Goal: Task Accomplishment & Management: Use online tool/utility

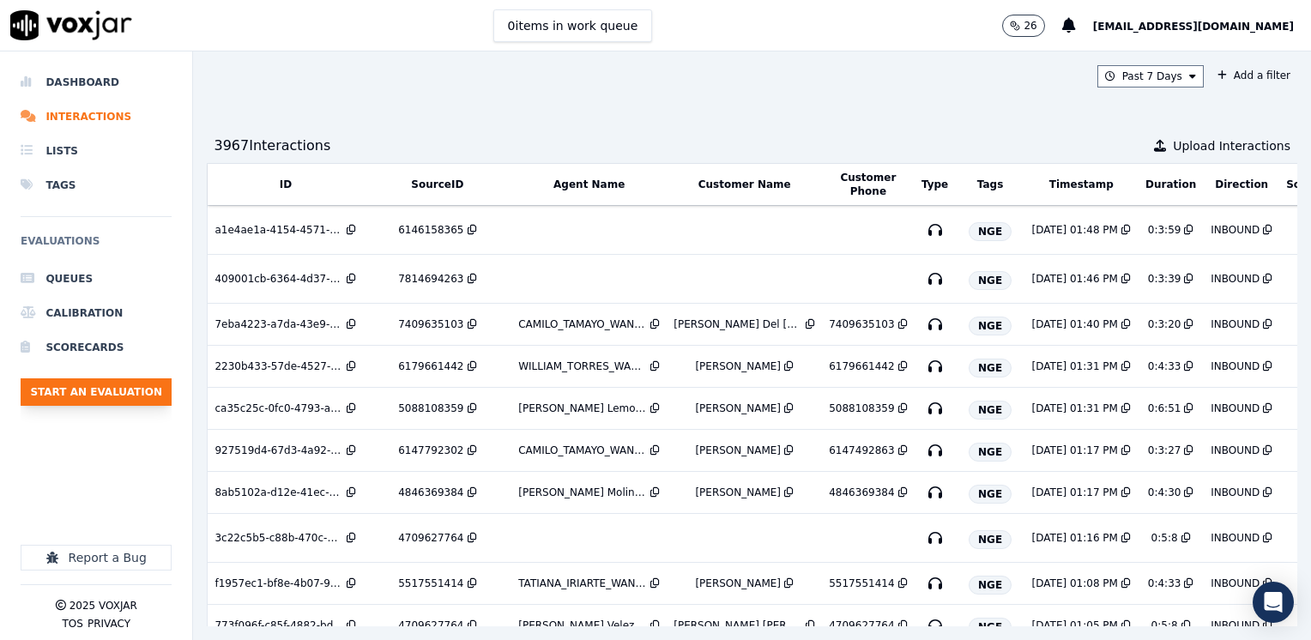
click at [106, 387] on button "Start an Evaluation" at bounding box center [96, 391] width 151 height 27
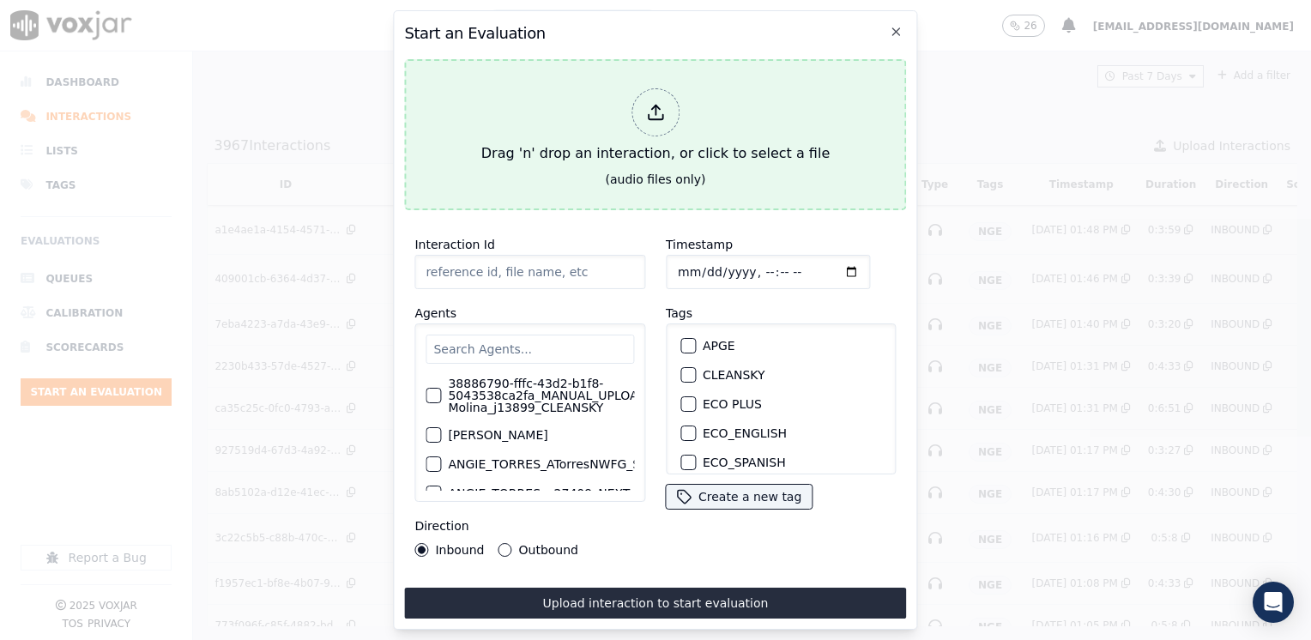
click at [630, 96] on div "Drag 'n' drop an interaction, or click to select a file" at bounding box center [655, 125] width 362 height 89
type input "20250910-090816_3472802447-JUAN SOTO all.mp3"
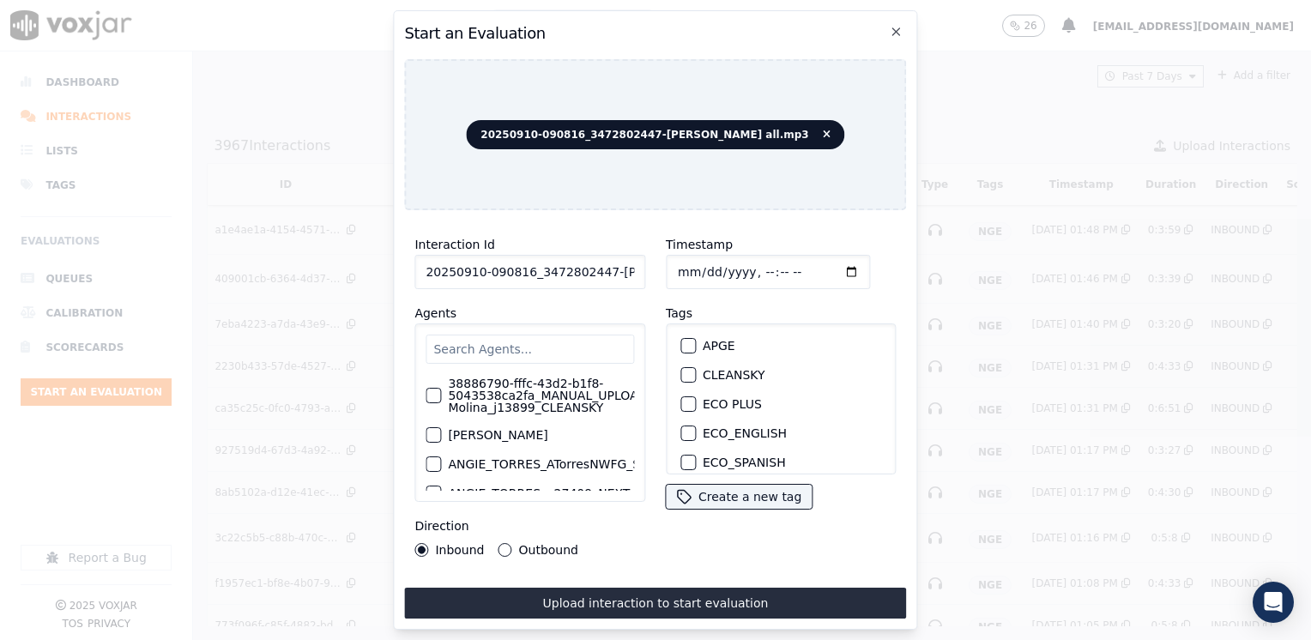
click at [566, 345] on input "text" at bounding box center [529, 349] width 208 height 29
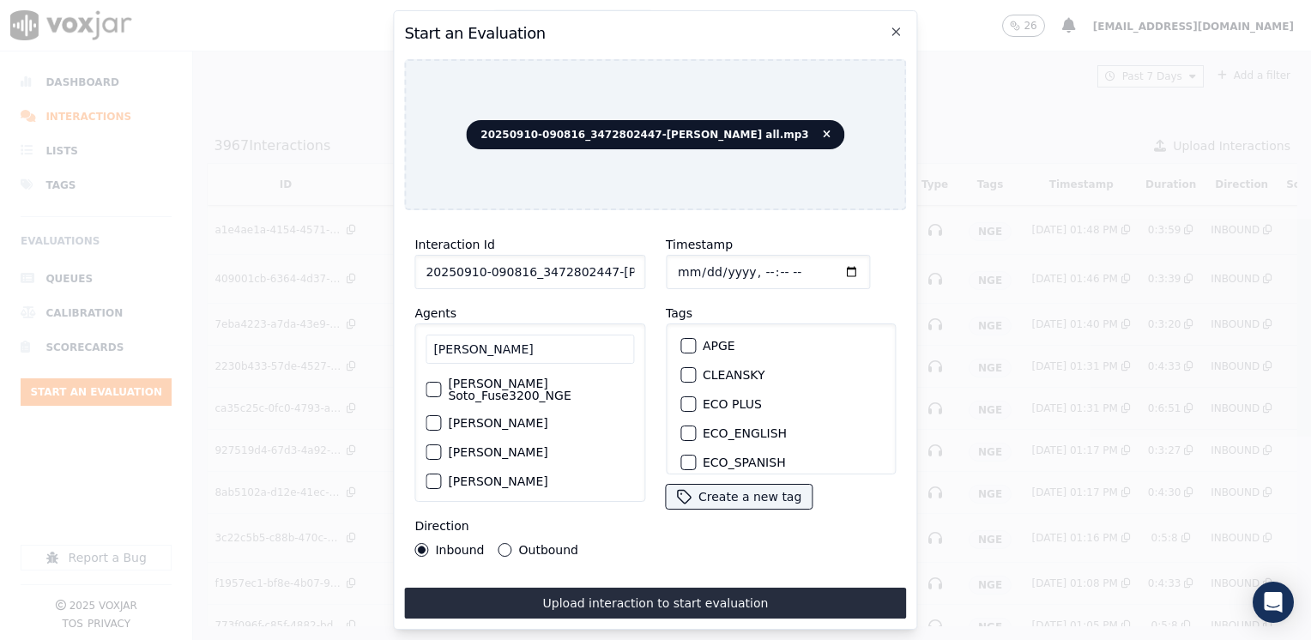
type input "juan soto"
click at [493, 385] on label "[PERSON_NAME] Soto_Fuse3200_NGE" at bounding box center [541, 389] width 186 height 24
click at [441, 385] on button "[PERSON_NAME] Soto_Fuse3200_NGE" at bounding box center [432, 389] width 15 height 15
click at [624, 226] on div "Interaction Id 20250910-090816_3472802447-JUAN SOTO all.mp3 Agents juan soto Ju…" at bounding box center [529, 395] width 251 height 343
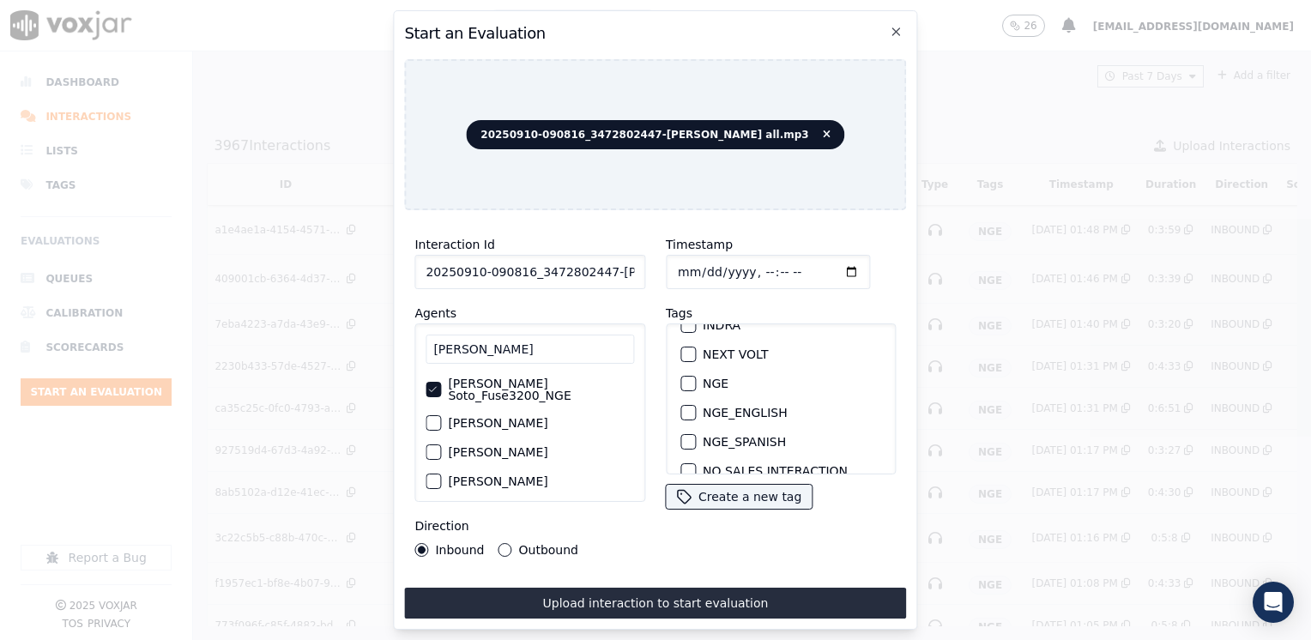
click at [681, 377] on div "button" at bounding box center [687, 383] width 12 height 12
click at [821, 265] on input "Timestamp" at bounding box center [768, 272] width 204 height 34
click at [818, 262] on input "Timestamp" at bounding box center [768, 272] width 204 height 34
type input "2025-09-10T12:07"
click at [510, 543] on div "Outbound" at bounding box center [538, 550] width 80 height 14
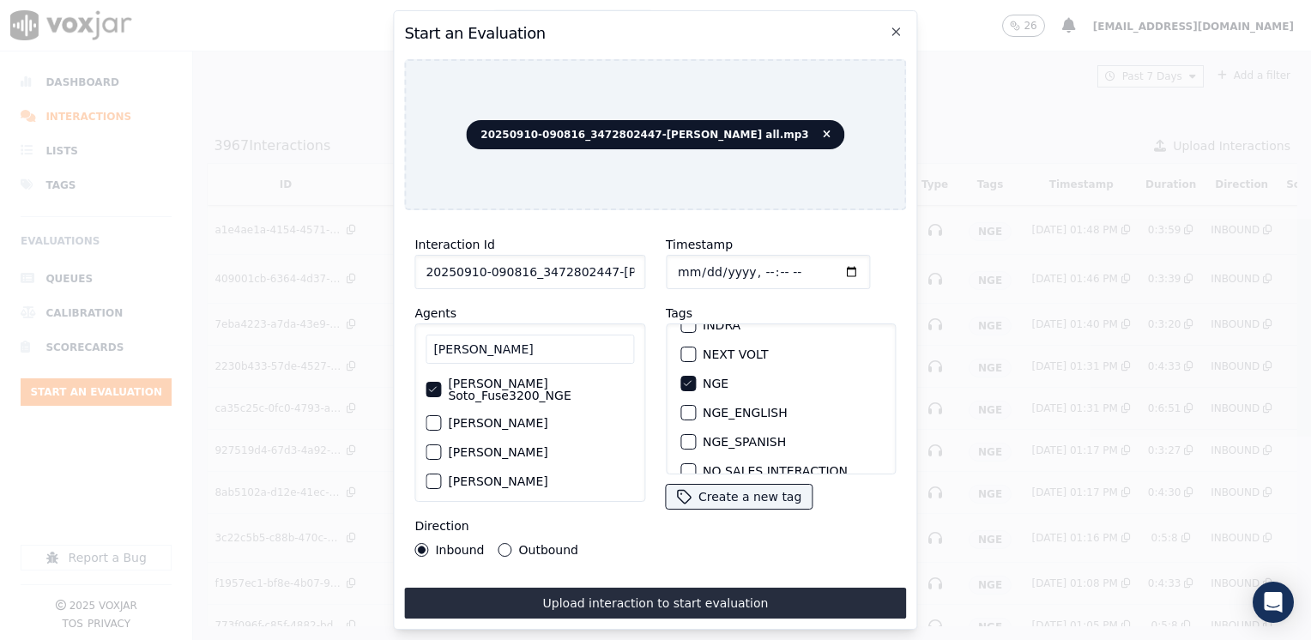
click at [501, 546] on button "Outbound" at bounding box center [505, 550] width 14 height 14
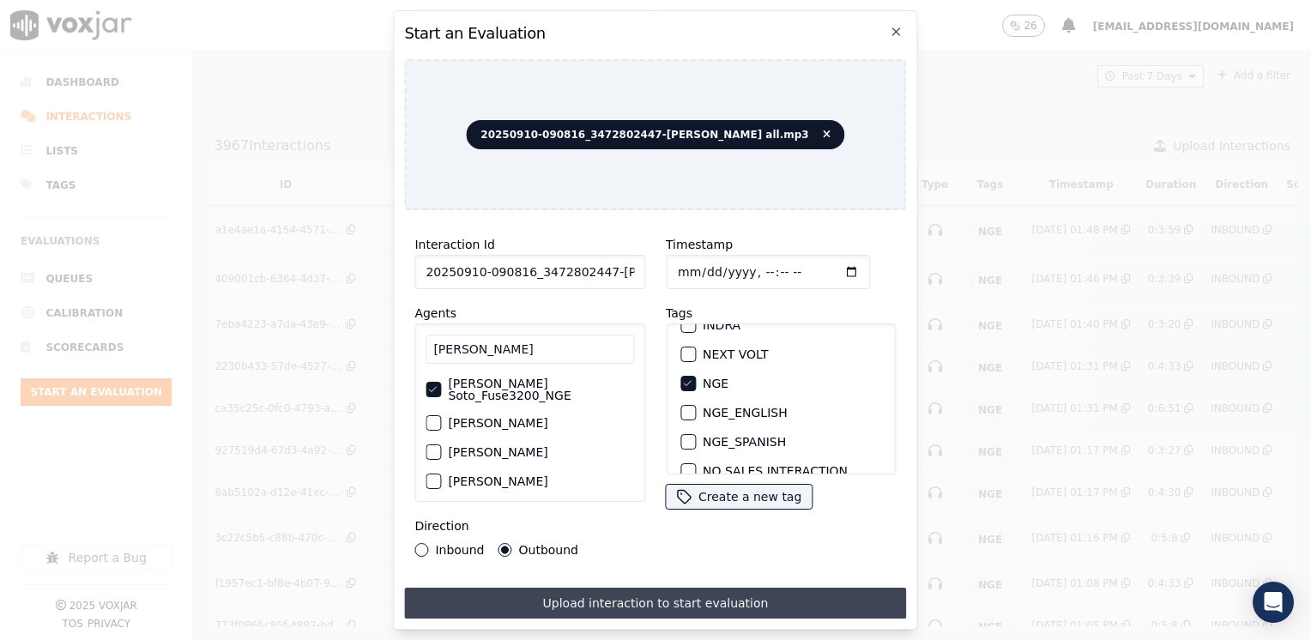
click at [645, 594] on button "Upload interaction to start evaluation" at bounding box center [655, 603] width 502 height 31
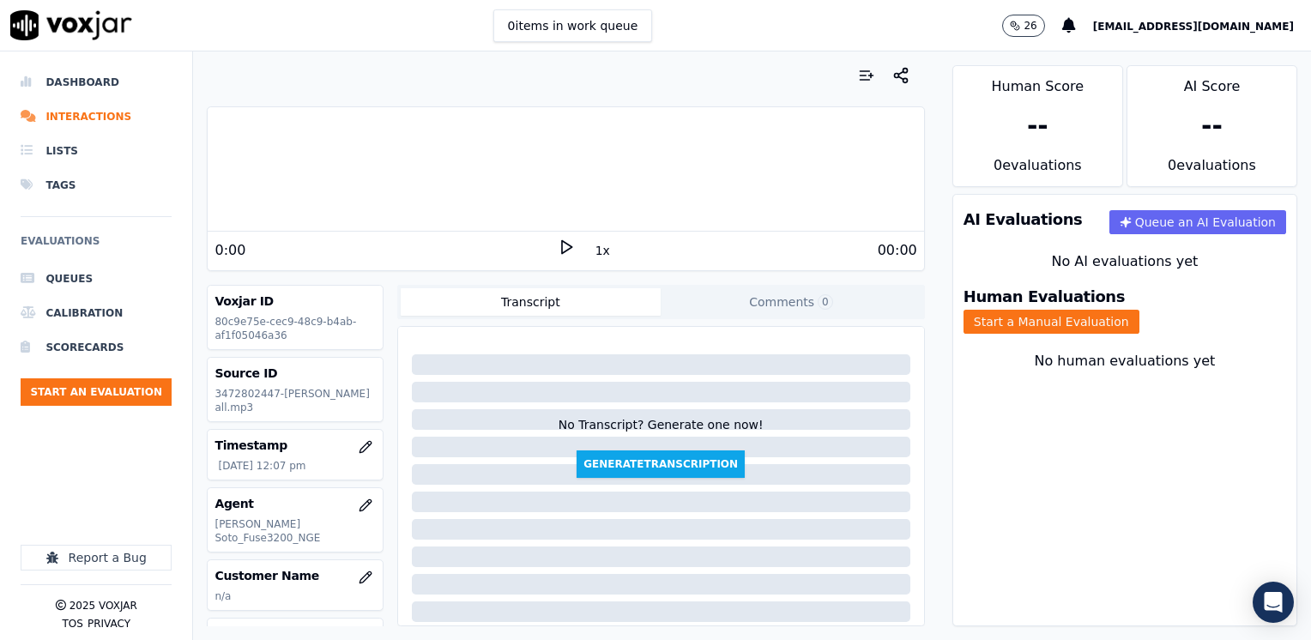
click at [562, 244] on polygon at bounding box center [567, 247] width 10 height 13
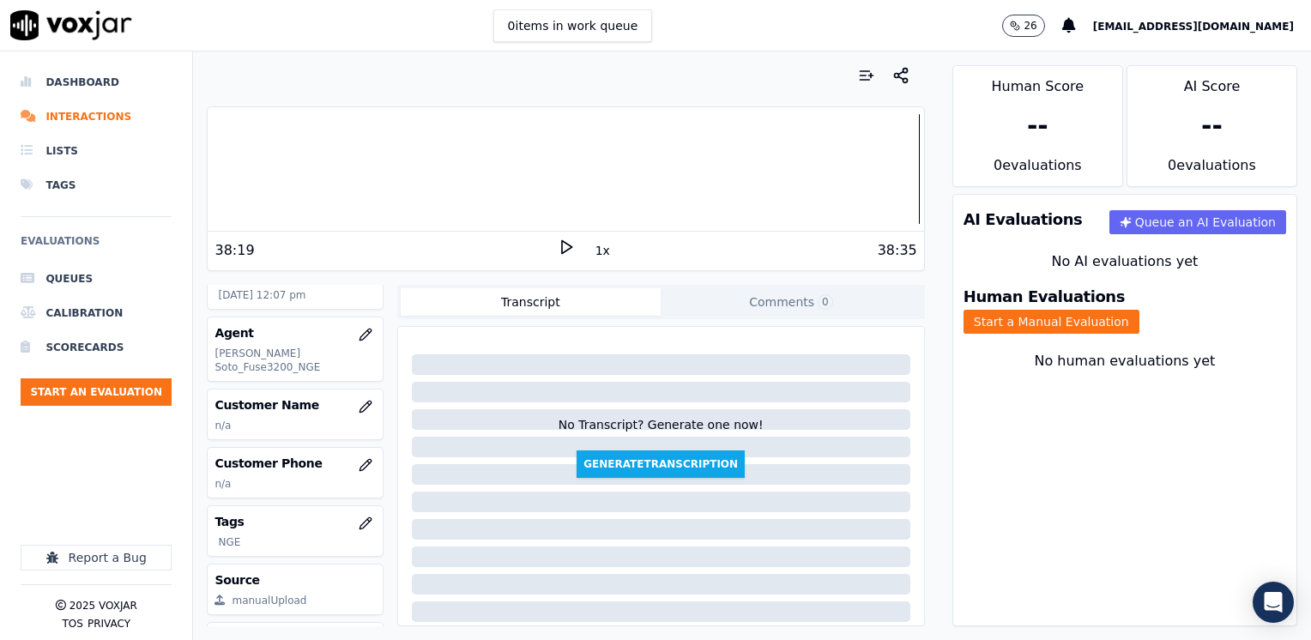
scroll to position [172, 0]
click at [348, 389] on button "button" at bounding box center [365, 406] width 34 height 34
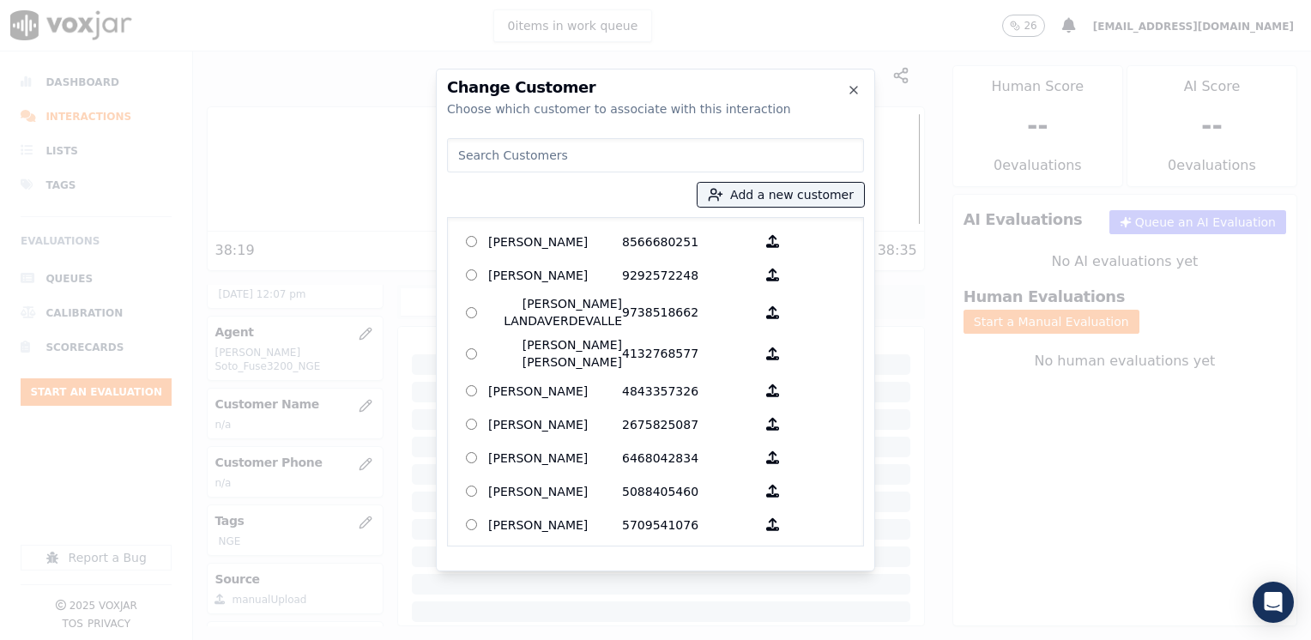
click at [617, 158] on input at bounding box center [655, 155] width 417 height 34
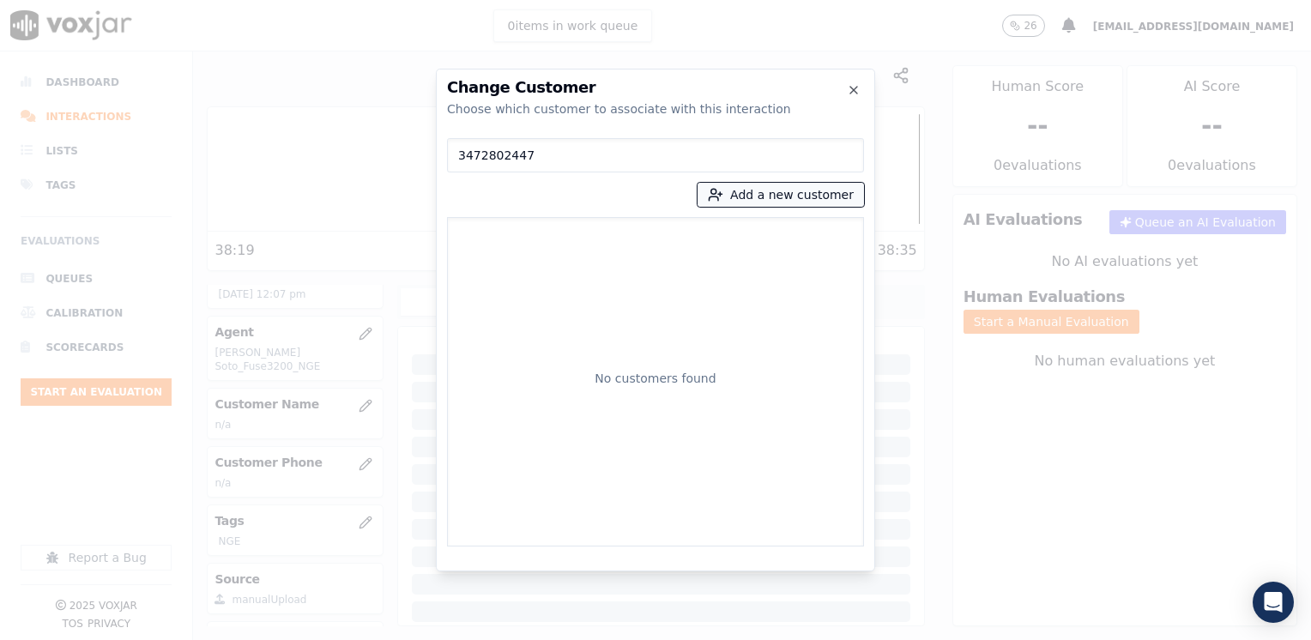
type input "3472802447"
click at [786, 196] on button "Add a new customer" at bounding box center [780, 195] width 166 height 24
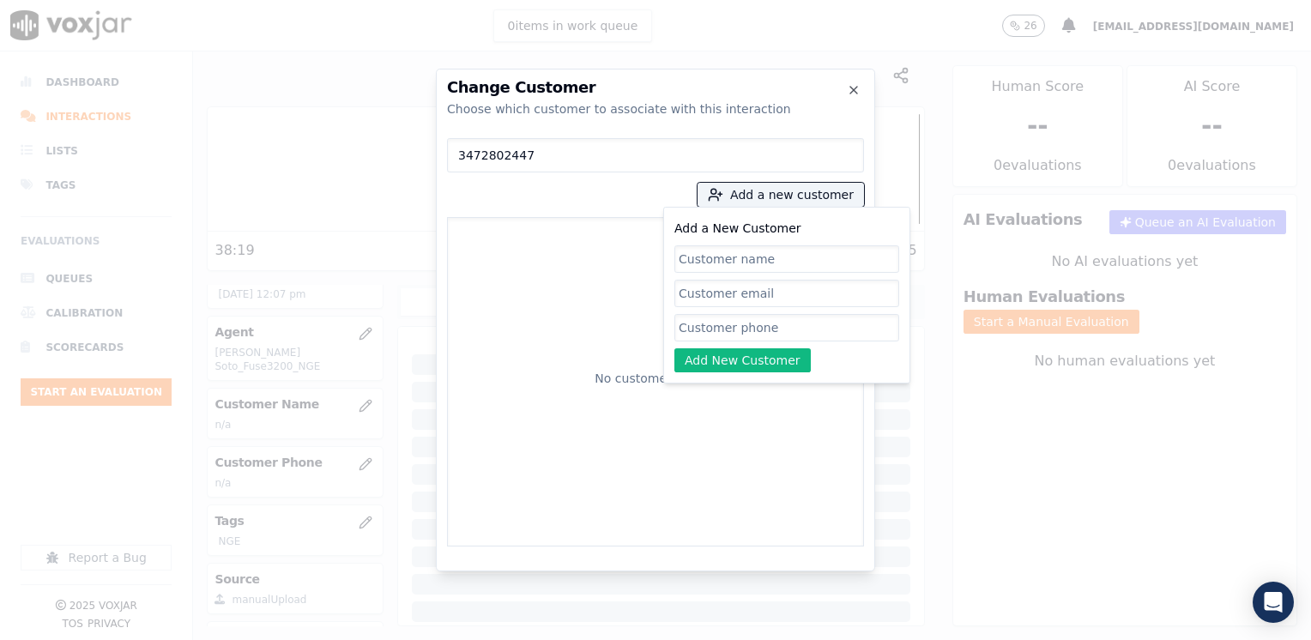
click at [781, 334] on input "Add a New Customer" at bounding box center [786, 327] width 225 height 27
paste input "3472802447"
type input "3472802447"
click at [769, 259] on input "Add a New Customer" at bounding box center [786, 258] width 225 height 27
paste input "[PERSON_NAME]"
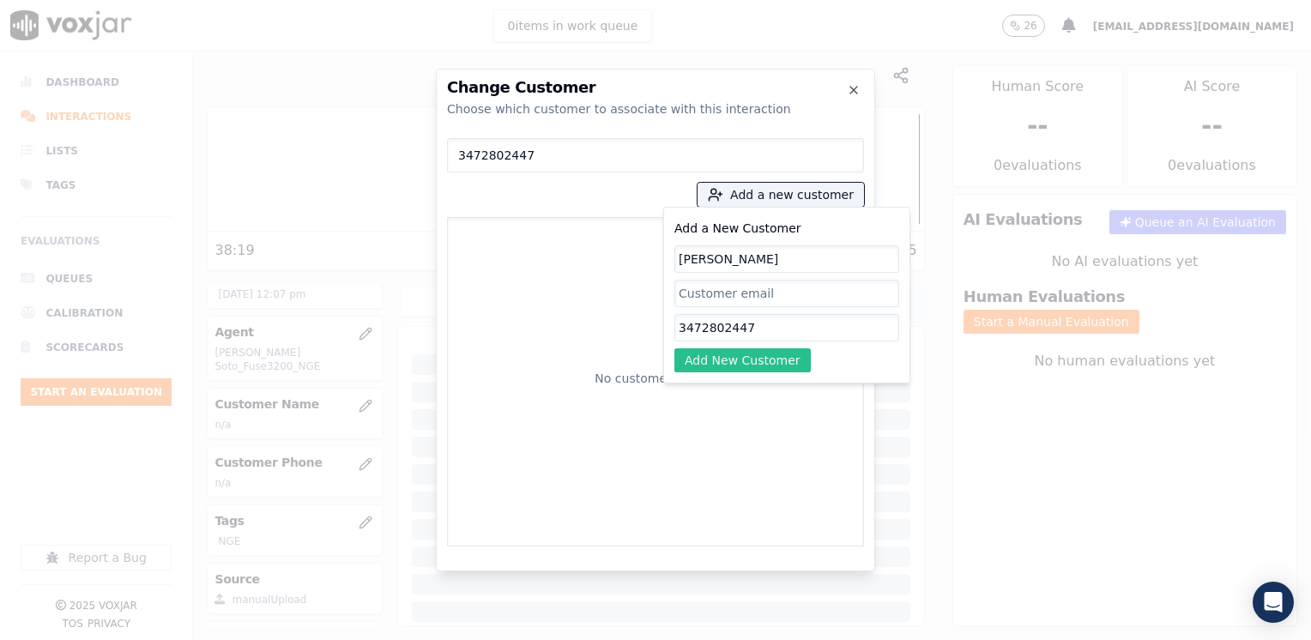
type input "[PERSON_NAME]"
click at [751, 359] on button "Add New Customer" at bounding box center [742, 360] width 136 height 24
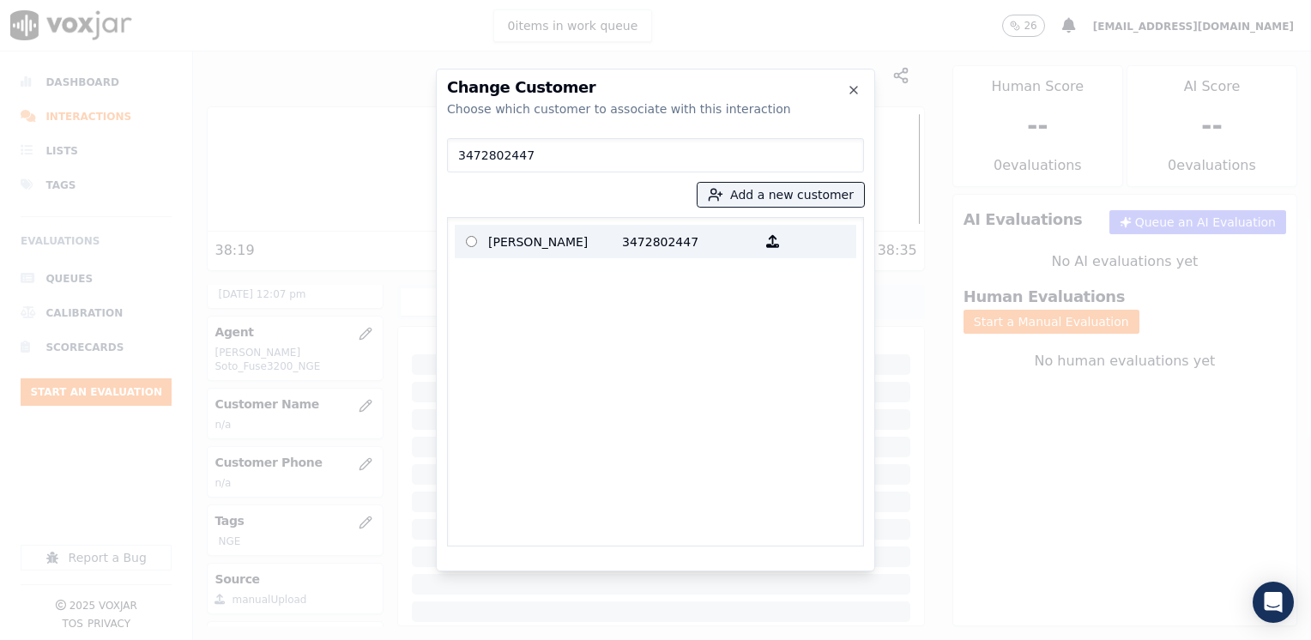
click at [597, 238] on p "[PERSON_NAME]" at bounding box center [555, 241] width 134 height 27
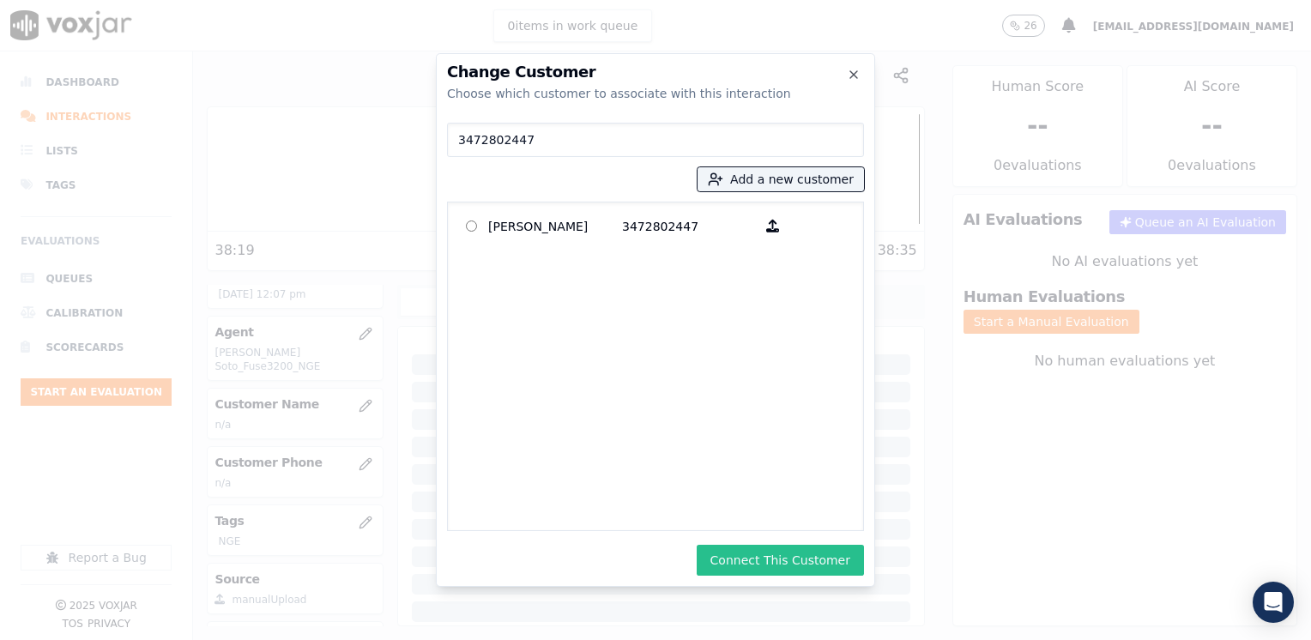
click at [793, 566] on button "Connect This Customer" at bounding box center [780, 560] width 167 height 31
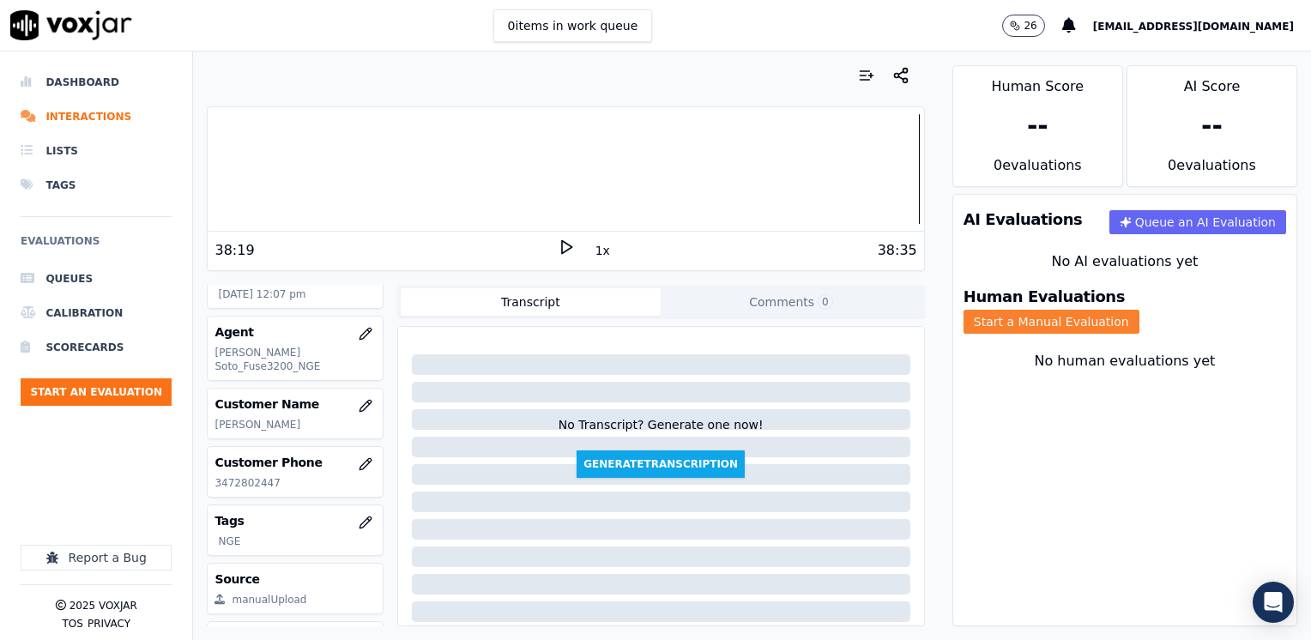
click at [1139, 310] on button "Start a Manual Evaluation" at bounding box center [1051, 322] width 176 height 24
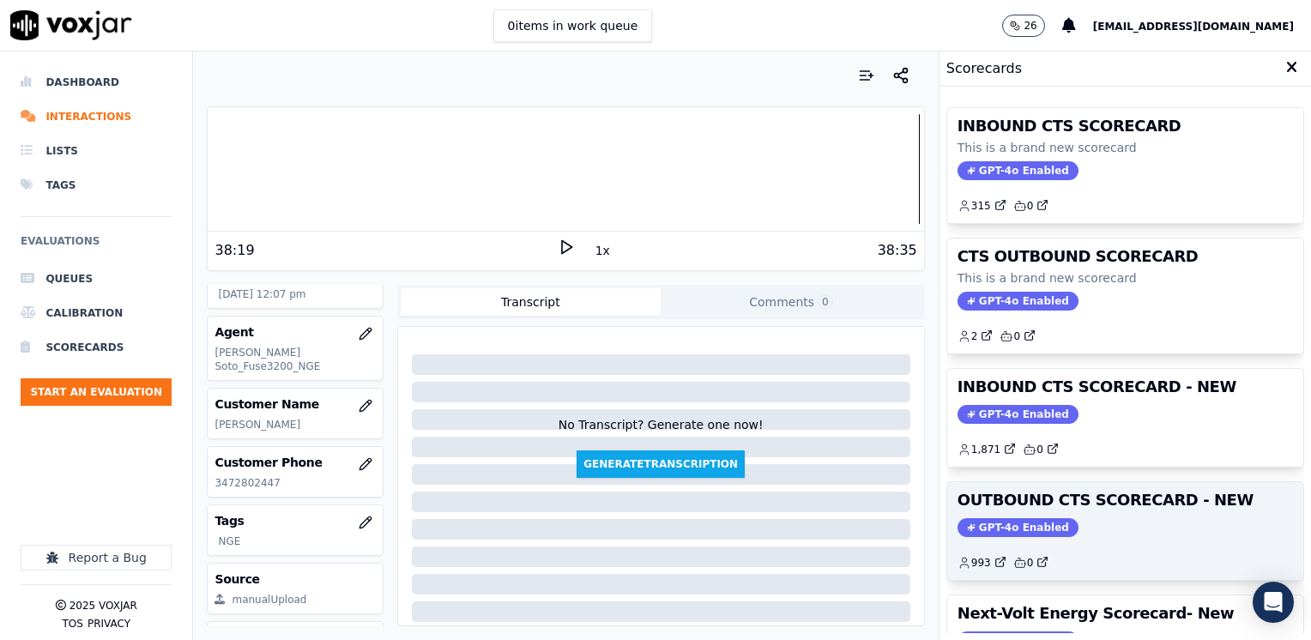
click at [1014, 527] on span "GPT-4o Enabled" at bounding box center [1017, 527] width 121 height 19
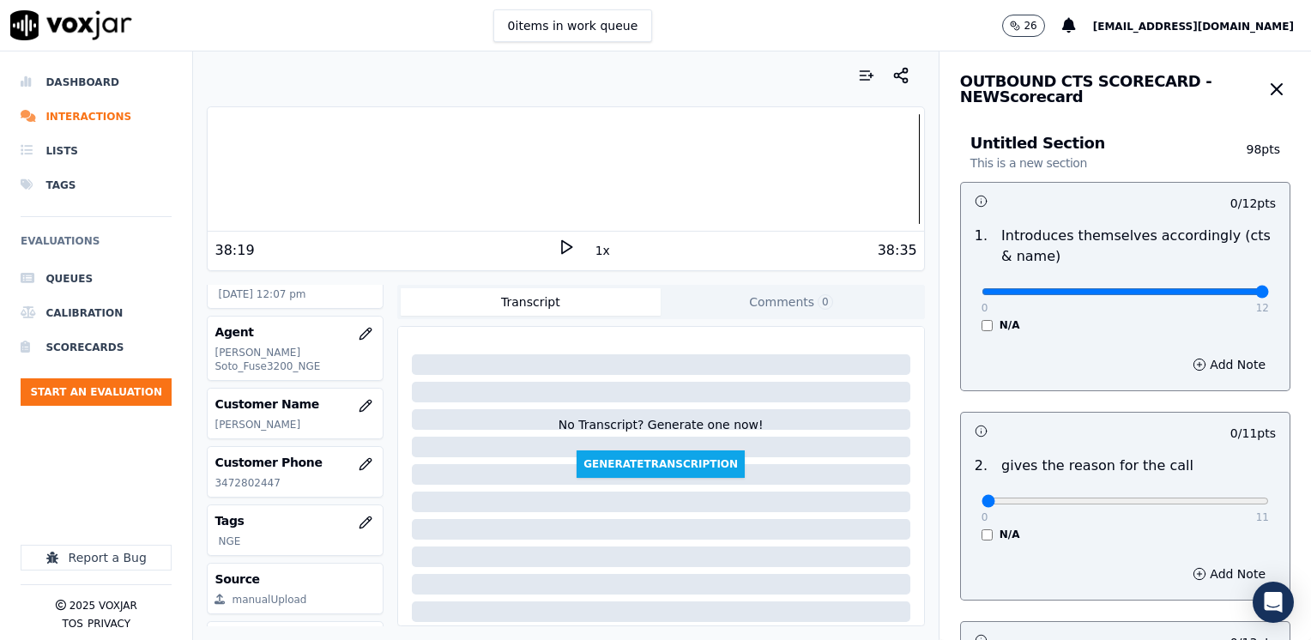
drag, startPoint x: 969, startPoint y: 290, endPoint x: 1313, endPoint y: 236, distance: 348.2
type input "12"
click at [1269, 288] on input "range" at bounding box center [1124, 291] width 287 height 7
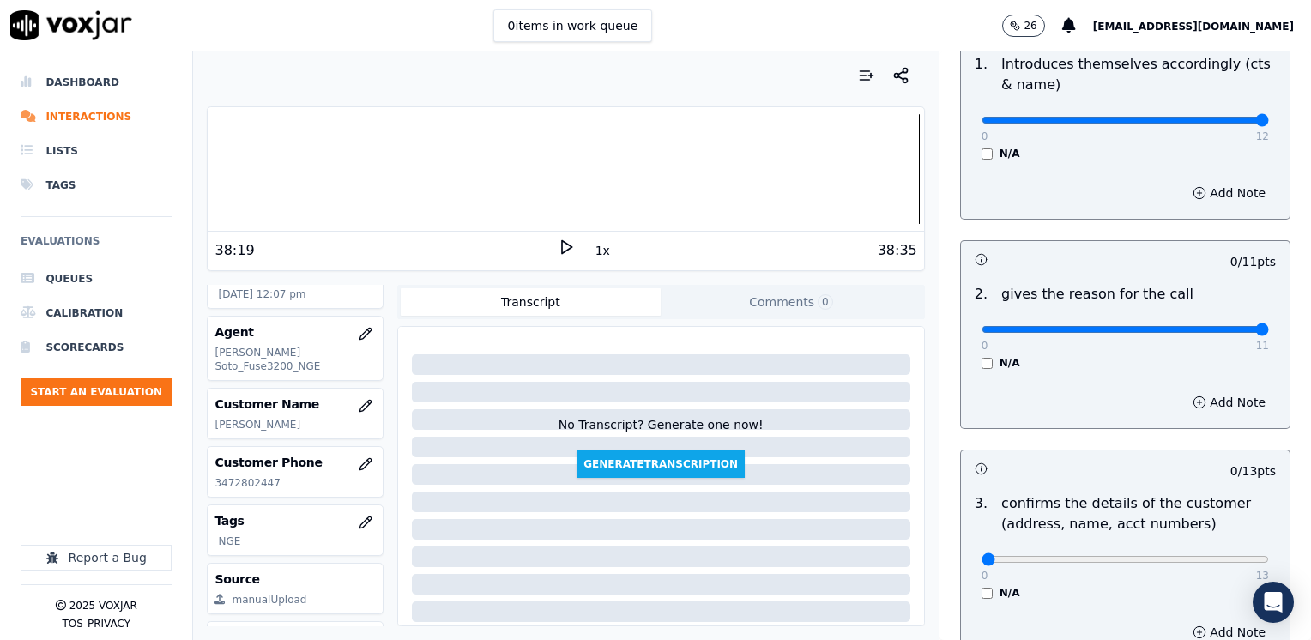
drag, startPoint x: 970, startPoint y: 325, endPoint x: 1313, endPoint y: 326, distance: 343.1
type input "11"
click at [1269, 326] on input "range" at bounding box center [1124, 329] width 287 height 7
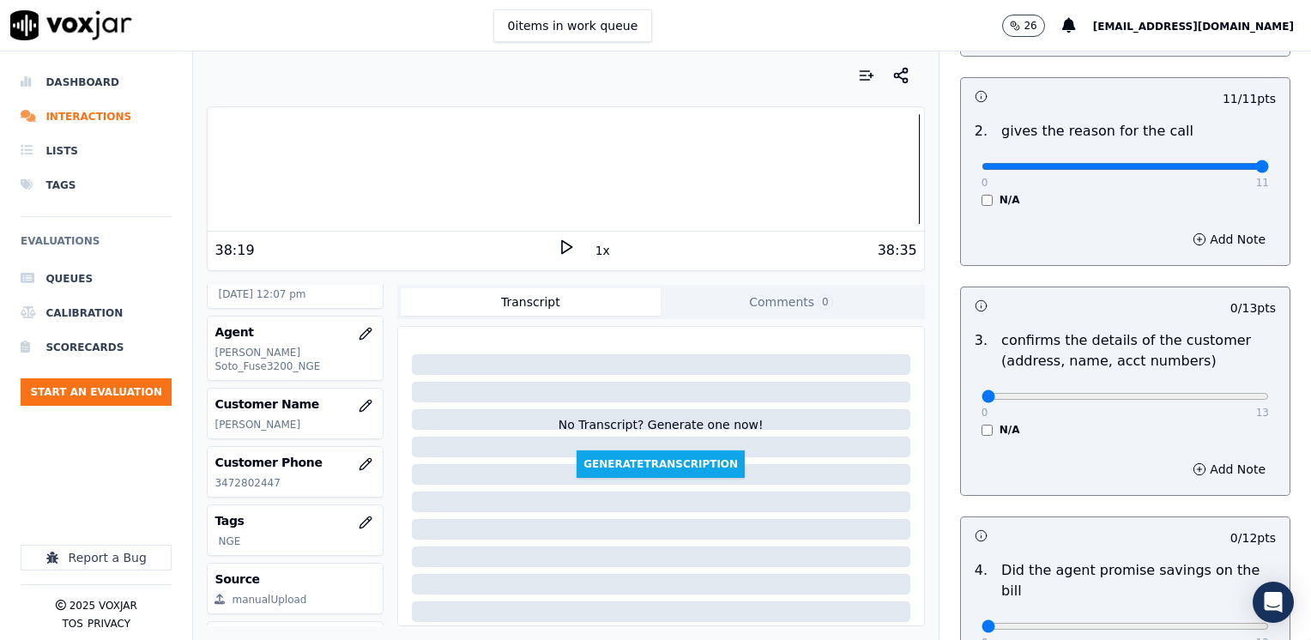
scroll to position [343, 0]
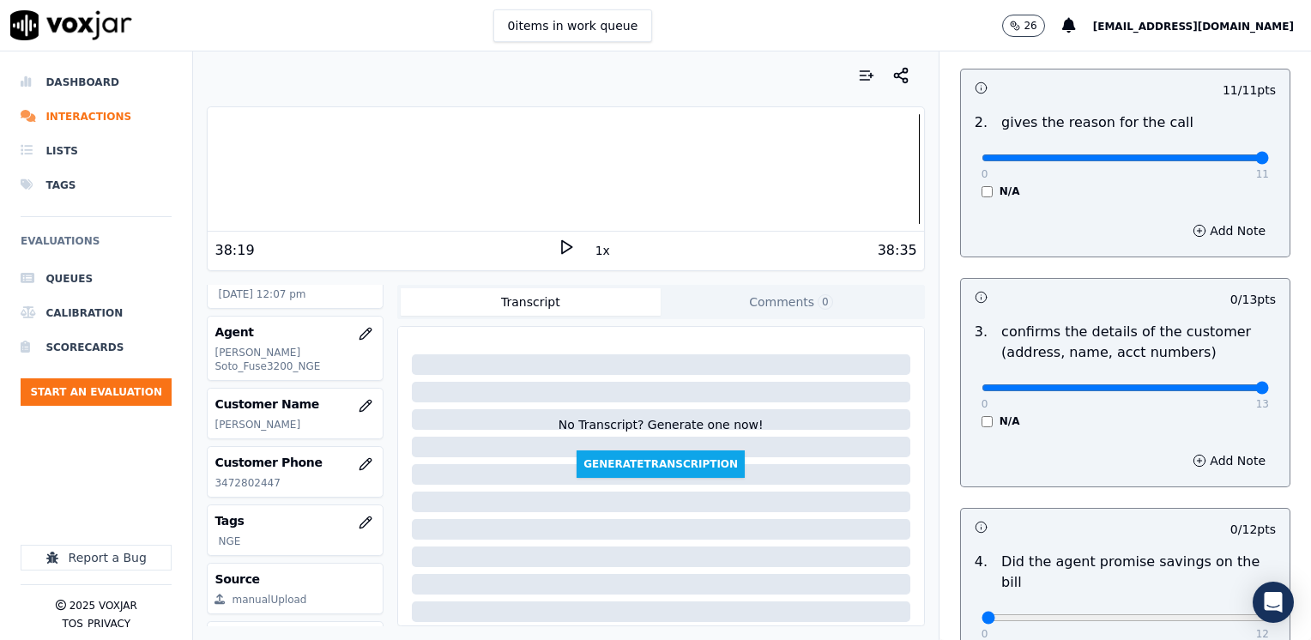
drag, startPoint x: 964, startPoint y: 383, endPoint x: 1288, endPoint y: 382, distance: 324.3
type input "13"
click at [1269, 384] on input "range" at bounding box center [1124, 387] width 287 height 7
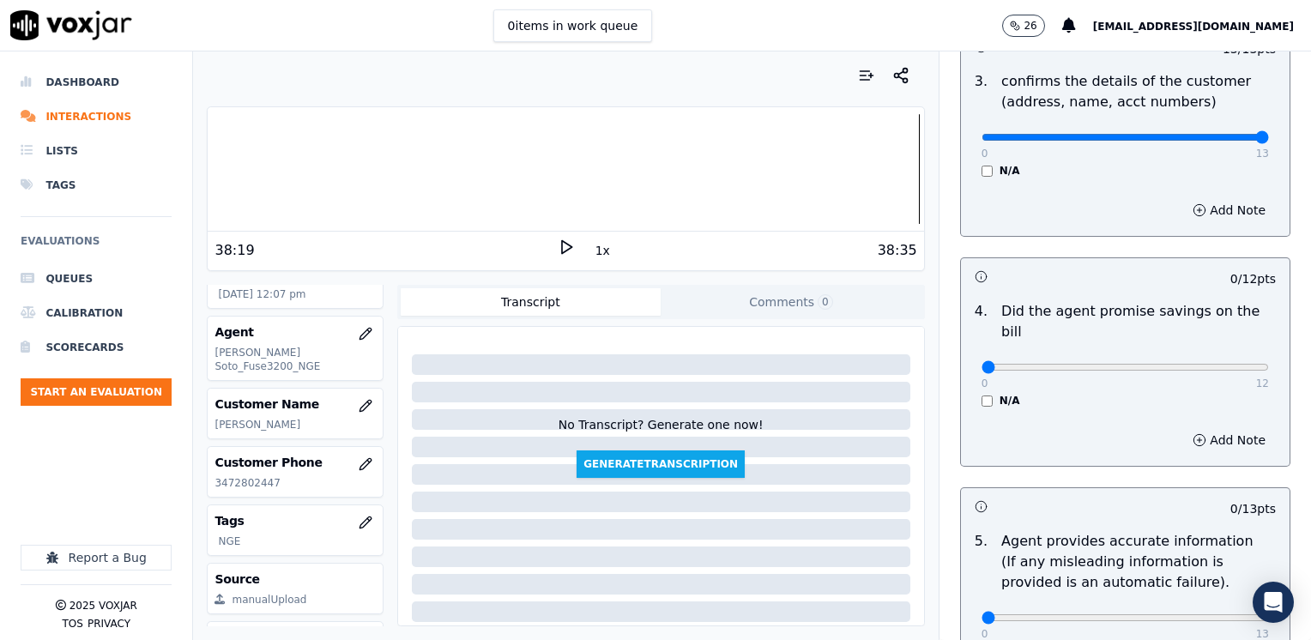
scroll to position [600, 0]
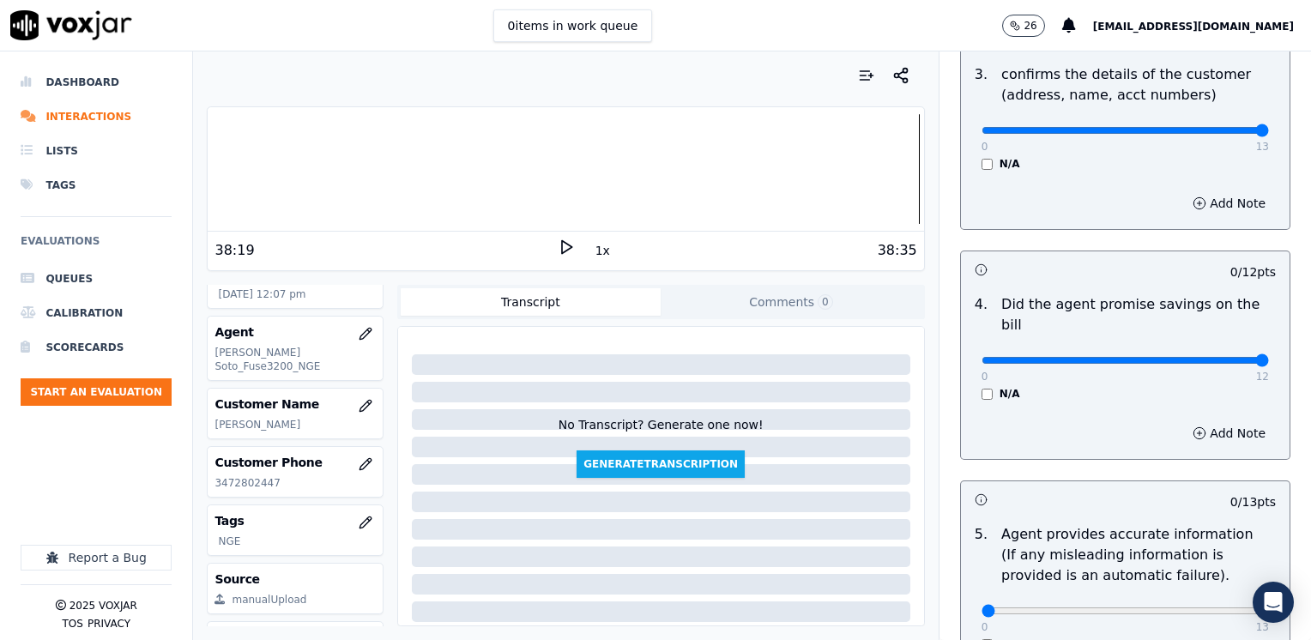
drag, startPoint x: 971, startPoint y: 341, endPoint x: 1313, endPoint y: 334, distance: 342.4
type input "12"
click at [1269, 357] on input "range" at bounding box center [1124, 360] width 287 height 7
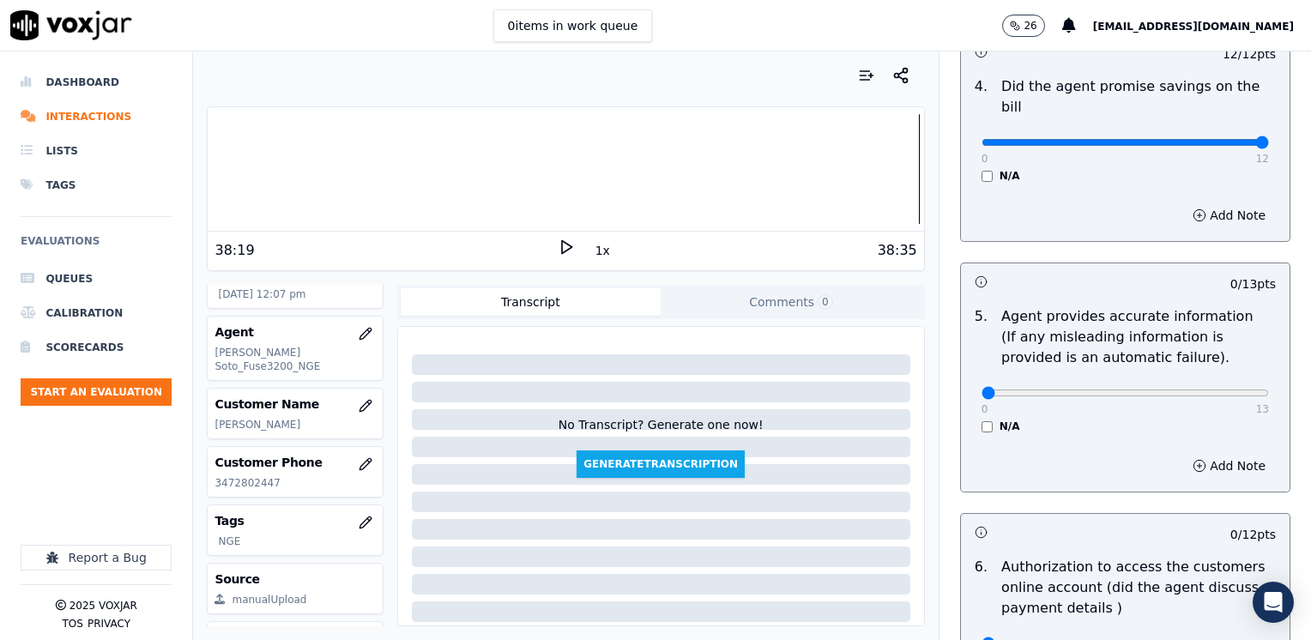
scroll to position [858, 0]
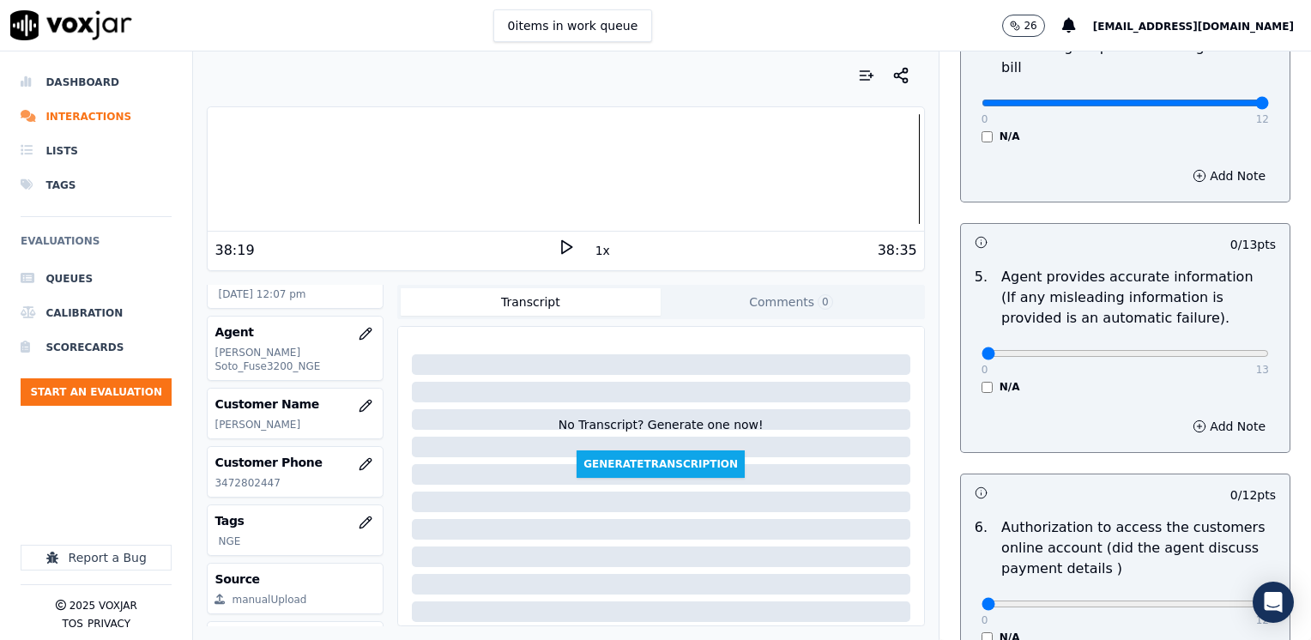
drag, startPoint x: 959, startPoint y: 329, endPoint x: 1271, endPoint y: 328, distance: 312.2
click at [1271, 328] on div "OUTBOUND CTS SCORECARD - NEW Scorecard Untitled Section This is a new section 9…" at bounding box center [1124, 345] width 371 height 588
click at [1036, 350] on input "range" at bounding box center [1124, 353] width 287 height 7
click at [1146, 350] on input "range" at bounding box center [1124, 353] width 287 height 7
type input "13"
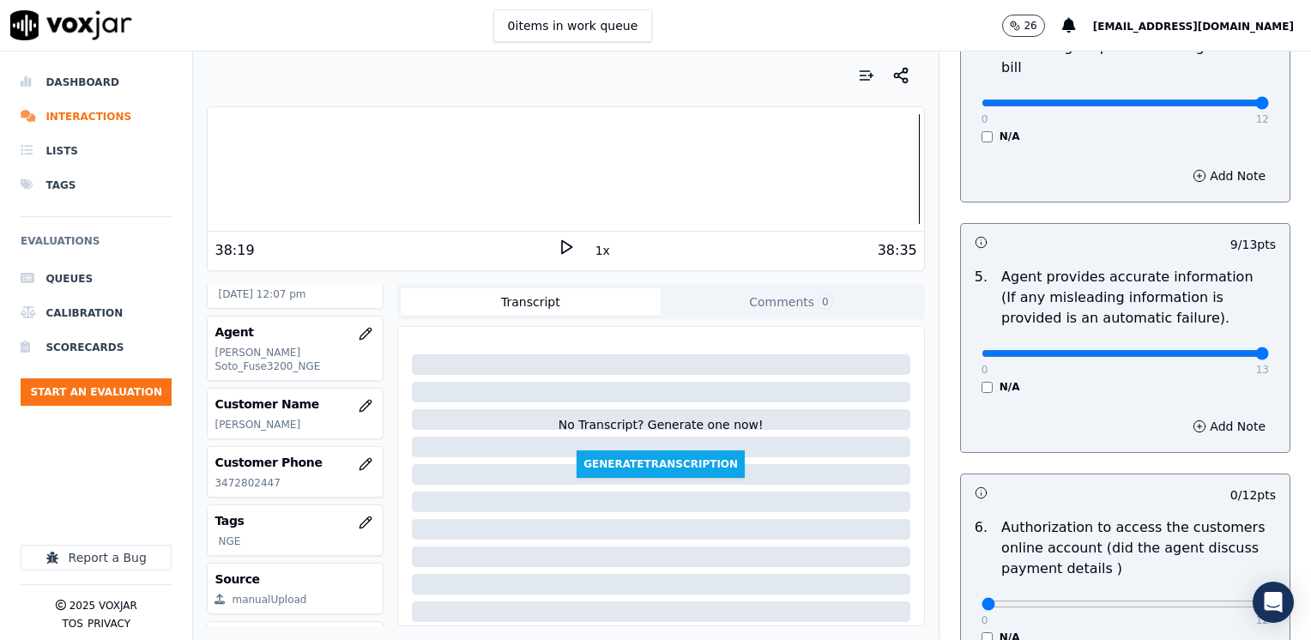
click at [1222, 350] on input "range" at bounding box center [1124, 353] width 287 height 7
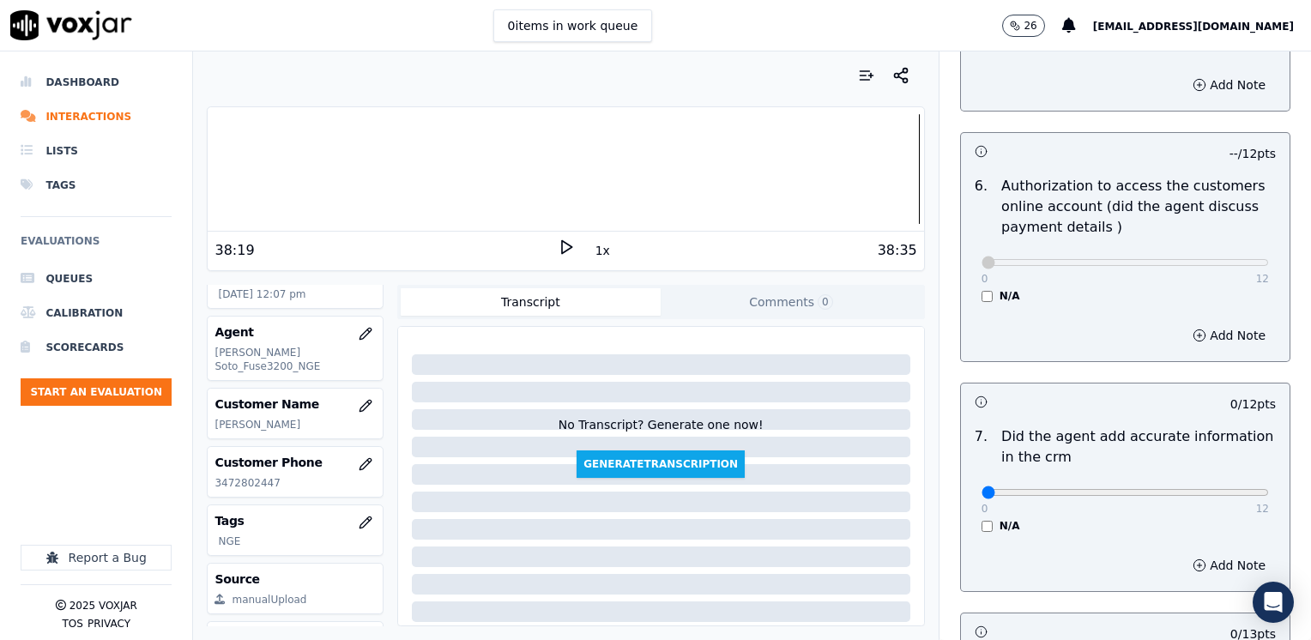
scroll to position [1201, 0]
drag, startPoint x: 974, startPoint y: 472, endPoint x: 1313, endPoint y: 472, distance: 338.8
type input "12"
click at [1269, 487] on input "range" at bounding box center [1124, 490] width 287 height 7
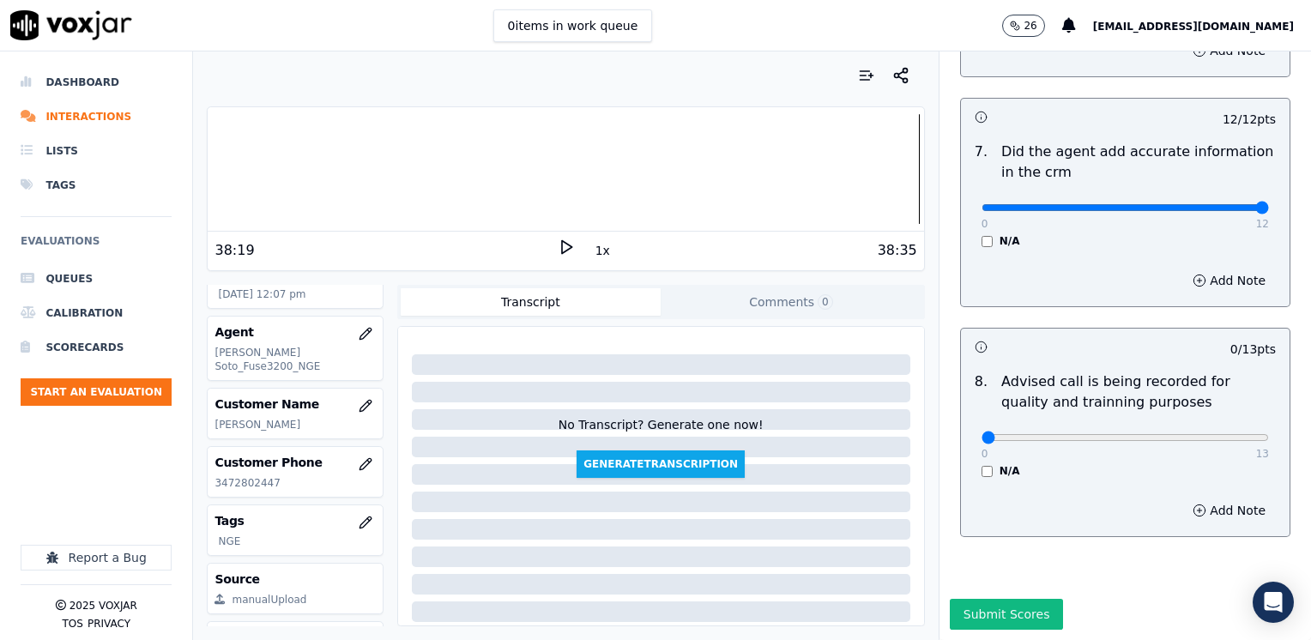
scroll to position [1499, 0]
click at [1153, 434] on input "range" at bounding box center [1124, 437] width 287 height 7
click at [1160, 426] on div "0 13" at bounding box center [1124, 436] width 287 height 21
type input "10"
click at [1160, 434] on input "range" at bounding box center [1124, 437] width 287 height 7
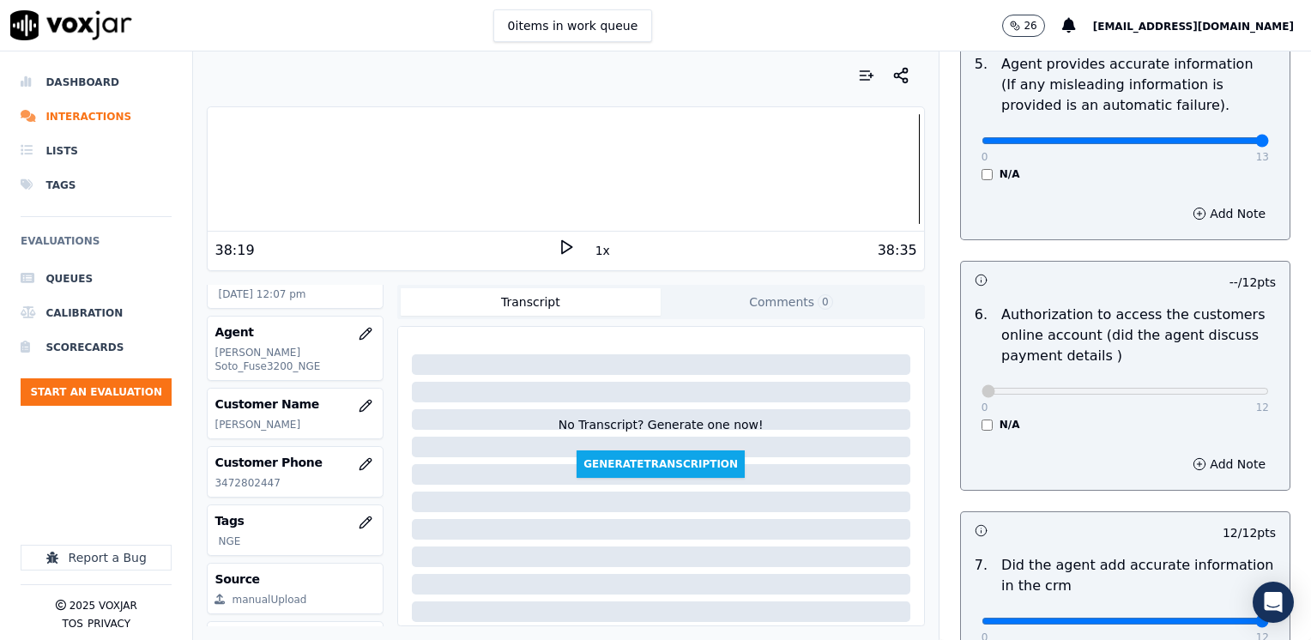
scroll to position [813, 0]
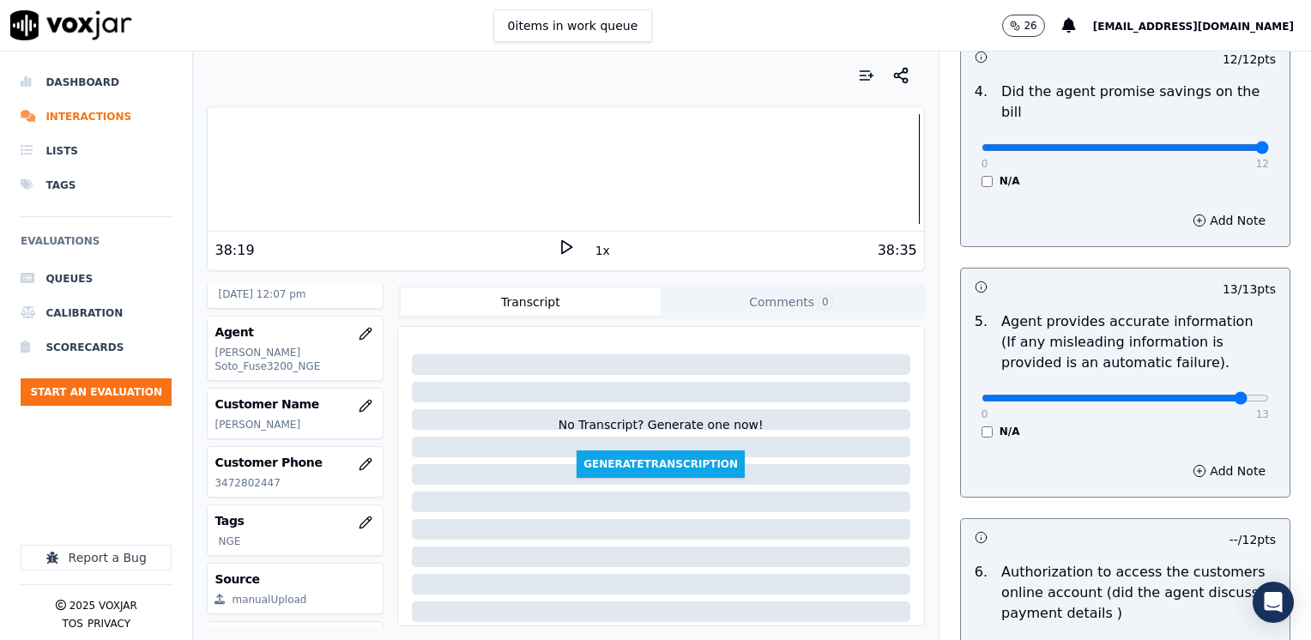
type input "12"
click at [1199, 395] on input "range" at bounding box center [1124, 398] width 287 height 7
click at [1207, 459] on button "Add Note" at bounding box center [1229, 471] width 94 height 24
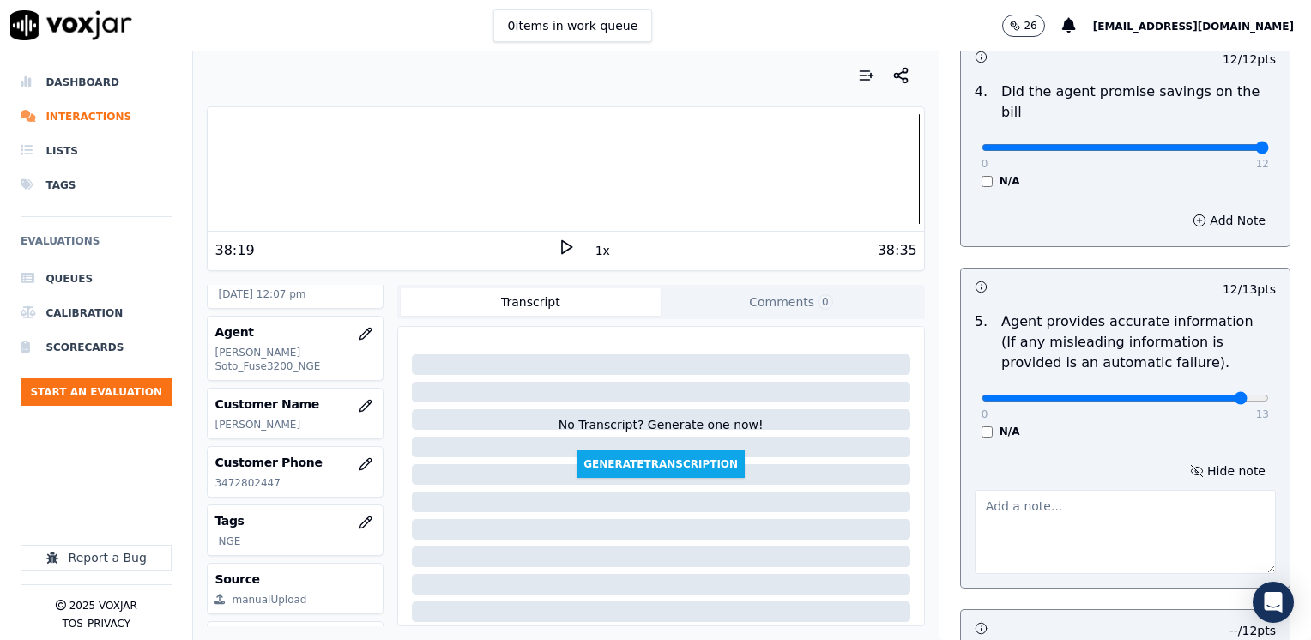
click at [1113, 496] on textarea at bounding box center [1124, 532] width 301 height 84
type textarea "c"
type textarea "Cx is not current on her bill, this cx does not qualify"
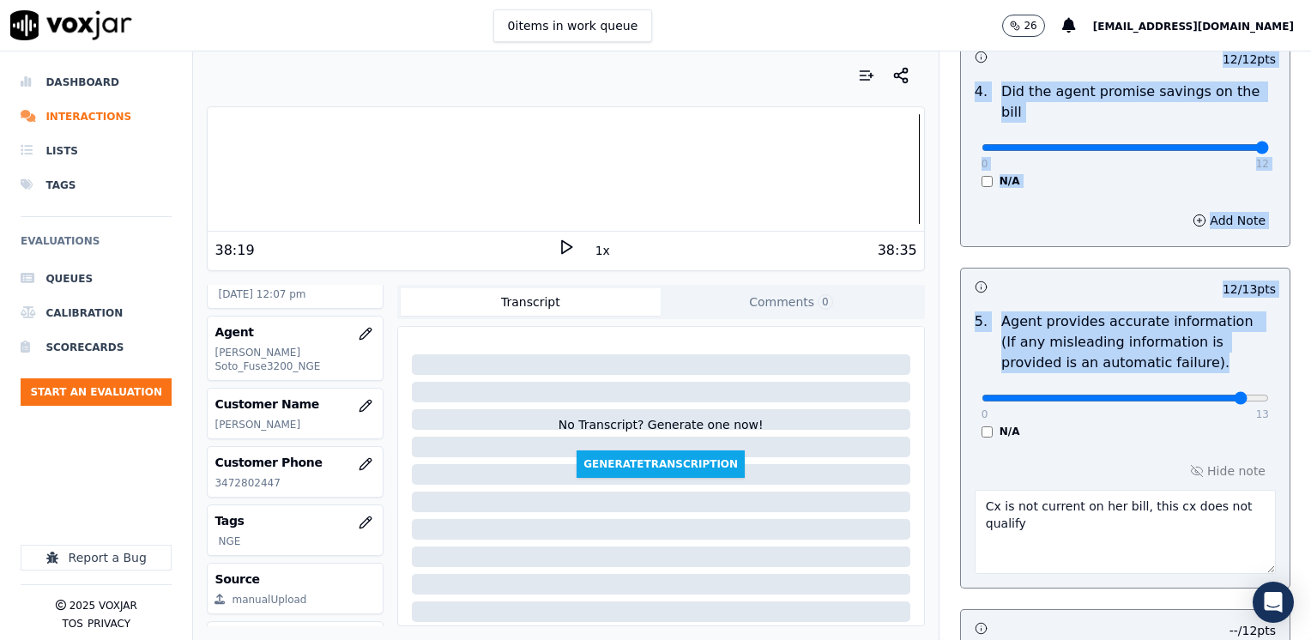
drag, startPoint x: 1208, startPoint y: 366, endPoint x: 1313, endPoint y: 367, distance: 105.5
click at [1310, 367] on html "0 items in work queue 26 maleman@newavepower.net Dashboard Interactions Lists T…" at bounding box center [655, 320] width 1311 height 640
drag, startPoint x: 1313, startPoint y: 367, endPoint x: 1300, endPoint y: 393, distance: 28.8
type input "13"
click at [1269, 395] on input "range" at bounding box center [1124, 398] width 287 height 7
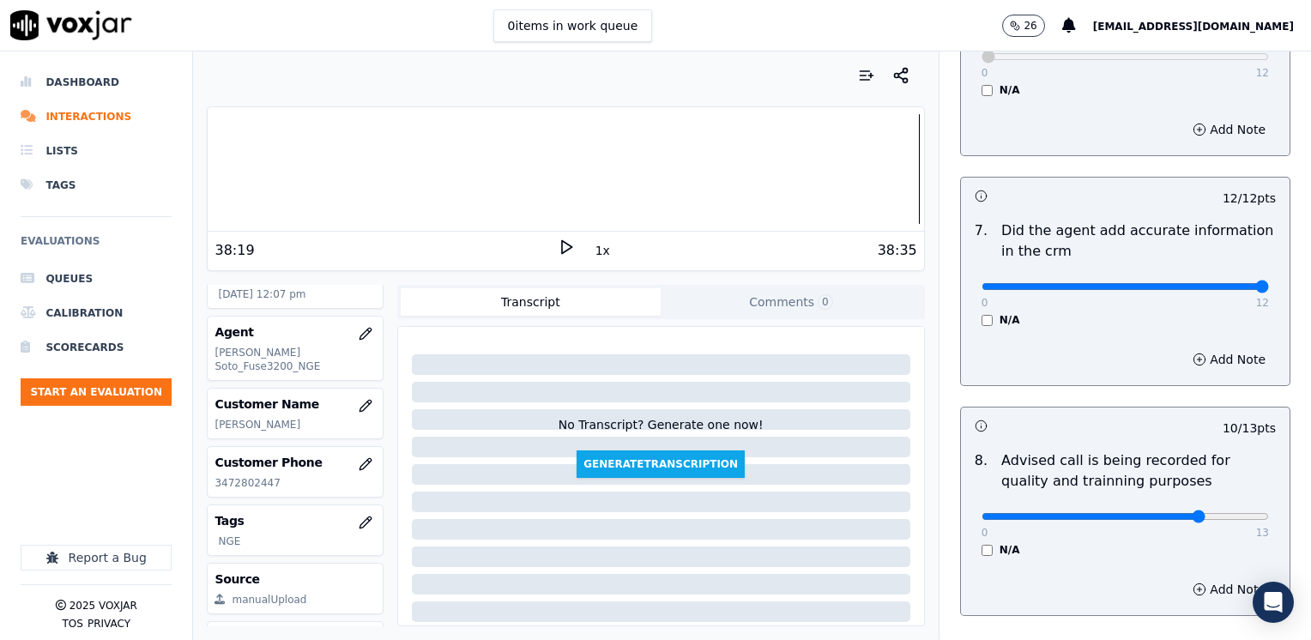
scroll to position [1590, 0]
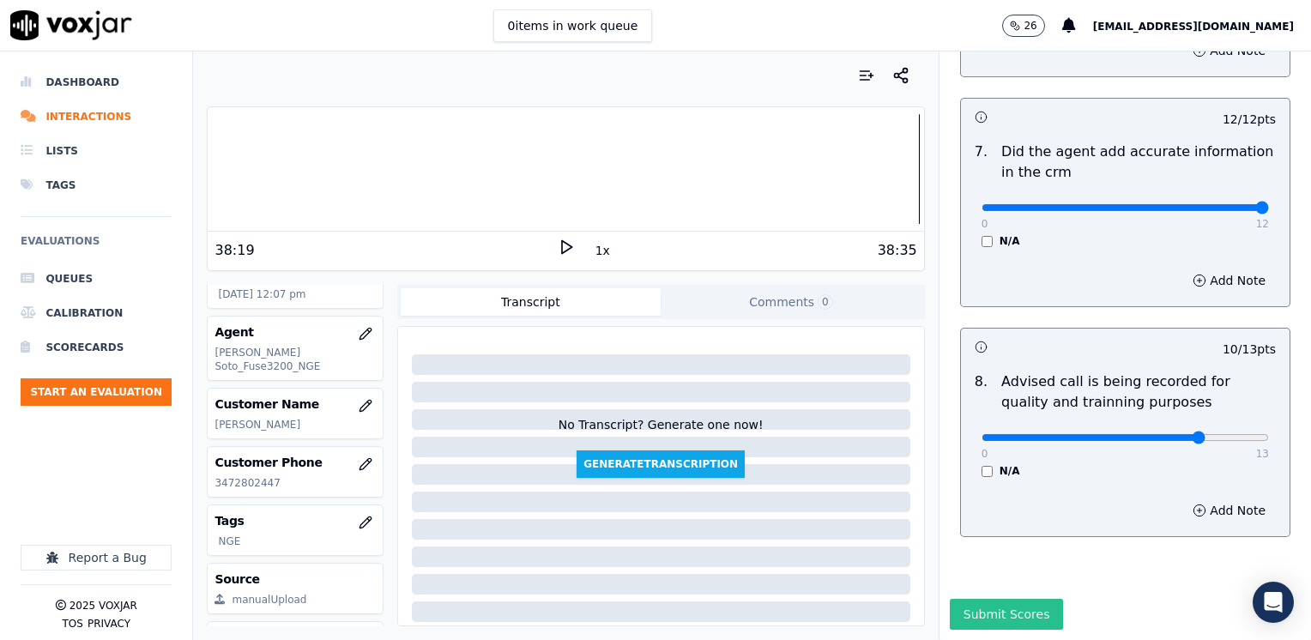
click at [1017, 599] on button "Submit Scores" at bounding box center [1007, 614] width 114 height 31
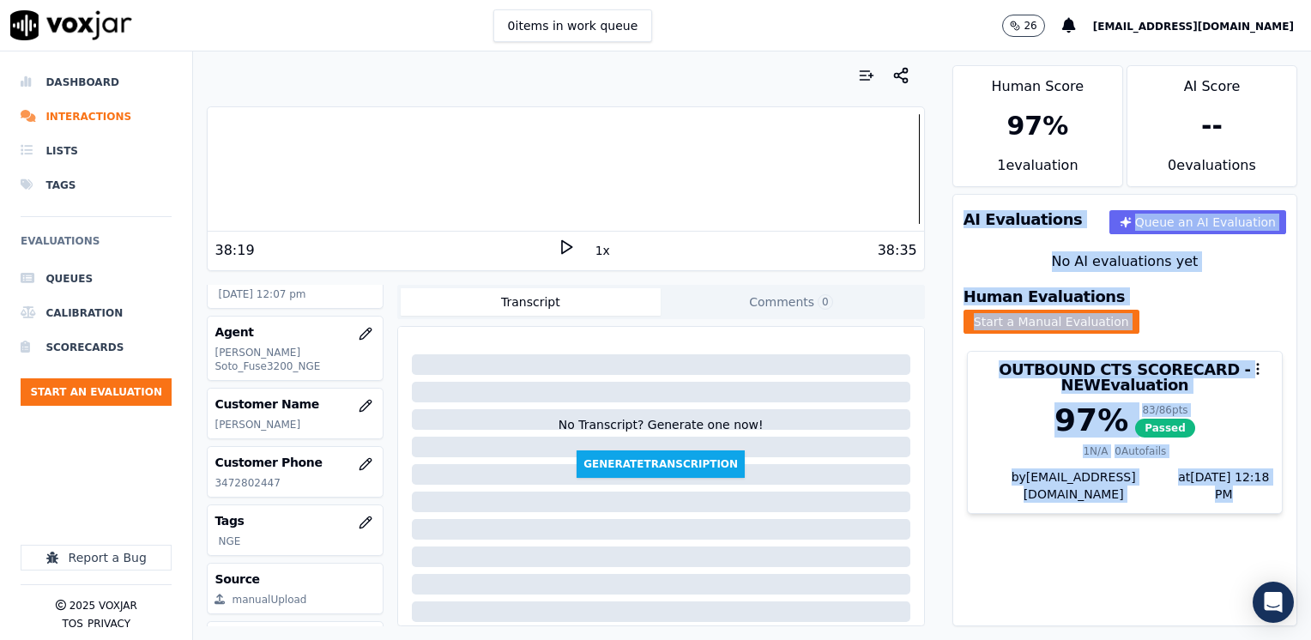
click at [1029, 537] on div "AI Evaluations Queue an AI Evaluation No AI evaluations yet Human Evaluations S…" at bounding box center [1124, 410] width 345 height 432
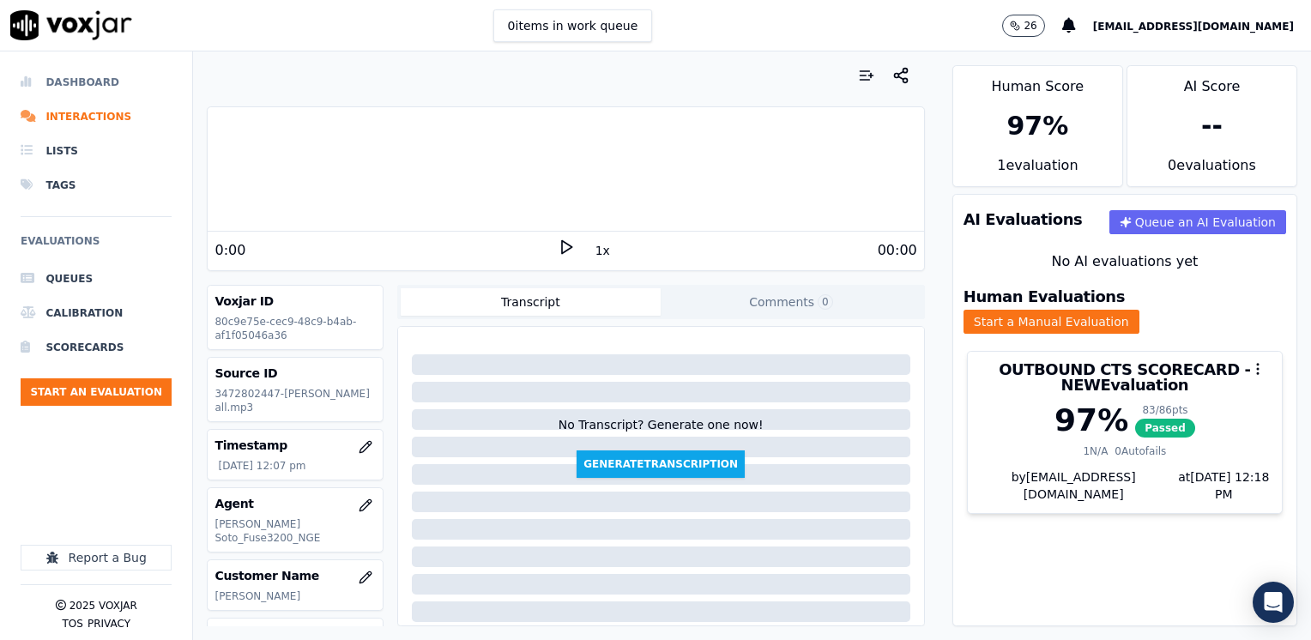
click at [87, 77] on li "Dashboard" at bounding box center [96, 82] width 151 height 34
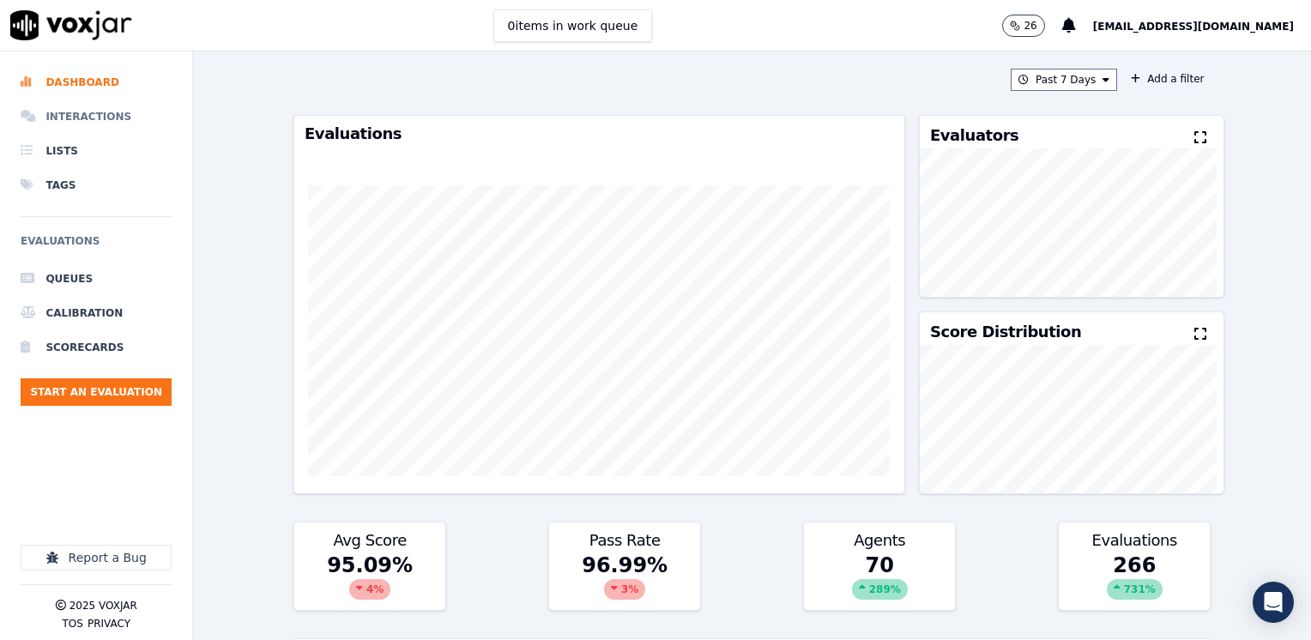
click at [86, 112] on li "Interactions" at bounding box center [96, 117] width 151 height 34
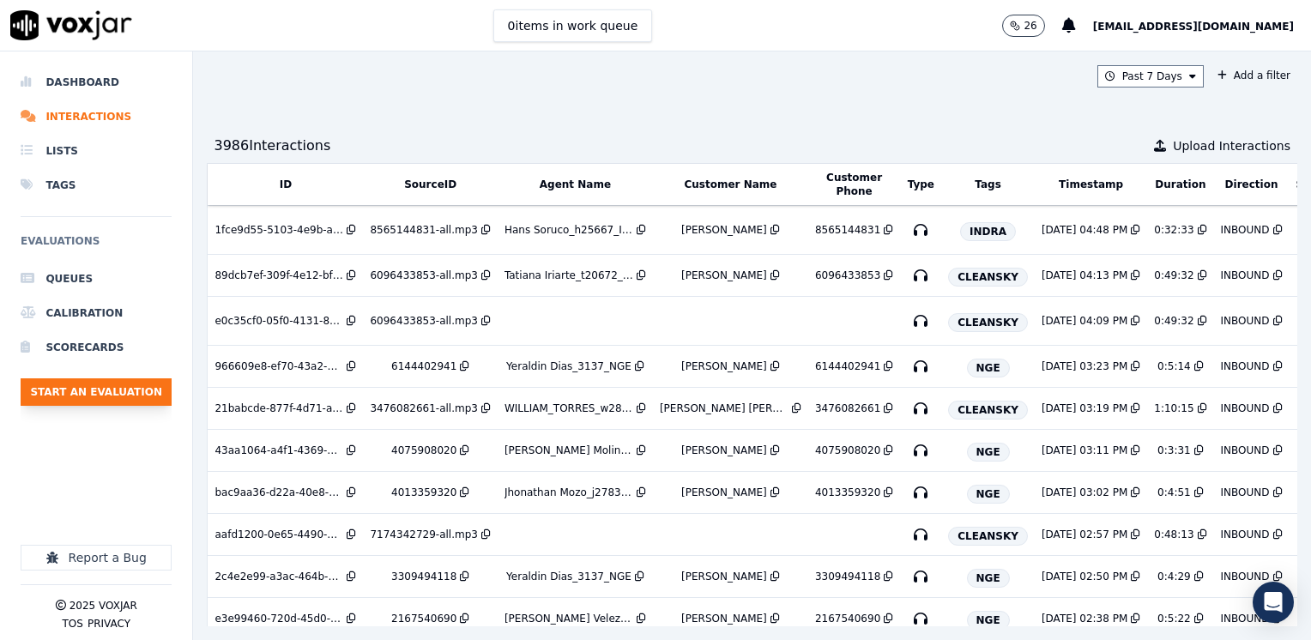
click at [99, 386] on button "Start an Evaluation" at bounding box center [96, 391] width 151 height 27
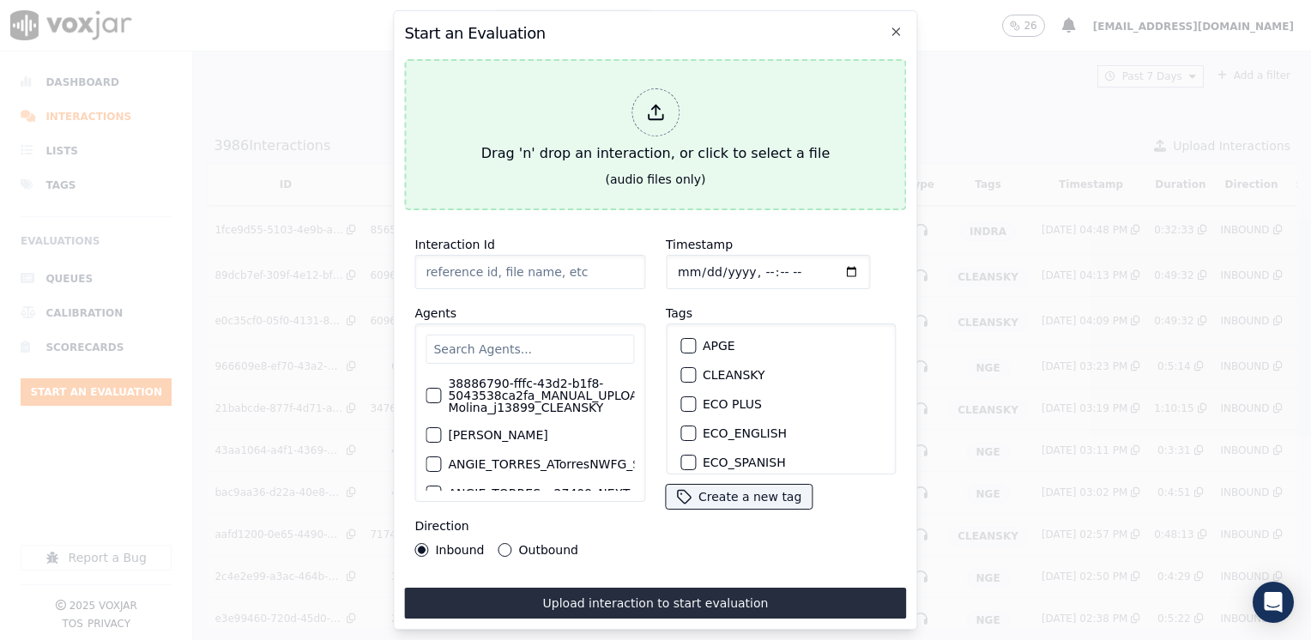
click at [666, 120] on div at bounding box center [655, 112] width 48 height 48
type input "20250910-100839_3473144296-[PERSON_NAME] all.mp3"
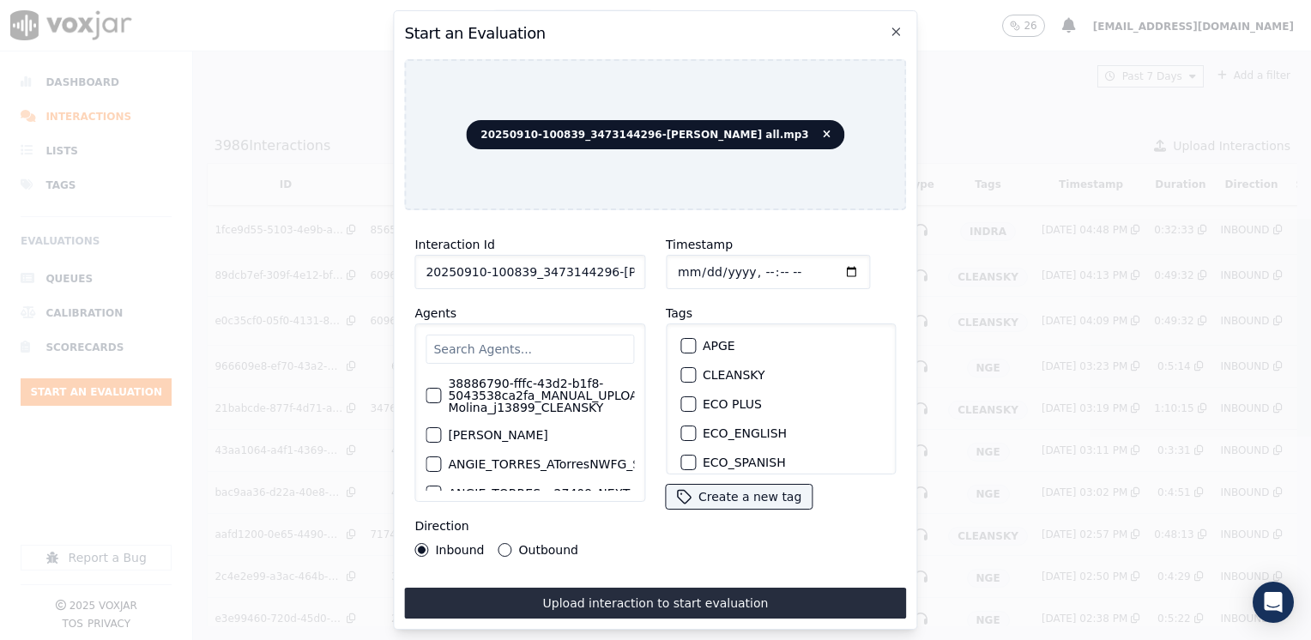
click at [516, 341] on input "text" at bounding box center [529, 349] width 208 height 29
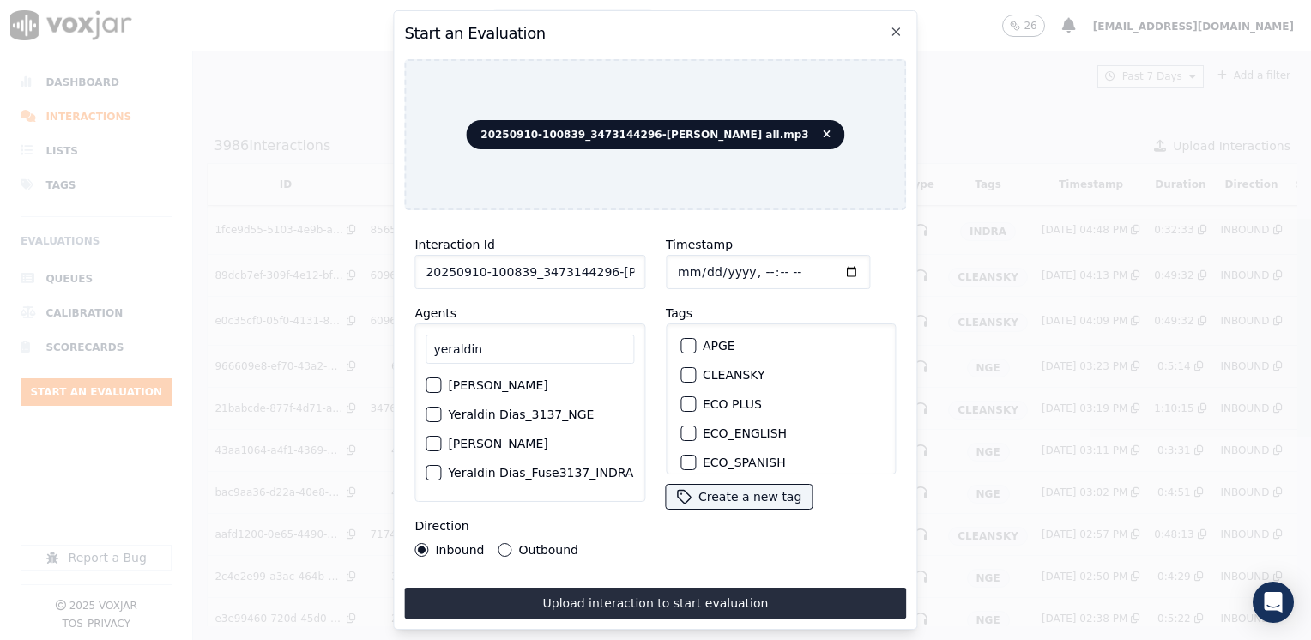
type input "yeraldin"
click at [542, 420] on label "Yeraldin Dias_3137_NGE" at bounding box center [521, 414] width 146 height 12
click at [441, 422] on button "Yeraldin Dias_3137_NGE" at bounding box center [432, 414] width 15 height 15
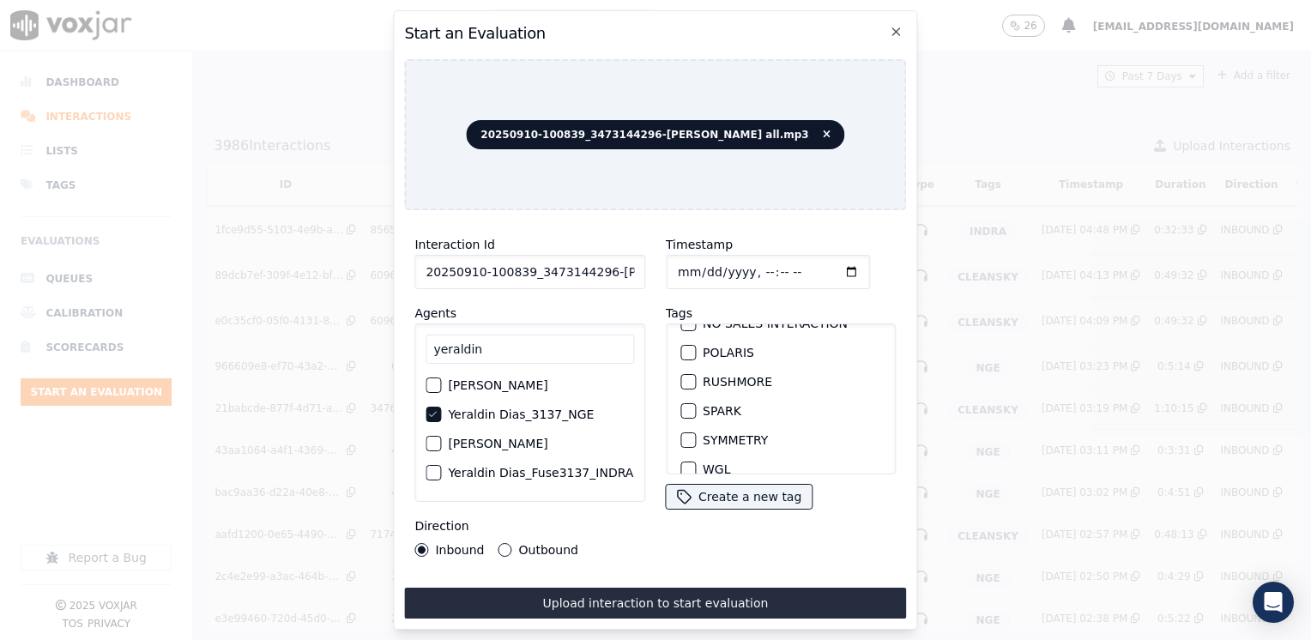
scroll to position [172, 0]
drag, startPoint x: 683, startPoint y: 398, endPoint x: 751, endPoint y: 325, distance: 99.5
click at [683, 401] on div "button" at bounding box center [687, 407] width 12 height 12
click at [822, 262] on input "Timestamp" at bounding box center [768, 272] width 204 height 34
type input "[DATE]T12:39"
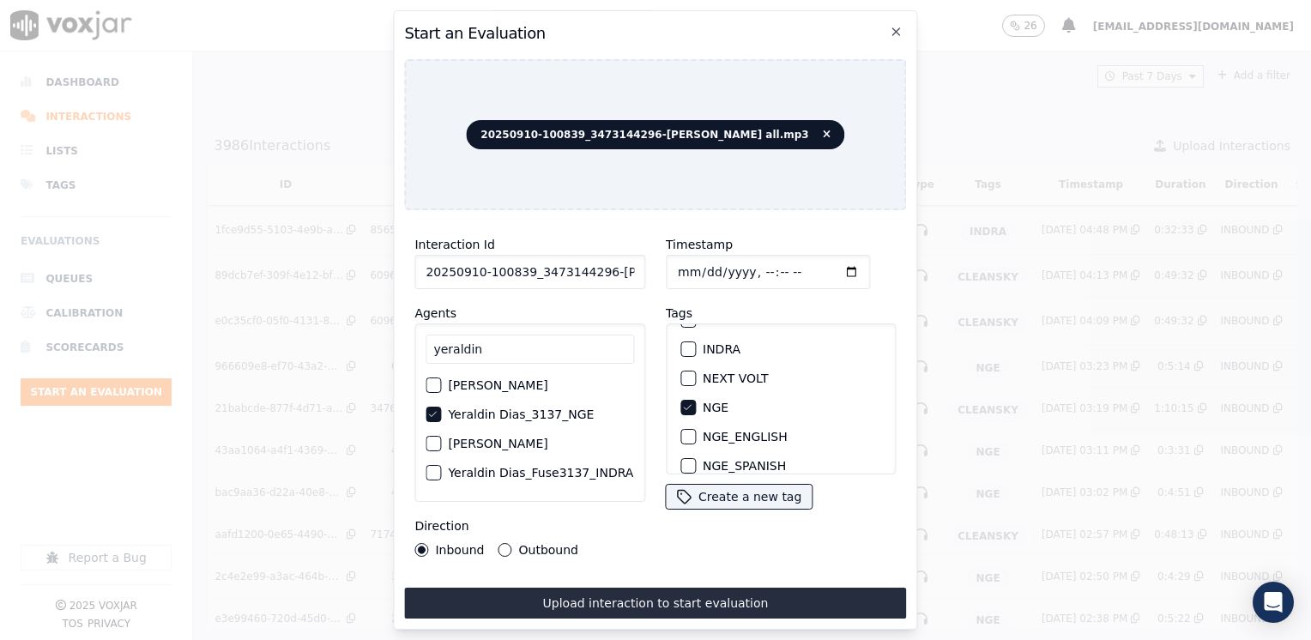
drag, startPoint x: 503, startPoint y: 543, endPoint x: 585, endPoint y: 580, distance: 90.2
click at [503, 546] on button "Outbound" at bounding box center [505, 550] width 14 height 14
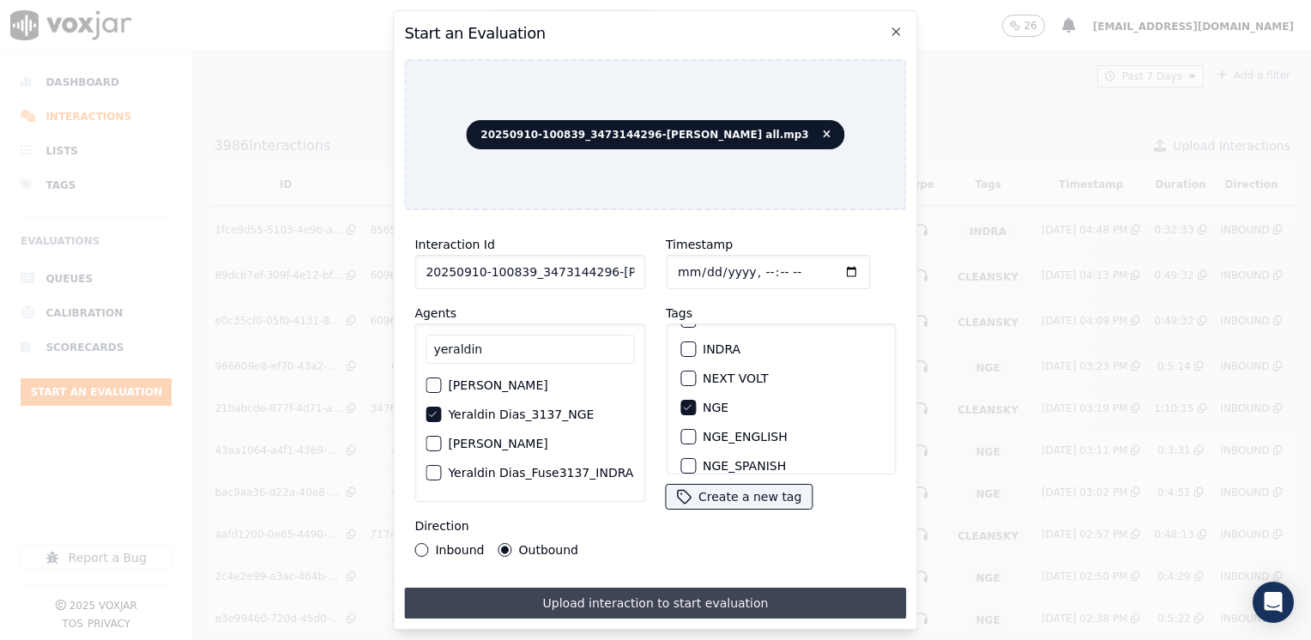
click at [648, 602] on button "Upload interaction to start evaluation" at bounding box center [655, 603] width 502 height 31
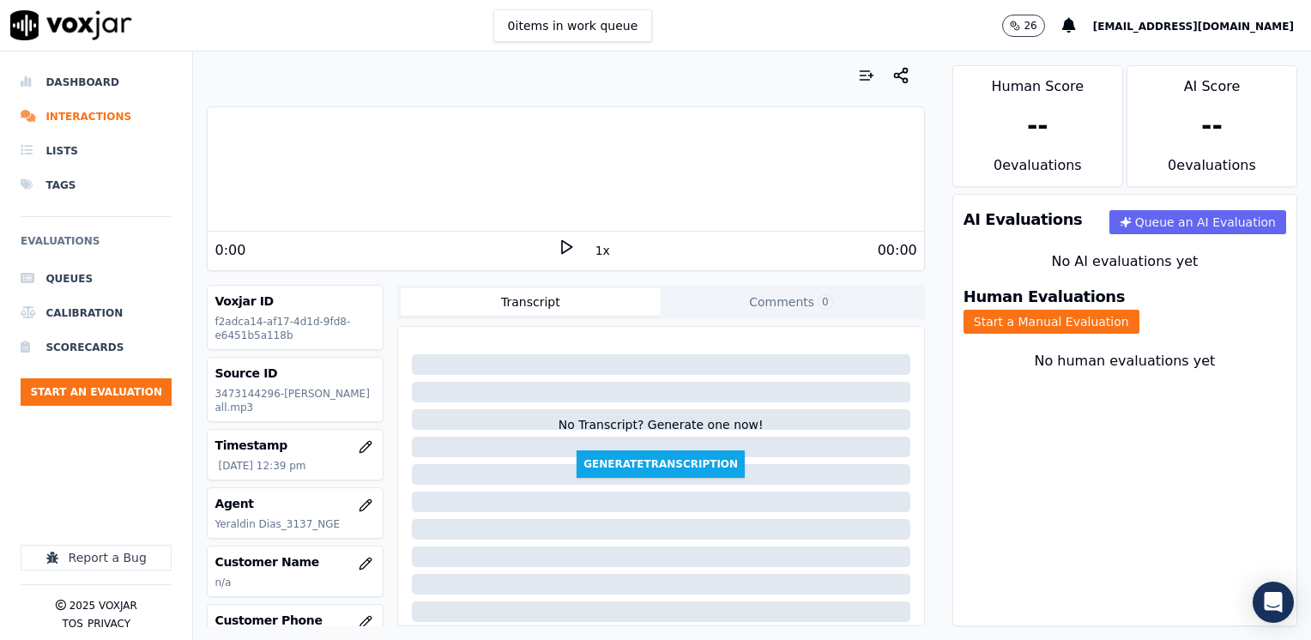
click at [558, 249] on icon at bounding box center [566, 246] width 17 height 17
click at [562, 249] on rect at bounding box center [563, 246] width 3 height 11
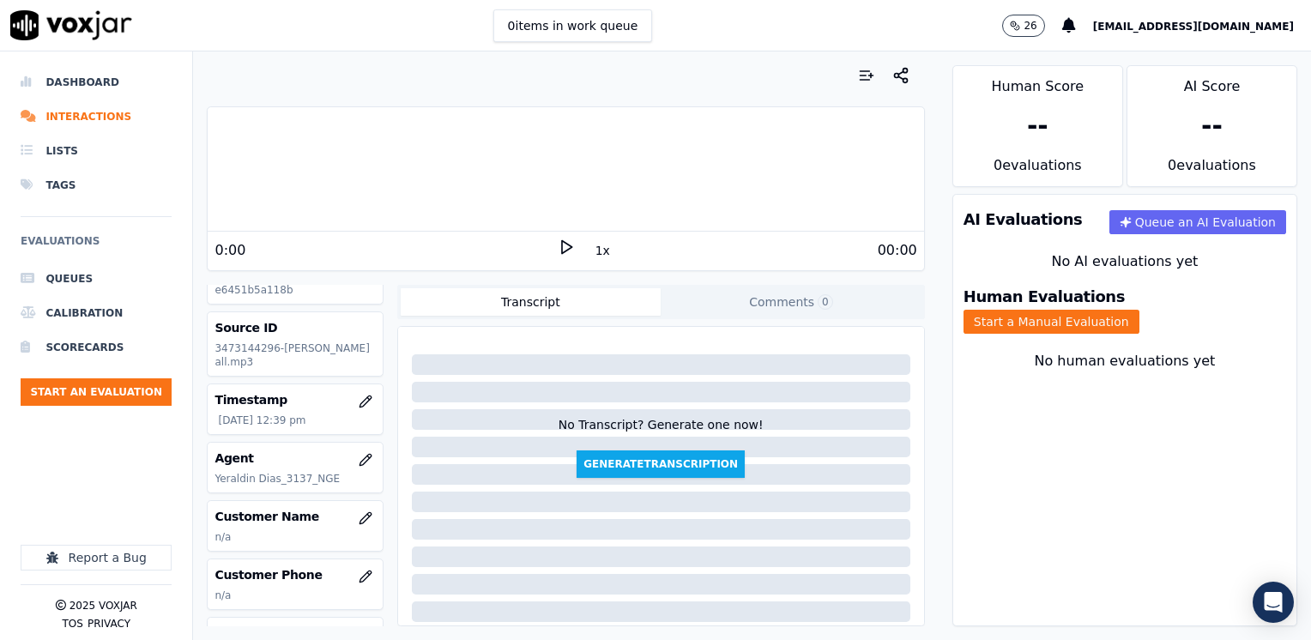
scroll to position [86, 0]
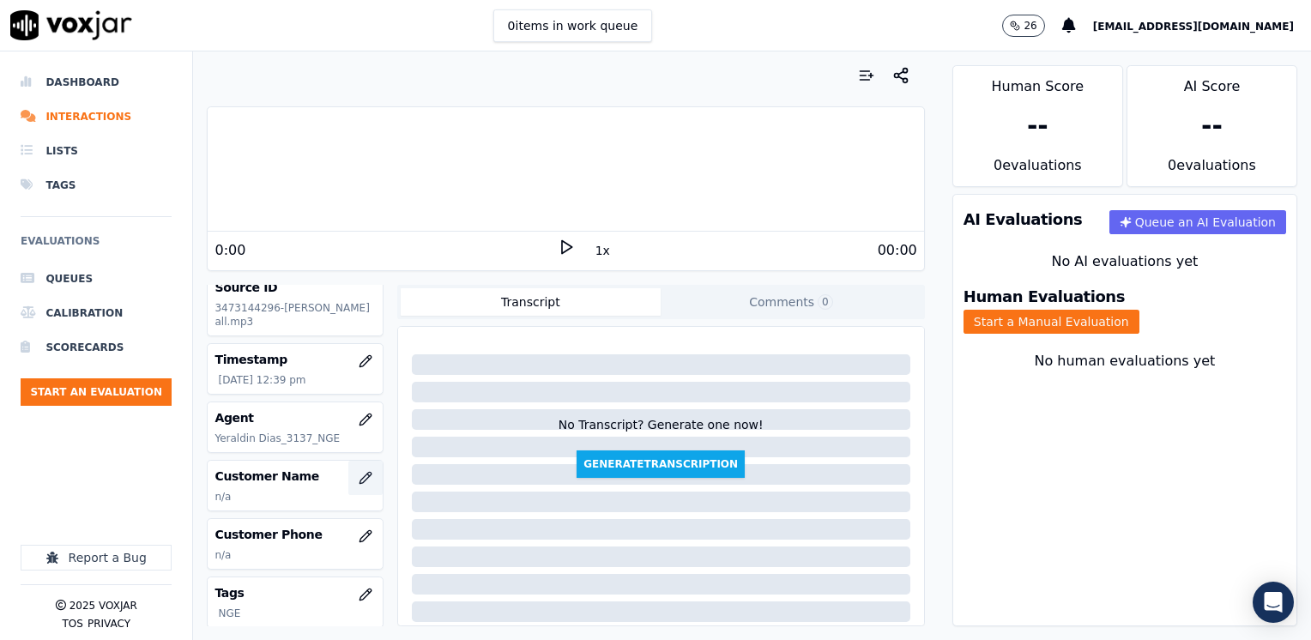
click at [359, 480] on icon "button" at bounding box center [366, 478] width 14 height 14
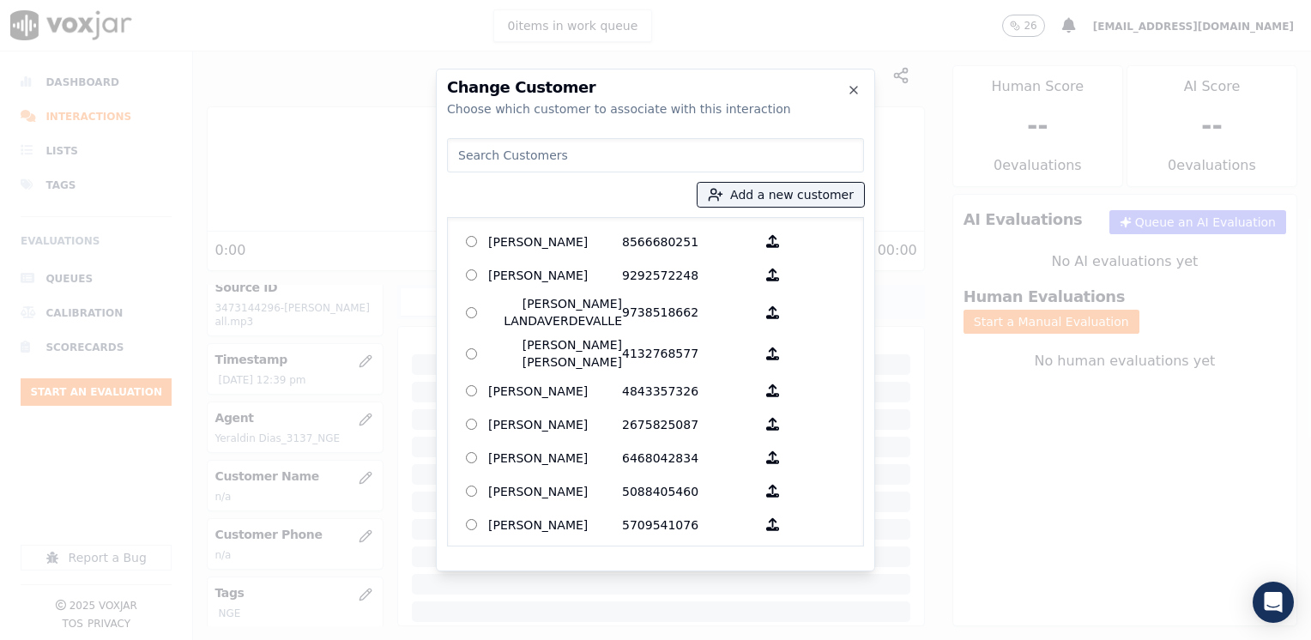
click at [624, 160] on input at bounding box center [655, 155] width 417 height 34
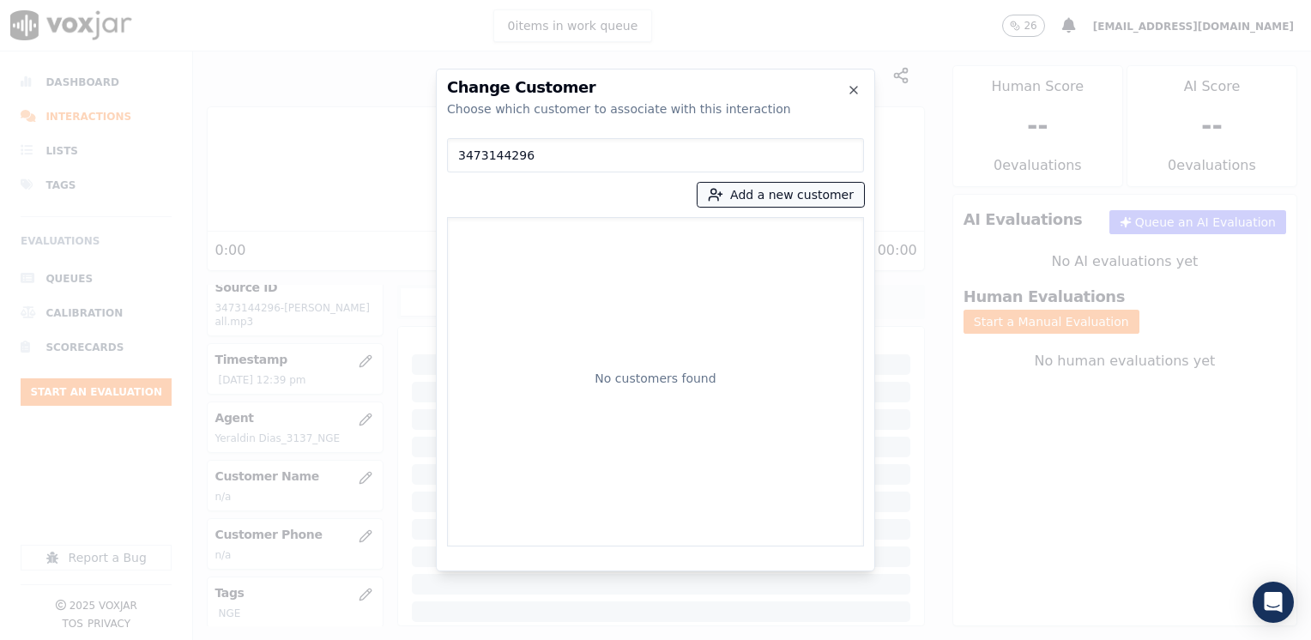
type input "3473144296"
click at [797, 193] on button "Add a new customer" at bounding box center [780, 195] width 166 height 24
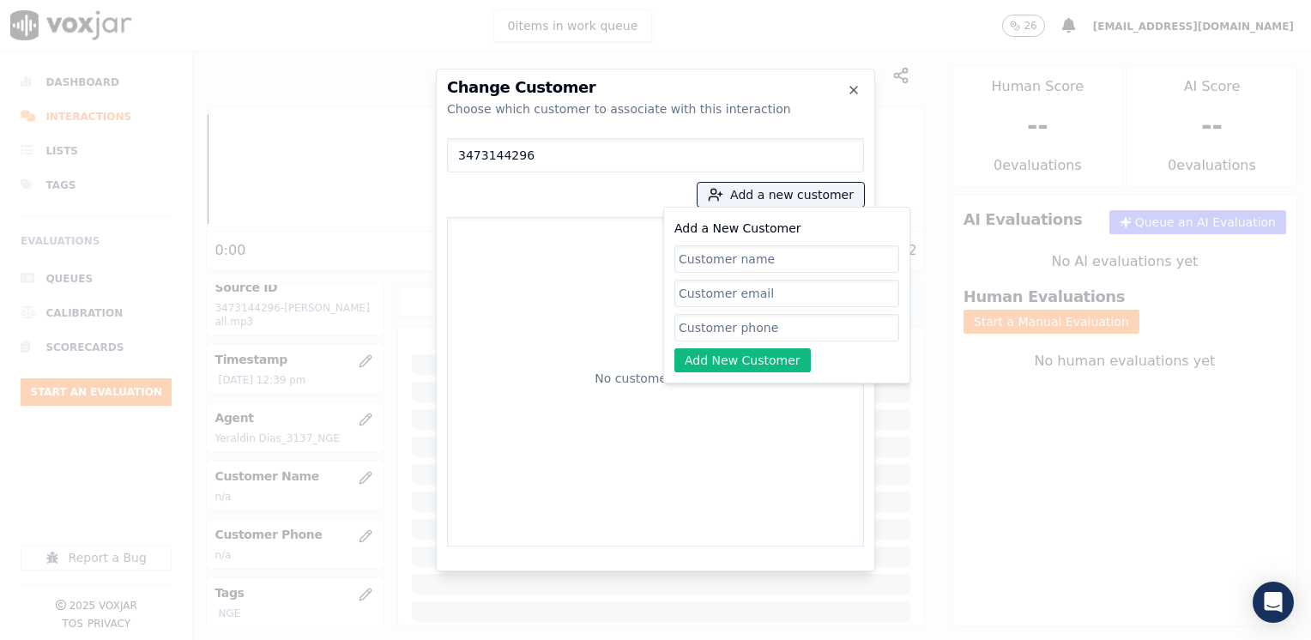
click at [744, 337] on input "Add a New Customer" at bounding box center [786, 327] width 225 height 27
paste input "3473144296"
type input "3473144296"
click at [727, 262] on input "Add a New Customer" at bounding box center [786, 258] width 225 height 27
paste input "[PERSON_NAME]"
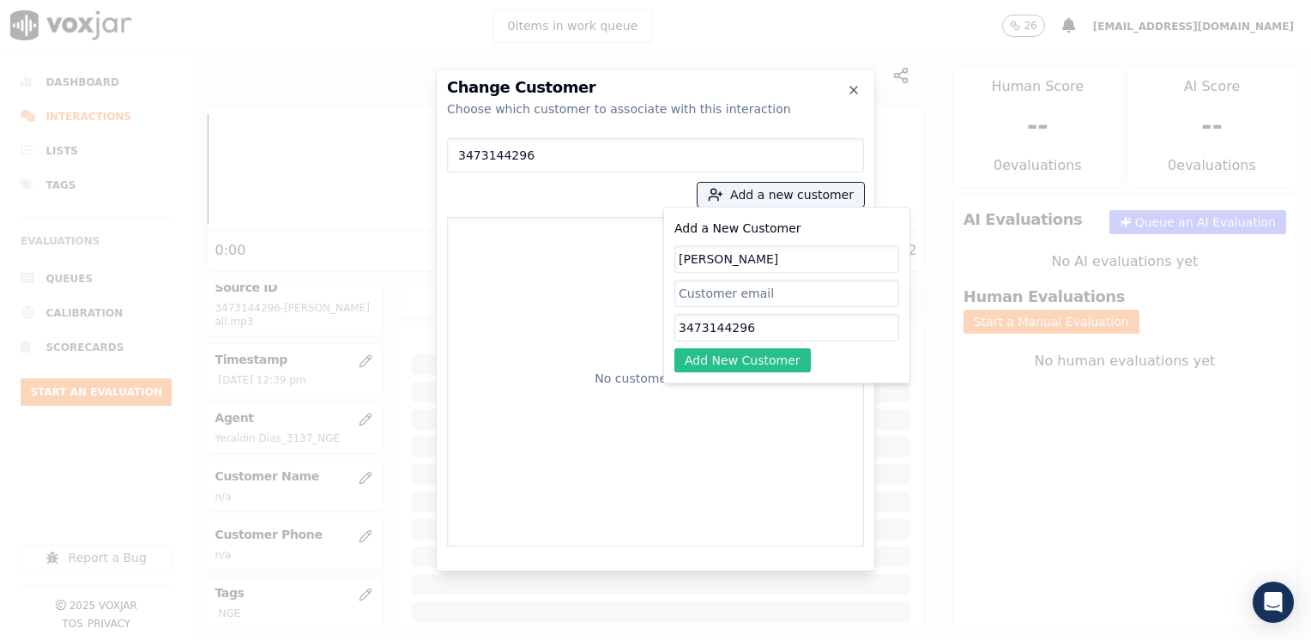
type input "[PERSON_NAME]"
click at [765, 365] on button "Add New Customer" at bounding box center [742, 360] width 136 height 24
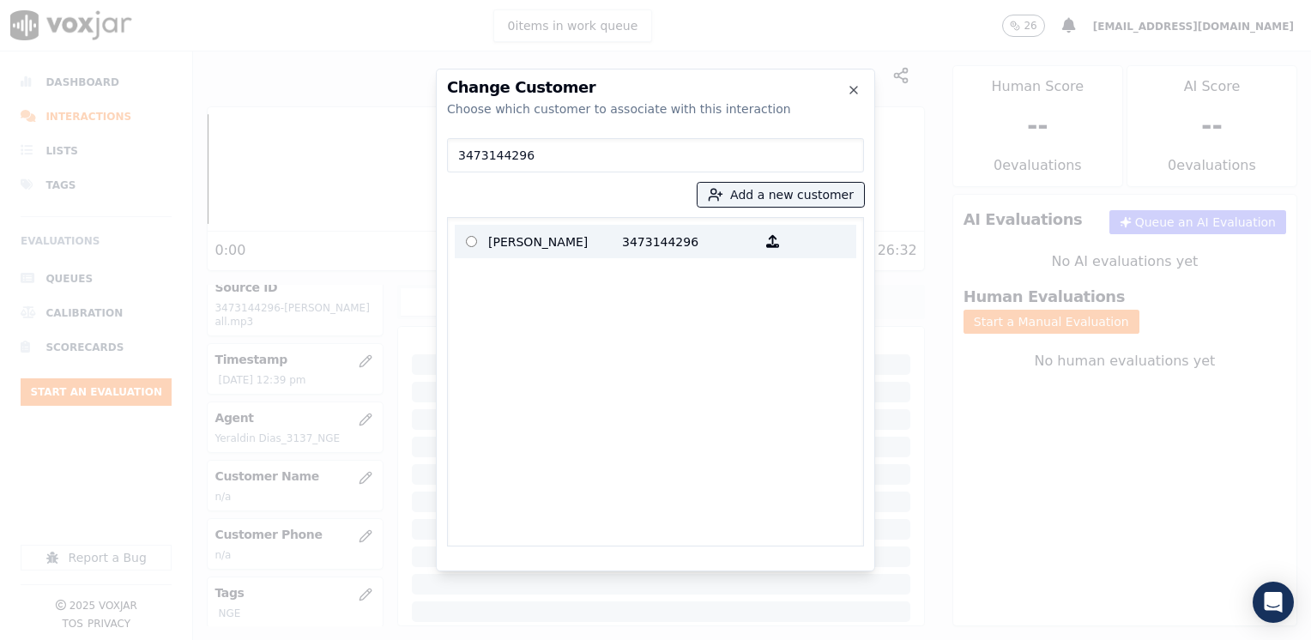
click at [603, 232] on p "[PERSON_NAME]" at bounding box center [555, 241] width 134 height 27
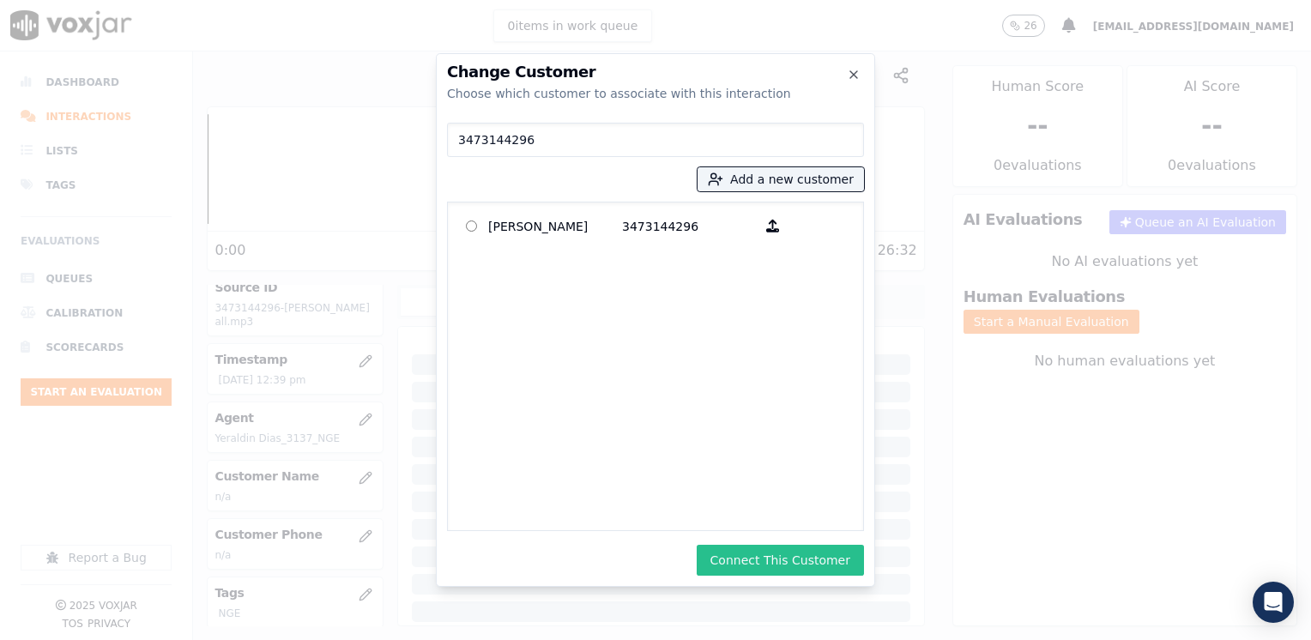
click at [798, 570] on button "Connect This Customer" at bounding box center [780, 560] width 167 height 31
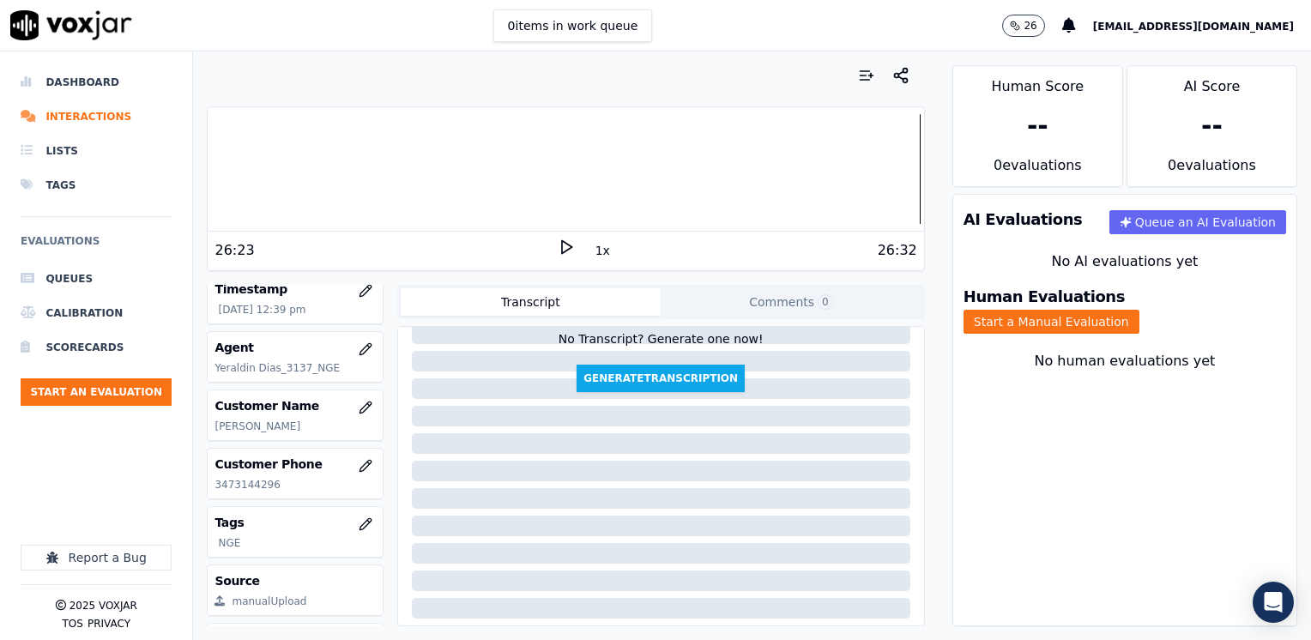
scroll to position [154, 0]
click at [1139, 310] on button "Start a Manual Evaluation" at bounding box center [1051, 322] width 176 height 24
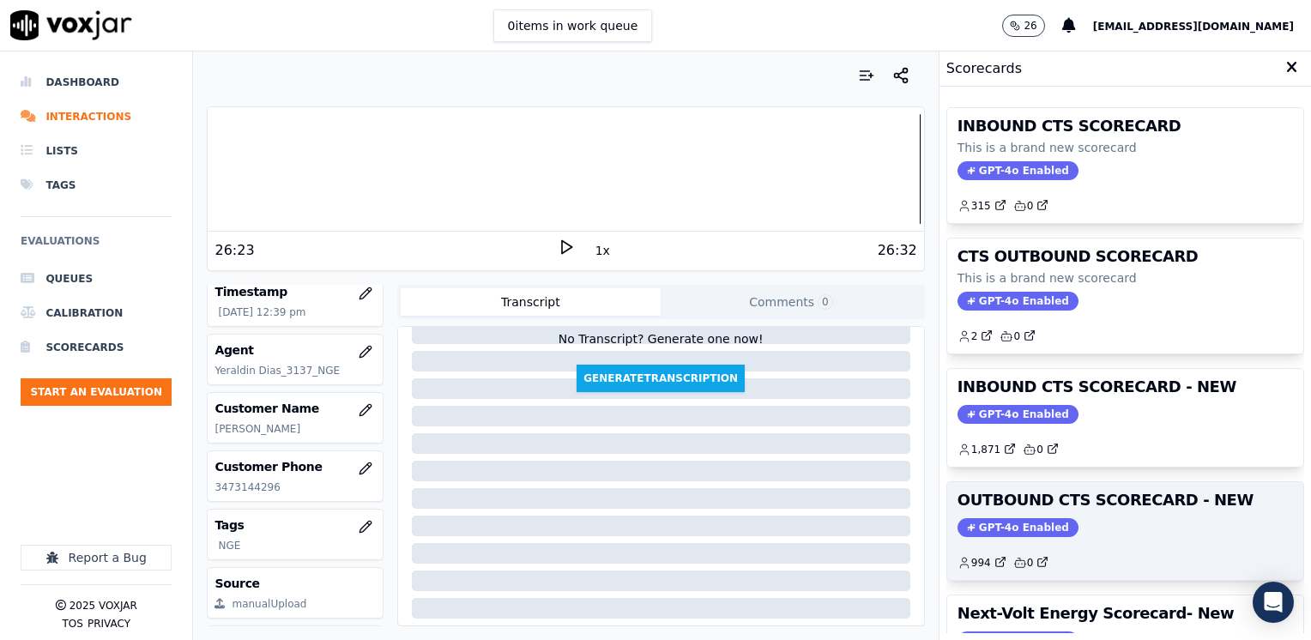
click at [993, 525] on span "GPT-4o Enabled" at bounding box center [1017, 527] width 121 height 19
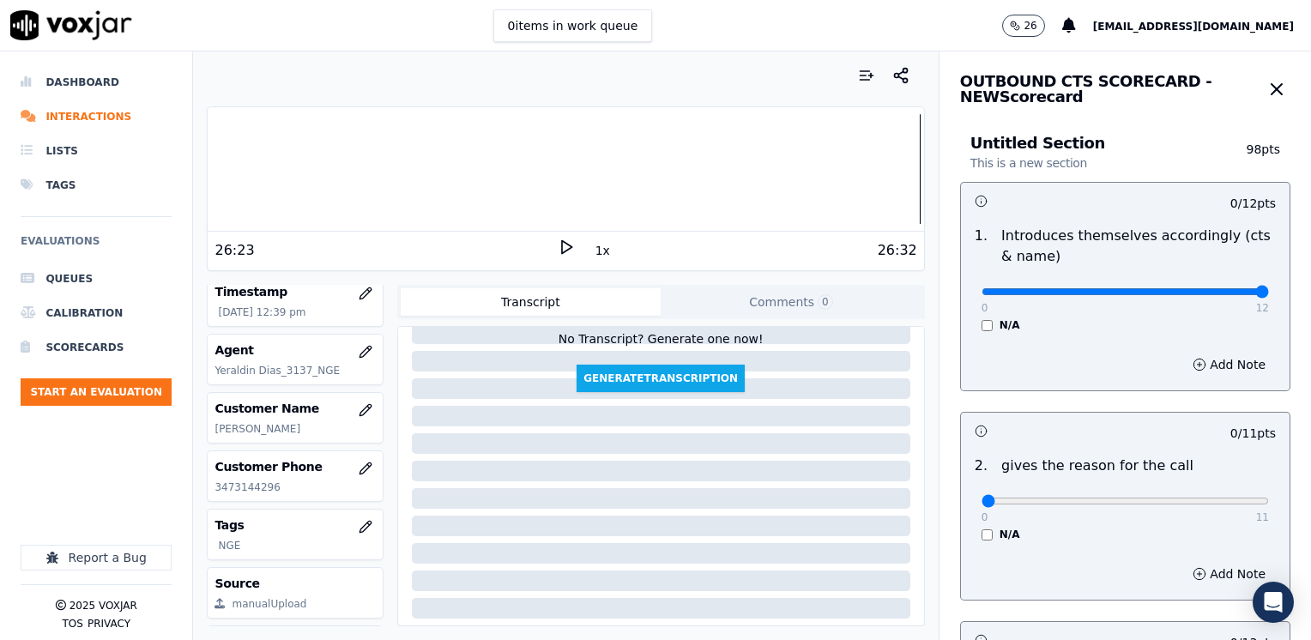
drag, startPoint x: 971, startPoint y: 296, endPoint x: 1313, endPoint y: 255, distance: 344.7
type input "12"
click at [1269, 288] on input "range" at bounding box center [1124, 291] width 287 height 7
drag, startPoint x: 964, startPoint y: 498, endPoint x: 1310, endPoint y: 485, distance: 345.9
type input "11"
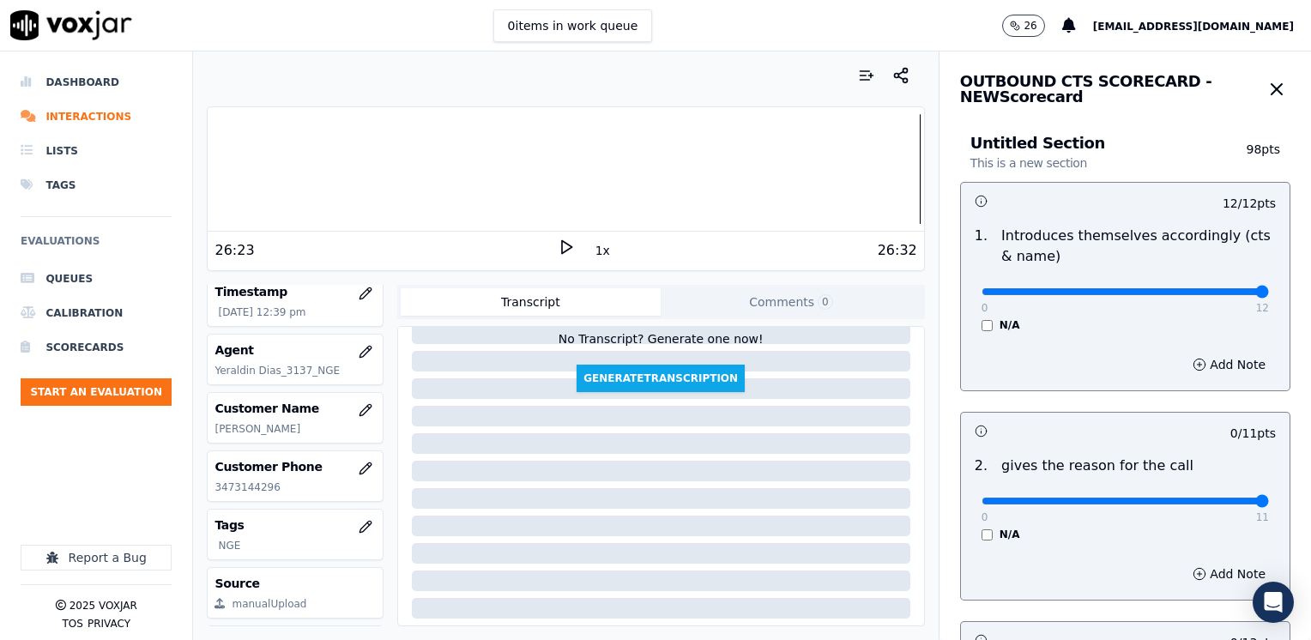
click at [1269, 498] on input "range" at bounding box center [1124, 501] width 287 height 7
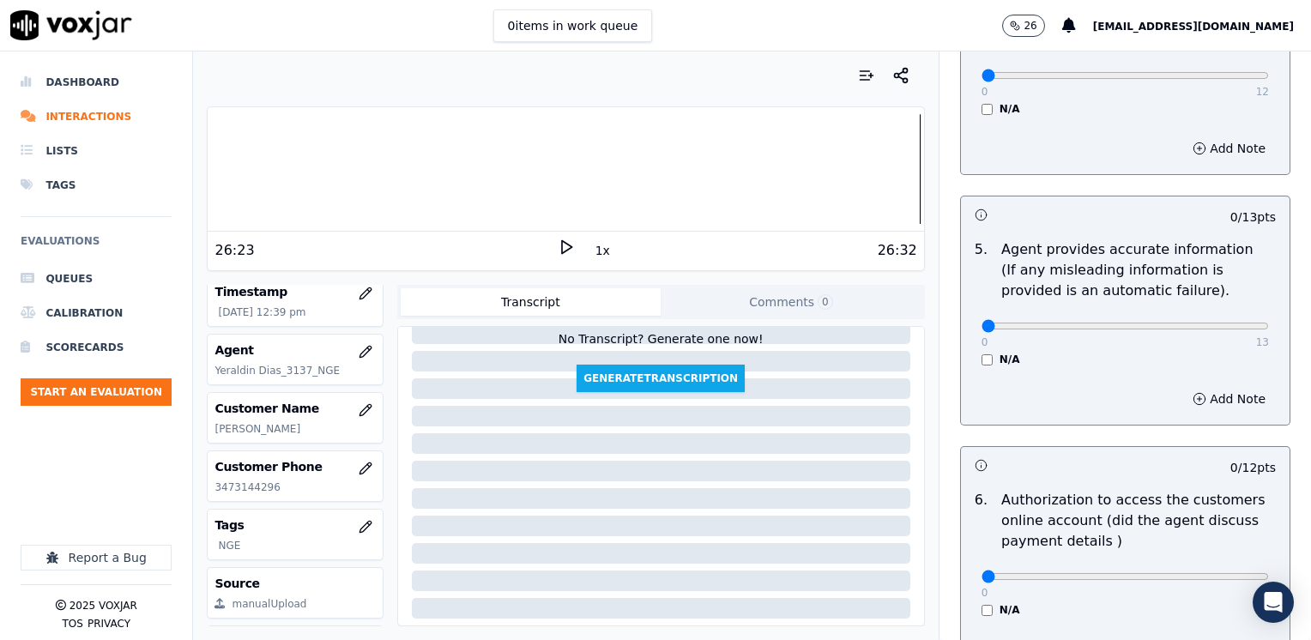
scroll to position [1201, 0]
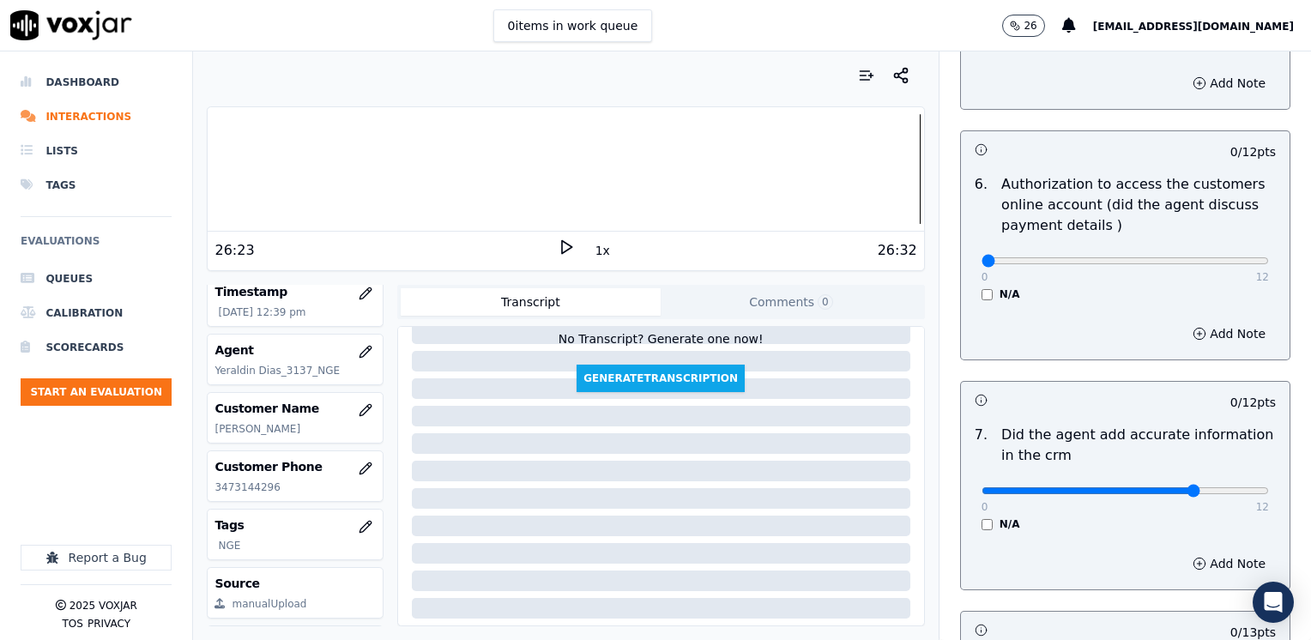
click at [1161, 487] on input "range" at bounding box center [1124, 490] width 287 height 7
drag, startPoint x: 1155, startPoint y: 459, endPoint x: 1222, endPoint y: 458, distance: 66.1
click at [1222, 480] on div "0 12" at bounding box center [1124, 490] width 287 height 21
drag, startPoint x: 1164, startPoint y: 467, endPoint x: 1313, endPoint y: 465, distance: 149.3
type input "12"
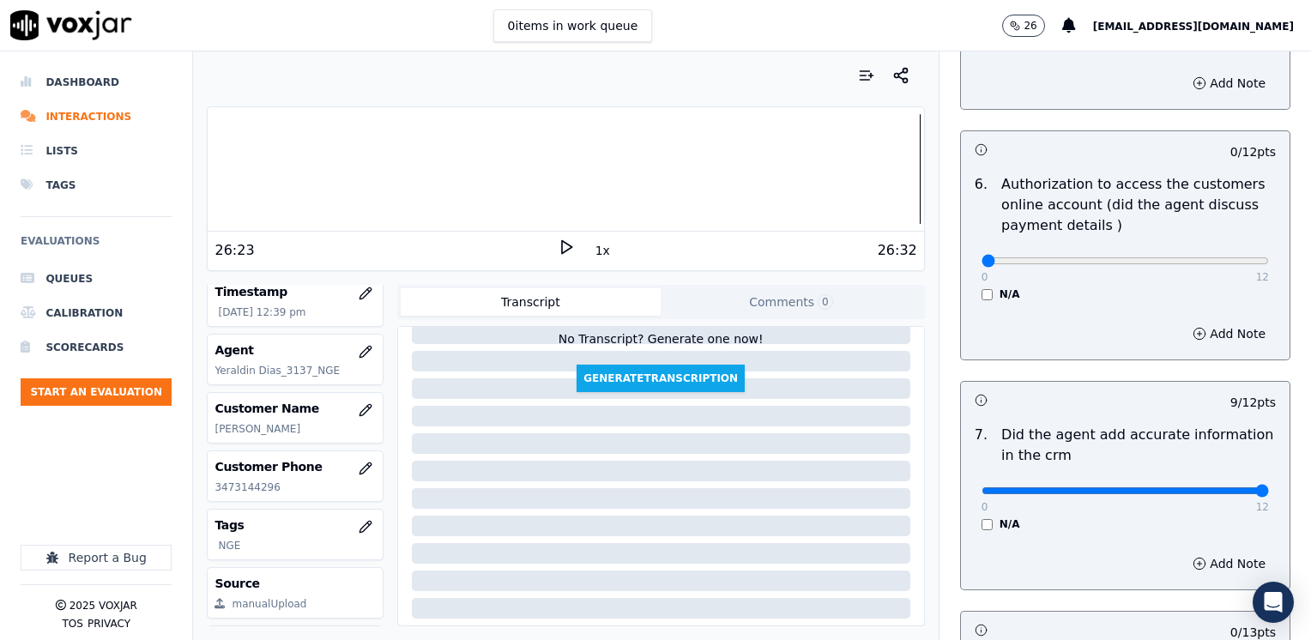
click at [1269, 487] on input "range" at bounding box center [1124, 490] width 287 height 7
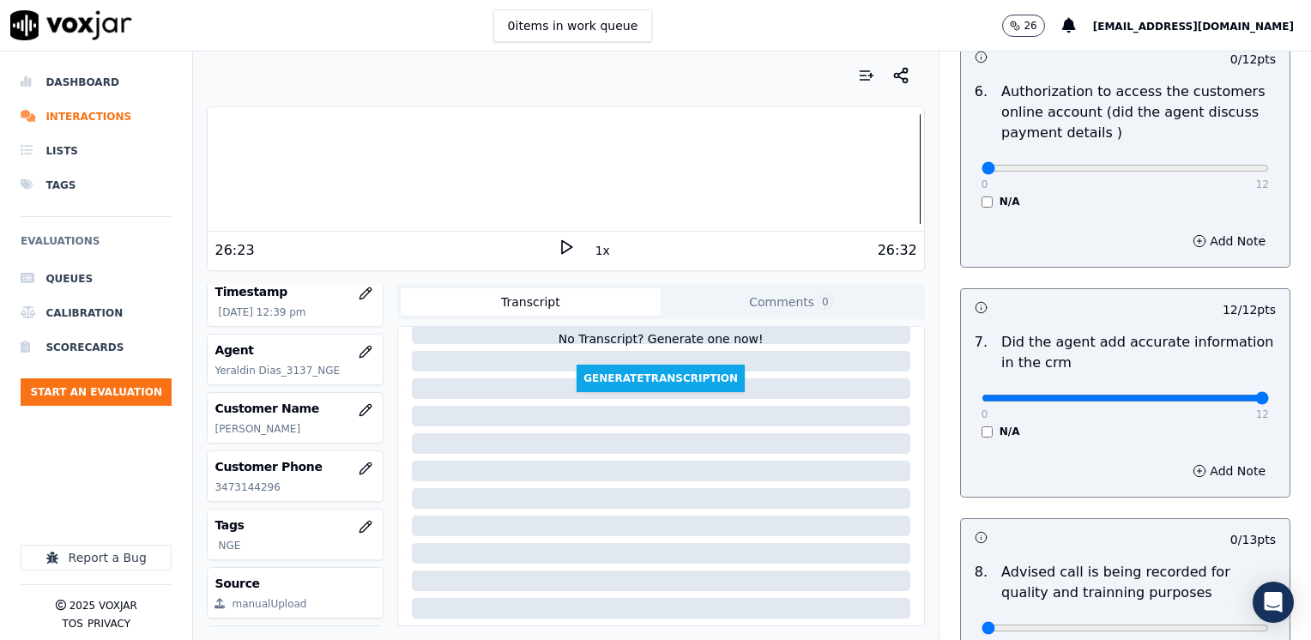
scroll to position [1458, 0]
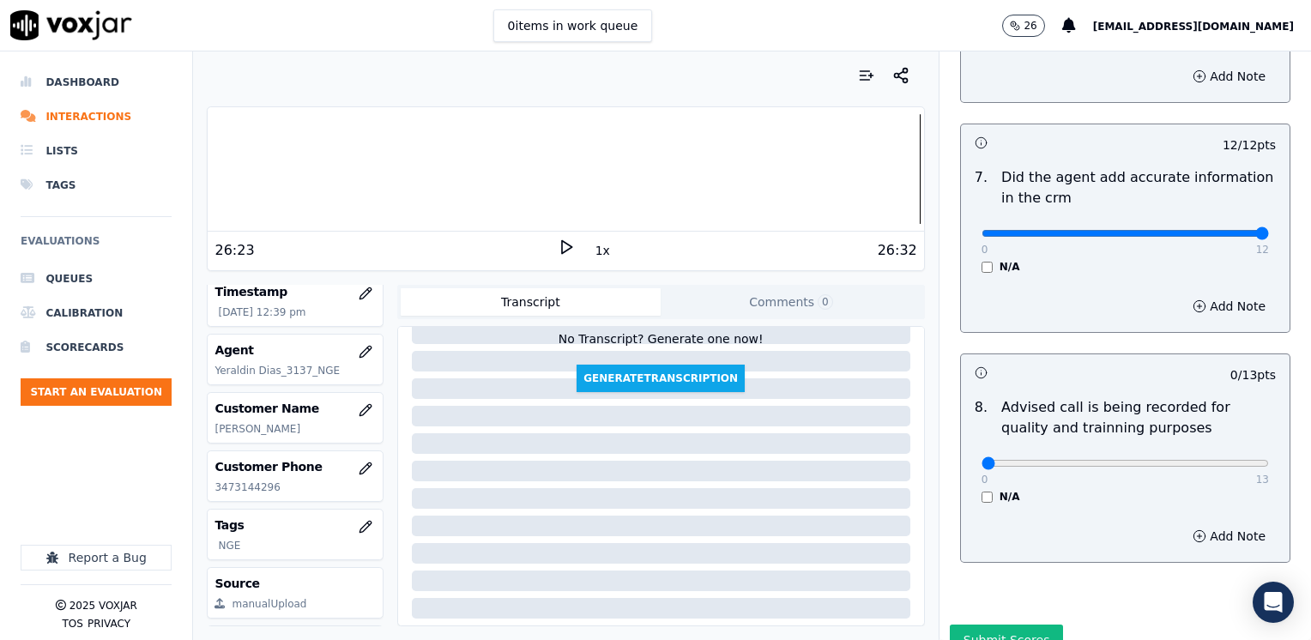
click at [1149, 451] on div "0 13 N/A" at bounding box center [1125, 470] width 315 height 65
type input "10"
click at [1158, 460] on input "range" at bounding box center [1124, 463] width 287 height 7
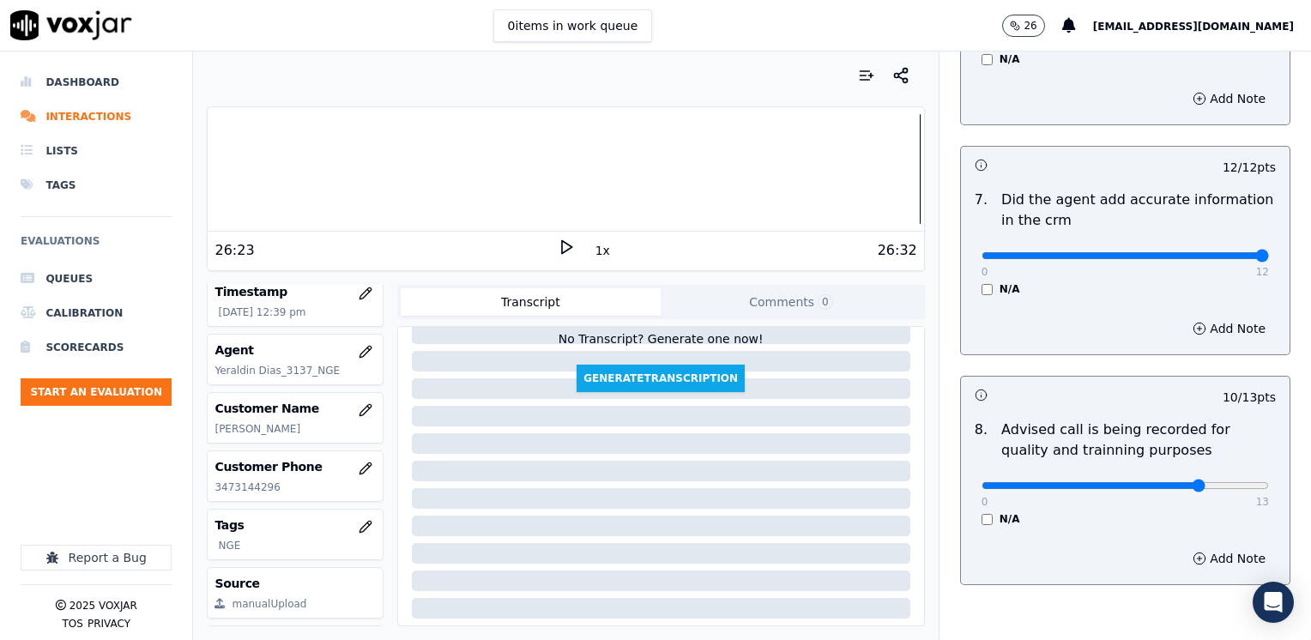
scroll to position [1115, 0]
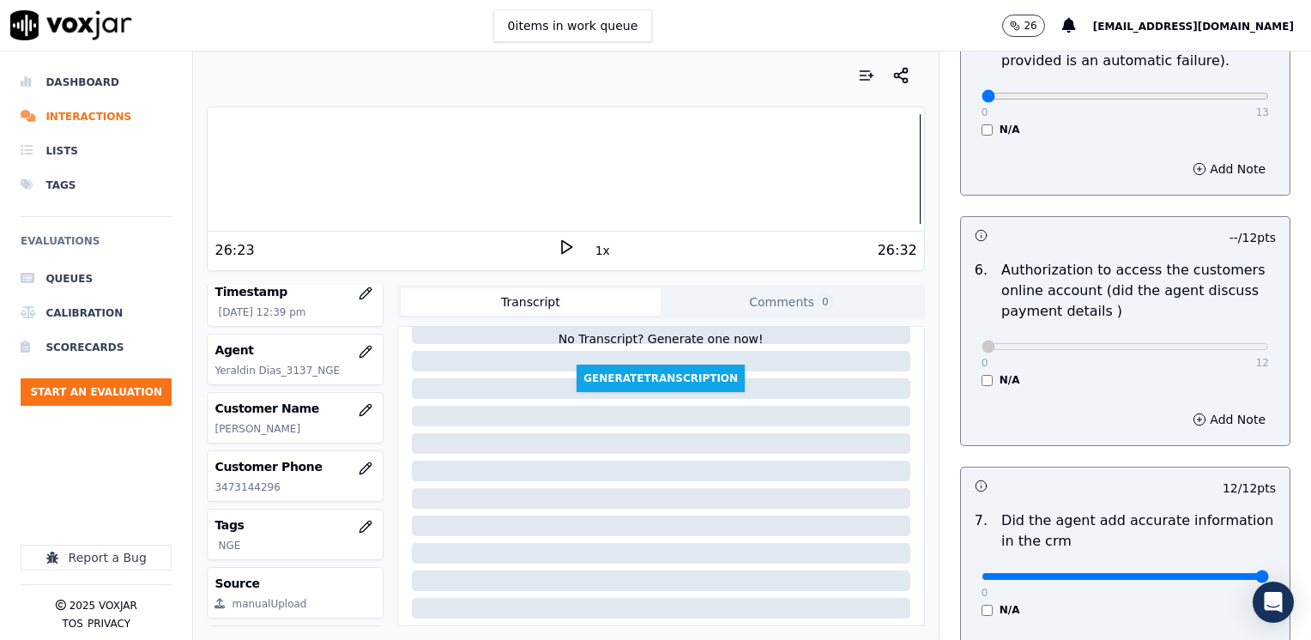
click at [1033, 479] on div "12 / 12 pts" at bounding box center [1125, 486] width 329 height 36
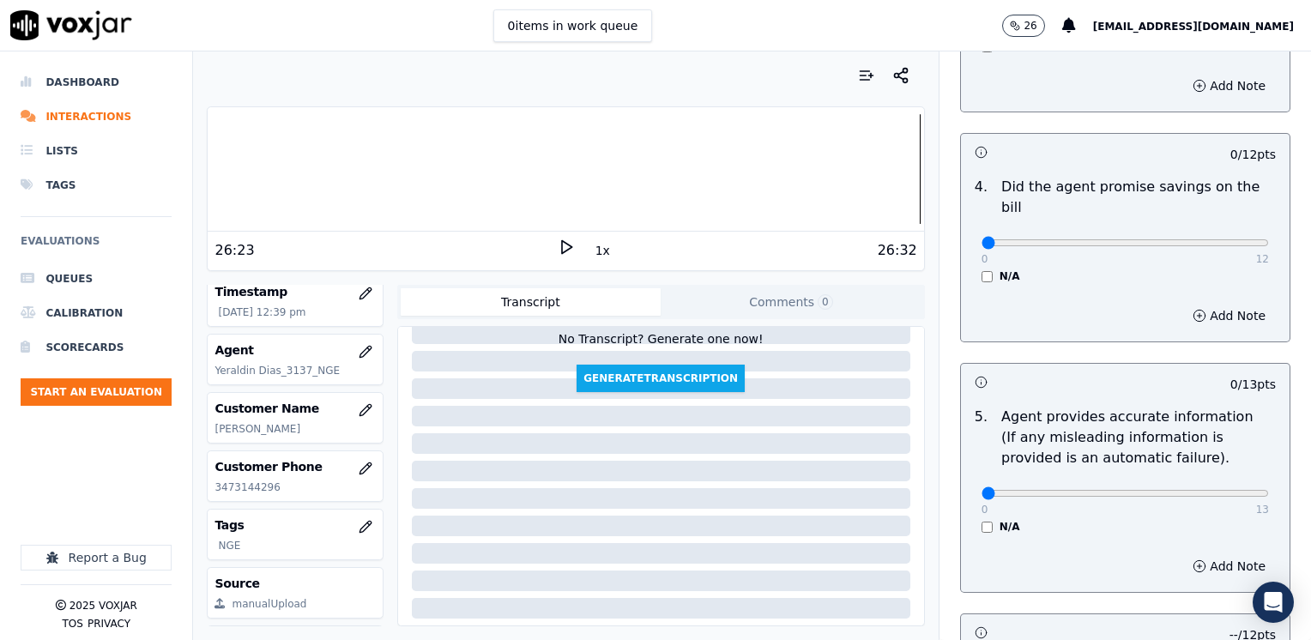
scroll to position [686, 0]
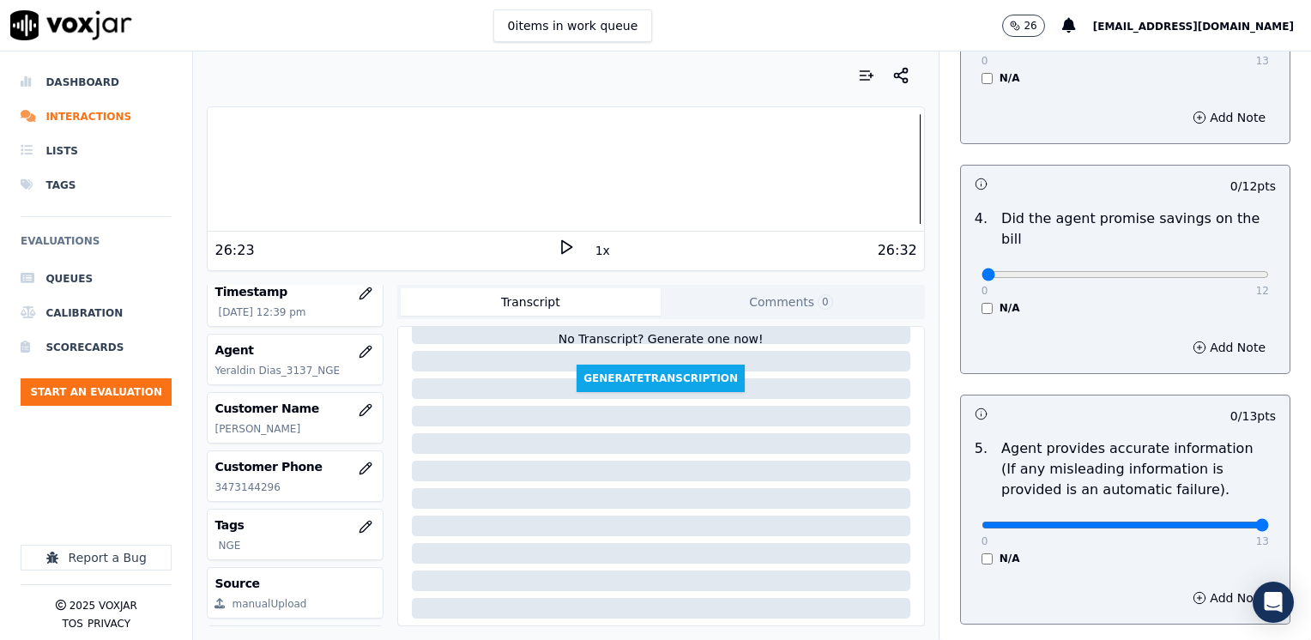
drag, startPoint x: 971, startPoint y: 501, endPoint x: 1313, endPoint y: 492, distance: 342.4
type input "13"
click at [1269, 522] on input "range" at bounding box center [1124, 525] width 287 height 7
drag, startPoint x: 971, startPoint y: 245, endPoint x: 991, endPoint y: 248, distance: 19.9
click at [991, 263] on div "0 12" at bounding box center [1124, 273] width 287 height 21
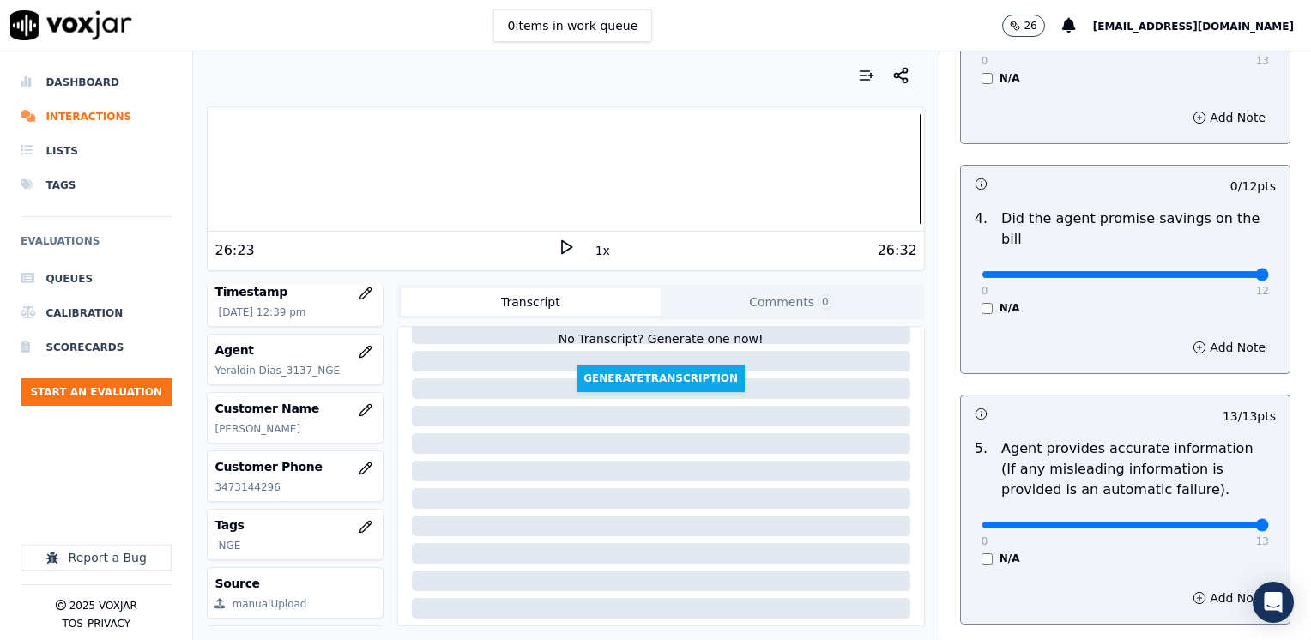
drag, startPoint x: 974, startPoint y: 251, endPoint x: 1313, endPoint y: 251, distance: 339.7
type input "12"
click at [1269, 271] on input "range" at bounding box center [1124, 274] width 287 height 7
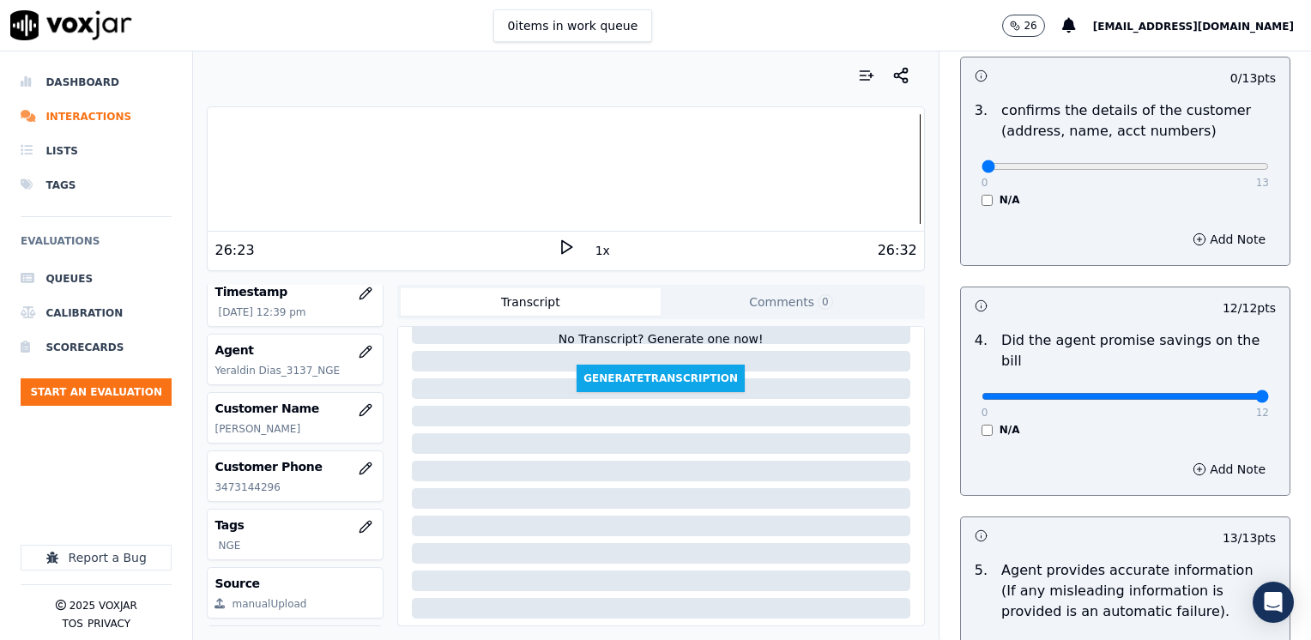
scroll to position [429, 0]
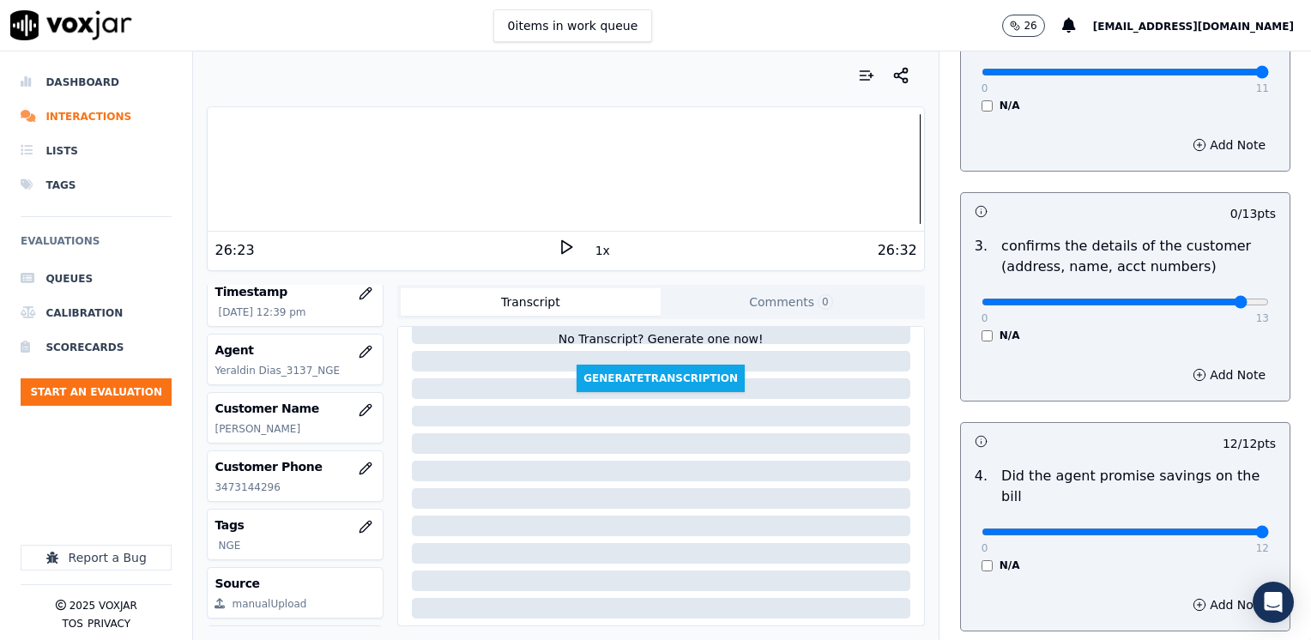
type input "12"
click at [1198, 299] on input "range" at bounding box center [1124, 302] width 287 height 7
click at [1201, 370] on button "Add Note" at bounding box center [1229, 375] width 94 height 24
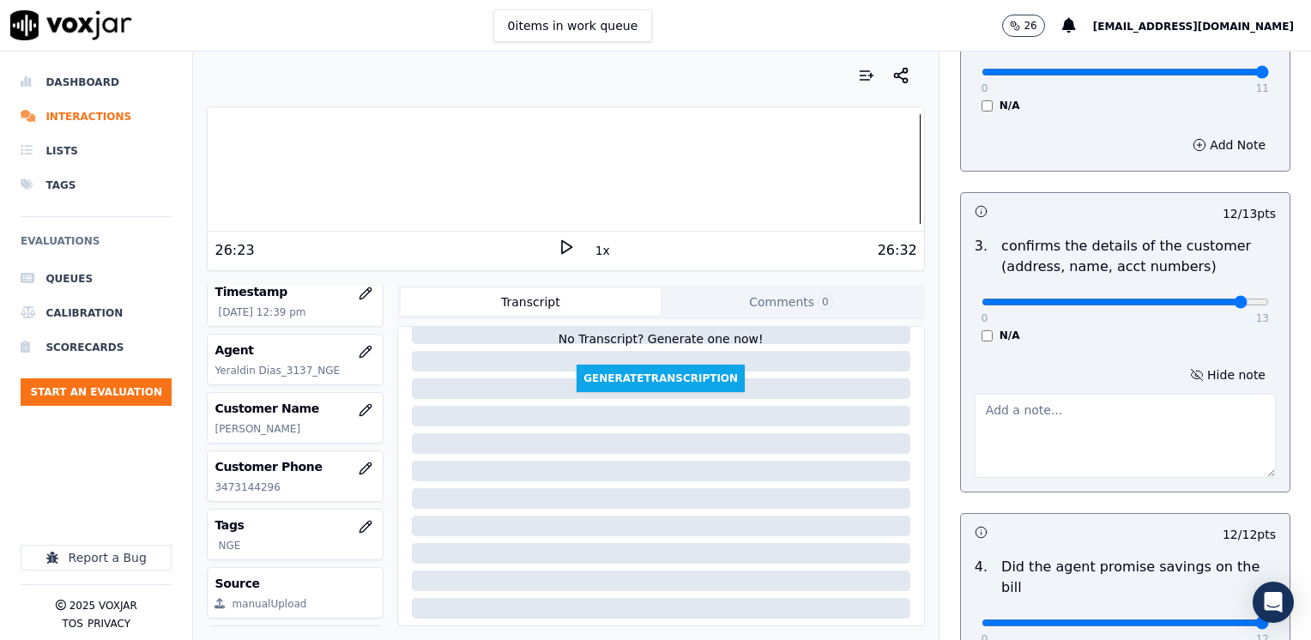
click at [1113, 417] on textarea at bounding box center [1124, 436] width 301 height 84
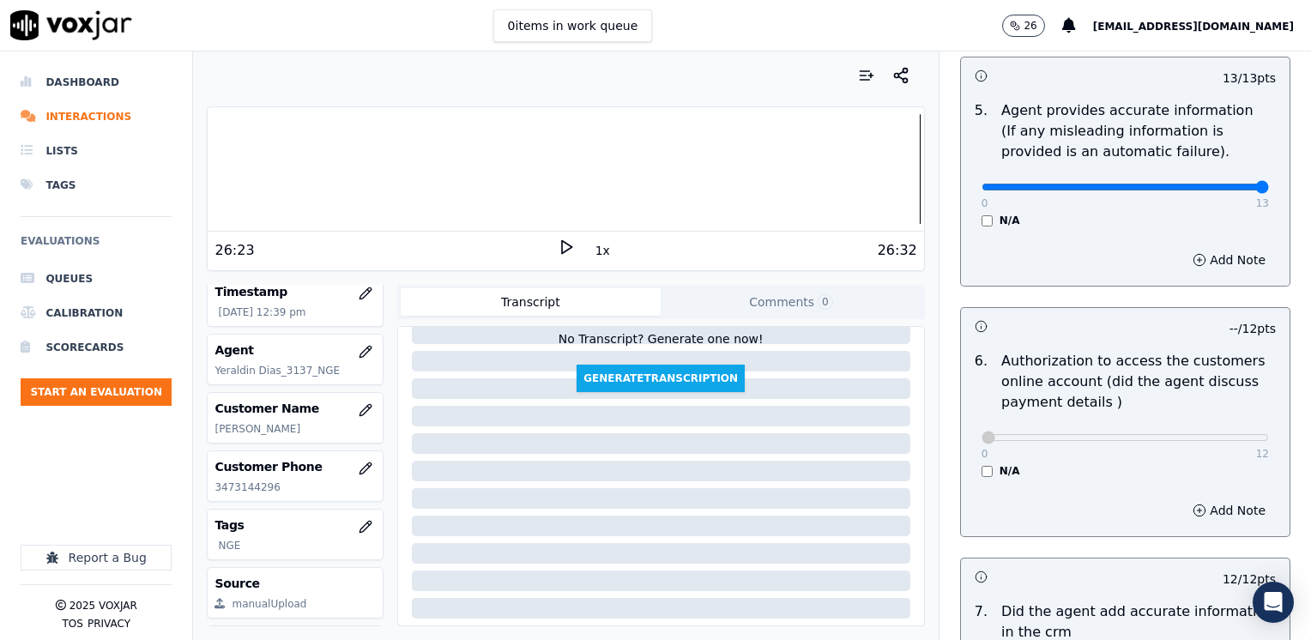
scroll to position [1590, 0]
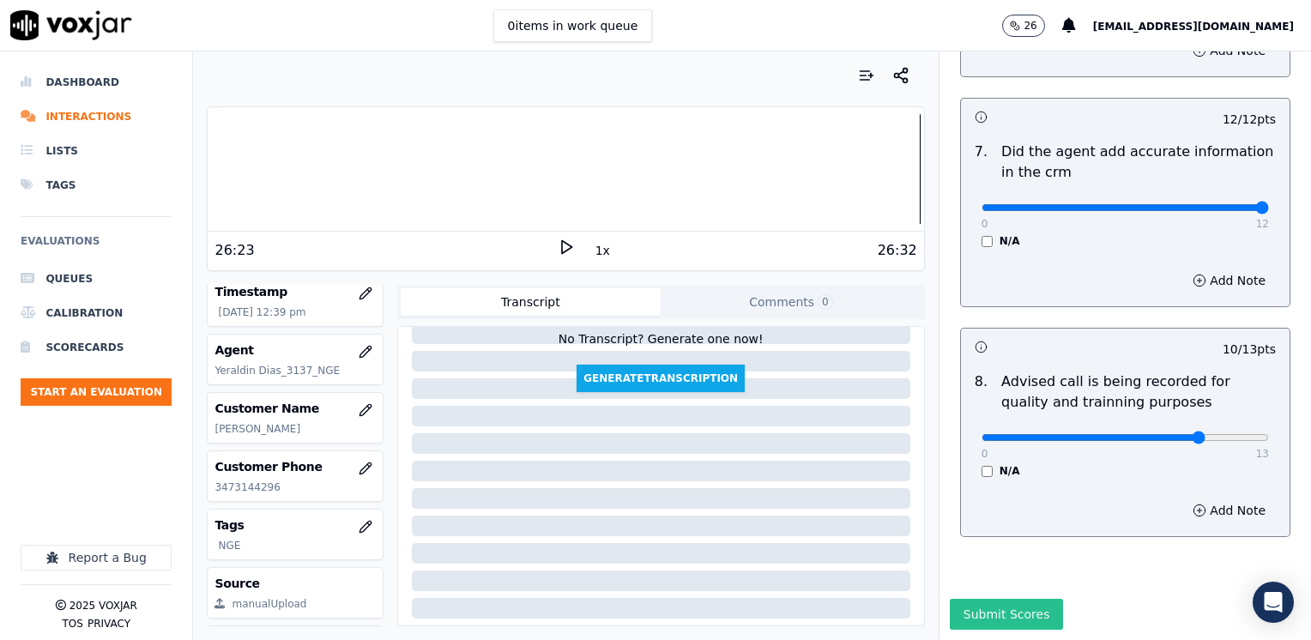
type textarea "Make sure to confirm full service address and the name as it appears on the bil…"
click at [995, 599] on button "Submit Scores" at bounding box center [1007, 614] width 114 height 31
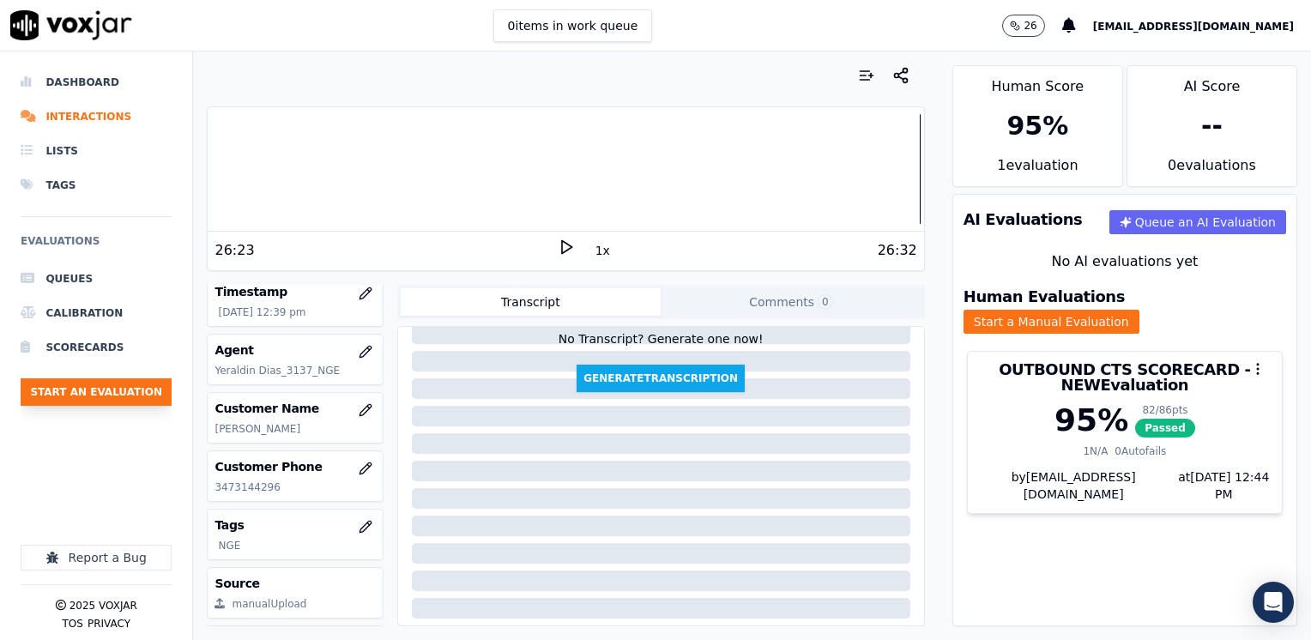
click at [98, 389] on button "Start an Evaluation" at bounding box center [96, 391] width 151 height 27
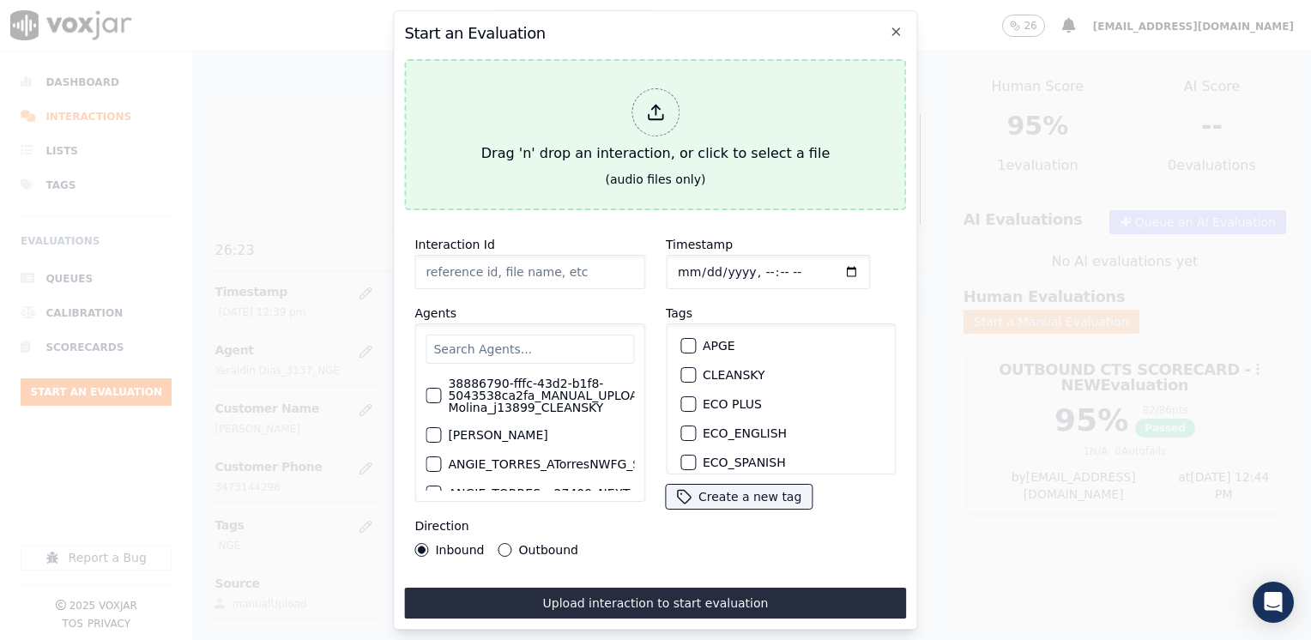
click at [652, 105] on icon at bounding box center [655, 112] width 19 height 19
type input "20250910-112438_7745068453-[PERSON_NAME] all.mp3"
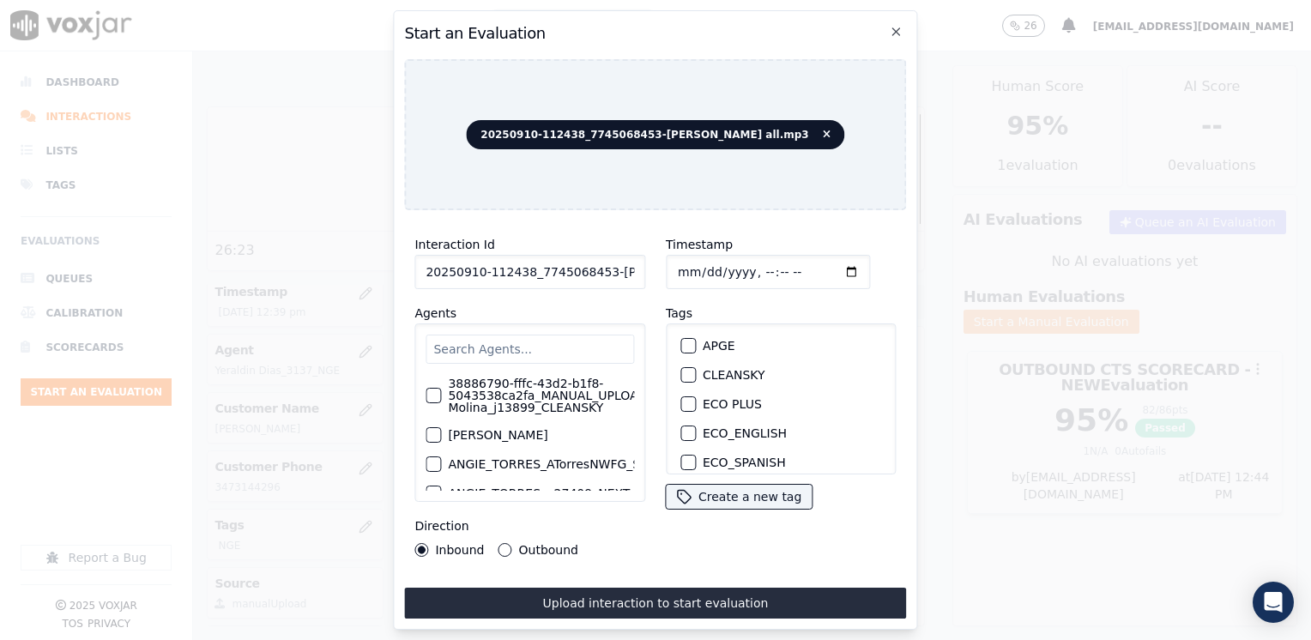
click at [553, 353] on input "text" at bounding box center [529, 349] width 208 height 29
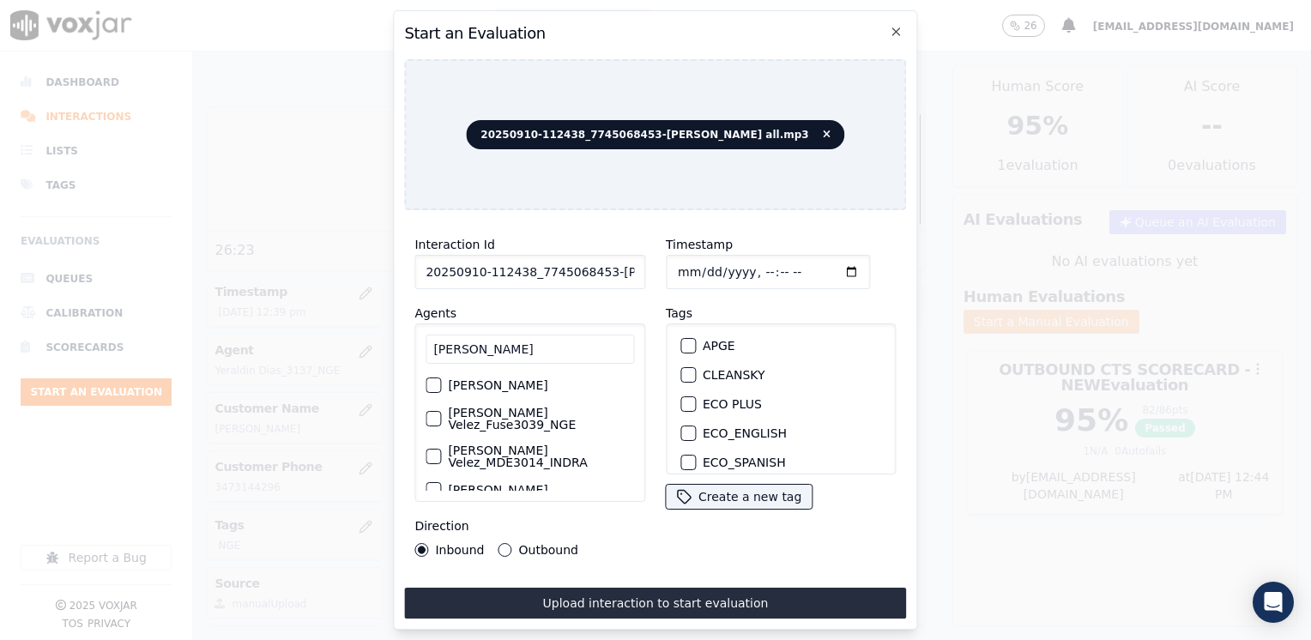
type input "[PERSON_NAME]"
click at [549, 407] on label "[PERSON_NAME] Velez_Fuse3039_NGE" at bounding box center [541, 419] width 186 height 24
click at [441, 411] on button "[PERSON_NAME] Velez_Fuse3039_NGE" at bounding box center [432, 418] width 15 height 15
click at [683, 401] on div "button" at bounding box center [687, 407] width 12 height 12
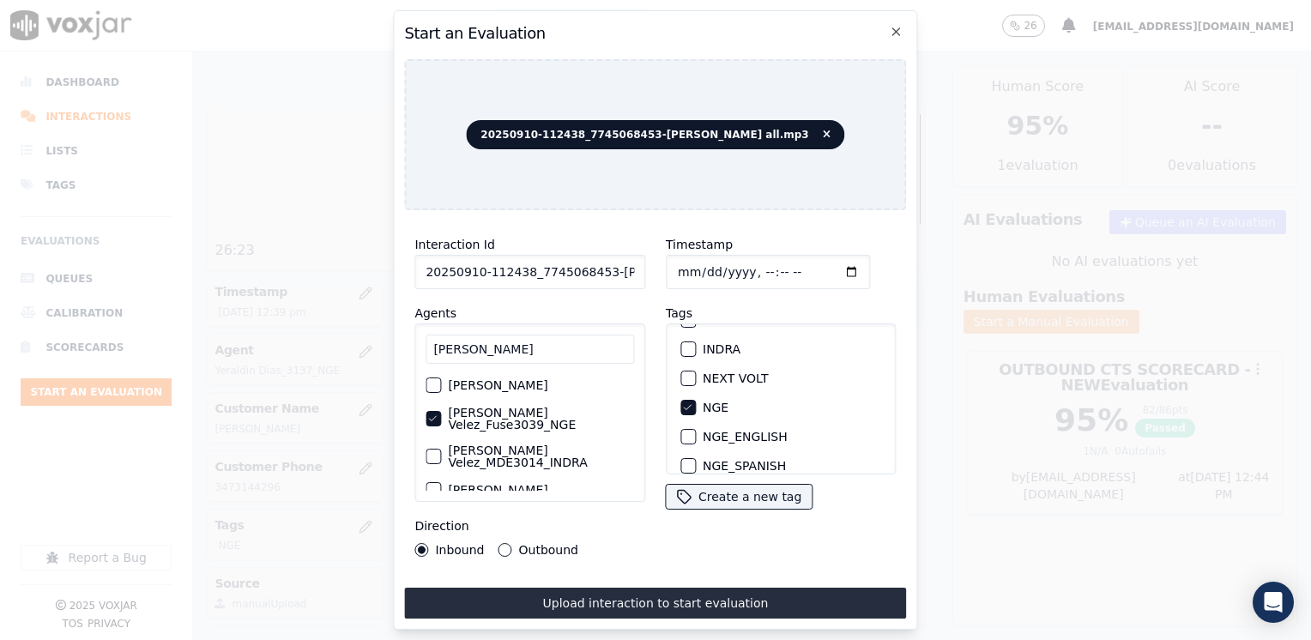
click at [823, 270] on input "Timestamp" at bounding box center [768, 272] width 204 height 34
type input "[DATE]T12:44"
click at [500, 543] on button "Outbound" at bounding box center [505, 550] width 14 height 14
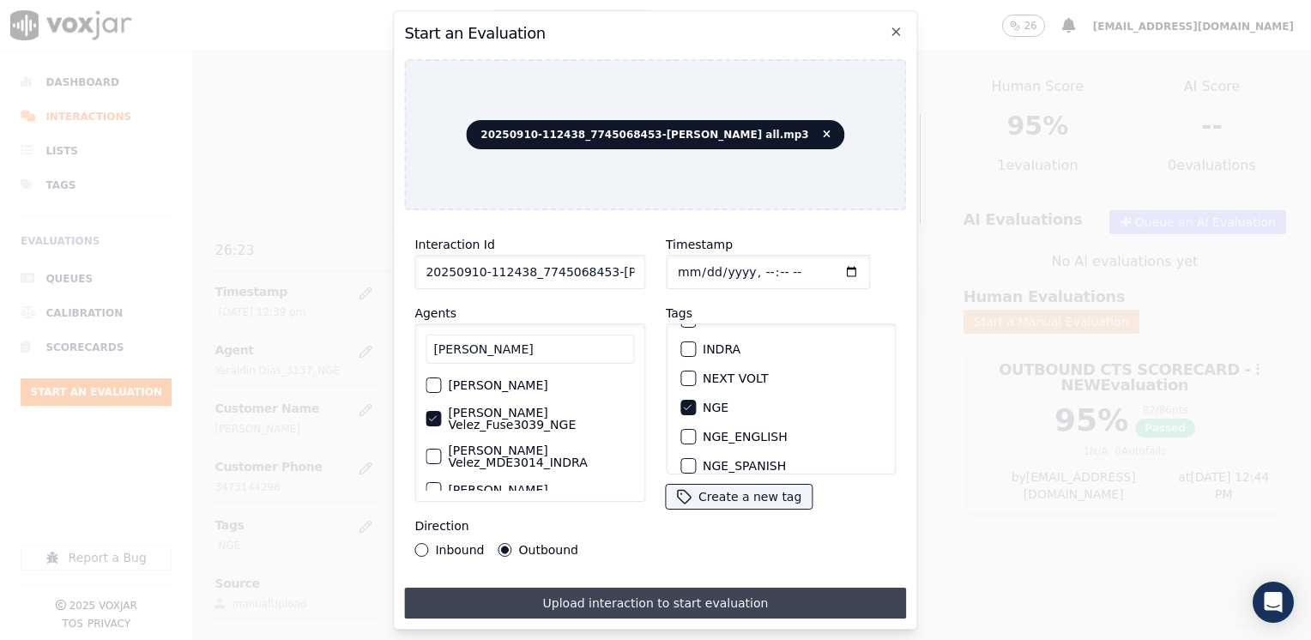
click at [703, 601] on button "Upload interaction to start evaluation" at bounding box center [655, 603] width 502 height 31
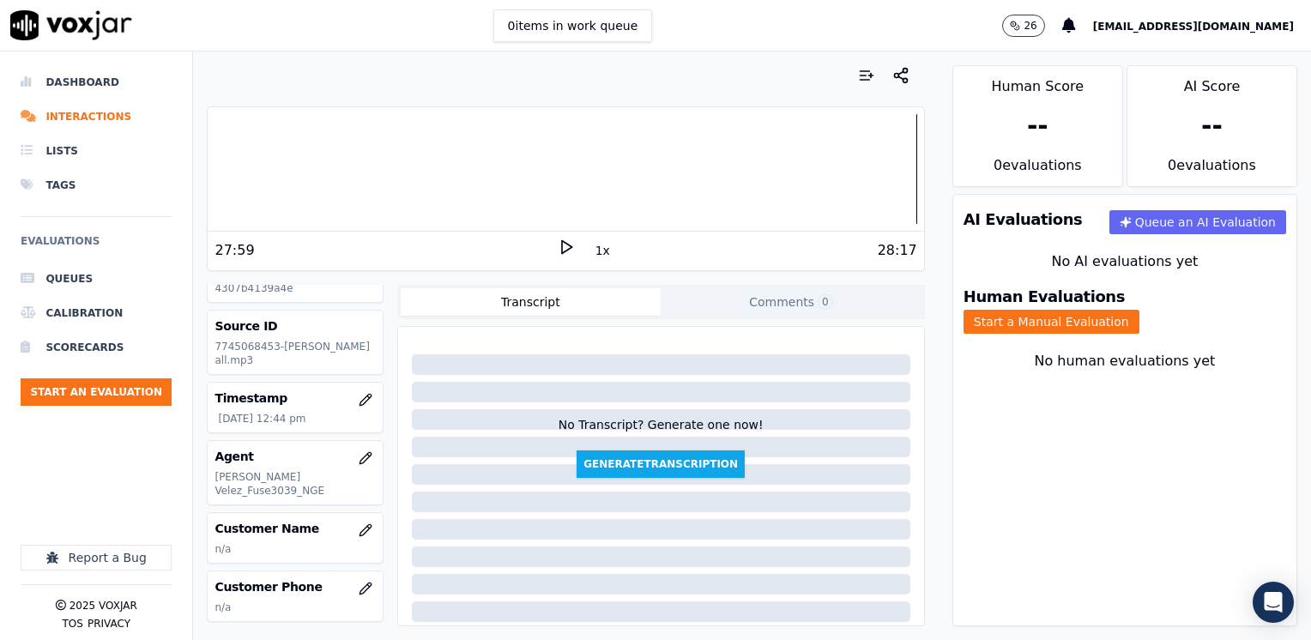
scroll to position [86, 0]
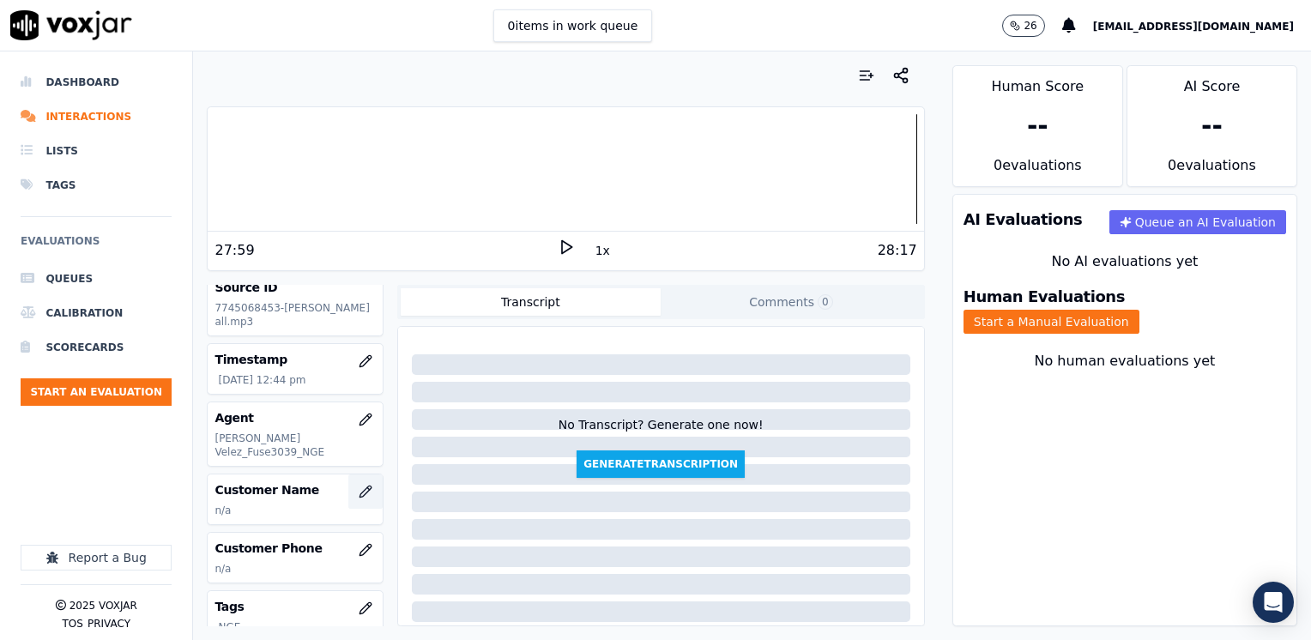
click at [359, 485] on icon "button" at bounding box center [366, 492] width 14 height 14
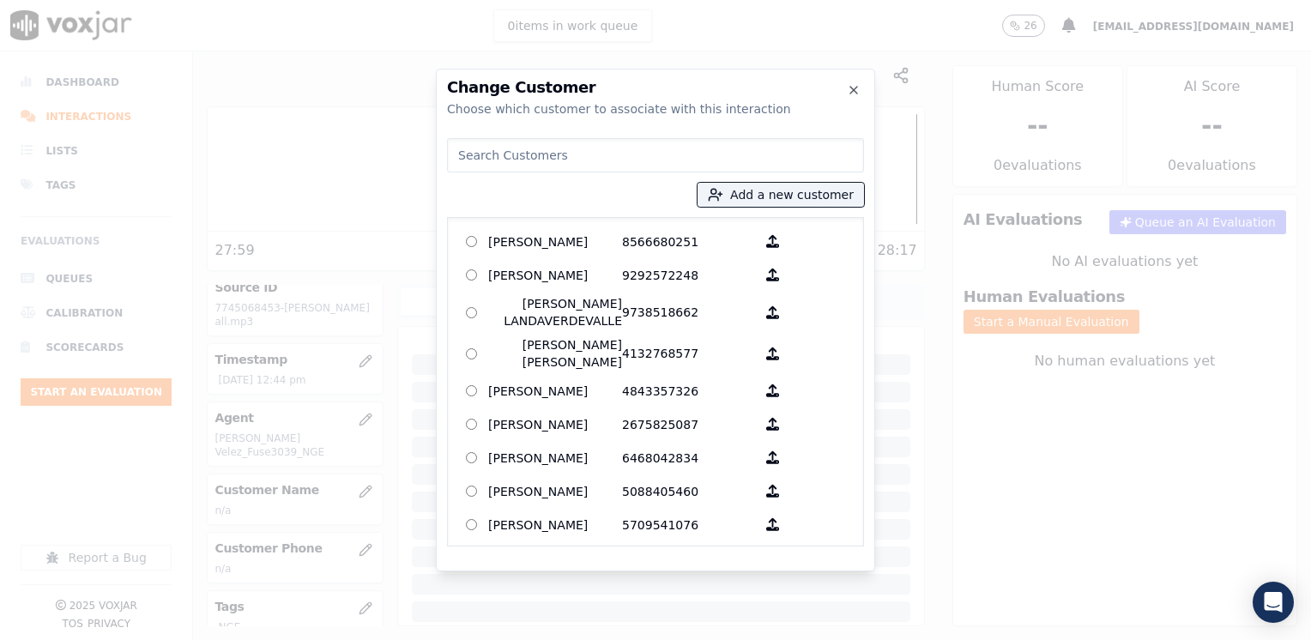
click at [580, 158] on input at bounding box center [655, 155] width 417 height 34
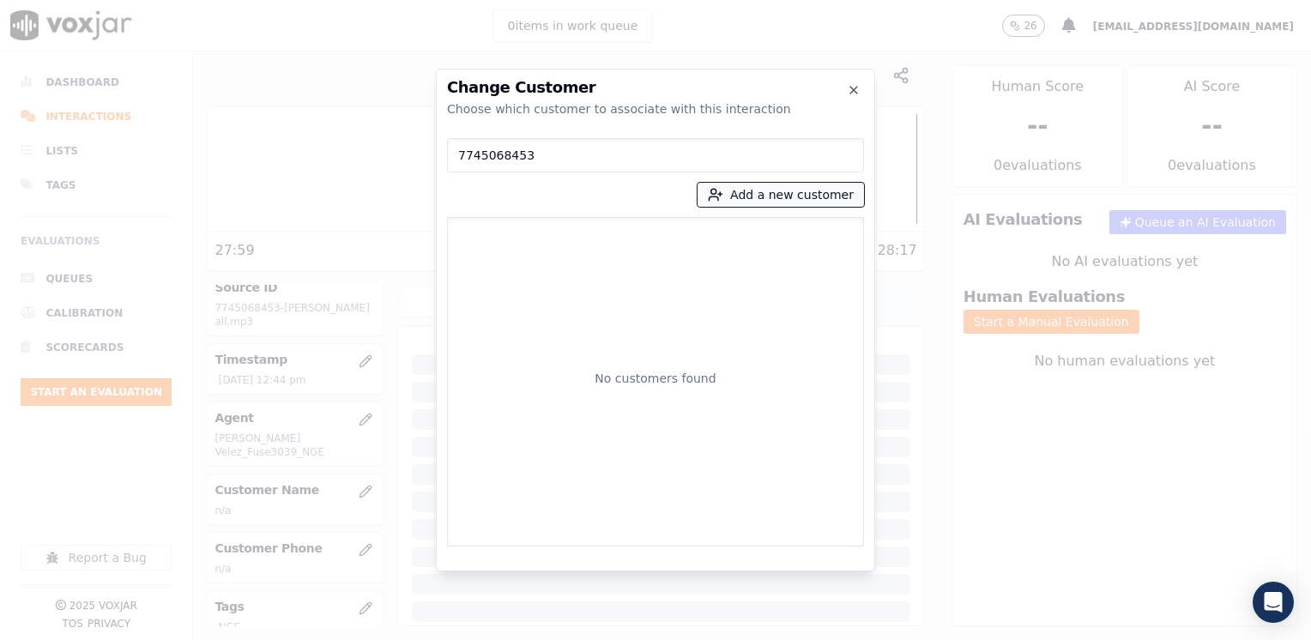
type input "7745068453"
click at [813, 190] on button "Add a new customer" at bounding box center [780, 195] width 166 height 24
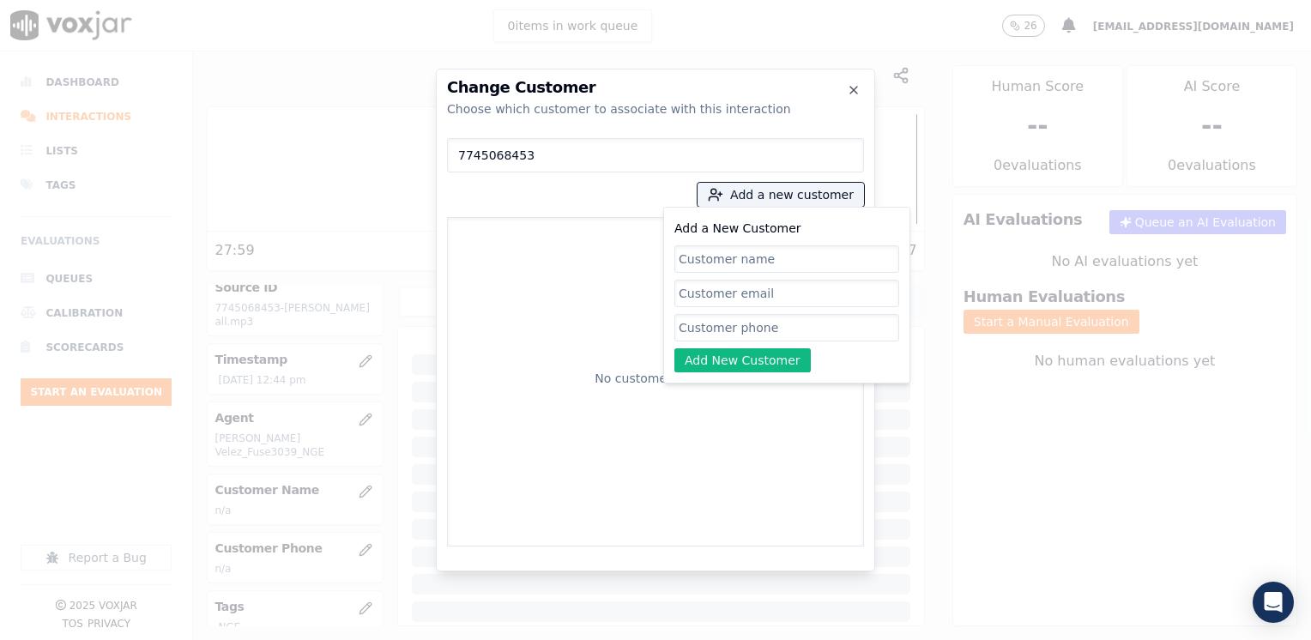
click at [719, 322] on input "Add a New Customer" at bounding box center [786, 327] width 225 height 27
paste input "7745068453"
type input "7745068453"
click at [788, 257] on input "Add a New Customer" at bounding box center [786, 258] width 225 height 27
paste input "[PERSON_NAME]-Tene"
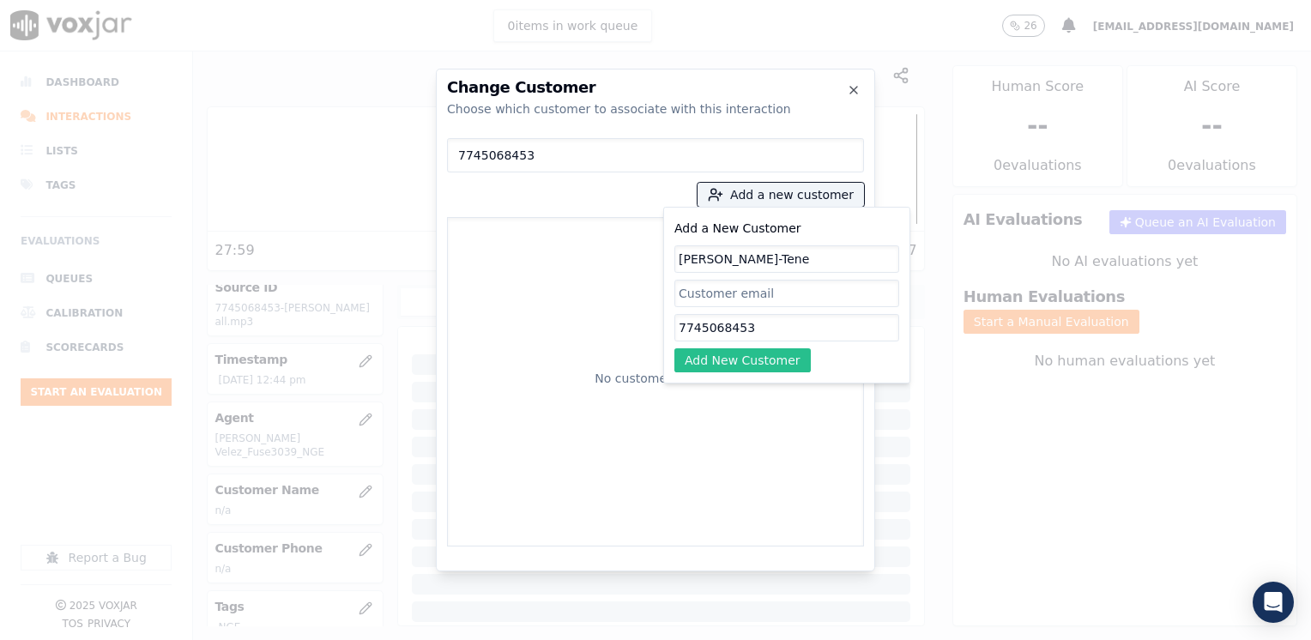
type input "[PERSON_NAME]-Tene"
click at [760, 352] on button "Add New Customer" at bounding box center [742, 360] width 136 height 24
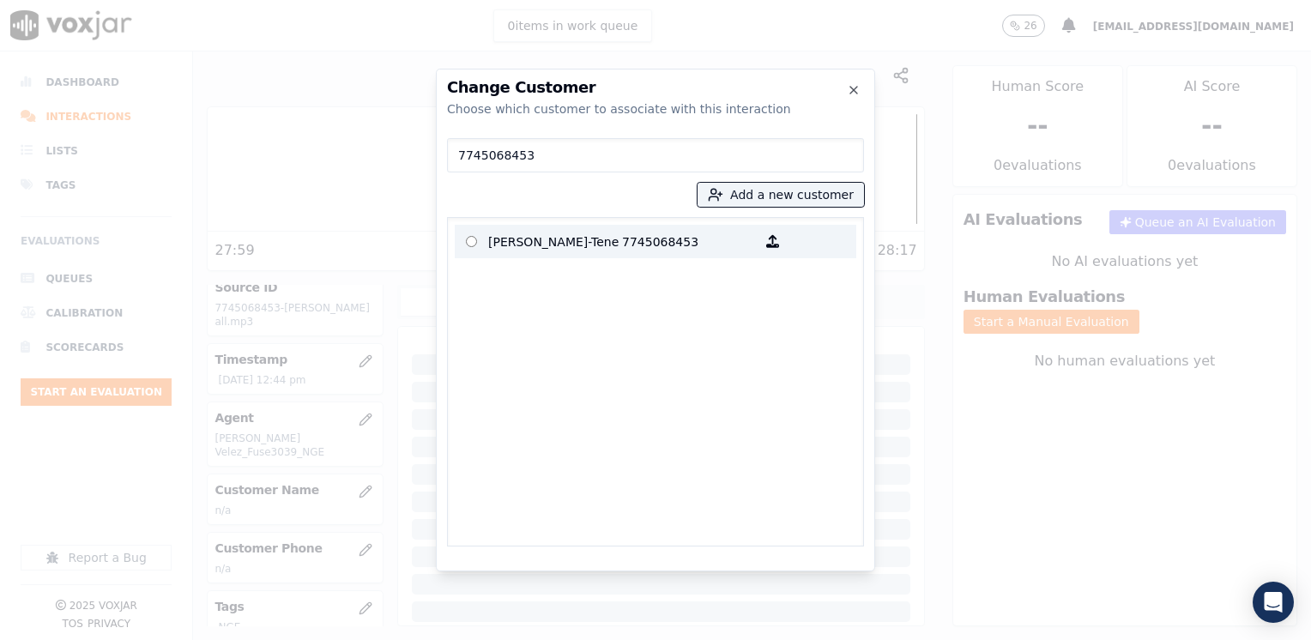
click at [648, 244] on p "7745068453" at bounding box center [689, 241] width 134 height 27
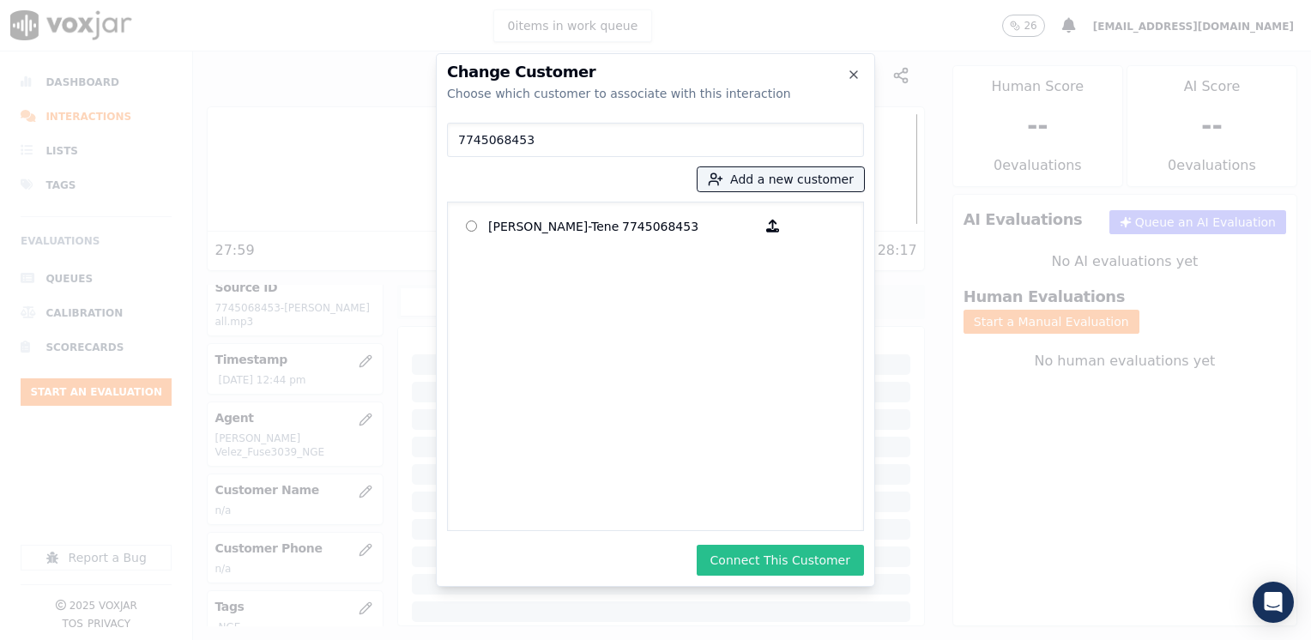
click at [810, 565] on button "Connect This Customer" at bounding box center [780, 560] width 167 height 31
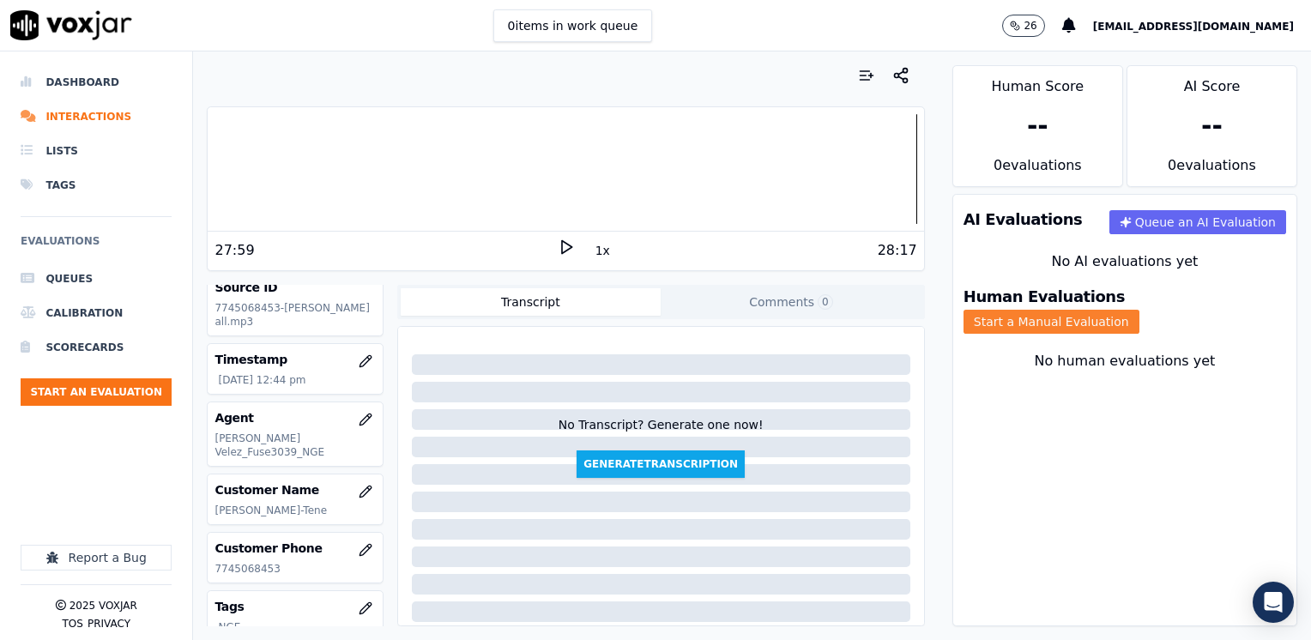
click at [1139, 310] on button "Start a Manual Evaluation" at bounding box center [1051, 322] width 176 height 24
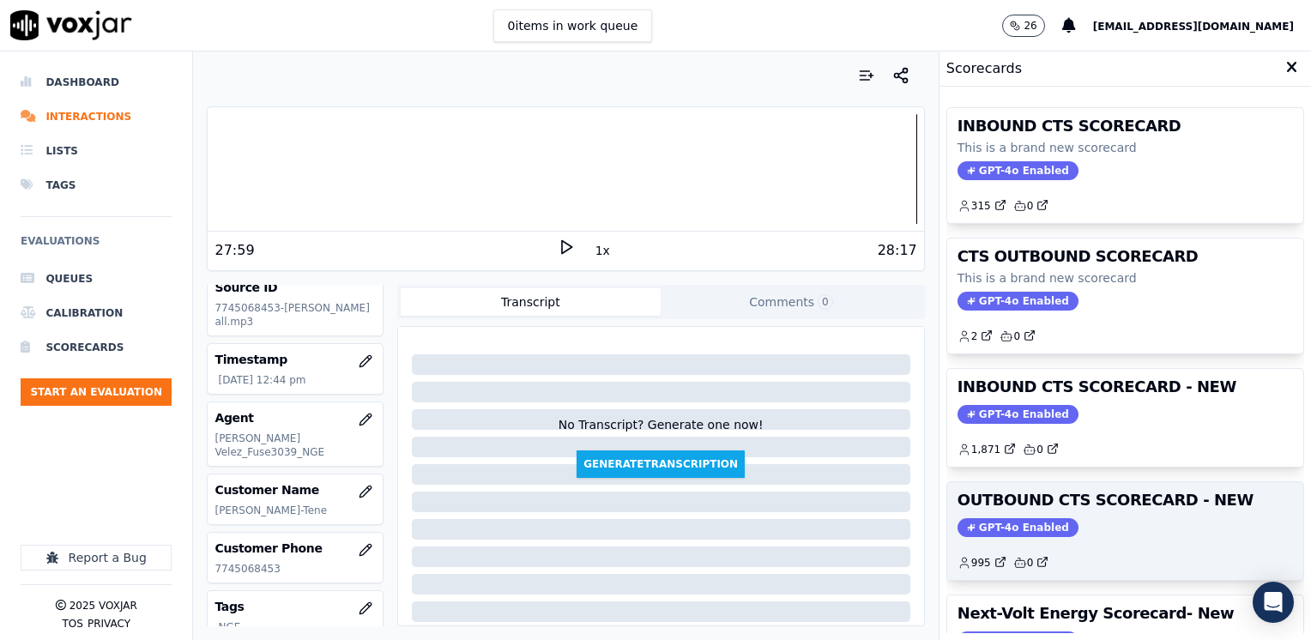
click at [1012, 522] on span "GPT-4o Enabled" at bounding box center [1017, 527] width 121 height 19
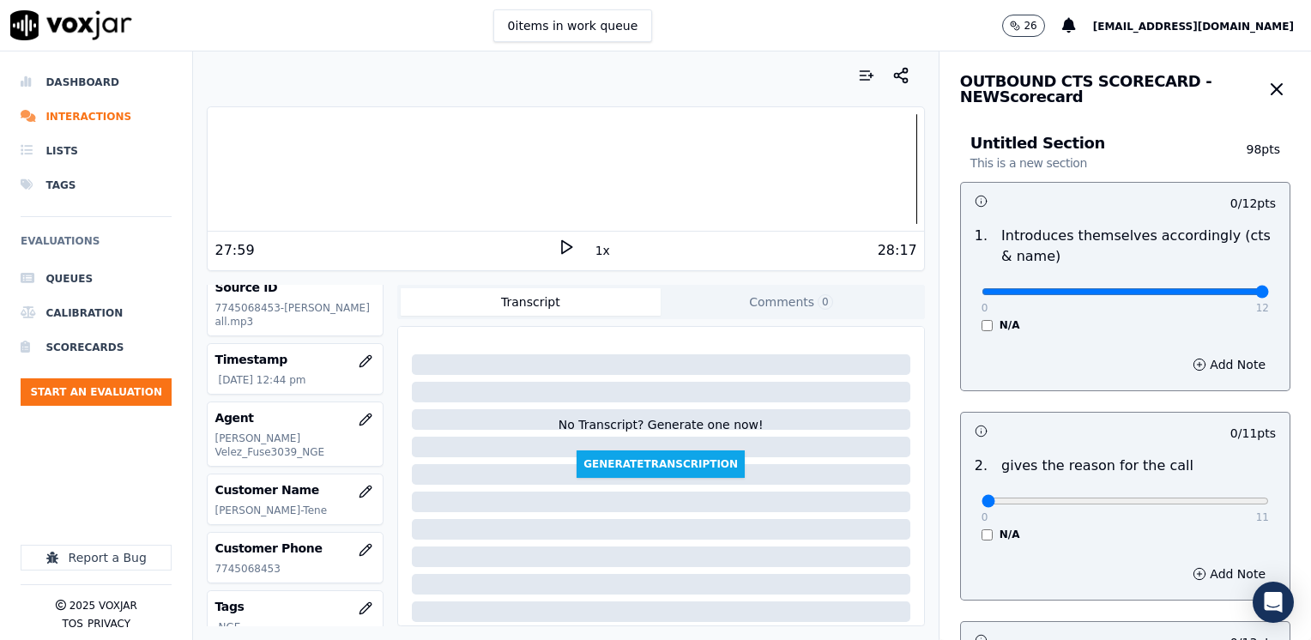
drag, startPoint x: 968, startPoint y: 287, endPoint x: 1313, endPoint y: 279, distance: 344.9
type input "12"
click at [1269, 288] on input "range" at bounding box center [1124, 291] width 287 height 7
drag, startPoint x: 972, startPoint y: 506, endPoint x: 1313, endPoint y: 491, distance: 341.8
type input "11"
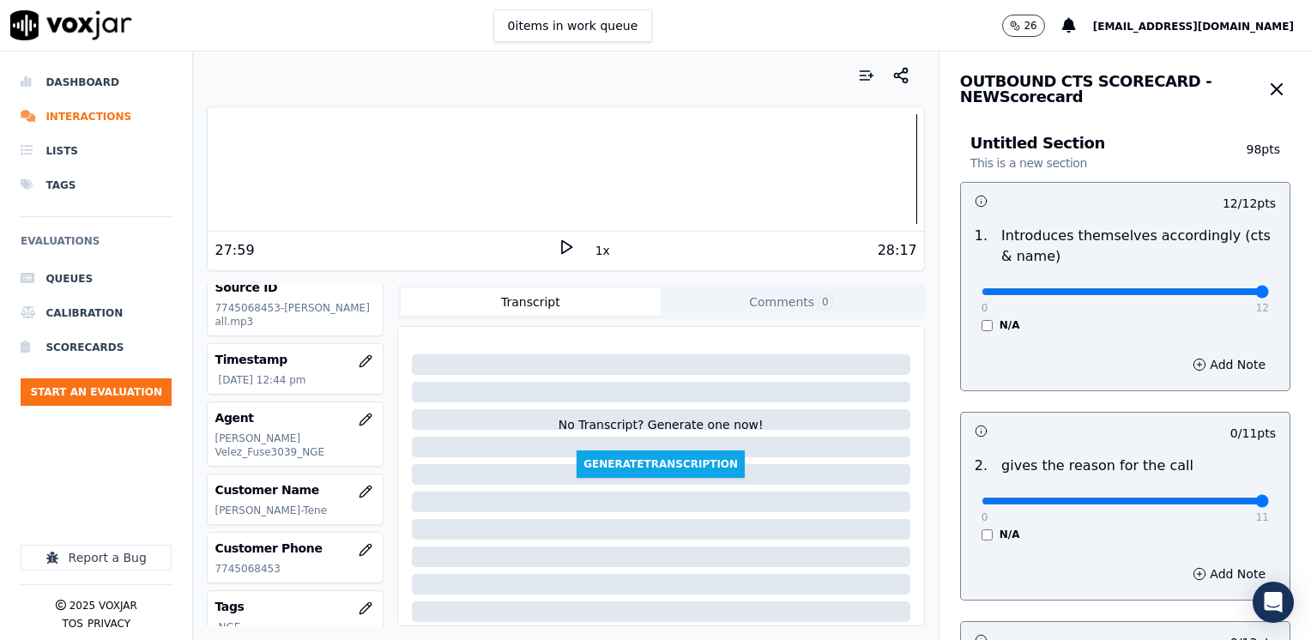
click at [1269, 498] on input "range" at bounding box center [1124, 501] width 287 height 7
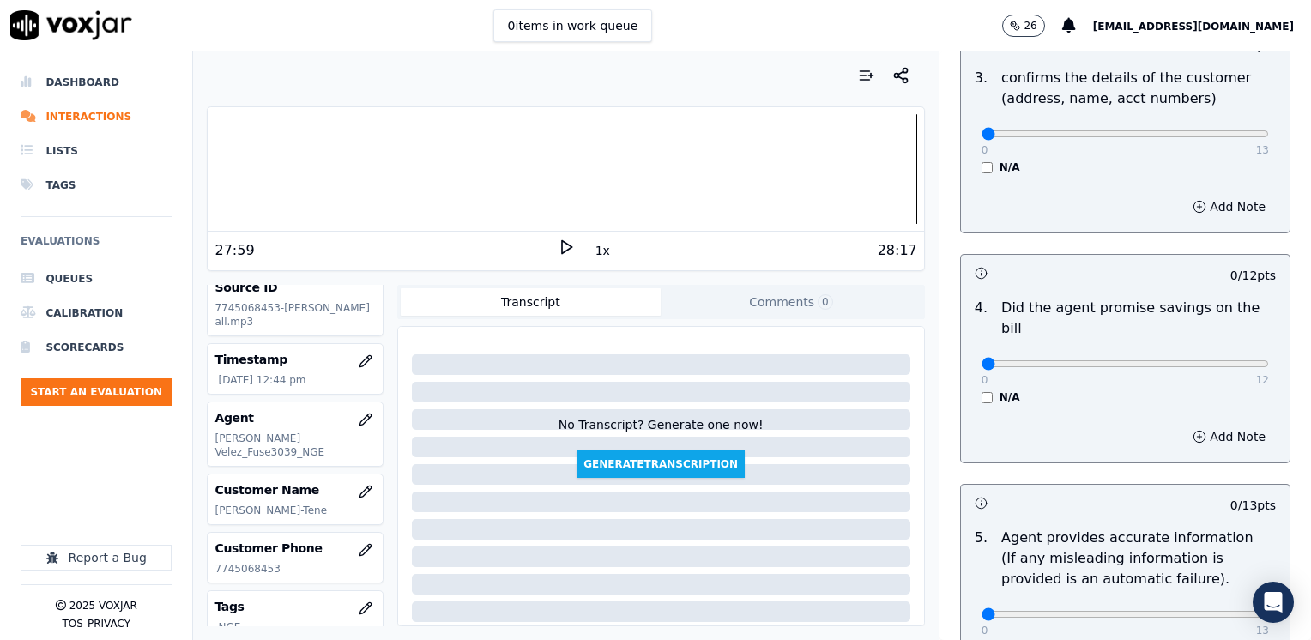
scroll to position [600, 0]
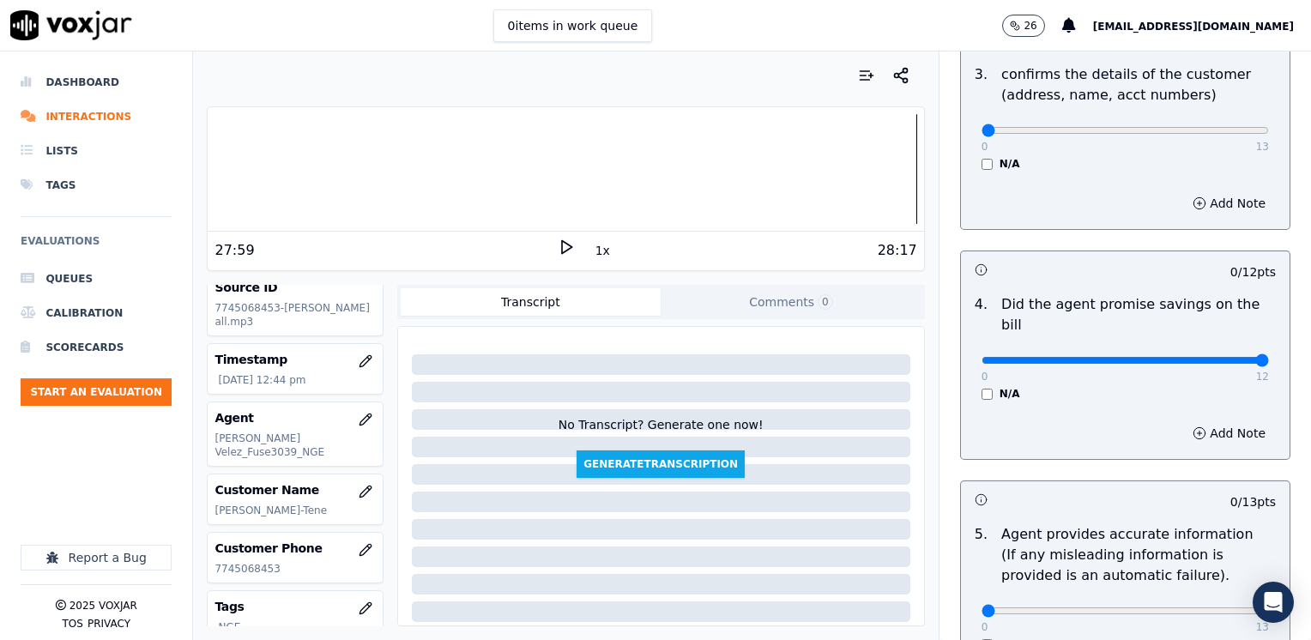
drag, startPoint x: 975, startPoint y: 338, endPoint x: 1313, endPoint y: 341, distance: 338.0
type input "12"
click at [1269, 357] on input "range" at bounding box center [1124, 360] width 287 height 7
drag, startPoint x: 977, startPoint y: 591, endPoint x: 1313, endPoint y: 522, distance: 343.4
type input "13"
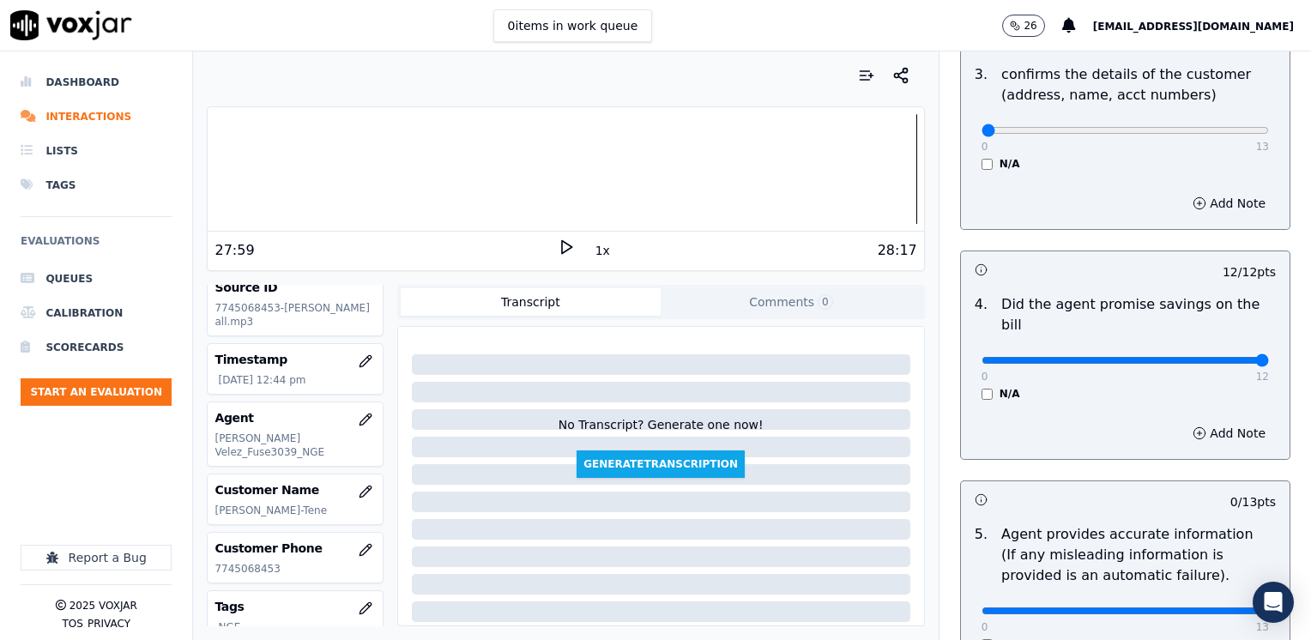
click at [1269, 607] on input "range" at bounding box center [1124, 610] width 287 height 7
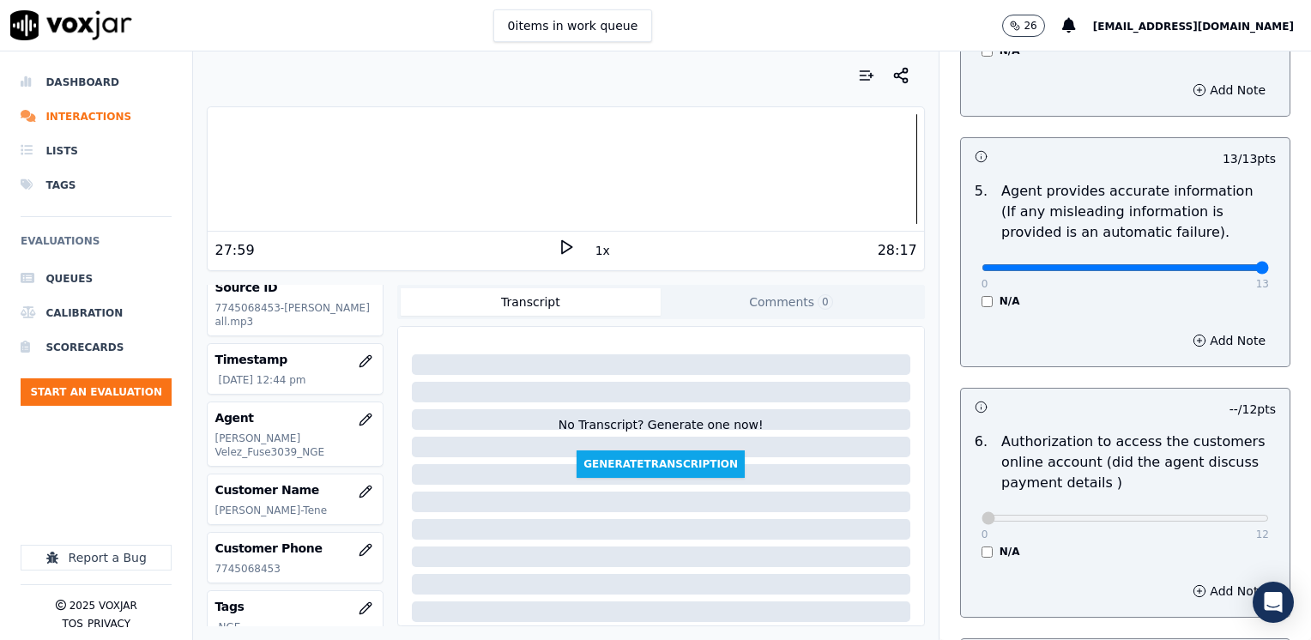
scroll to position [1201, 0]
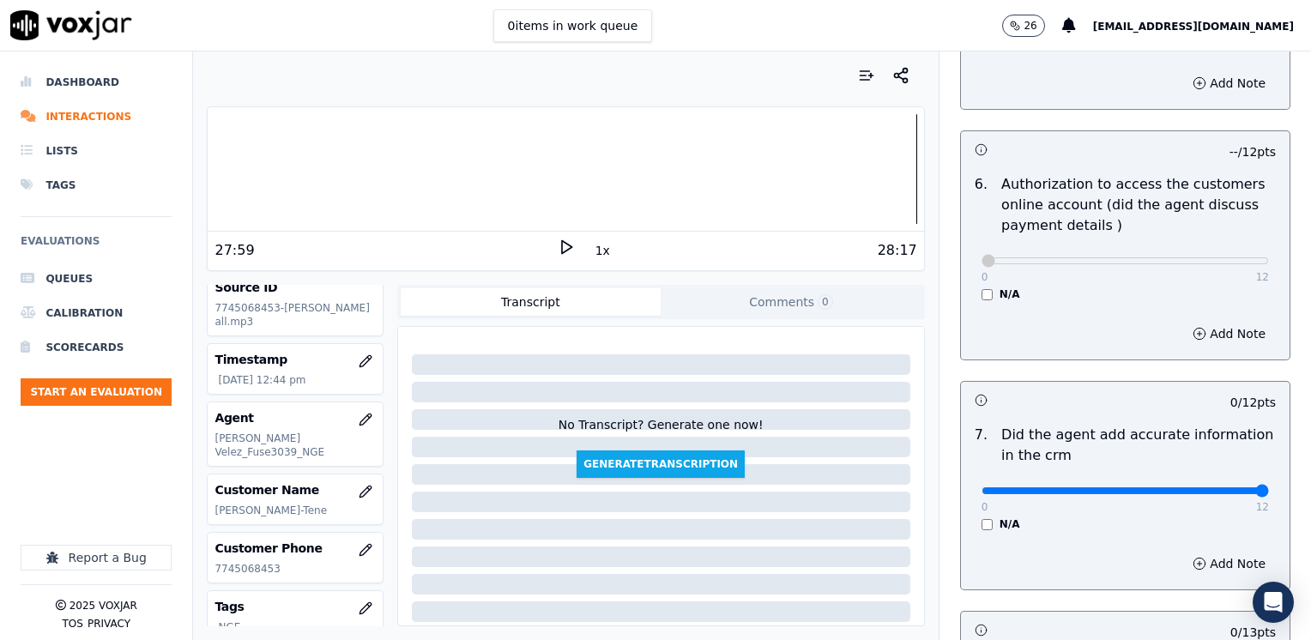
drag, startPoint x: 968, startPoint y: 466, endPoint x: 1310, endPoint y: 455, distance: 342.4
type input "12"
click at [1269, 487] on input "range" at bounding box center [1124, 490] width 287 height 7
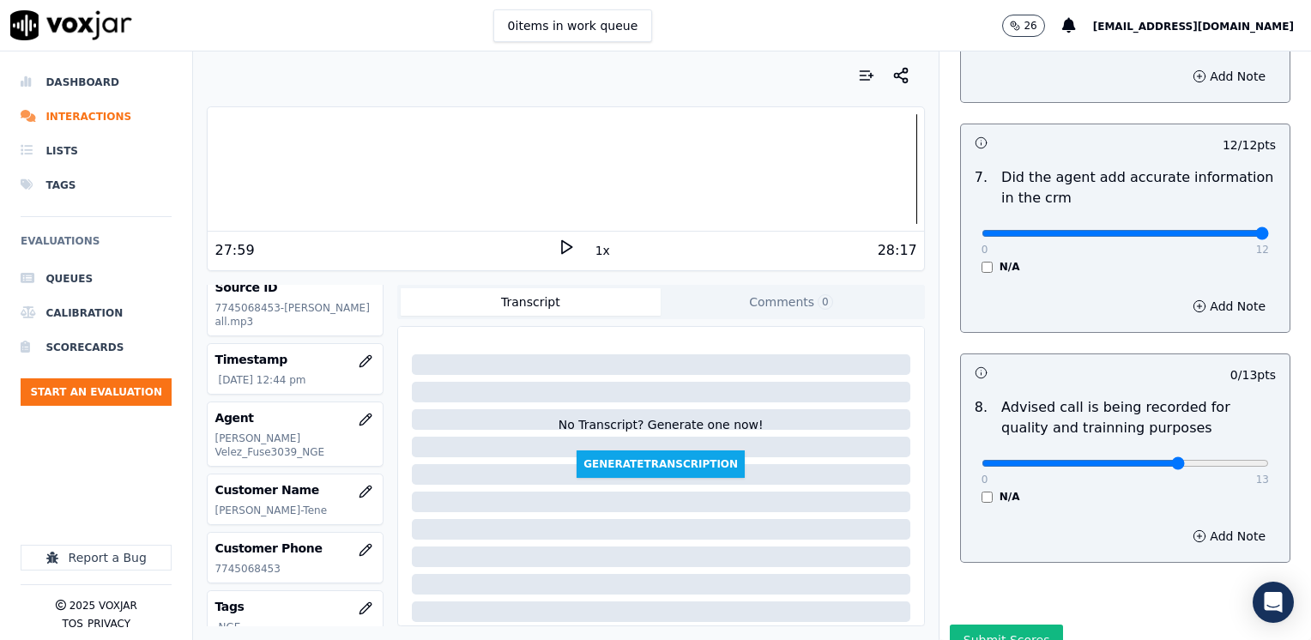
click at [1142, 460] on input "range" at bounding box center [1124, 463] width 287 height 7
click at [1174, 460] on input "range" at bounding box center [1124, 463] width 287 height 7
type input "10"
click at [1167, 460] on input "range" at bounding box center [1124, 463] width 287 height 7
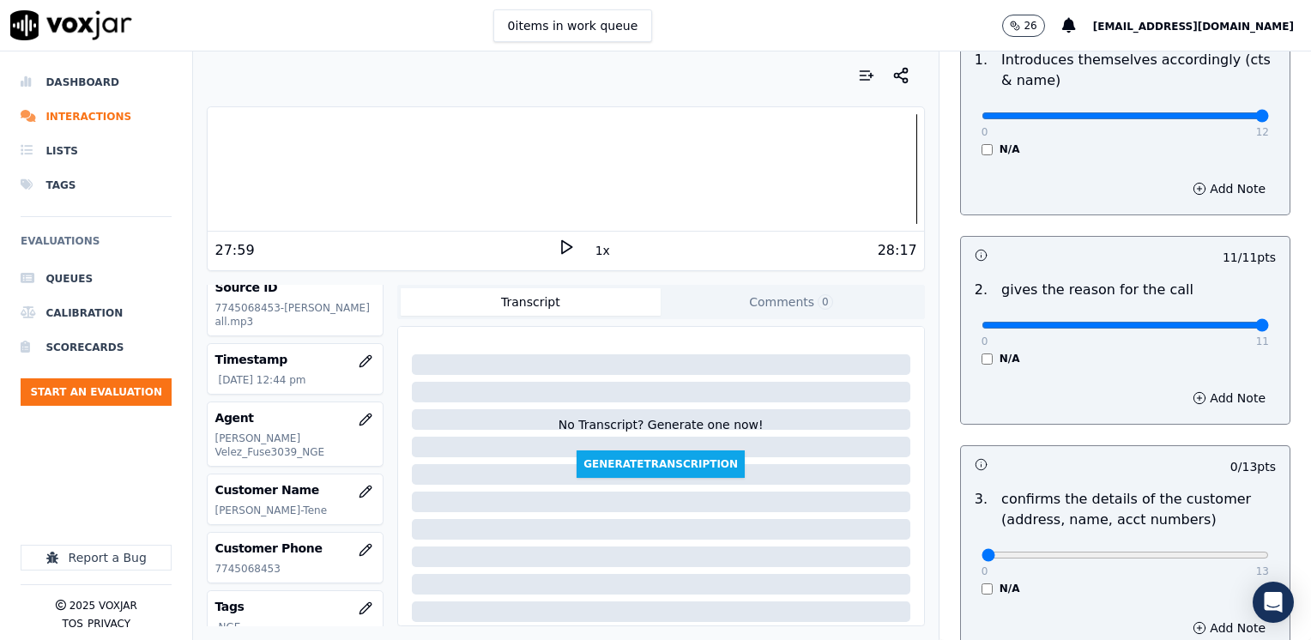
scroll to position [343, 0]
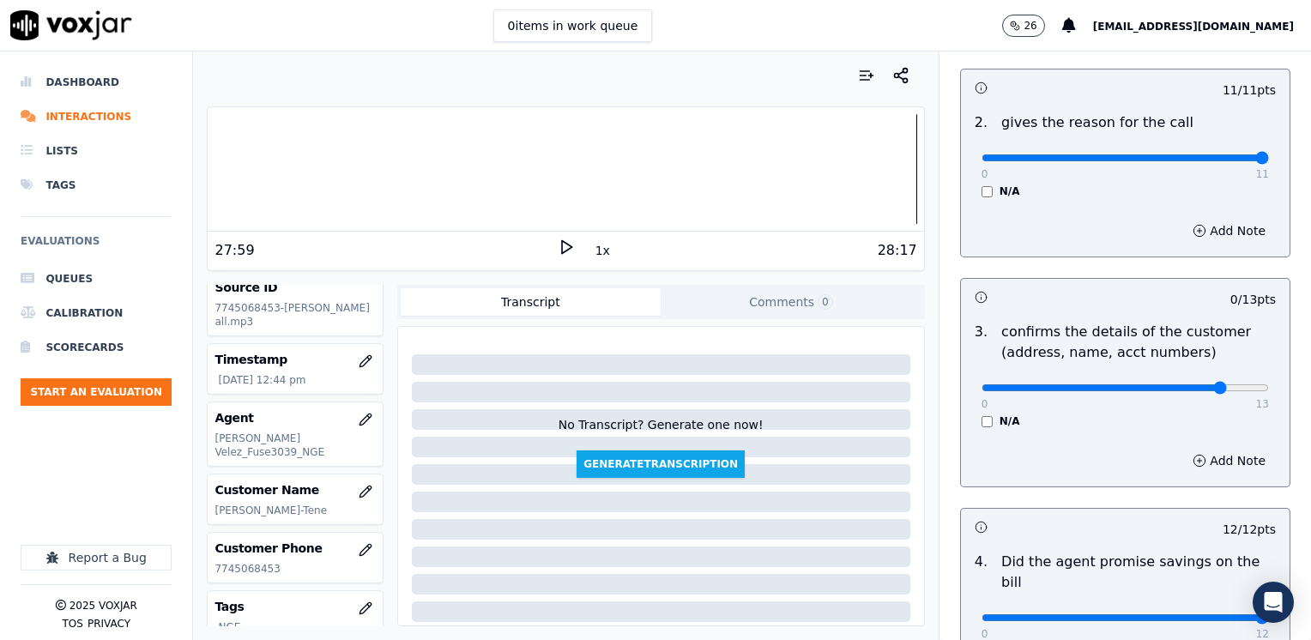
click at [1193, 384] on input "range" at bounding box center [1124, 387] width 287 height 7
type input "12"
click at [1203, 384] on input "range" at bounding box center [1124, 387] width 287 height 7
click at [1201, 468] on button "Add Note" at bounding box center [1229, 461] width 94 height 24
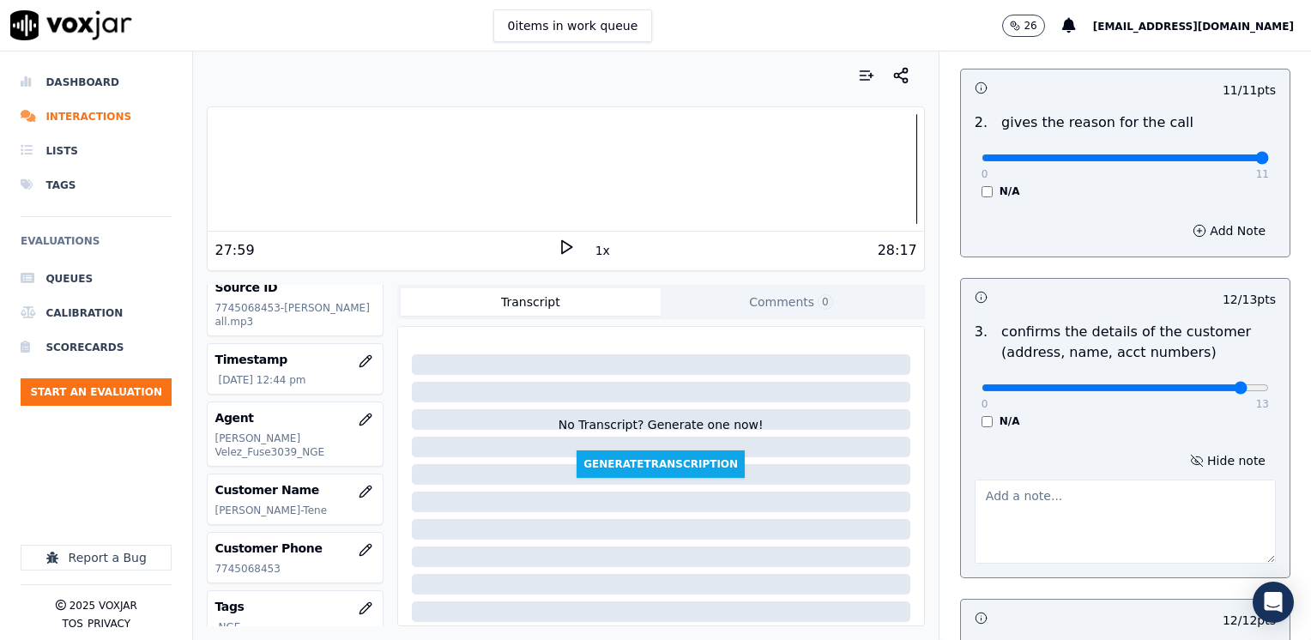
click at [1023, 530] on textarea at bounding box center [1124, 522] width 301 height 84
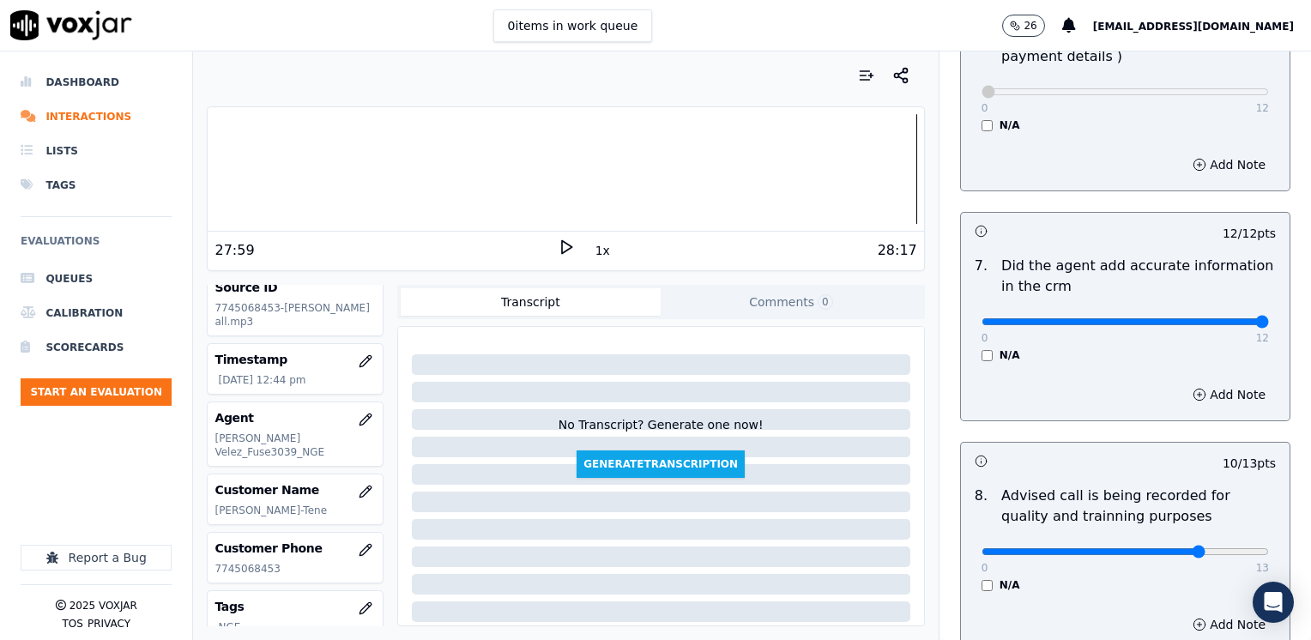
scroll to position [1590, 0]
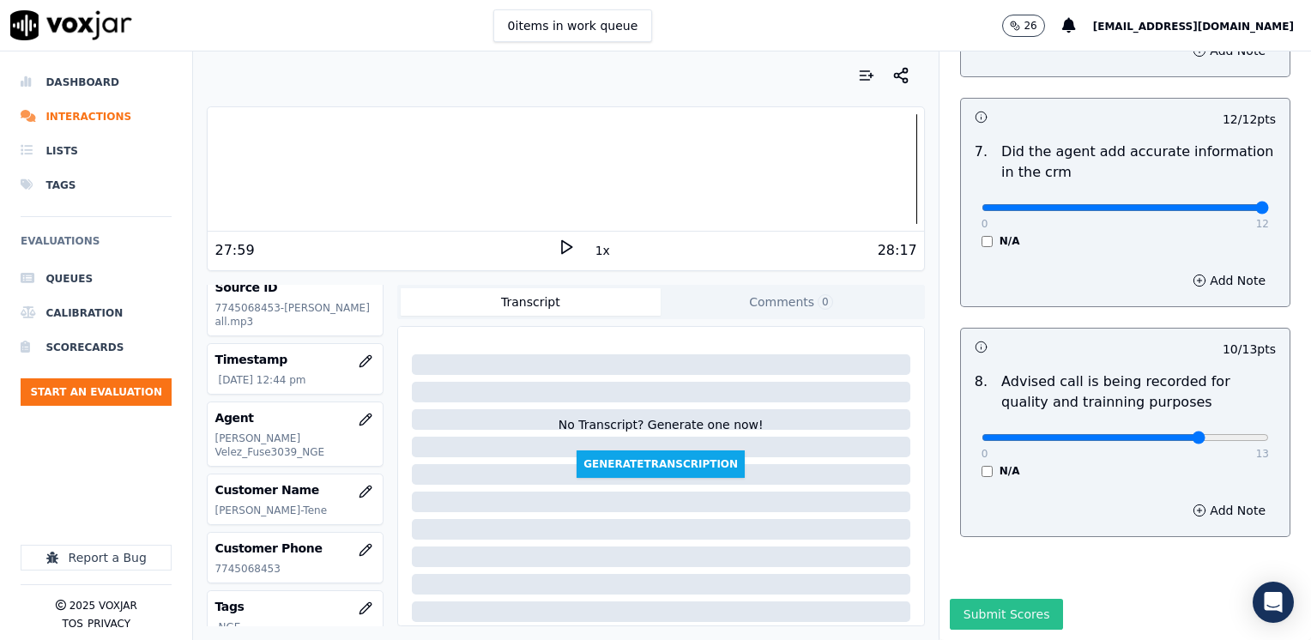
type textarea "Avoid saying phrases like "esto no lo tienes que pagar" referring to the cancel…"
click at [998, 599] on button "Submit Scores" at bounding box center [1007, 614] width 114 height 31
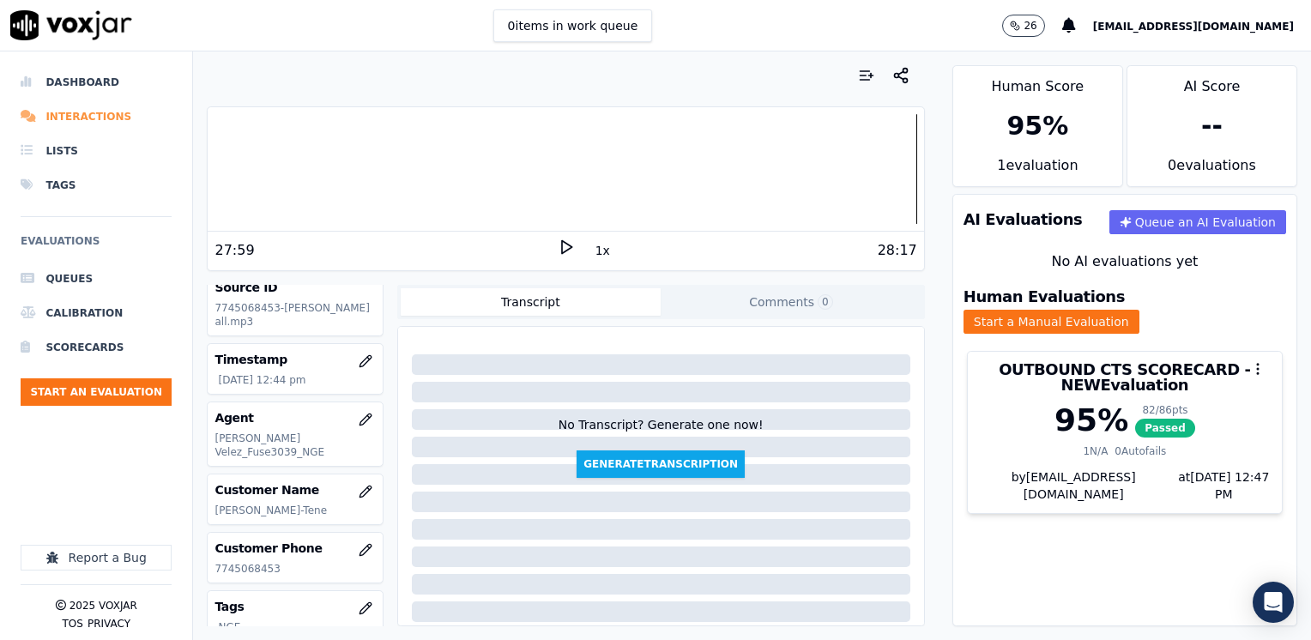
click at [89, 115] on li "Interactions" at bounding box center [96, 117] width 151 height 34
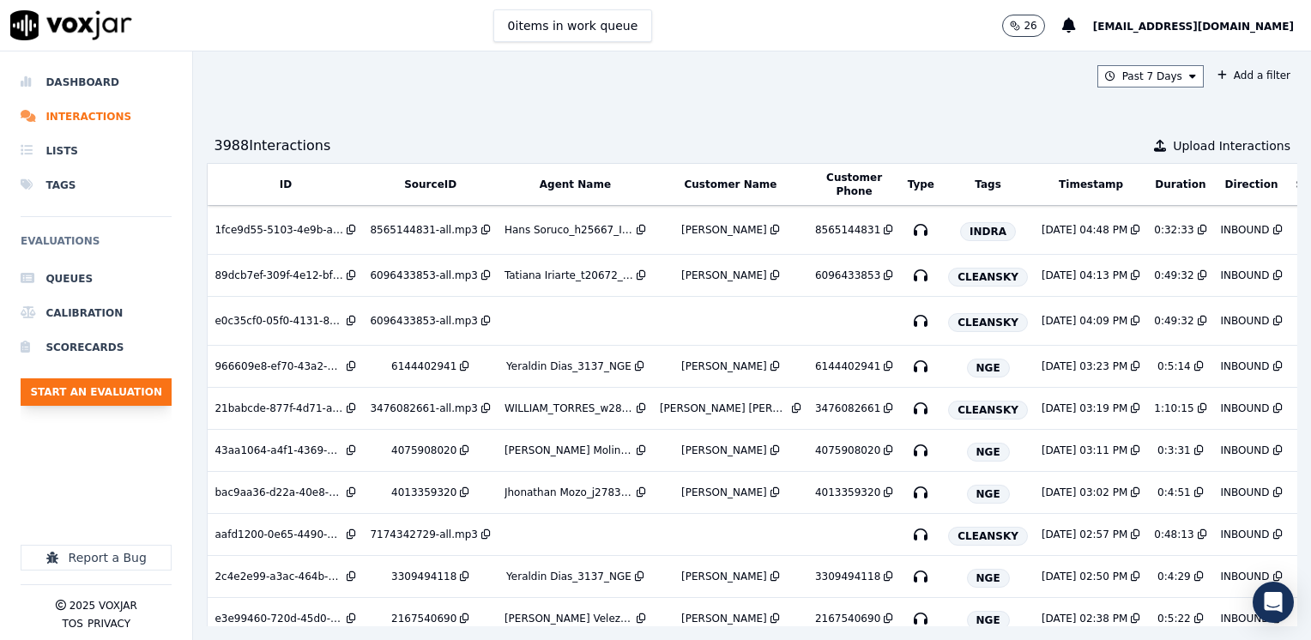
click at [118, 389] on button "Start an Evaluation" at bounding box center [96, 391] width 151 height 27
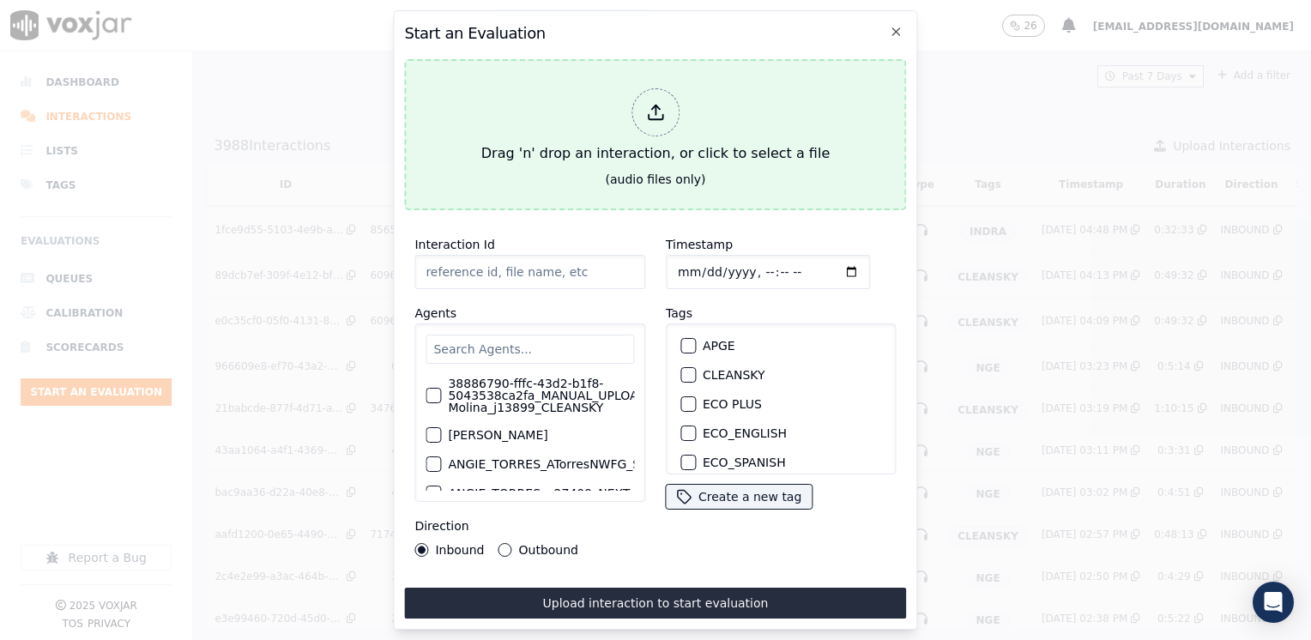
click at [667, 107] on div at bounding box center [655, 112] width 48 height 48
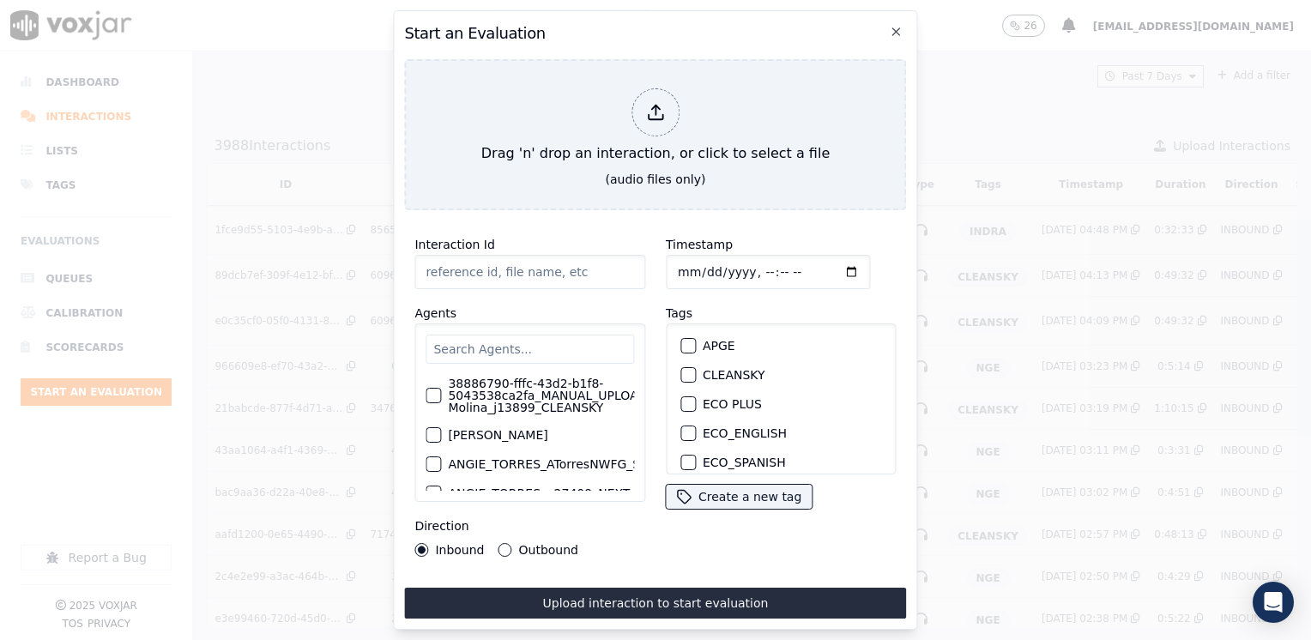
type input "20250910-130236_4128011545-[PERSON_NAME] all.mp3"
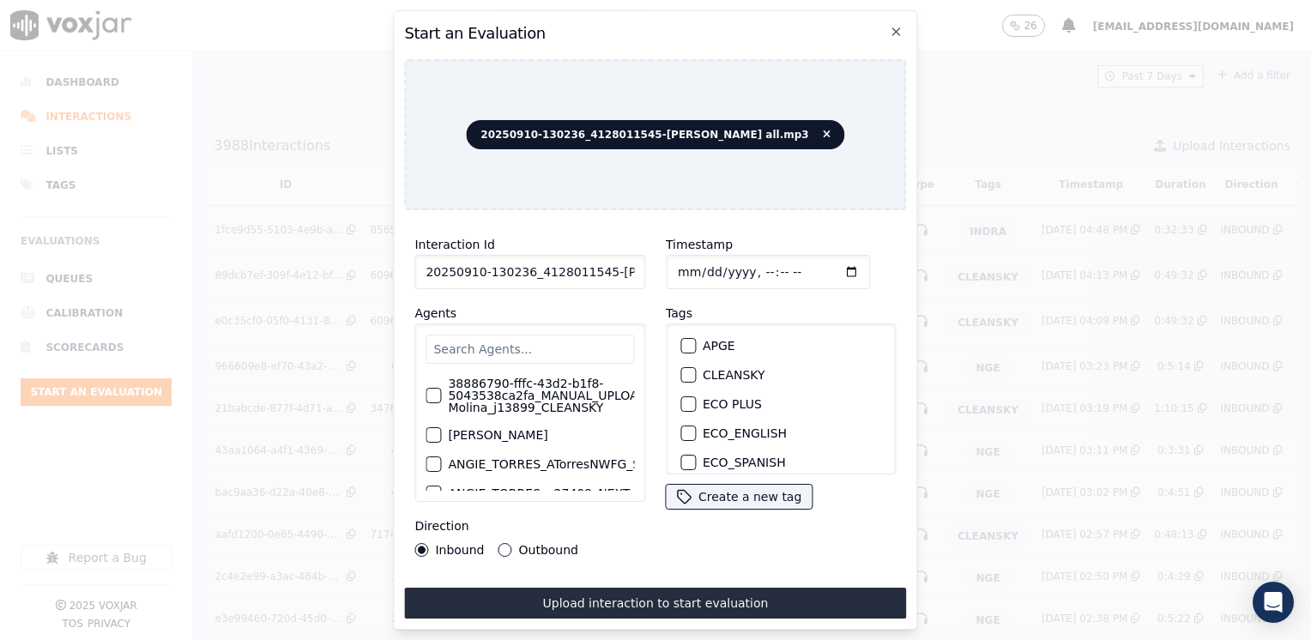
click at [498, 352] on input "text" at bounding box center [529, 349] width 208 height 29
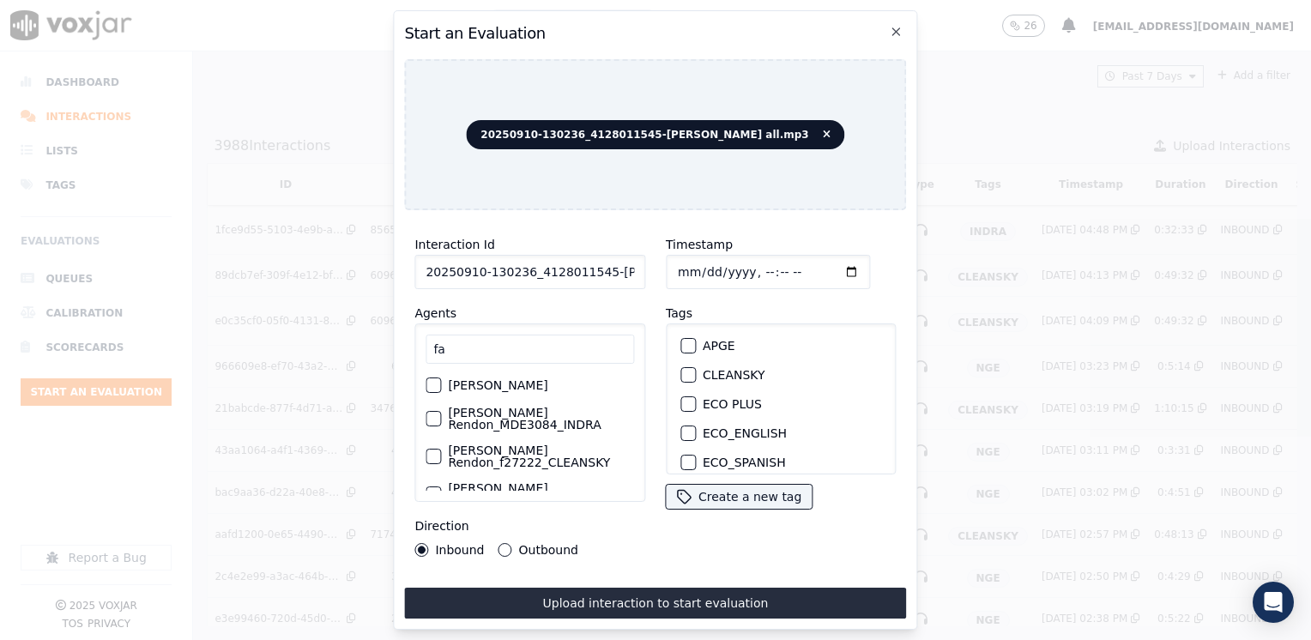
type input "f"
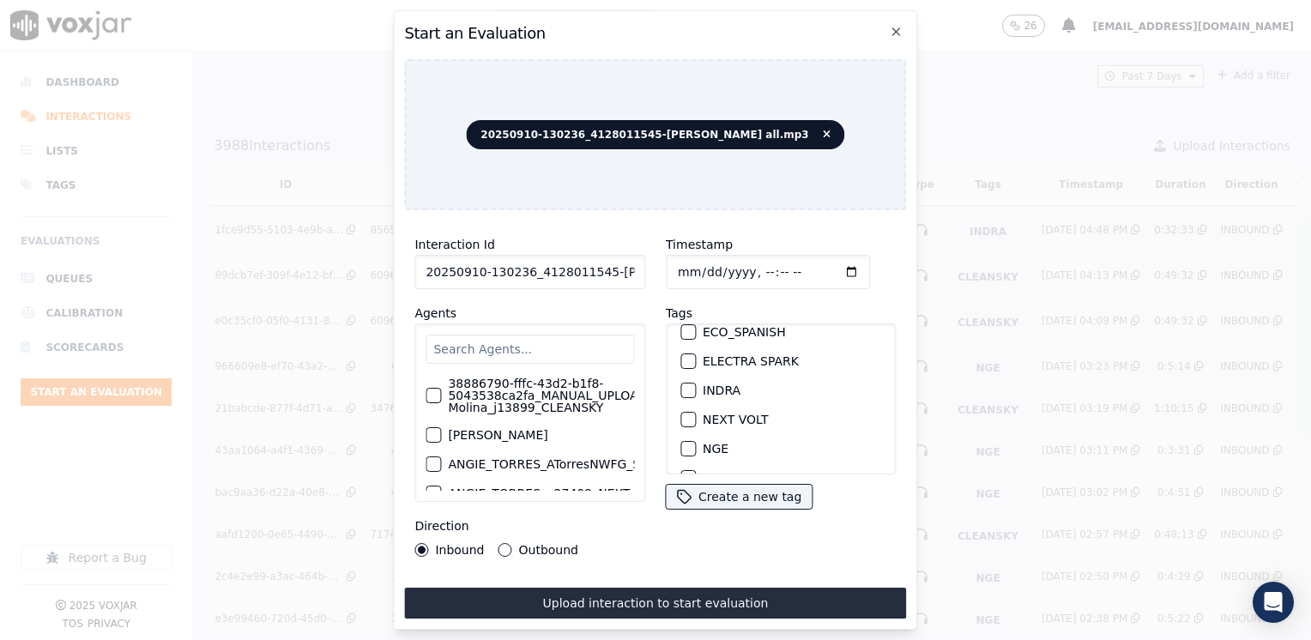
scroll to position [172, 0]
click at [684, 402] on div "button" at bounding box center [687, 407] width 12 height 12
click at [822, 267] on input "Timestamp" at bounding box center [768, 272] width 204 height 34
type input "[DATE]T12:49"
click at [508, 543] on button "Outbound" at bounding box center [505, 550] width 14 height 14
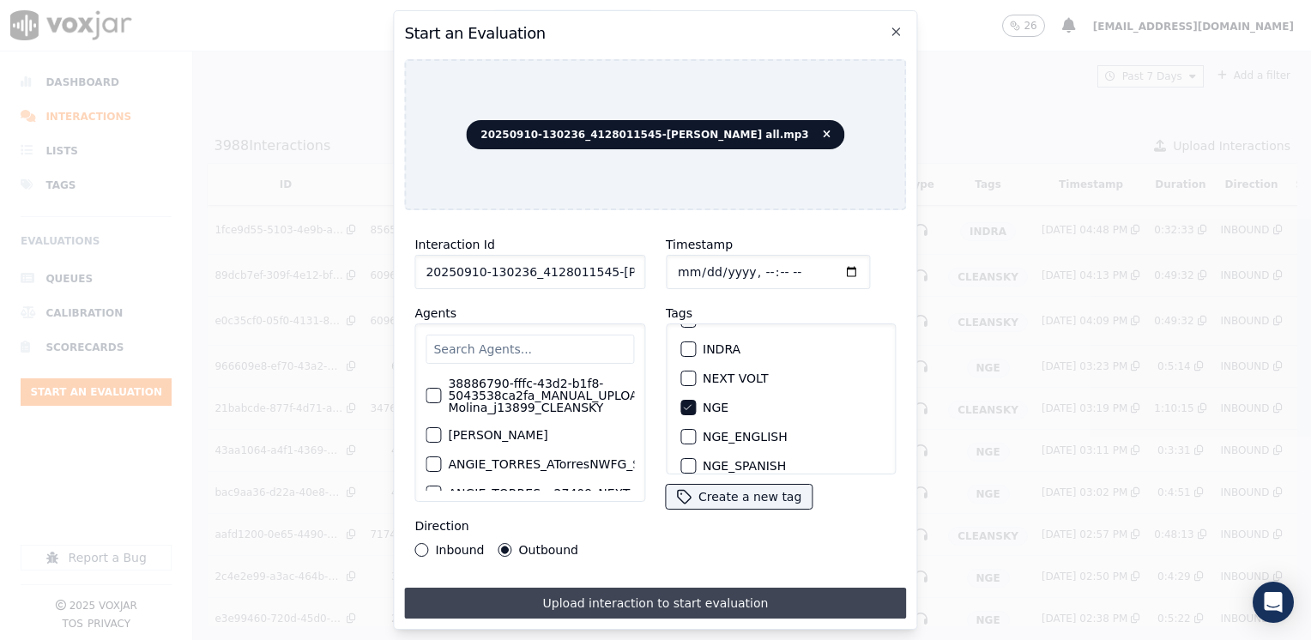
click at [623, 600] on button "Upload interaction to start evaluation" at bounding box center [655, 603] width 502 height 31
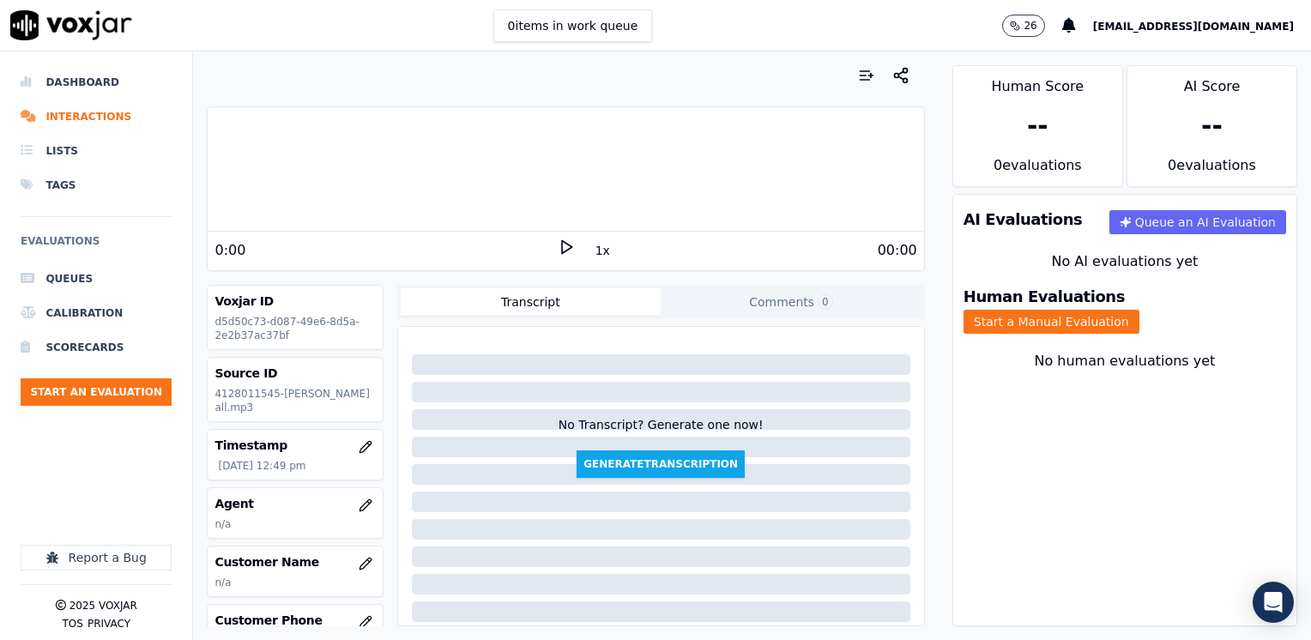
click at [559, 242] on icon at bounding box center [566, 246] width 17 height 17
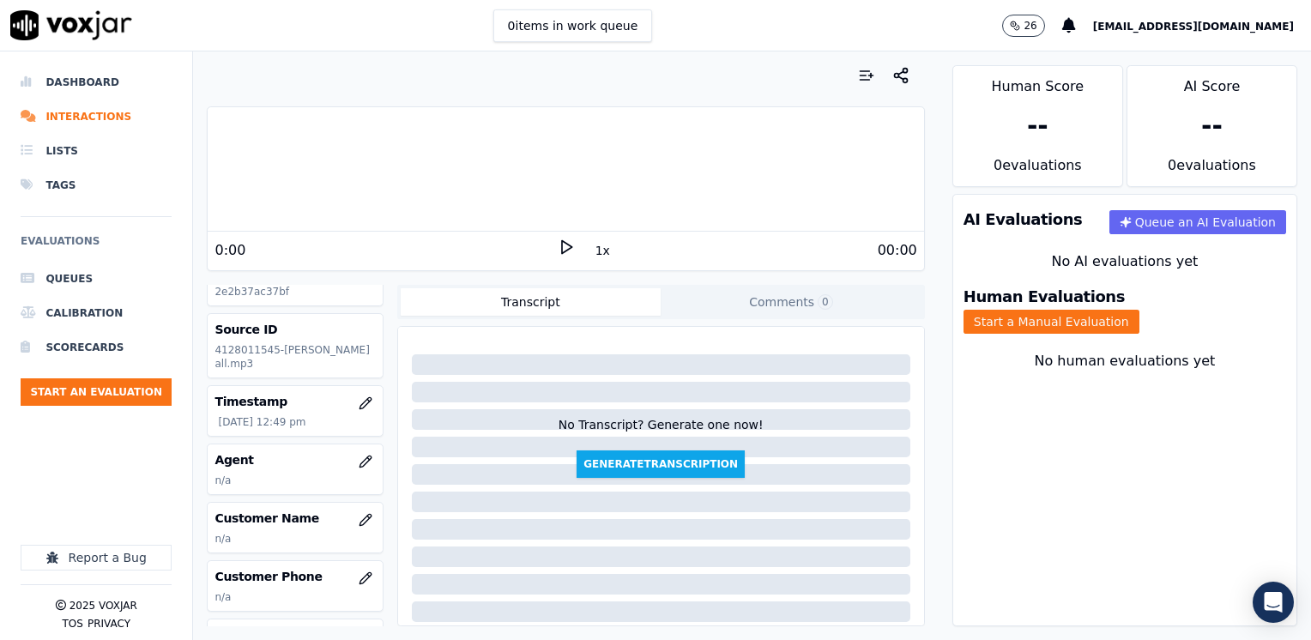
scroll to position [86, 0]
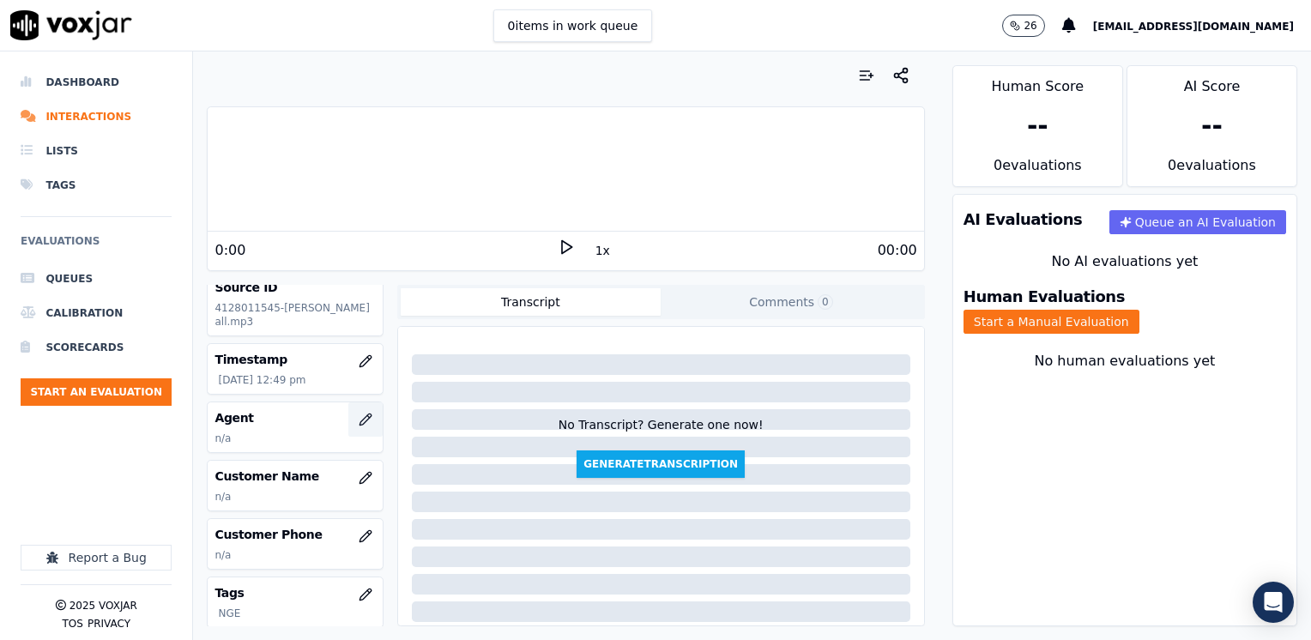
click at [354, 420] on button "button" at bounding box center [365, 419] width 34 height 34
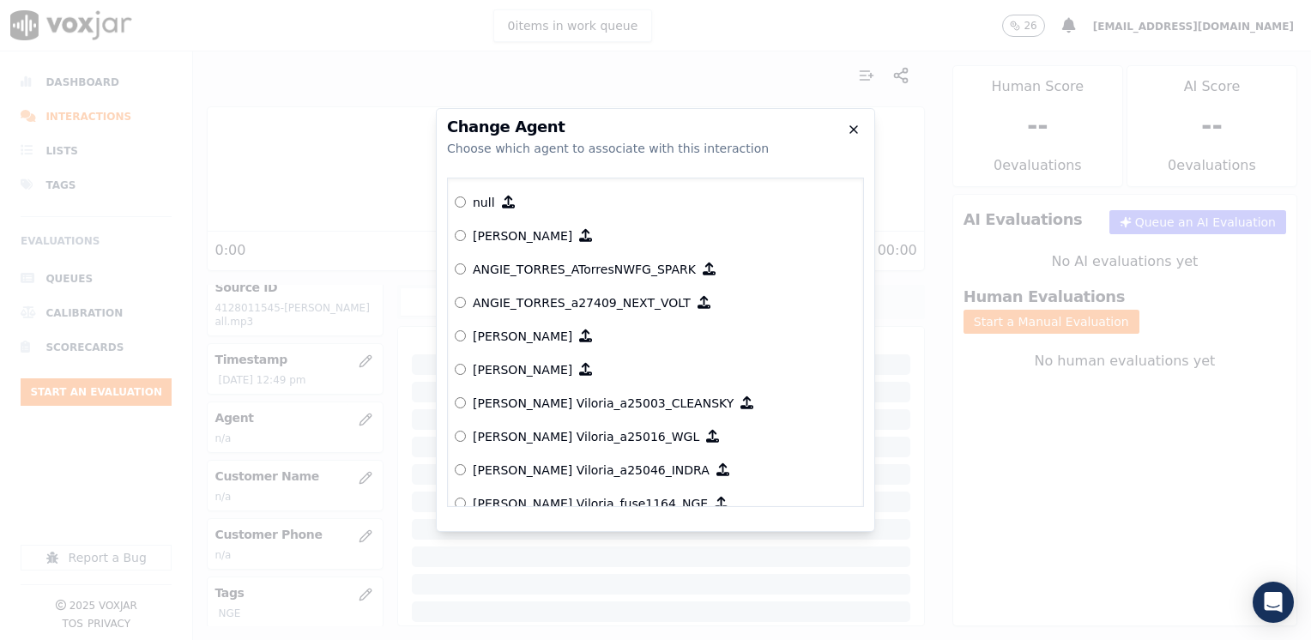
click at [859, 128] on icon "button" at bounding box center [854, 130] width 14 height 14
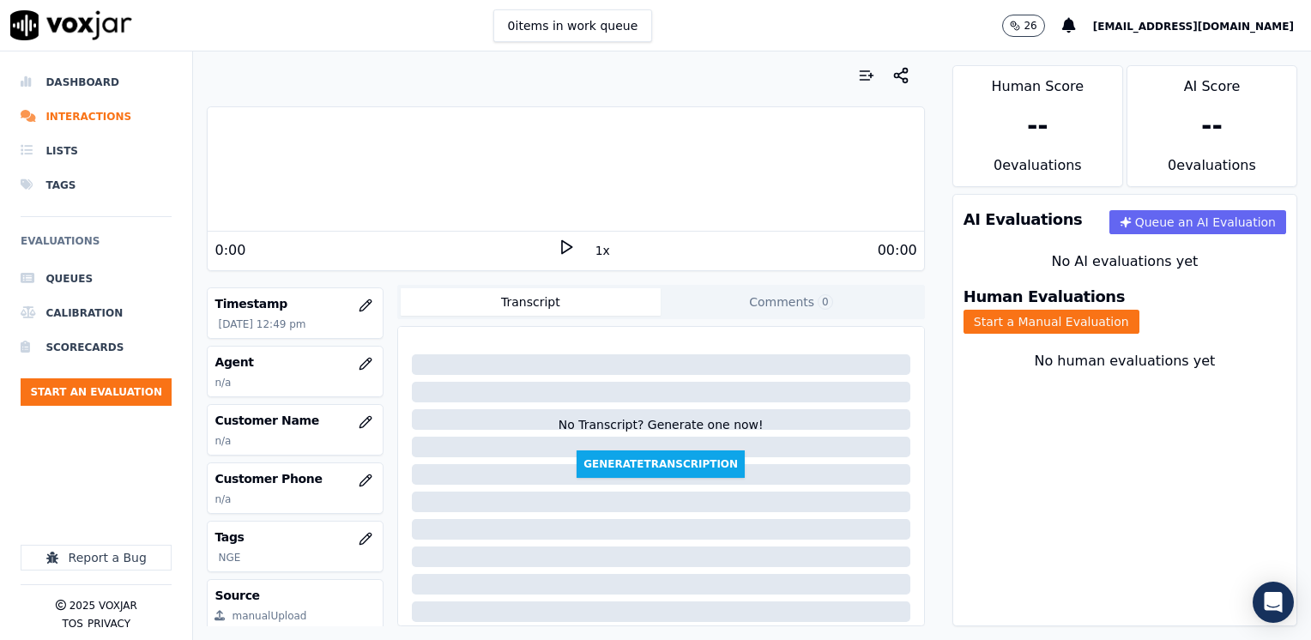
scroll to position [172, 0]
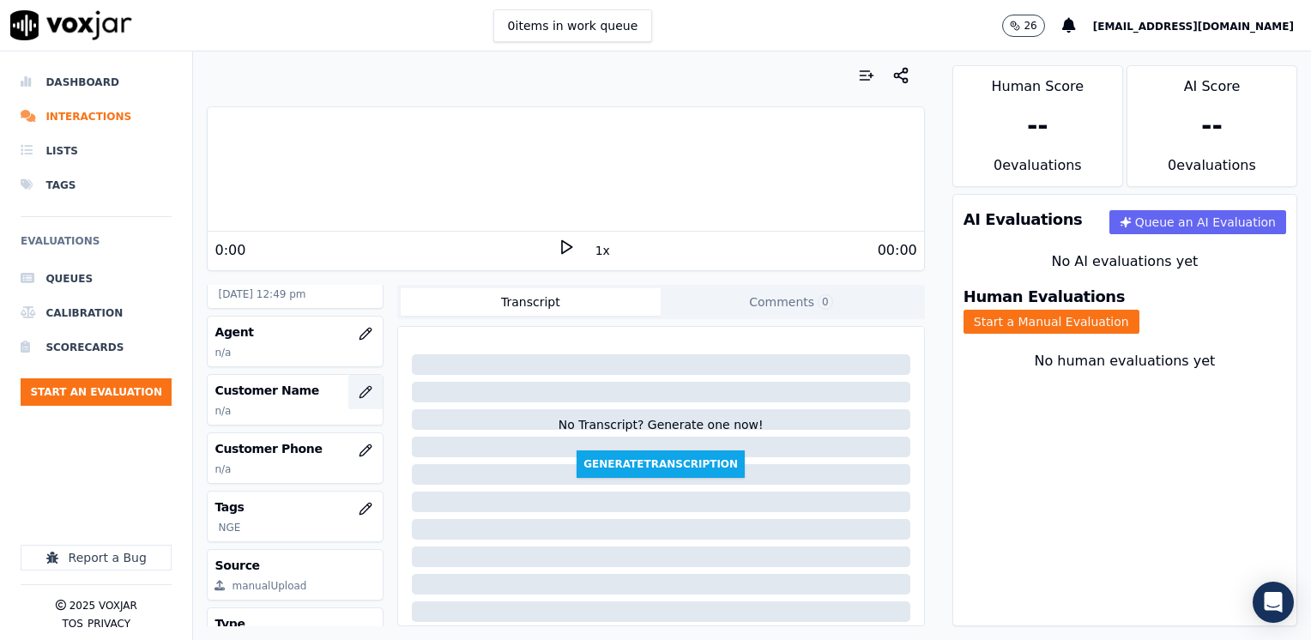
click at [359, 389] on icon "button" at bounding box center [364, 391] width 11 height 11
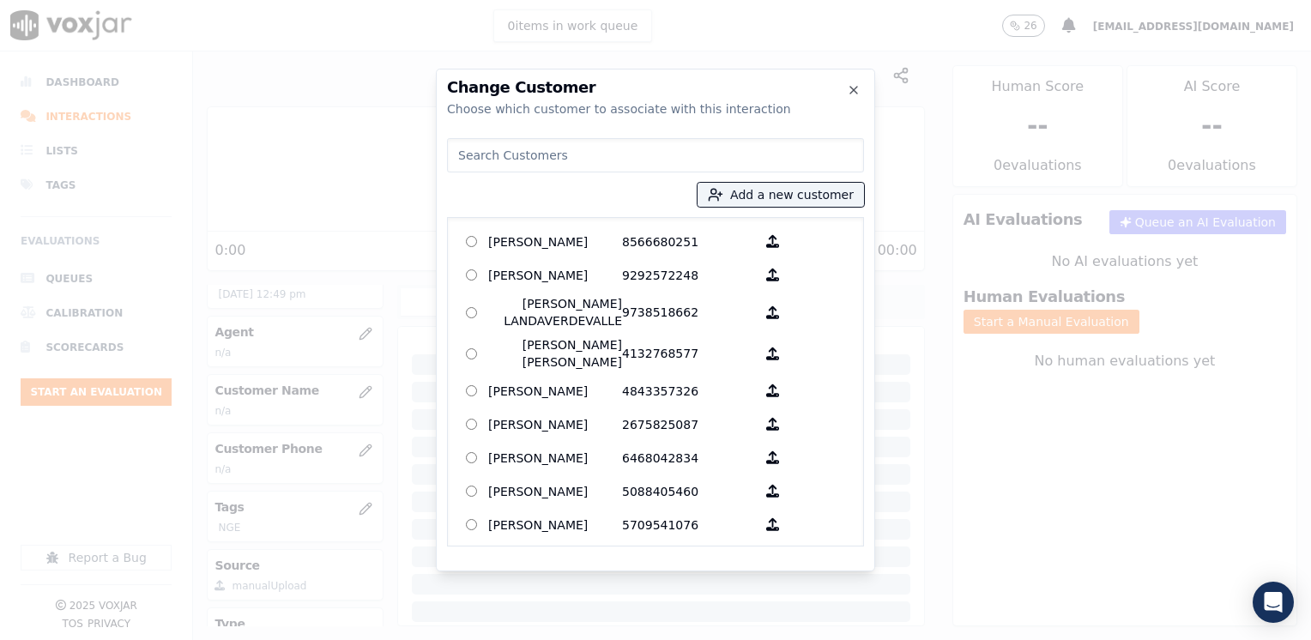
click at [588, 153] on input at bounding box center [655, 155] width 417 height 34
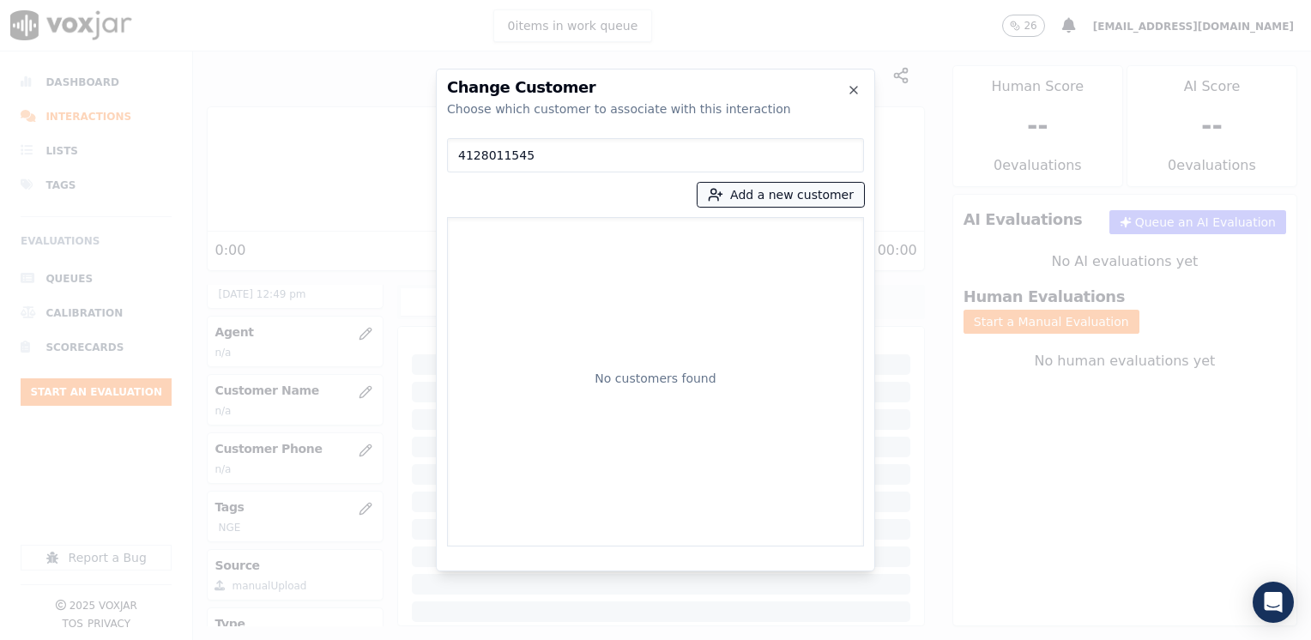
type input "4128011545"
click at [794, 196] on button "Add a new customer" at bounding box center [780, 195] width 166 height 24
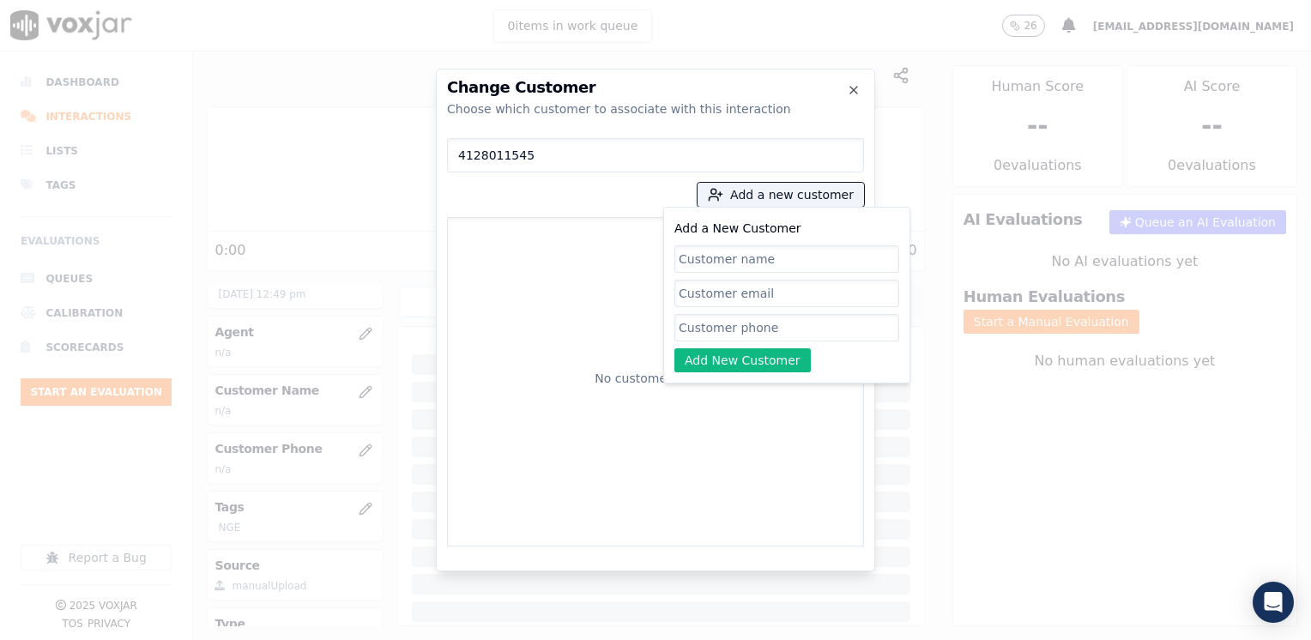
click at [761, 317] on input "Add a New Customer" at bounding box center [786, 327] width 225 height 27
paste input "4128011545"
type input "4128011545"
click at [779, 255] on input "Add a New Customer" at bounding box center [786, 258] width 225 height 27
paste input "[PERSON_NAME]"
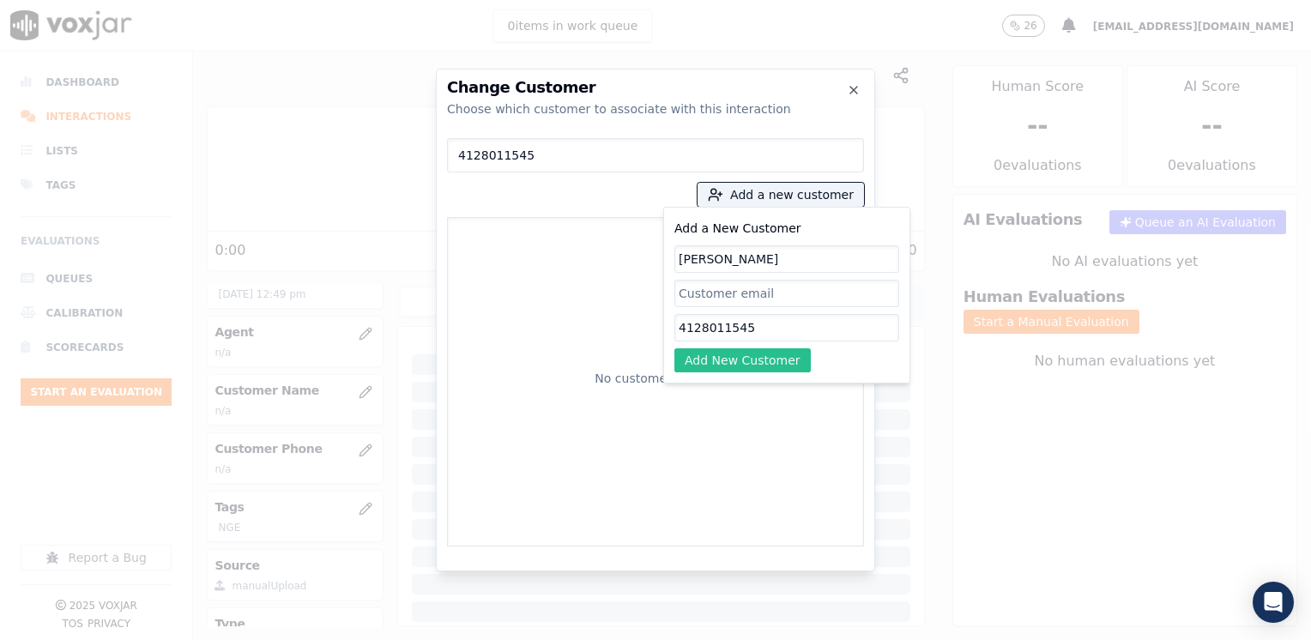
type input "[PERSON_NAME]"
click at [763, 359] on button "Add New Customer" at bounding box center [742, 360] width 136 height 24
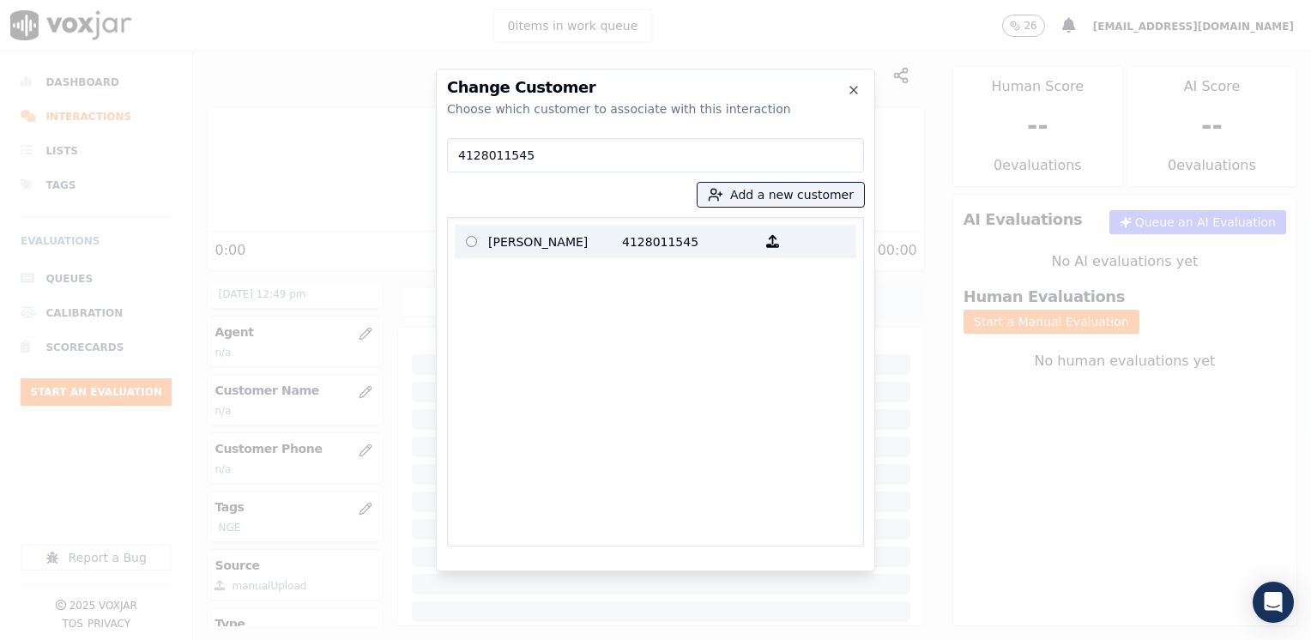
click at [580, 249] on p "[PERSON_NAME]" at bounding box center [555, 241] width 134 height 27
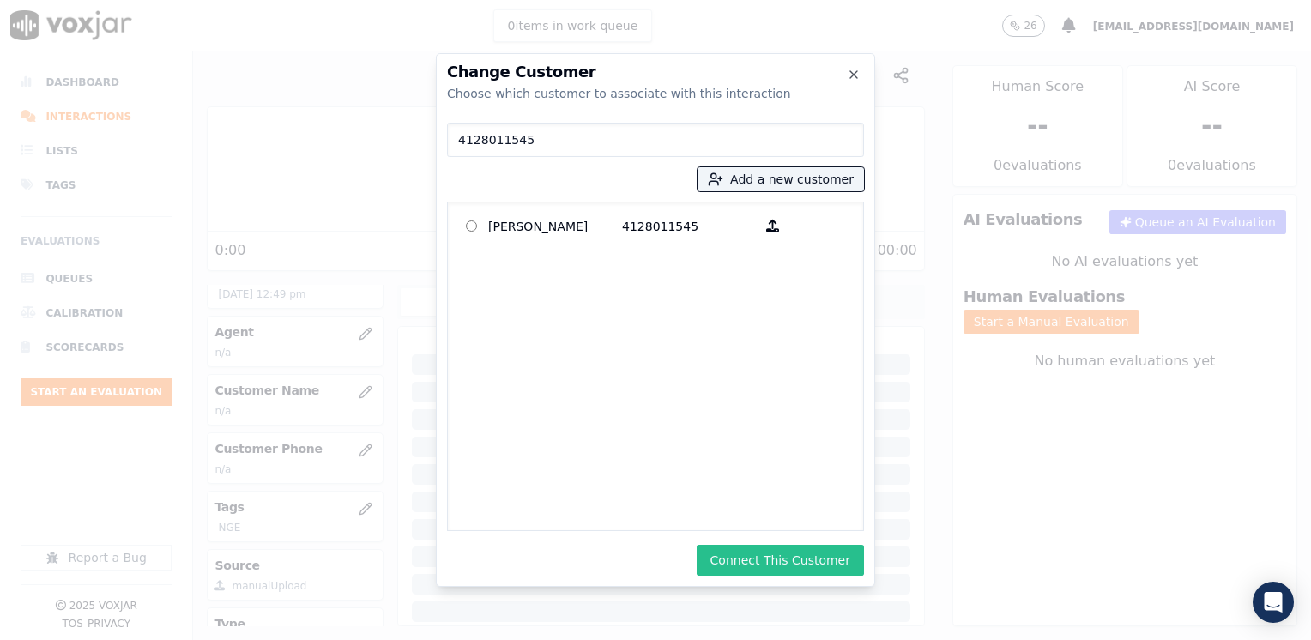
click at [782, 565] on button "Connect This Customer" at bounding box center [780, 560] width 167 height 31
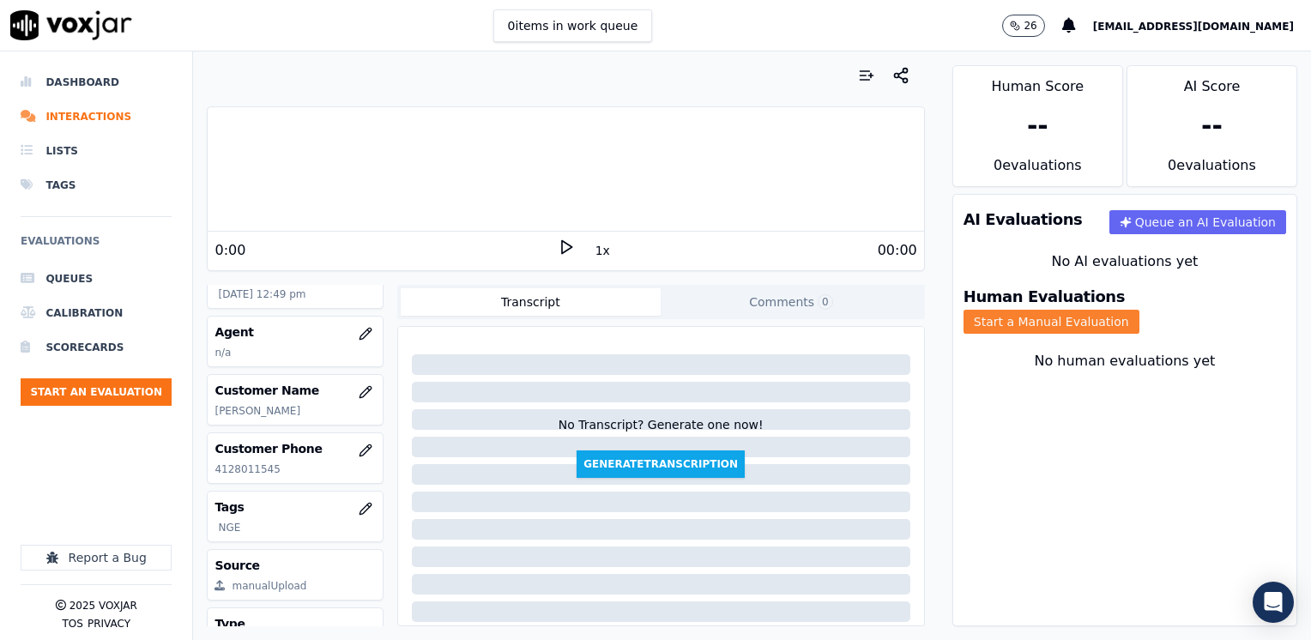
click at [1139, 311] on button "Start a Manual Evaluation" at bounding box center [1051, 322] width 176 height 24
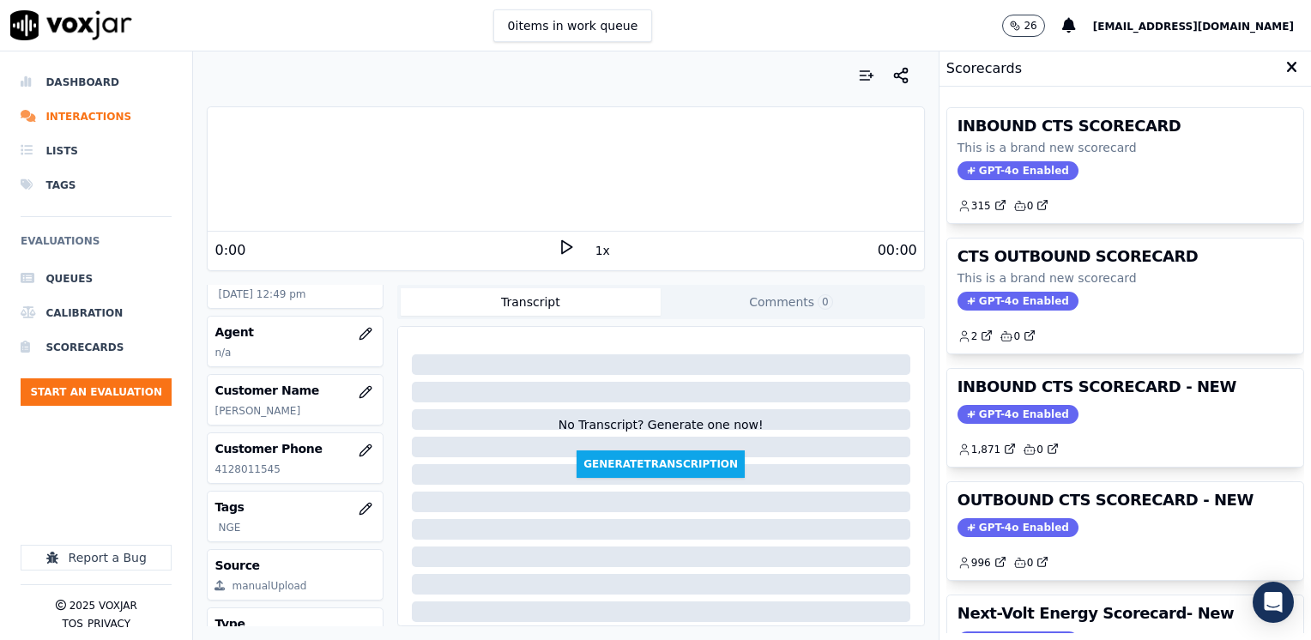
drag, startPoint x: 1006, startPoint y: 513, endPoint x: 1016, endPoint y: 490, distance: 25.0
click at [1006, 513] on div "OUTBOUND CTS SCORECARD - NEW GPT-4o Enabled 996 0" at bounding box center [1125, 531] width 356 height 98
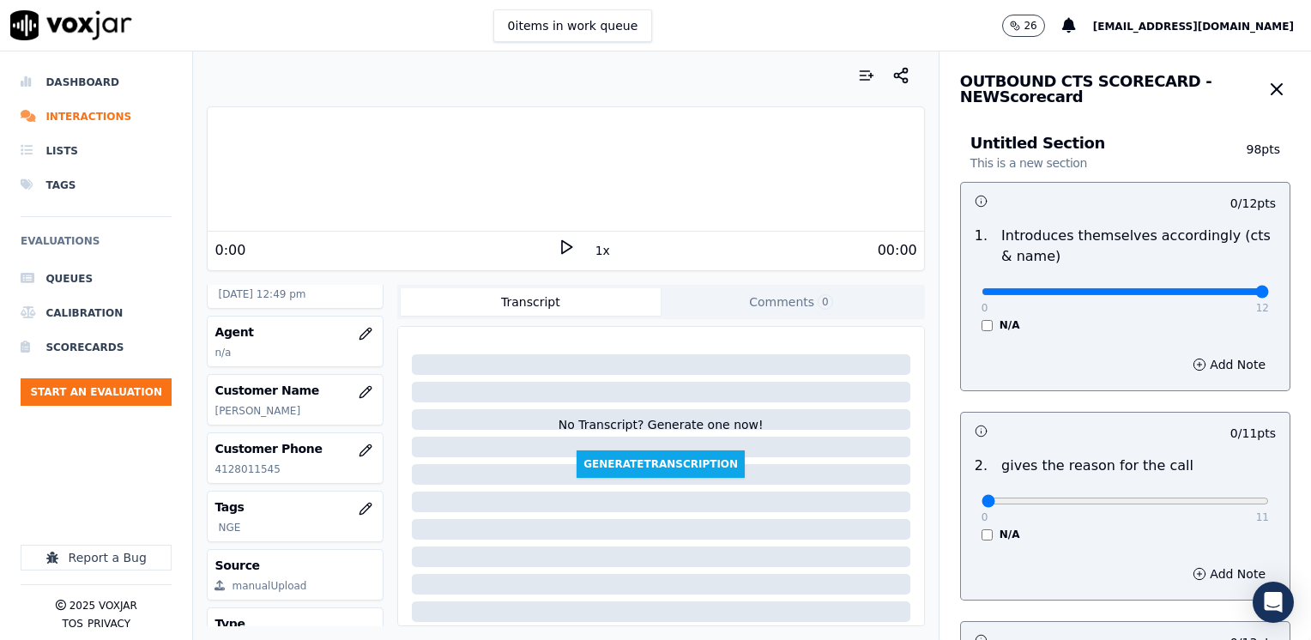
drag, startPoint x: 976, startPoint y: 298, endPoint x: 1313, endPoint y: 283, distance: 337.4
type input "12"
click at [1269, 288] on input "range" at bounding box center [1124, 291] width 287 height 7
drag, startPoint x: 1222, startPoint y: 351, endPoint x: 1214, endPoint y: 365, distance: 15.7
click at [1220, 353] on div "Add Note" at bounding box center [1125, 364] width 329 height 51
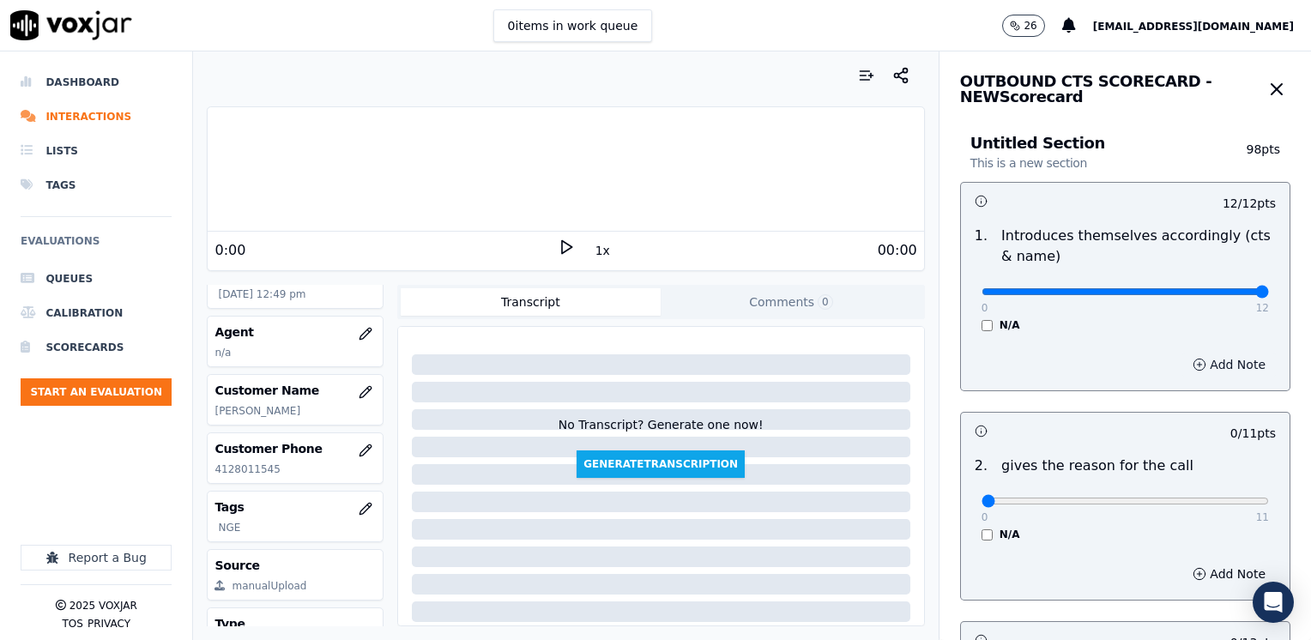
click at [1216, 353] on button "Add Note" at bounding box center [1229, 365] width 94 height 24
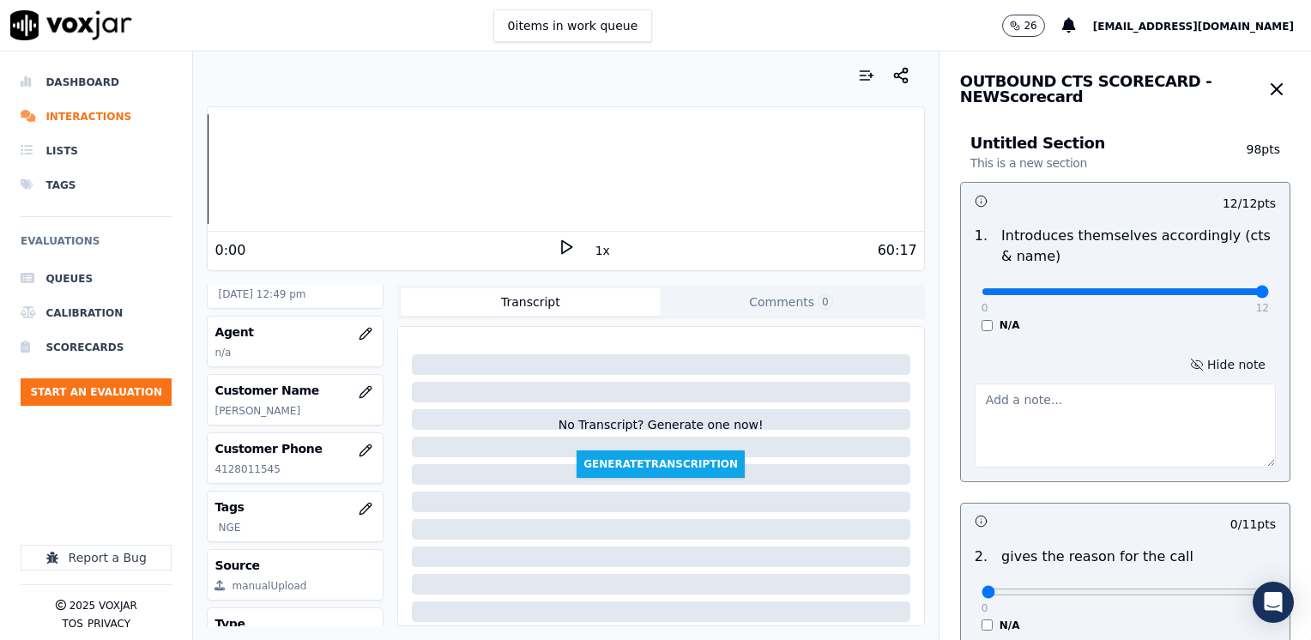
click at [1206, 365] on button "Hide note" at bounding box center [1227, 365] width 96 height 24
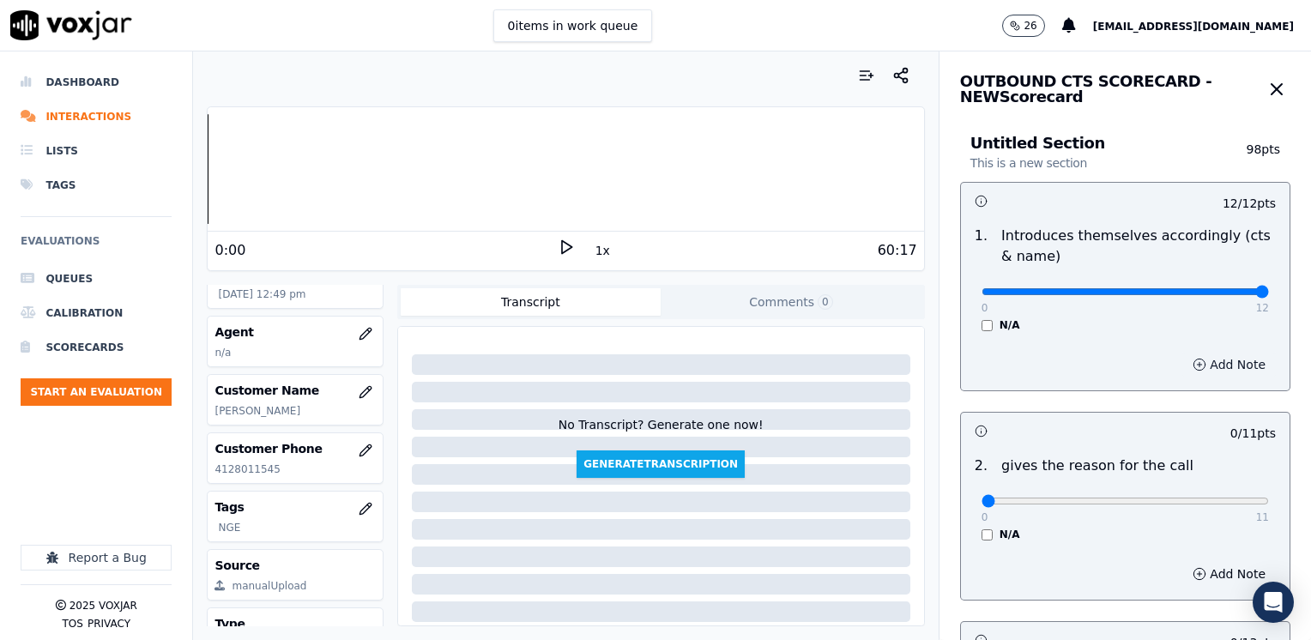
click at [1198, 359] on button "Add Note" at bounding box center [1229, 365] width 94 height 24
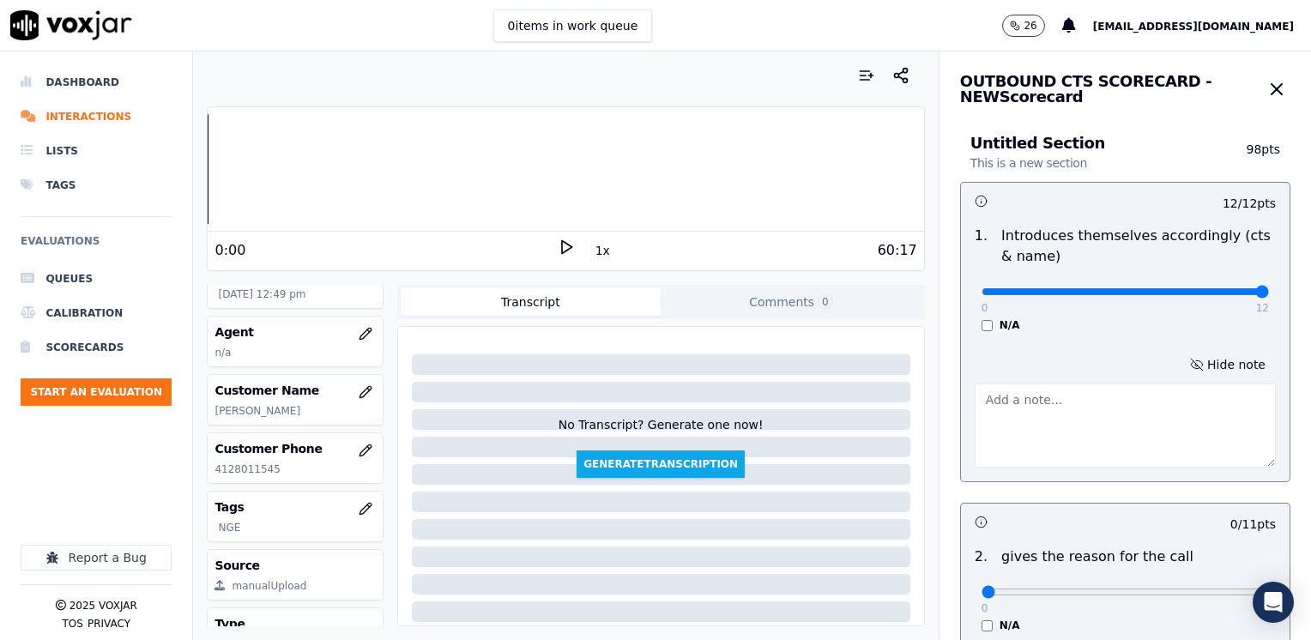
click at [1084, 424] on textarea at bounding box center [1124, 425] width 301 height 84
type textarea "A"
click at [974, 395] on textarea "[PERSON_NAME]" at bounding box center [1124, 425] width 301 height 84
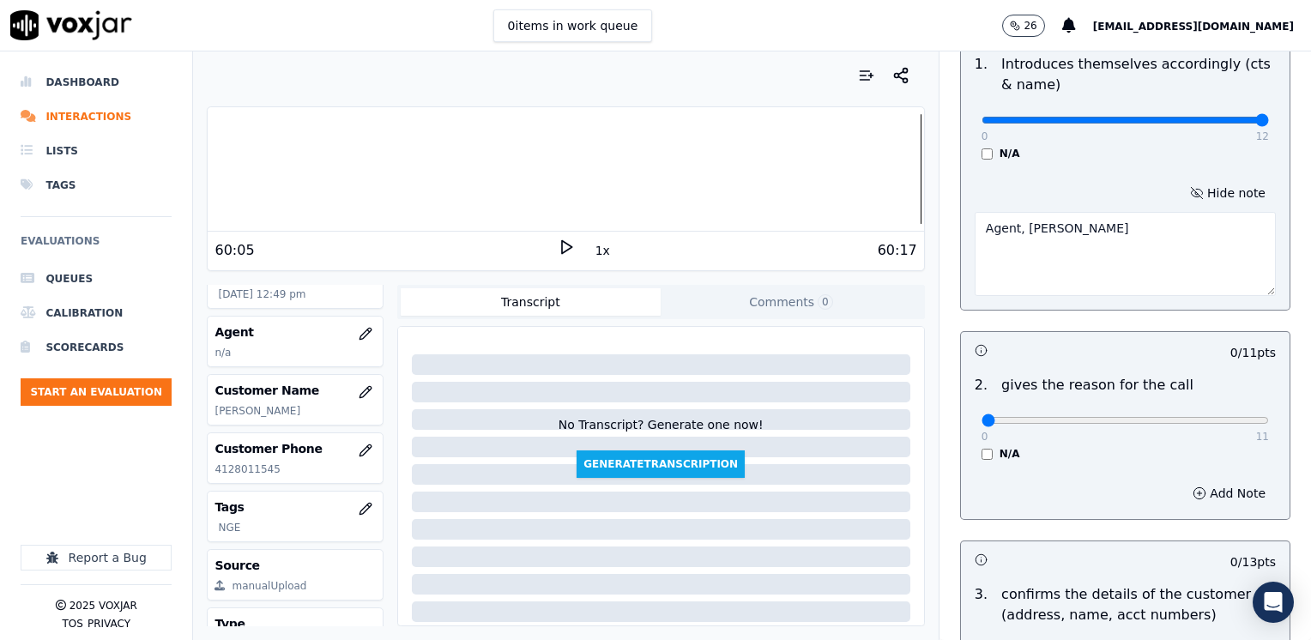
type textarea "Agent, [PERSON_NAME]"
drag, startPoint x: 971, startPoint y: 420, endPoint x: 1313, endPoint y: 417, distance: 342.3
type input "11"
click at [1269, 417] on input "range" at bounding box center [1124, 420] width 287 height 7
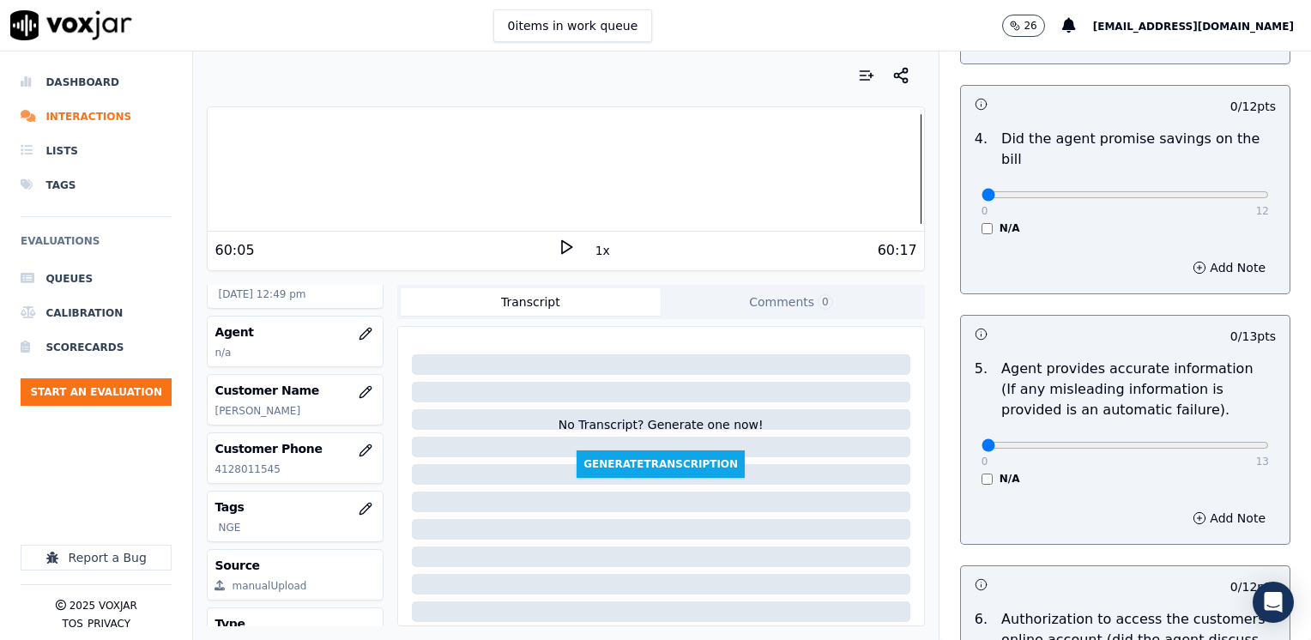
scroll to position [858, 0]
drag, startPoint x: 975, startPoint y: 423, endPoint x: 1313, endPoint y: 423, distance: 338.0
type input "13"
click at [1269, 441] on input "range" at bounding box center [1124, 444] width 287 height 7
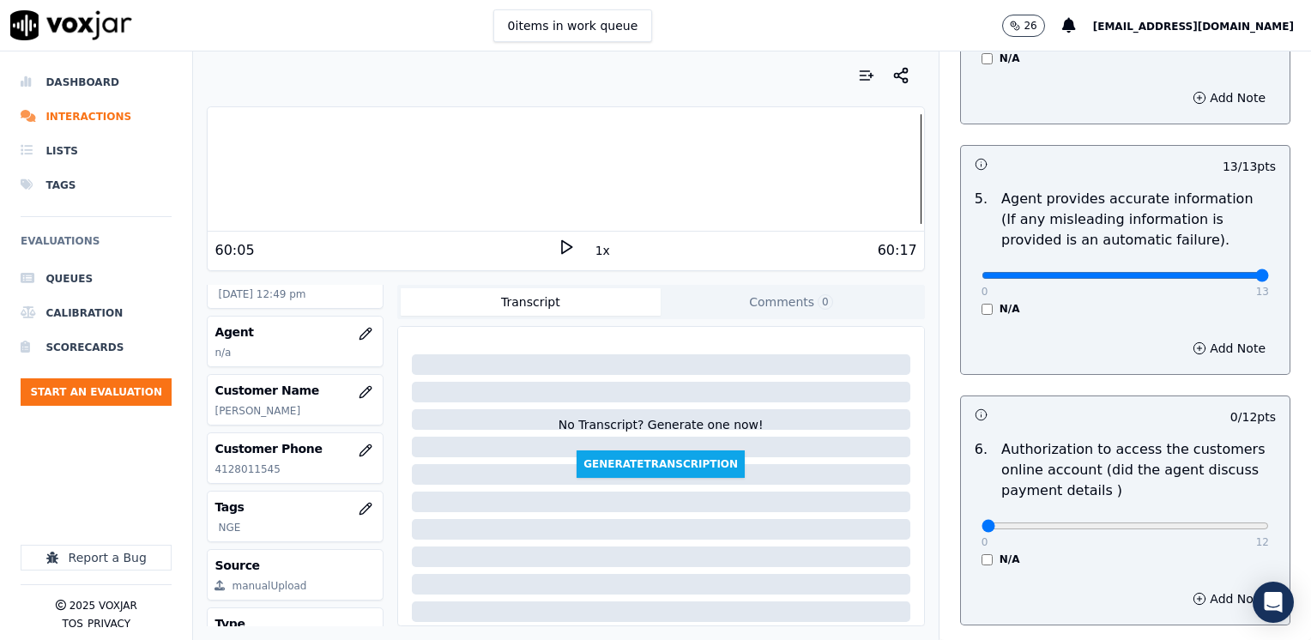
scroll to position [1029, 0]
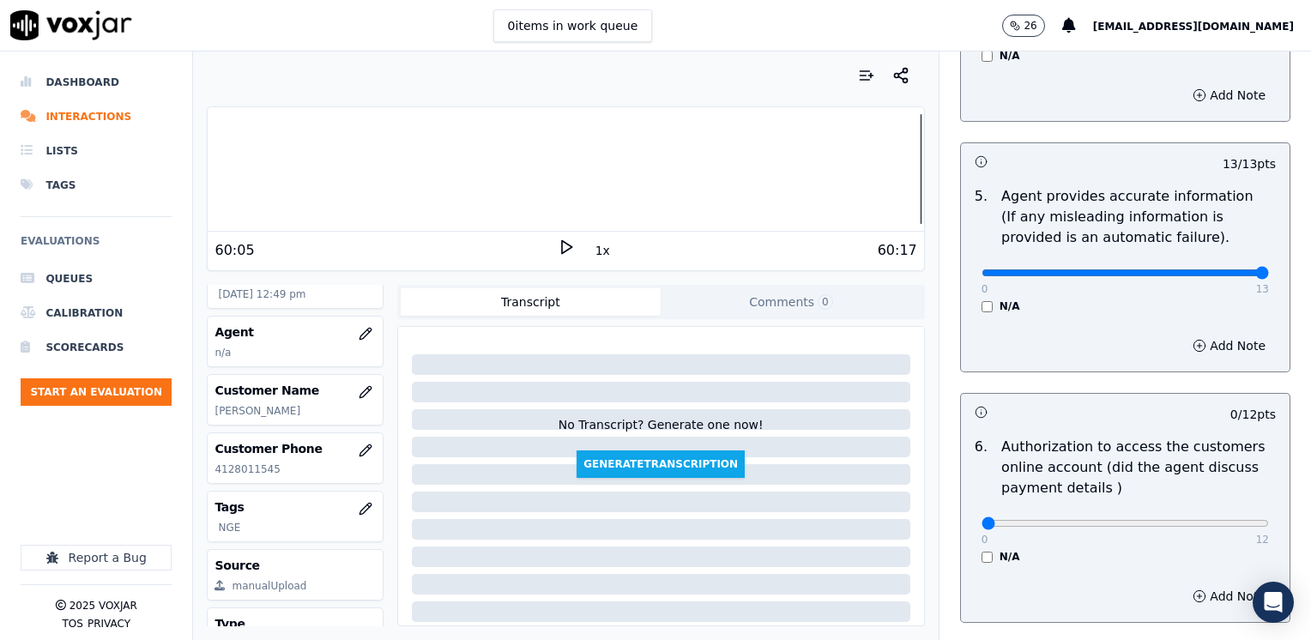
click at [981, 550] on div "N/A" at bounding box center [1124, 557] width 287 height 14
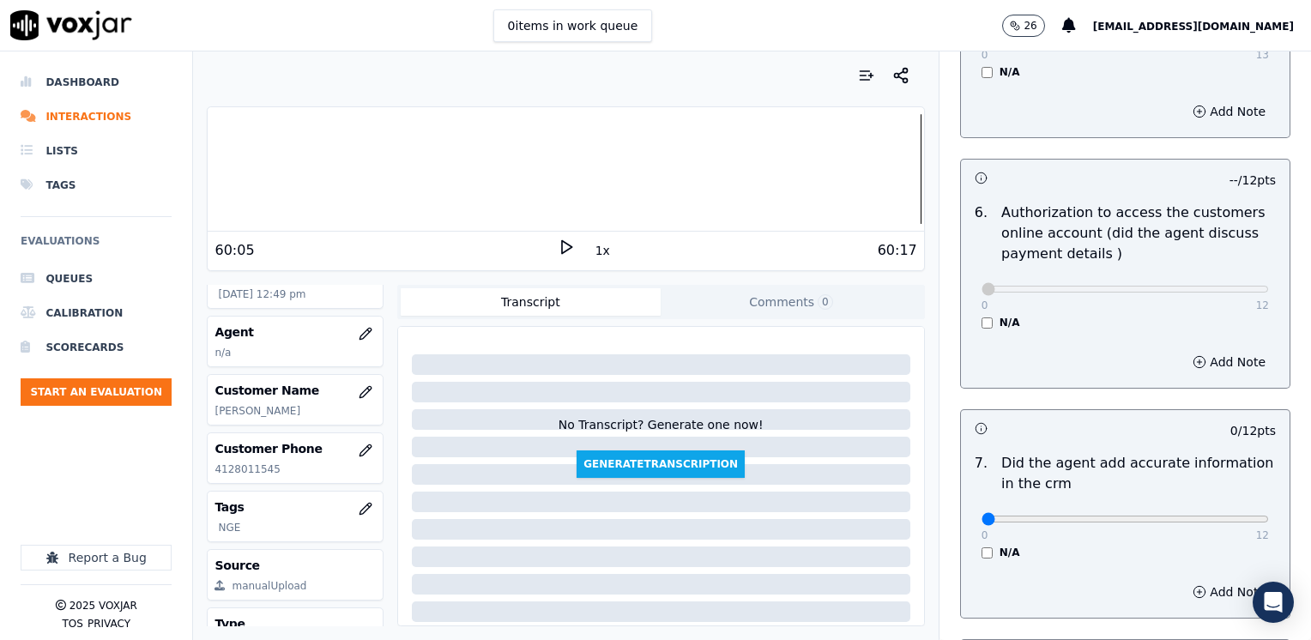
scroll to position [1372, 0]
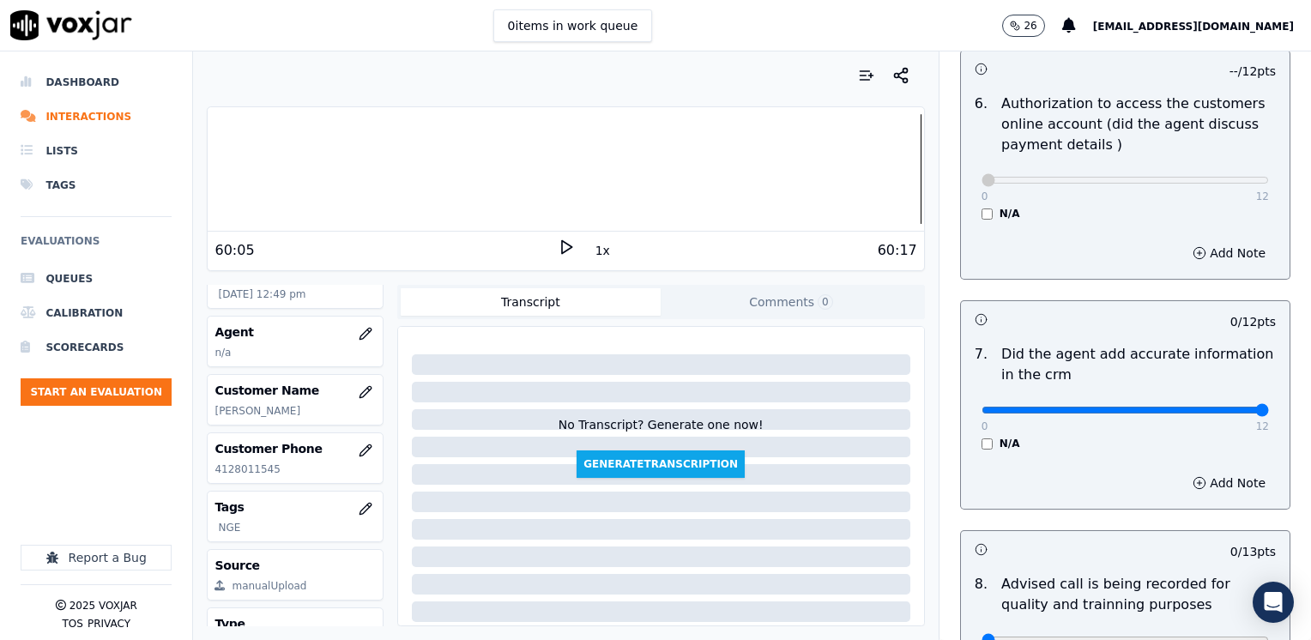
drag, startPoint x: 972, startPoint y: 390, endPoint x: 1313, endPoint y: 388, distance: 341.4
type input "12"
click at [1269, 407] on input "range" at bounding box center [1124, 410] width 287 height 7
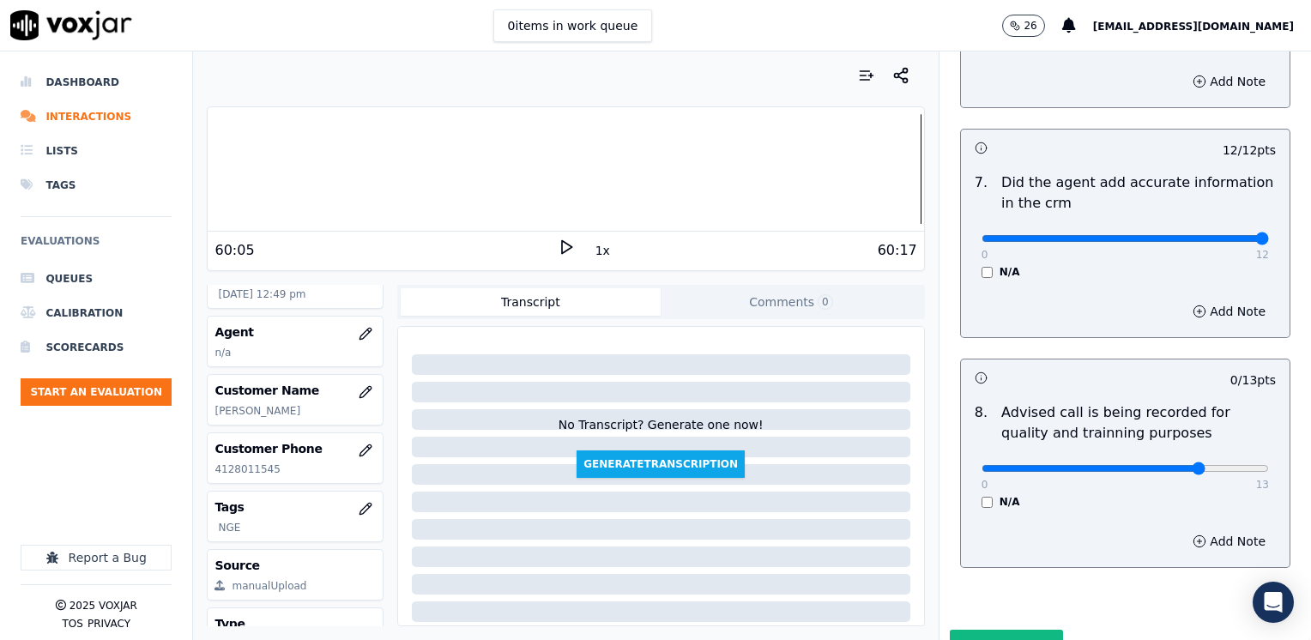
type input "10"
click at [1163, 465] on input "range" at bounding box center [1124, 468] width 287 height 7
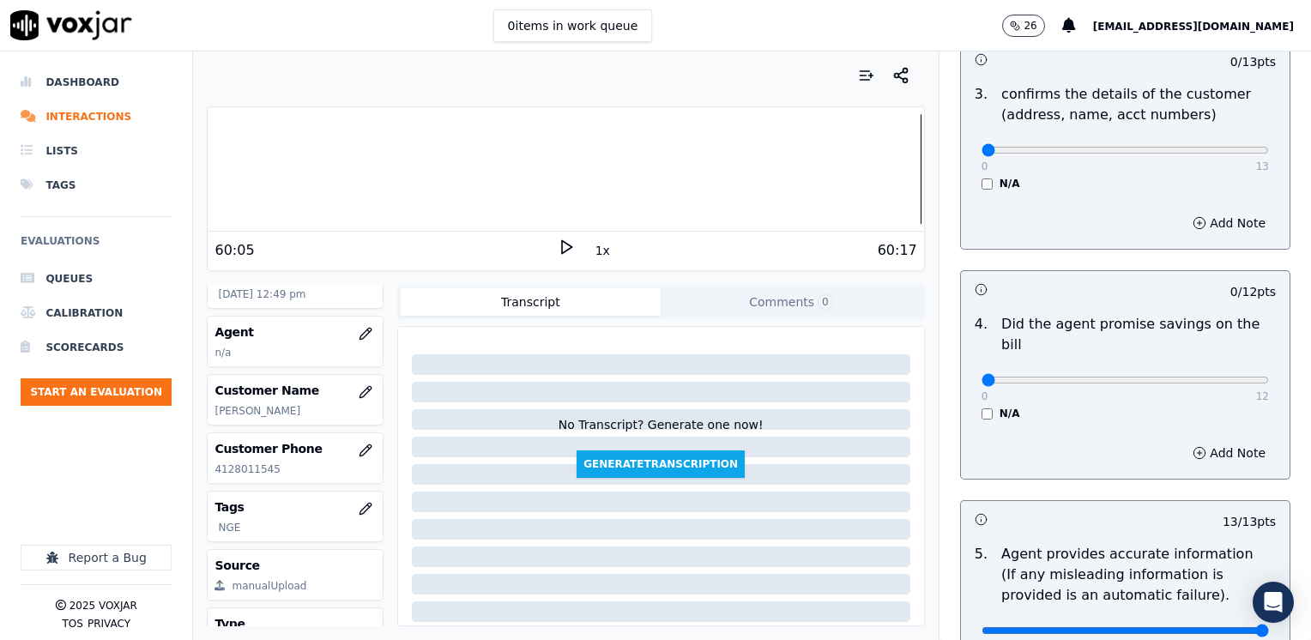
scroll to position [772, 0]
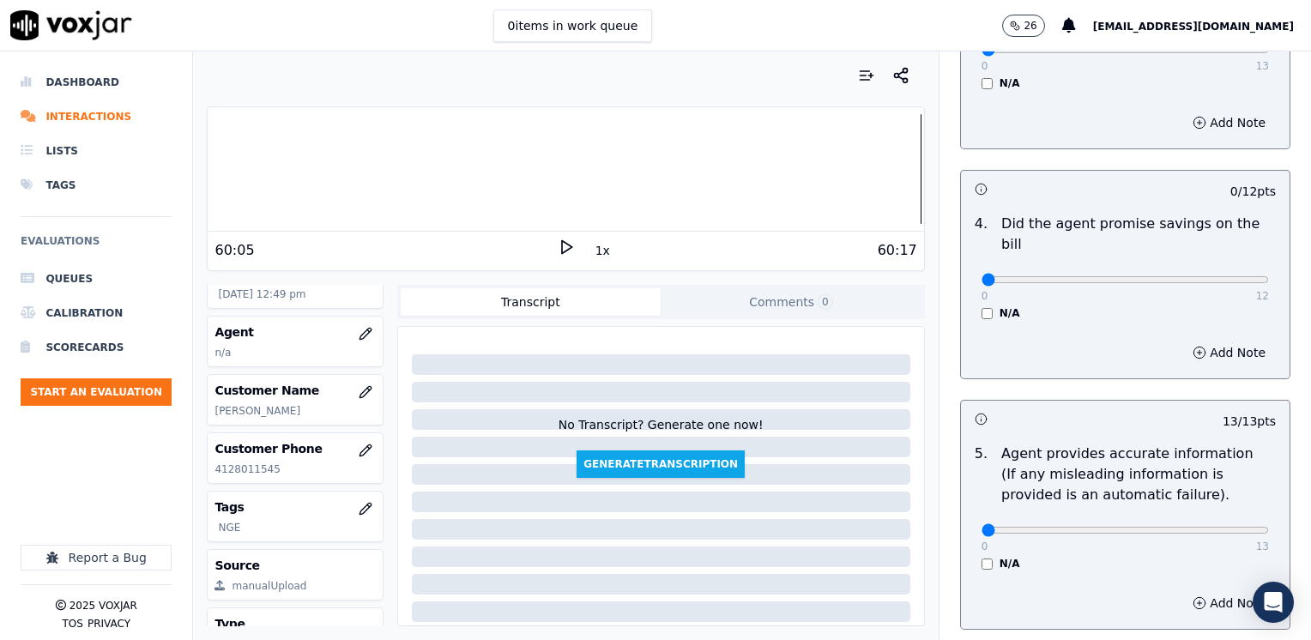
drag, startPoint x: 1223, startPoint y: 509, endPoint x: 670, endPoint y: 509, distance: 553.3
click at [981, 527] on input "range" at bounding box center [1124, 530] width 287 height 7
drag, startPoint x: 970, startPoint y: 510, endPoint x: 1313, endPoint y: 510, distance: 343.1
type input "13"
click at [1269, 527] on input "range" at bounding box center [1124, 530] width 287 height 7
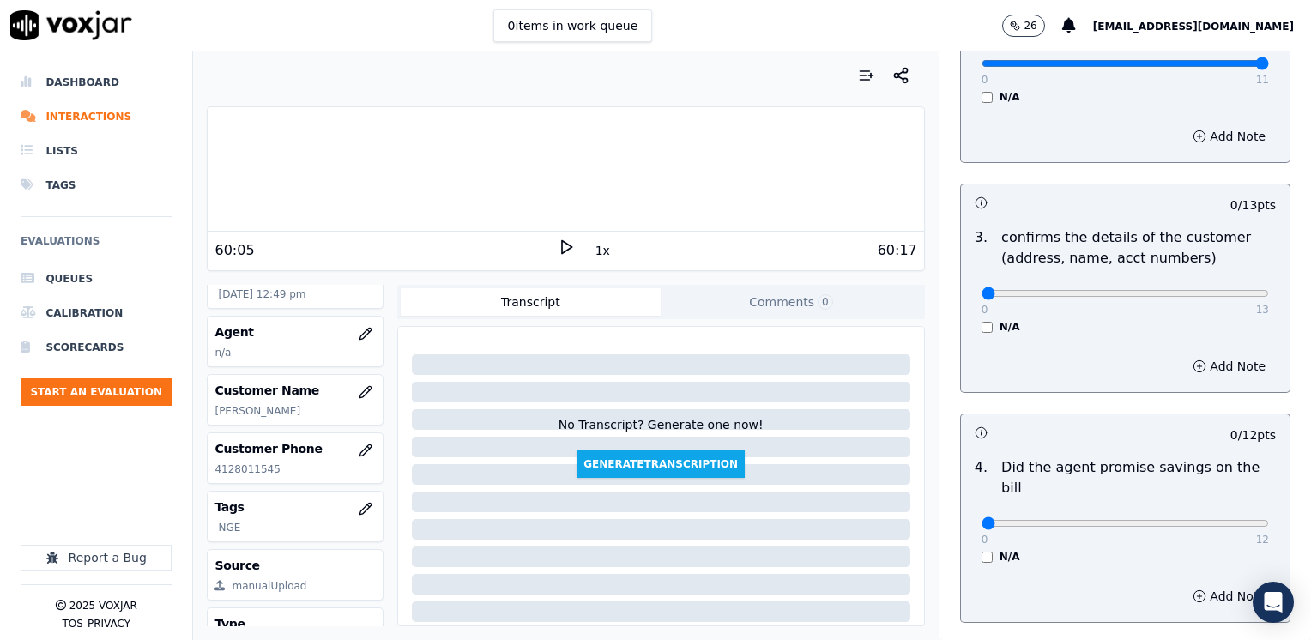
scroll to position [515, 0]
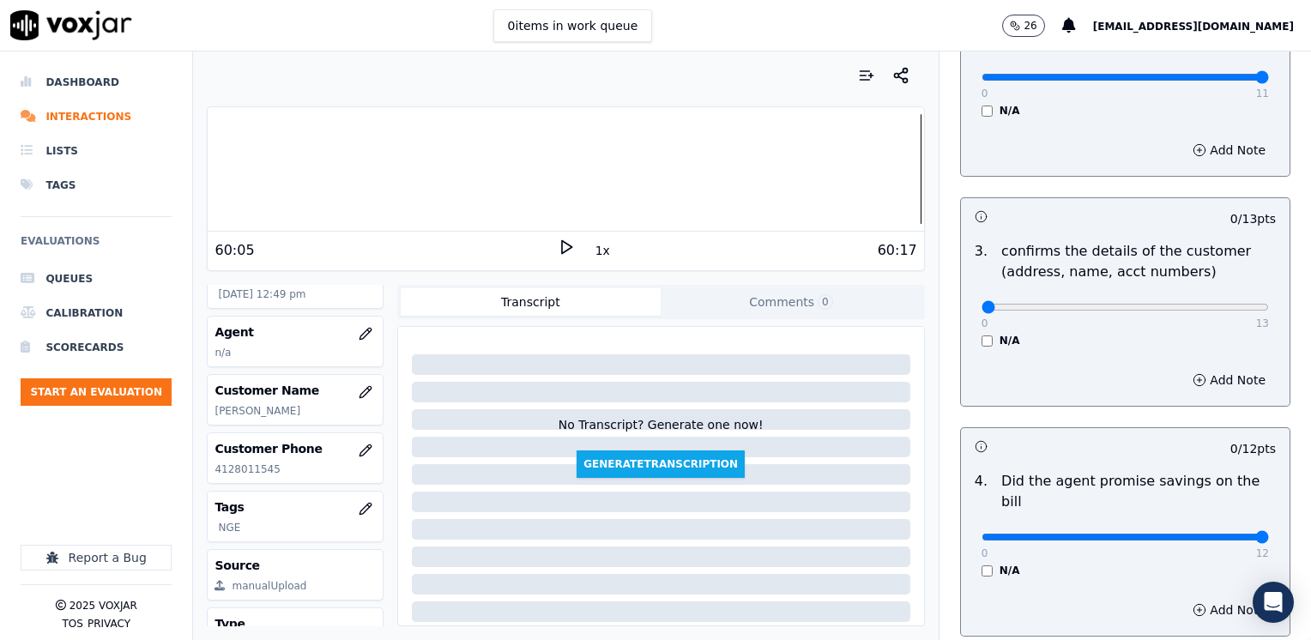
drag, startPoint x: 971, startPoint y: 516, endPoint x: 1313, endPoint y: 515, distance: 342.3
type input "12"
click at [1269, 534] on input "range" at bounding box center [1124, 537] width 287 height 7
drag, startPoint x: 968, startPoint y: 304, endPoint x: 1310, endPoint y: 279, distance: 342.3
type input "13"
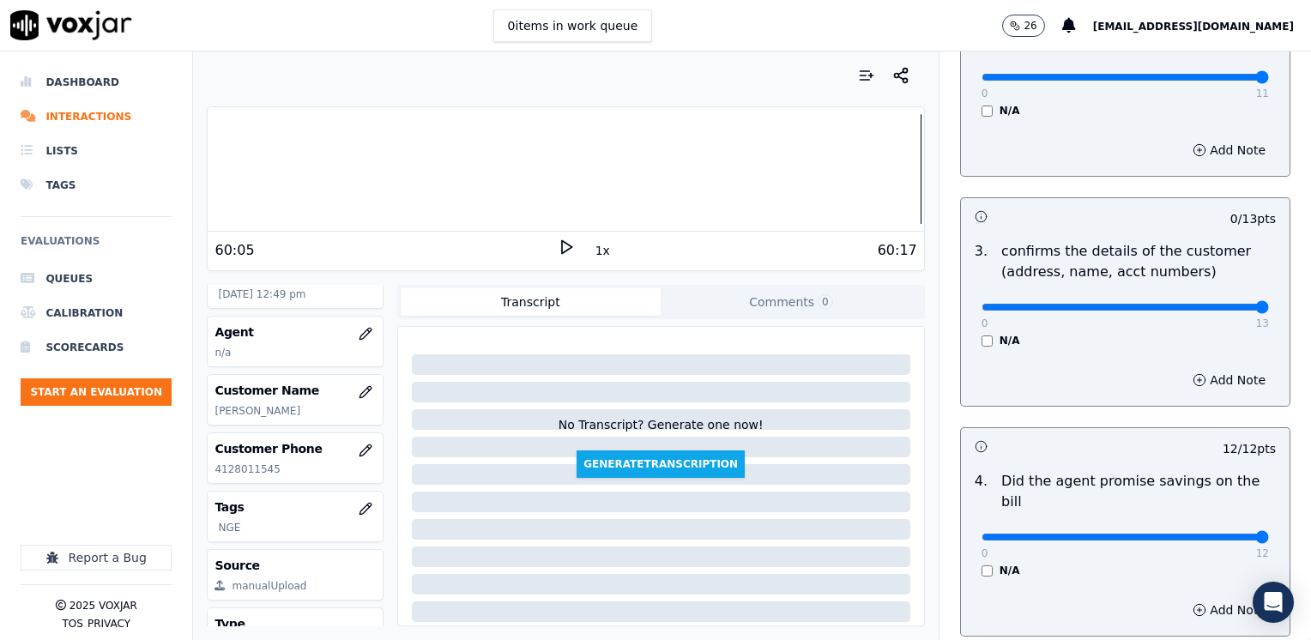
click at [1269, 304] on input "range" at bounding box center [1124, 307] width 287 height 7
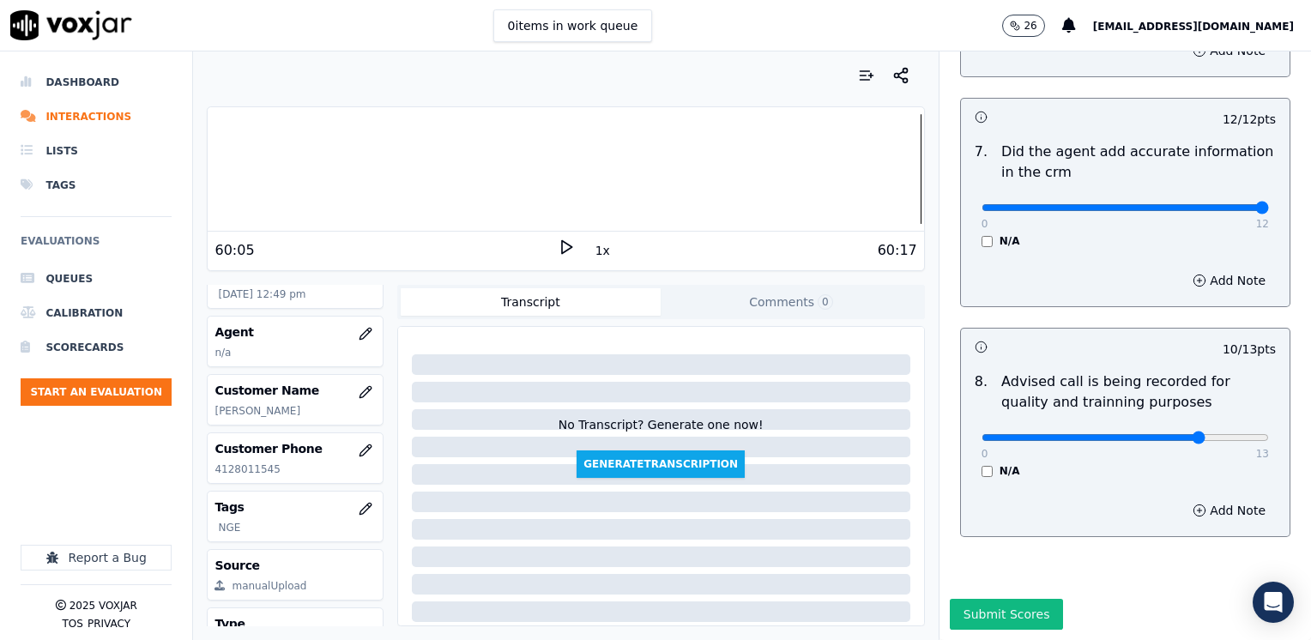
scroll to position [1590, 0]
click at [964, 599] on button "Submit Scores" at bounding box center [1007, 614] width 114 height 31
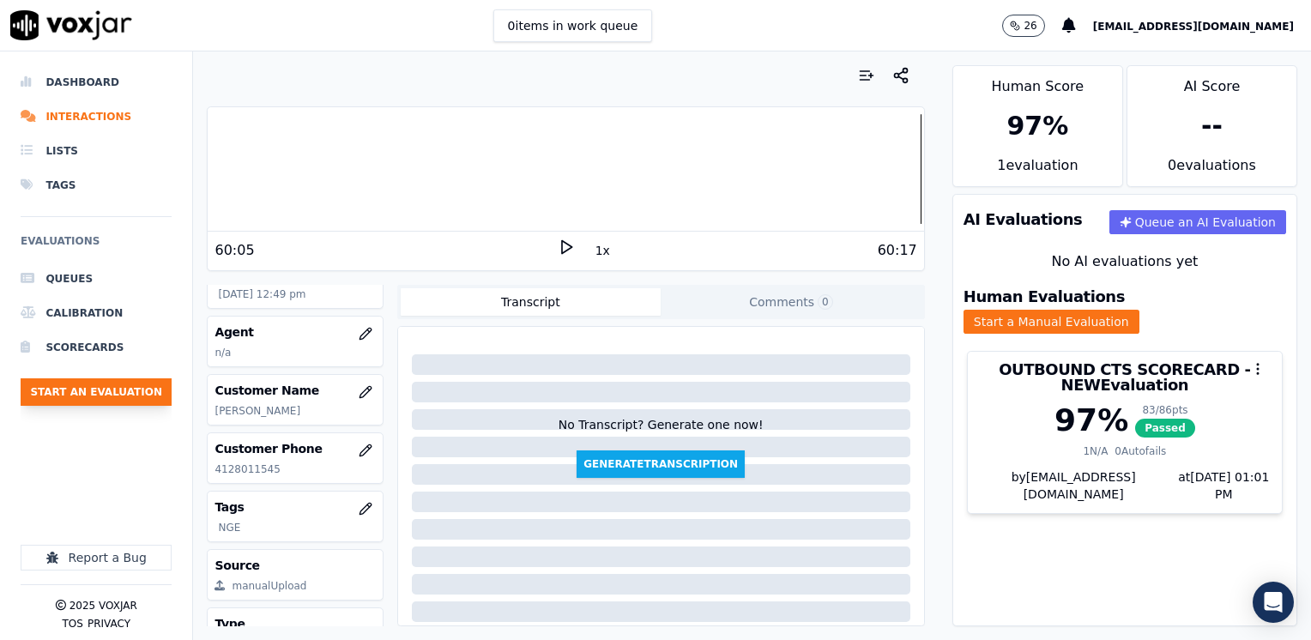
click at [124, 393] on button "Start an Evaluation" at bounding box center [96, 391] width 151 height 27
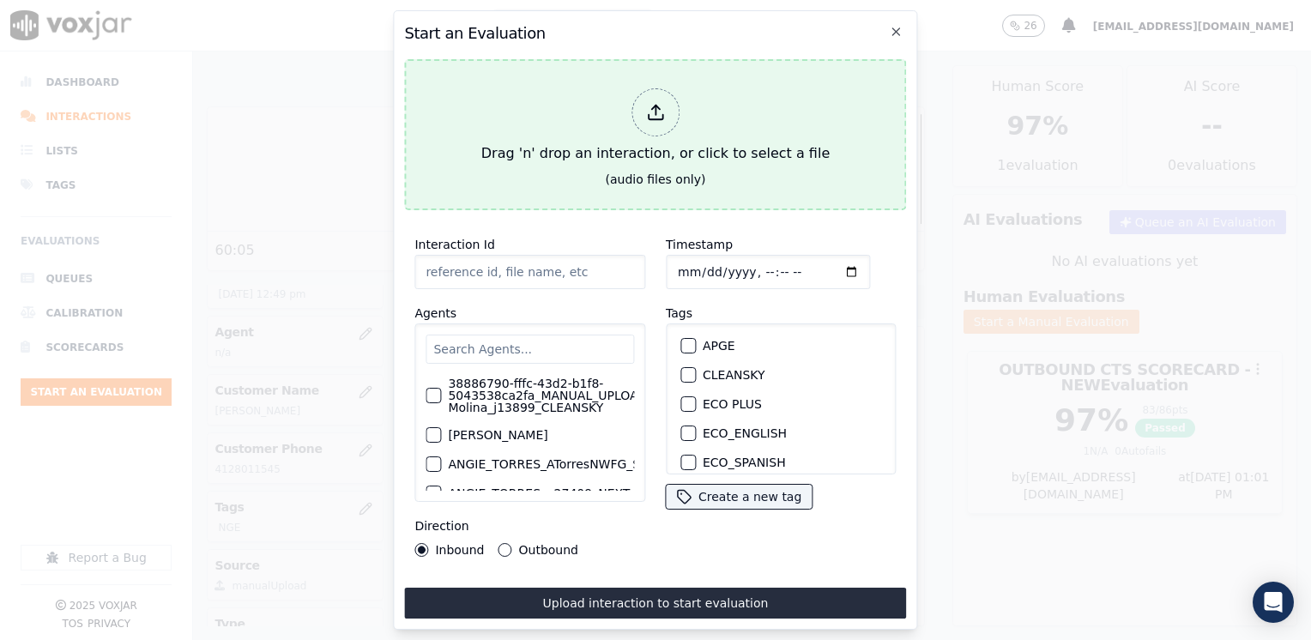
click at [663, 103] on icon at bounding box center [655, 112] width 19 height 19
type input "20250910-192627_4848922246-[PERSON_NAME] all.mp3"
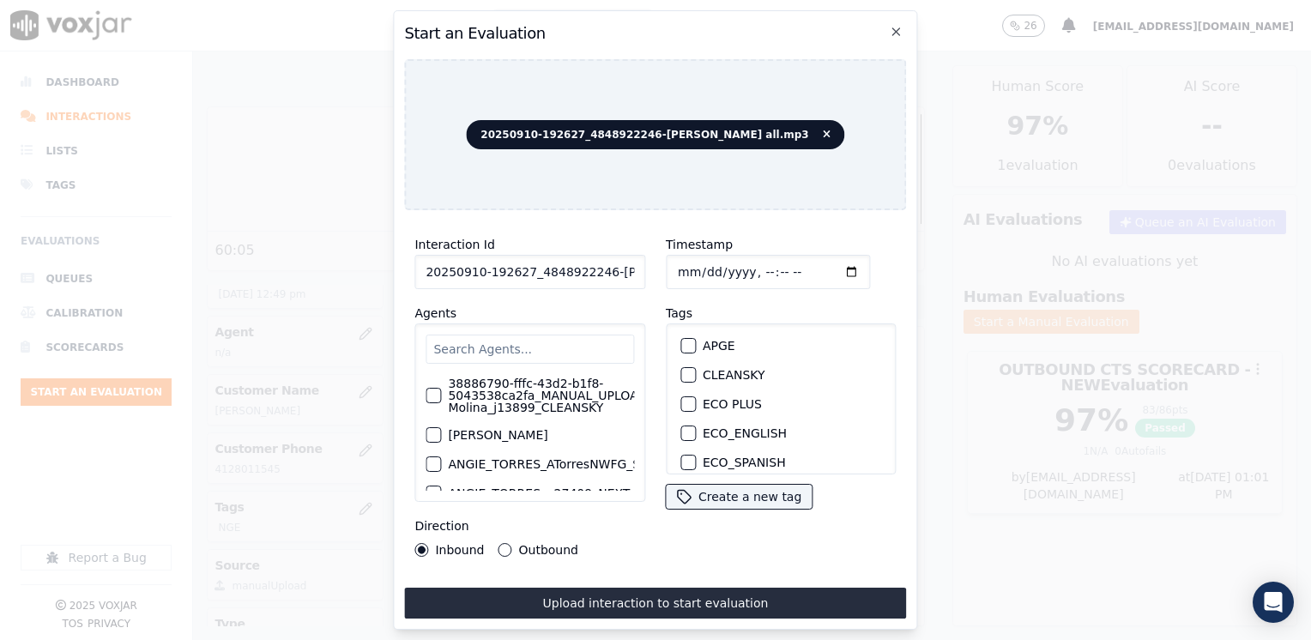
click at [538, 346] on input "text" at bounding box center [529, 349] width 208 height 29
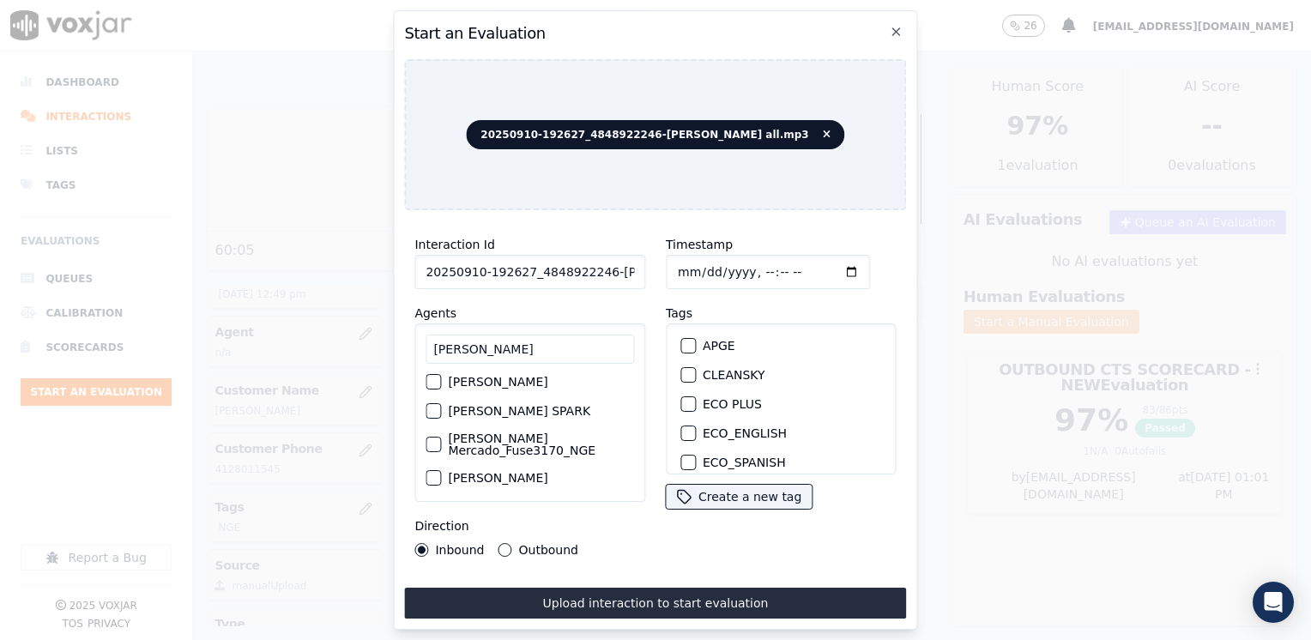
scroll to position [0, 0]
type input "[PERSON_NAME]"
click at [504, 448] on div "[PERSON_NAME] Mercado_Fuse3170_NGE" at bounding box center [529, 448] width 208 height 38
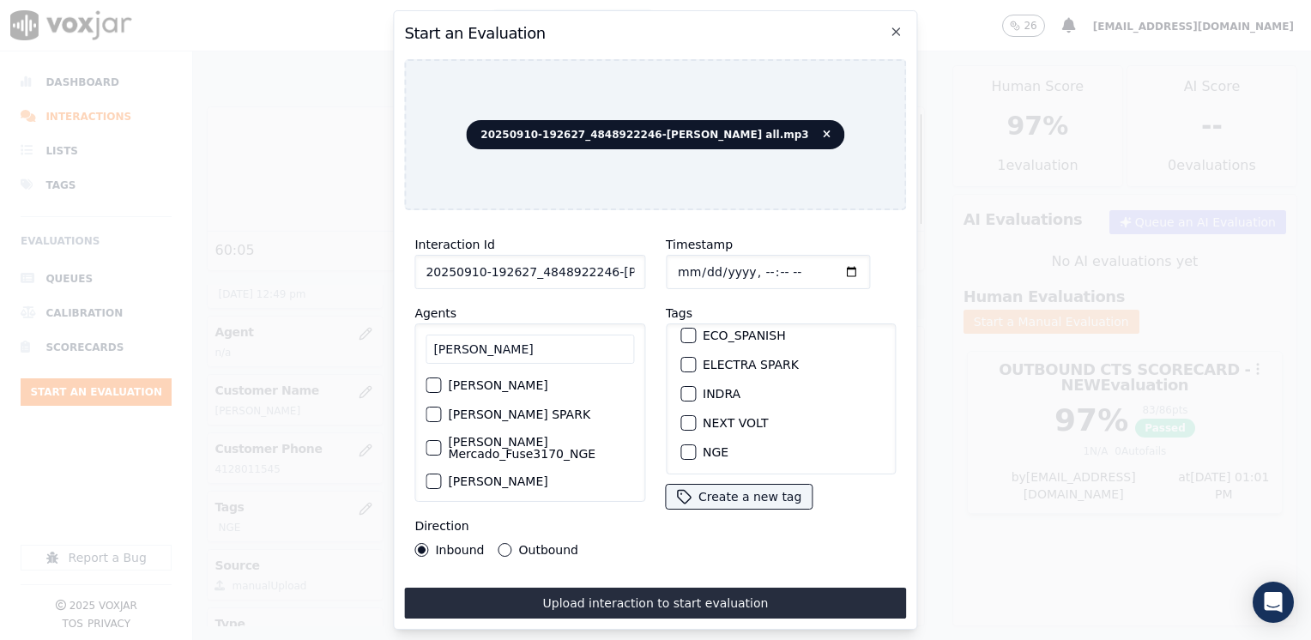
scroll to position [172, 0]
click at [689, 395] on div "NGE" at bounding box center [780, 407] width 215 height 29
click at [688, 400] on button "NGE" at bounding box center [687, 407] width 15 height 15
click at [428, 442] on div "button" at bounding box center [432, 448] width 12 height 12
click at [827, 273] on input "Timestamp" at bounding box center [768, 272] width 204 height 34
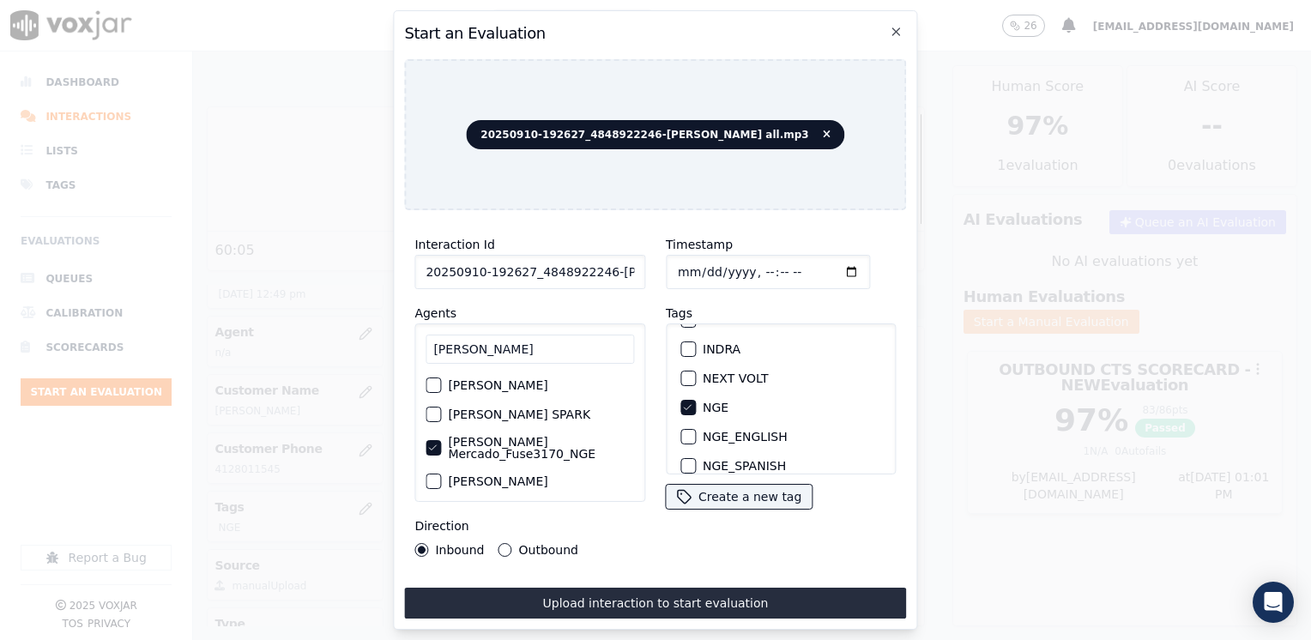
type input "[DATE]T13:02"
click at [502, 543] on button "Outbound" at bounding box center [505, 550] width 14 height 14
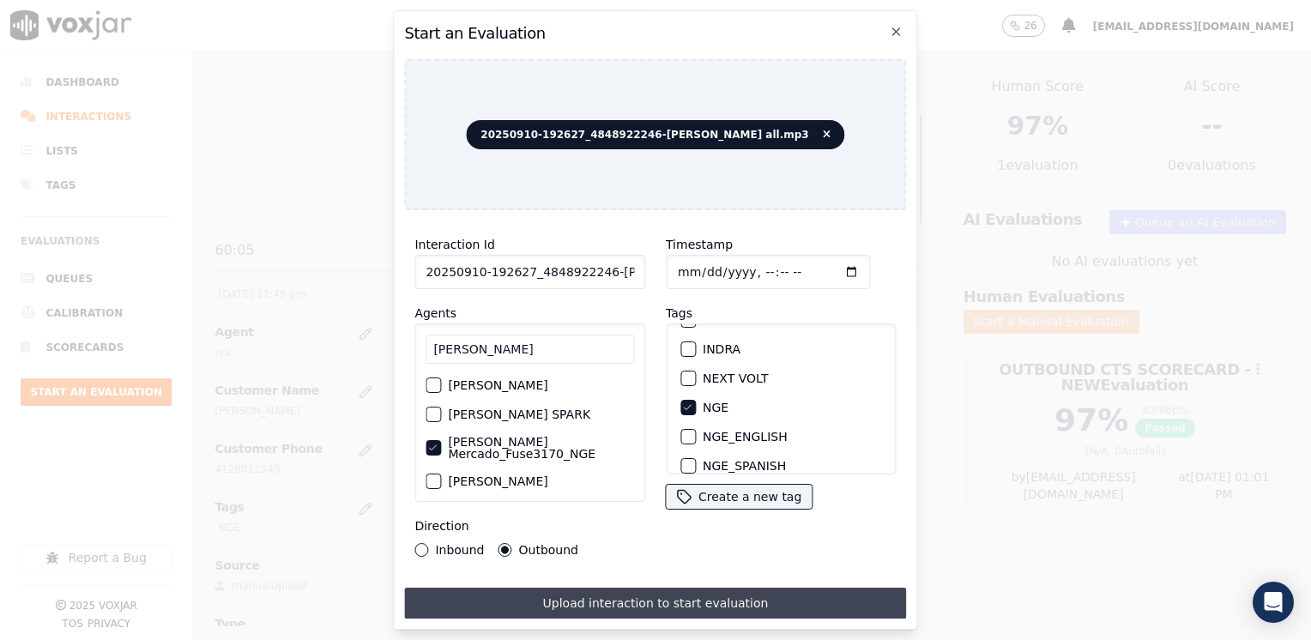
click at [699, 589] on button "Upload interaction to start evaluation" at bounding box center [655, 603] width 502 height 31
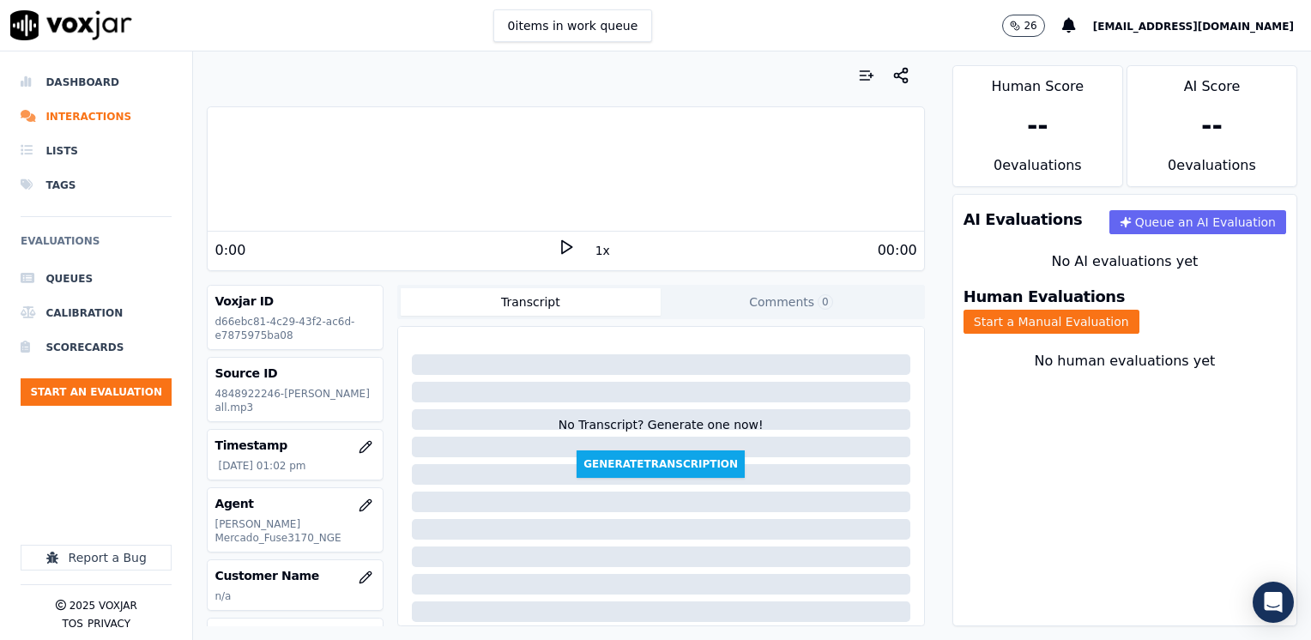
click at [1087, 492] on div "AI Evaluations Queue an AI Evaluation No AI evaluations yet Human Evaluations S…" at bounding box center [1124, 410] width 345 height 432
click at [558, 244] on icon at bounding box center [566, 246] width 17 height 17
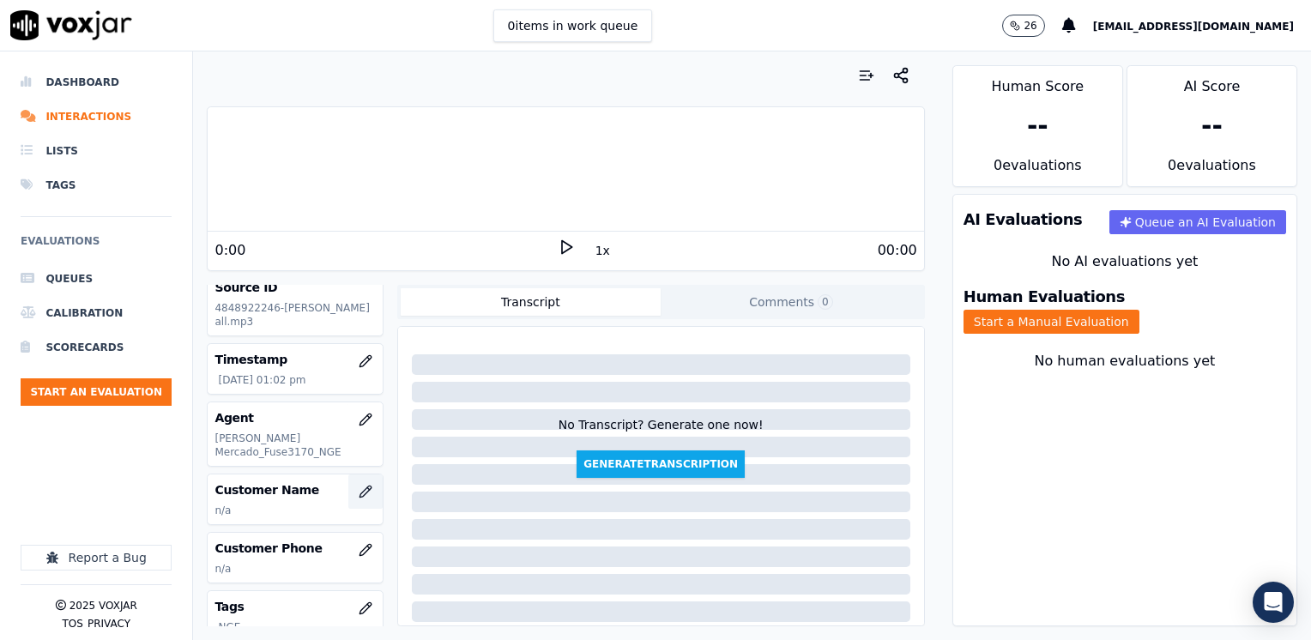
click at [348, 484] on button "button" at bounding box center [365, 491] width 34 height 34
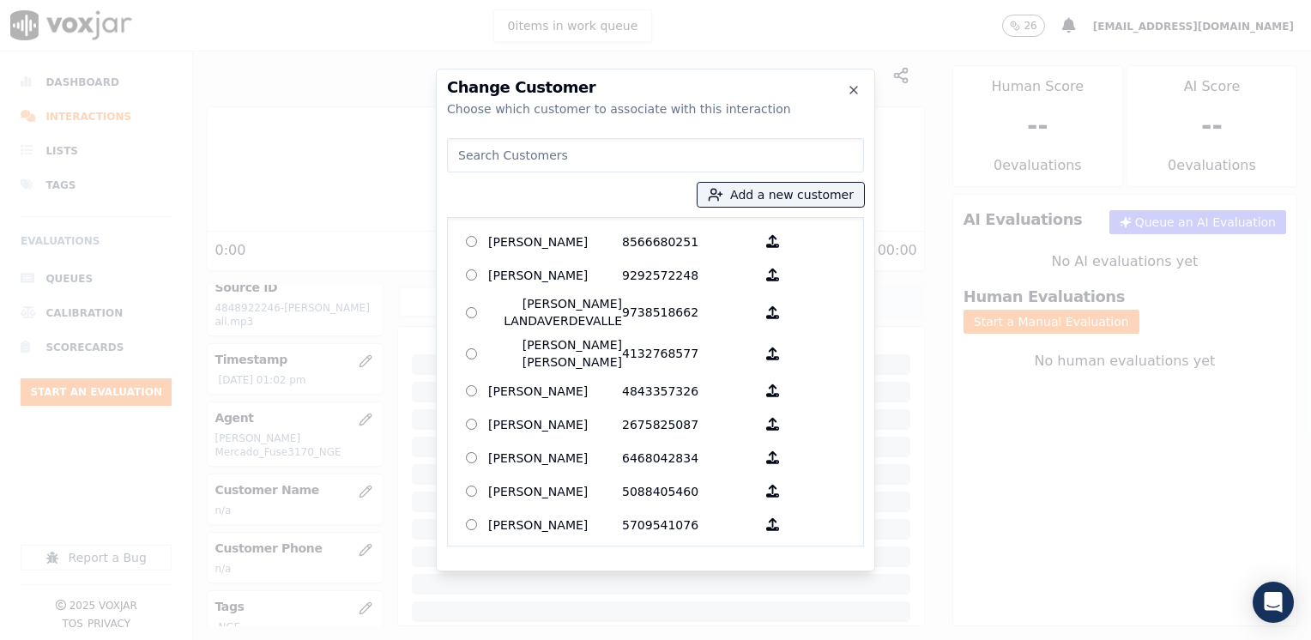
click at [646, 158] on input at bounding box center [655, 155] width 417 height 34
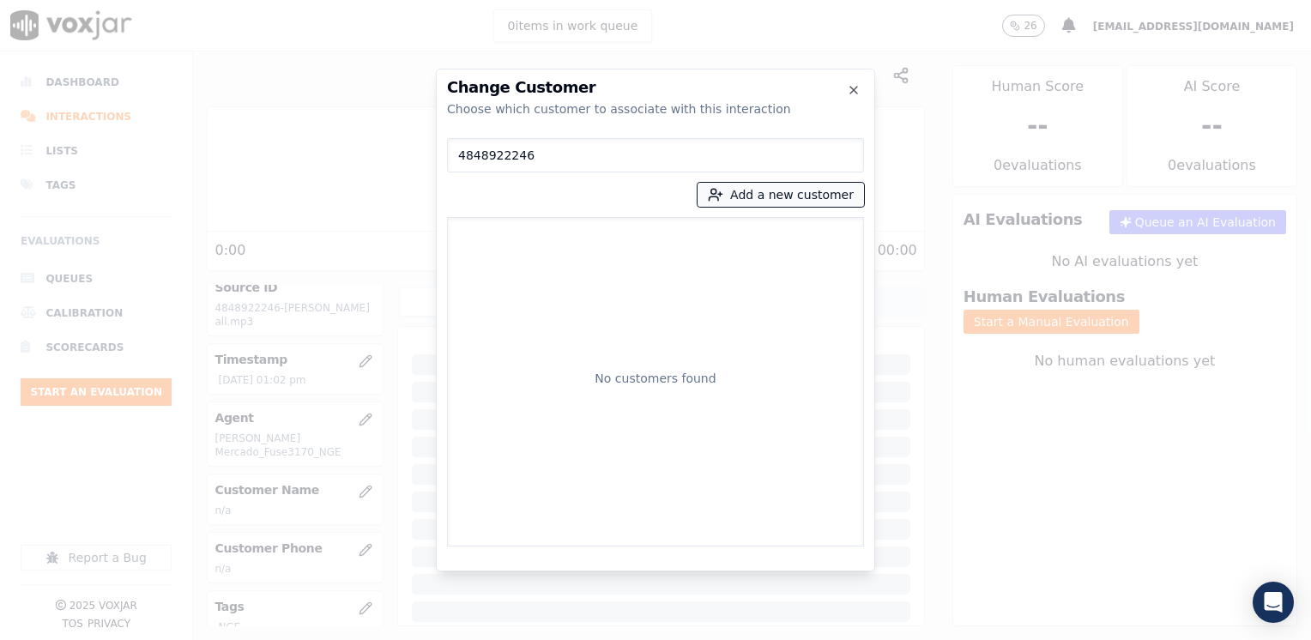
type input "4848922246"
click at [807, 185] on button "Add a new customer" at bounding box center [780, 195] width 166 height 24
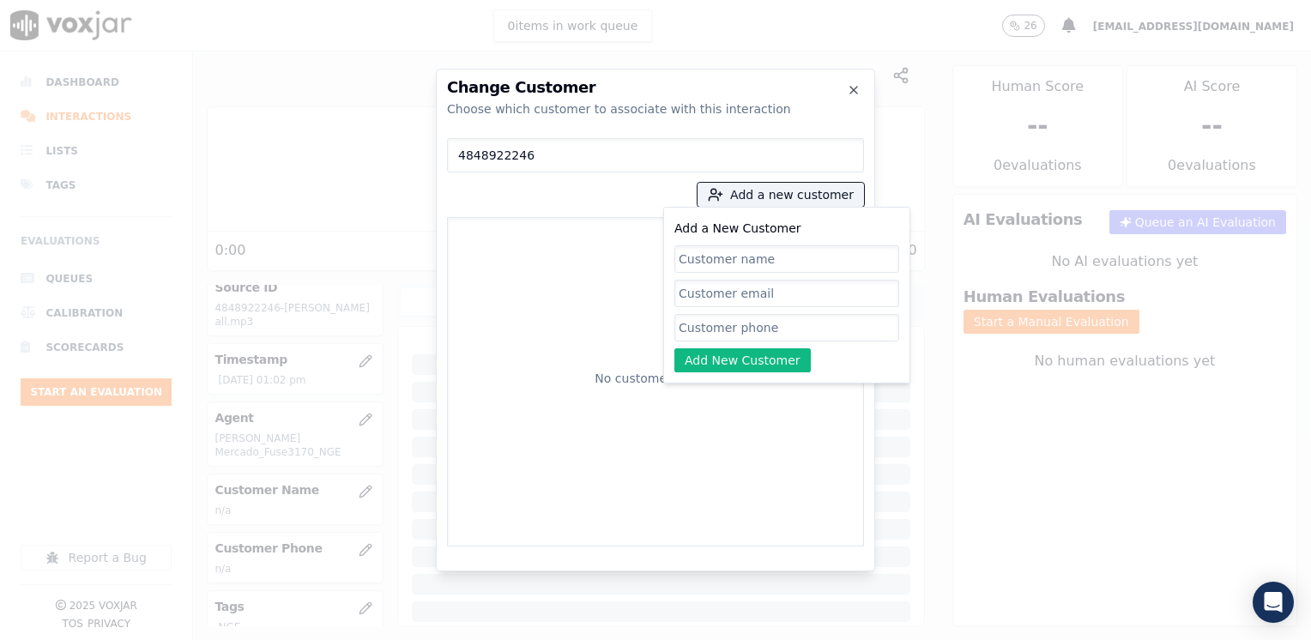
click at [789, 324] on input "Add a New Customer" at bounding box center [786, 327] width 225 height 27
paste input "4848922246"
type input "4848922246"
click at [771, 256] on input "Add a New Customer" at bounding box center [786, 258] width 225 height 27
paste input "[PERSON_NAME] Mera"
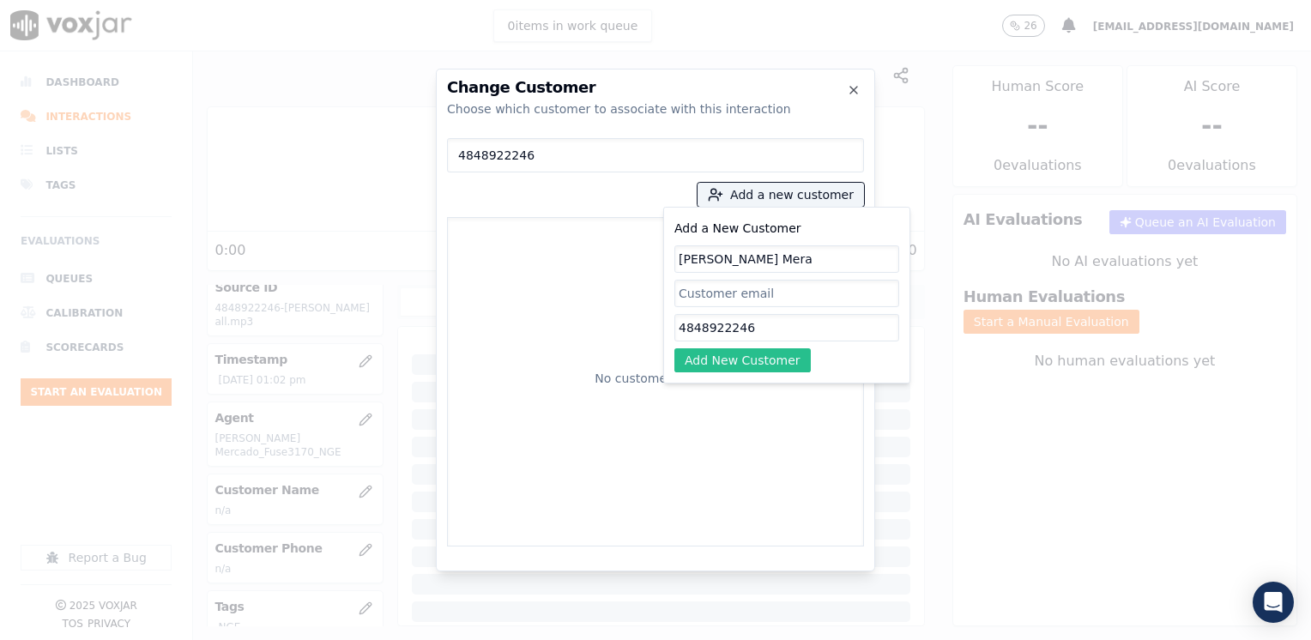
type input "[PERSON_NAME] Mera"
click at [740, 354] on button "Add New Customer" at bounding box center [742, 360] width 136 height 24
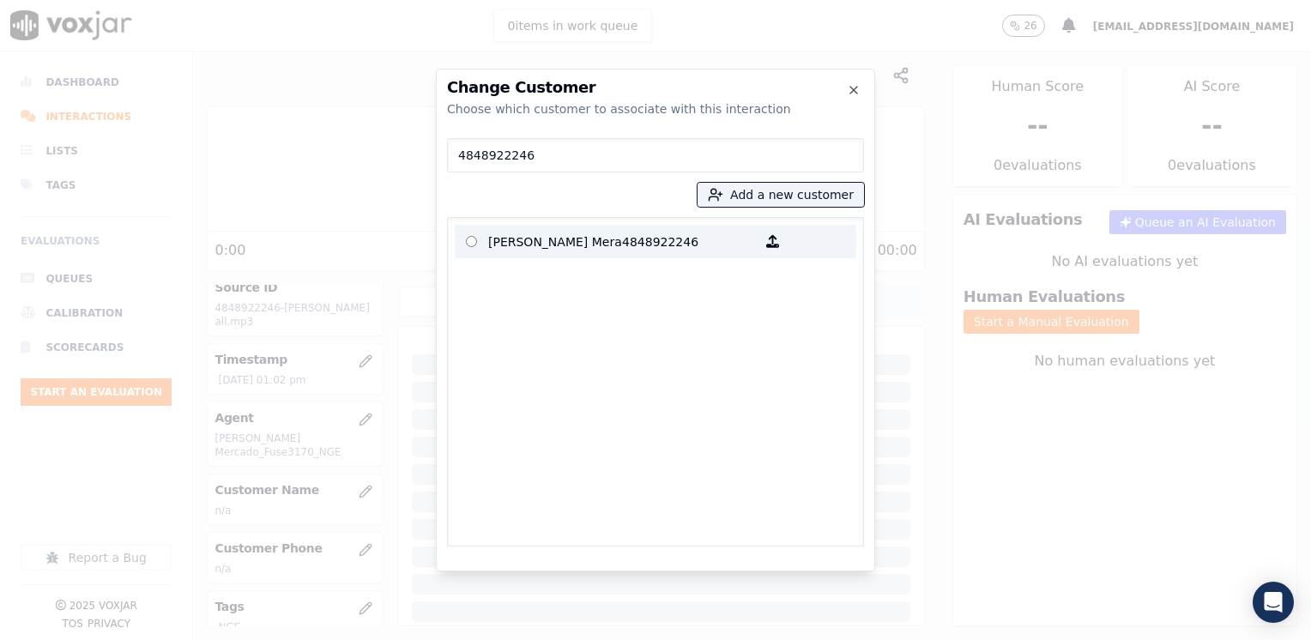
click at [581, 236] on p "[PERSON_NAME] Mera" at bounding box center [555, 241] width 134 height 27
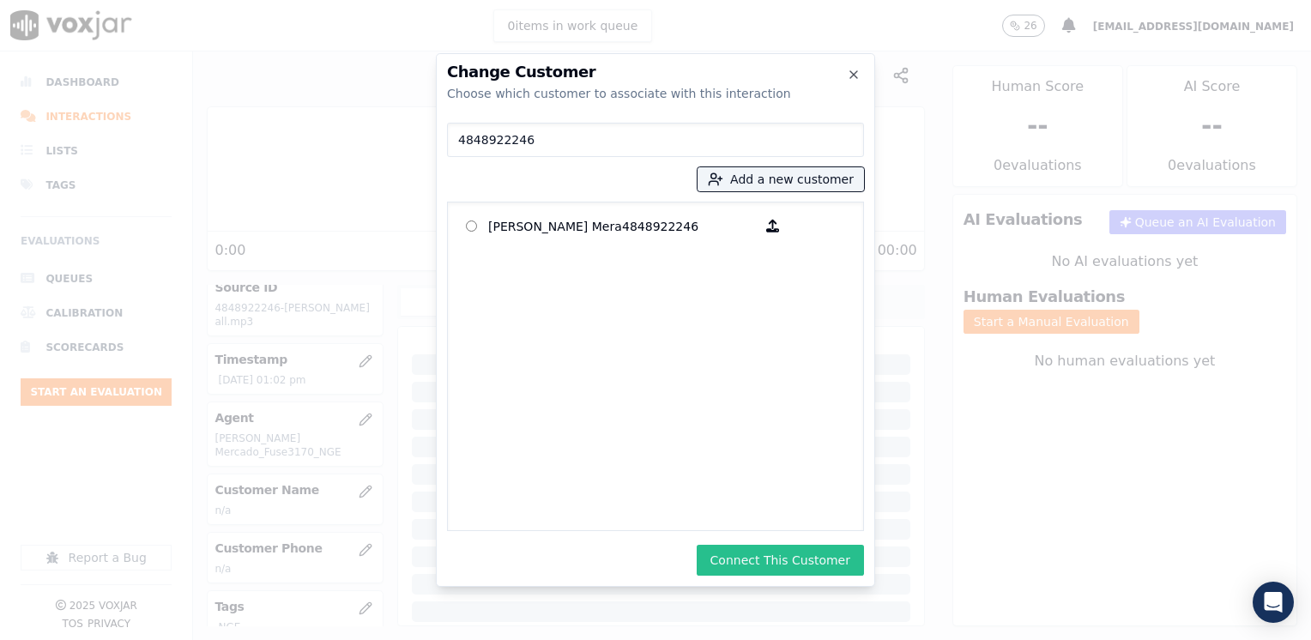
click at [822, 564] on button "Connect This Customer" at bounding box center [780, 560] width 167 height 31
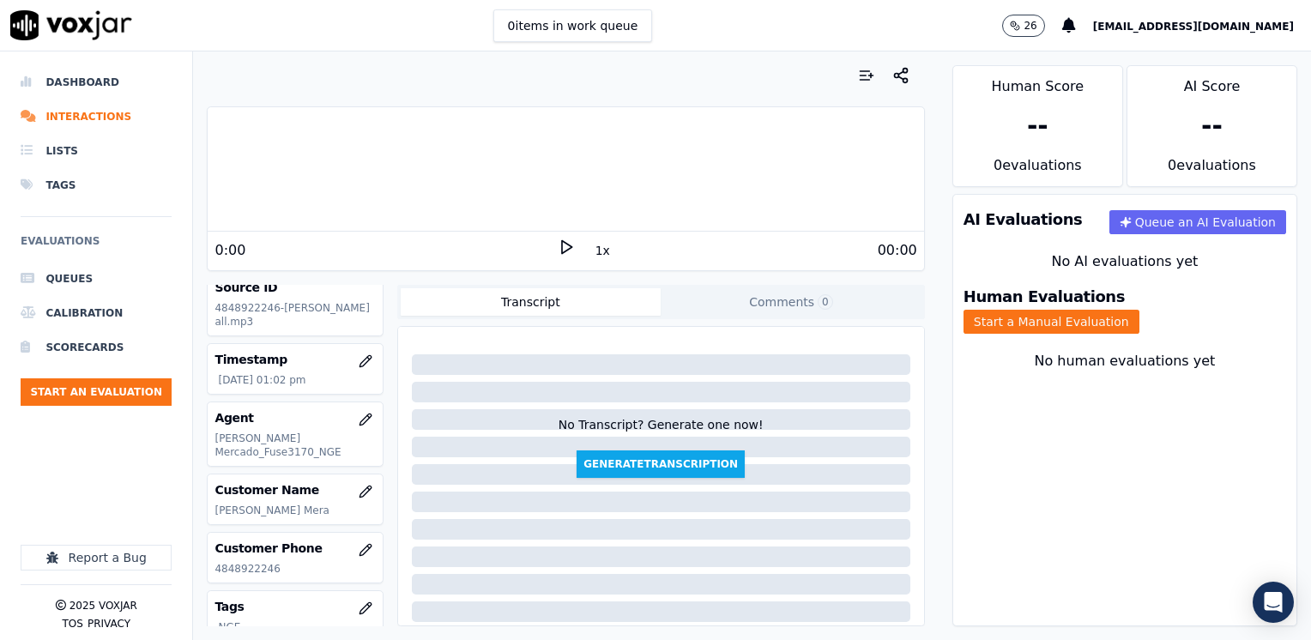
click at [558, 251] on icon at bounding box center [566, 246] width 17 height 17
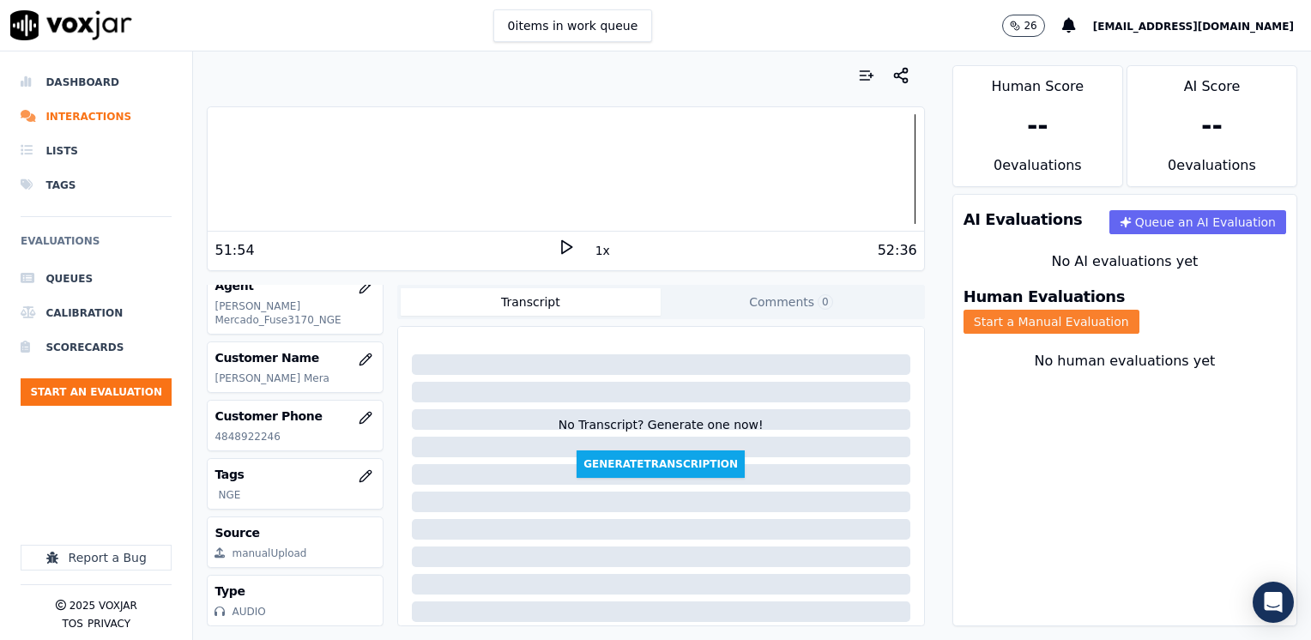
click at [1139, 310] on button "Start a Manual Evaluation" at bounding box center [1051, 322] width 176 height 24
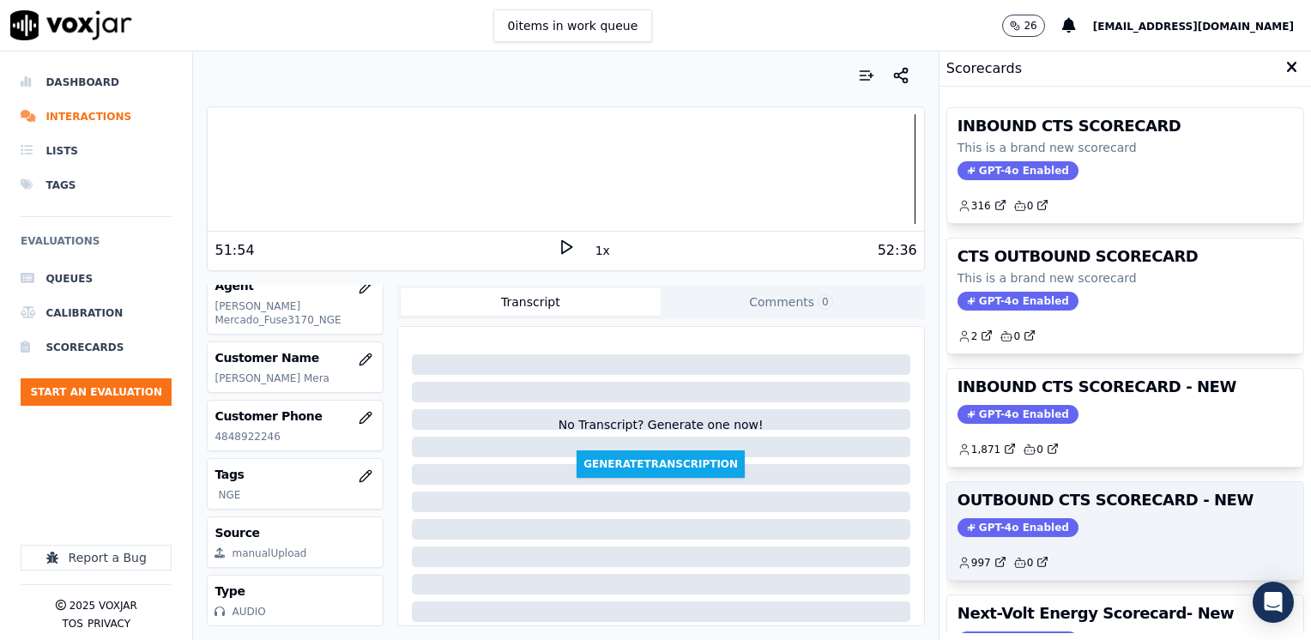
click at [986, 525] on span "GPT-4o Enabled" at bounding box center [1017, 527] width 121 height 19
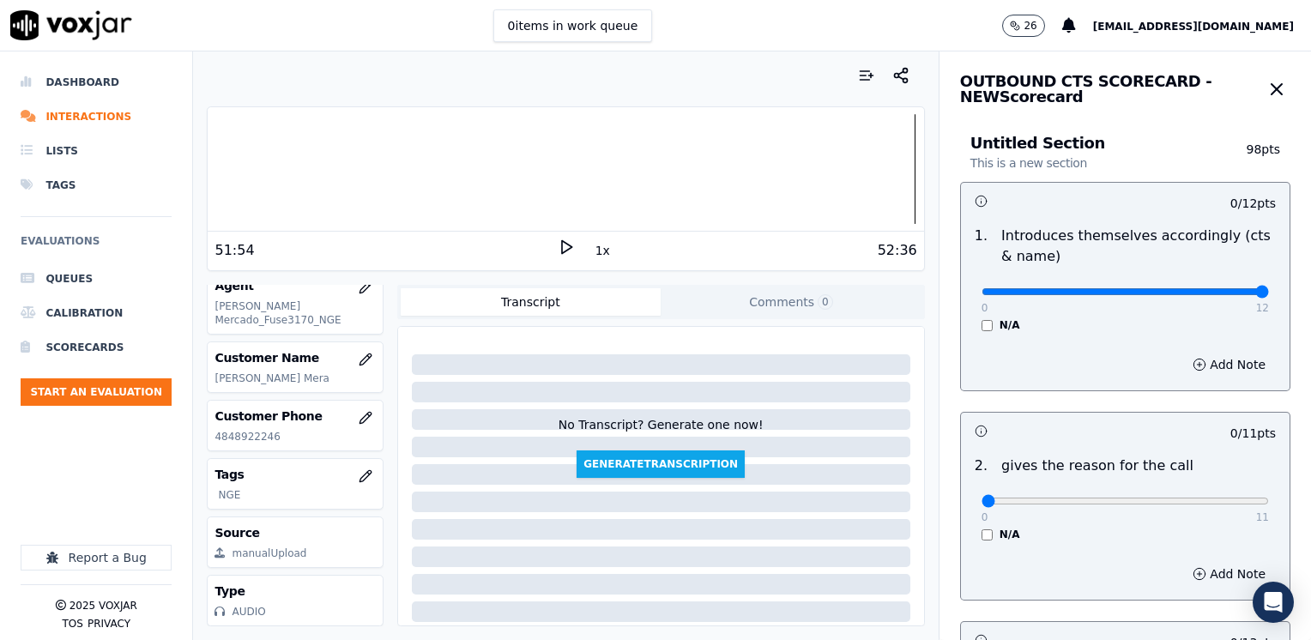
drag, startPoint x: 967, startPoint y: 290, endPoint x: 1313, endPoint y: 287, distance: 346.6
type input "12"
click at [1269, 288] on input "range" at bounding box center [1124, 291] width 287 height 7
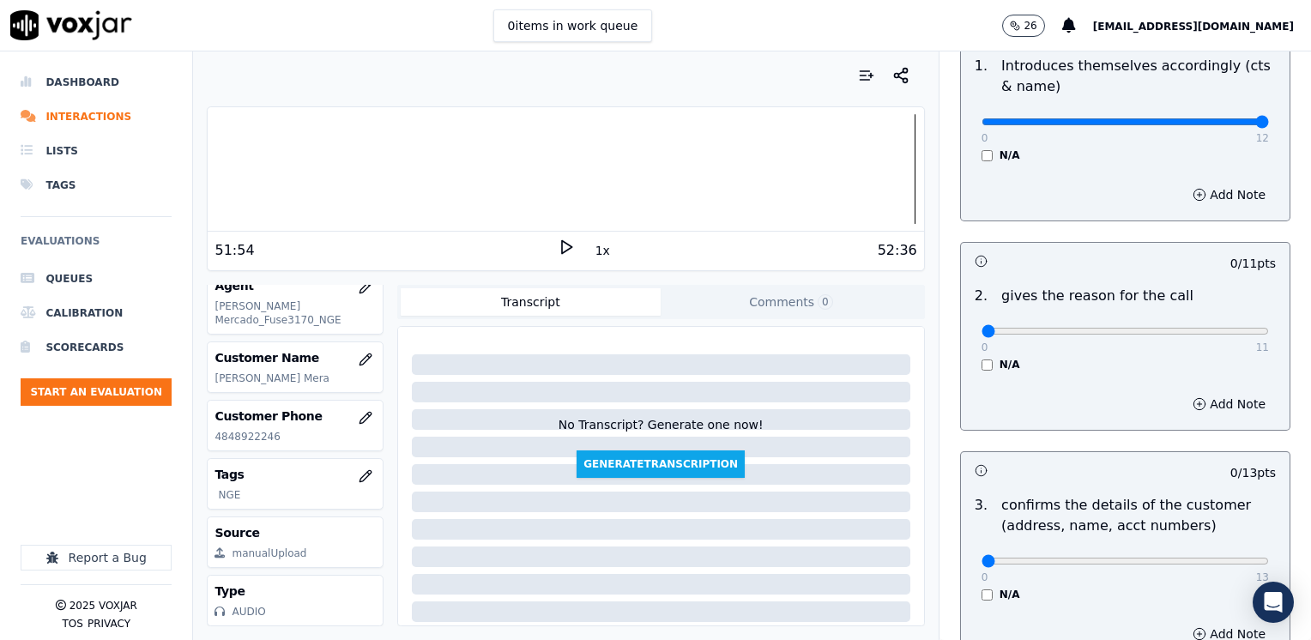
scroll to position [172, 0]
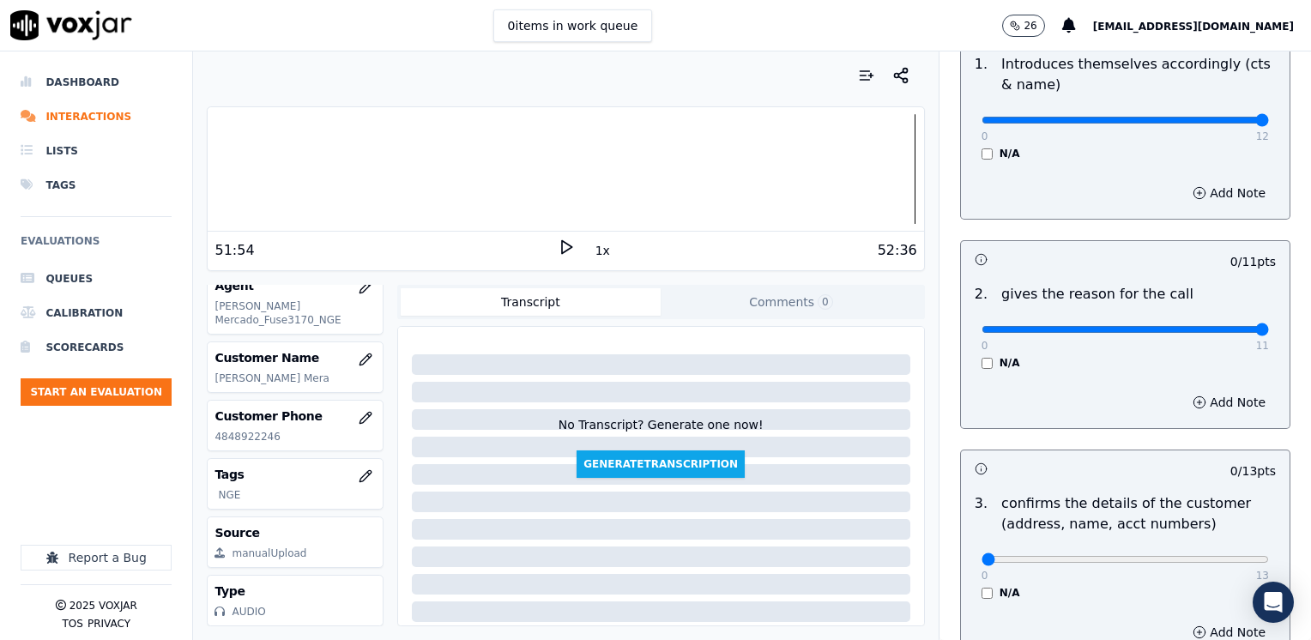
drag, startPoint x: 976, startPoint y: 327, endPoint x: 1313, endPoint y: 298, distance: 338.4
type input "11"
click at [1269, 326] on input "range" at bounding box center [1124, 329] width 287 height 7
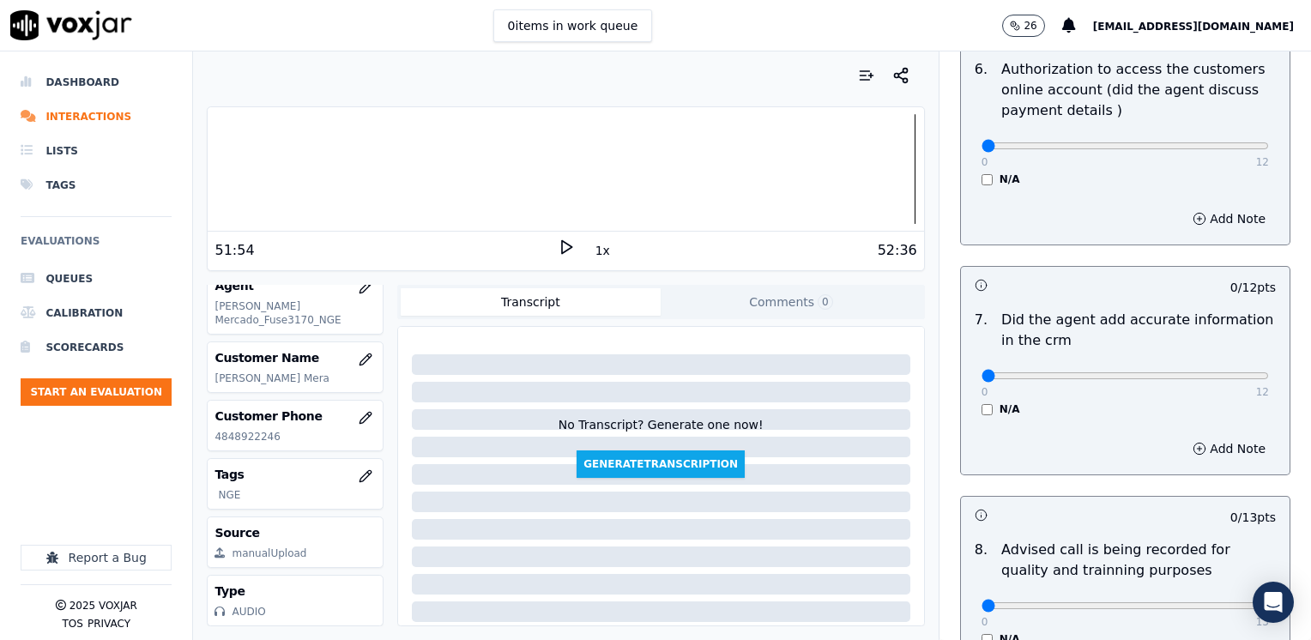
scroll to position [1201, 0]
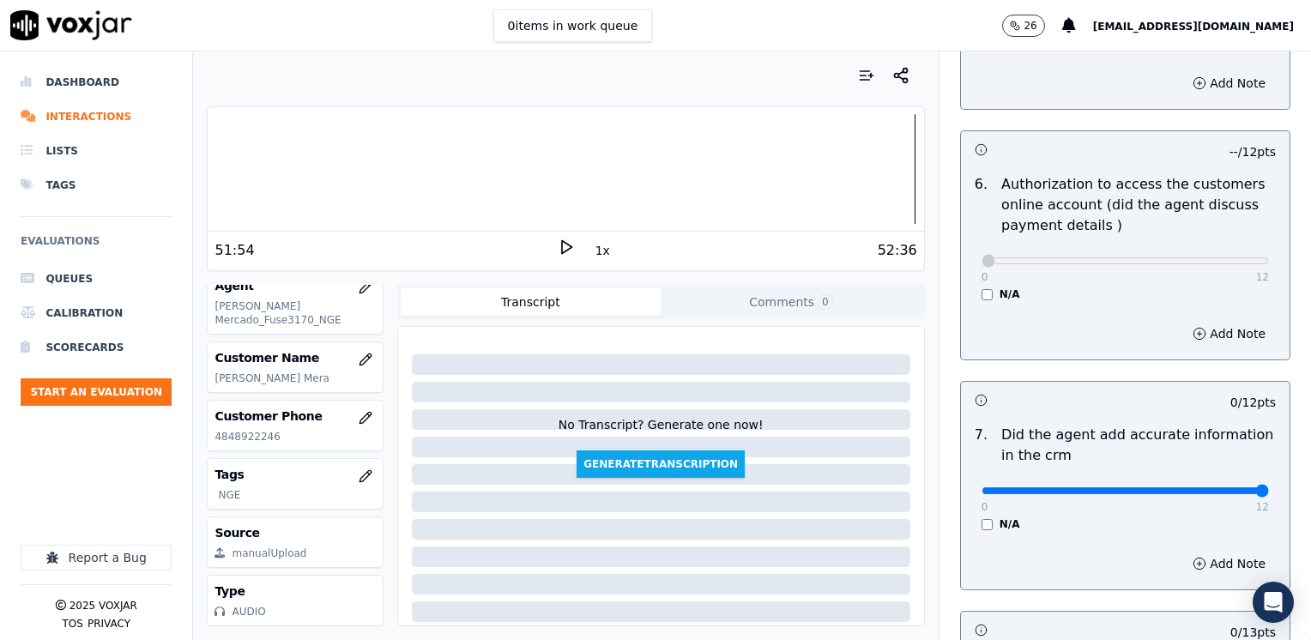
drag, startPoint x: 968, startPoint y: 472, endPoint x: 1310, endPoint y: 455, distance: 342.7
type input "12"
click at [1269, 487] on input "range" at bounding box center [1124, 490] width 287 height 7
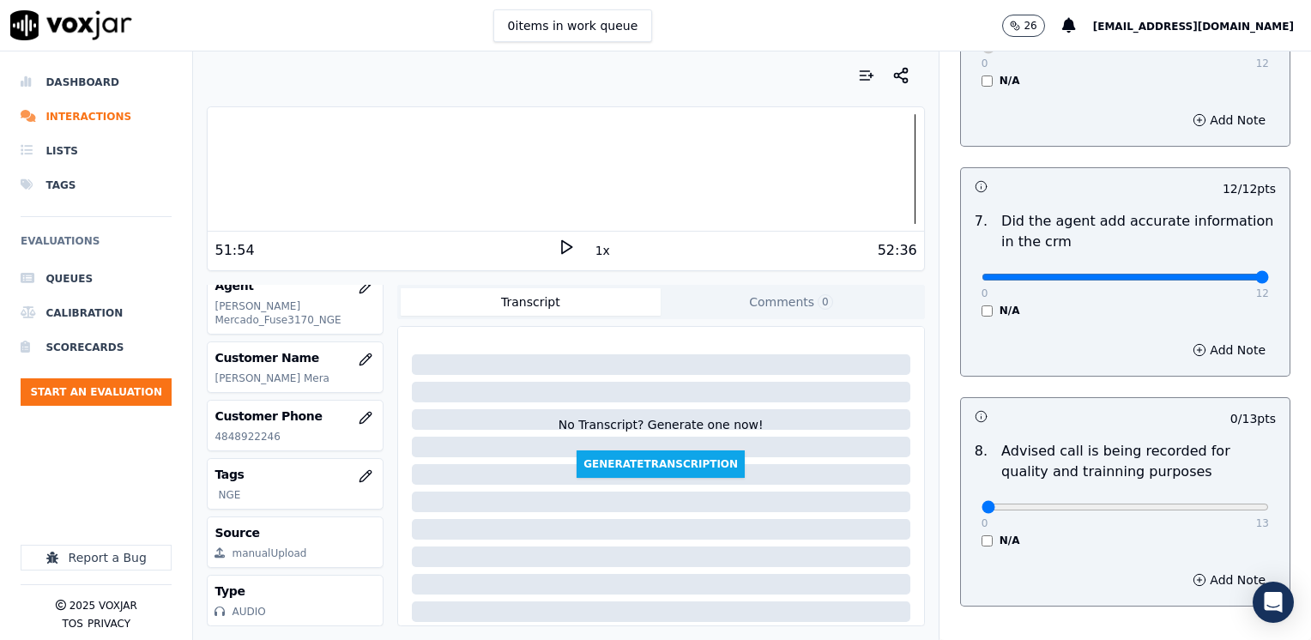
scroll to position [1414, 0]
click at [1146, 504] on input "range" at bounding box center [1124, 507] width 287 height 7
click at [1153, 504] on input "range" at bounding box center [1124, 507] width 287 height 7
type input "10"
click at [1161, 504] on input "range" at bounding box center [1124, 507] width 287 height 7
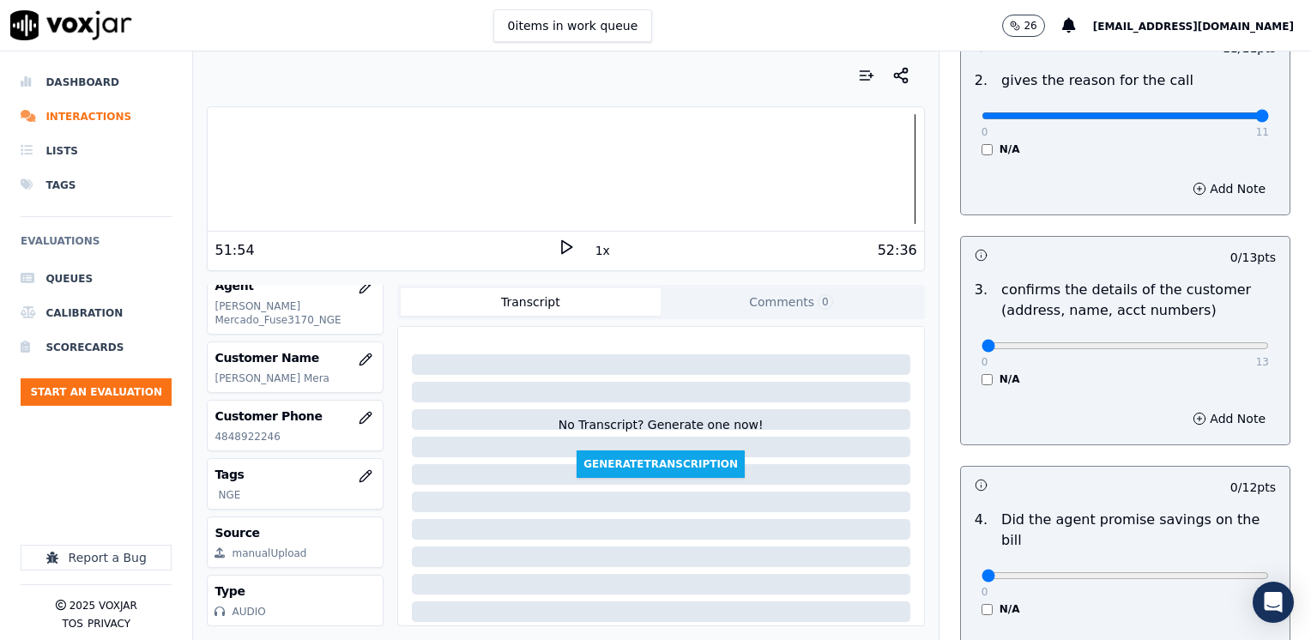
scroll to position [384, 0]
drag, startPoint x: 969, startPoint y: 558, endPoint x: 1313, endPoint y: 551, distance: 344.1
type input "12"
click at [1269, 573] on input "range" at bounding box center [1124, 576] width 287 height 7
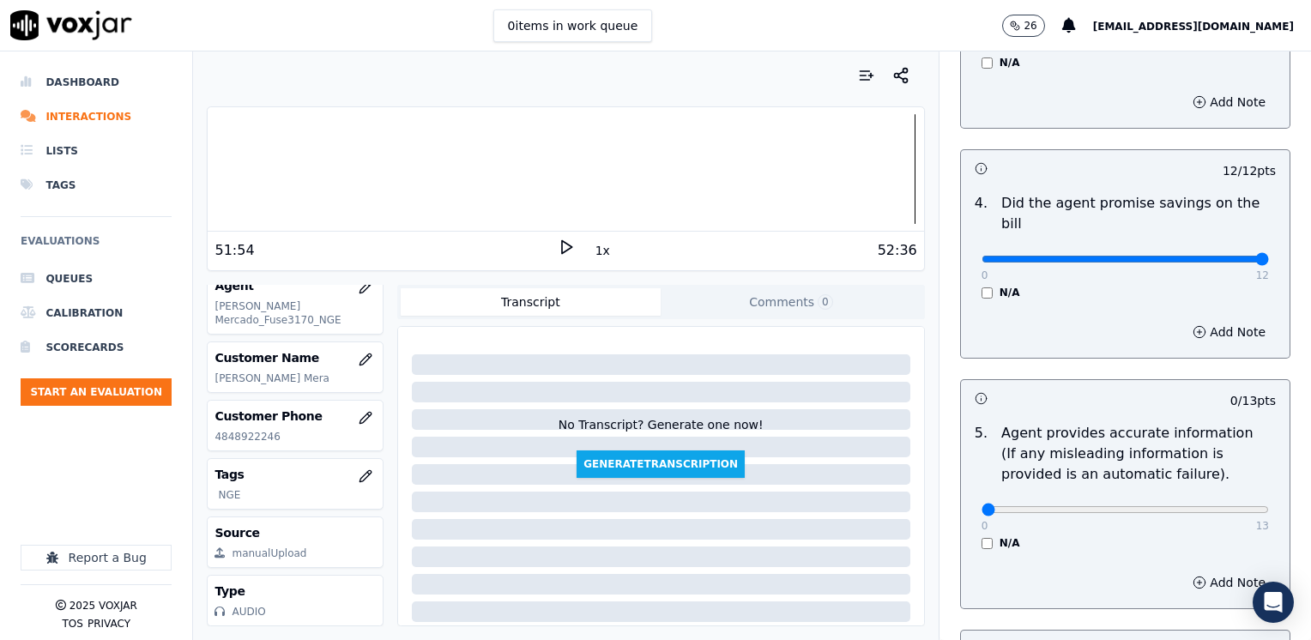
scroll to position [727, 0]
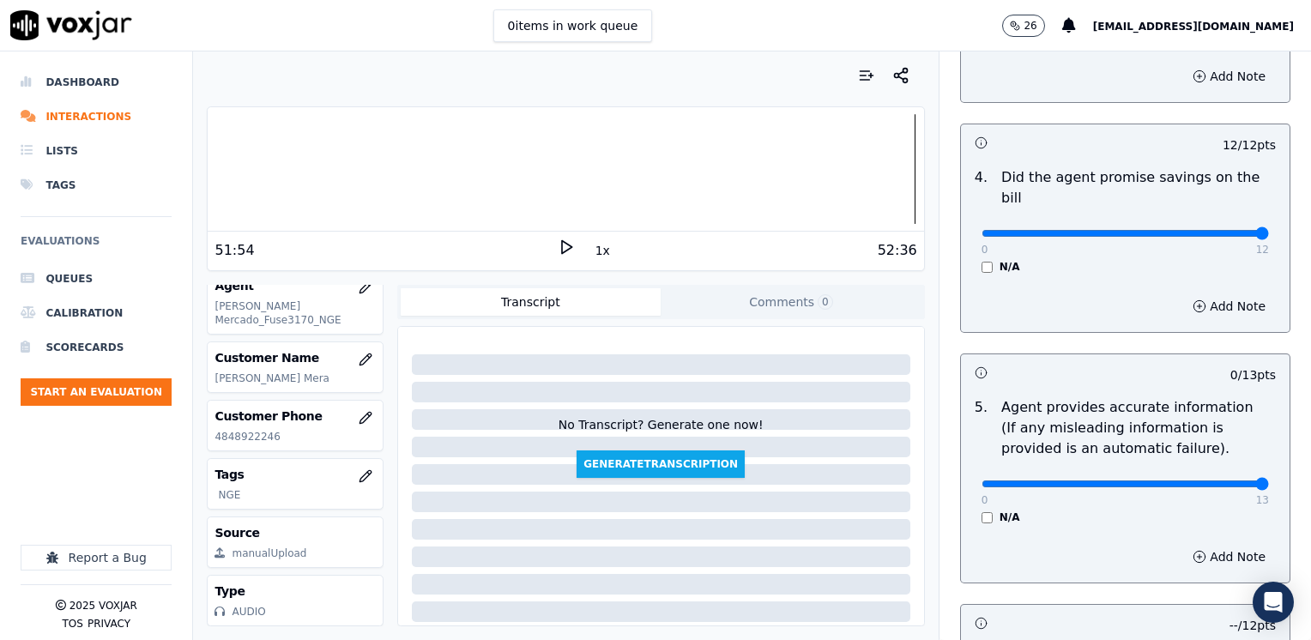
drag, startPoint x: 972, startPoint y: 462, endPoint x: 1313, endPoint y: 498, distance: 343.4
type input "13"
click at [1269, 487] on input "range" at bounding box center [1124, 483] width 287 height 7
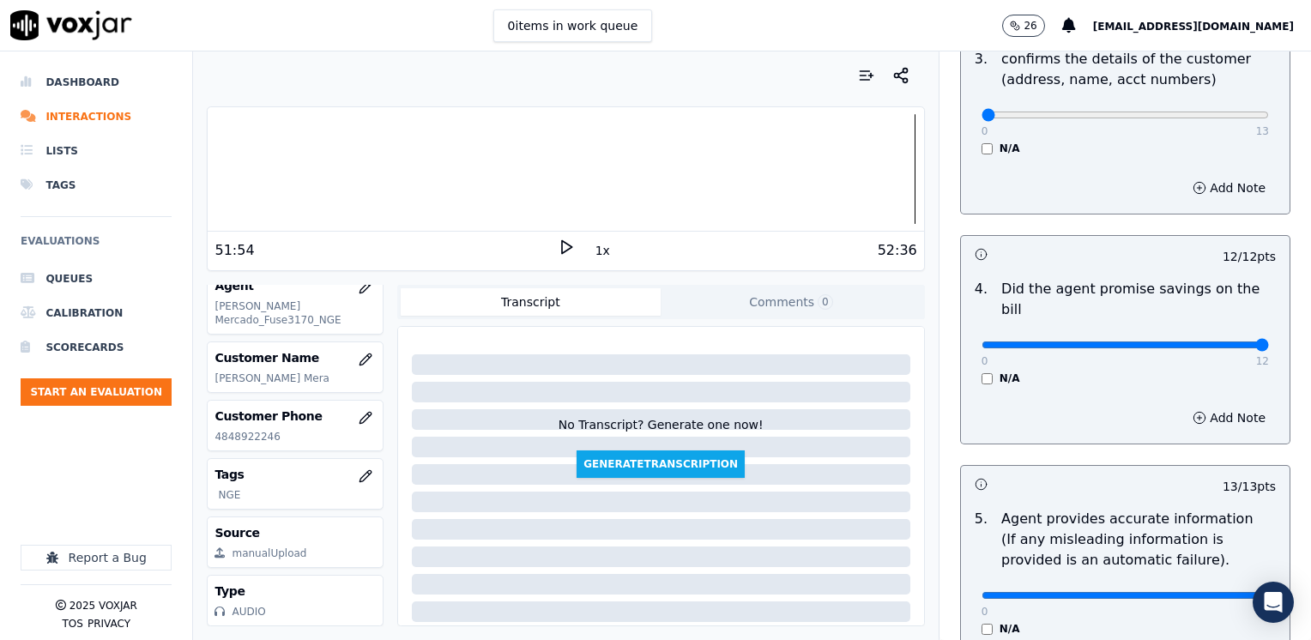
scroll to position [470, 0]
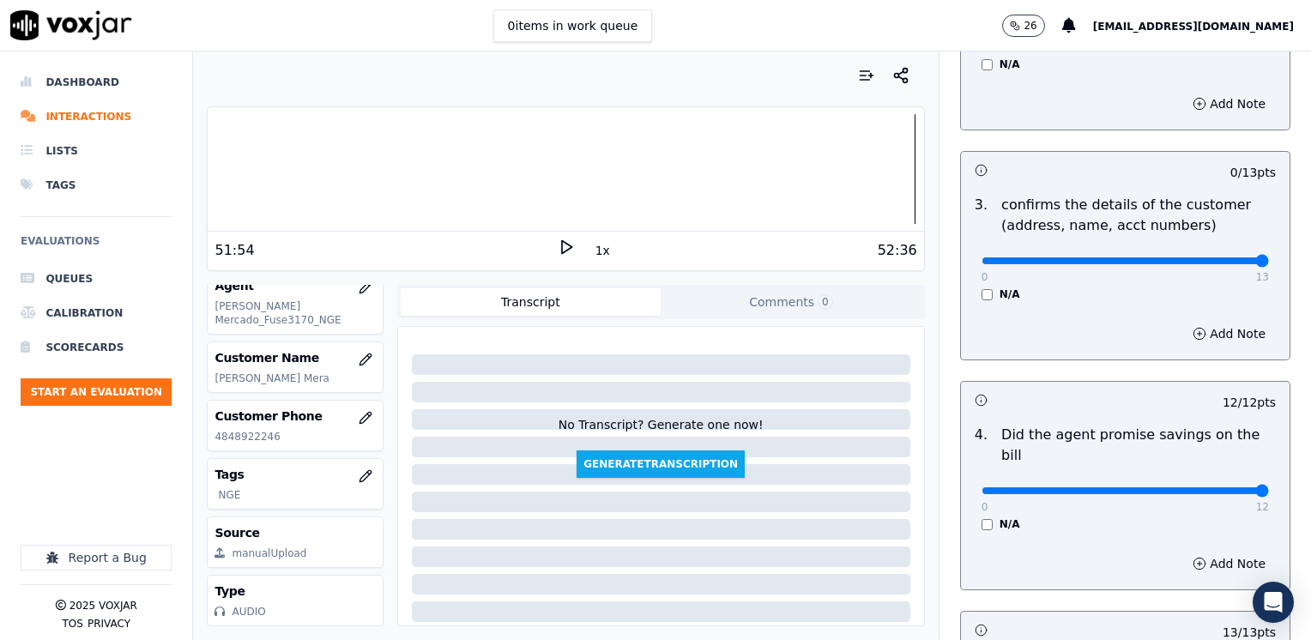
drag, startPoint x: 970, startPoint y: 262, endPoint x: 1310, endPoint y: 315, distance: 343.7
type input "13"
click at [1269, 264] on input "range" at bounding box center [1124, 260] width 287 height 7
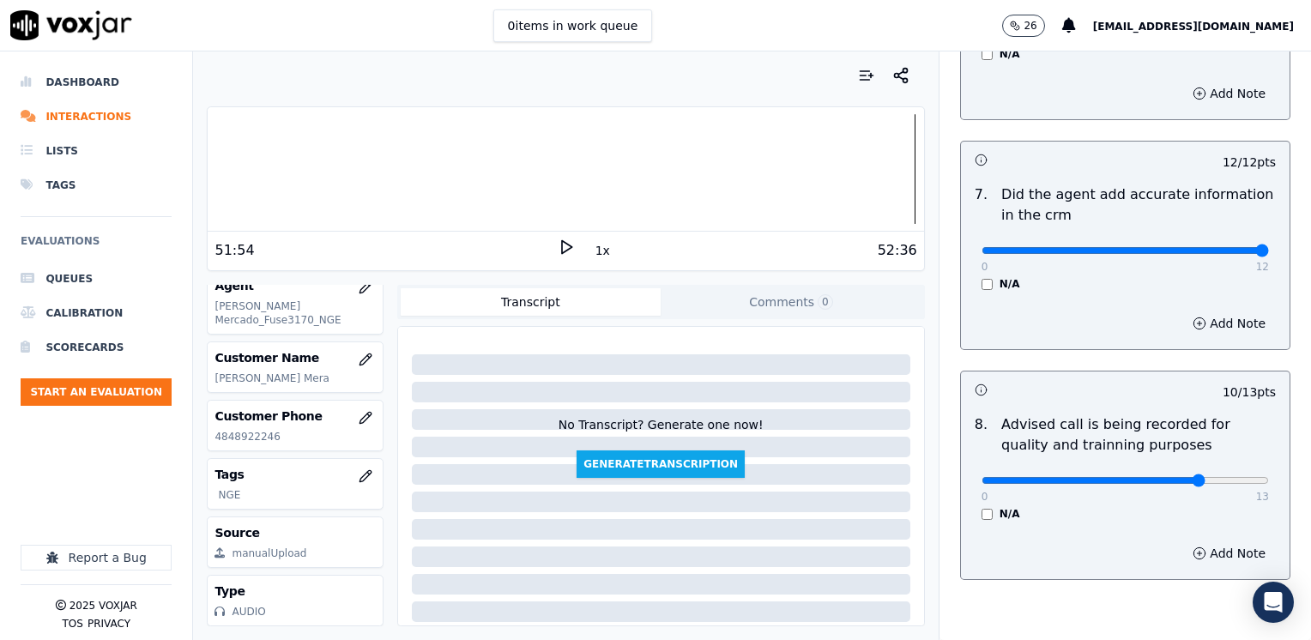
scroll to position [1499, 0]
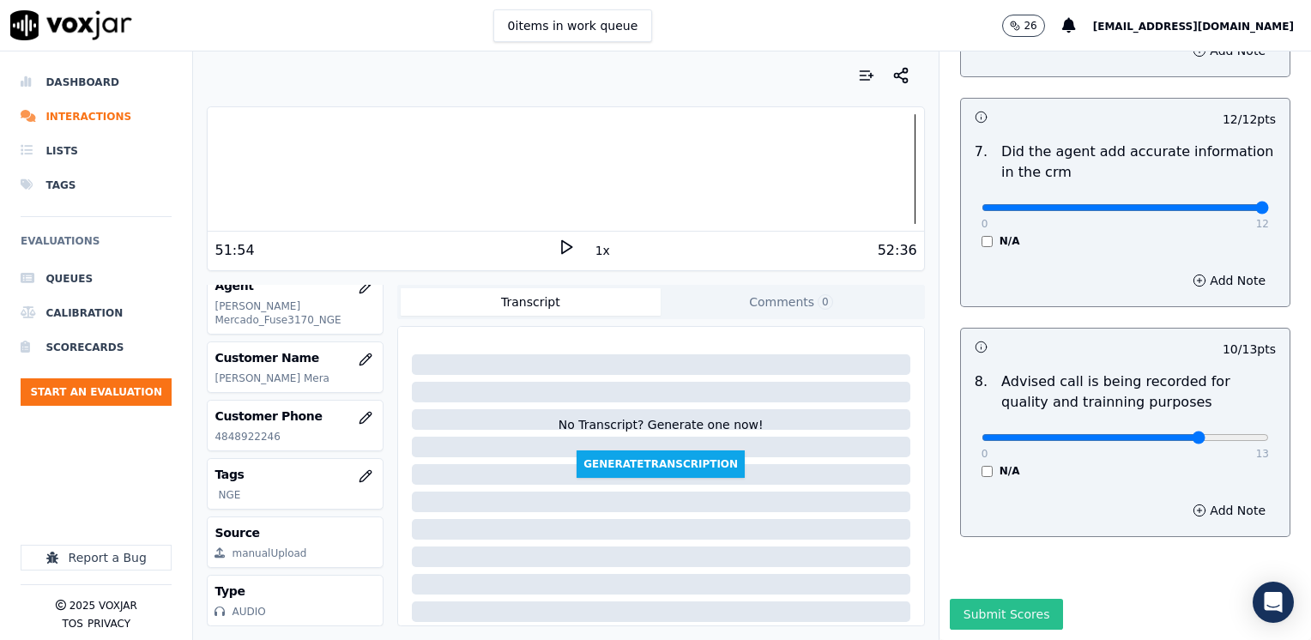
click at [997, 599] on button "Submit Scores" at bounding box center [1007, 614] width 114 height 31
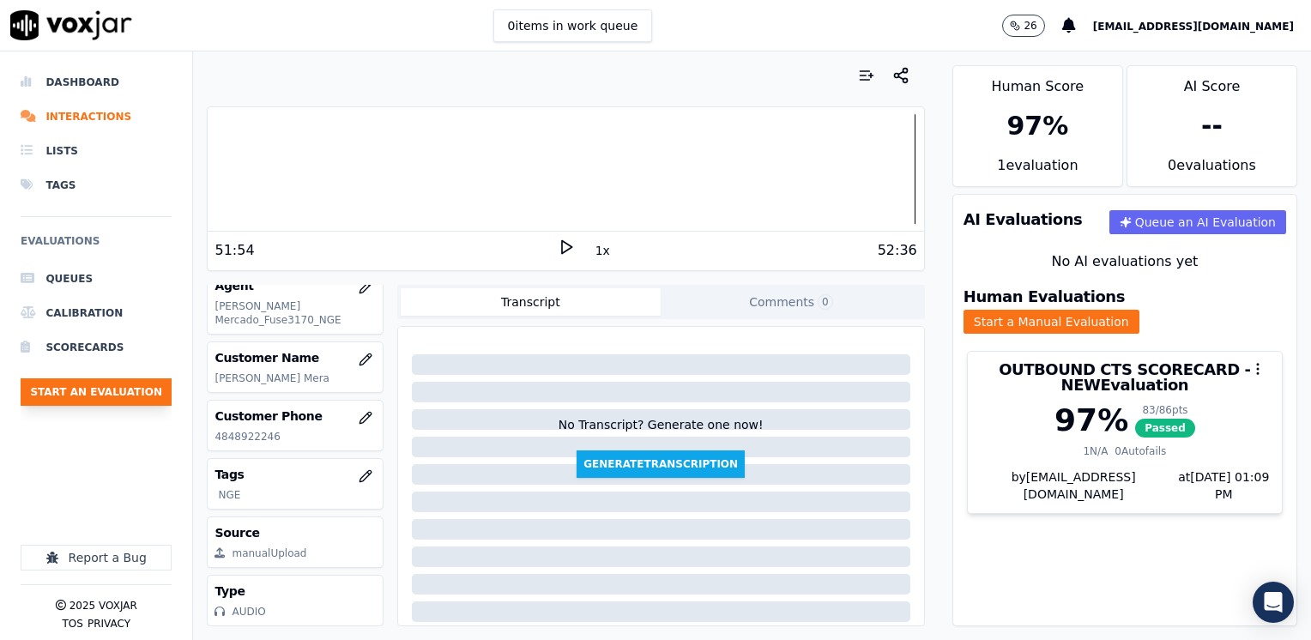
click at [84, 396] on button "Start an Evaluation" at bounding box center [96, 391] width 151 height 27
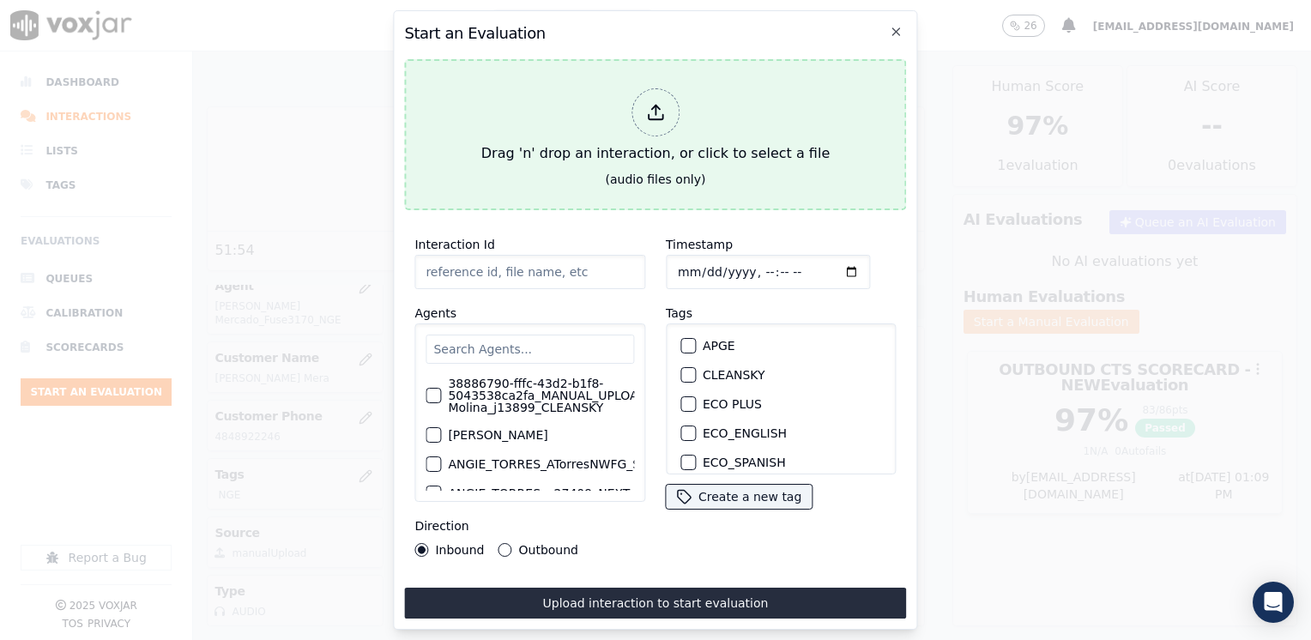
click at [659, 103] on icon at bounding box center [655, 112] width 19 height 19
type input "20250910-093112_9295387883-[PERSON_NAME] all.mp3"
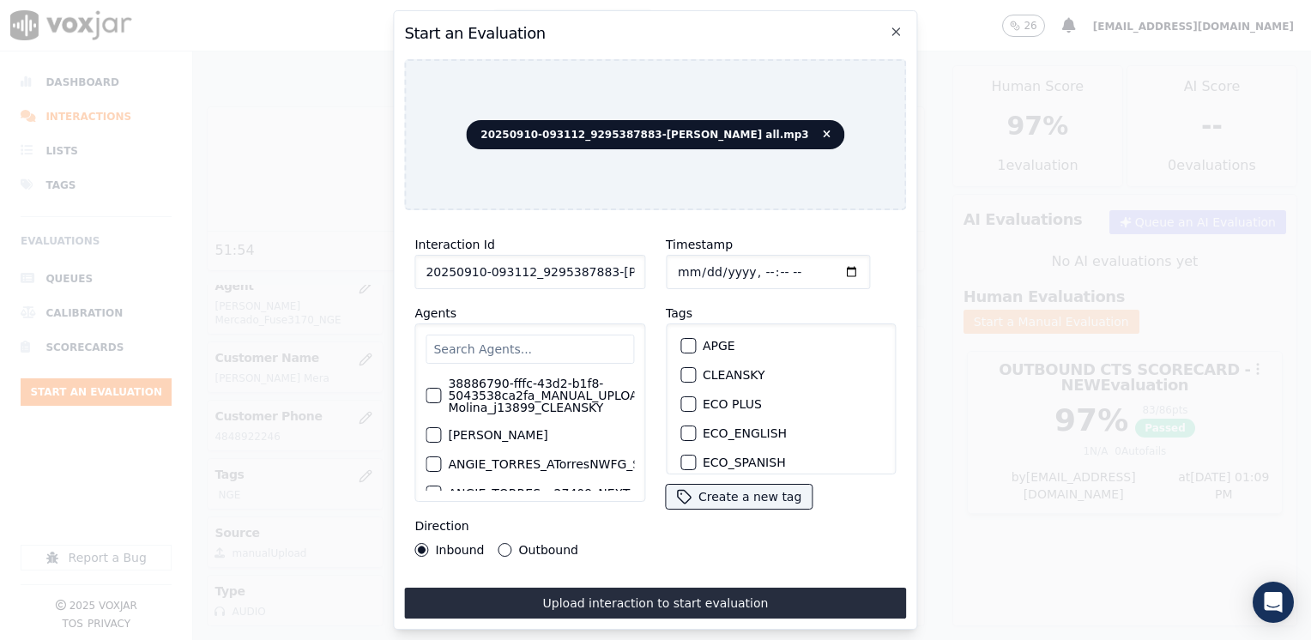
click at [844, 510] on div "Timestamp Tags APGE CLEANSKY ECO PLUS ECO_ENGLISH ECO_SPANISH ELECTRA SPARK IND…" at bounding box center [780, 395] width 251 height 343
click at [542, 339] on input "text" at bounding box center [529, 349] width 208 height 29
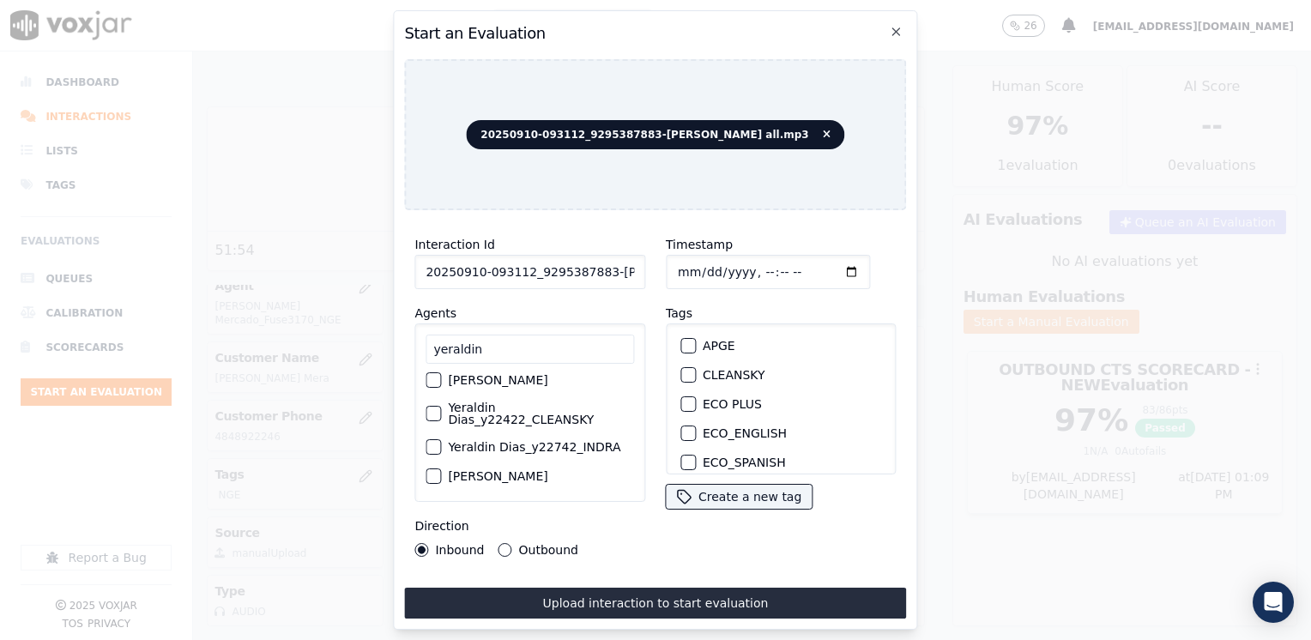
scroll to position [158, 0]
type input "yeraldin"
click at [518, 413] on label "Yeraldin Dias_y22422_CLEANSKY" at bounding box center [541, 413] width 186 height 24
click at [441, 413] on button "Yeraldin Dias_y22422_CLEANSKY" at bounding box center [432, 413] width 15 height 15
click at [685, 369] on div "button" at bounding box center [687, 375] width 12 height 12
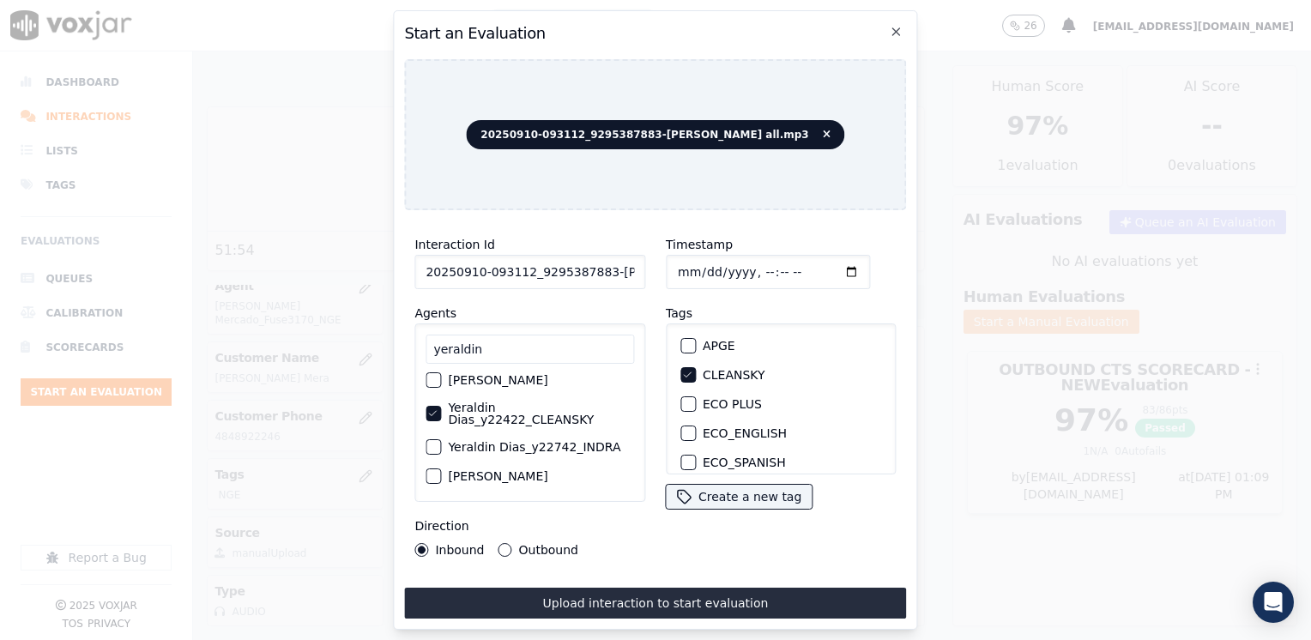
click at [831, 266] on input "Timestamp" at bounding box center [768, 272] width 204 height 34
type input "[DATE]T13:12"
drag, startPoint x: 503, startPoint y: 540, endPoint x: 506, endPoint y: 551, distance: 10.9
click at [503, 543] on button "Outbound" at bounding box center [505, 550] width 14 height 14
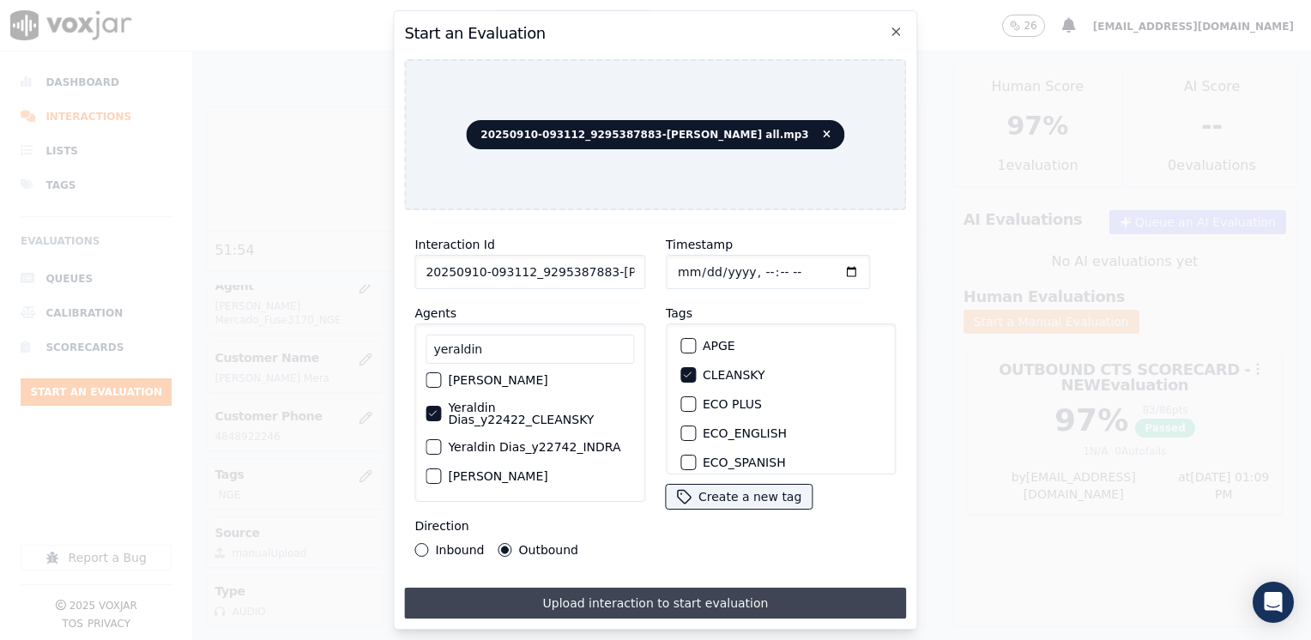
click at [656, 591] on button "Upload interaction to start evaluation" at bounding box center [655, 603] width 502 height 31
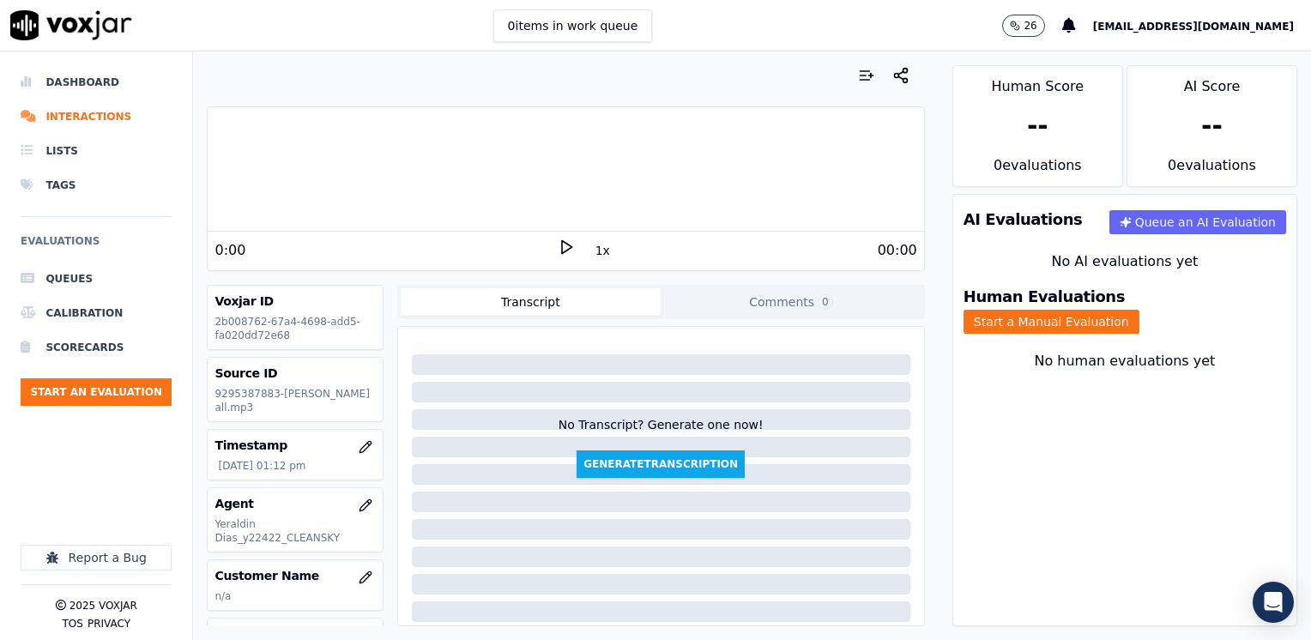
click at [562, 245] on polygon at bounding box center [567, 247] width 10 height 13
click at [562, 245] on rect at bounding box center [563, 246] width 3 height 11
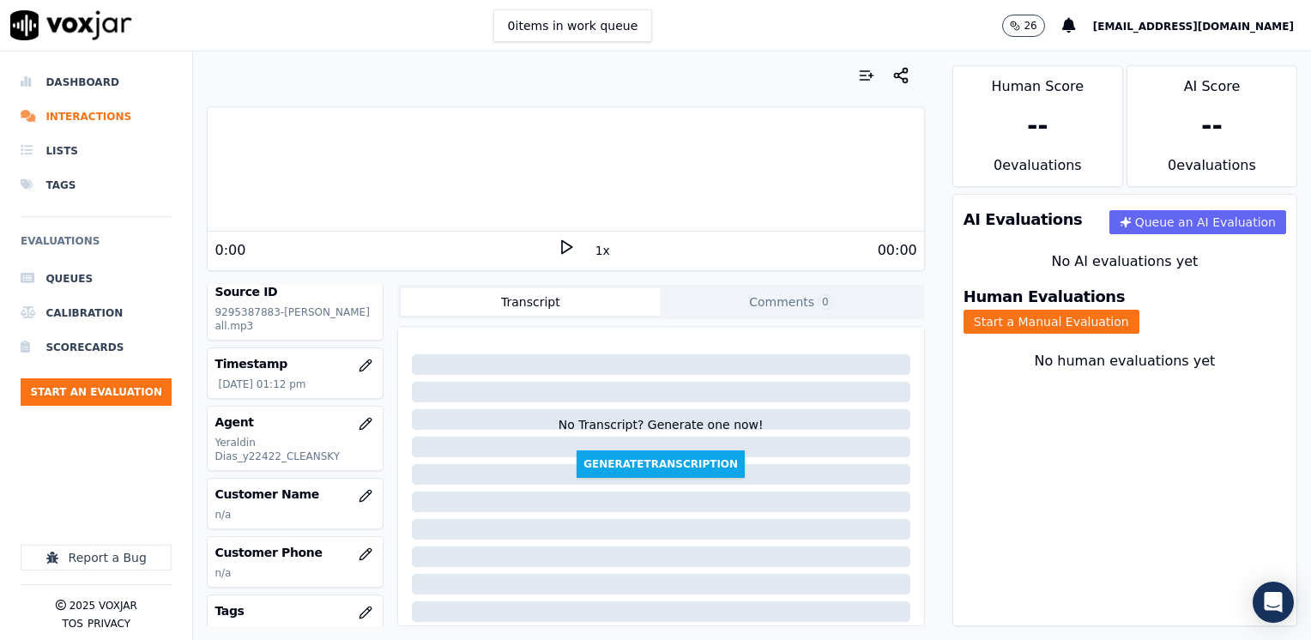
scroll to position [86, 0]
click at [359, 495] on icon "button" at bounding box center [364, 491] width 11 height 11
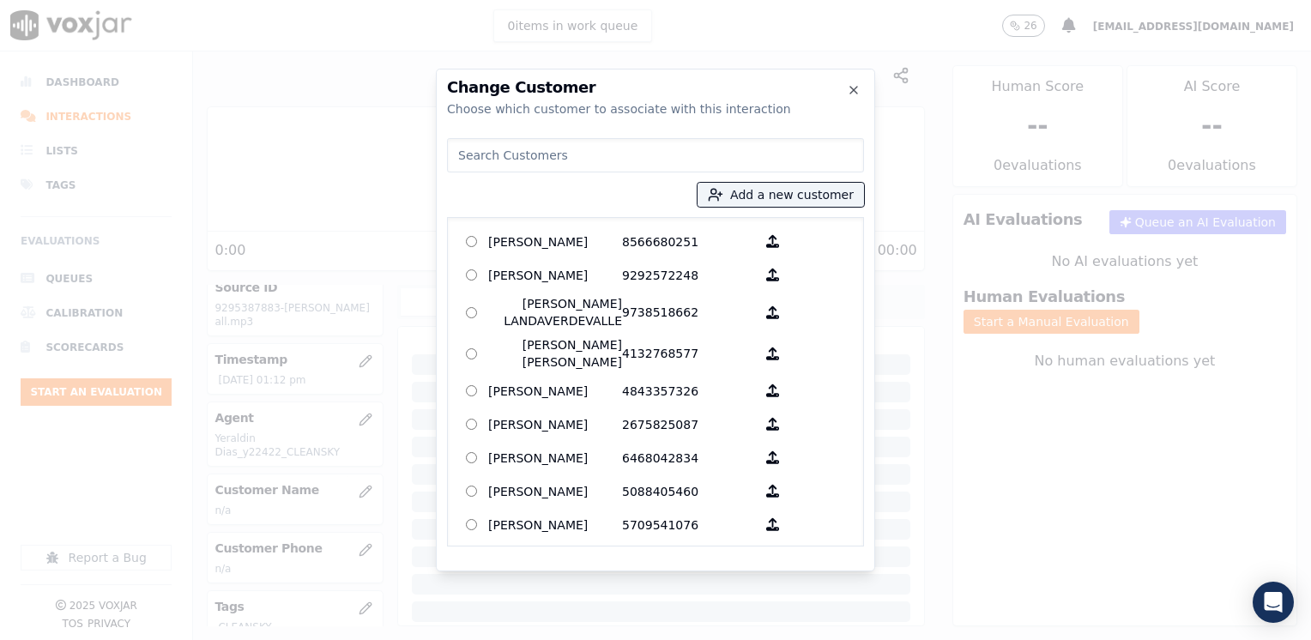
click at [575, 159] on input at bounding box center [655, 155] width 417 height 34
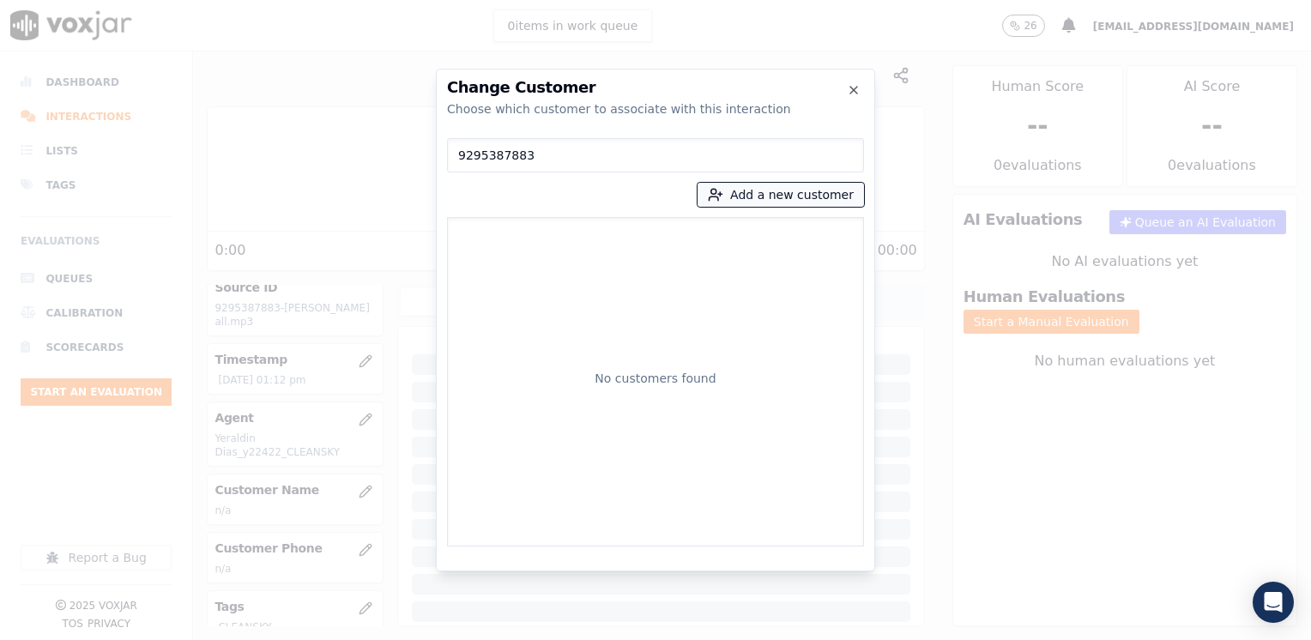
type input "9295387883"
click at [819, 192] on button "Add a new customer" at bounding box center [780, 195] width 166 height 24
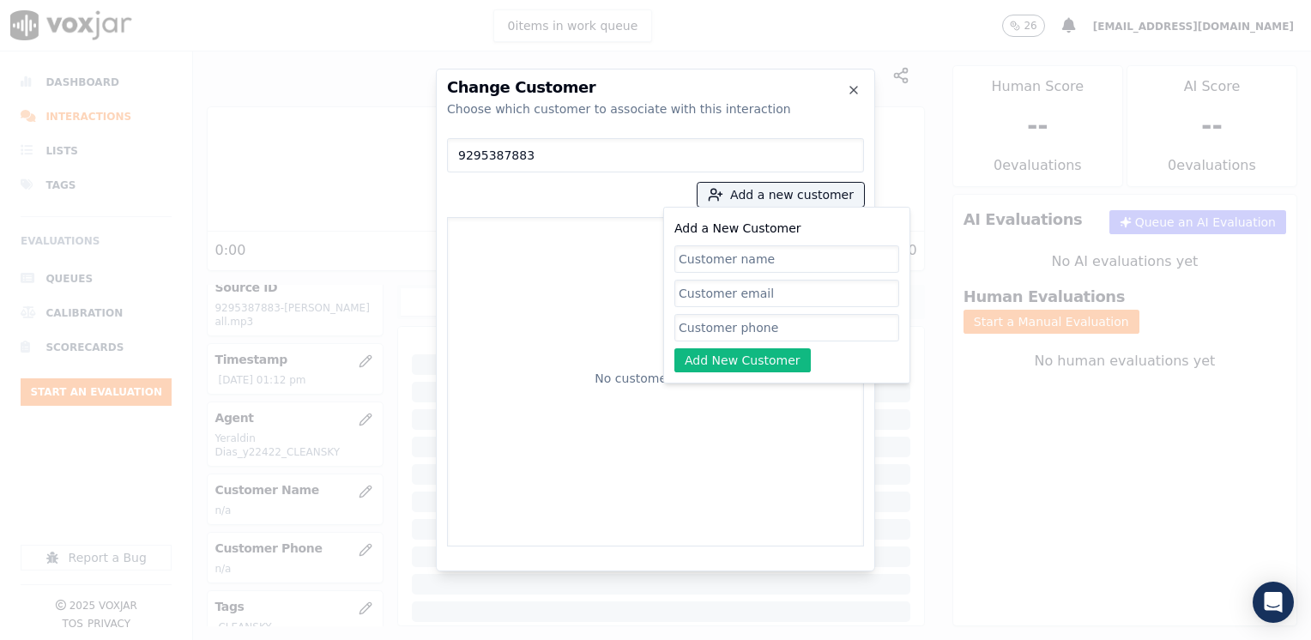
click at [734, 331] on input "Add a New Customer" at bounding box center [786, 327] width 225 height 27
paste input "9295387883"
type input "9295387883"
click at [806, 263] on input "Add a New Customer" at bounding box center [786, 258] width 225 height 27
paste input "[PERSON_NAME]"
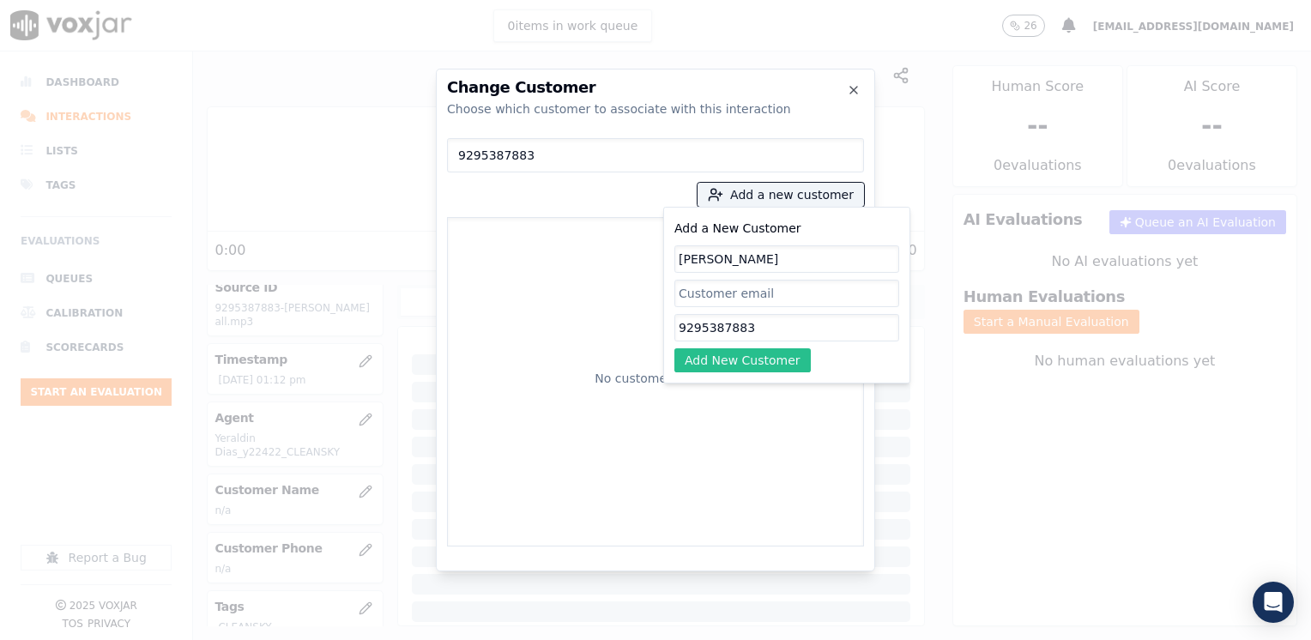
type input "[PERSON_NAME]"
click at [742, 360] on button "Add New Customer" at bounding box center [742, 360] width 136 height 24
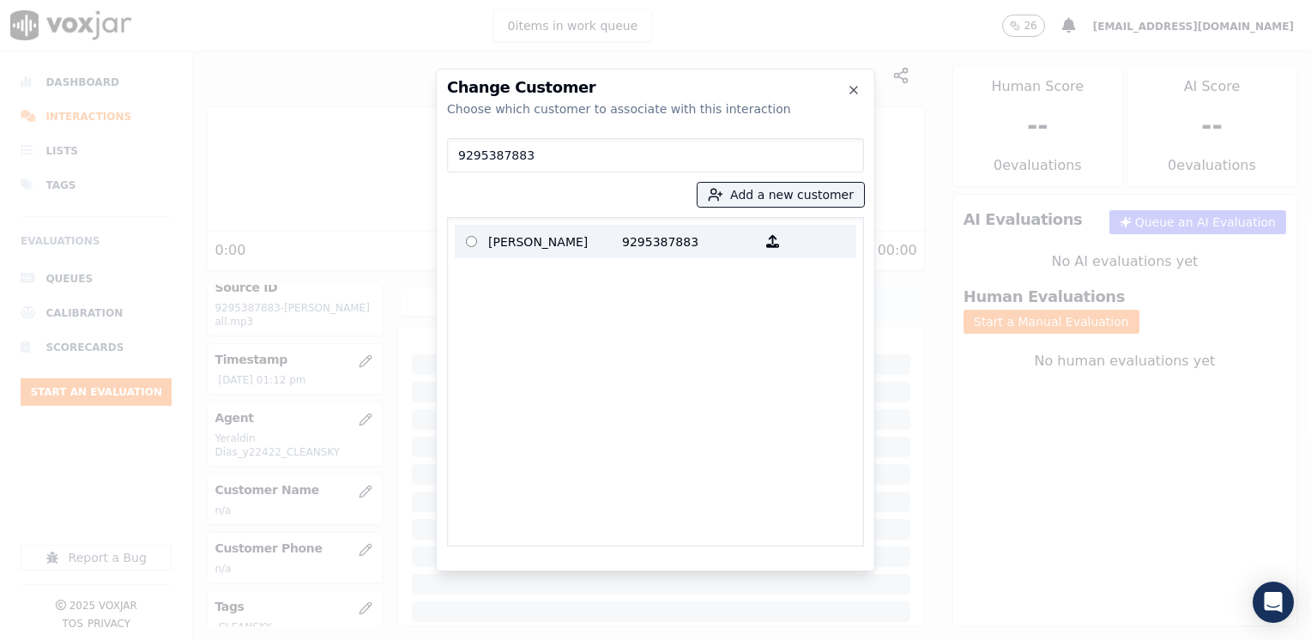
click at [566, 250] on p "[PERSON_NAME]" at bounding box center [555, 241] width 134 height 27
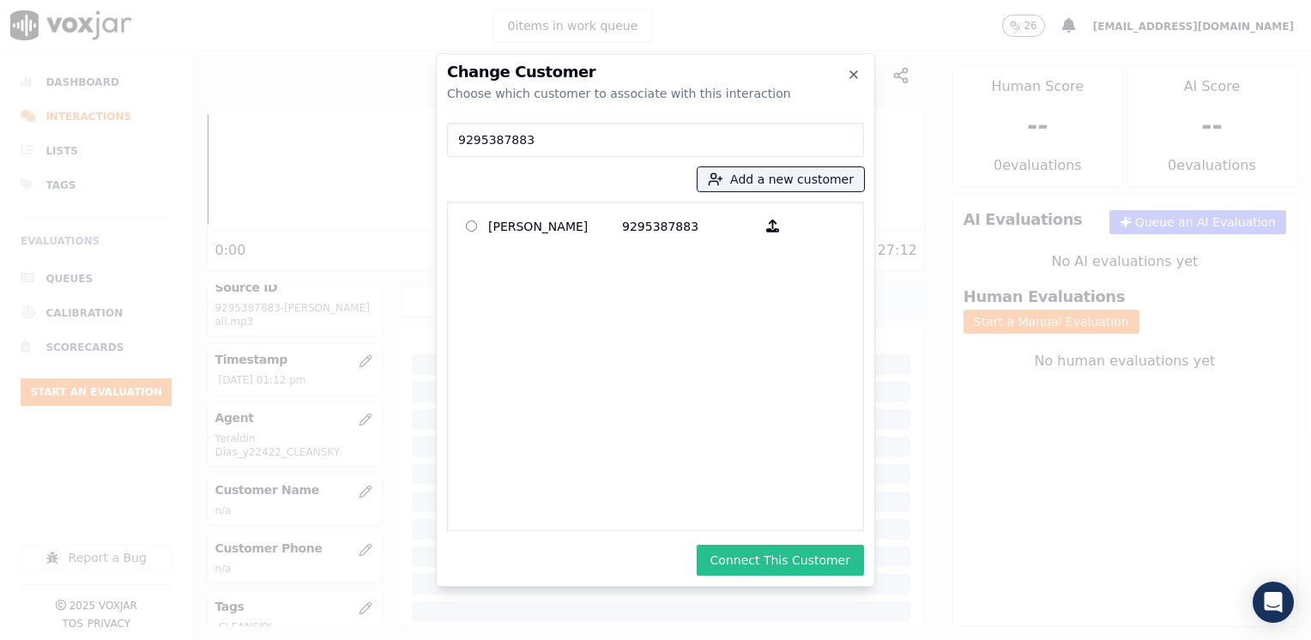
click at [763, 568] on button "Connect This Customer" at bounding box center [780, 560] width 167 height 31
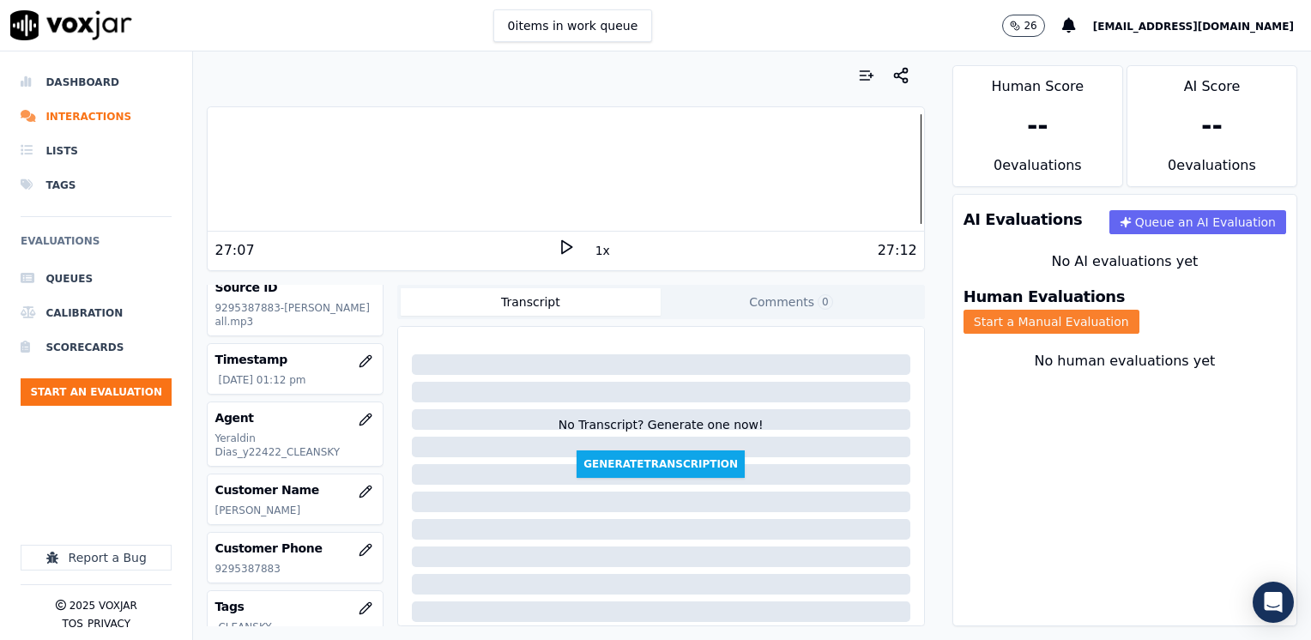
click at [1139, 310] on button "Start a Manual Evaluation" at bounding box center [1051, 322] width 176 height 24
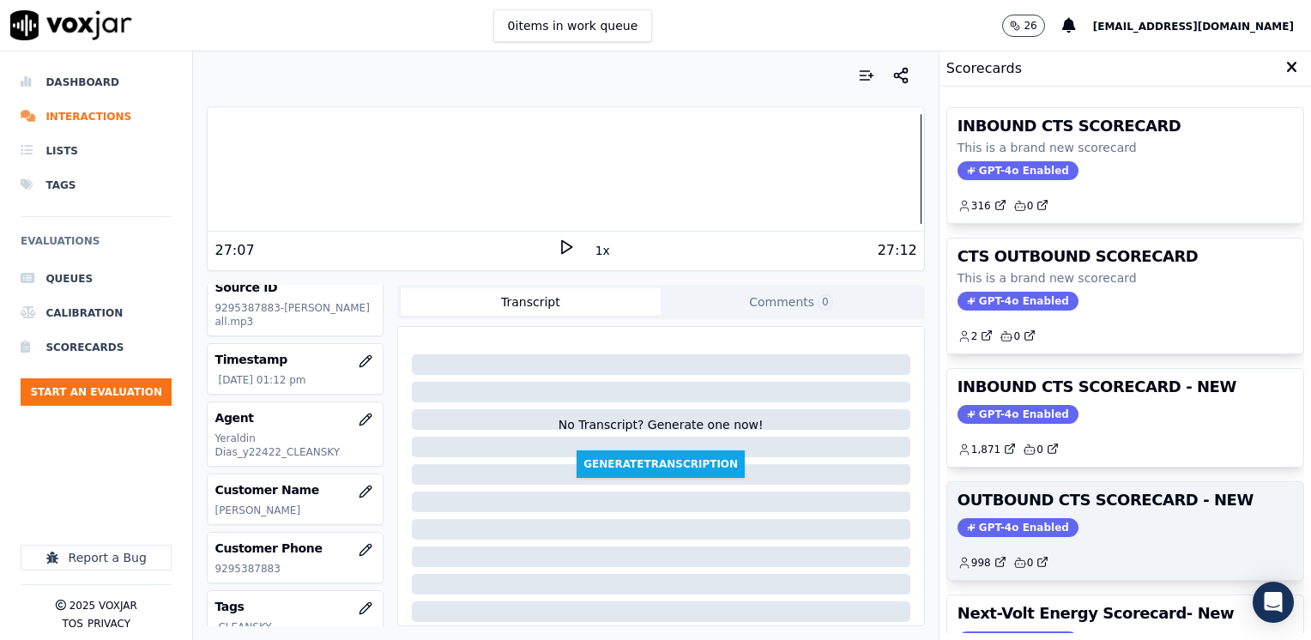
click at [1010, 522] on span "GPT-4o Enabled" at bounding box center [1017, 527] width 121 height 19
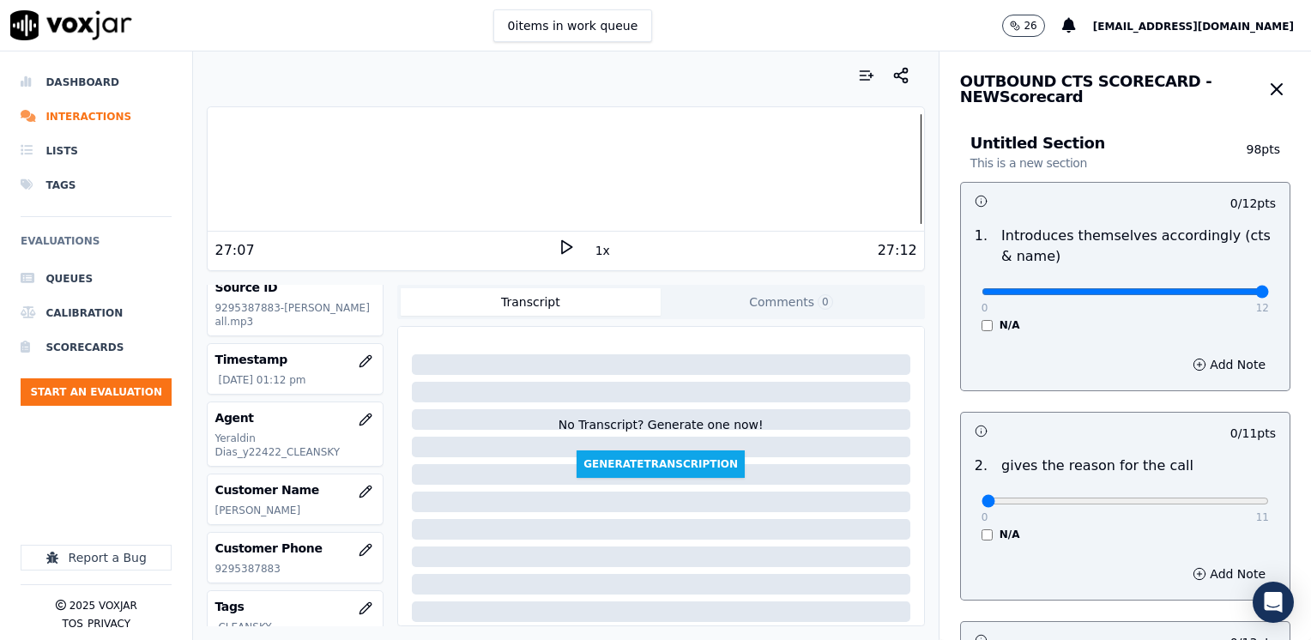
drag, startPoint x: 972, startPoint y: 296, endPoint x: 1313, endPoint y: 279, distance: 341.8
type input "12"
click at [1269, 288] on input "range" at bounding box center [1124, 291] width 287 height 7
drag, startPoint x: 968, startPoint y: 501, endPoint x: 1306, endPoint y: 498, distance: 338.0
type input "11"
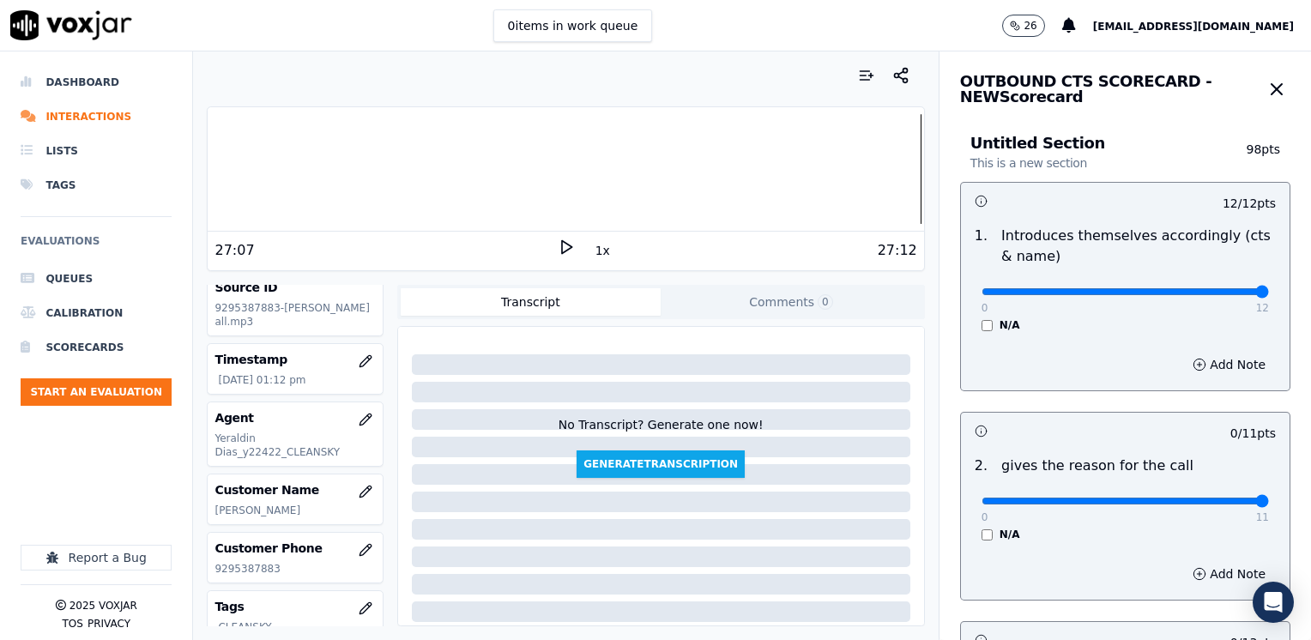
click at [1269, 498] on input "range" at bounding box center [1124, 501] width 287 height 7
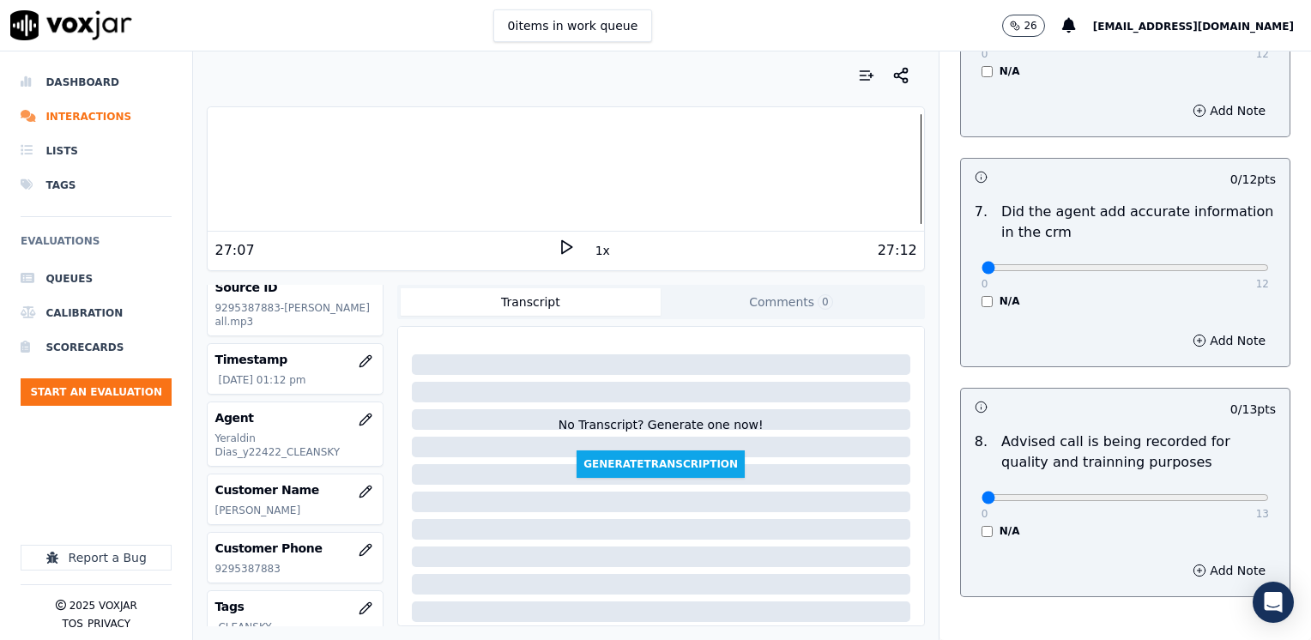
scroll to position [1499, 0]
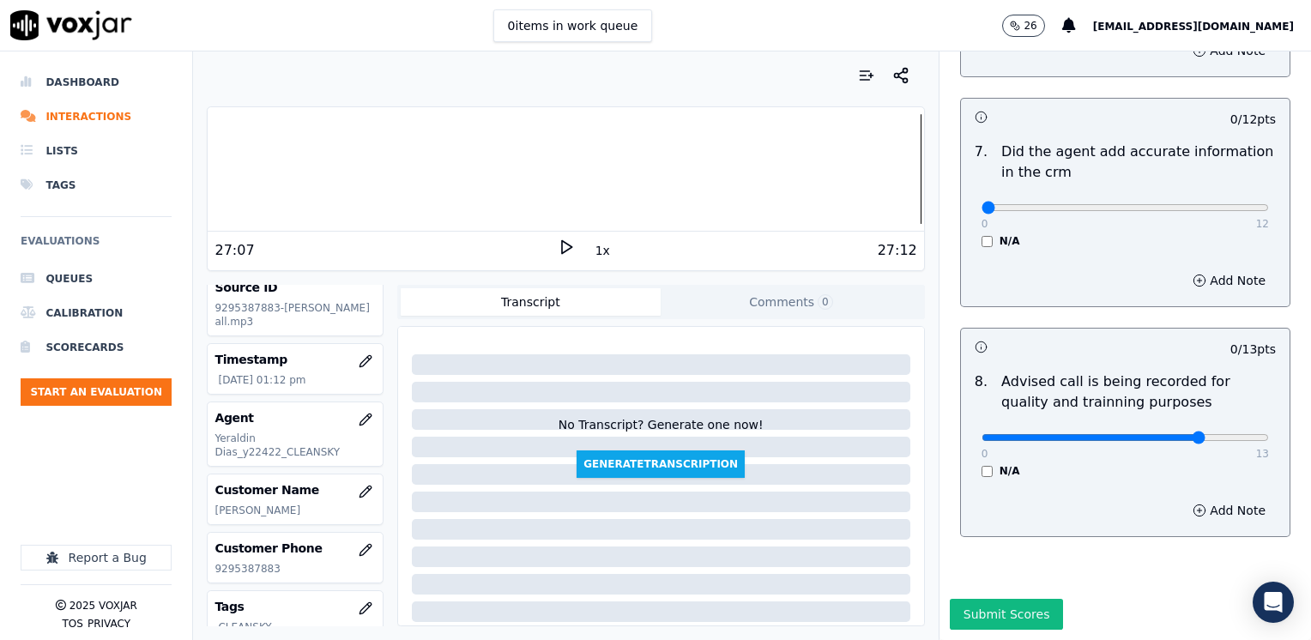
type input "10"
click at [1155, 434] on input "range" at bounding box center [1124, 437] width 287 height 7
drag, startPoint x: 968, startPoint y: 166, endPoint x: 1313, endPoint y: 166, distance: 345.7
type input "12"
click at [1269, 204] on input "range" at bounding box center [1124, 207] width 287 height 7
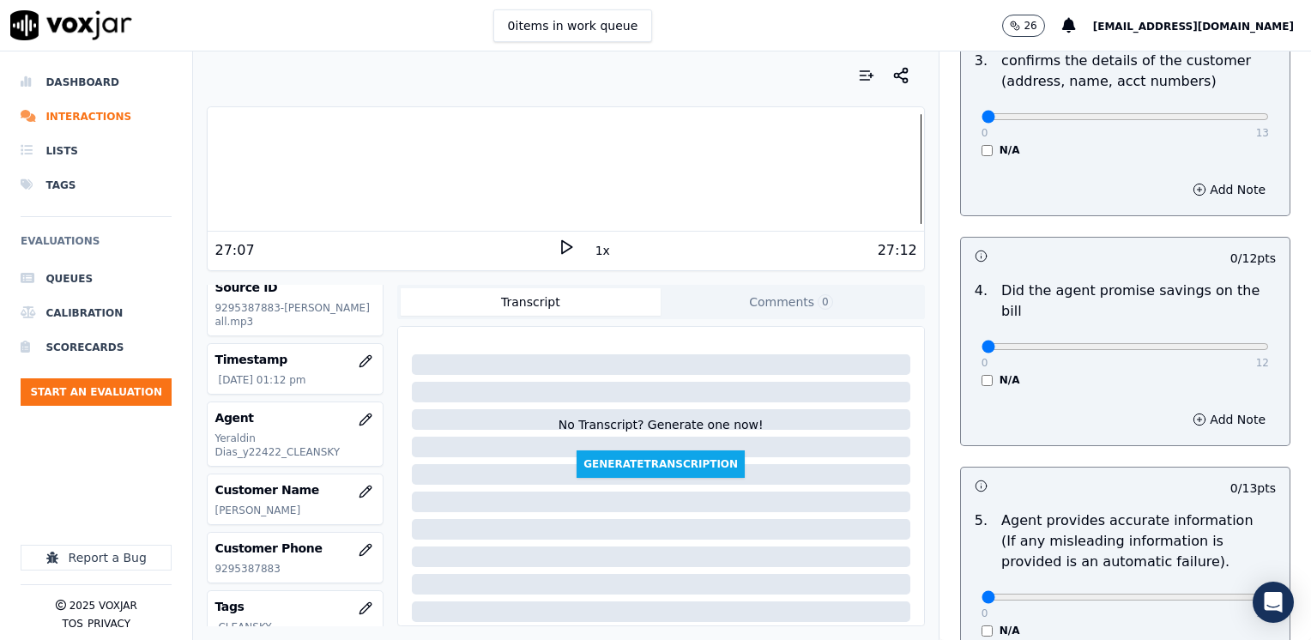
scroll to position [384, 0]
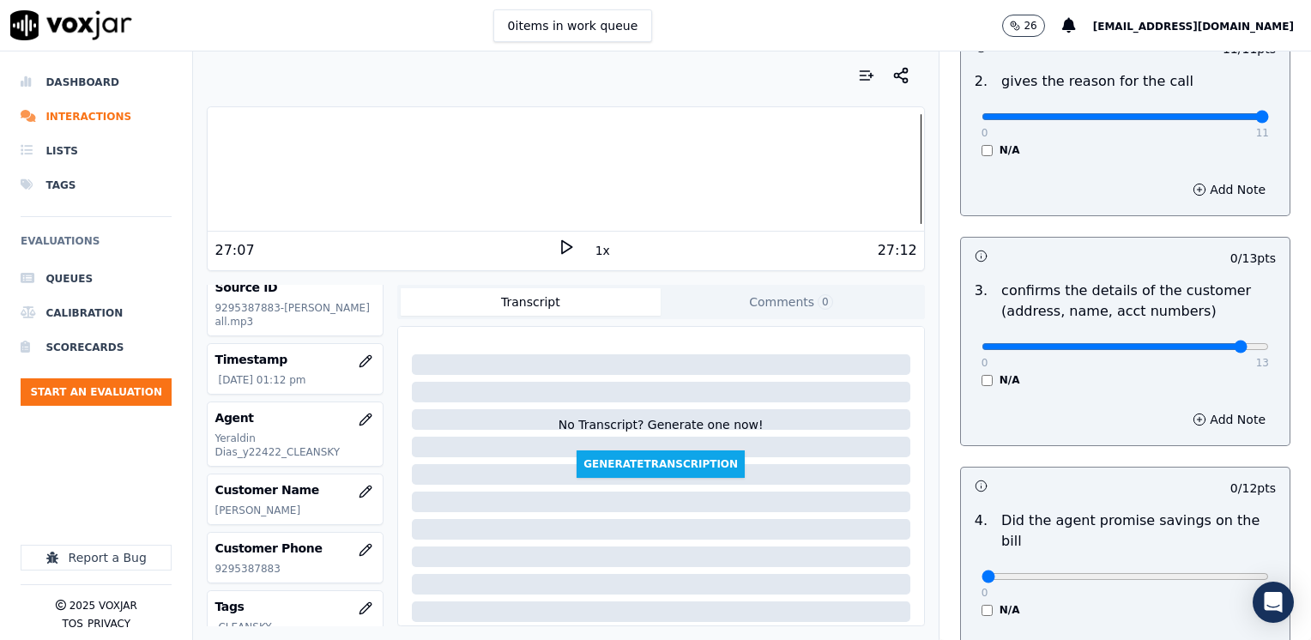
type input "12"
click at [1208, 343] on input "range" at bounding box center [1124, 346] width 287 height 7
click at [1198, 420] on button "Add Note" at bounding box center [1229, 419] width 94 height 24
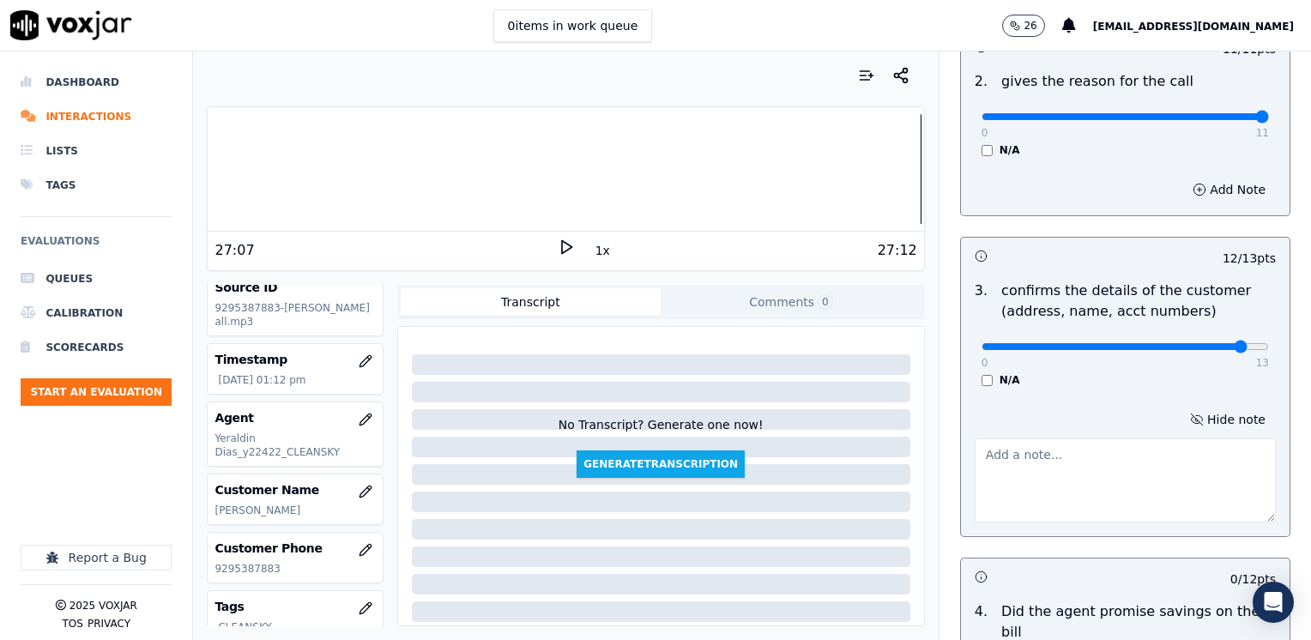
click at [1033, 477] on textarea at bounding box center [1124, 480] width 301 height 84
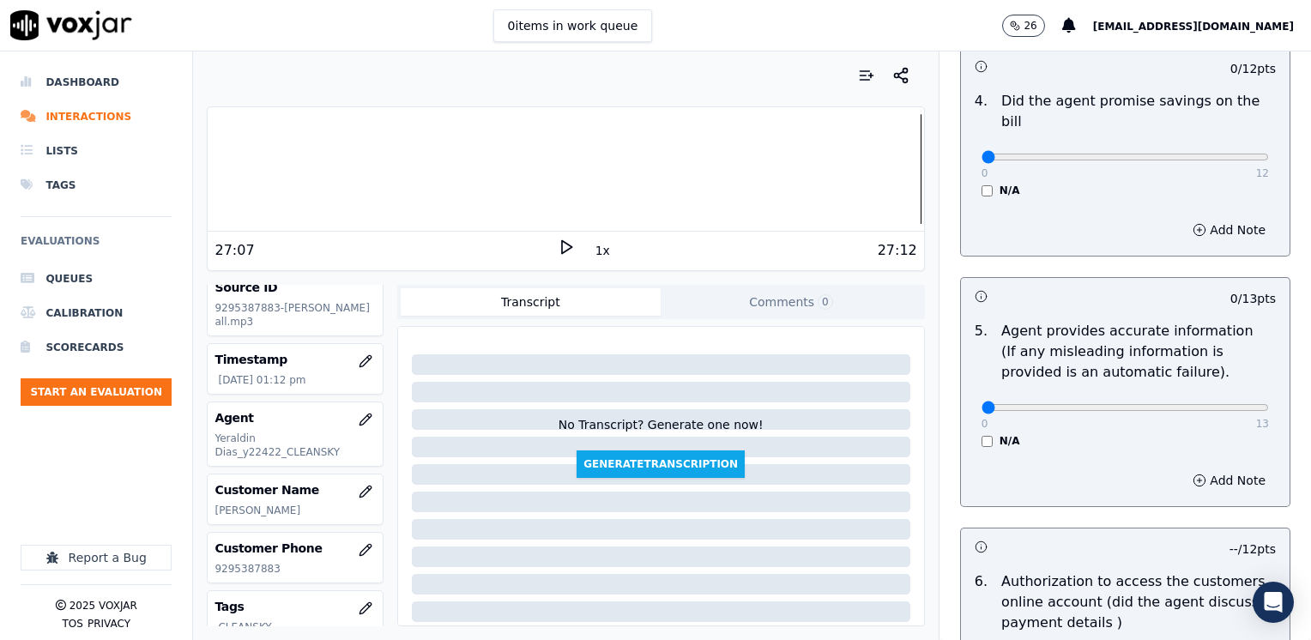
scroll to position [899, 0]
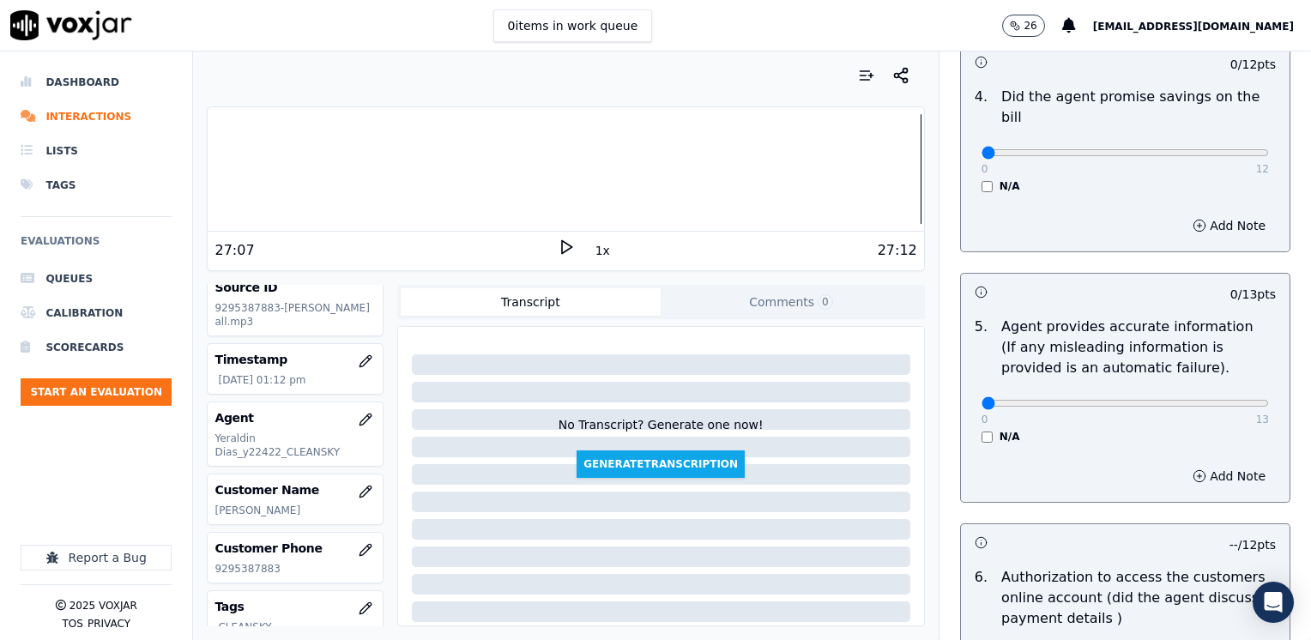
type textarea "Make sure to confirm full service address and the name as it appears on the bil…"
type input "12"
click at [1201, 400] on input "range" at bounding box center [1124, 403] width 287 height 7
click at [1210, 464] on button "Add Note" at bounding box center [1229, 476] width 94 height 24
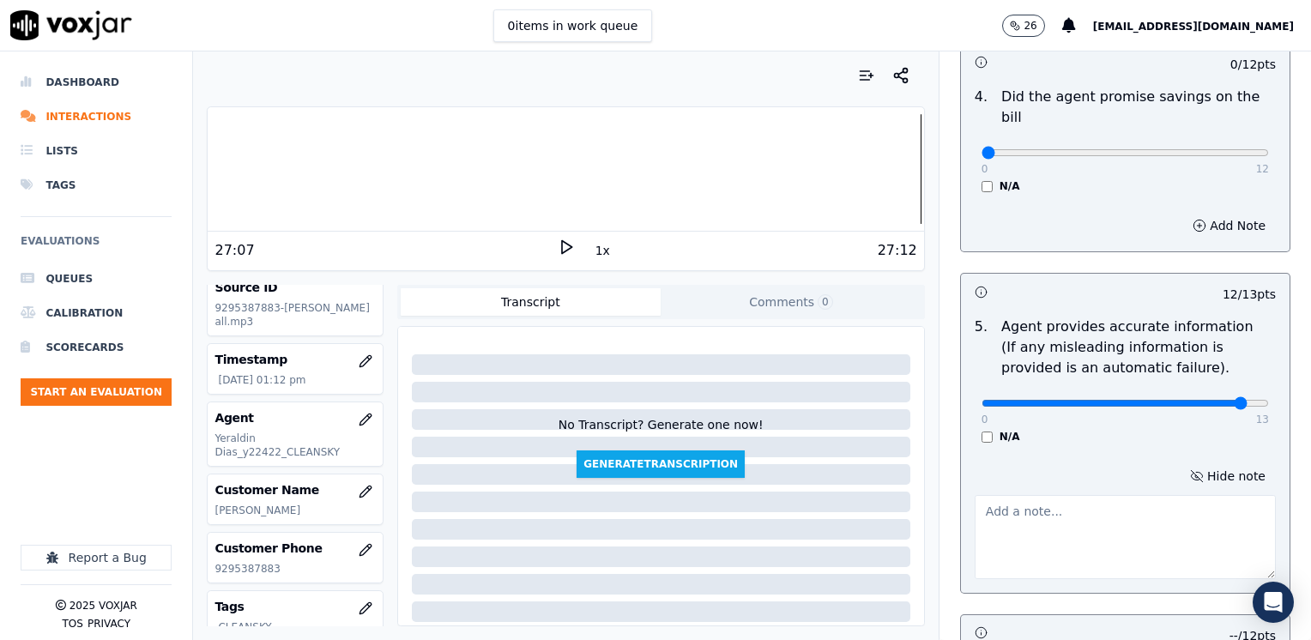
click at [1064, 517] on textarea at bounding box center [1124, 537] width 301 height 84
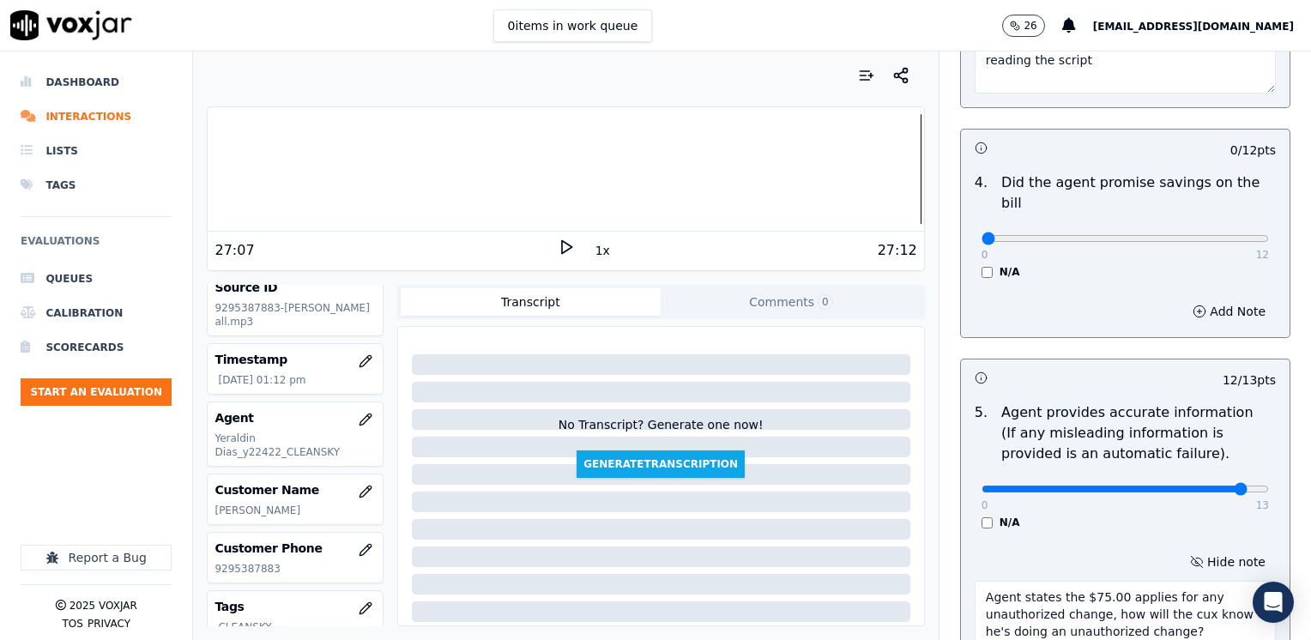
scroll to position [565, 0]
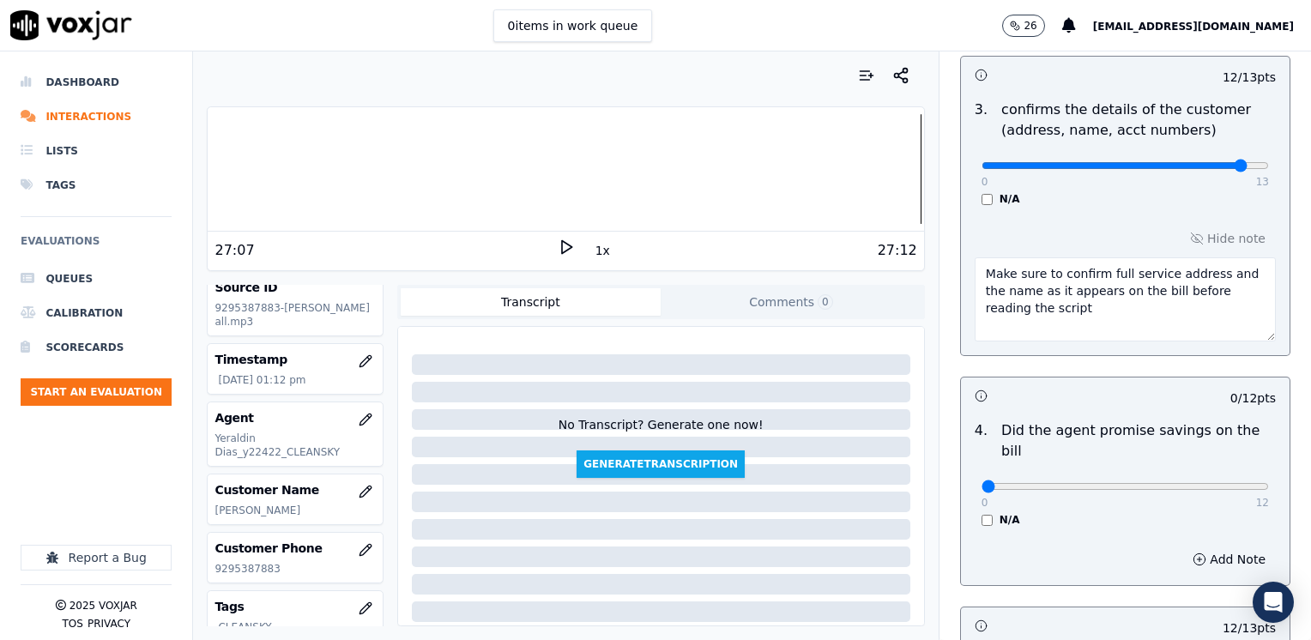
type textarea "Agent states the $75.00 applies for any unauthorized change, how will the cux k…"
drag, startPoint x: 968, startPoint y: 458, endPoint x: 1313, endPoint y: 458, distance: 344.8
type input "12"
click at [1269, 483] on input "range" at bounding box center [1124, 486] width 287 height 7
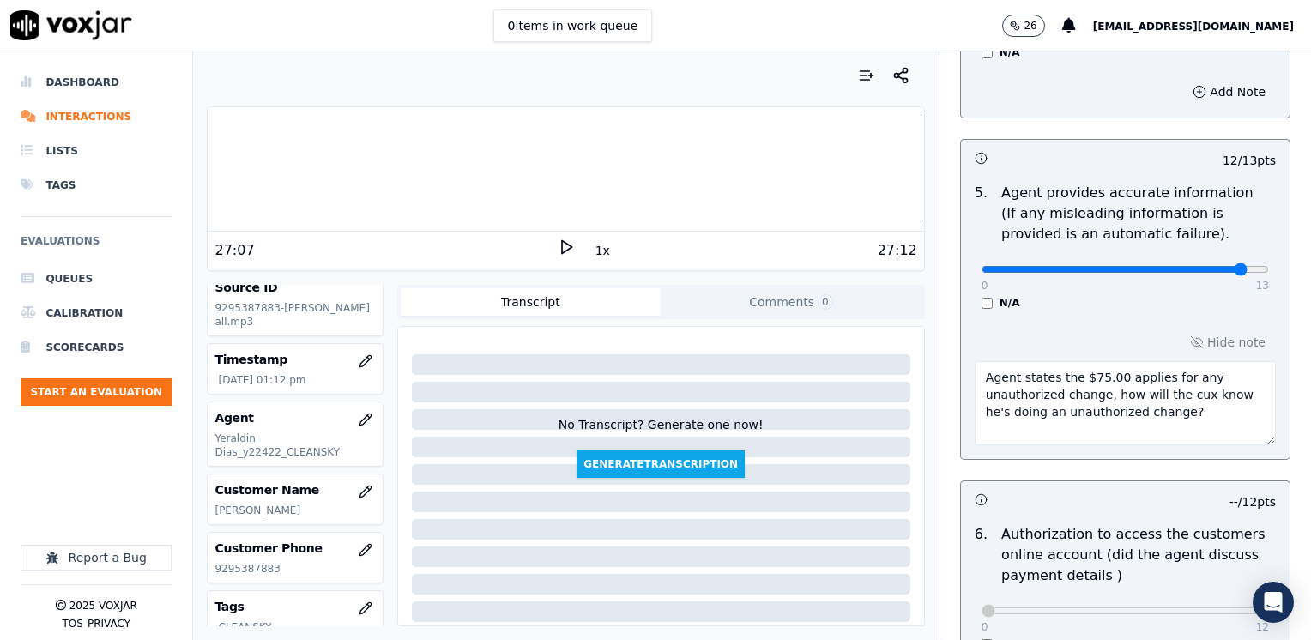
scroll to position [994, 0]
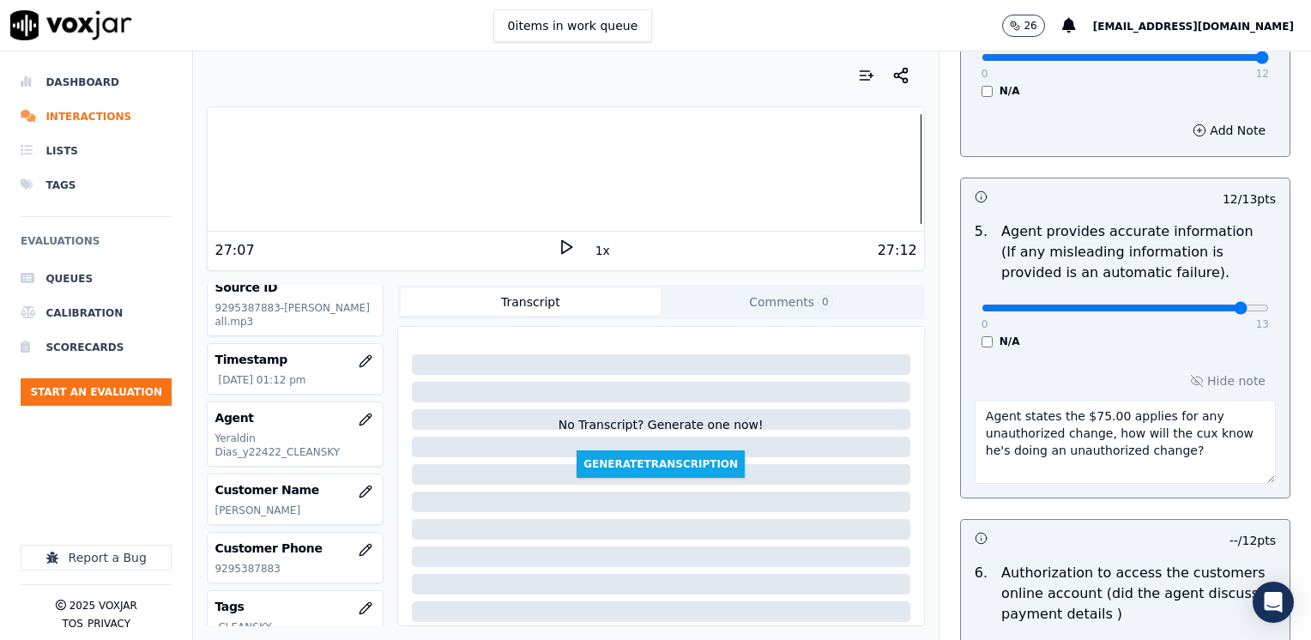
click at [1195, 435] on textarea "Agent states the $75.00 applies for any unauthorized change, how will the cux k…" at bounding box center [1124, 442] width 301 height 84
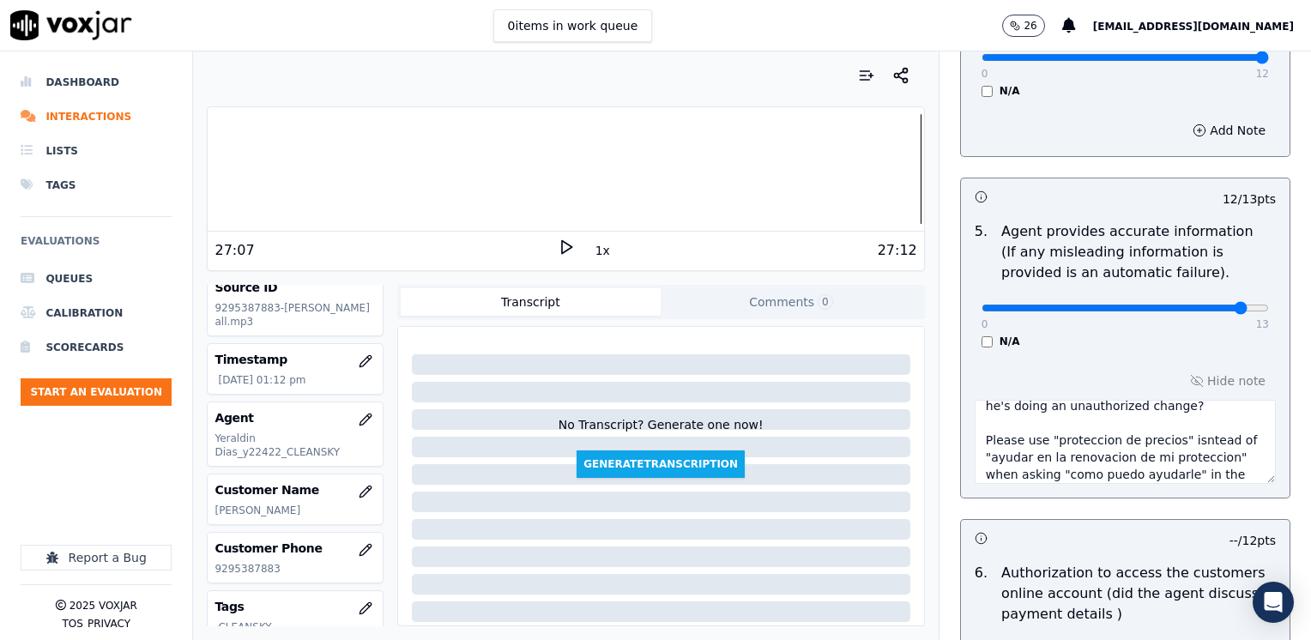
scroll to position [62, 0]
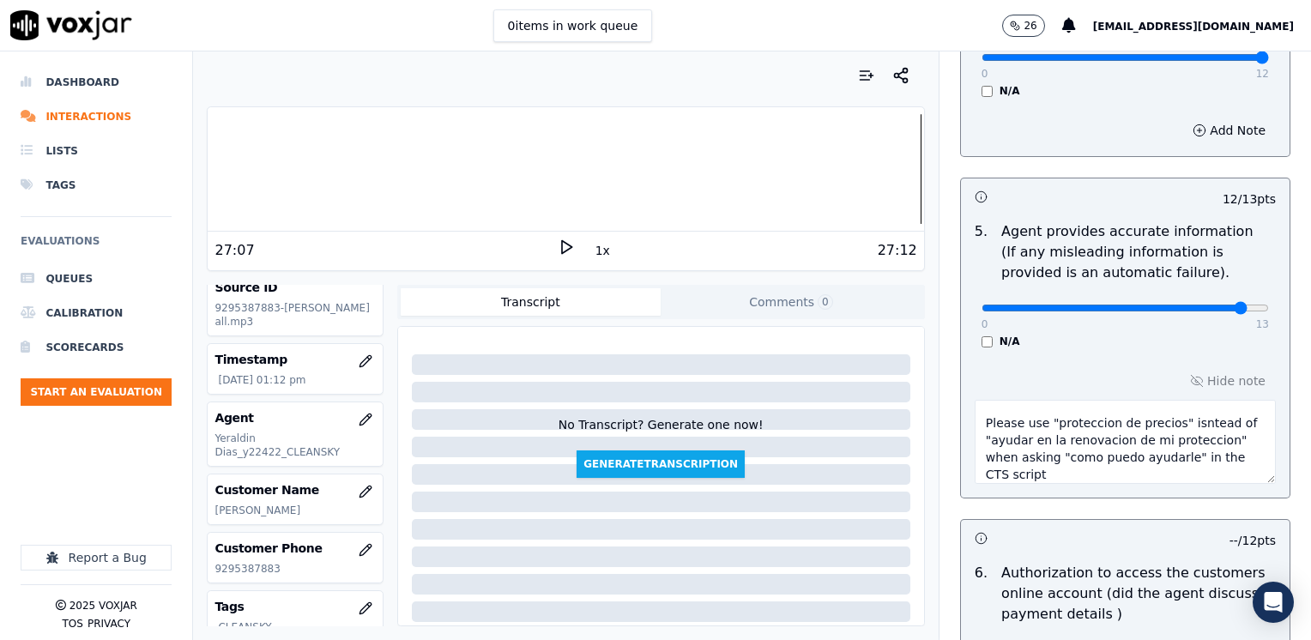
type textarea "Agent states the $75.00 applies for any unauthorized change, how will the cux k…"
type input "11"
click at [1184, 305] on input "range" at bounding box center [1124, 308] width 287 height 7
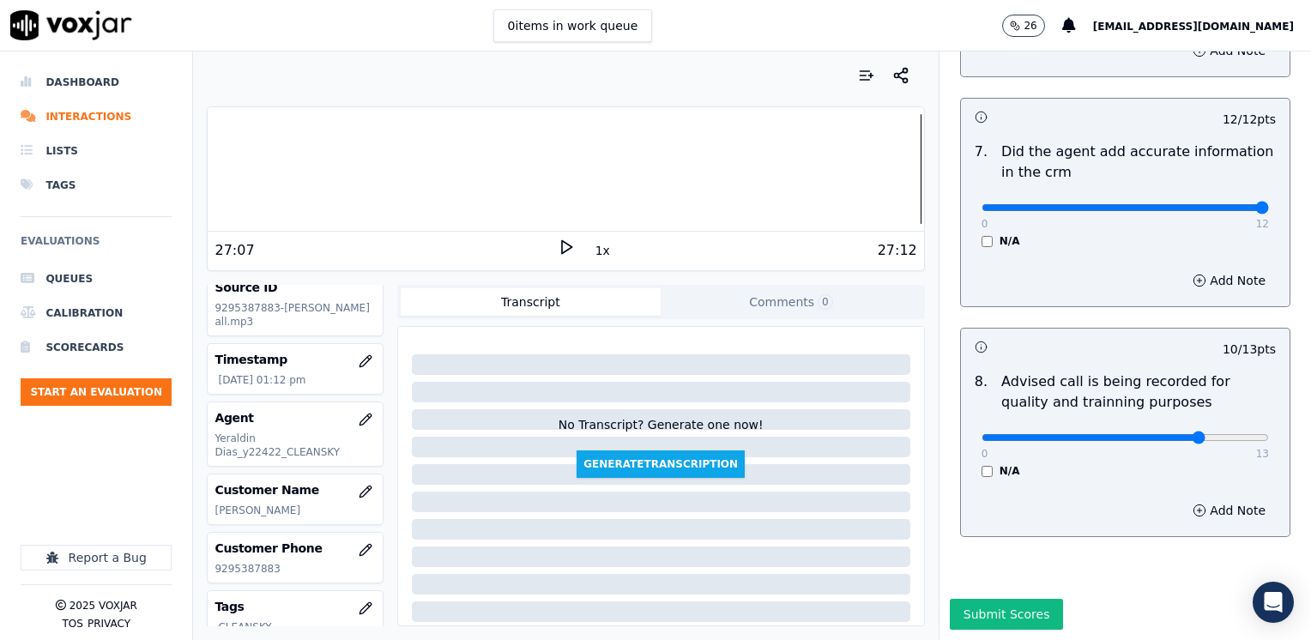
scroll to position [1680, 0]
click at [996, 599] on button "Submit Scores" at bounding box center [1007, 614] width 114 height 31
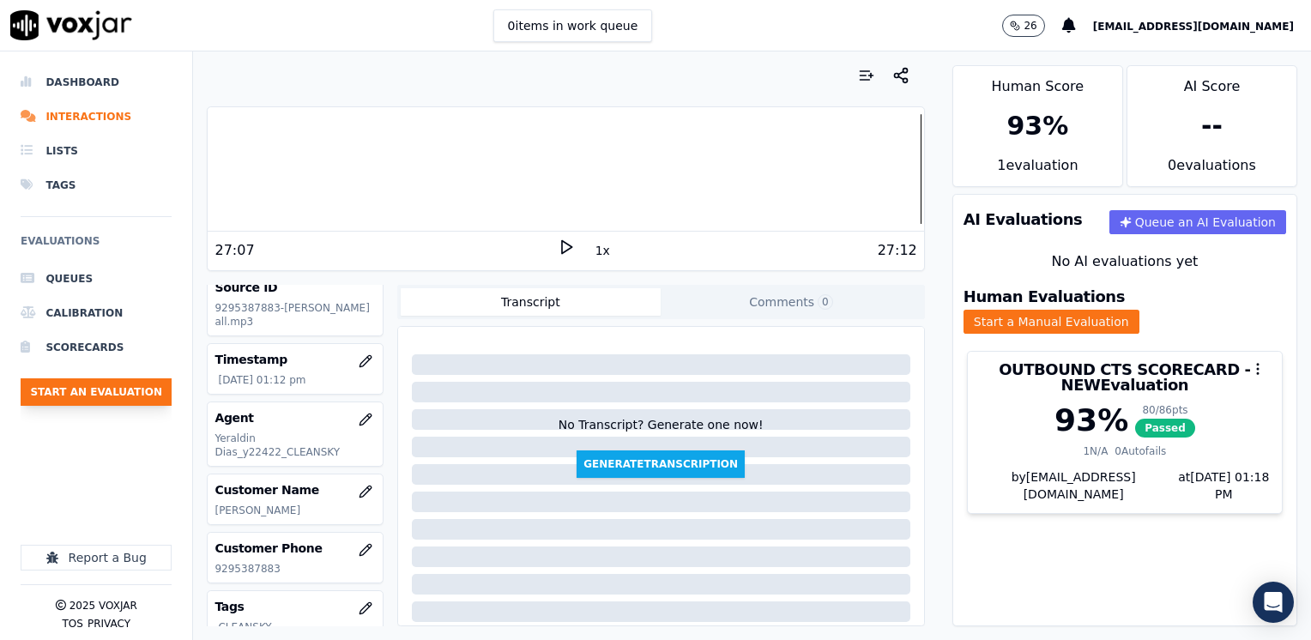
click at [122, 392] on button "Start an Evaluation" at bounding box center [96, 391] width 151 height 27
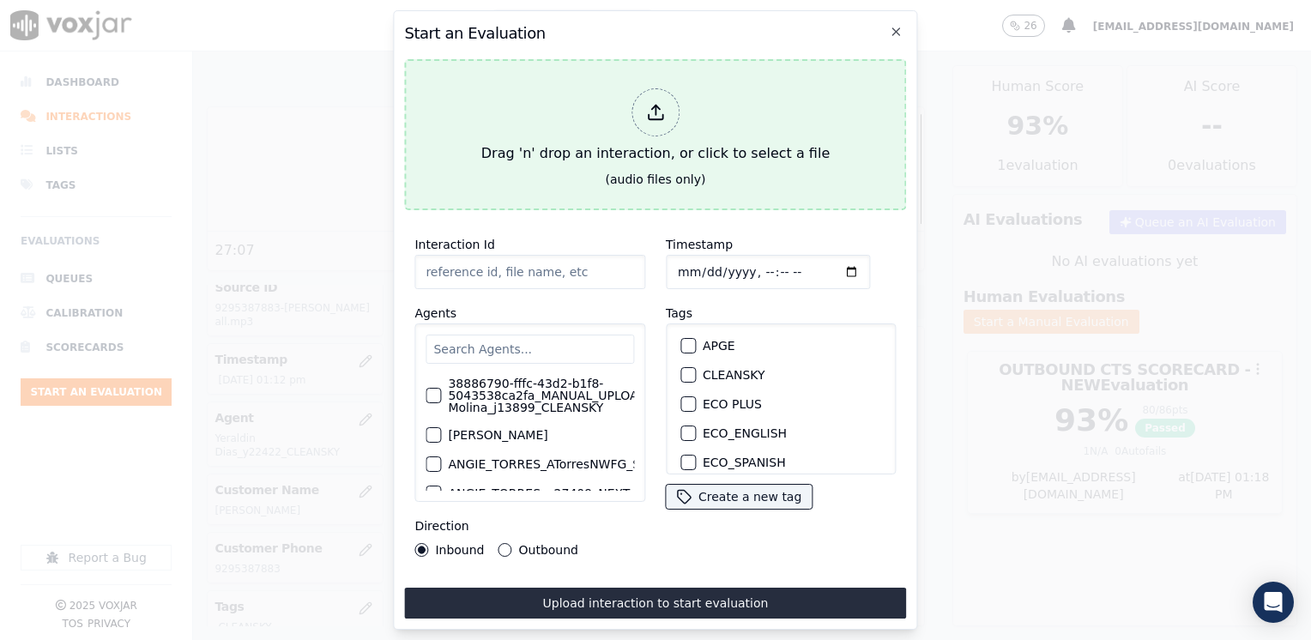
click at [667, 104] on div at bounding box center [655, 112] width 48 height 48
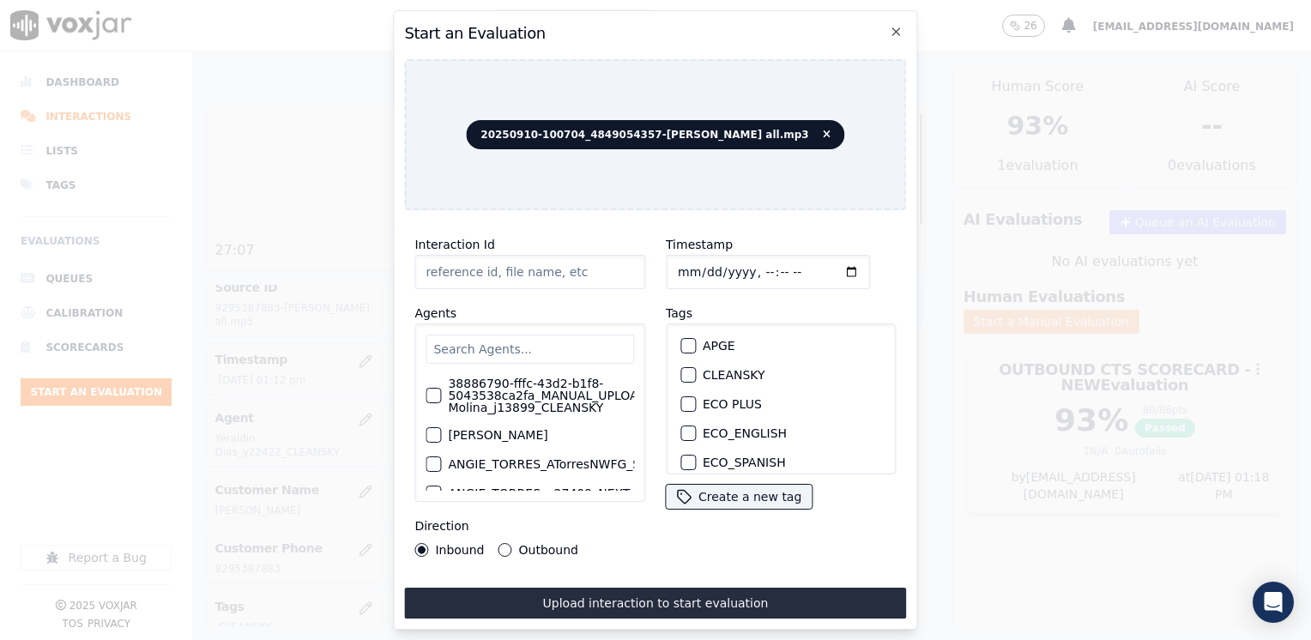
type input "20250910-100704_4849054357-[PERSON_NAME] all.mp3"
click at [580, 335] on input "text" at bounding box center [529, 349] width 208 height 29
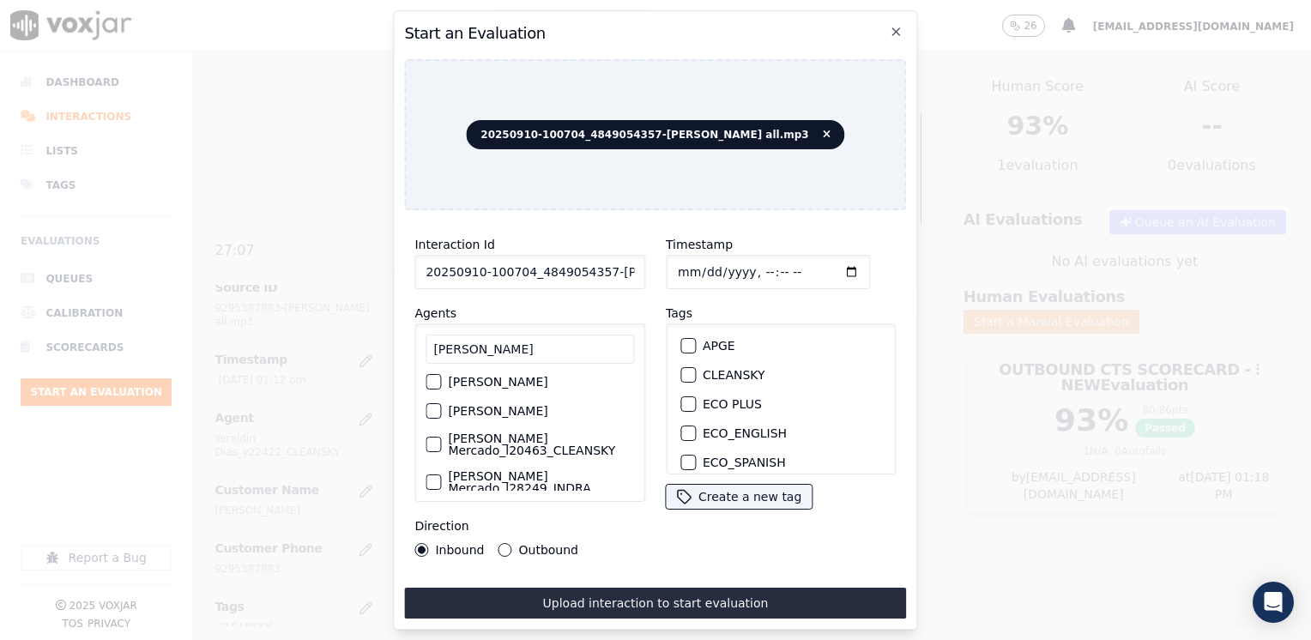
scroll to position [113, 0]
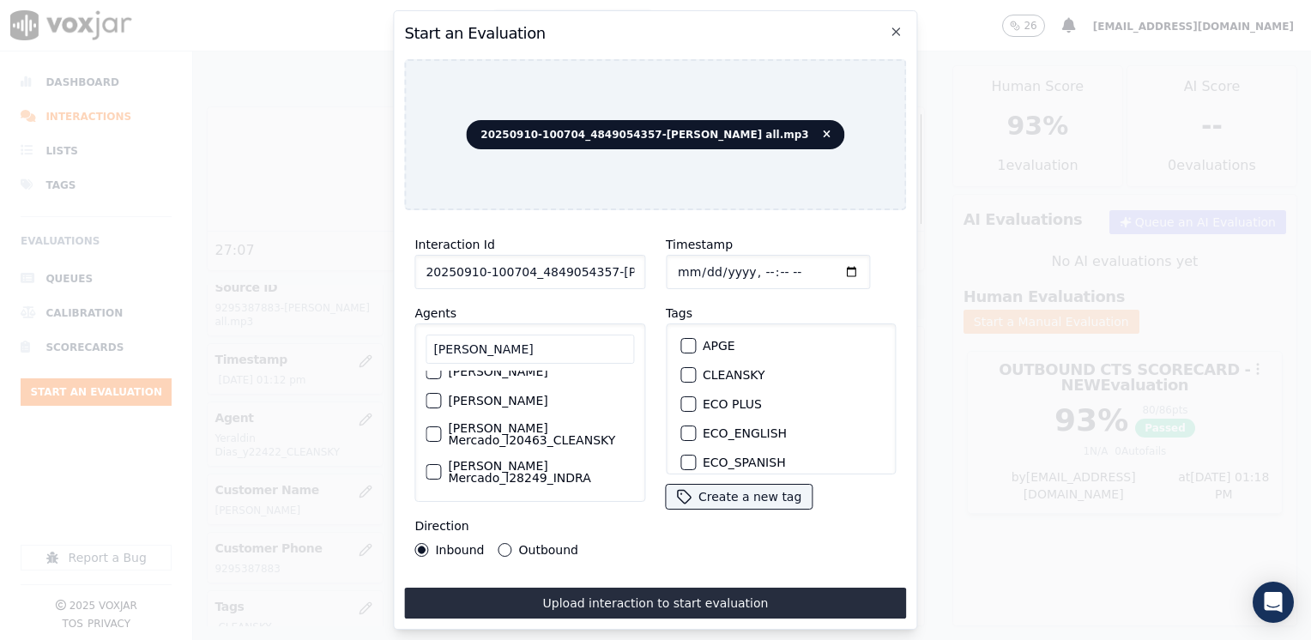
type input "[PERSON_NAME]"
click at [512, 425] on label "[PERSON_NAME] Mercado_l20463_CLEANSKY" at bounding box center [541, 434] width 186 height 24
click at [441, 426] on button "[PERSON_NAME] Mercado_l20463_CLEANSKY" at bounding box center [432, 433] width 15 height 15
click at [680, 370] on button "CLEANSKY" at bounding box center [687, 374] width 15 height 15
click at [827, 266] on input "Timestamp" at bounding box center [768, 272] width 204 height 34
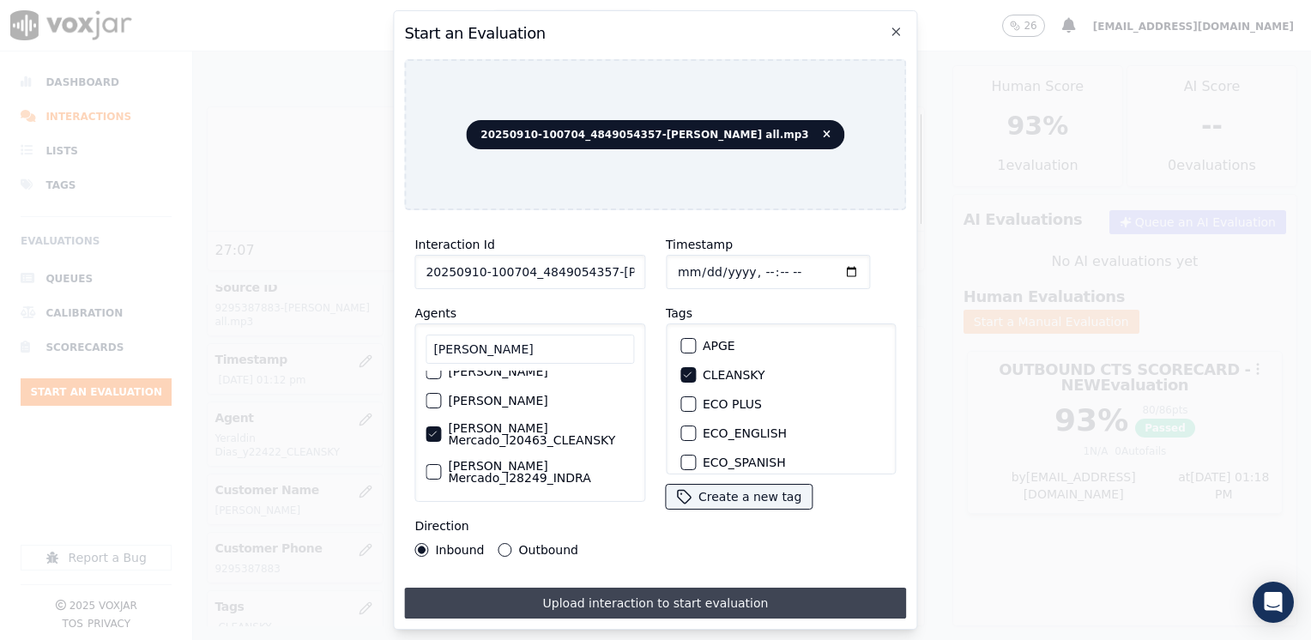
type input "[DATE]T19:19"
click at [649, 588] on button "Upload interaction to start evaluation" at bounding box center [655, 603] width 502 height 31
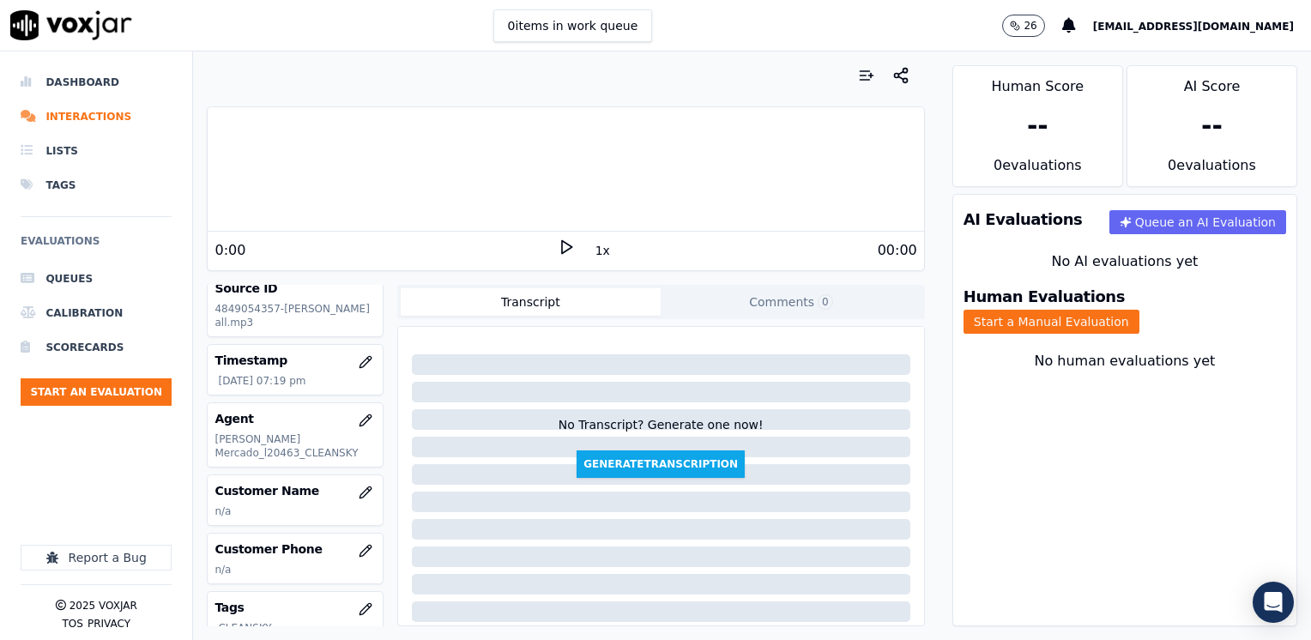
scroll to position [86, 0]
click at [359, 495] on icon "button" at bounding box center [366, 492] width 14 height 14
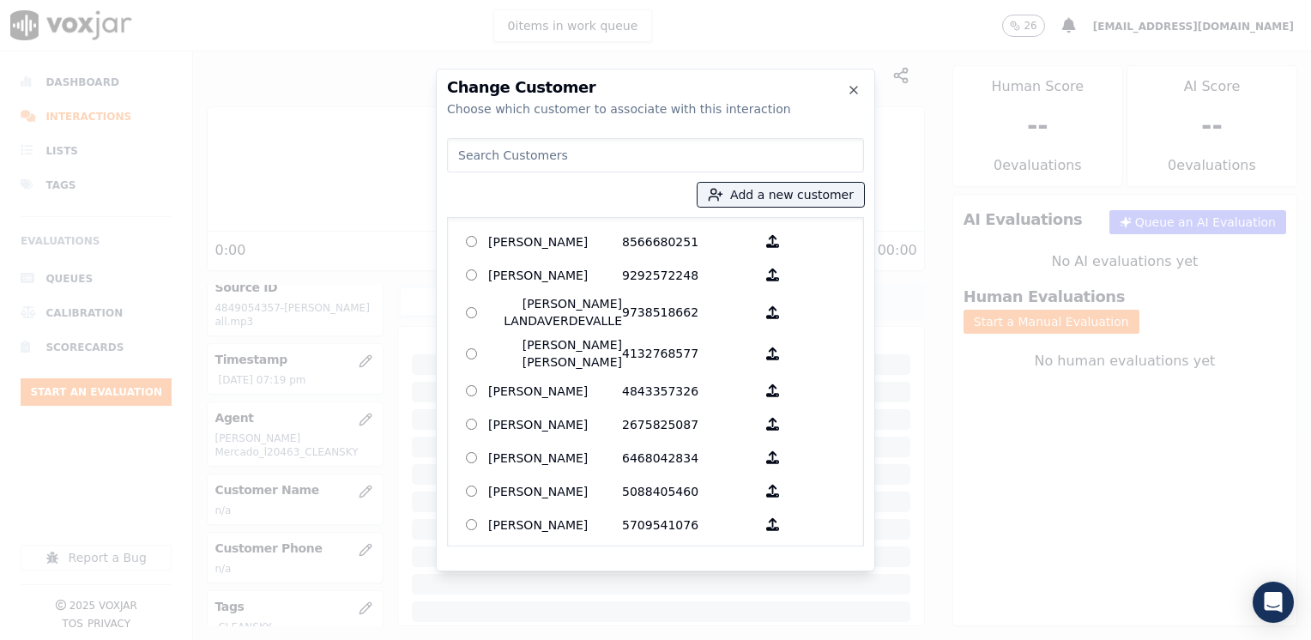
click at [605, 134] on div "Add a new customer [PERSON_NAME] 8566680251 [PERSON_NAME] 9292572248 [PERSON_NA…" at bounding box center [655, 338] width 417 height 415
click at [607, 148] on input at bounding box center [655, 155] width 417 height 34
paste input "4849054357"
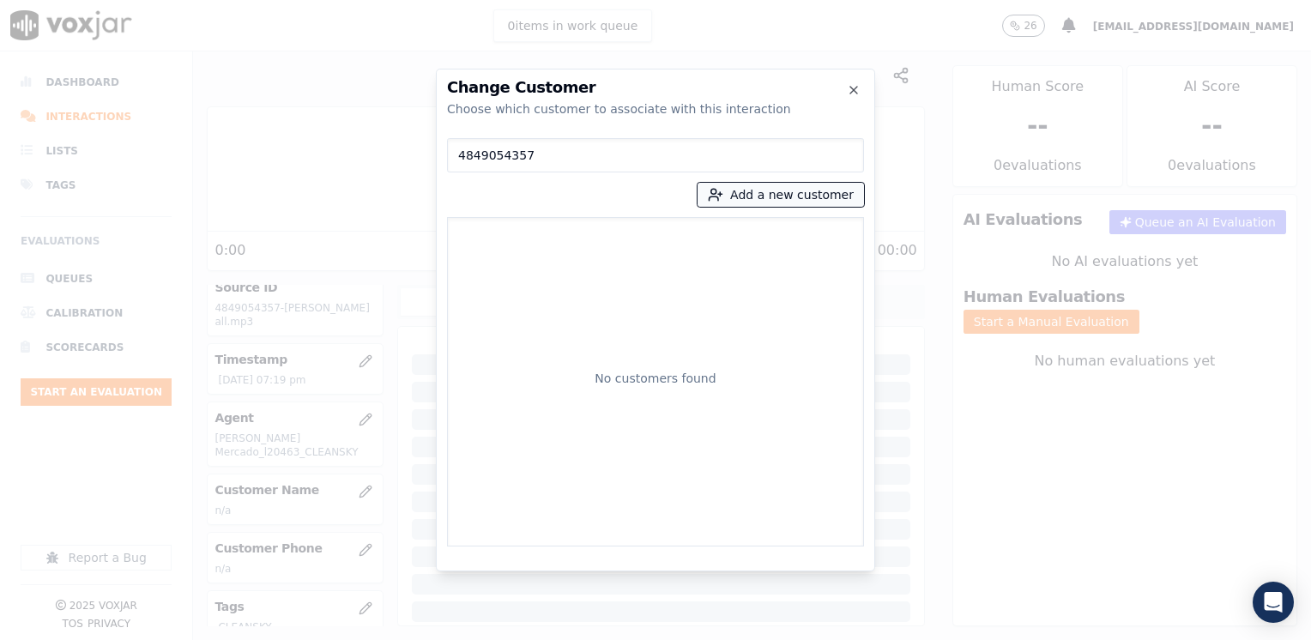
type input "4849054357"
click at [789, 194] on button "Add a new customer" at bounding box center [780, 195] width 166 height 24
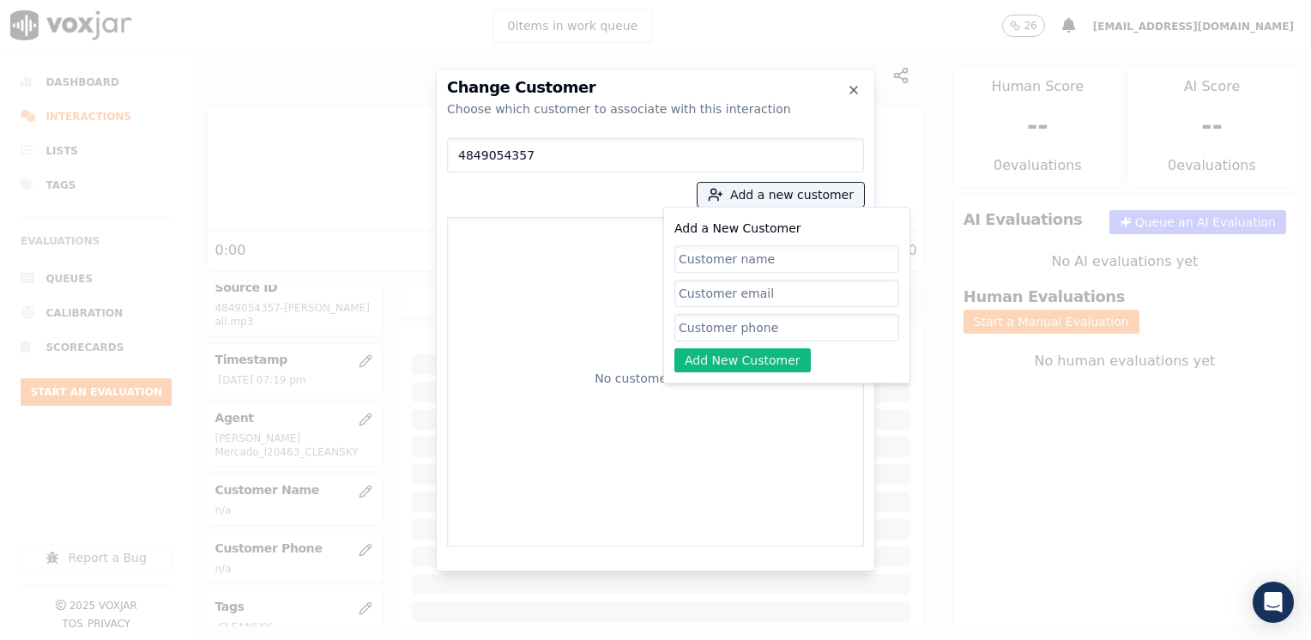
click at [788, 335] on input "Add a New Customer" at bounding box center [786, 327] width 225 height 27
paste input "4849054357"
type input "4849054357"
click at [784, 246] on input "Add a New Customer" at bounding box center [786, 258] width 225 height 27
paste input "[PERSON_NAME]"
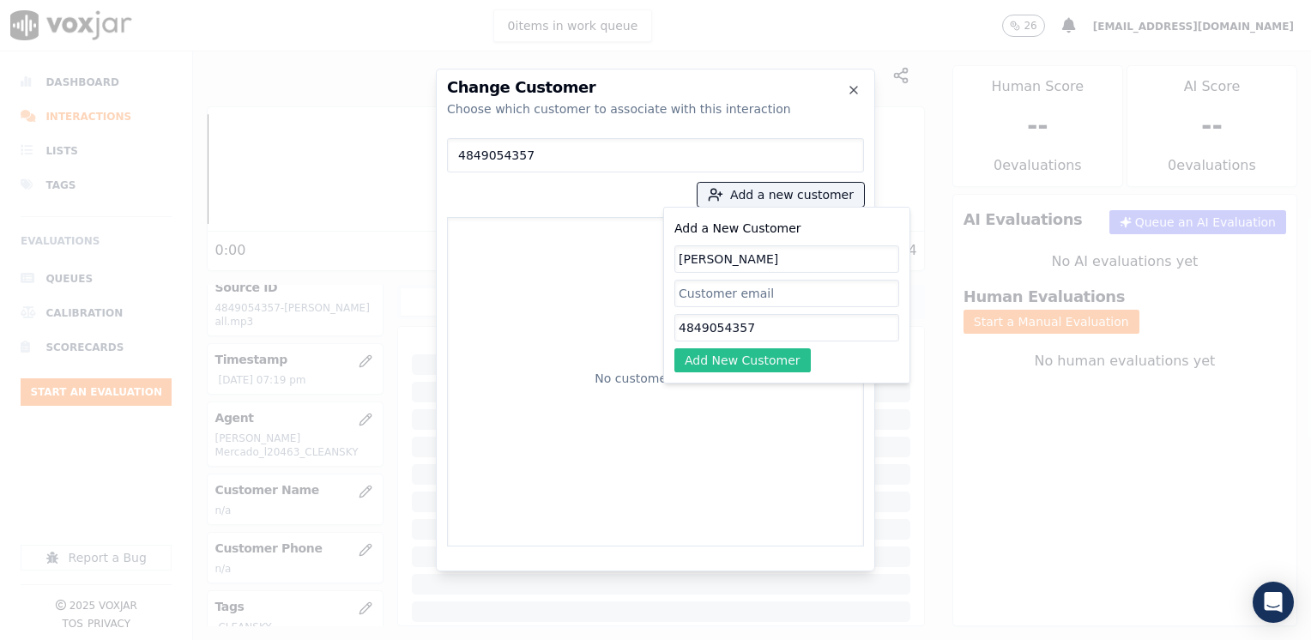
type input "[PERSON_NAME]"
click at [765, 359] on button "Add New Customer" at bounding box center [742, 360] width 136 height 24
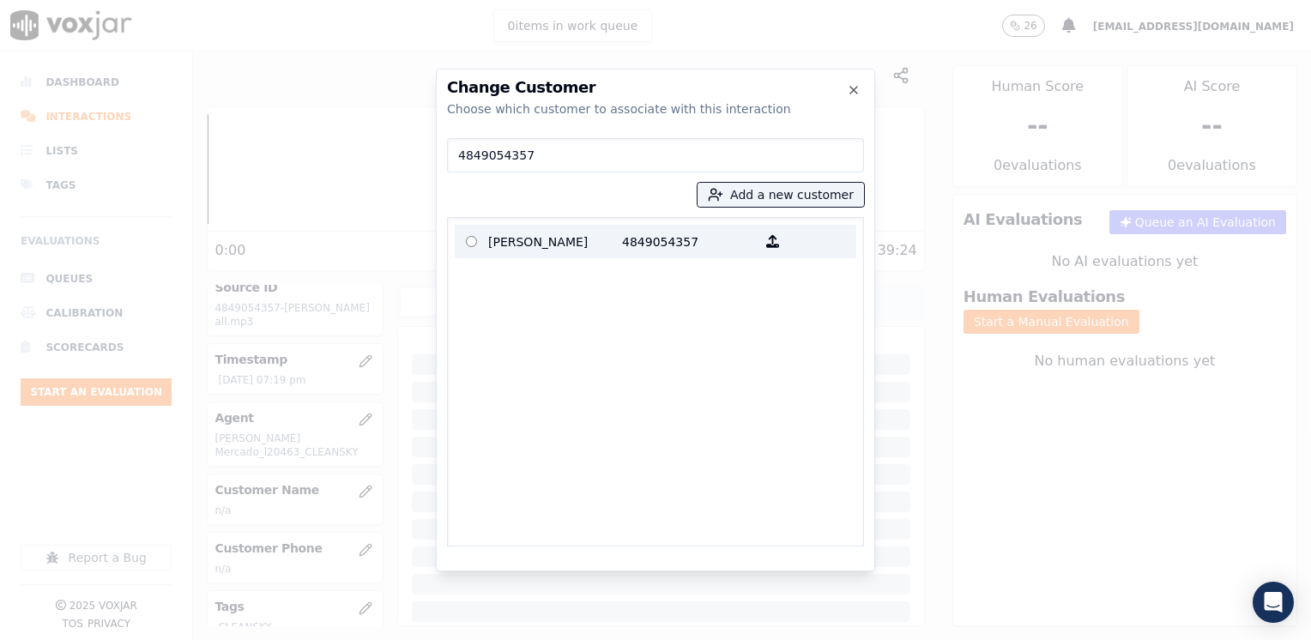
click at [677, 242] on p "4849054357" at bounding box center [689, 241] width 134 height 27
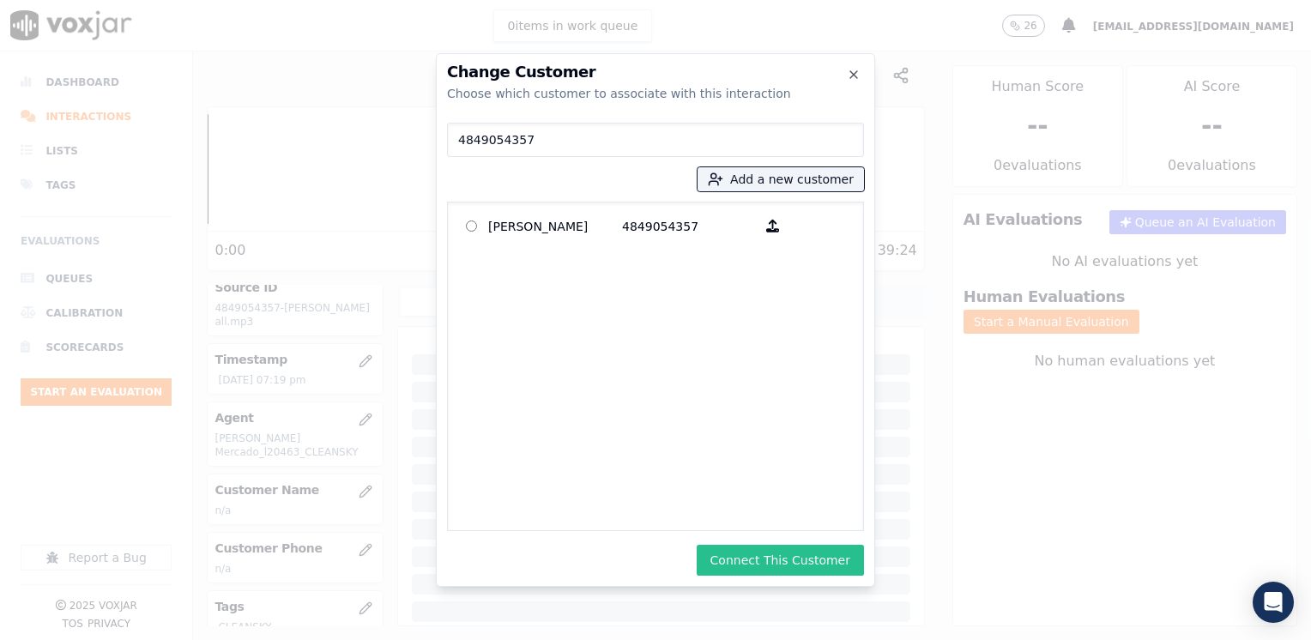
click at [830, 561] on button "Connect This Customer" at bounding box center [780, 560] width 167 height 31
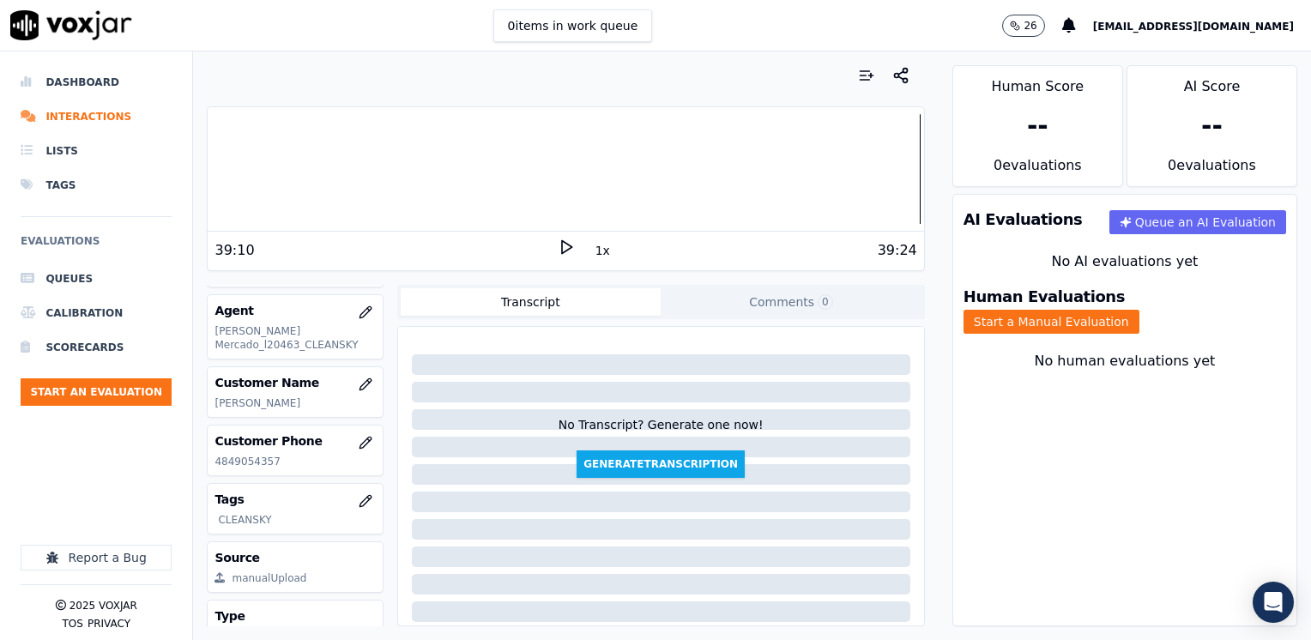
scroll to position [81, 0]
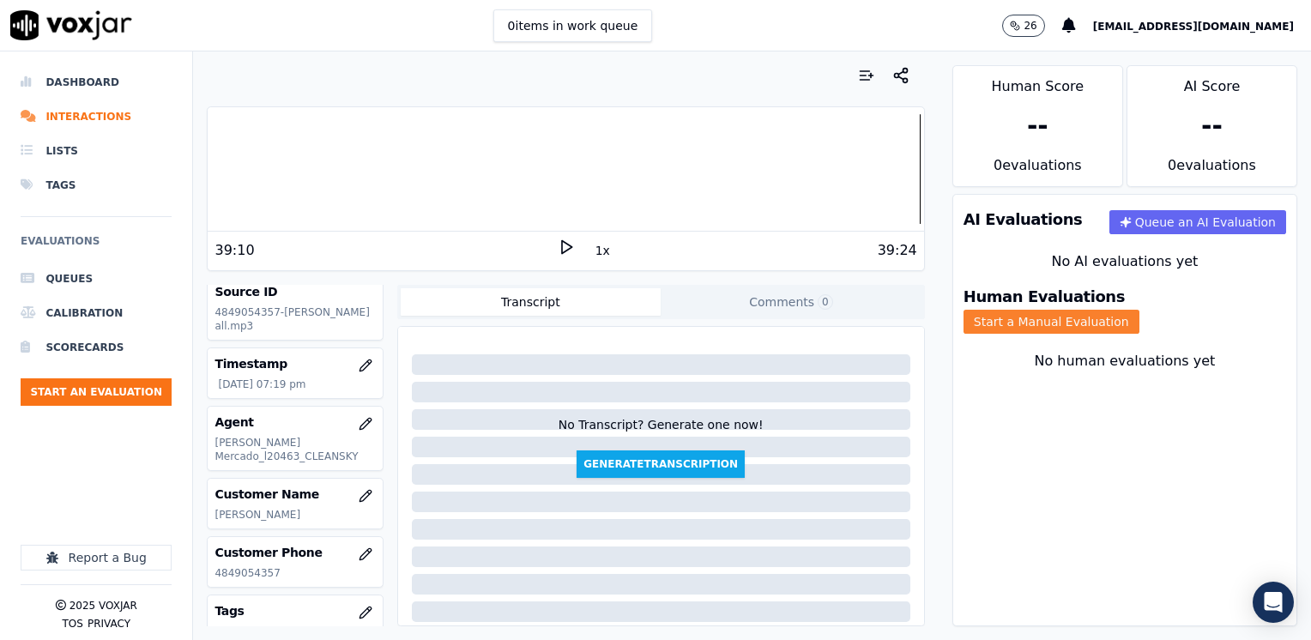
click at [1139, 310] on button "Start a Manual Evaluation" at bounding box center [1051, 322] width 176 height 24
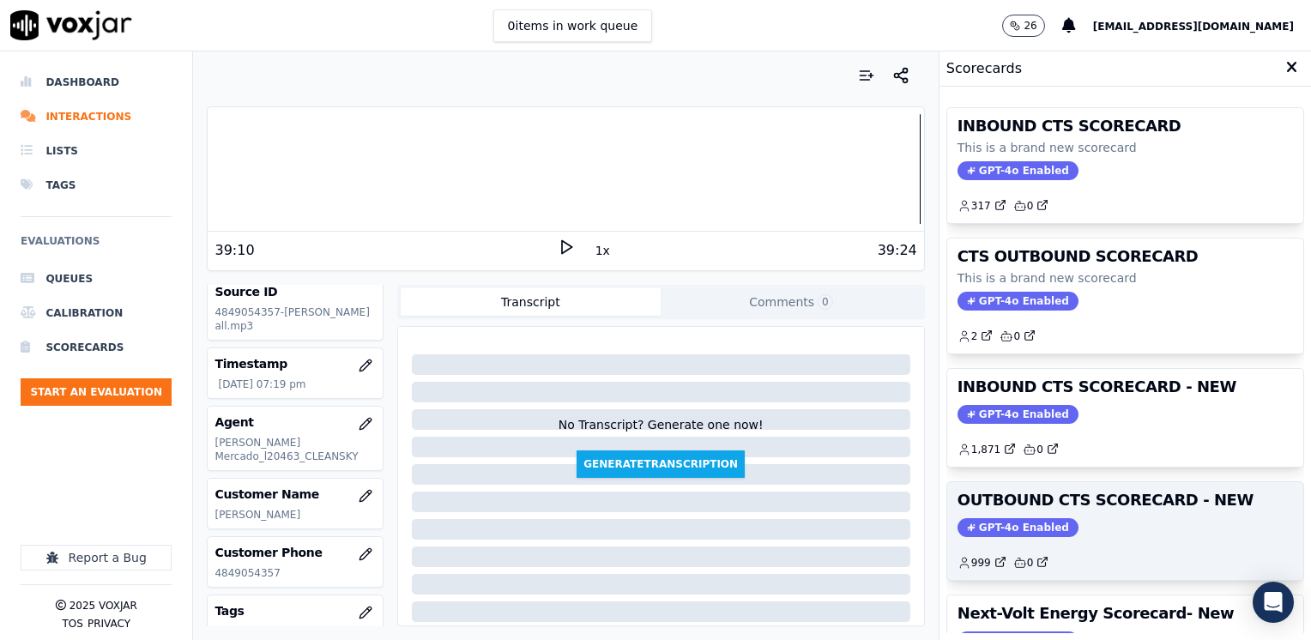
click at [1041, 524] on span "GPT-4o Enabled" at bounding box center [1017, 527] width 121 height 19
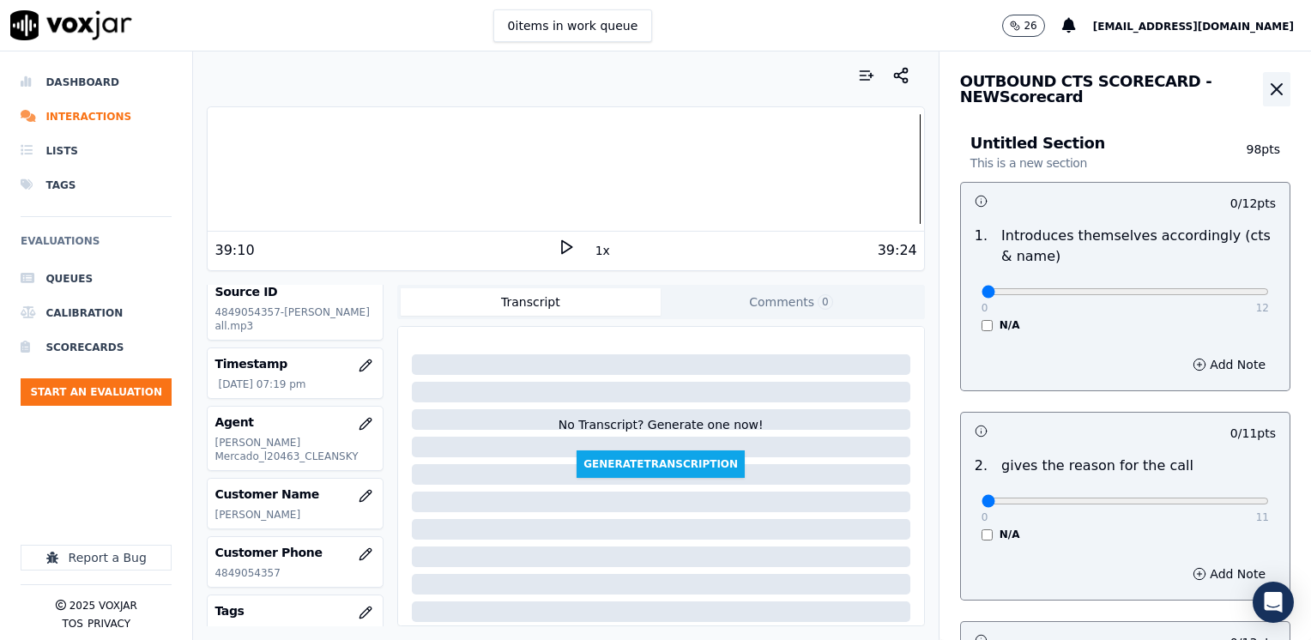
click at [1271, 89] on icon "button" at bounding box center [1276, 89] width 10 height 10
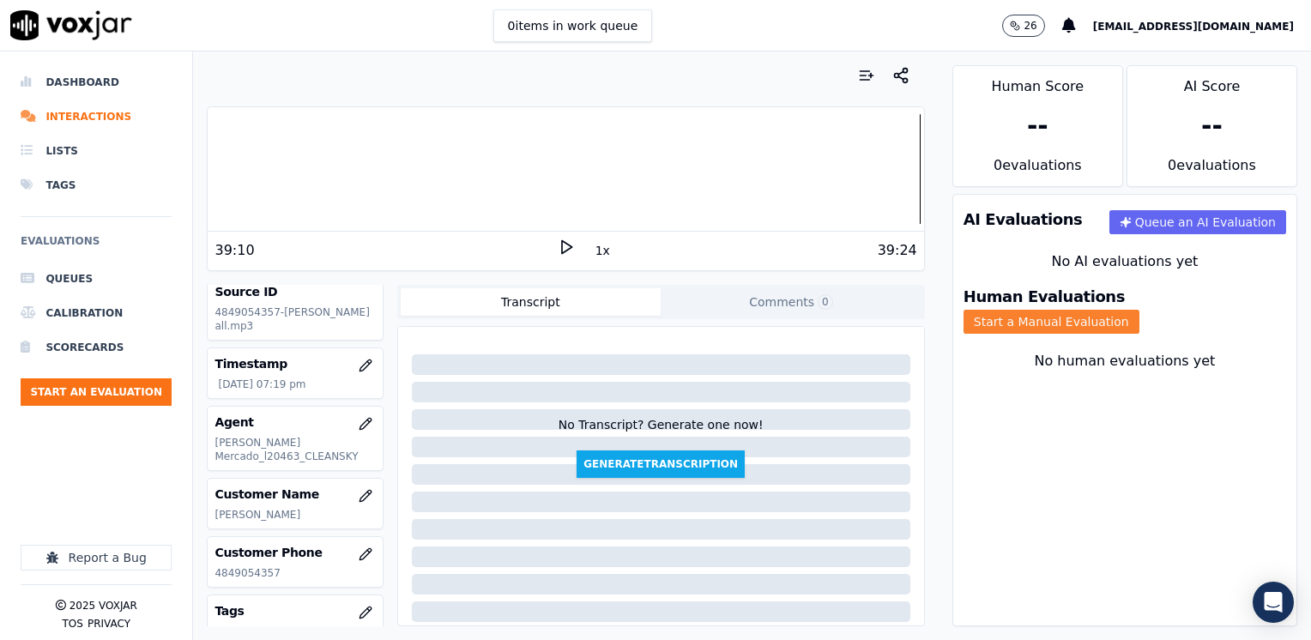
click at [1137, 310] on button "Start a Manual Evaluation" at bounding box center [1051, 322] width 176 height 24
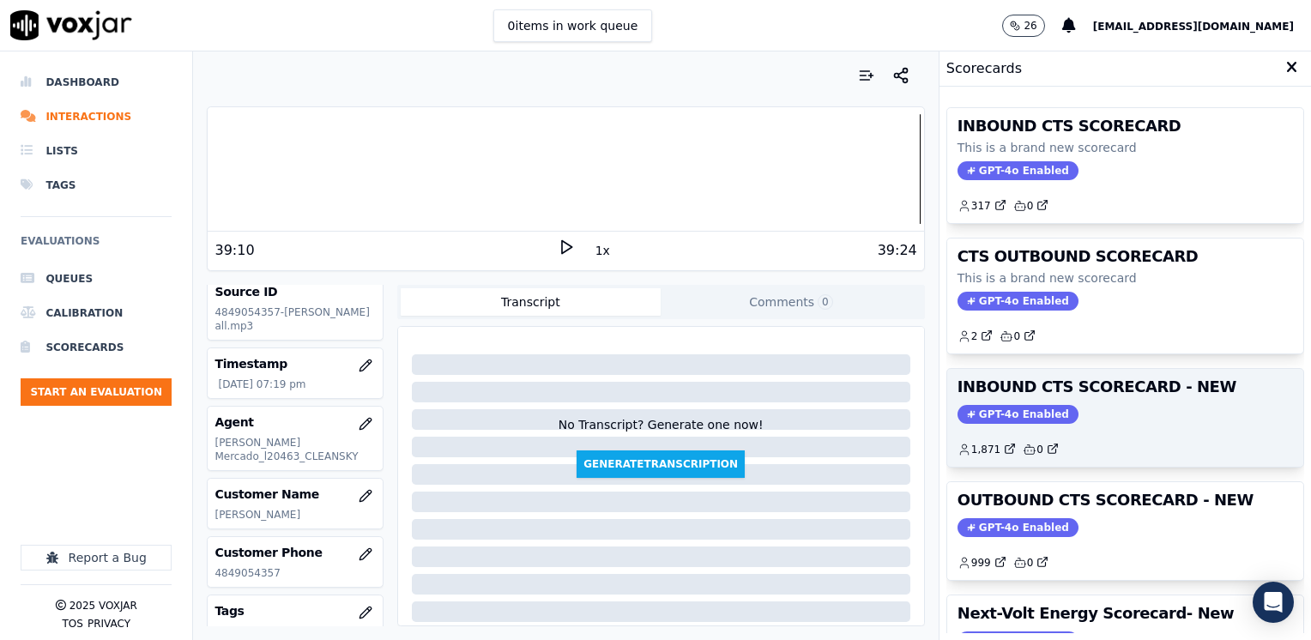
click at [985, 412] on span "GPT-4o Enabled" at bounding box center [1017, 414] width 121 height 19
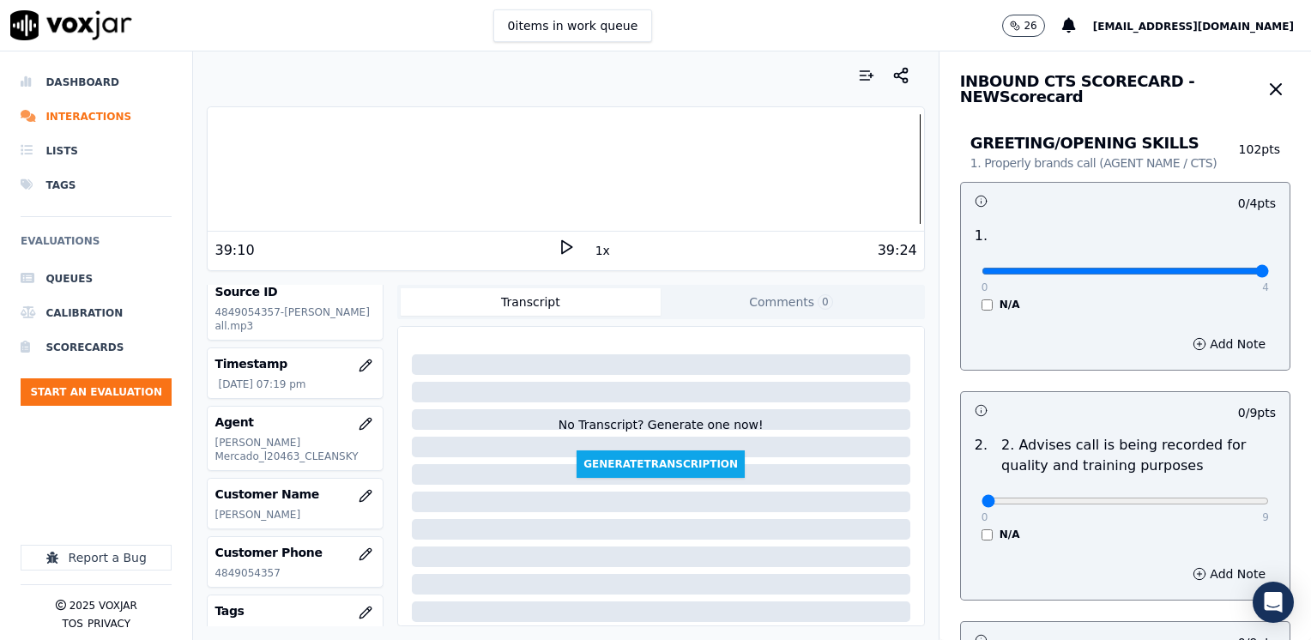
drag, startPoint x: 971, startPoint y: 268, endPoint x: 1313, endPoint y: 302, distance: 344.0
type input "4"
click at [1269, 274] on input "range" at bounding box center [1124, 271] width 287 height 7
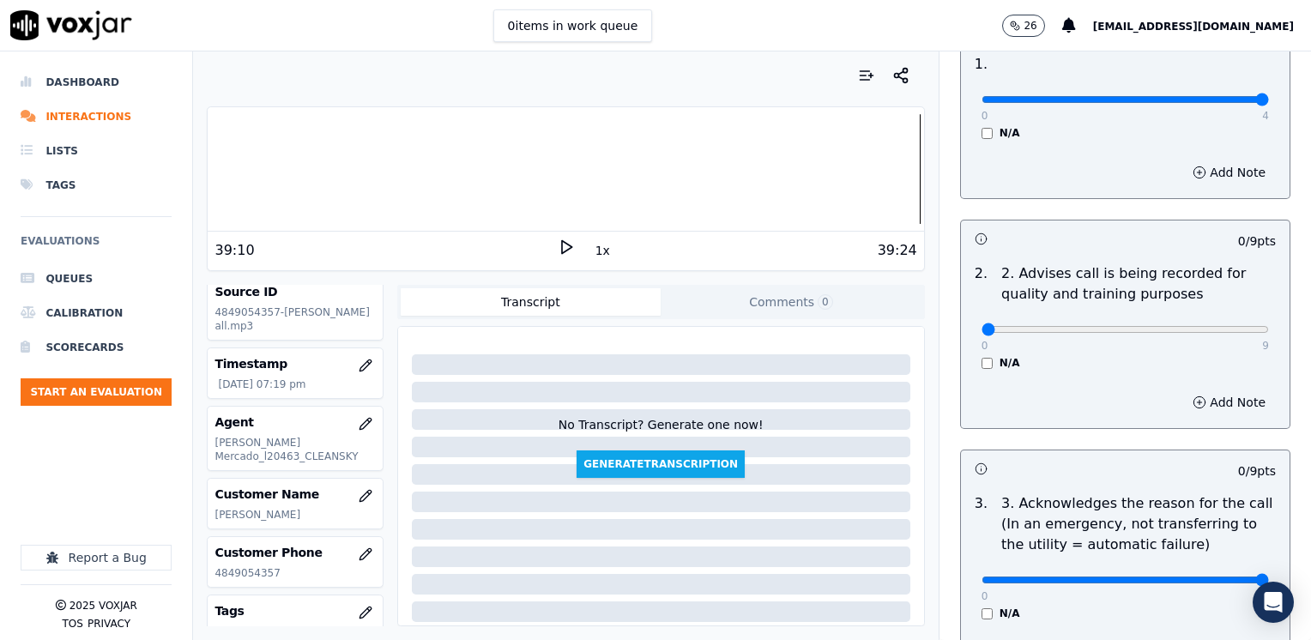
drag, startPoint x: 968, startPoint y: 577, endPoint x: 1310, endPoint y: 528, distance: 345.7
type input "9"
click at [1269, 576] on input "range" at bounding box center [1124, 579] width 287 height 7
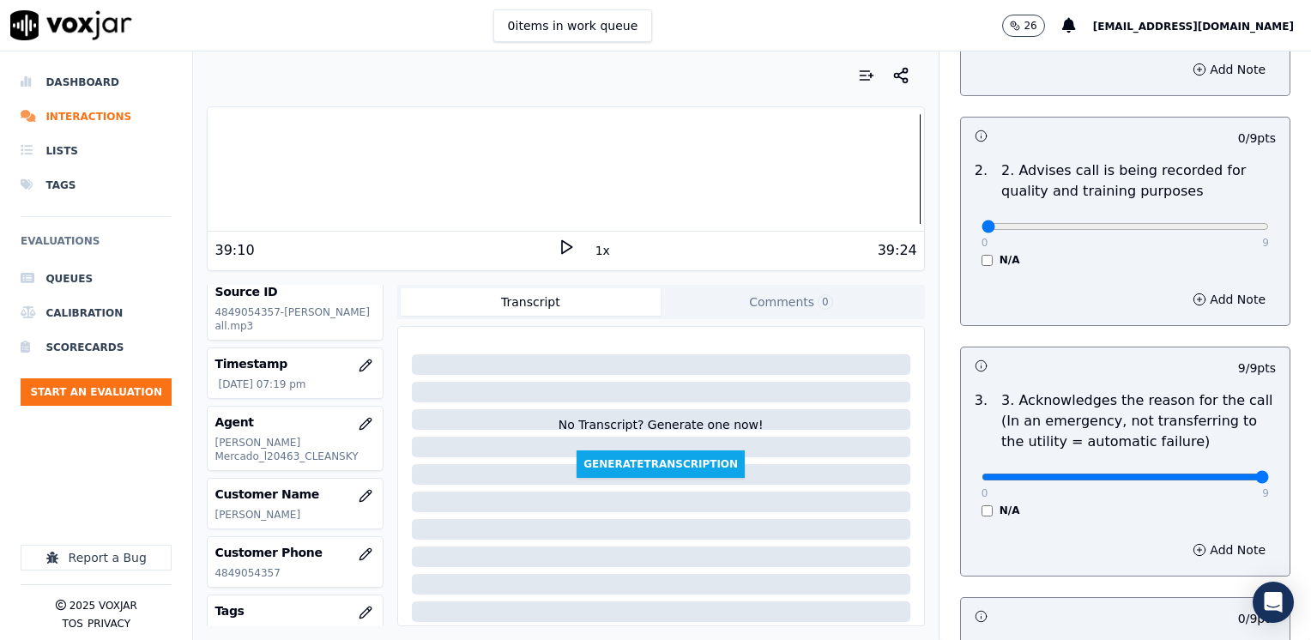
scroll to position [429, 0]
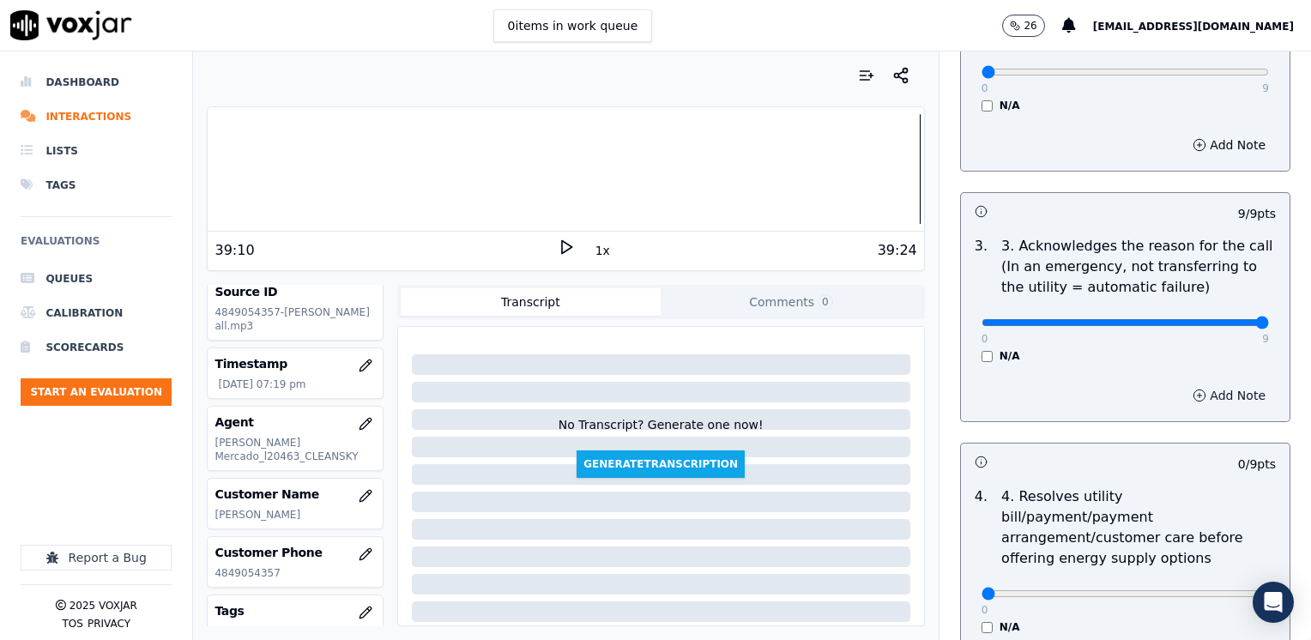
click at [1206, 394] on button "Add Note" at bounding box center [1229, 395] width 94 height 24
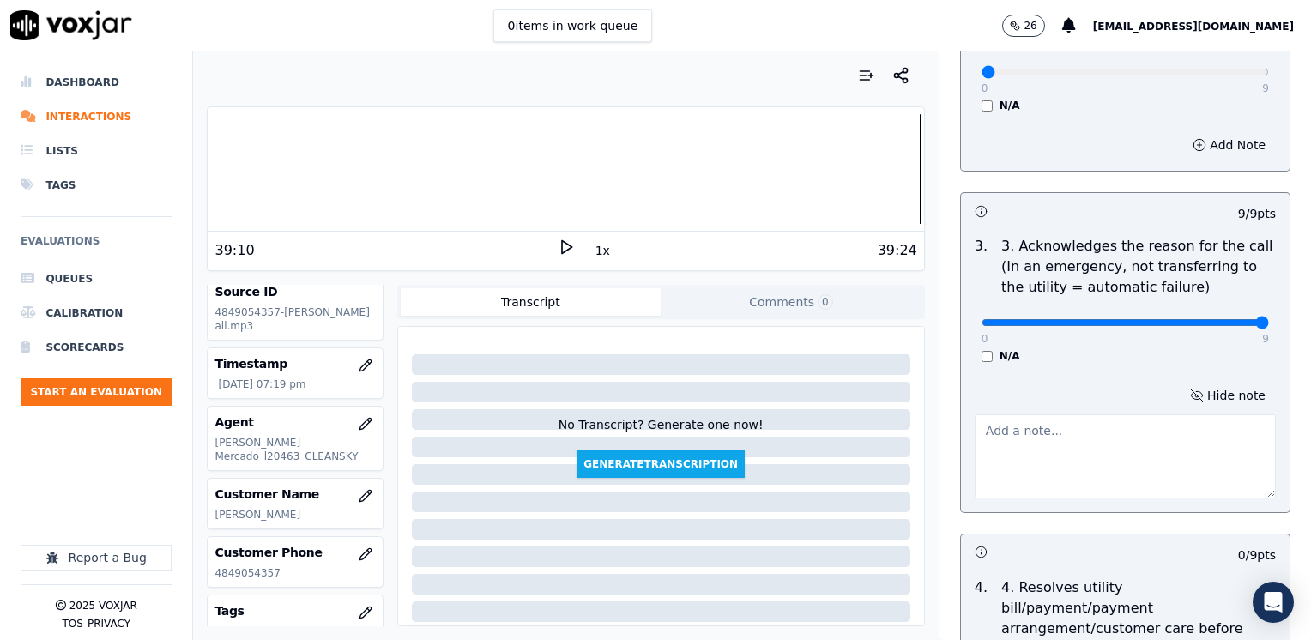
click at [1053, 463] on textarea at bounding box center [1124, 456] width 301 height 84
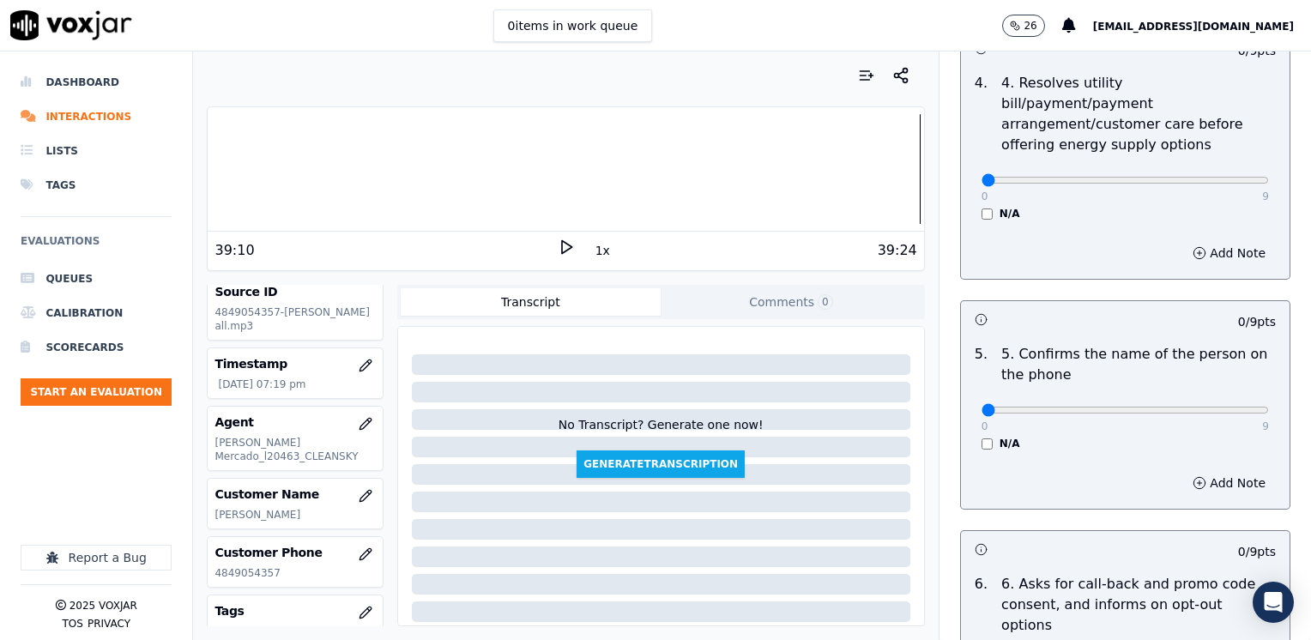
scroll to position [944, 0]
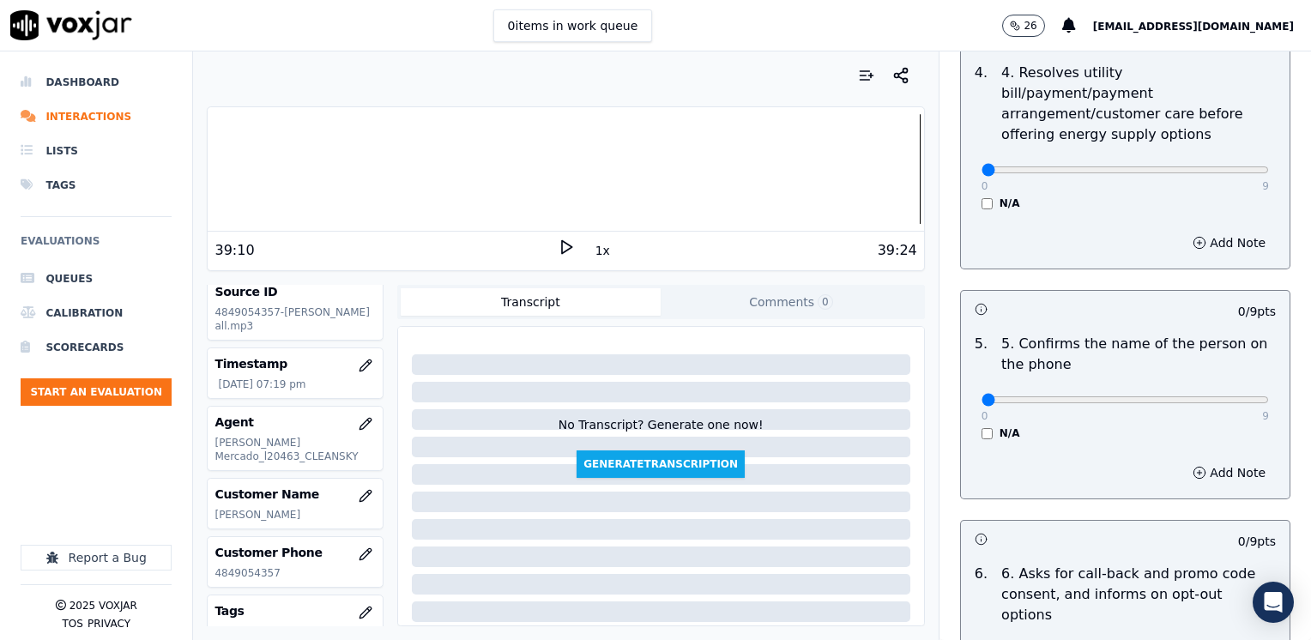
type textarea "Cx is not receiving his bill at her service address, physical bill"
drag, startPoint x: 968, startPoint y: 377, endPoint x: 1313, endPoint y: 371, distance: 344.9
type input "9"
click at [1269, 396] on input "range" at bounding box center [1124, 399] width 287 height 7
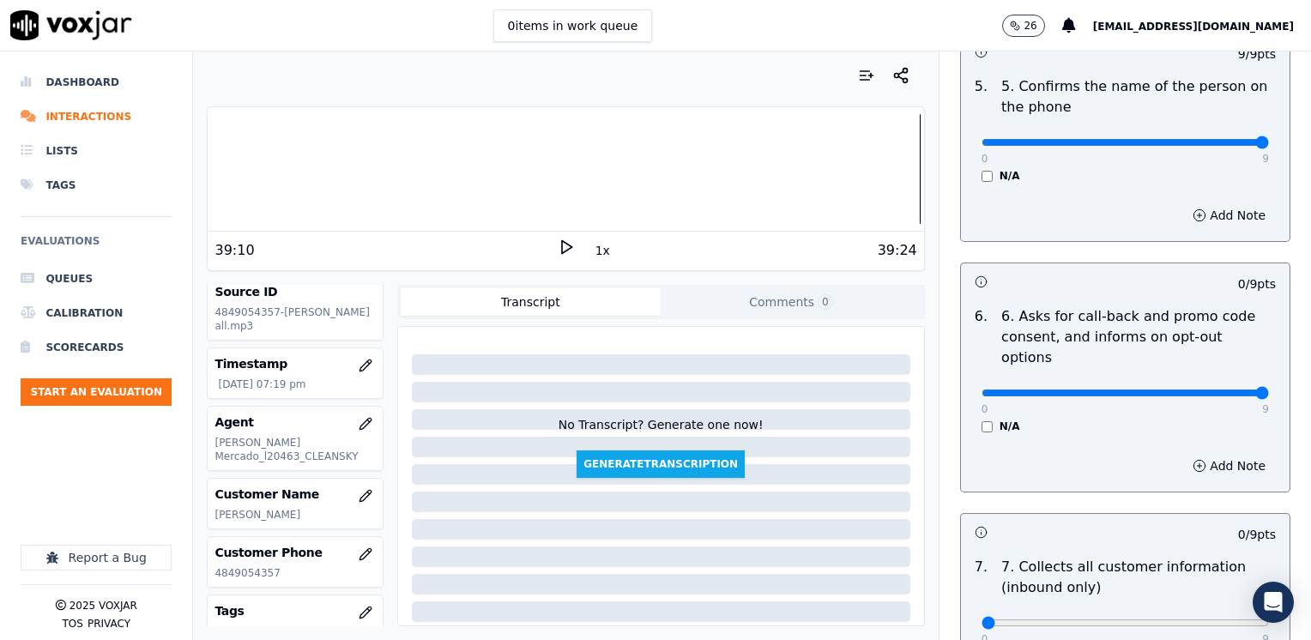
drag, startPoint x: 973, startPoint y: 348, endPoint x: 1313, endPoint y: 339, distance: 340.7
type input "9"
click at [1269, 389] on input "range" at bounding box center [1124, 392] width 287 height 7
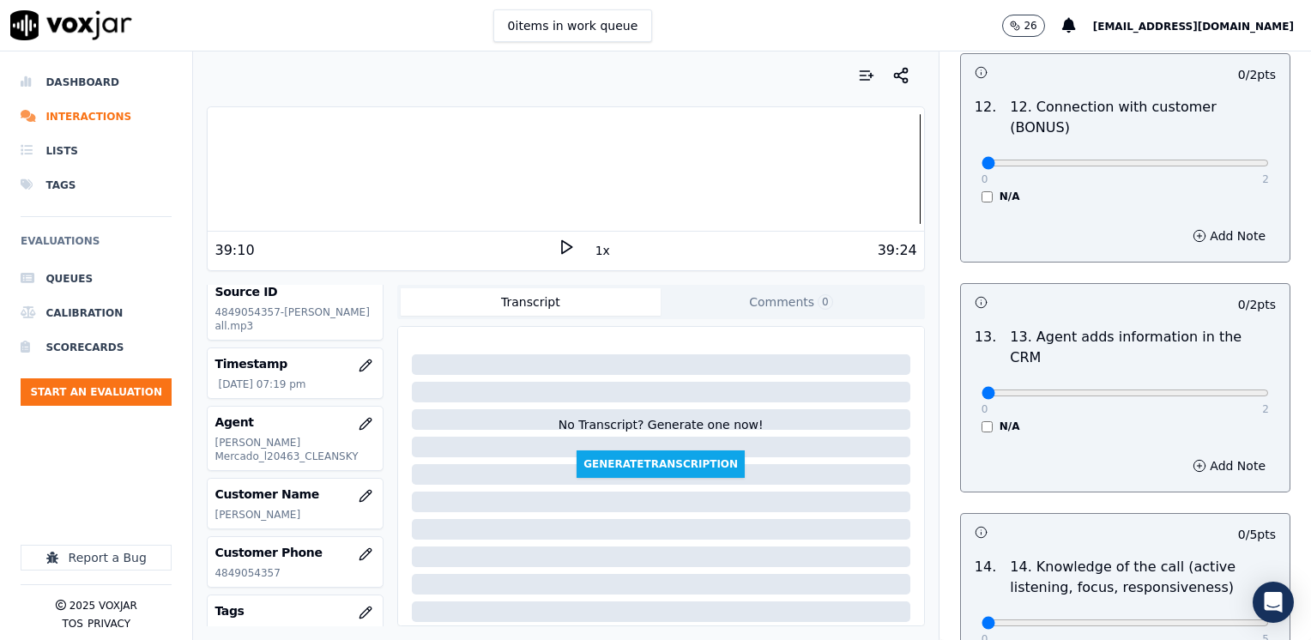
scroll to position [2967, 0]
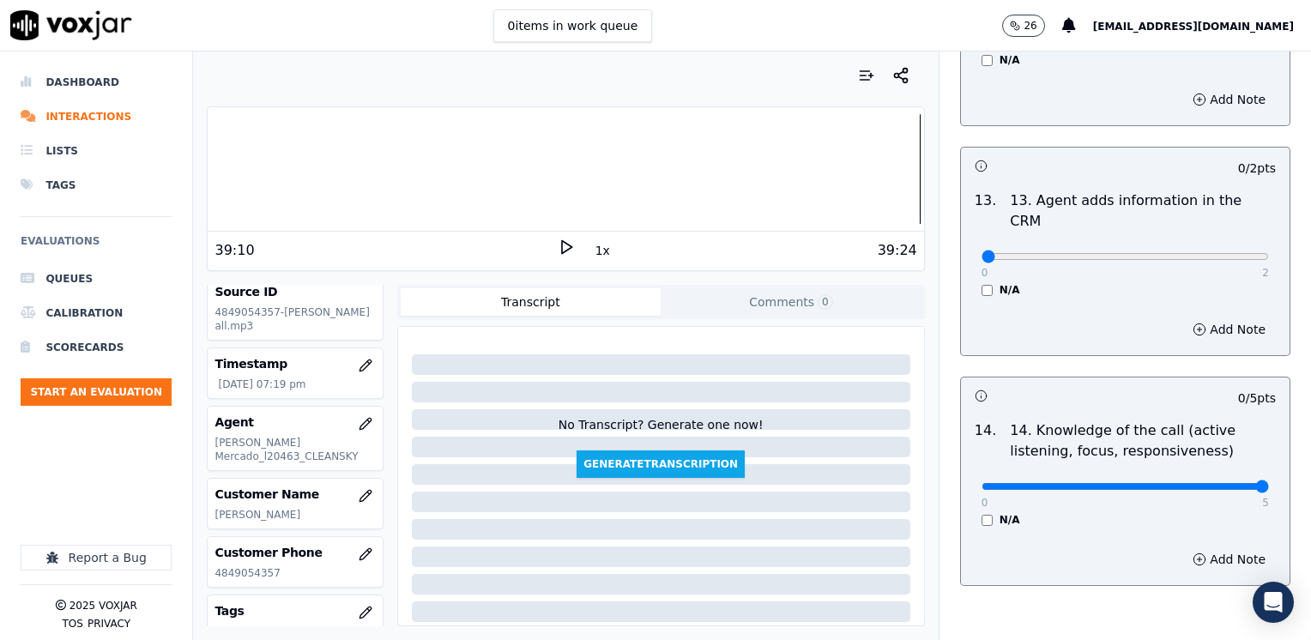
drag, startPoint x: 1044, startPoint y: 401, endPoint x: 1271, endPoint y: 440, distance: 230.7
type input "5"
click at [1269, 483] on input "range" at bounding box center [1124, 486] width 287 height 7
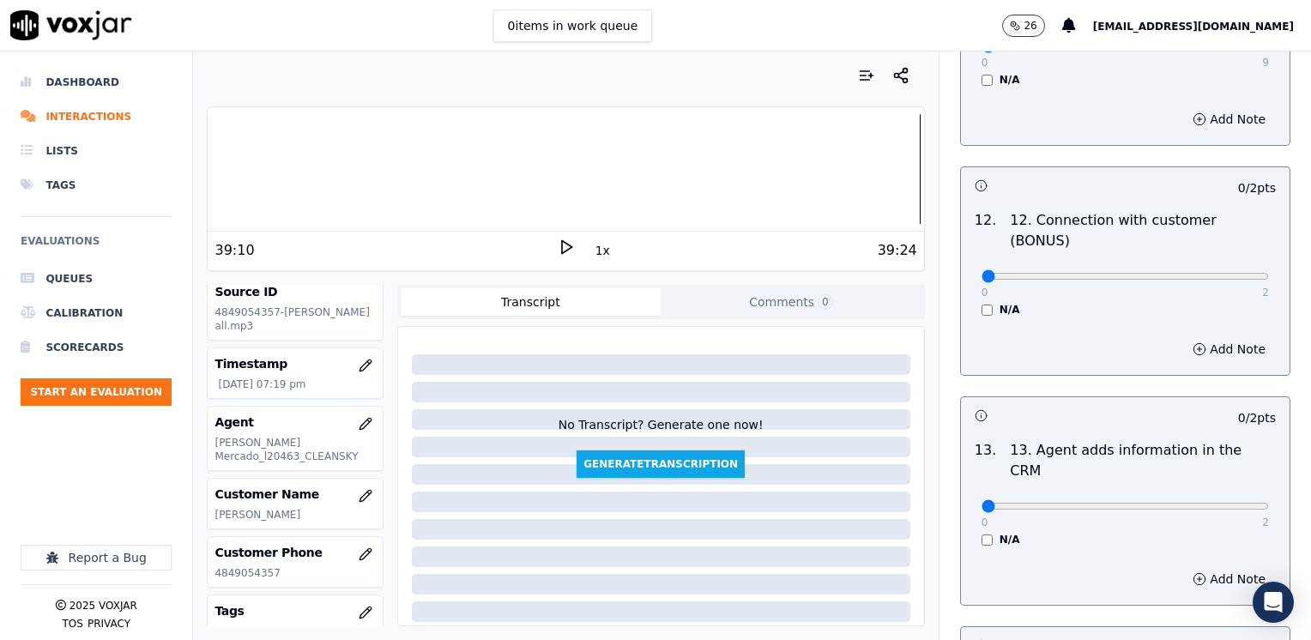
scroll to position [2710, 0]
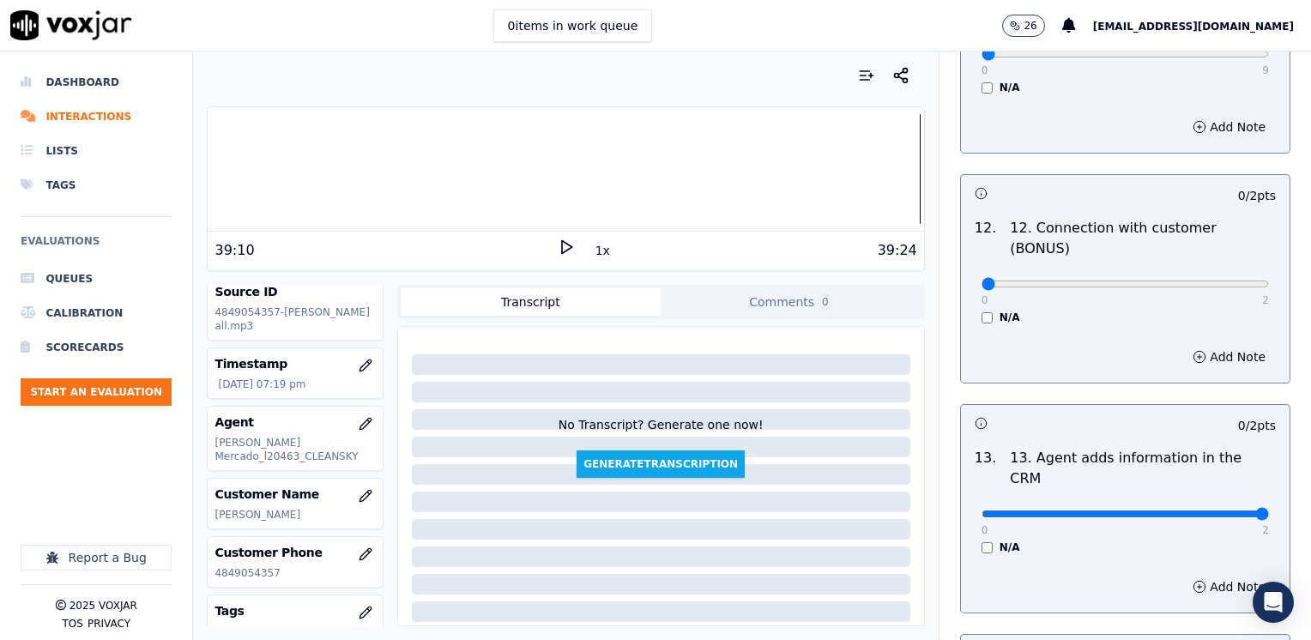
drag, startPoint x: 974, startPoint y: 427, endPoint x: 1313, endPoint y: 423, distance: 338.9
type input "2"
click at [1269, 510] on input "range" at bounding box center [1124, 513] width 287 height 7
drag, startPoint x: 974, startPoint y: 222, endPoint x: 1313, endPoint y: 220, distance: 338.8
type input "2"
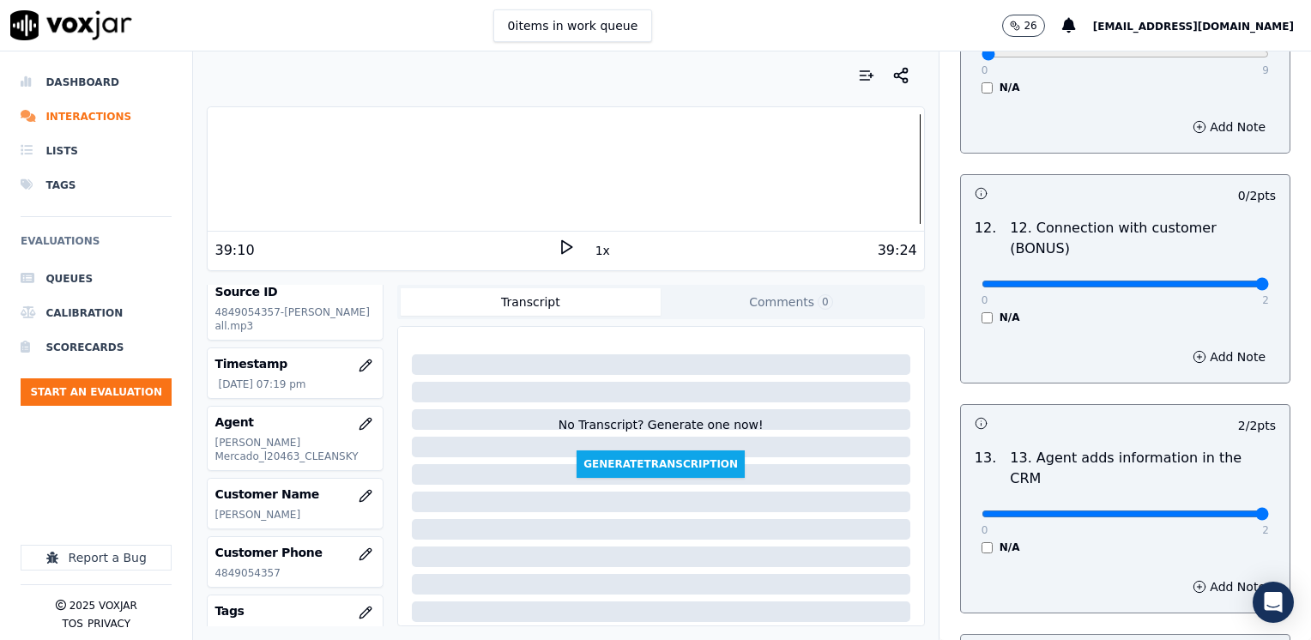
click at [1269, 281] on input "range" at bounding box center [1124, 284] width 287 height 7
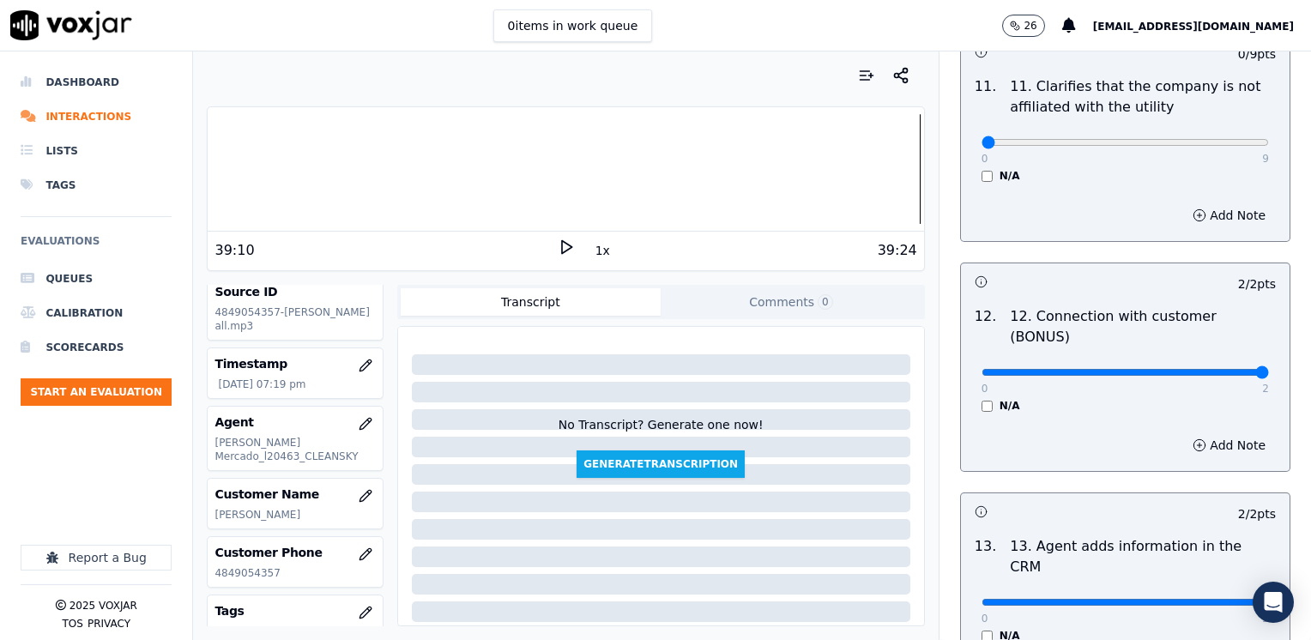
scroll to position [2452, 0]
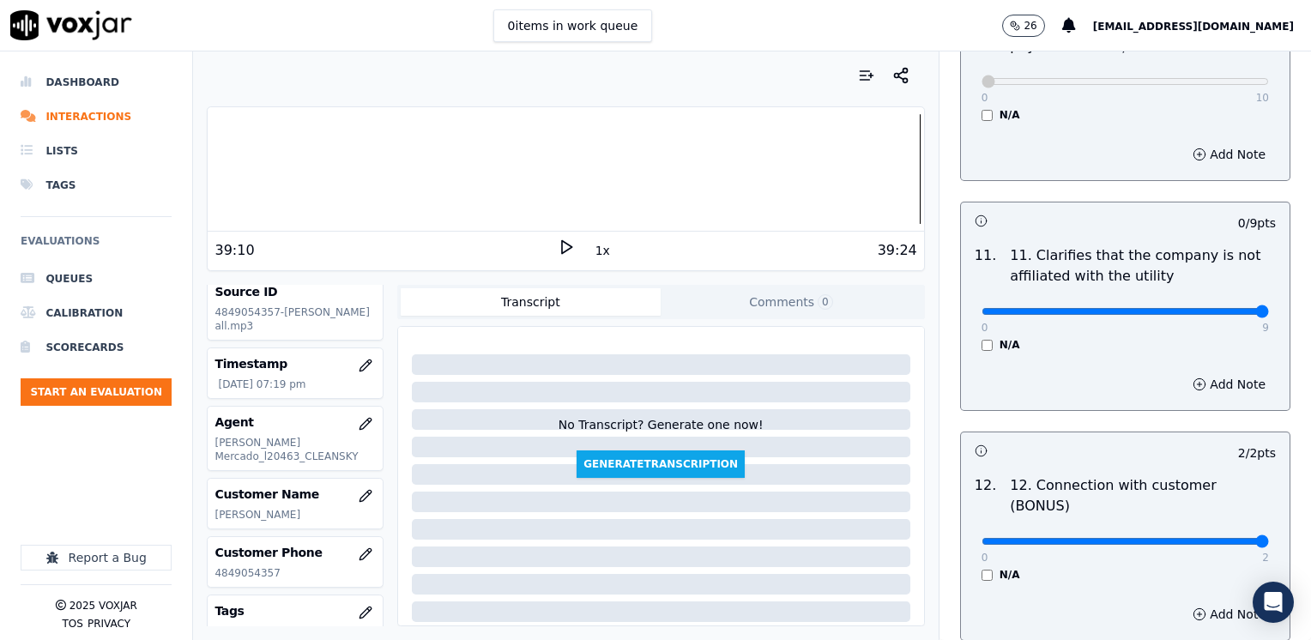
drag, startPoint x: 974, startPoint y: 262, endPoint x: 1253, endPoint y: 307, distance: 282.5
type input "9"
click at [1269, 308] on input "range" at bounding box center [1124, 311] width 287 height 7
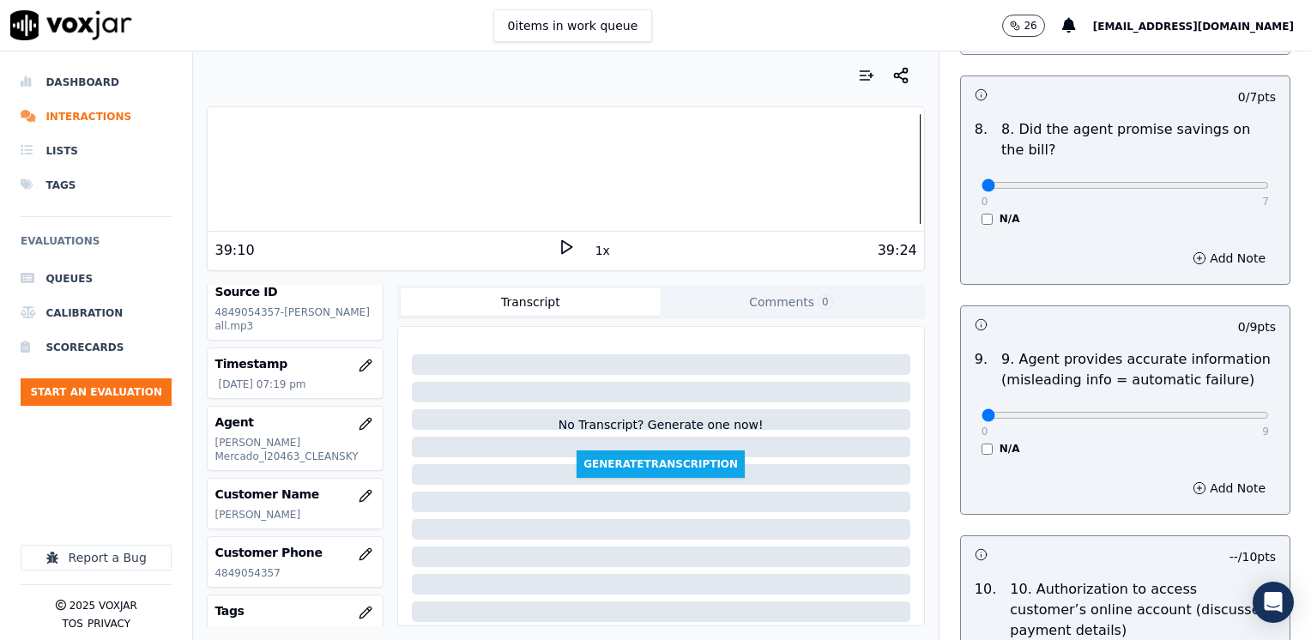
scroll to position [1852, 0]
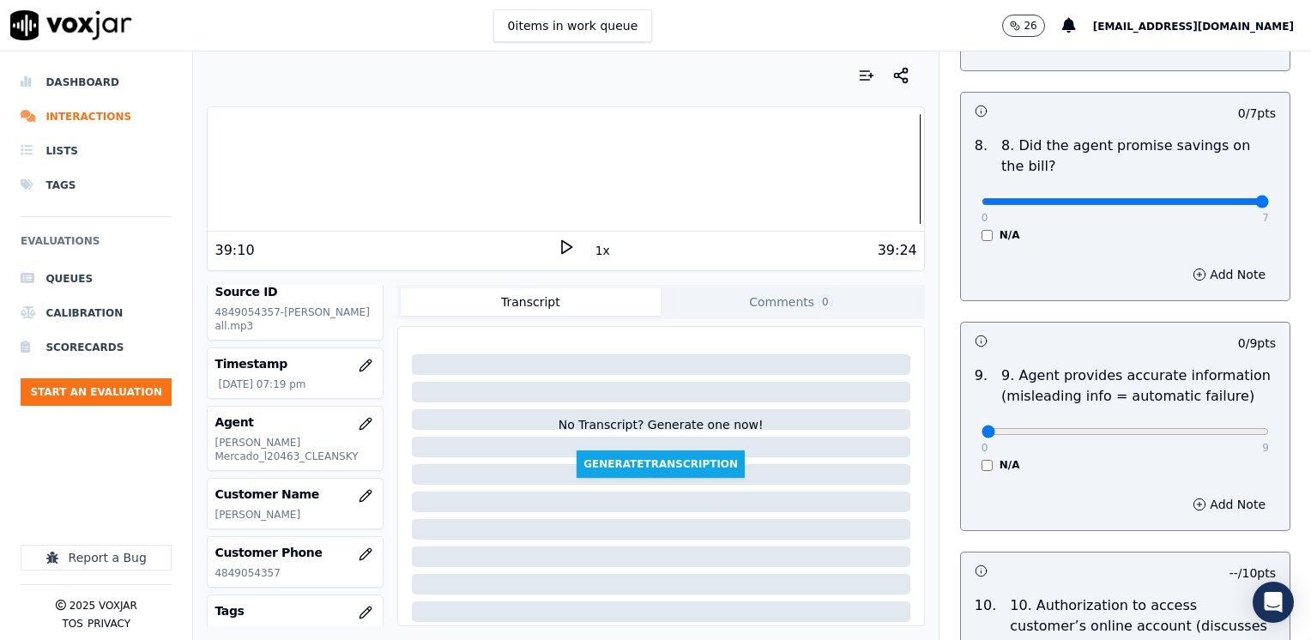
drag, startPoint x: 968, startPoint y: 160, endPoint x: 1310, endPoint y: 188, distance: 343.4
type input "7"
click at [1269, 198] on input "range" at bounding box center [1124, 201] width 287 height 7
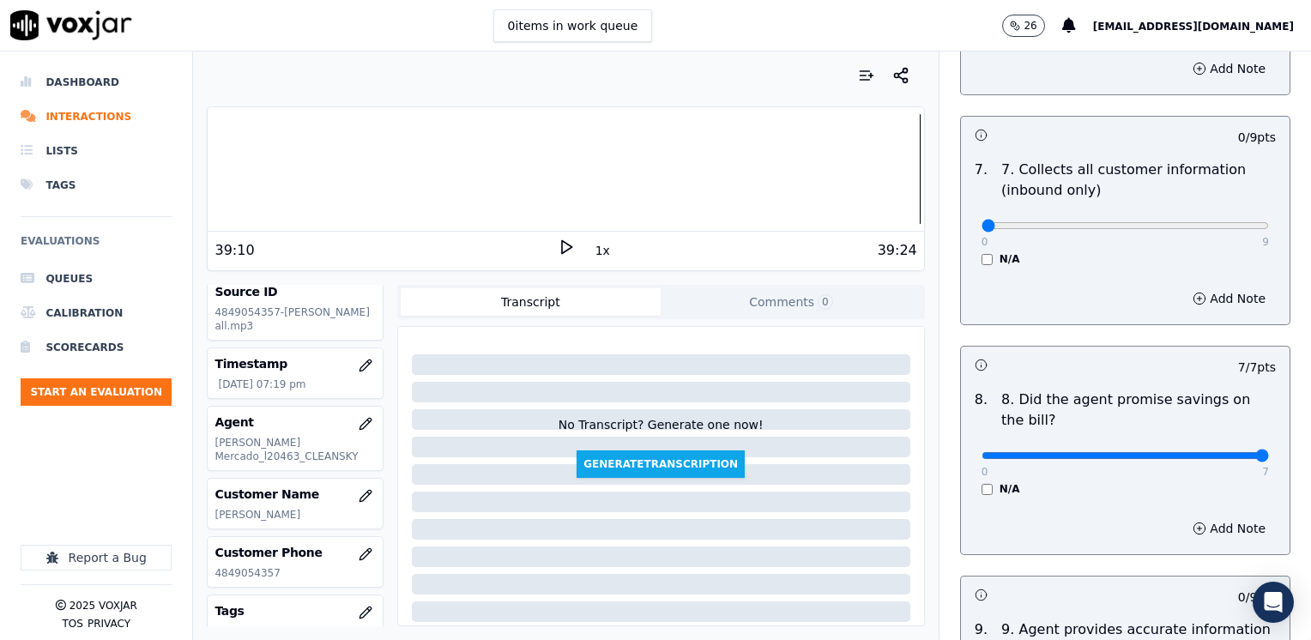
scroll to position [1544, 0]
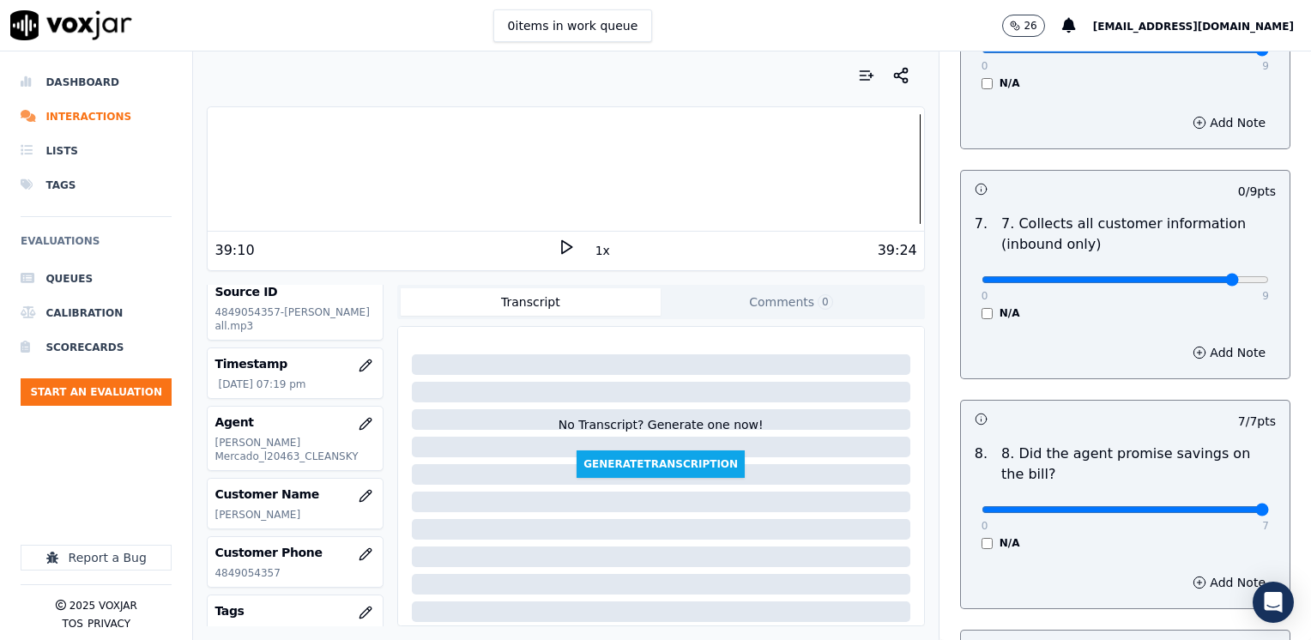
type input "8"
click at [1200, 276] on input "range" at bounding box center [1124, 279] width 287 height 7
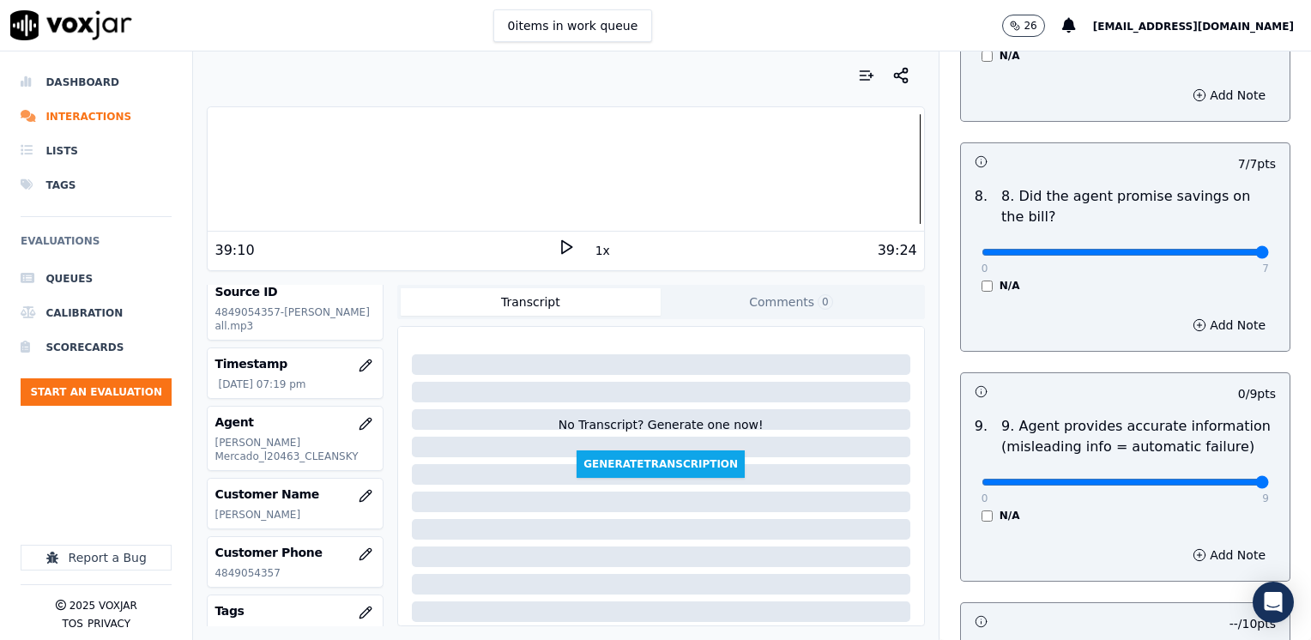
drag, startPoint x: 968, startPoint y: 440, endPoint x: 1313, endPoint y: 451, distance: 345.0
type input "9"
click at [1269, 479] on input "range" at bounding box center [1124, 482] width 287 height 7
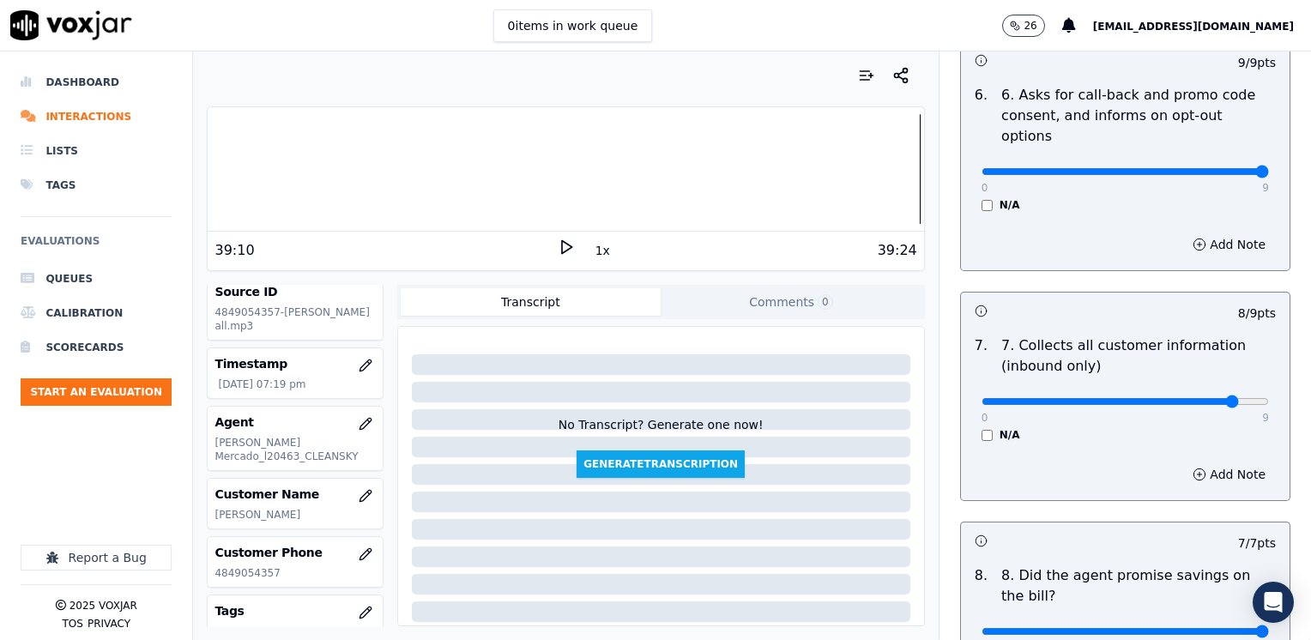
scroll to position [1423, 0]
click at [1198, 462] on button "Add Note" at bounding box center [1229, 474] width 94 height 24
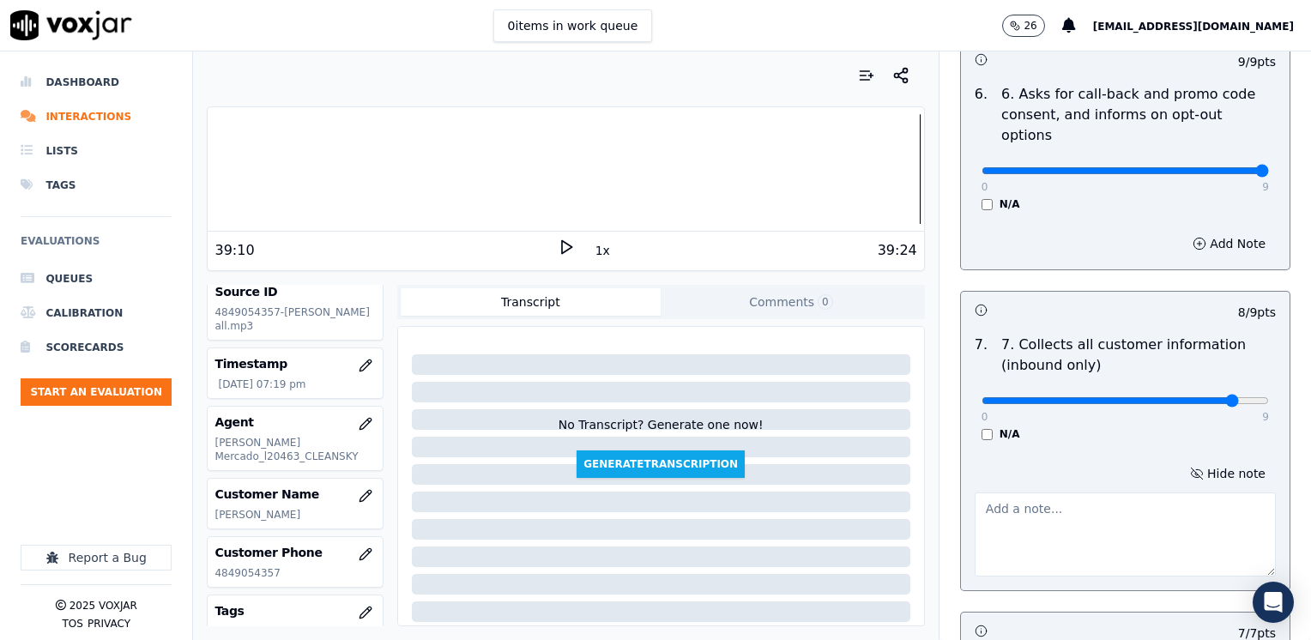
click at [1077, 498] on textarea at bounding box center [1124, 534] width 301 height 84
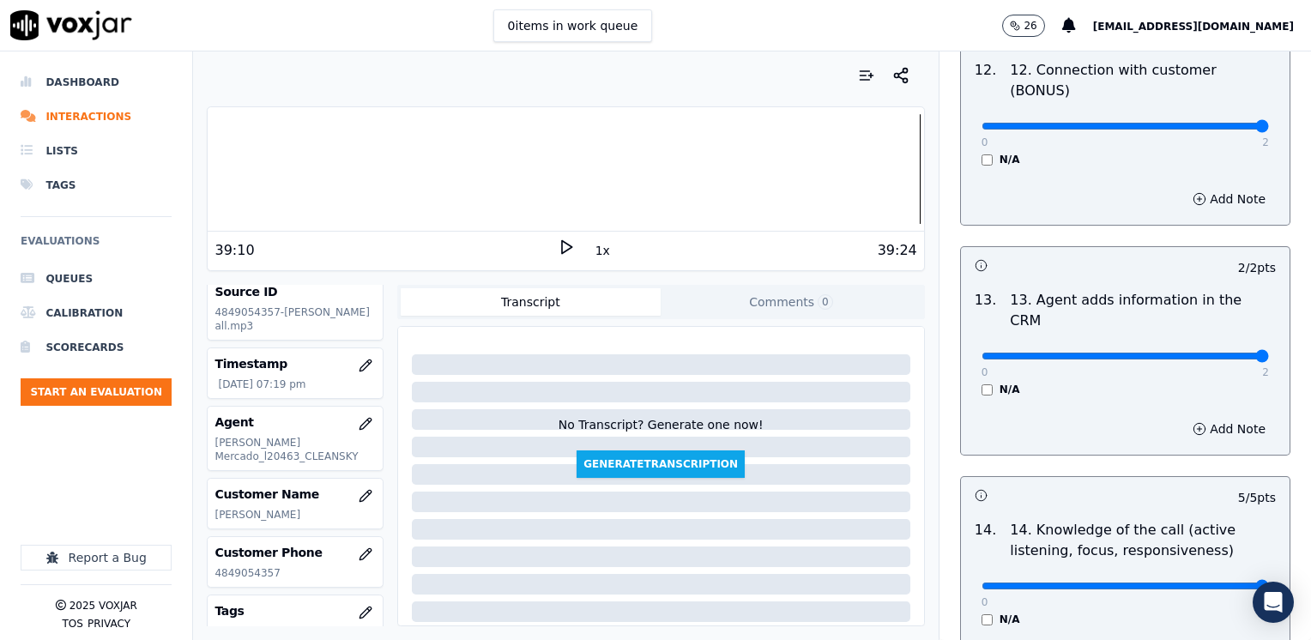
scroll to position [3057, 0]
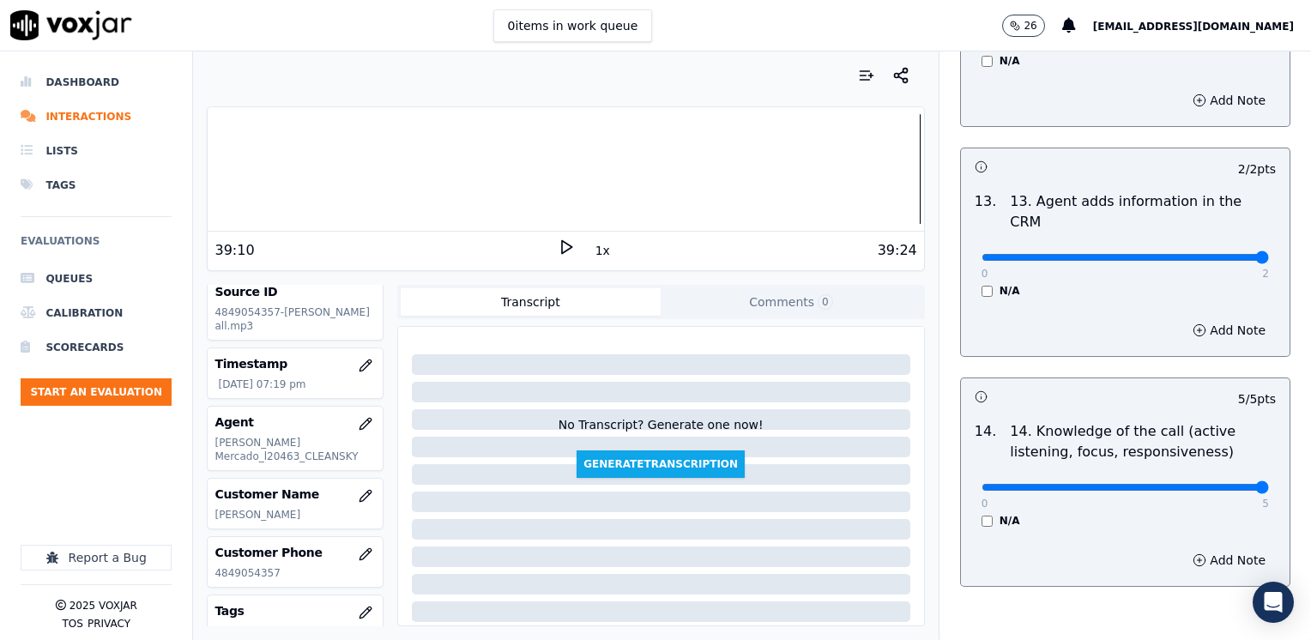
type textarea "Make sure to confirm full service address and the name as it appears on the bil…"
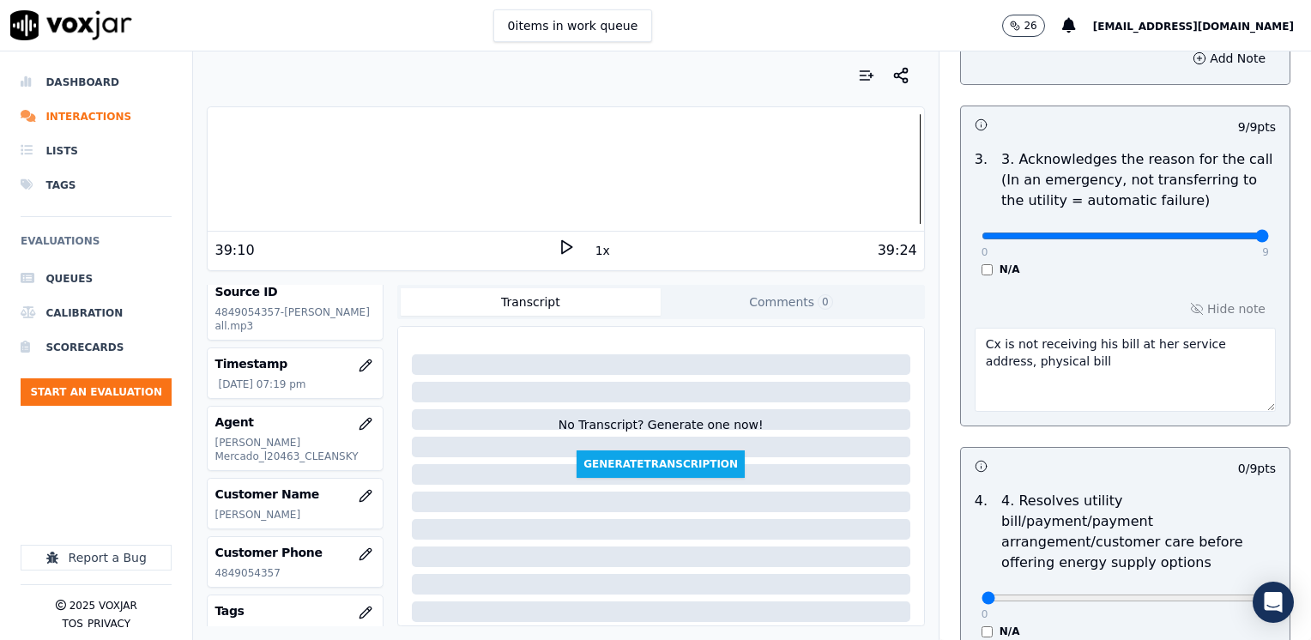
scroll to position [515, 0]
drag, startPoint x: 968, startPoint y: 571, endPoint x: 1310, endPoint y: 564, distance: 342.4
type input "9"
click at [1269, 595] on input "range" at bounding box center [1124, 598] width 287 height 7
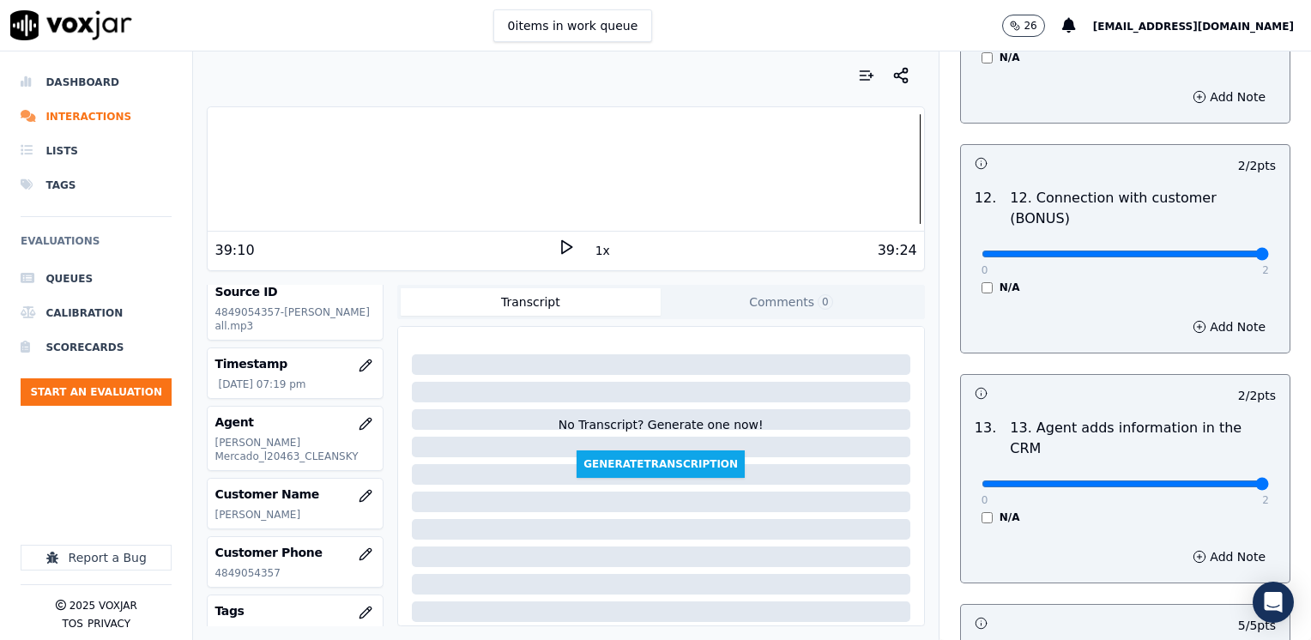
scroll to position [3057, 0]
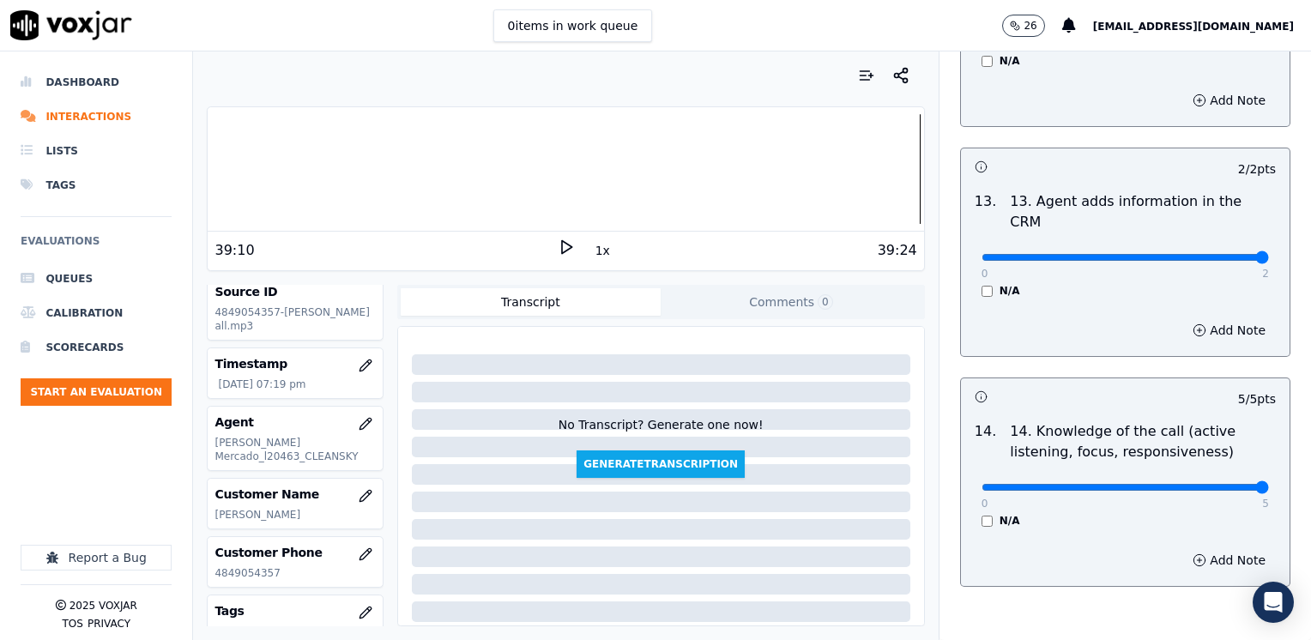
click at [1198, 484] on input "range" at bounding box center [1124, 487] width 287 height 7
click at [1200, 484] on input "range" at bounding box center [1124, 487] width 287 height 7
click at [1195, 484] on input "range" at bounding box center [1124, 487] width 287 height 7
drag, startPoint x: 1169, startPoint y: 395, endPoint x: 1220, endPoint y: 437, distance: 65.8
type input "5"
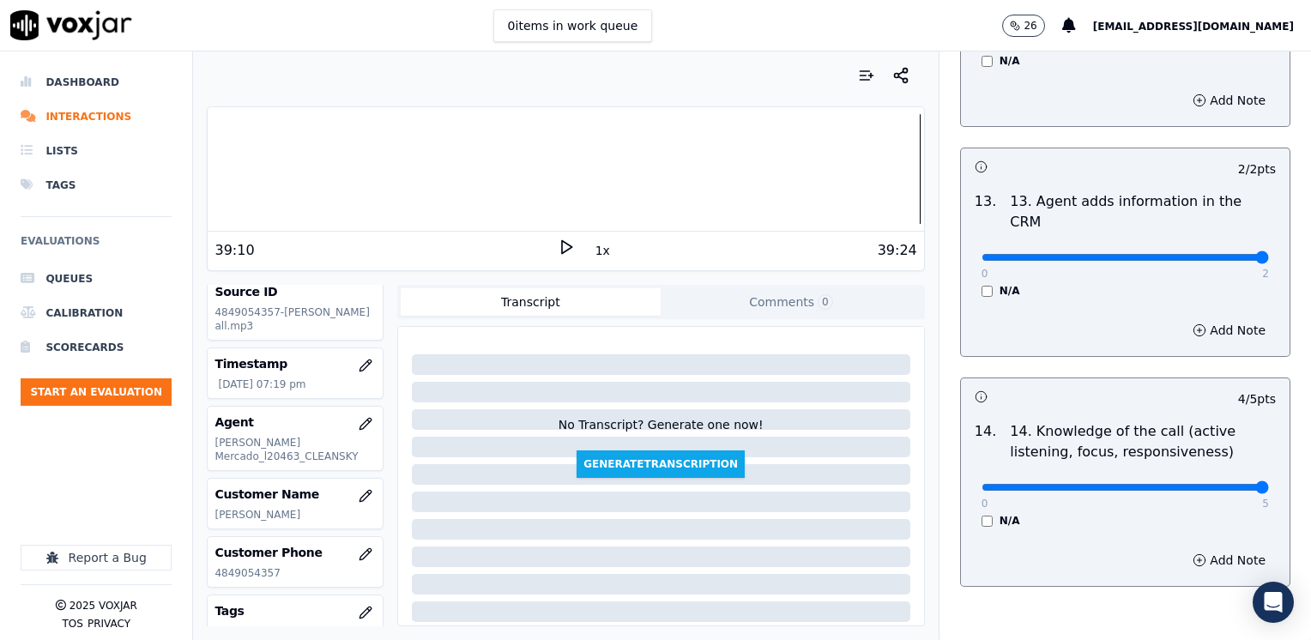
click at [1269, 484] on input "range" at bounding box center [1124, 487] width 287 height 7
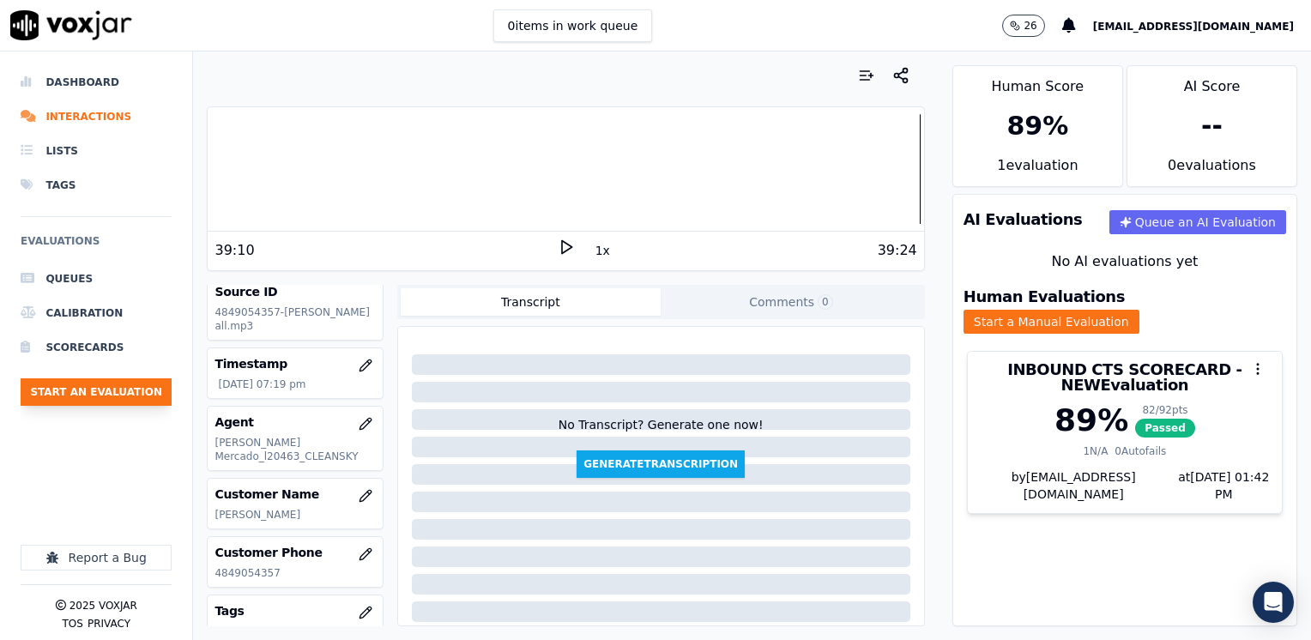
click at [76, 388] on button "Start an Evaluation" at bounding box center [96, 391] width 151 height 27
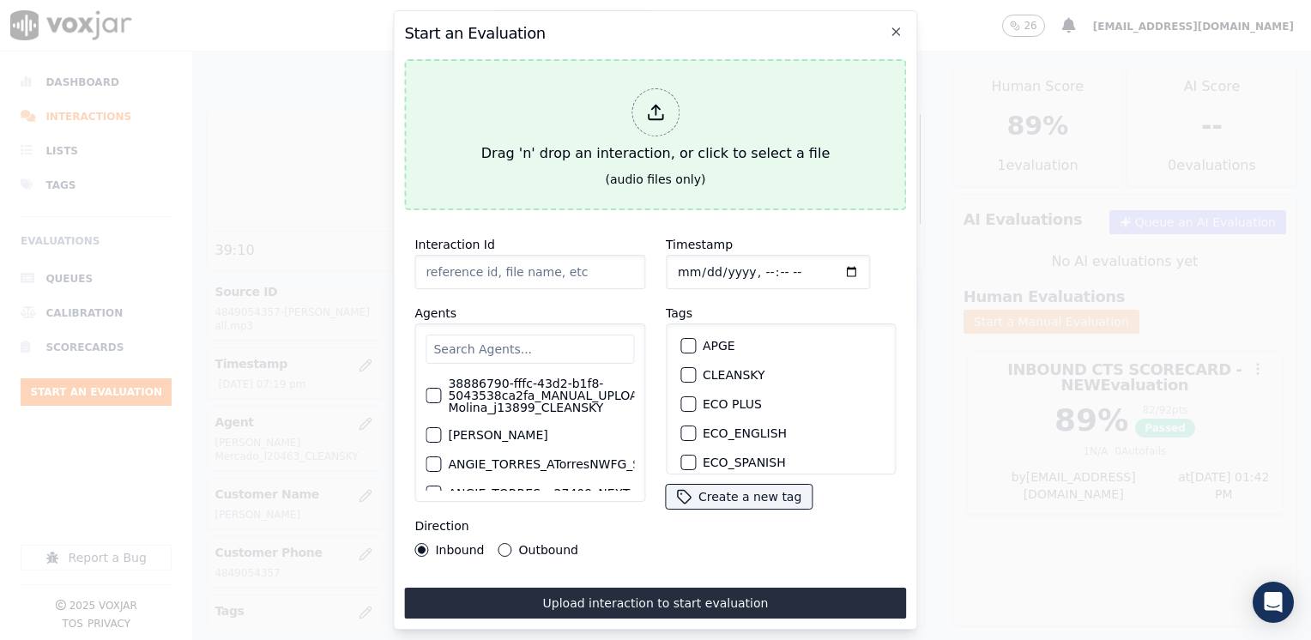
click at [638, 114] on div at bounding box center [655, 112] width 48 height 48
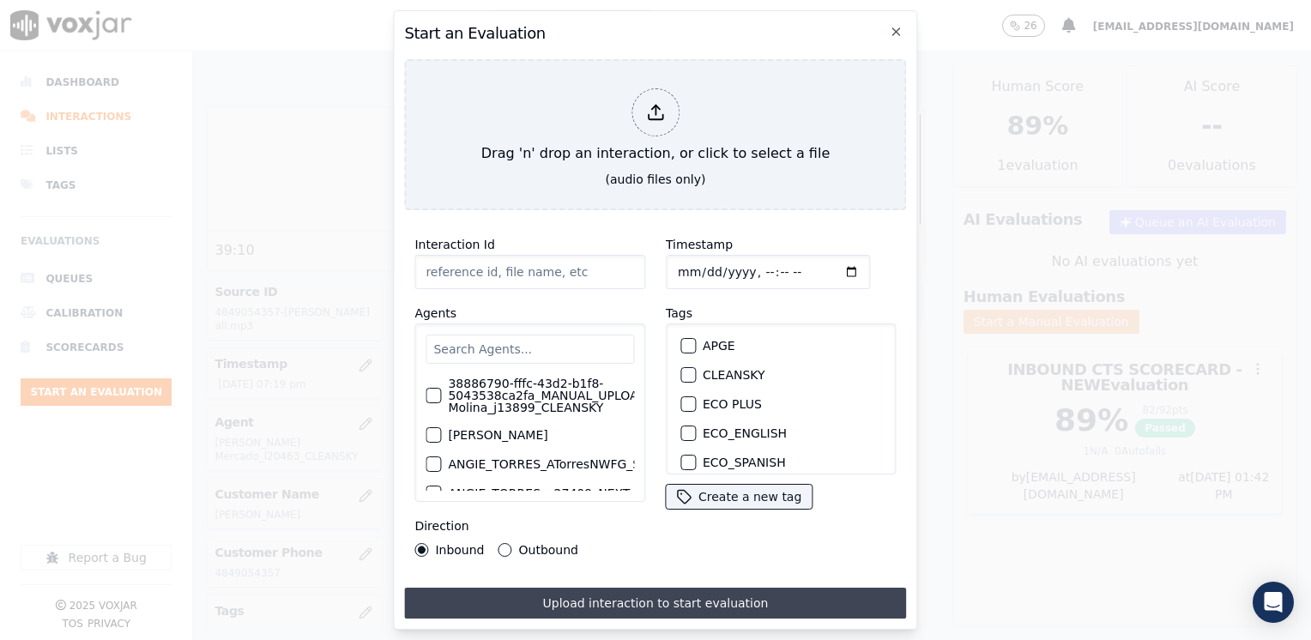
type input "20250910-100914_6464150559-[PERSON_NAME] all.mp3"
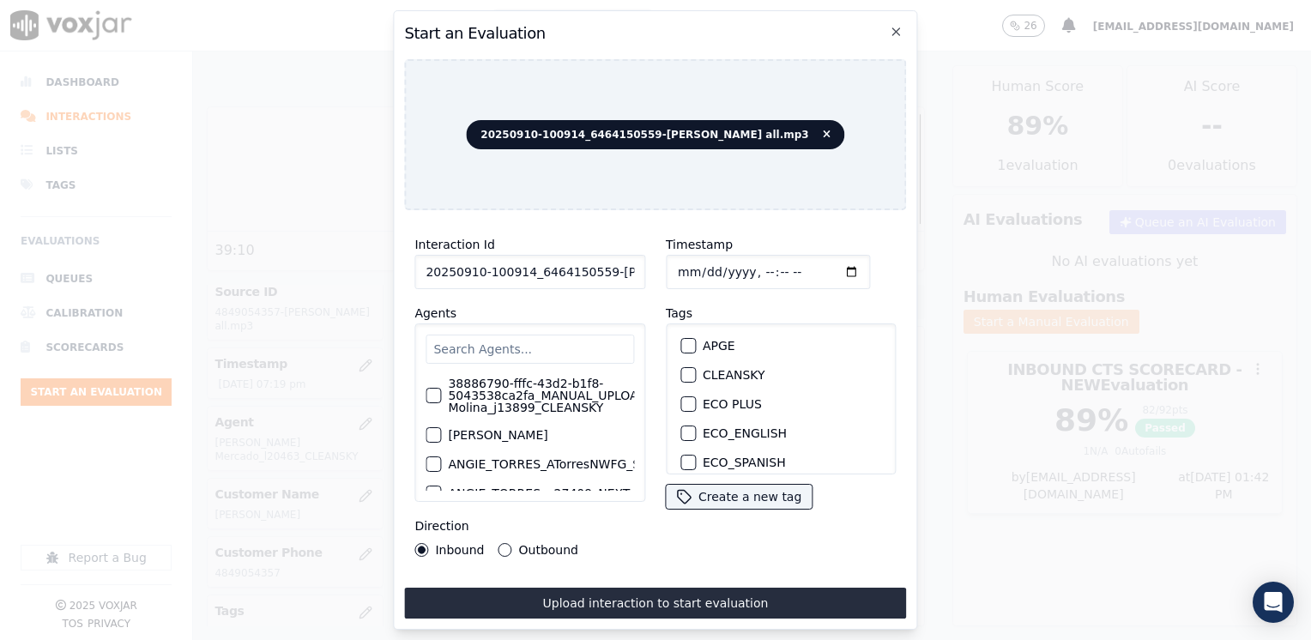
click at [539, 335] on input "text" at bounding box center [529, 349] width 208 height 29
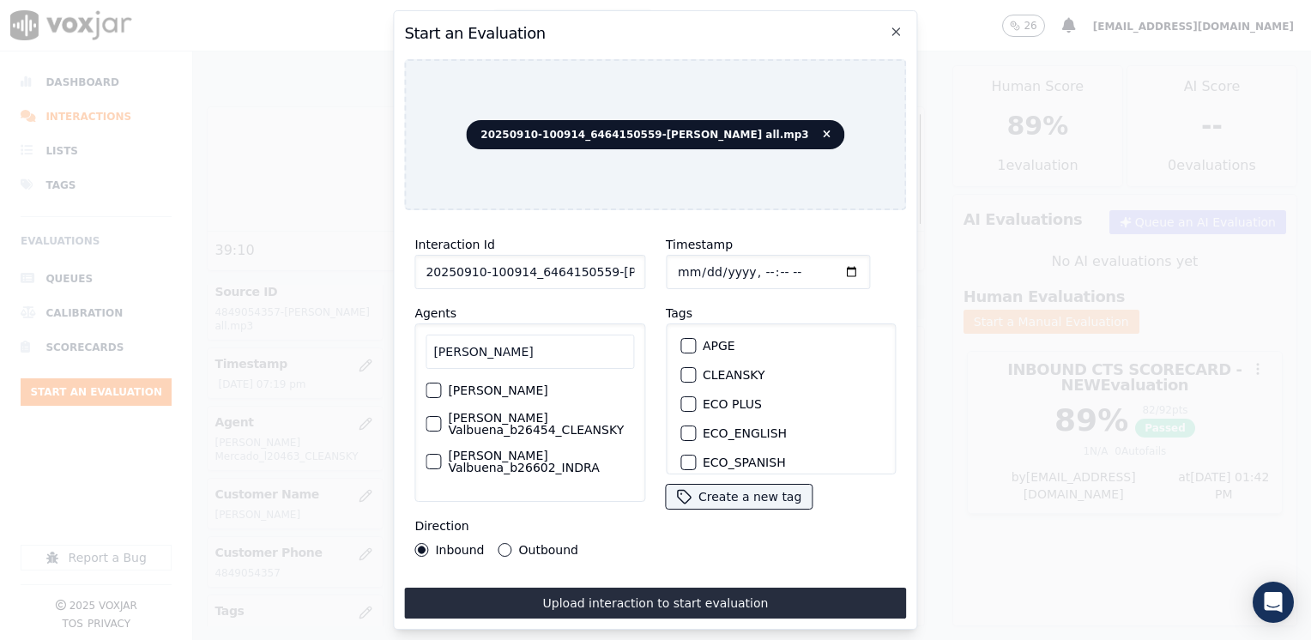
type input "[PERSON_NAME]"
click at [537, 424] on label "[PERSON_NAME] Valbuena_b26454_CLEANSKY" at bounding box center [541, 424] width 186 height 24
click at [441, 424] on button "[PERSON_NAME] Valbuena_b26454_CLEANSKY" at bounding box center [432, 423] width 15 height 15
click at [681, 369] on div "button" at bounding box center [687, 375] width 12 height 12
click at [821, 265] on input "Timestamp" at bounding box center [768, 272] width 204 height 34
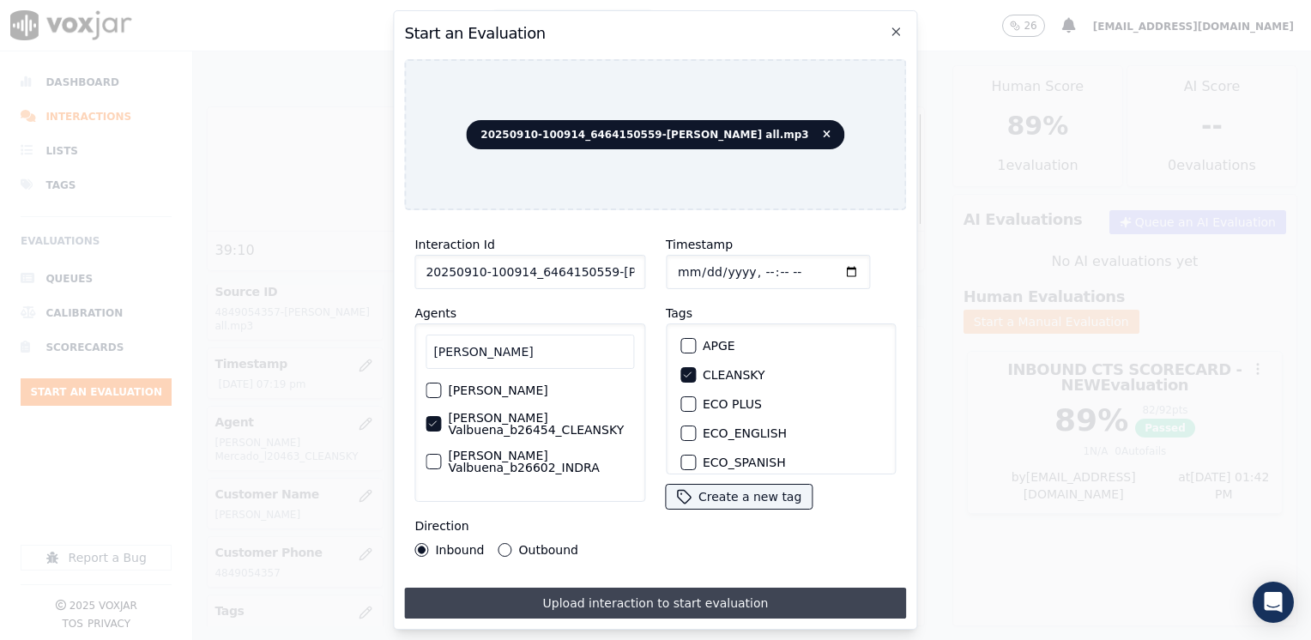
type input "[DATE]T13:42"
click at [635, 589] on button "Upload interaction to start evaluation" at bounding box center [655, 603] width 502 height 31
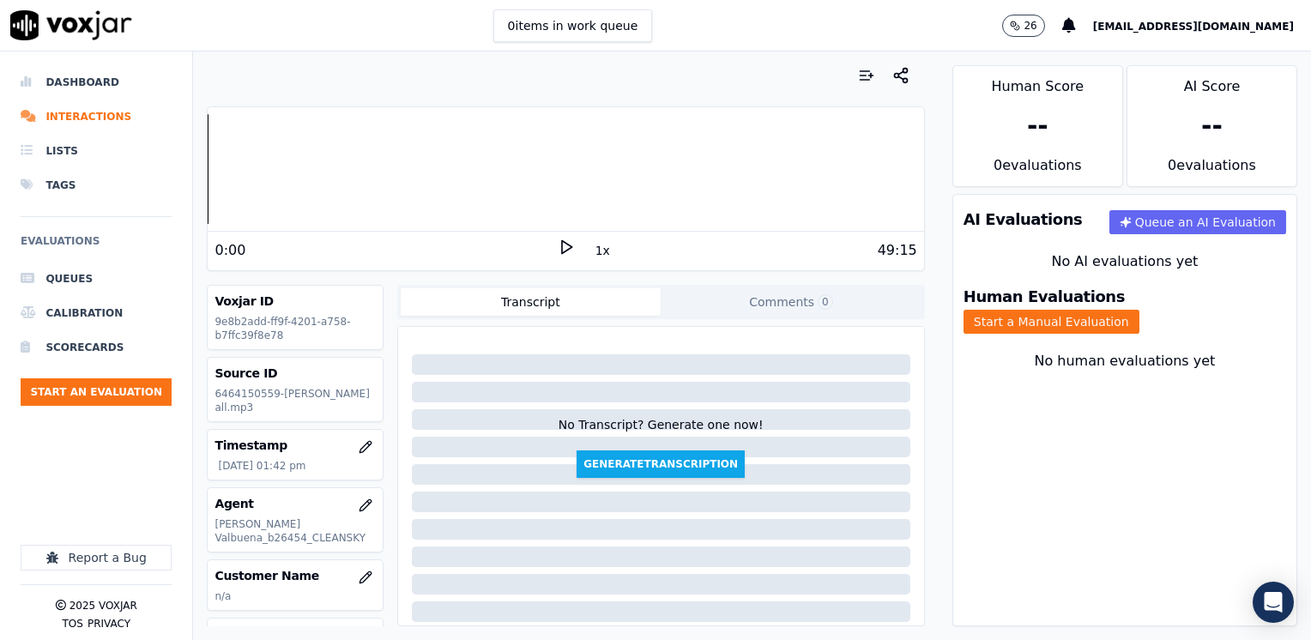
click at [531, 336] on div "No Transcript? Generate one now! Generate Transcription" at bounding box center [661, 406] width 512 height 144
click at [560, 237] on div "0:00 1x 49:15" at bounding box center [565, 250] width 715 height 37
click at [558, 242] on icon at bounding box center [566, 246] width 17 height 17
click at [558, 241] on icon at bounding box center [566, 246] width 17 height 17
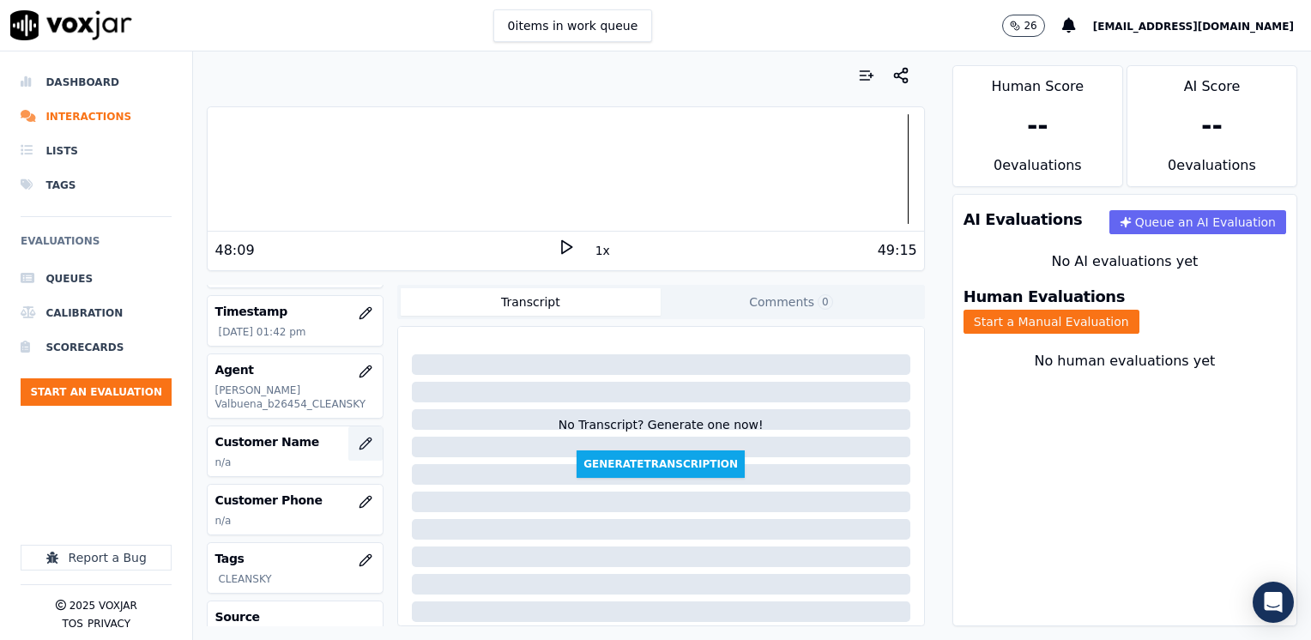
scroll to position [172, 0]
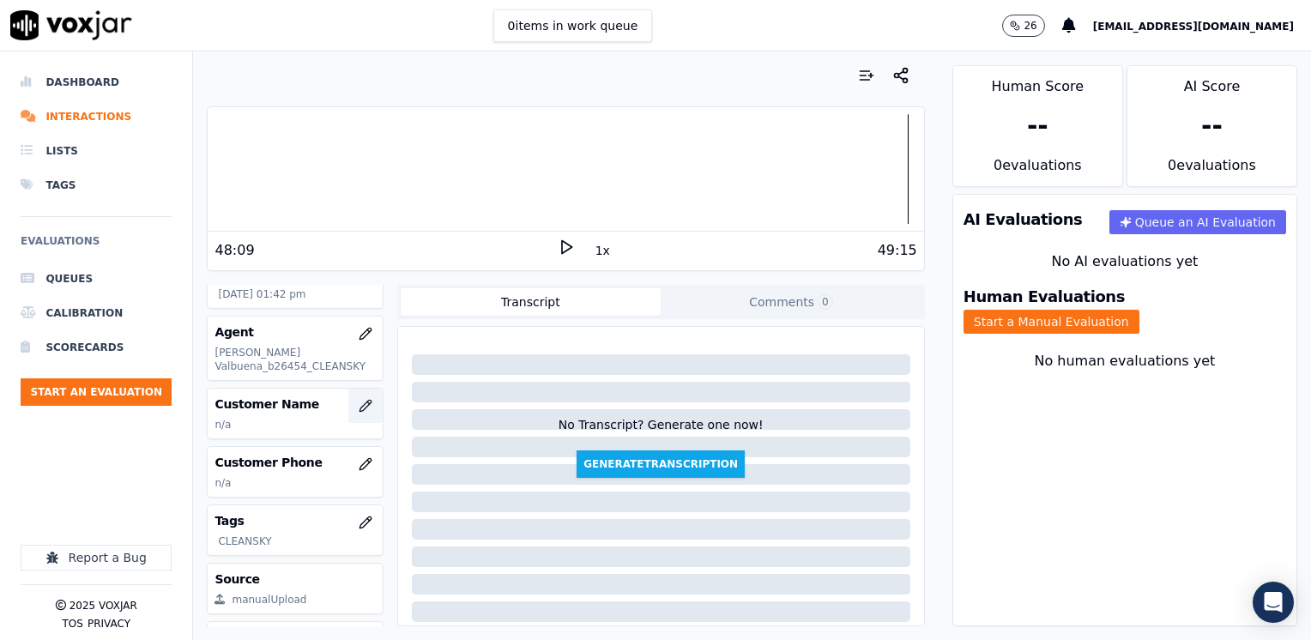
click at [357, 400] on button "button" at bounding box center [365, 406] width 34 height 34
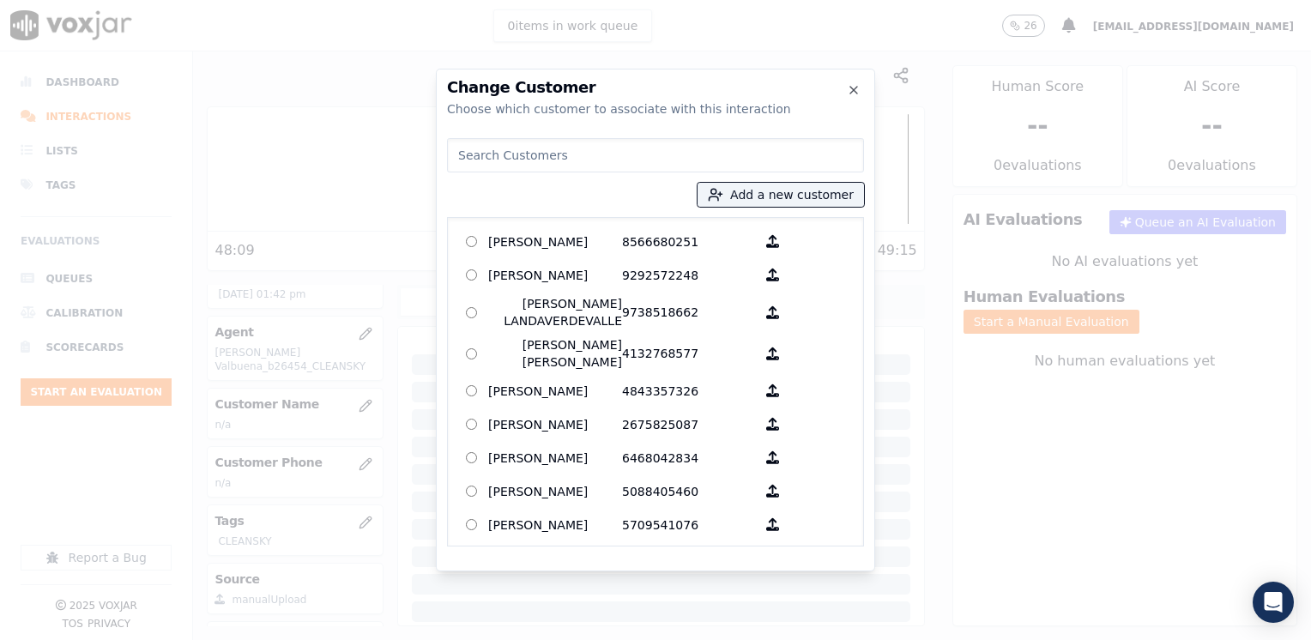
click at [665, 151] on input at bounding box center [655, 155] width 417 height 34
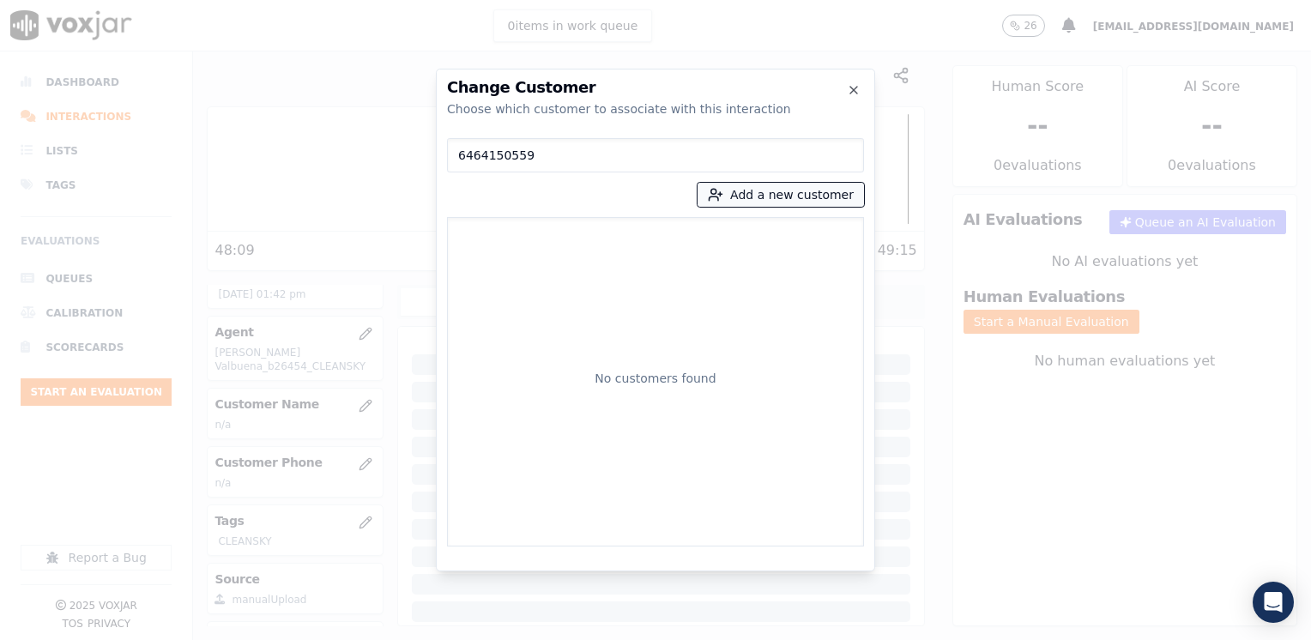
type input "6464150559"
click at [808, 193] on button "Add a new customer" at bounding box center [780, 195] width 166 height 24
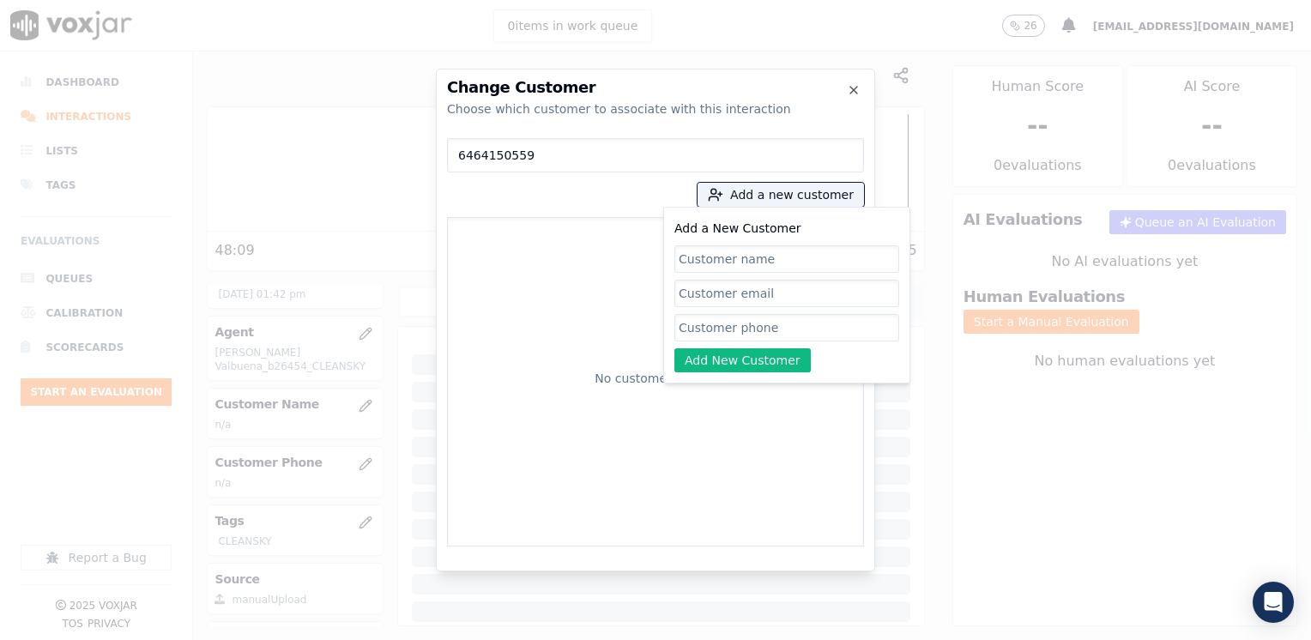
click at [746, 337] on input "Add a New Customer" at bounding box center [786, 327] width 225 height 27
paste input "6464150559"
type input "6464150559"
click at [812, 263] on input "Add a New Customer" at bounding box center [786, 258] width 225 height 27
paste input "[PERSON_NAME] [PERSON_NAME]"
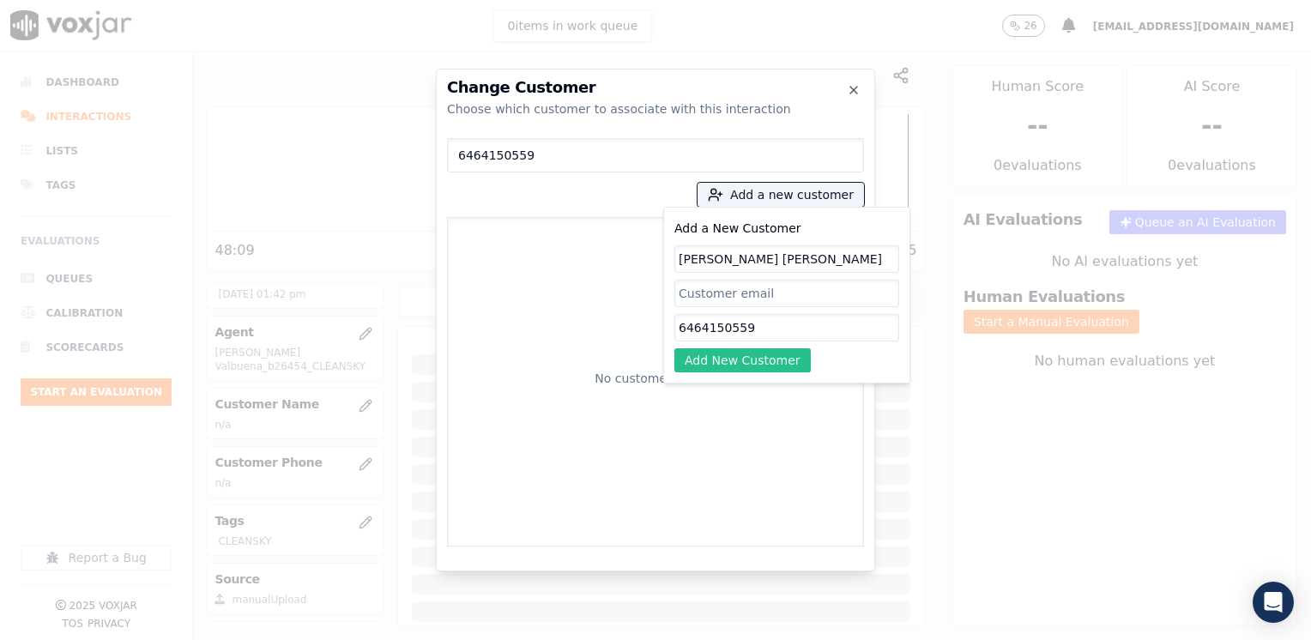
type input "[PERSON_NAME] [PERSON_NAME]"
click at [753, 354] on button "Add New Customer" at bounding box center [742, 360] width 136 height 24
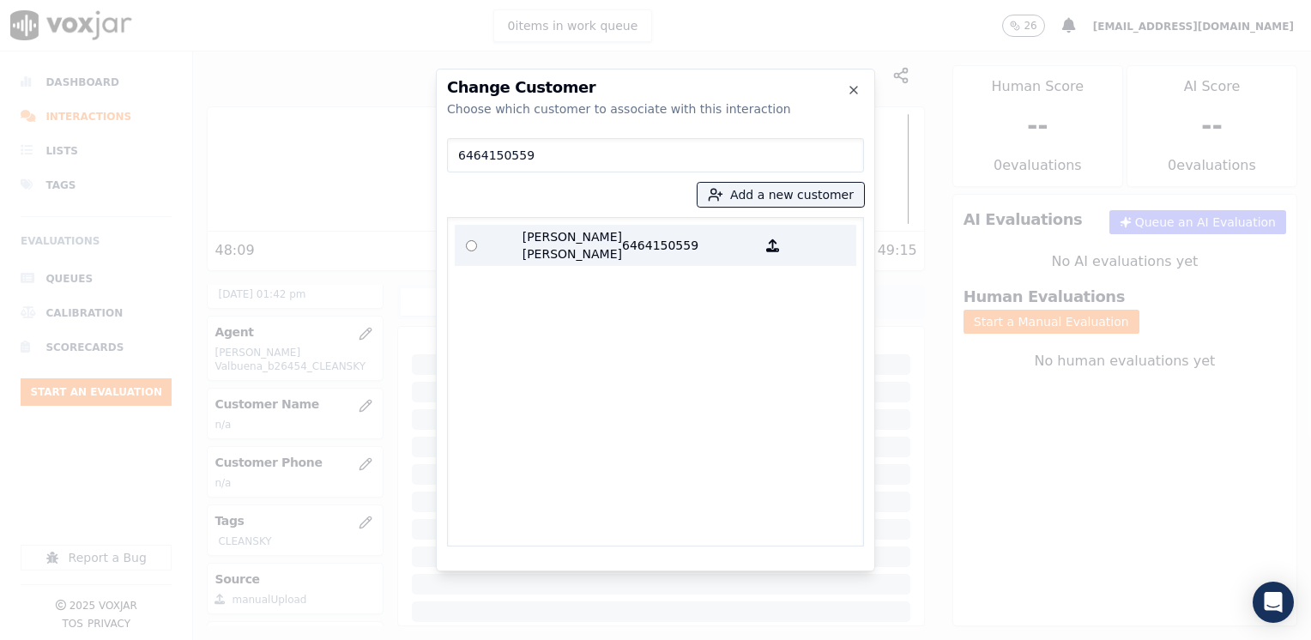
click at [582, 234] on p "[PERSON_NAME] [PERSON_NAME]" at bounding box center [555, 245] width 134 height 34
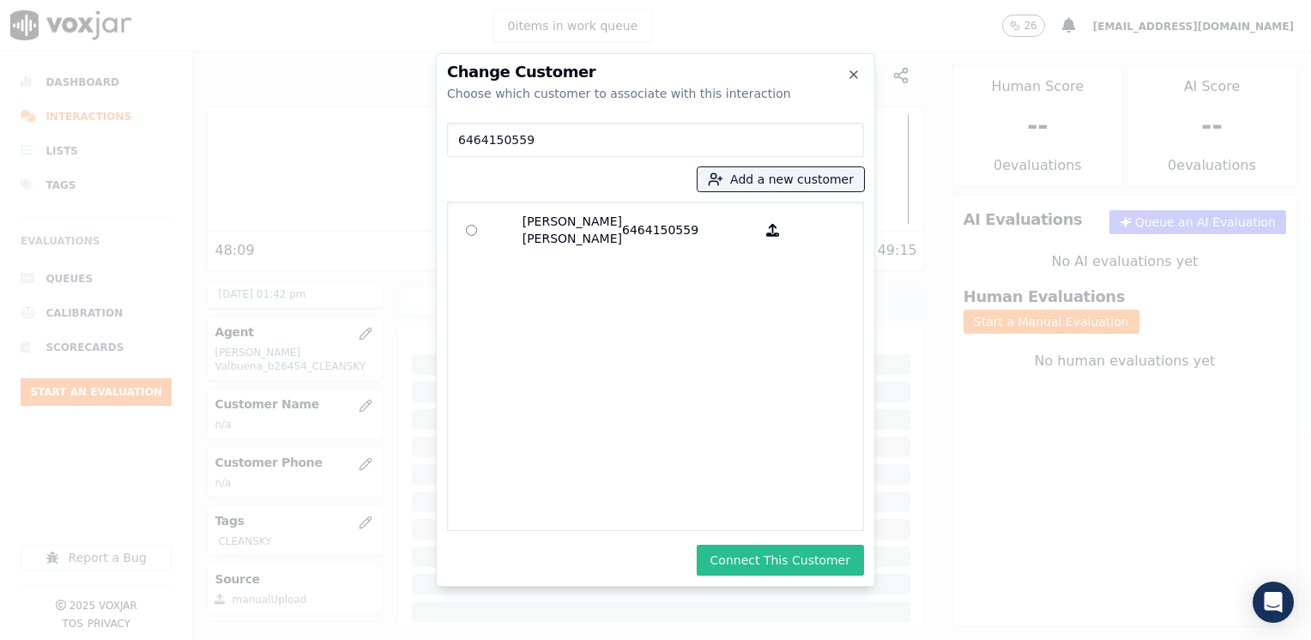
click at [832, 568] on button "Connect This Customer" at bounding box center [780, 560] width 167 height 31
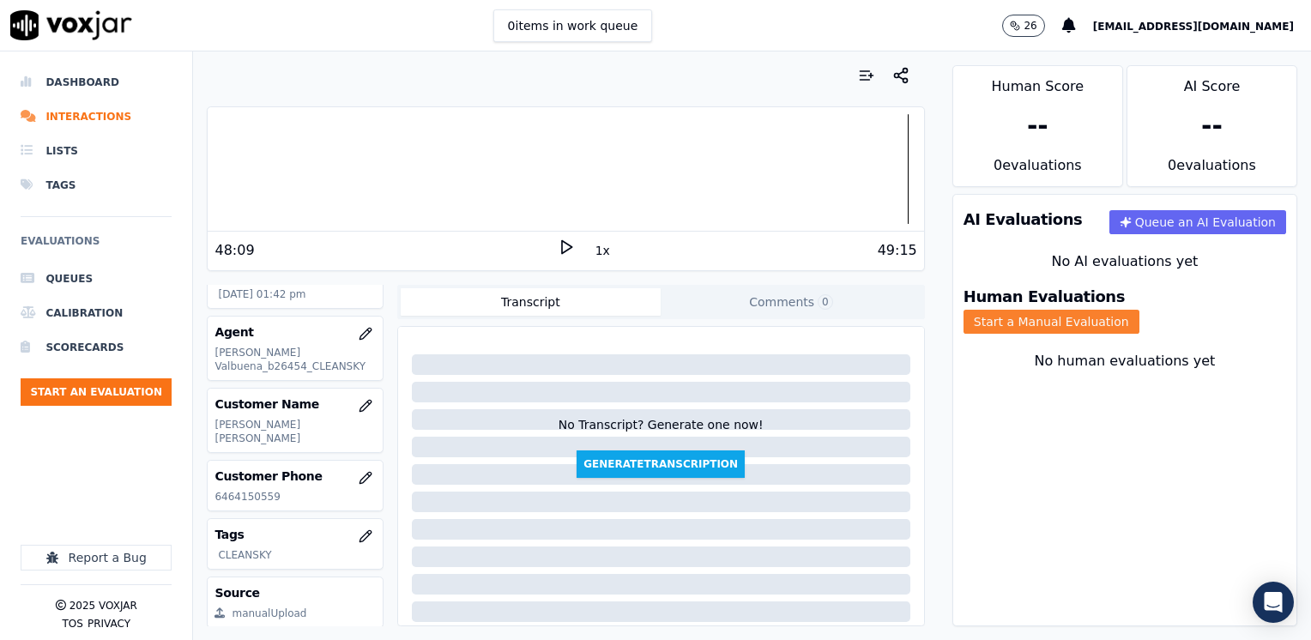
click at [1139, 311] on button "Start a Manual Evaluation" at bounding box center [1051, 322] width 176 height 24
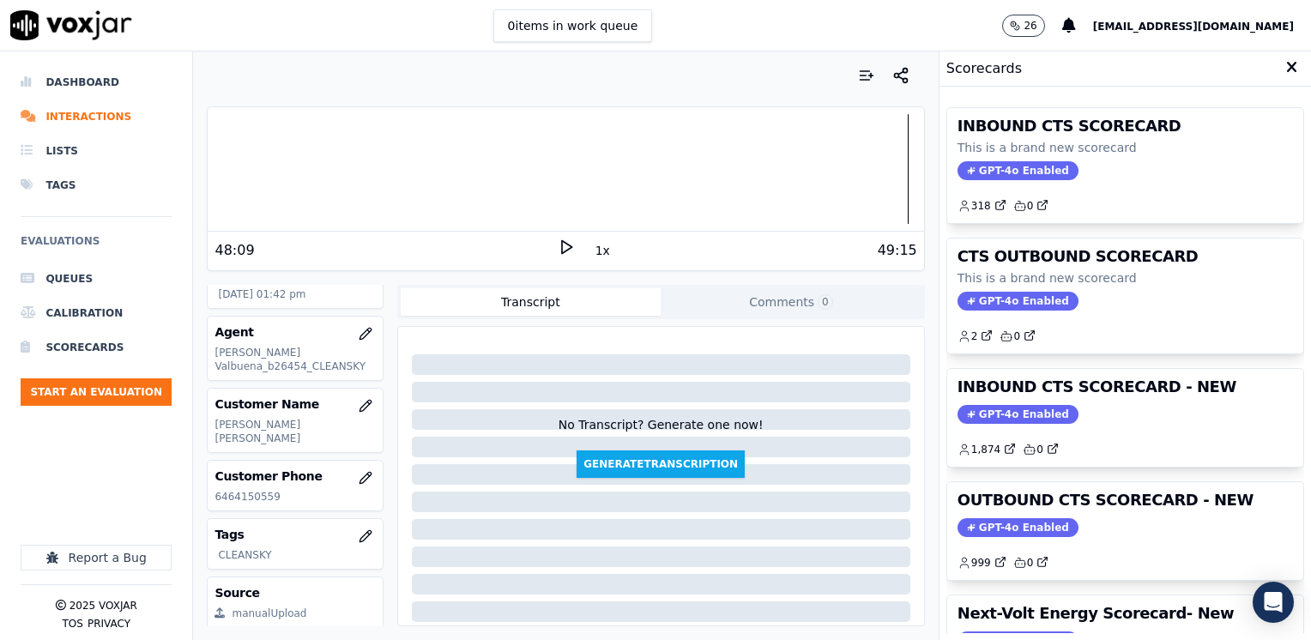
click at [1004, 405] on span "GPT-4o Enabled" at bounding box center [1017, 414] width 121 height 19
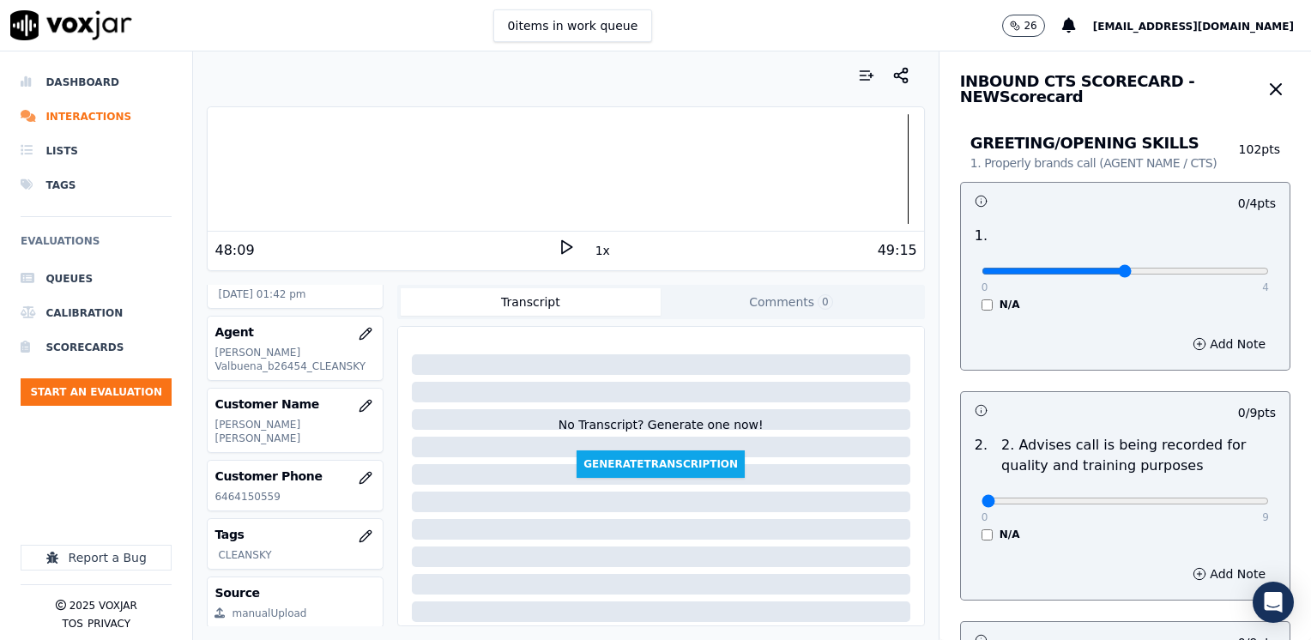
type input "2"
click at [1091, 268] on input "range" at bounding box center [1124, 271] width 287 height 7
click at [1199, 332] on button "Add Note" at bounding box center [1229, 344] width 94 height 24
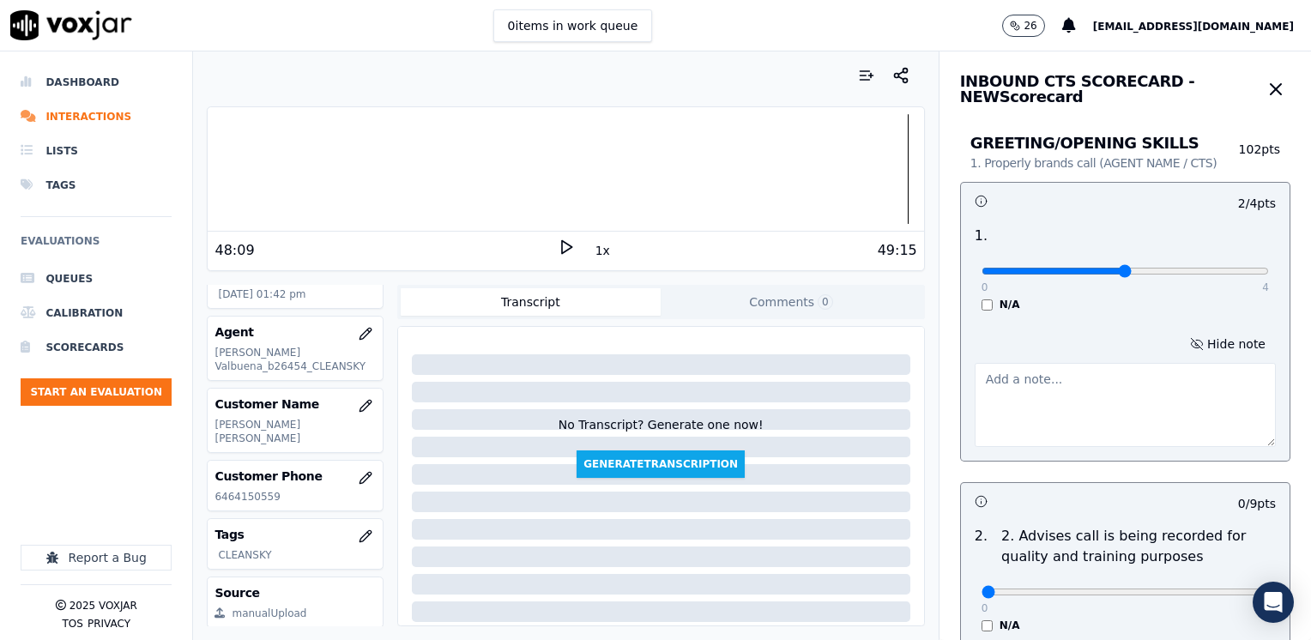
click at [1071, 401] on textarea at bounding box center [1124, 405] width 301 height 84
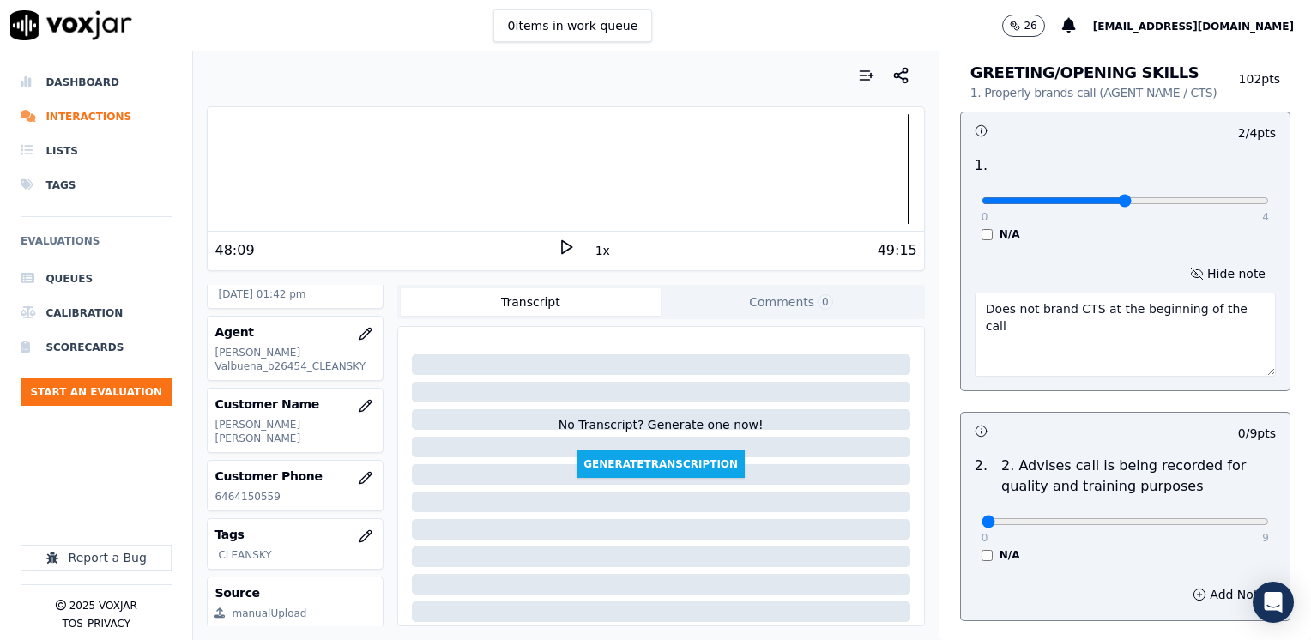
scroll to position [257, 0]
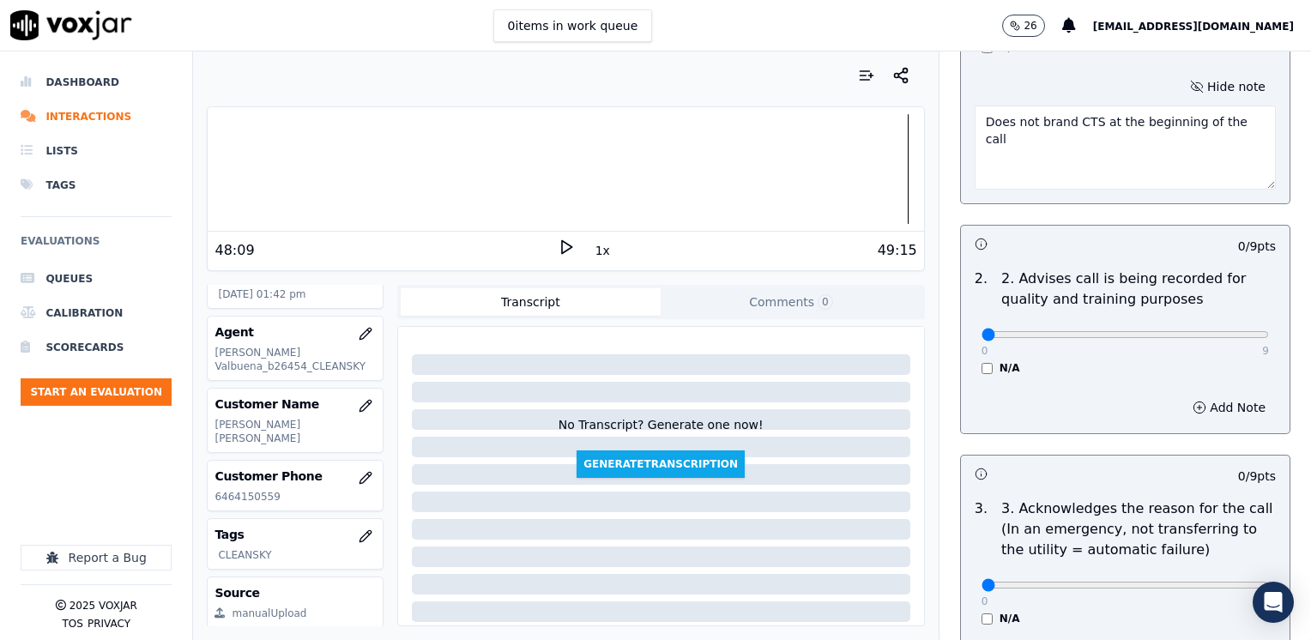
type textarea "Does not brand CTS at the beginning of the call"
drag, startPoint x: 974, startPoint y: 329, endPoint x: 1217, endPoint y: 365, distance: 245.4
type input "9"
click at [1269, 331] on input "range" at bounding box center [1124, 334] width 287 height 7
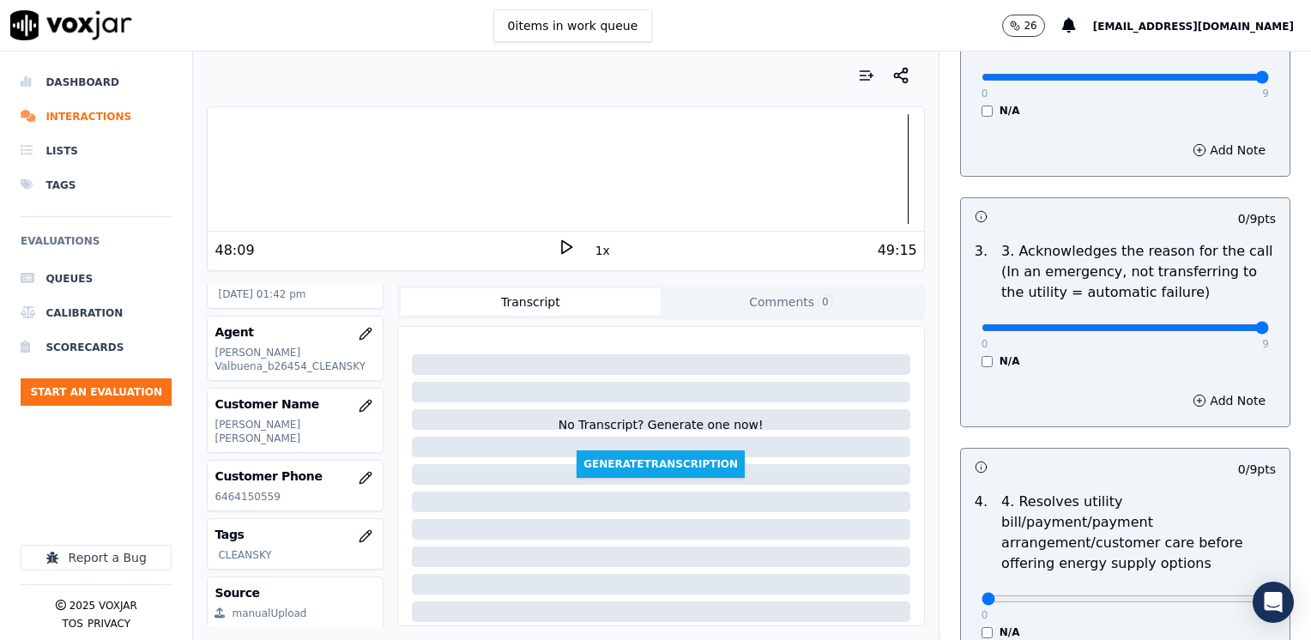
drag, startPoint x: 973, startPoint y: 328, endPoint x: 1313, endPoint y: 327, distance: 340.6
type input "9"
click at [1269, 327] on input "range" at bounding box center [1124, 327] width 287 height 7
click at [1212, 401] on button "Add Note" at bounding box center [1229, 401] width 94 height 24
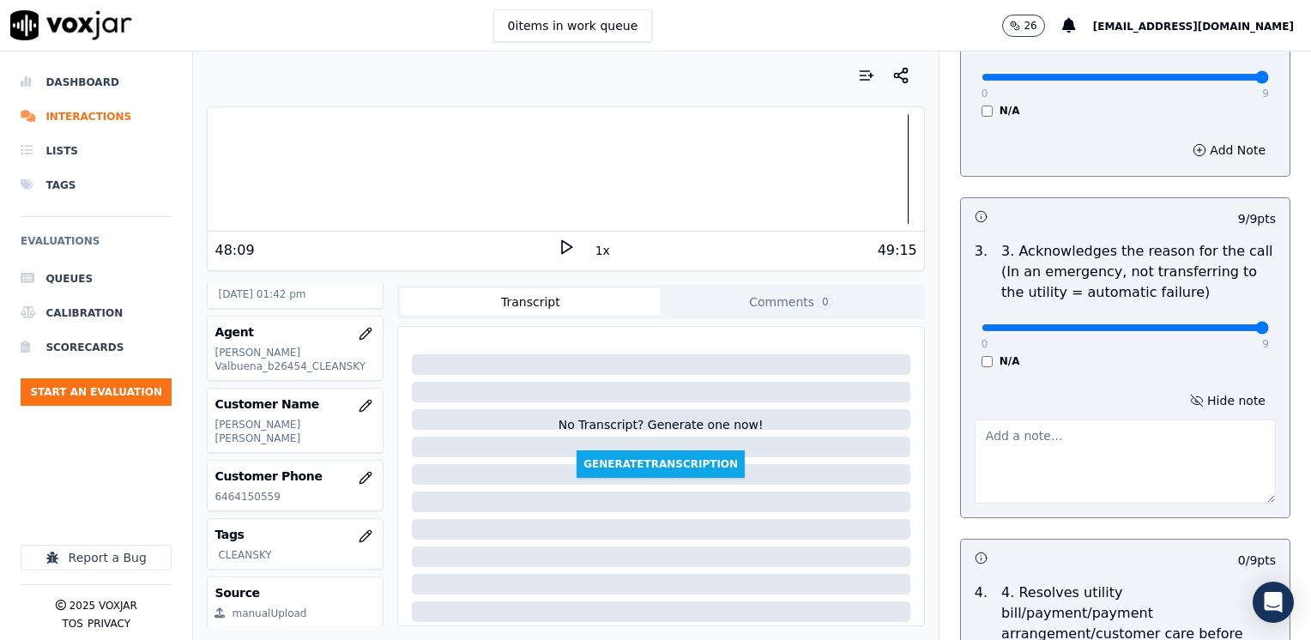
click at [1087, 449] on textarea at bounding box center [1124, 461] width 301 height 84
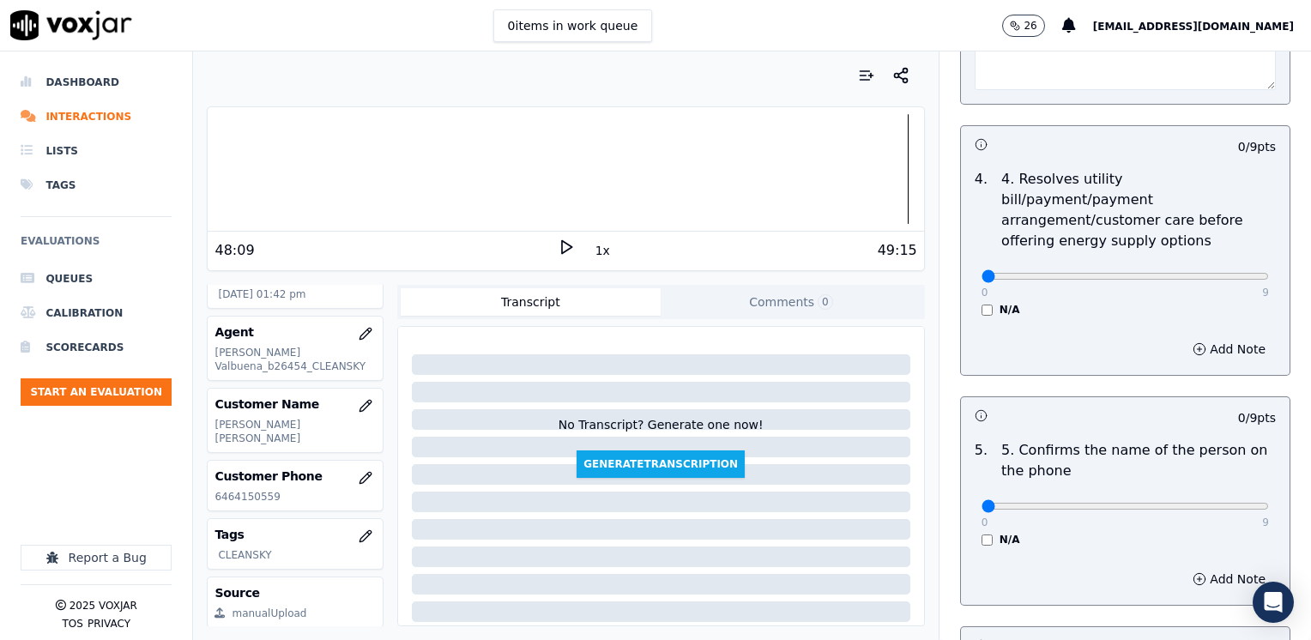
scroll to position [1029, 0]
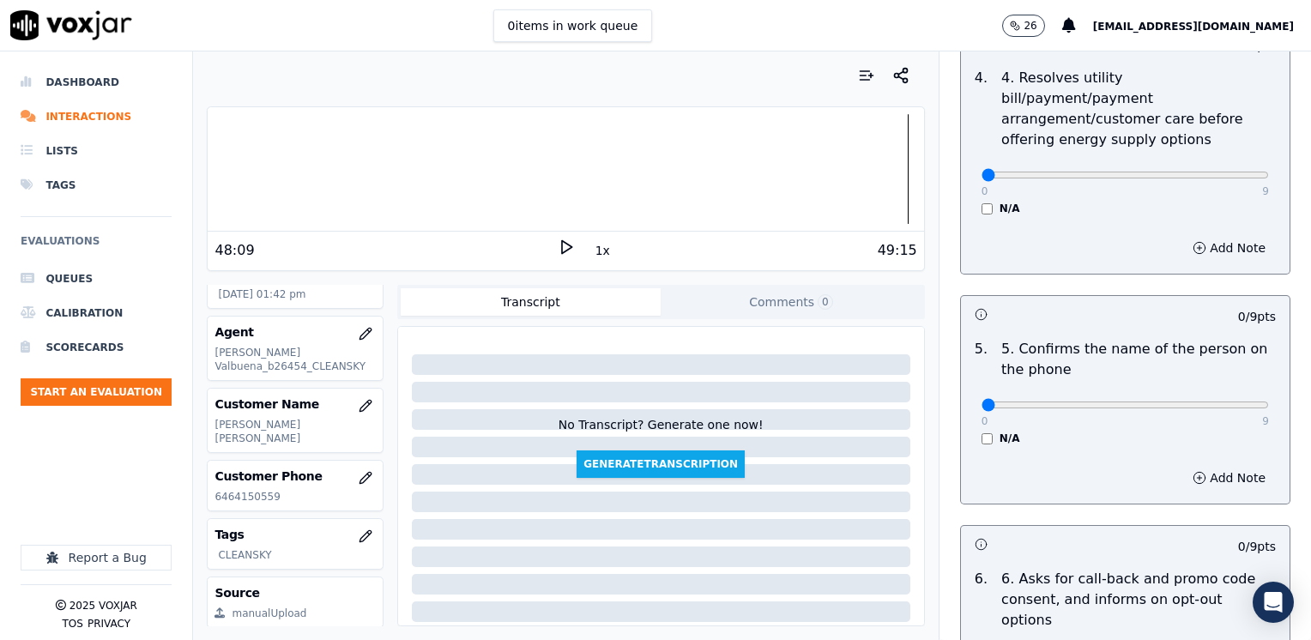
type textarea "Cx wants to know the payment day for her electric service"
drag, startPoint x: 969, startPoint y: 379, endPoint x: 1313, endPoint y: 357, distance: 344.7
type input "9"
click at [1269, 401] on input "range" at bounding box center [1124, 404] width 287 height 7
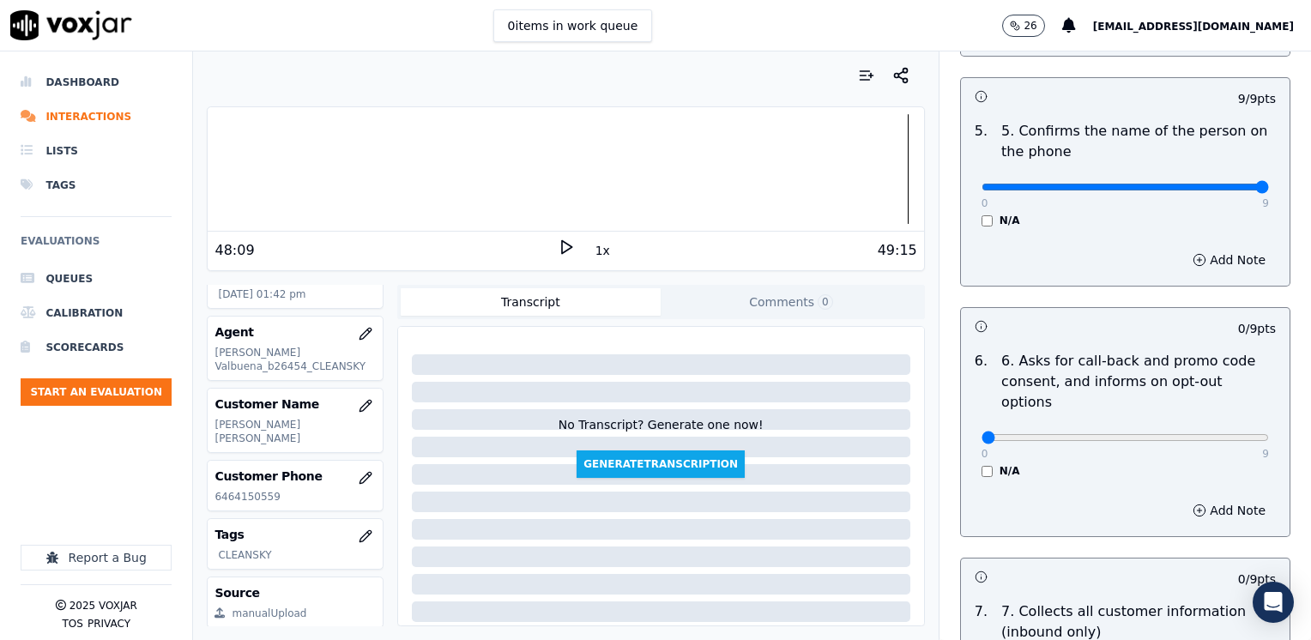
scroll to position [1287, 0]
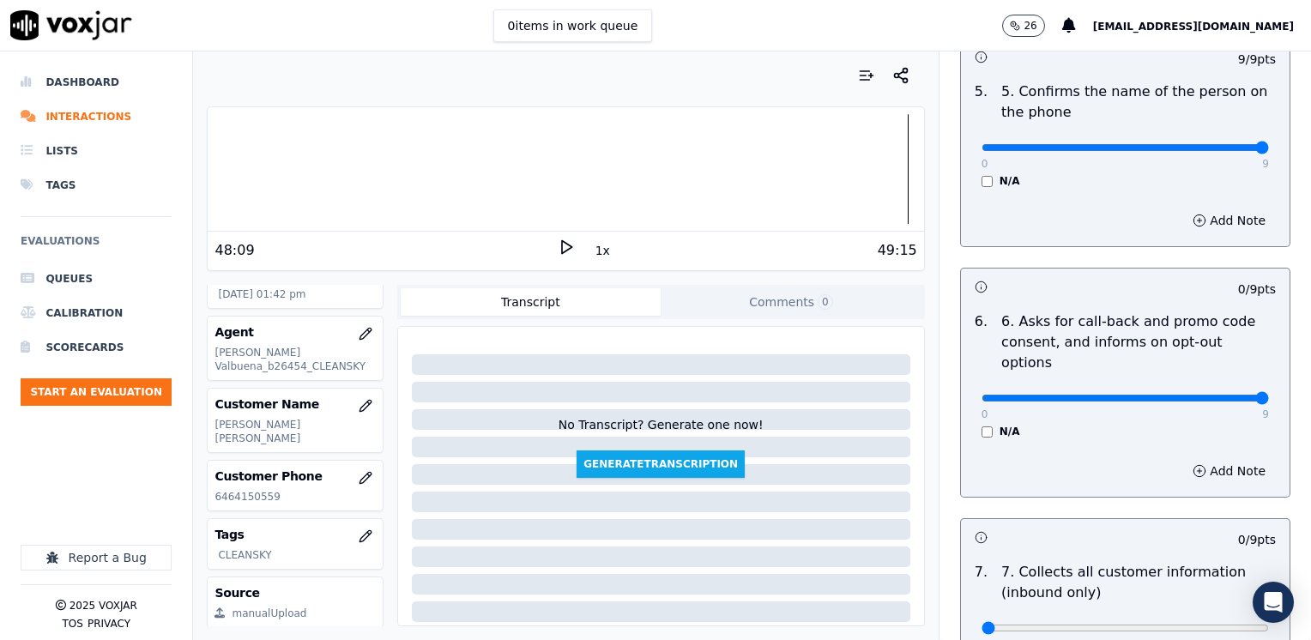
drag, startPoint x: 978, startPoint y: 357, endPoint x: 1313, endPoint y: 353, distance: 335.4
type input "9"
click at [1269, 395] on input "range" at bounding box center [1124, 398] width 287 height 7
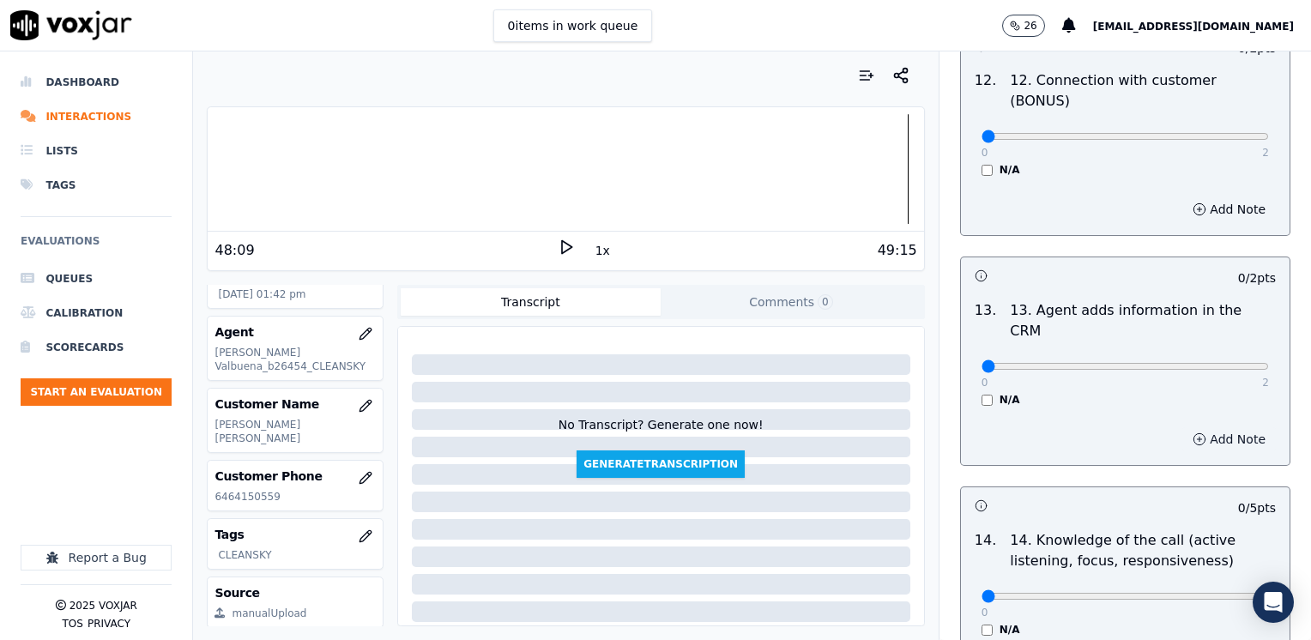
scroll to position [3057, 0]
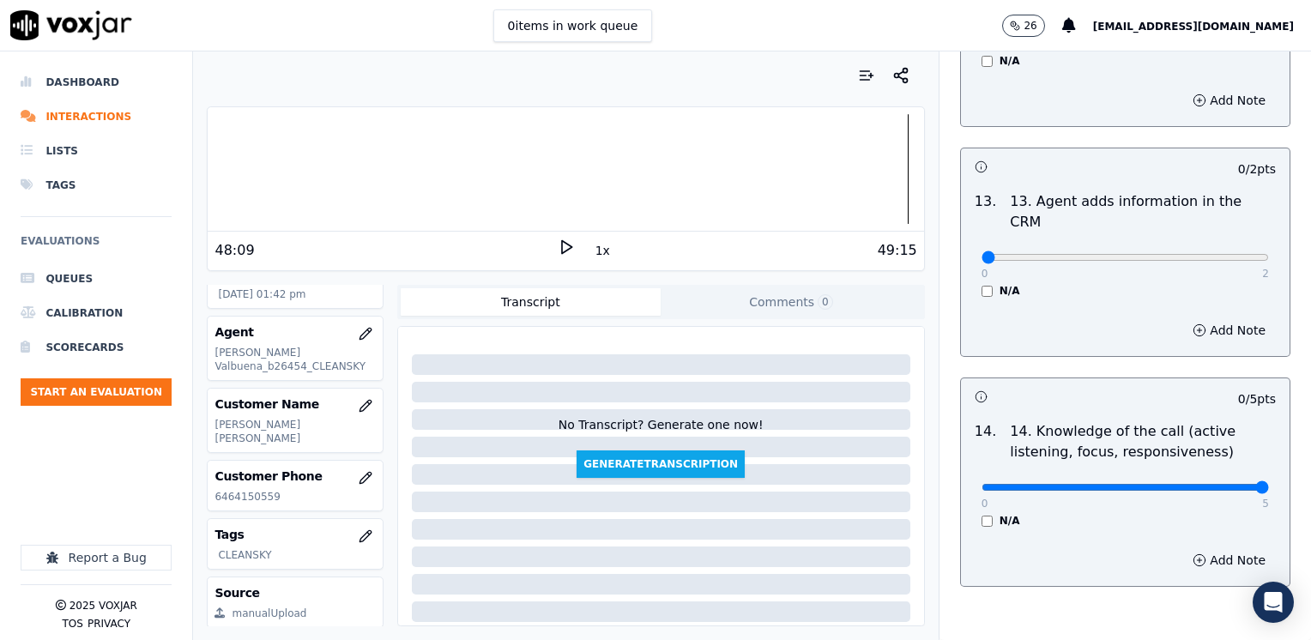
drag, startPoint x: 973, startPoint y: 399, endPoint x: 1310, endPoint y: 341, distance: 342.0
type input "5"
click at [1269, 484] on input "range" at bounding box center [1124, 487] width 287 height 7
drag, startPoint x: 968, startPoint y: 169, endPoint x: 1310, endPoint y: 193, distance: 343.1
type input "2"
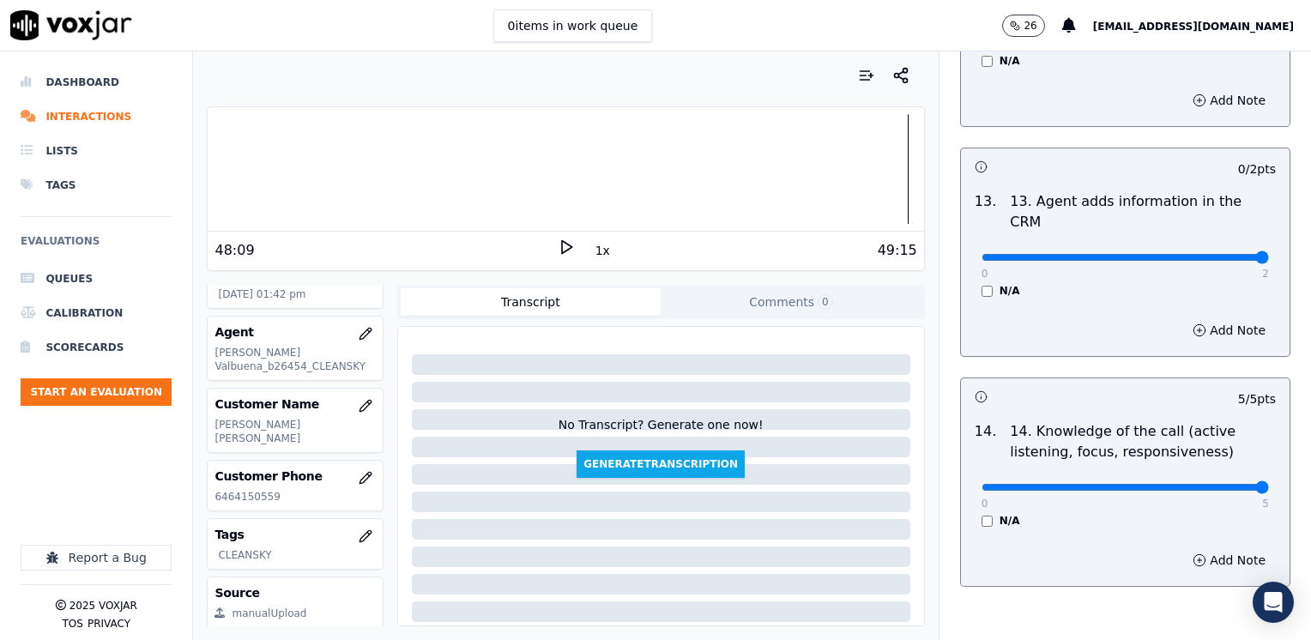
click at [1269, 254] on input "range" at bounding box center [1124, 257] width 287 height 7
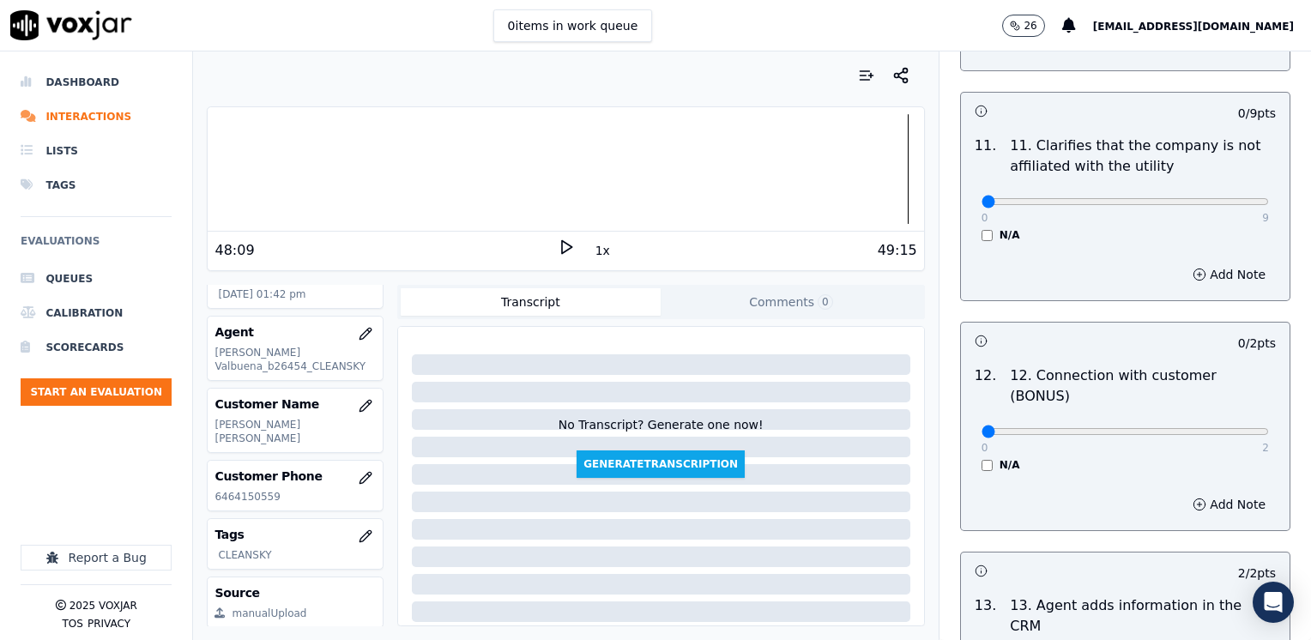
scroll to position [2628, 0]
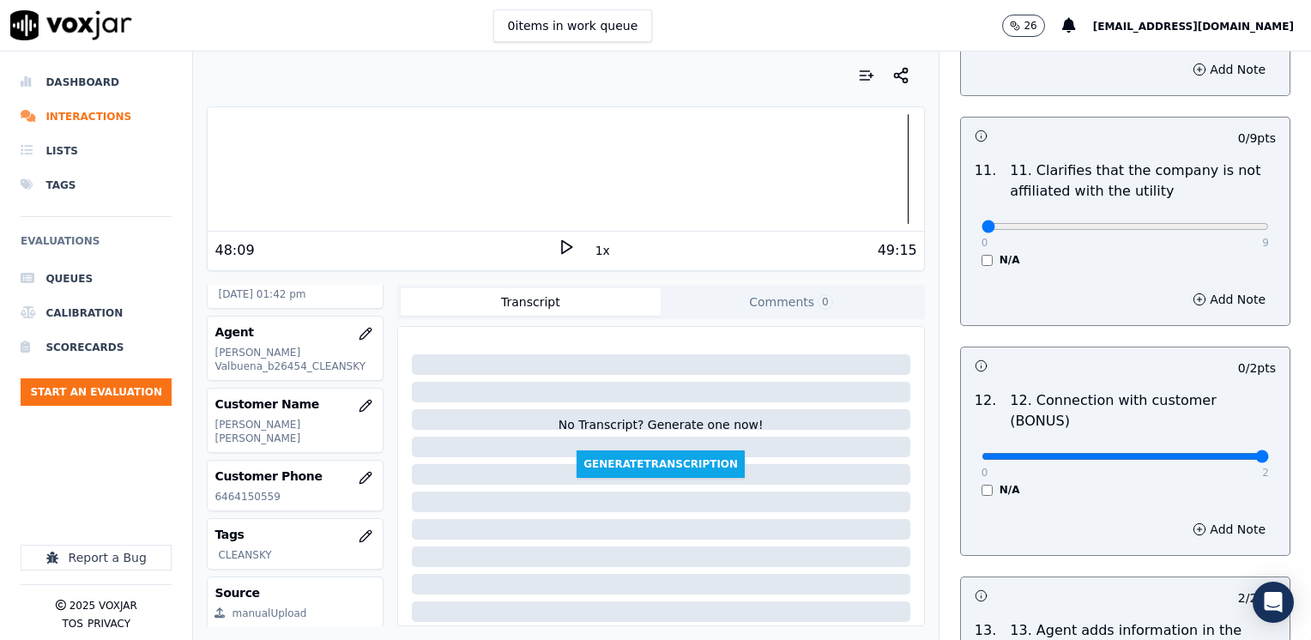
drag, startPoint x: 971, startPoint y: 388, endPoint x: 1310, endPoint y: 359, distance: 340.1
type input "2"
click at [1269, 453] on input "range" at bounding box center [1124, 456] width 287 height 7
drag, startPoint x: 1012, startPoint y: 180, endPoint x: 1313, endPoint y: 197, distance: 301.6
click at [1269, 223] on input "range" at bounding box center [1124, 226] width 287 height 7
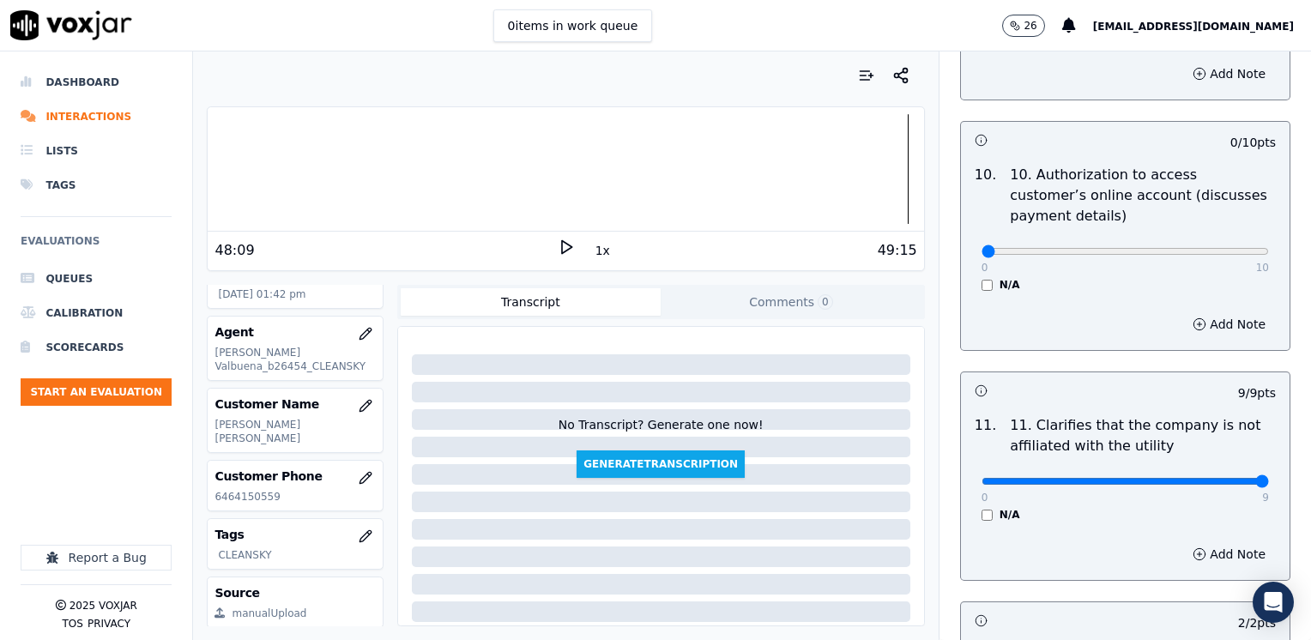
scroll to position [2371, 0]
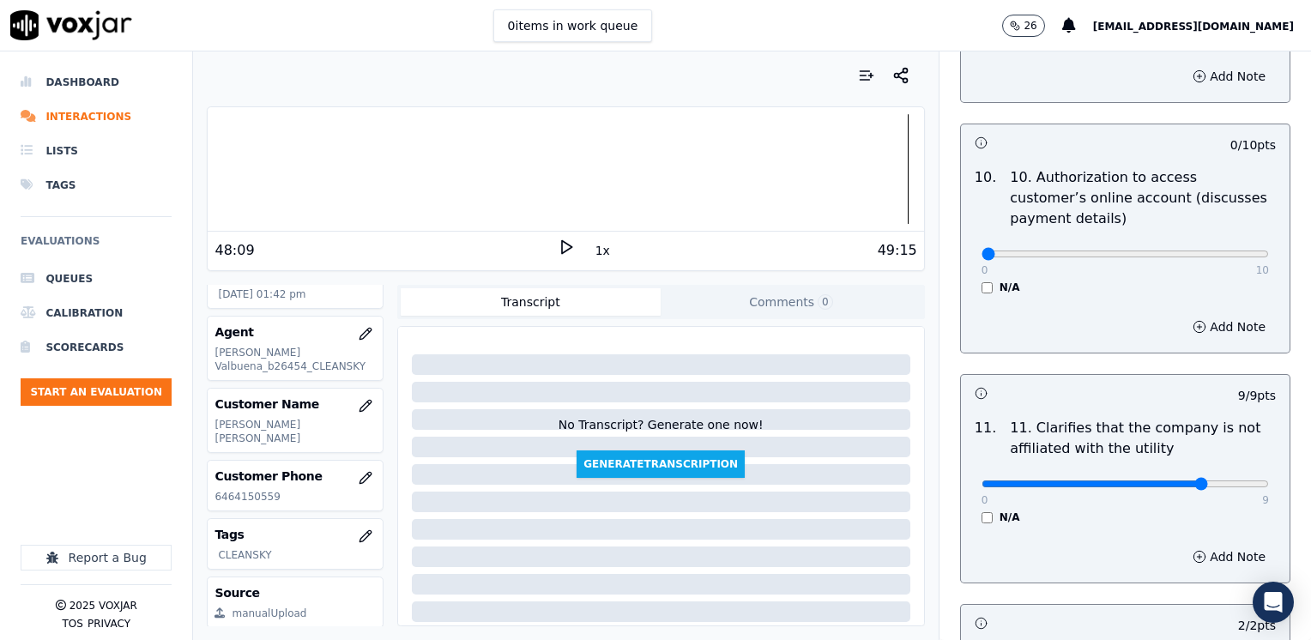
type input "7"
click at [1157, 480] on input "range" at bounding box center [1124, 483] width 287 height 7
click at [1208, 545] on button "Add Note" at bounding box center [1229, 557] width 94 height 24
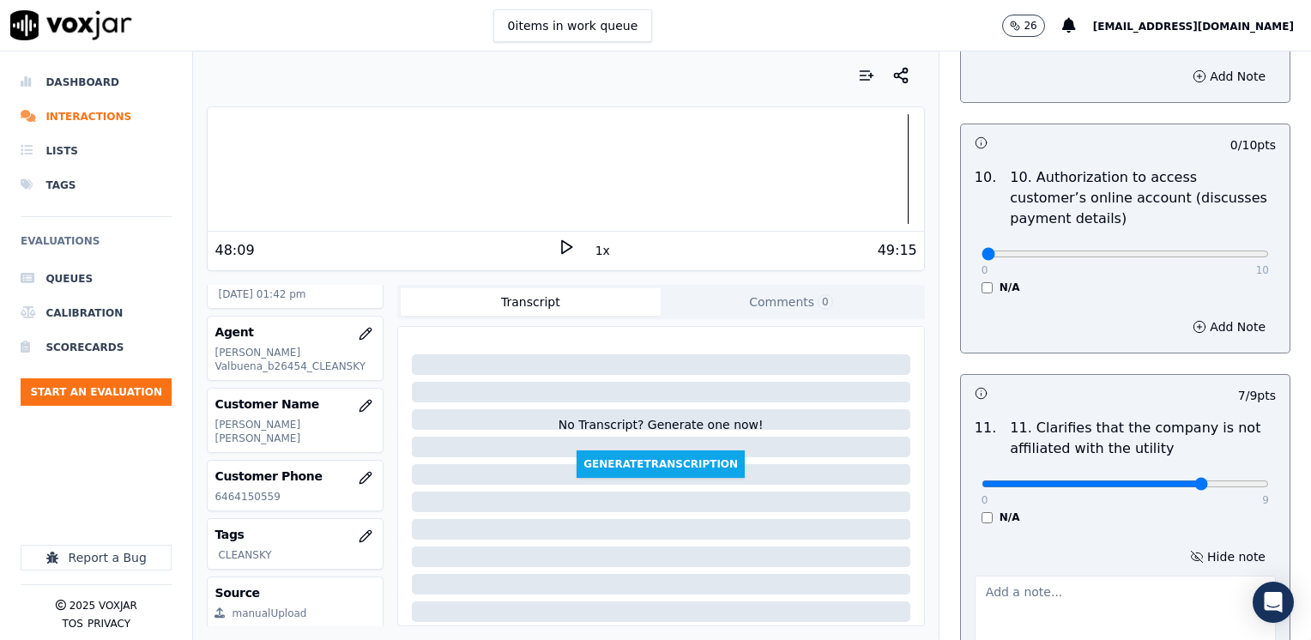
click at [1156, 576] on textarea at bounding box center [1124, 618] width 301 height 84
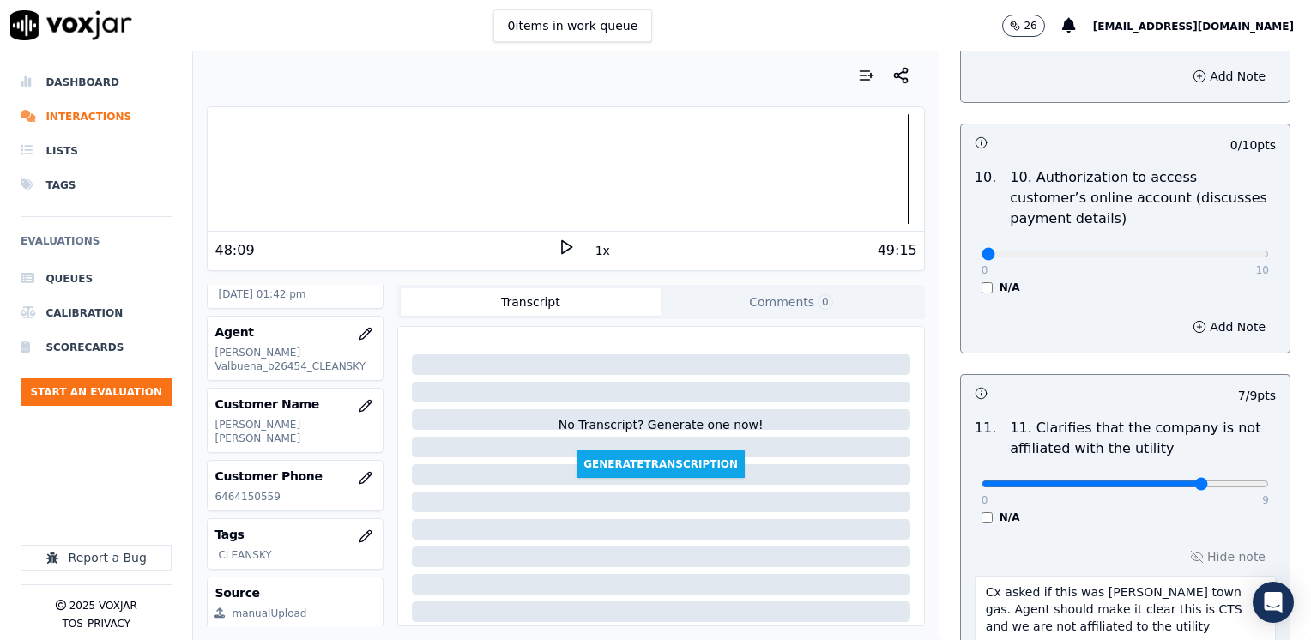
type textarea "Cx asked if this was [PERSON_NAME] town gas. Agent should make it clear this is…"
type input "4"
click at [1086, 480] on input "range" at bounding box center [1124, 483] width 287 height 7
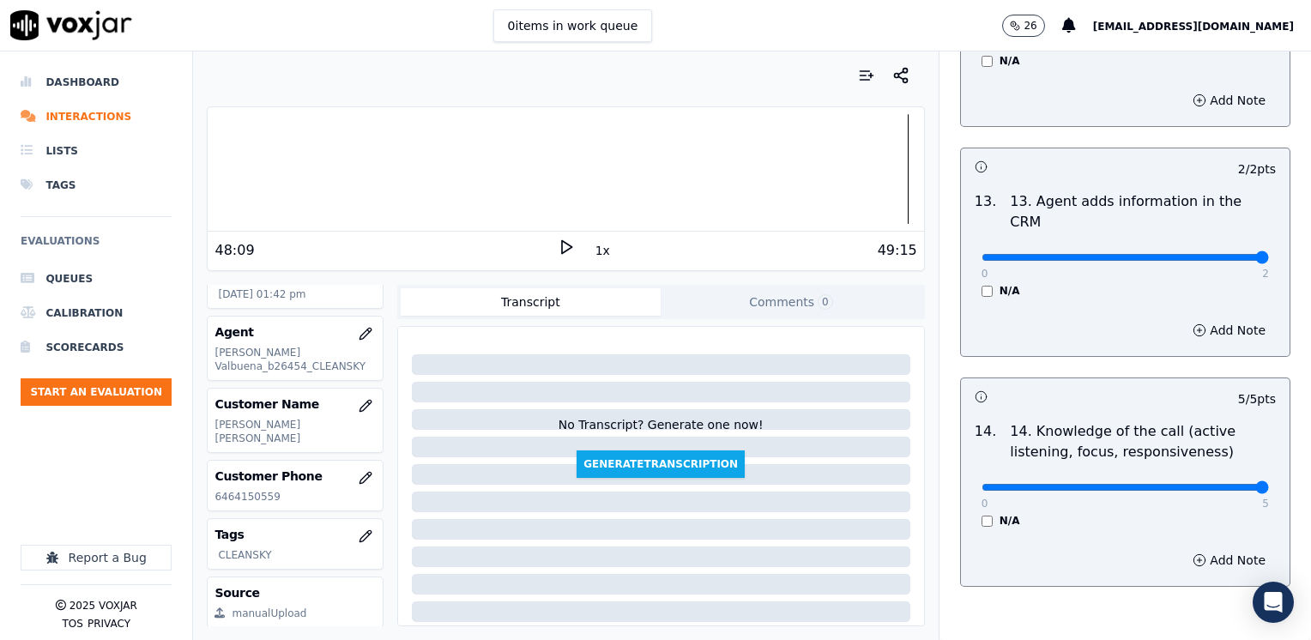
click at [1137, 534] on div "Add Note" at bounding box center [1125, 559] width 329 height 51
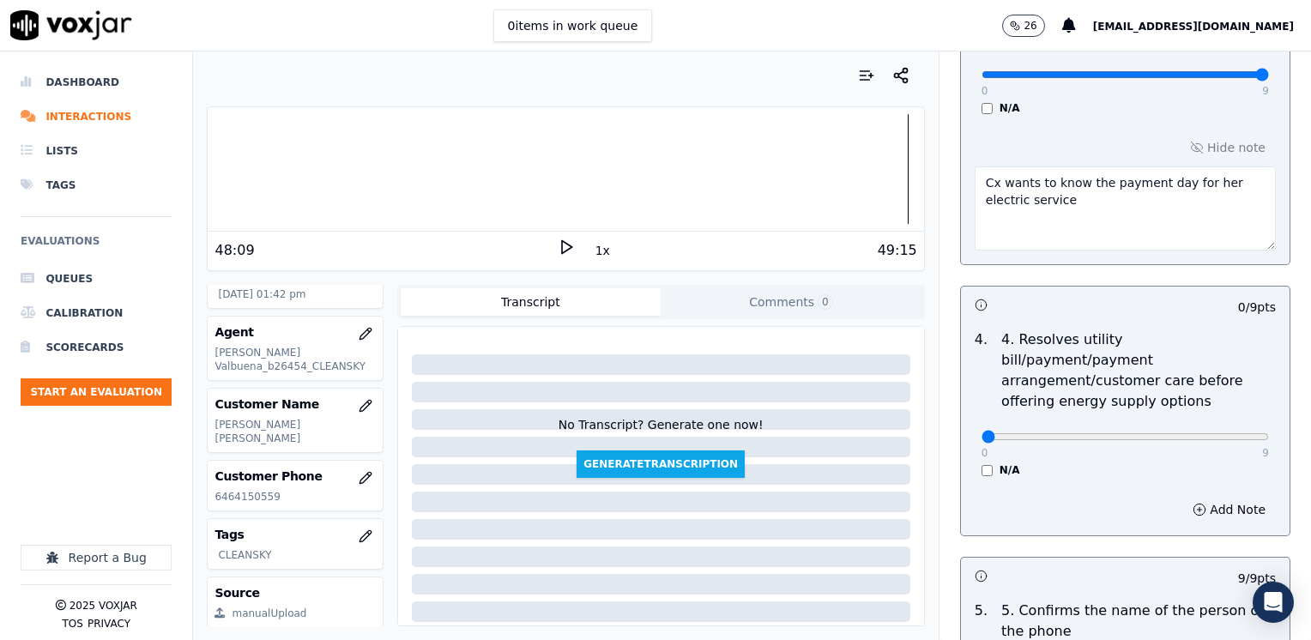
scroll to position [746, 0]
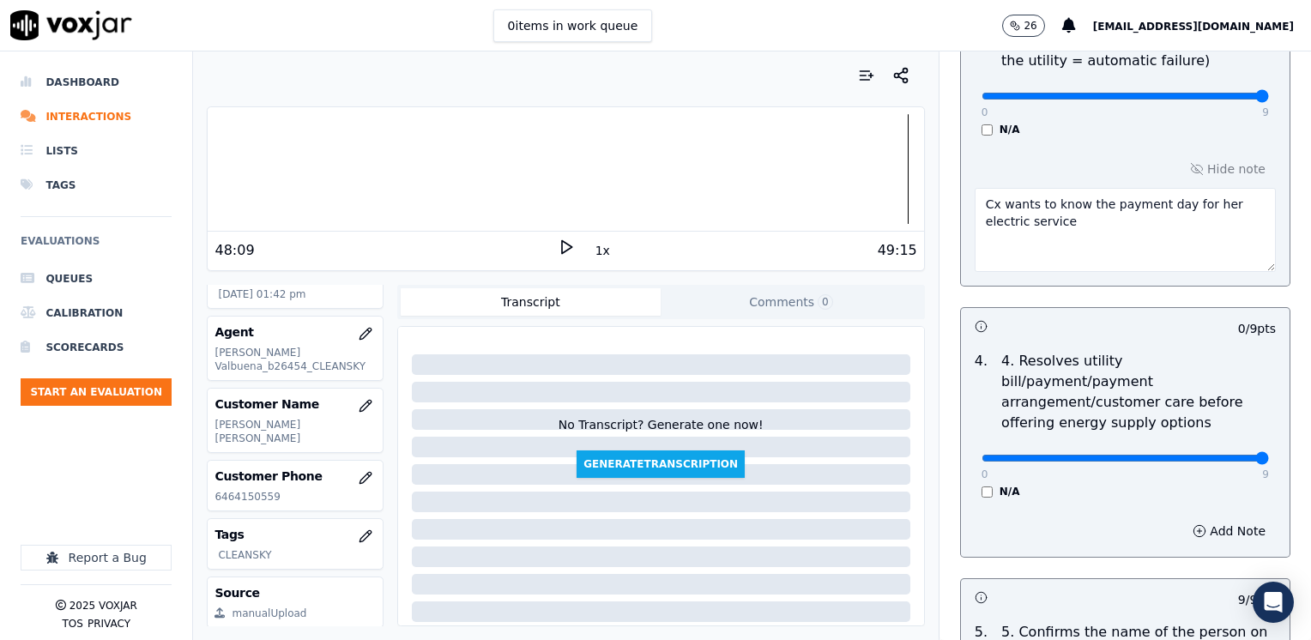
drag, startPoint x: 971, startPoint y: 431, endPoint x: 1313, endPoint y: 419, distance: 342.5
type input "9"
click at [1269, 455] on input "range" at bounding box center [1124, 458] width 287 height 7
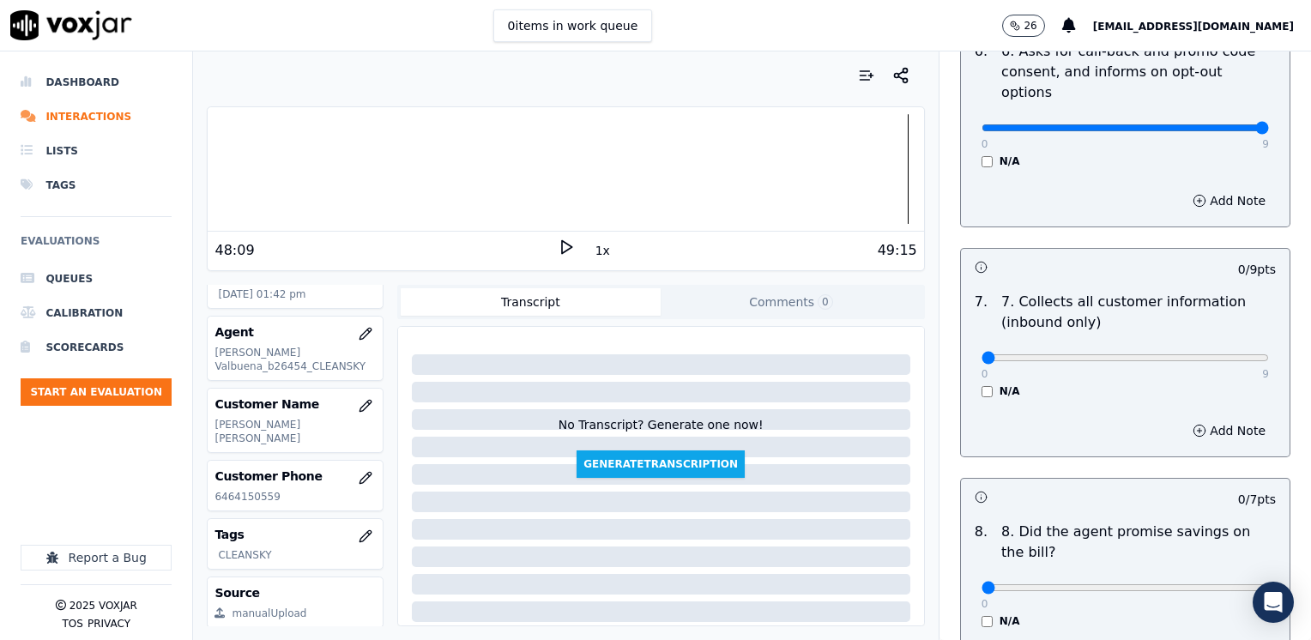
scroll to position [1544, 0]
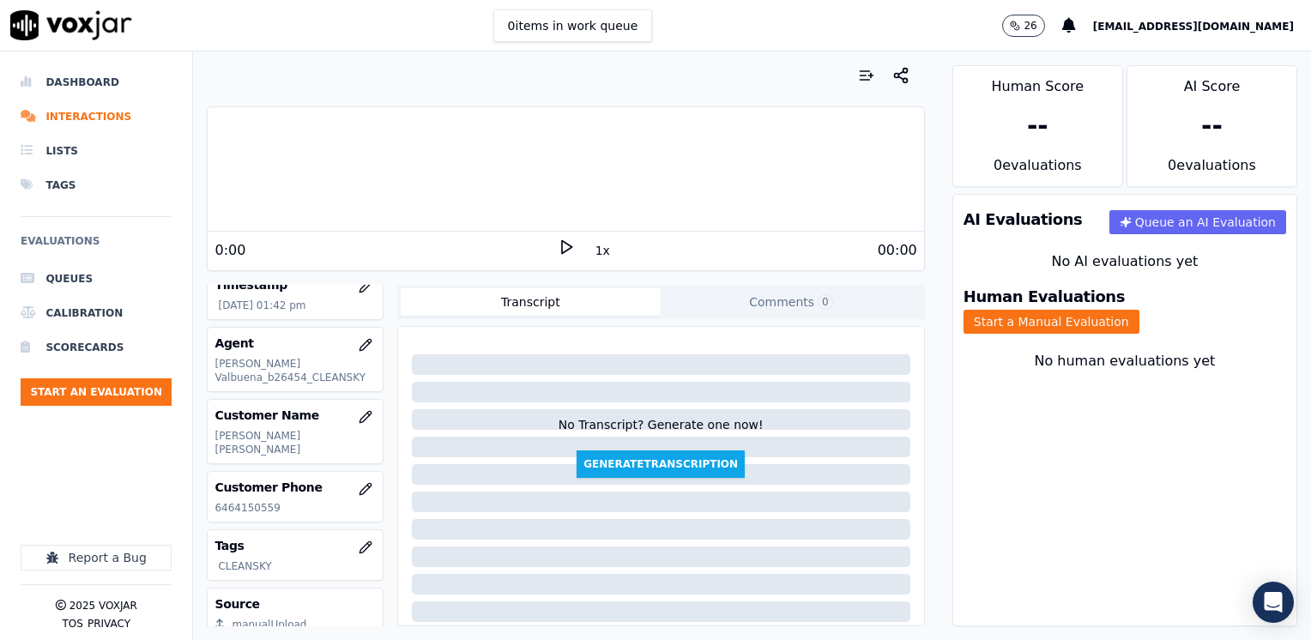
scroll to position [172, 0]
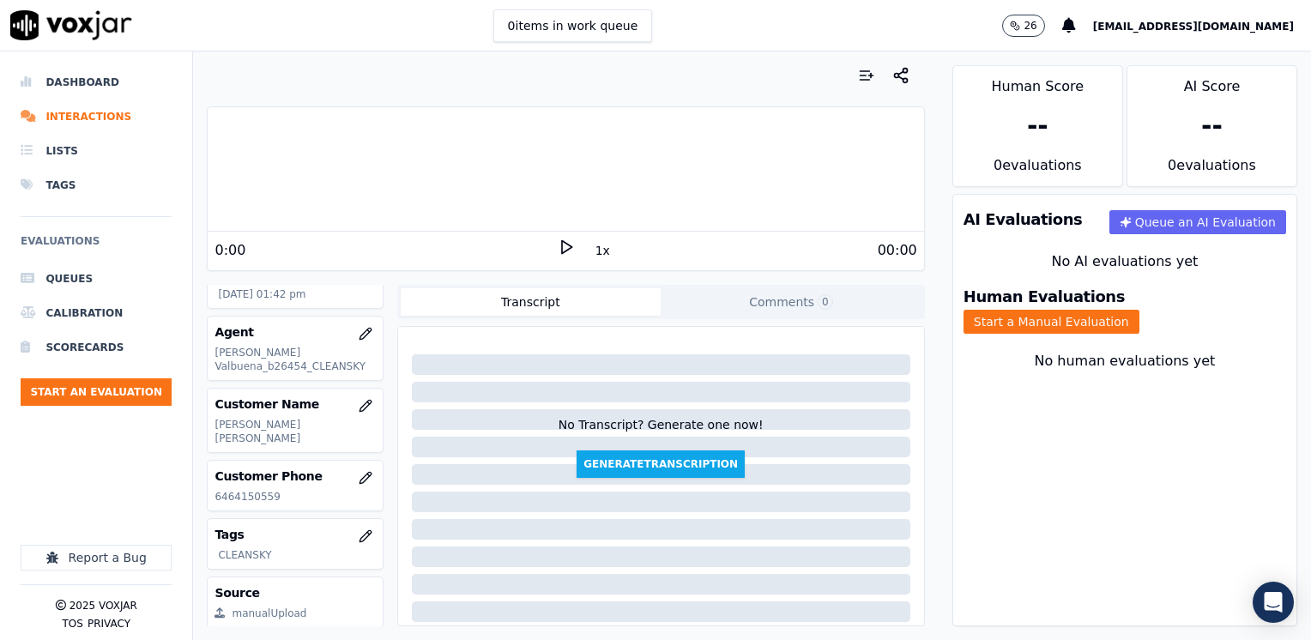
click at [1108, 516] on div "AI Evaluations Queue an AI Evaluation No AI evaluations yet Human Evaluations S…" at bounding box center [1124, 410] width 345 height 432
click at [1131, 310] on button "Start a Manual Evaluation" at bounding box center [1051, 322] width 176 height 24
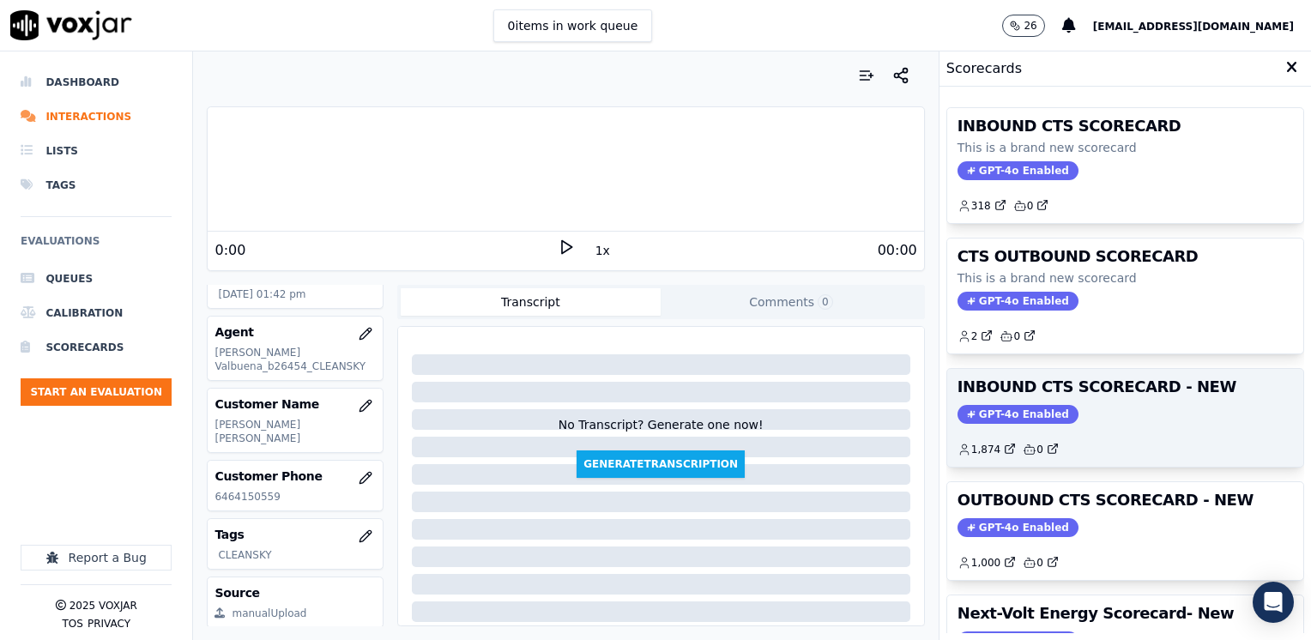
click at [1016, 405] on span "GPT-4o Enabled" at bounding box center [1017, 414] width 121 height 19
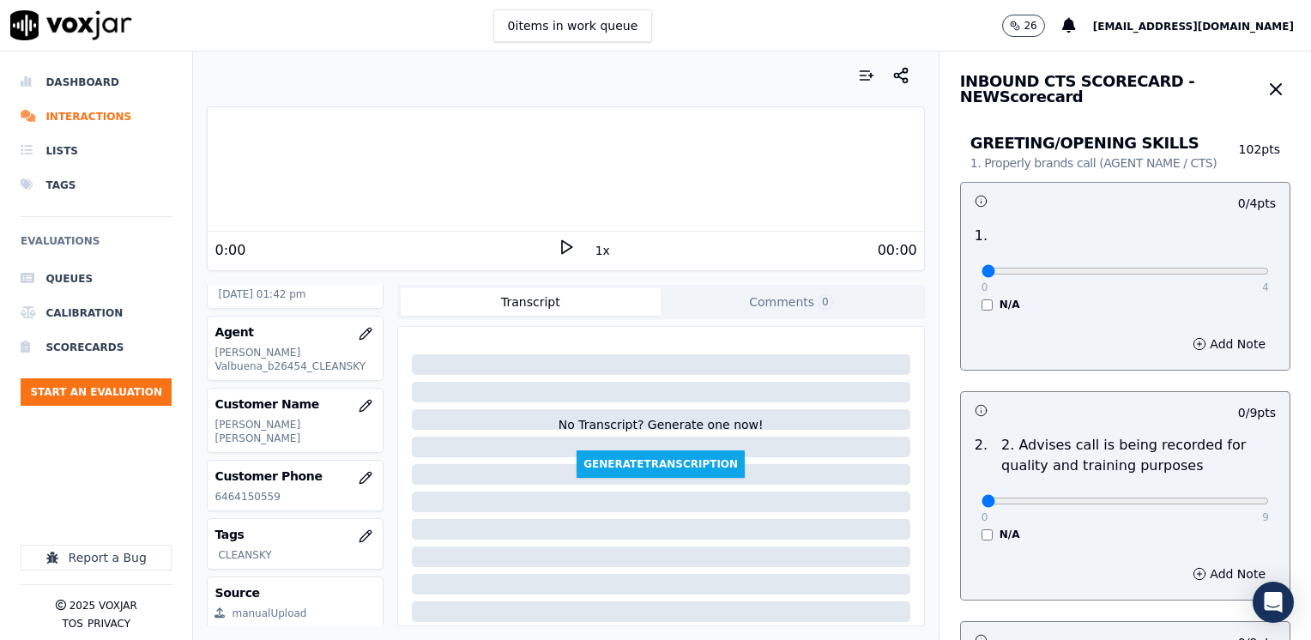
drag, startPoint x: 975, startPoint y: 266, endPoint x: 1239, endPoint y: 341, distance: 273.7
type input "4"
click at [1269, 268] on input "range" at bounding box center [1124, 271] width 287 height 7
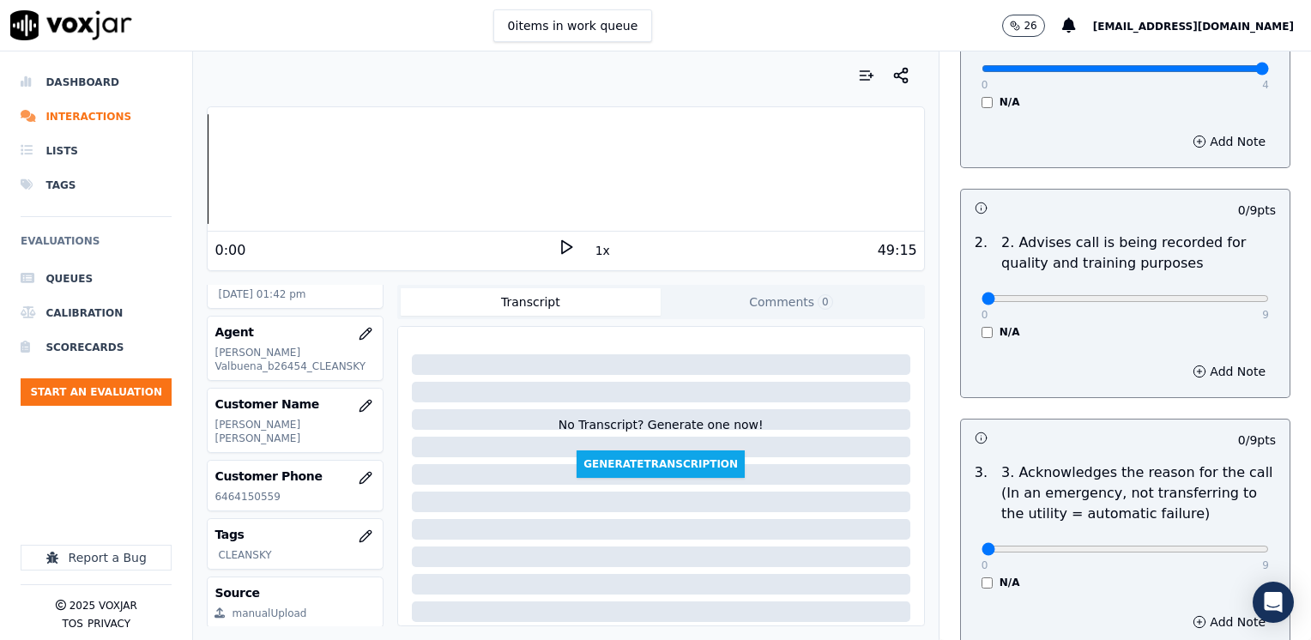
scroll to position [257, 0]
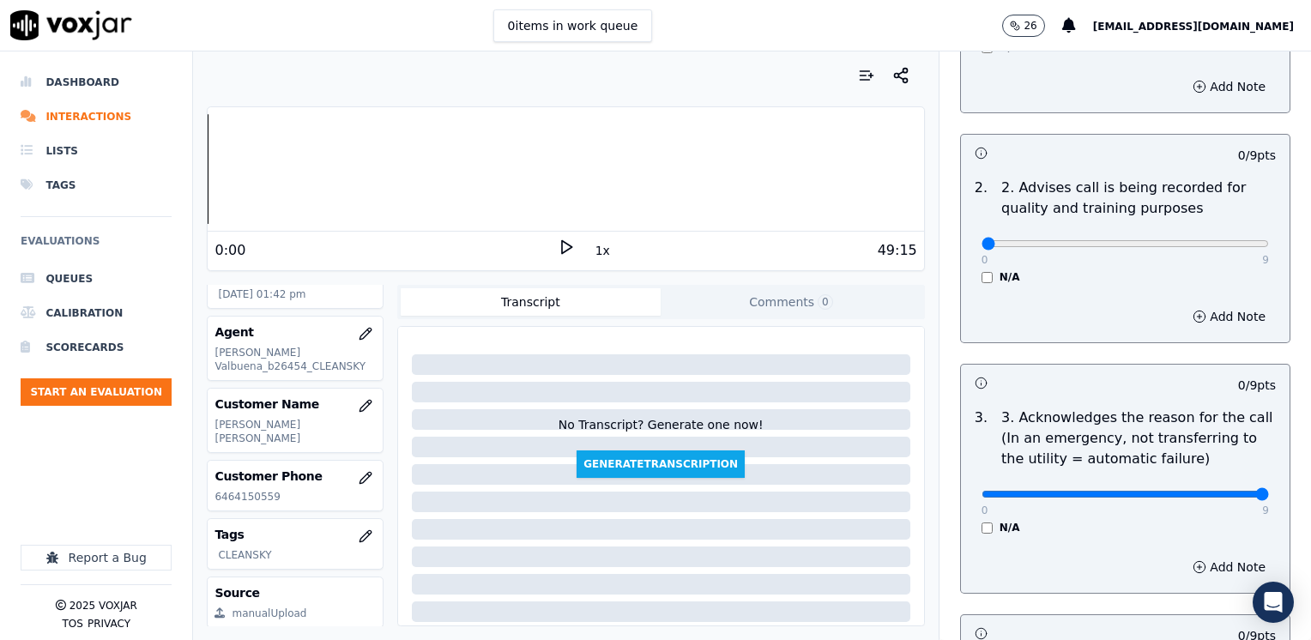
drag, startPoint x: 968, startPoint y: 491, endPoint x: 1313, endPoint y: 549, distance: 350.6
type input "9"
click at [1269, 498] on input "range" at bounding box center [1124, 494] width 287 height 7
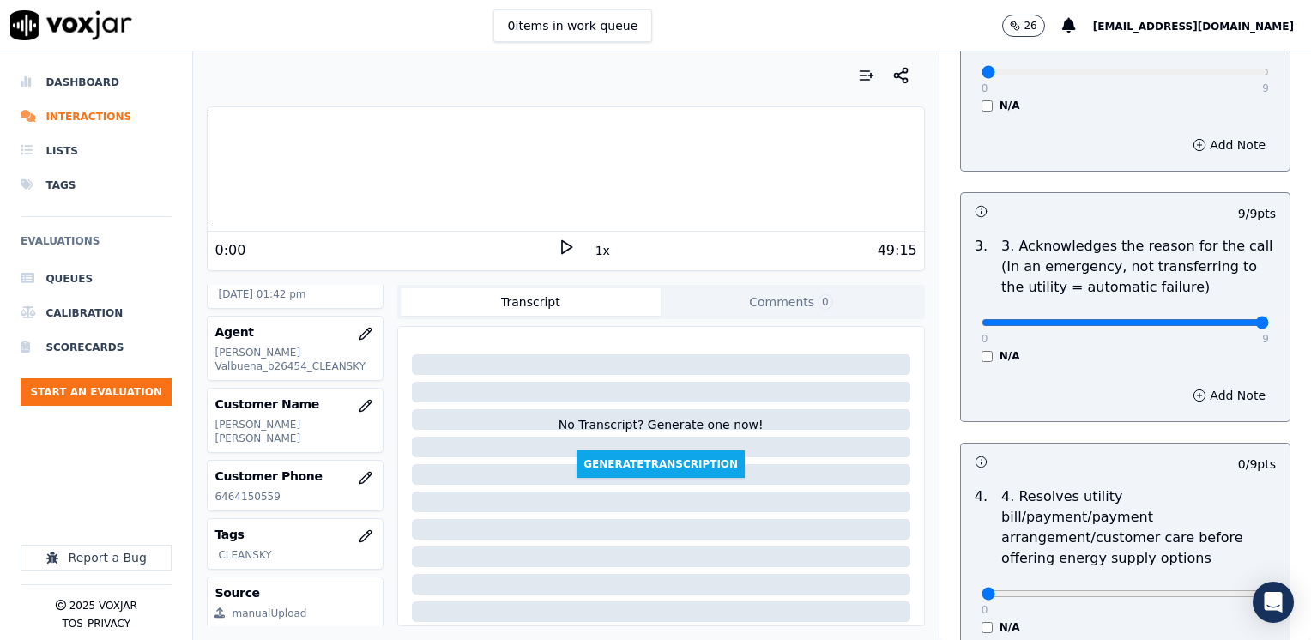
scroll to position [600, 0]
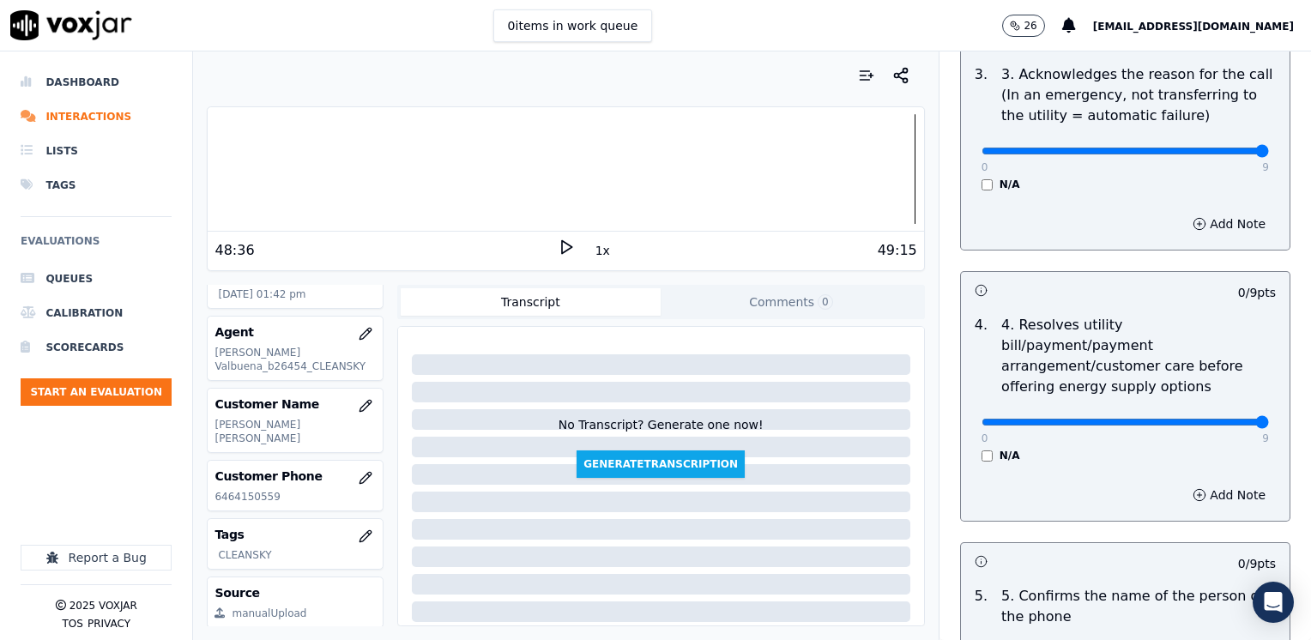
drag, startPoint x: 975, startPoint y: 401, endPoint x: 1313, endPoint y: 390, distance: 338.2
type input "9"
click at [1269, 419] on input "range" at bounding box center [1124, 422] width 287 height 7
click at [1079, 469] on div "Add Note" at bounding box center [1125, 494] width 329 height 51
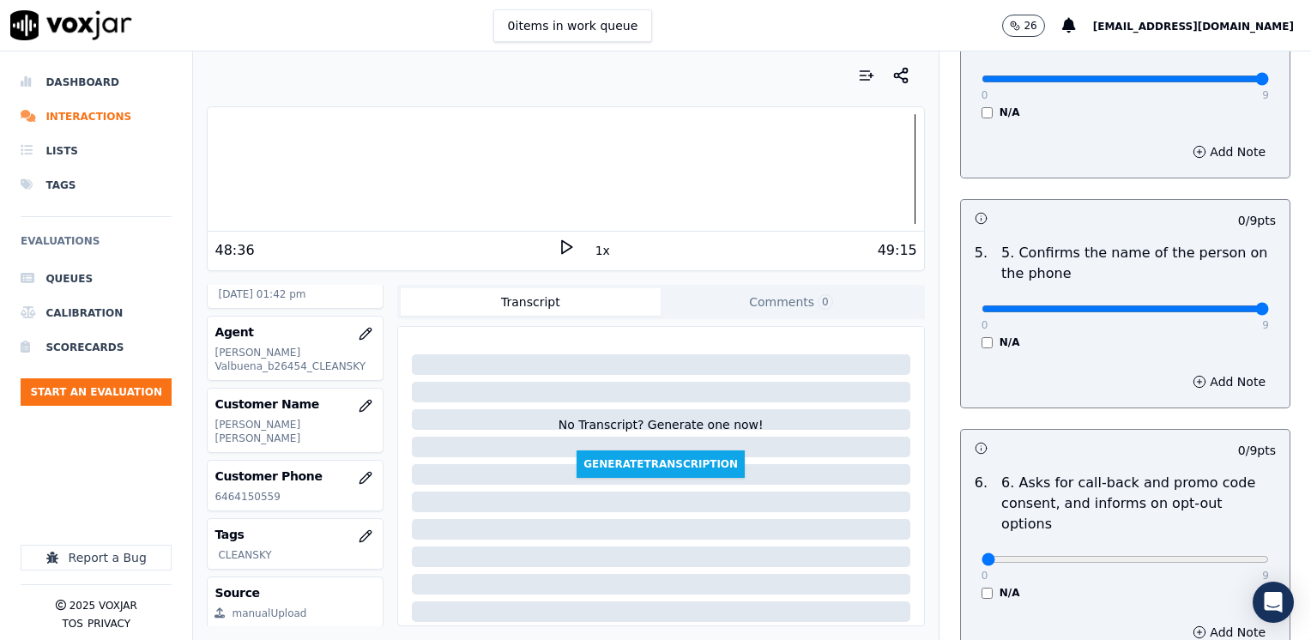
drag, startPoint x: 964, startPoint y: 285, endPoint x: 1310, endPoint y: 271, distance: 346.0
type input "9"
click at [1269, 305] on input "range" at bounding box center [1124, 308] width 287 height 7
drag, startPoint x: 968, startPoint y: 516, endPoint x: 1304, endPoint y: 509, distance: 336.3
type input "9"
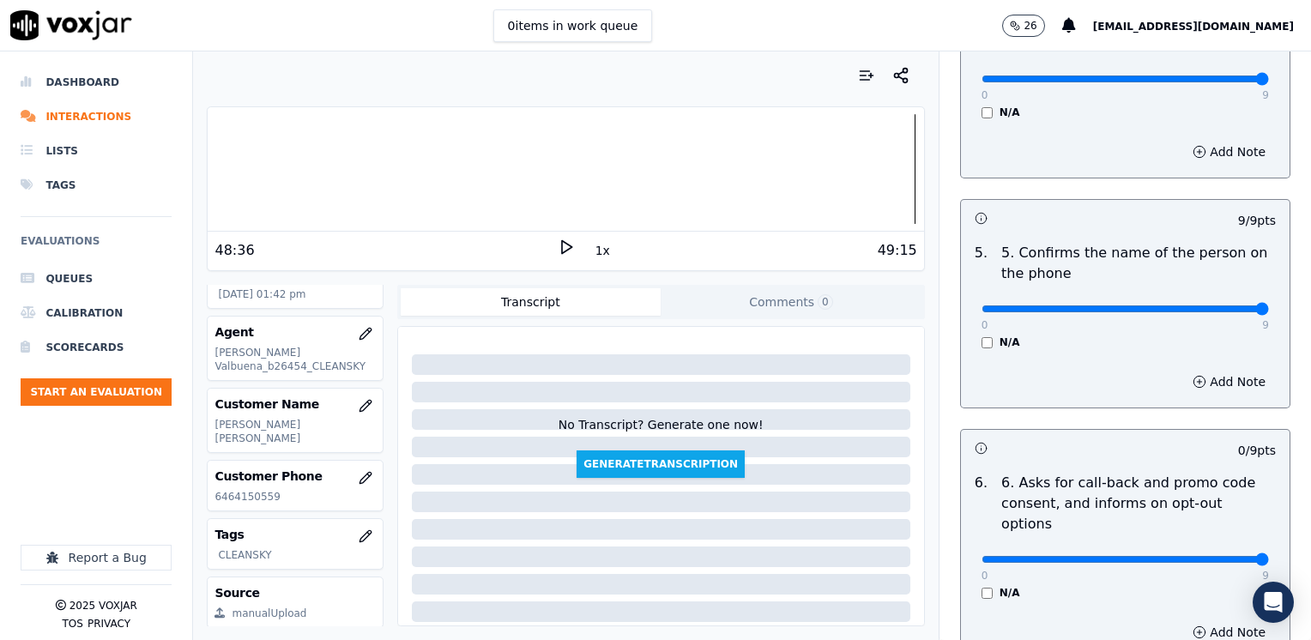
click at [1269, 556] on input "range" at bounding box center [1124, 559] width 287 height 7
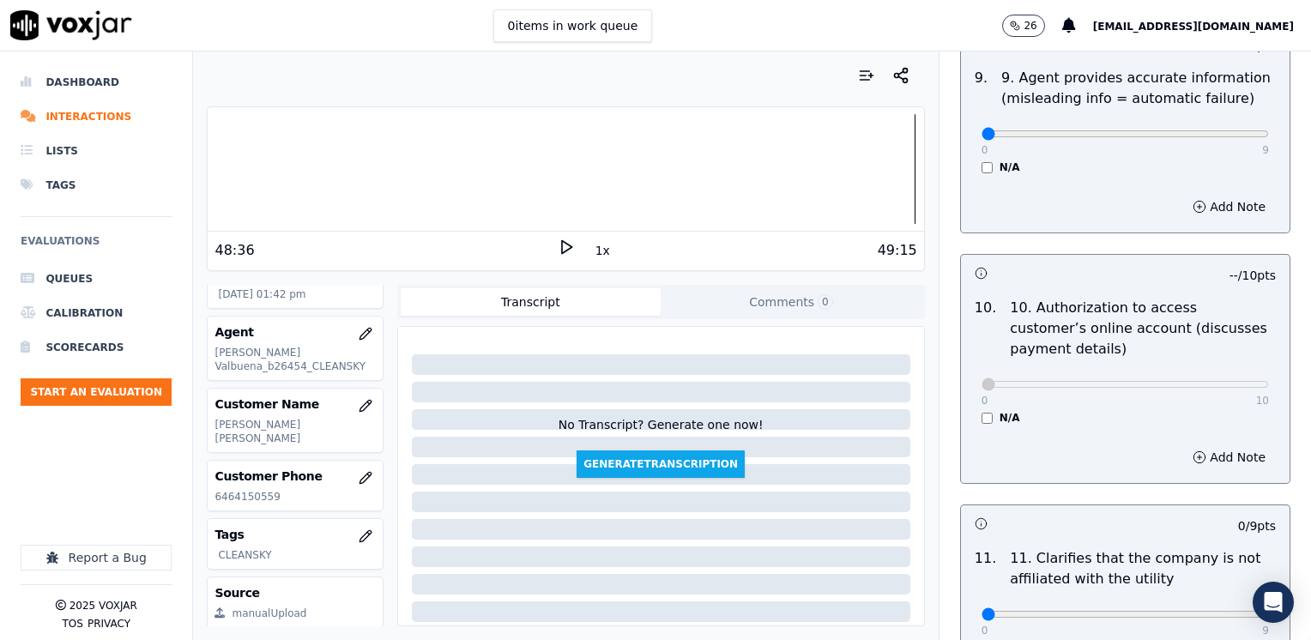
scroll to position [2230, 0]
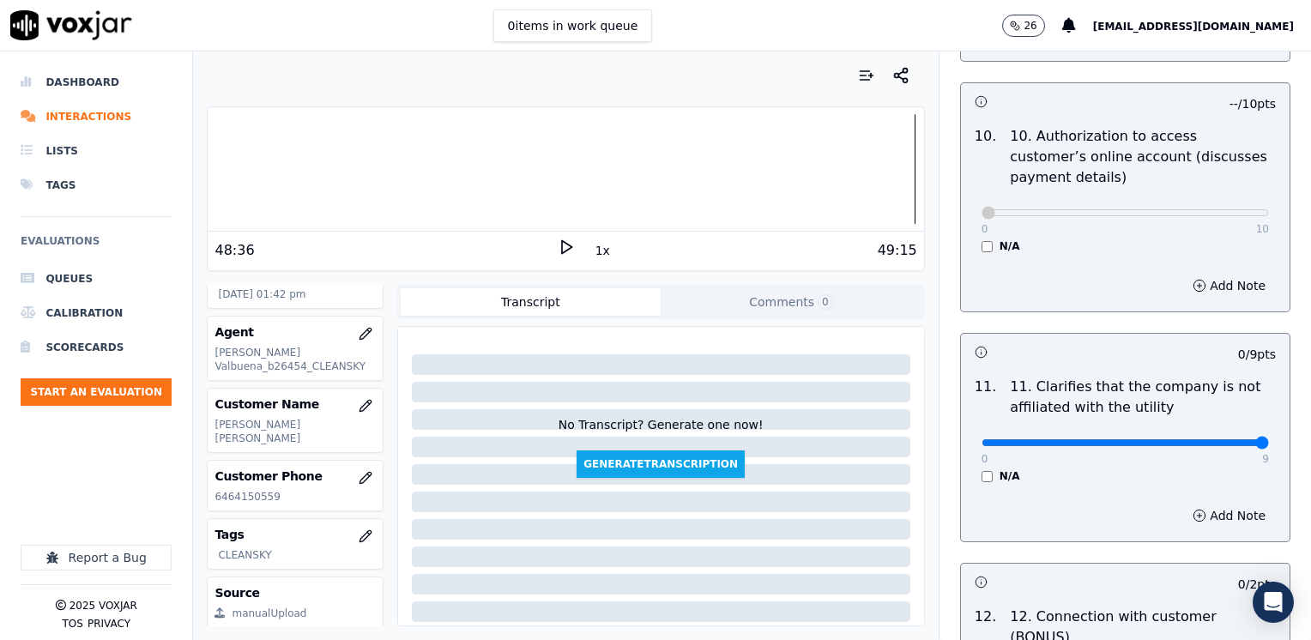
drag, startPoint x: 972, startPoint y: 399, endPoint x: 1313, endPoint y: 379, distance: 342.0
type input "9"
click at [1269, 439] on input "range" at bounding box center [1124, 442] width 287 height 7
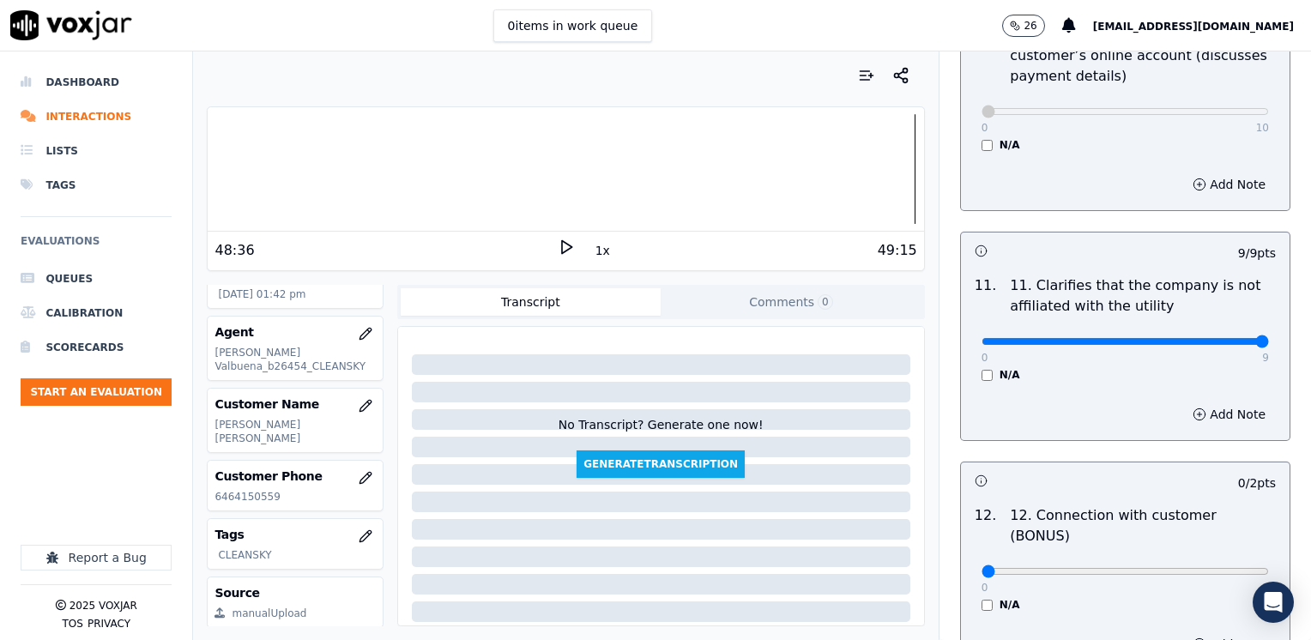
scroll to position [2488, 0]
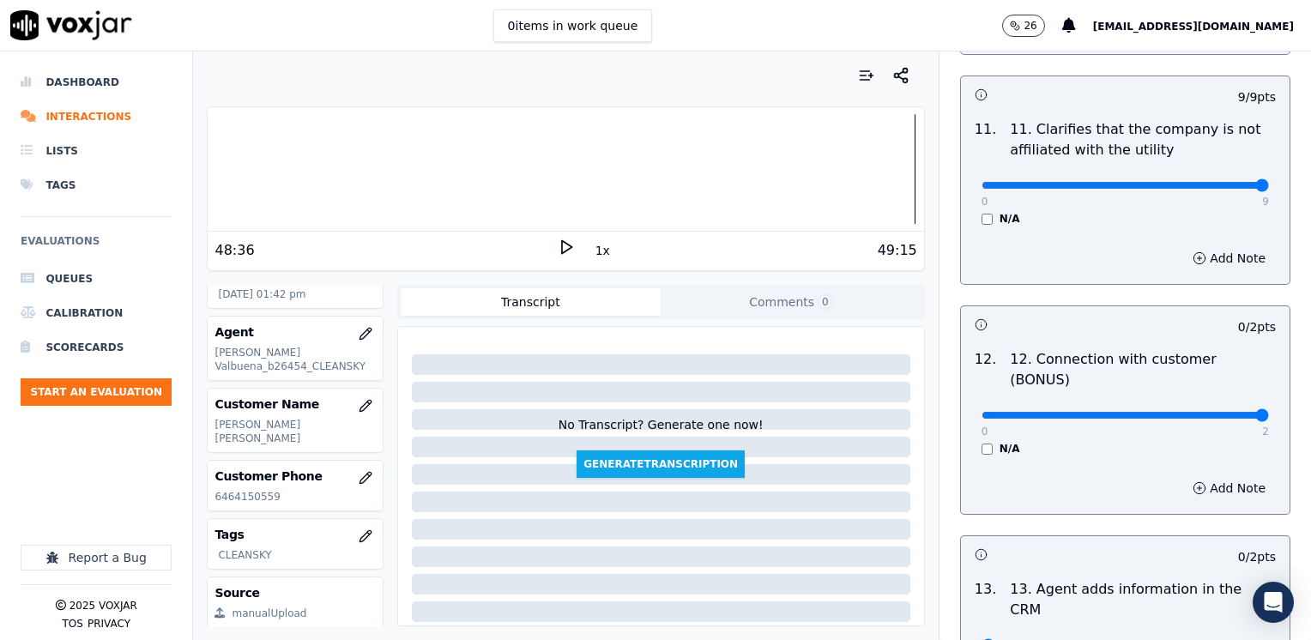
drag, startPoint x: 975, startPoint y: 352, endPoint x: 1313, endPoint y: 352, distance: 338.0
type input "2"
click at [1269, 412] on input "range" at bounding box center [1124, 415] width 287 height 7
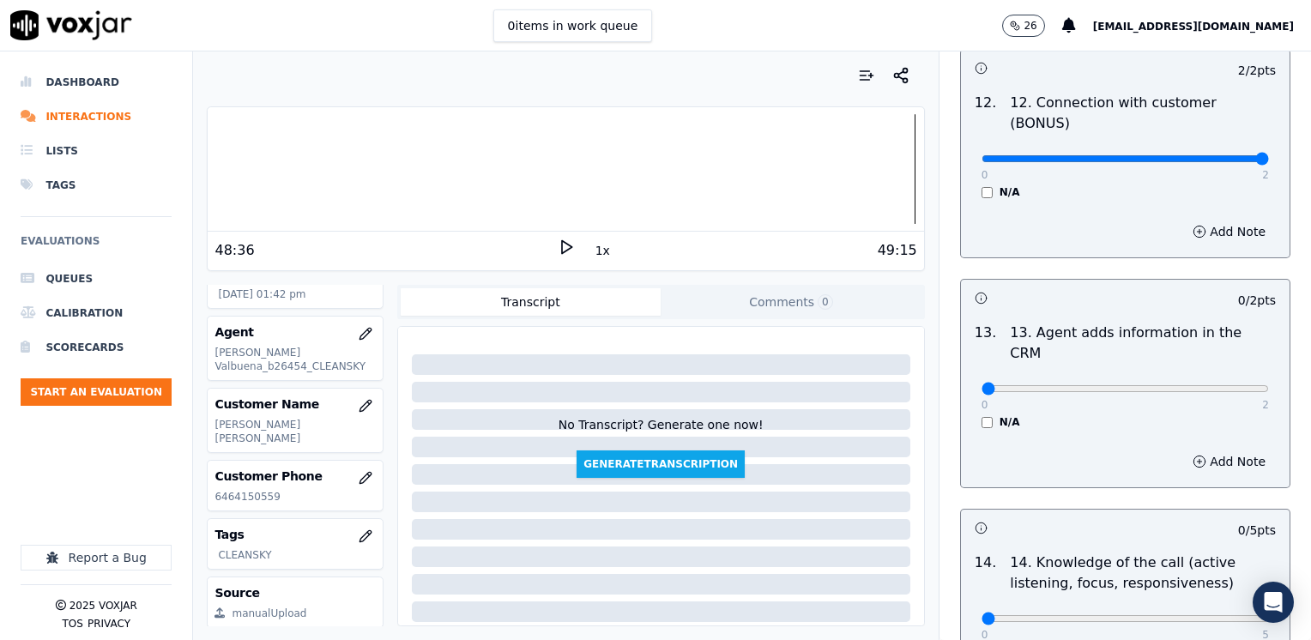
scroll to position [2745, 0]
drag, startPoint x: 968, startPoint y: 299, endPoint x: 1313, endPoint y: 371, distance: 353.3
type input "2"
click at [1269, 384] on input "range" at bounding box center [1124, 387] width 287 height 7
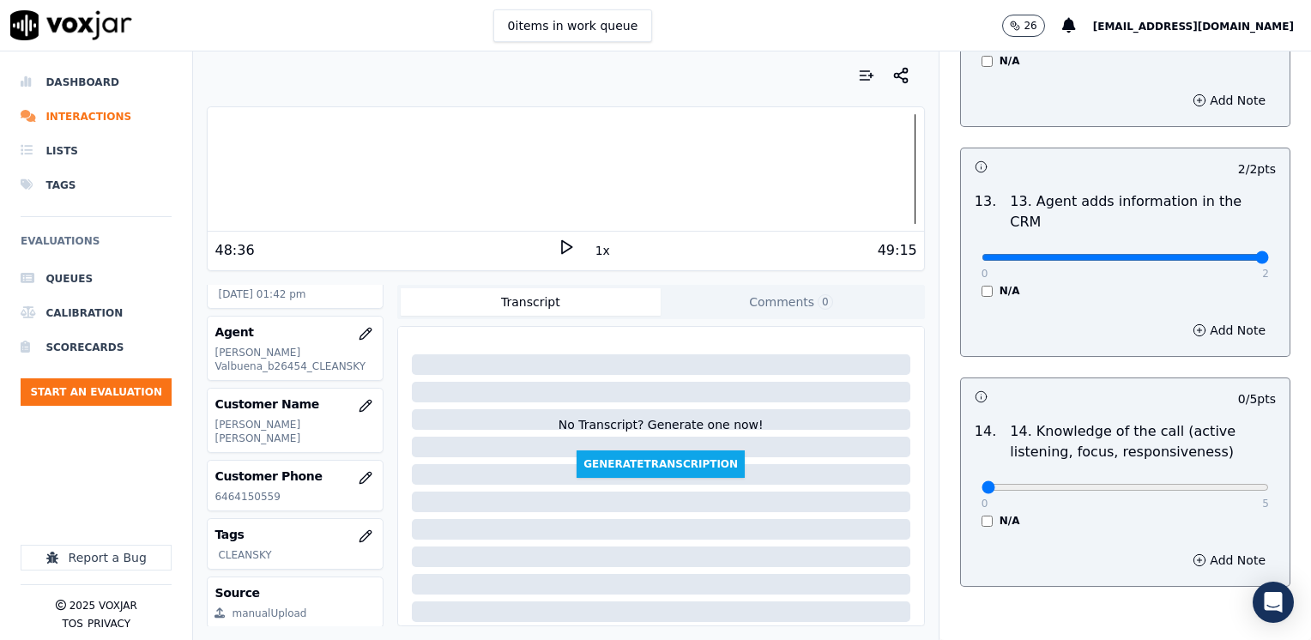
scroll to position [2876, 0]
drag, startPoint x: 969, startPoint y: 396, endPoint x: 1313, endPoint y: 417, distance: 344.6
type input "5"
click at [1269, 483] on input "range" at bounding box center [1124, 486] width 287 height 7
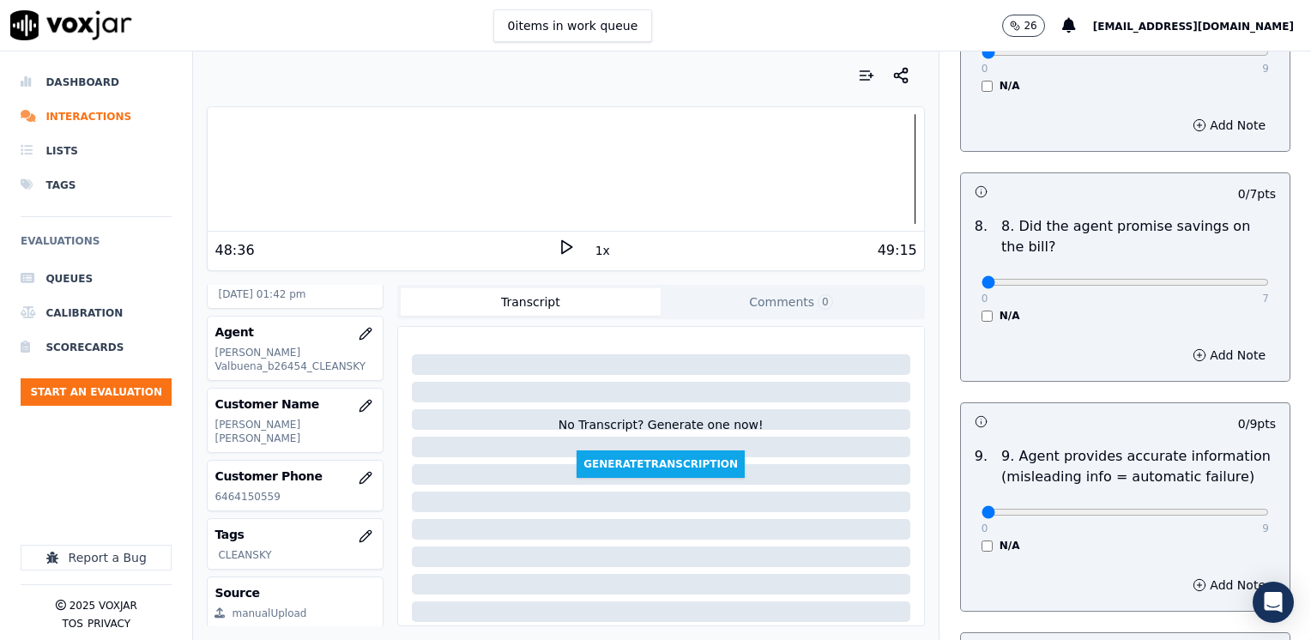
scroll to position [1590, 0]
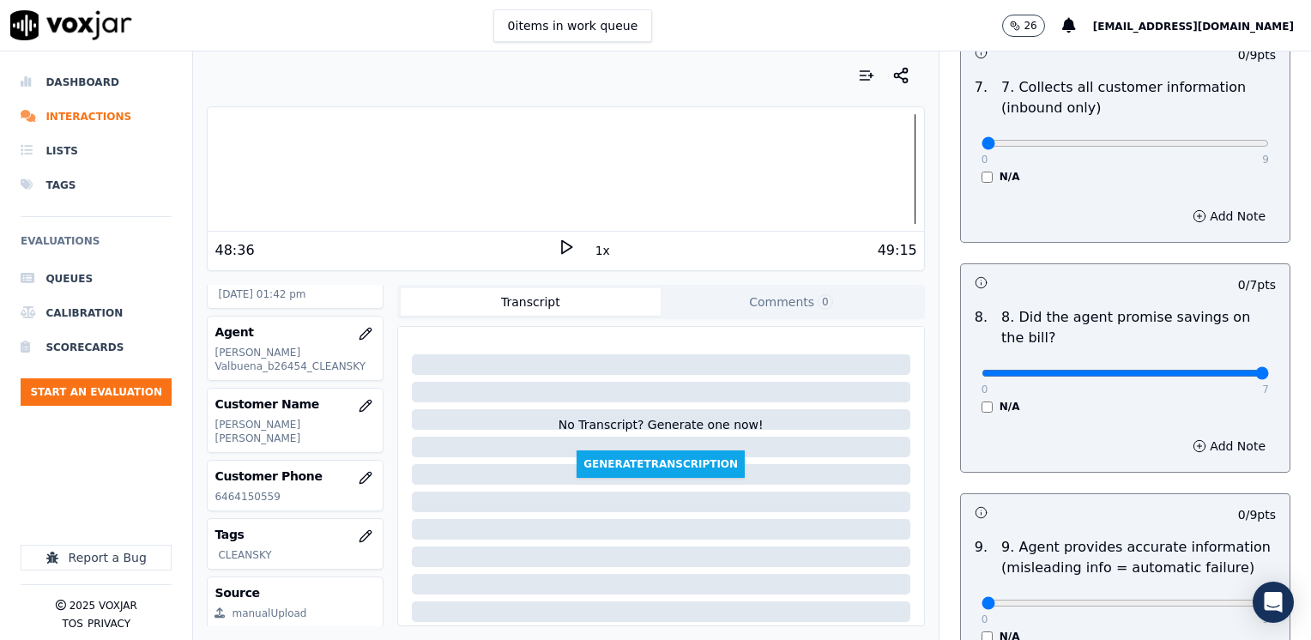
drag, startPoint x: 968, startPoint y: 326, endPoint x: 1313, endPoint y: 317, distance: 345.8
type input "7"
click at [1269, 370] on input "range" at bounding box center [1124, 373] width 287 height 7
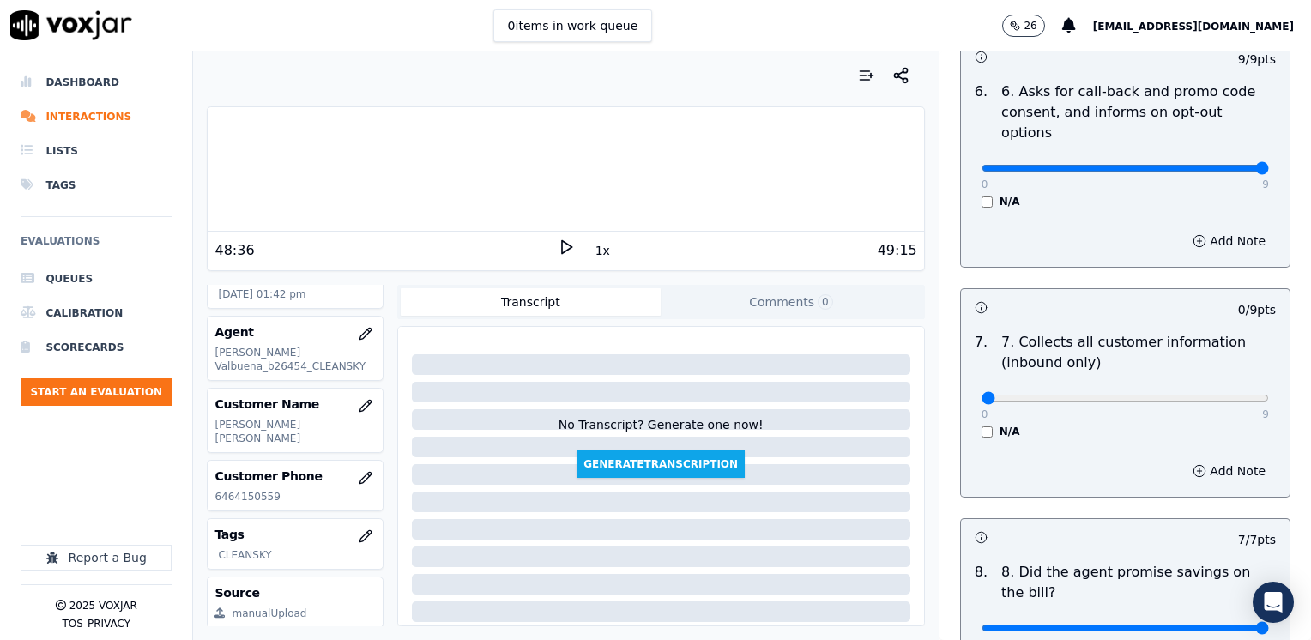
scroll to position [1332, 0]
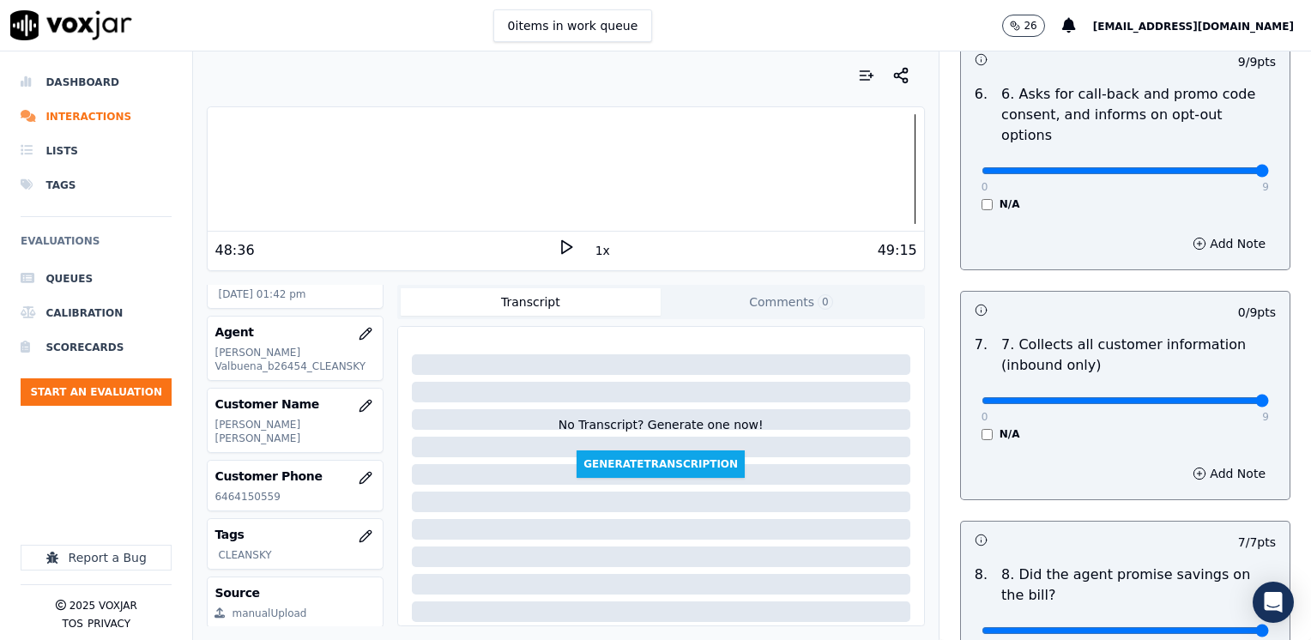
drag, startPoint x: 967, startPoint y: 363, endPoint x: 1266, endPoint y: 307, distance: 304.5
type input "9"
click at [1269, 397] on input "range" at bounding box center [1124, 400] width 287 height 7
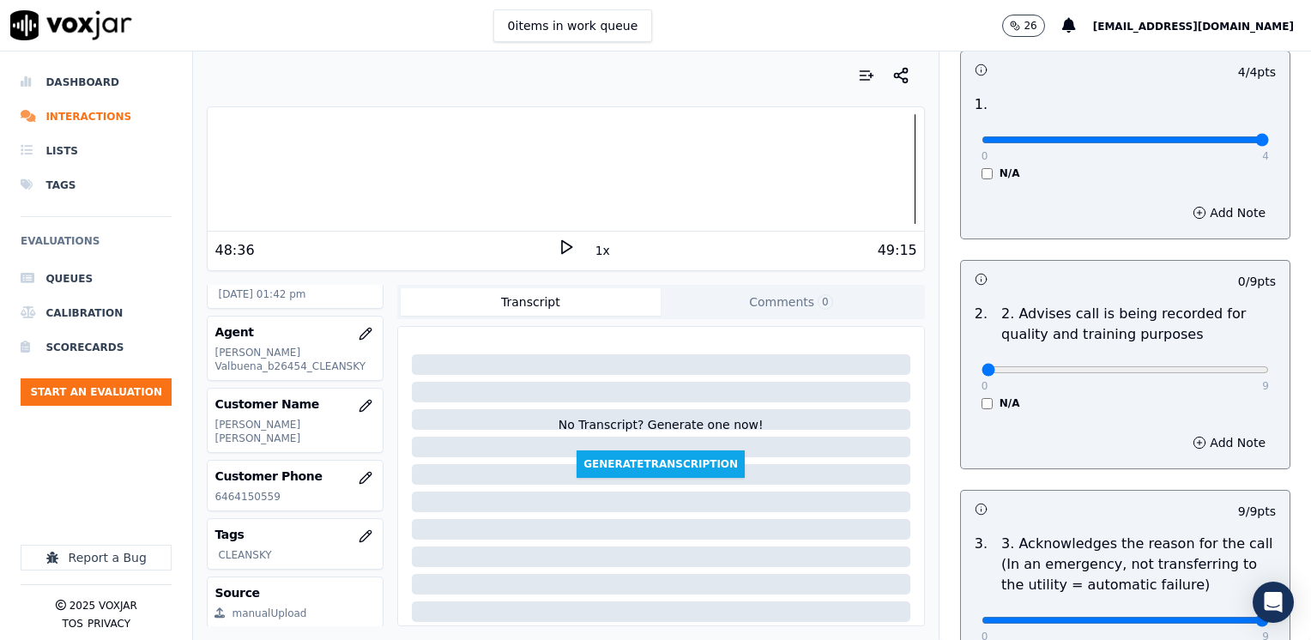
scroll to position [474, 0]
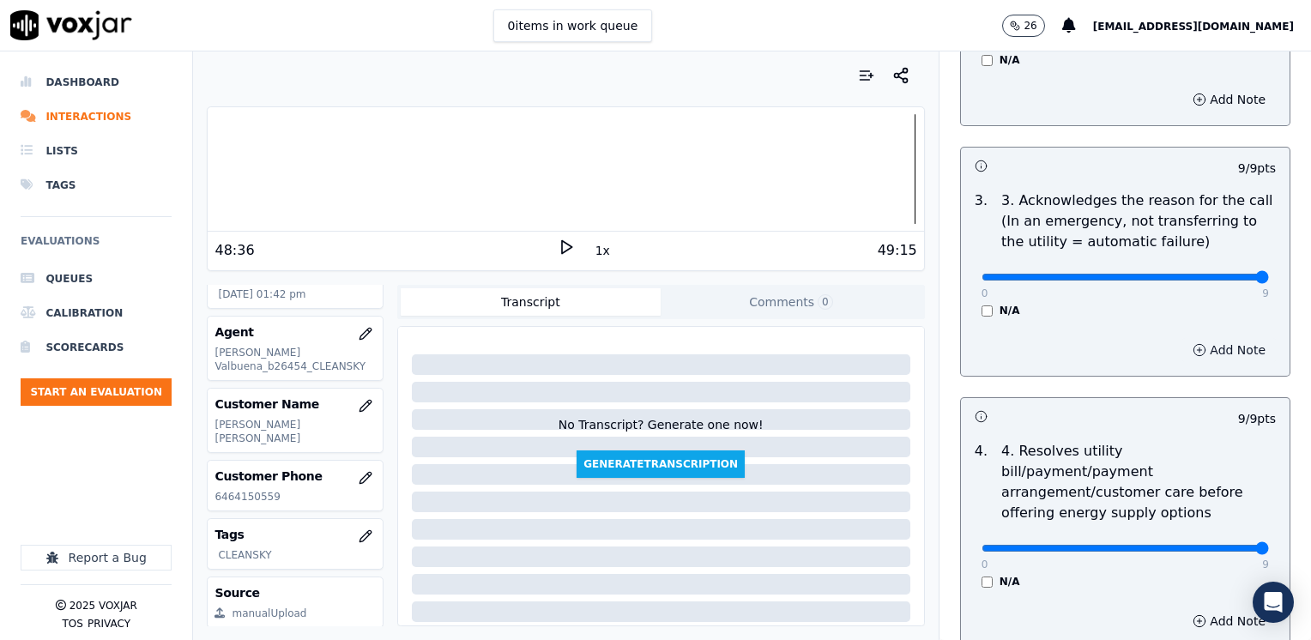
click at [1206, 353] on button "Add Note" at bounding box center [1229, 350] width 94 height 24
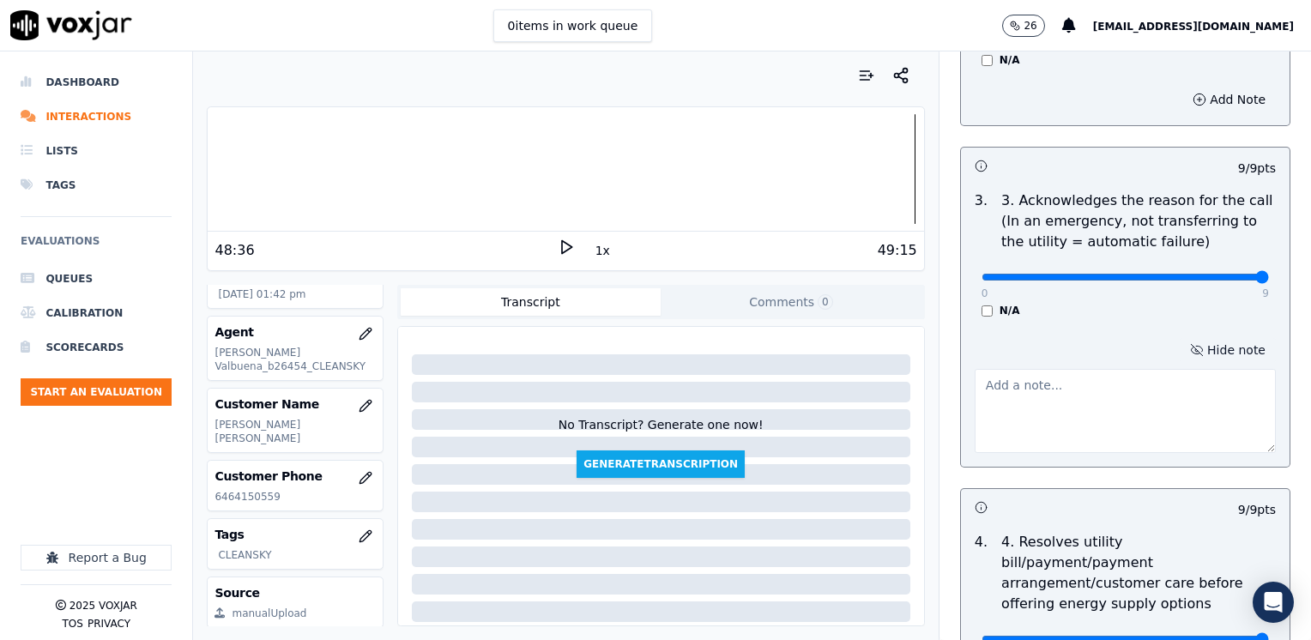
click at [1198, 343] on button "Hide note" at bounding box center [1227, 350] width 96 height 24
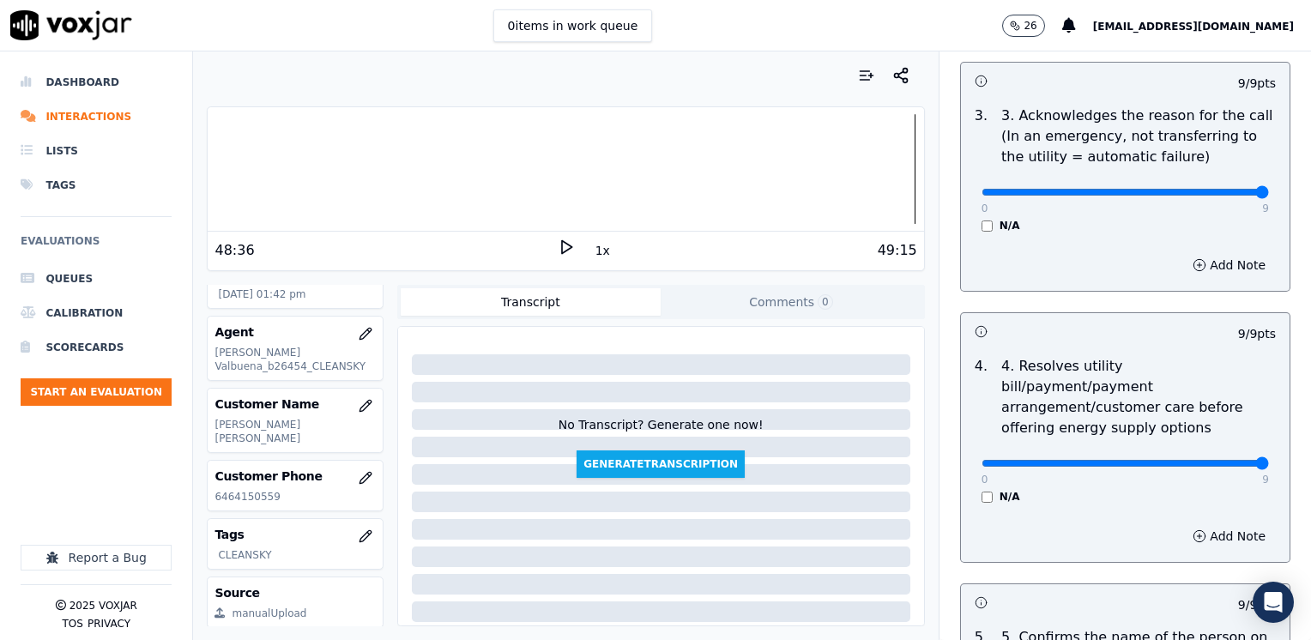
scroll to position [646, 0]
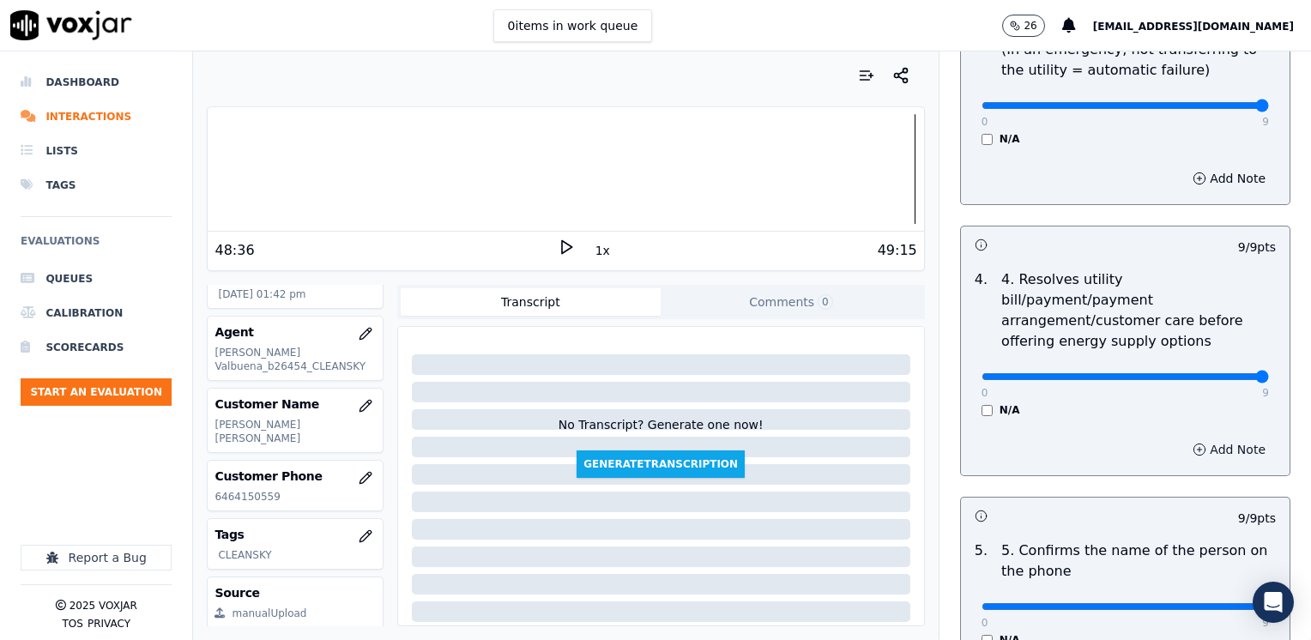
click at [1193, 437] on button "Add Note" at bounding box center [1229, 449] width 94 height 24
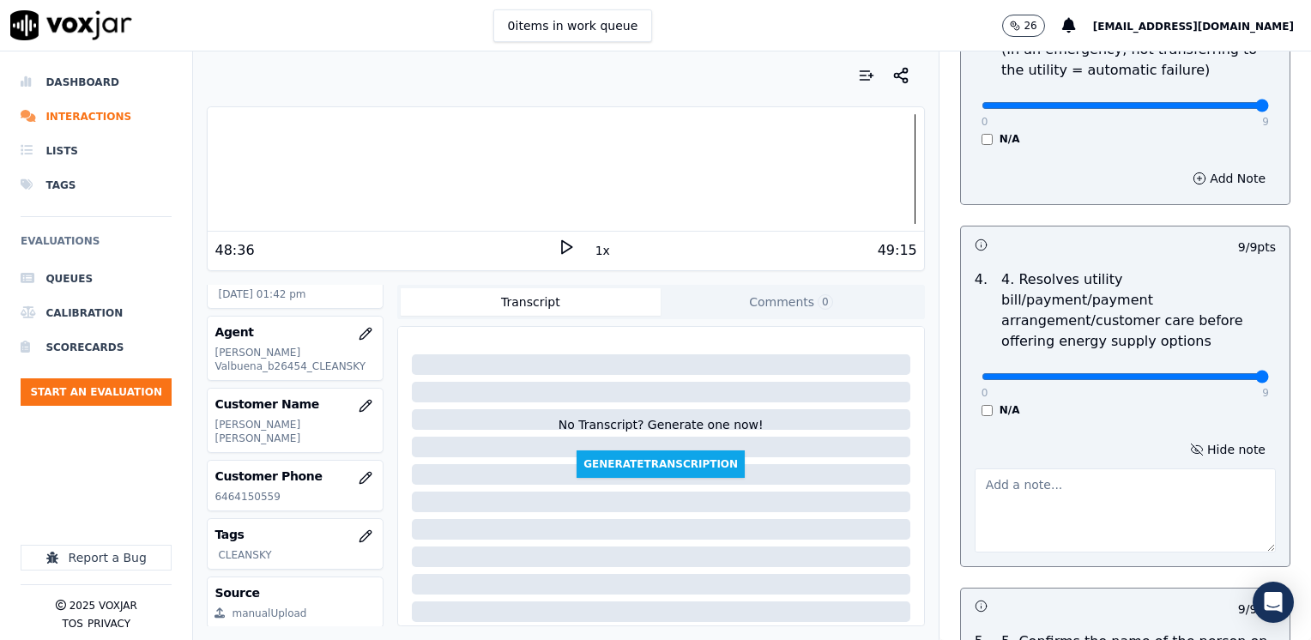
click at [1098, 486] on textarea at bounding box center [1124, 510] width 301 height 84
type textarea "a"
type textarea "c"
type textarea "Cx has a pending balance of around $400.00, and agent suggested to do a payment…"
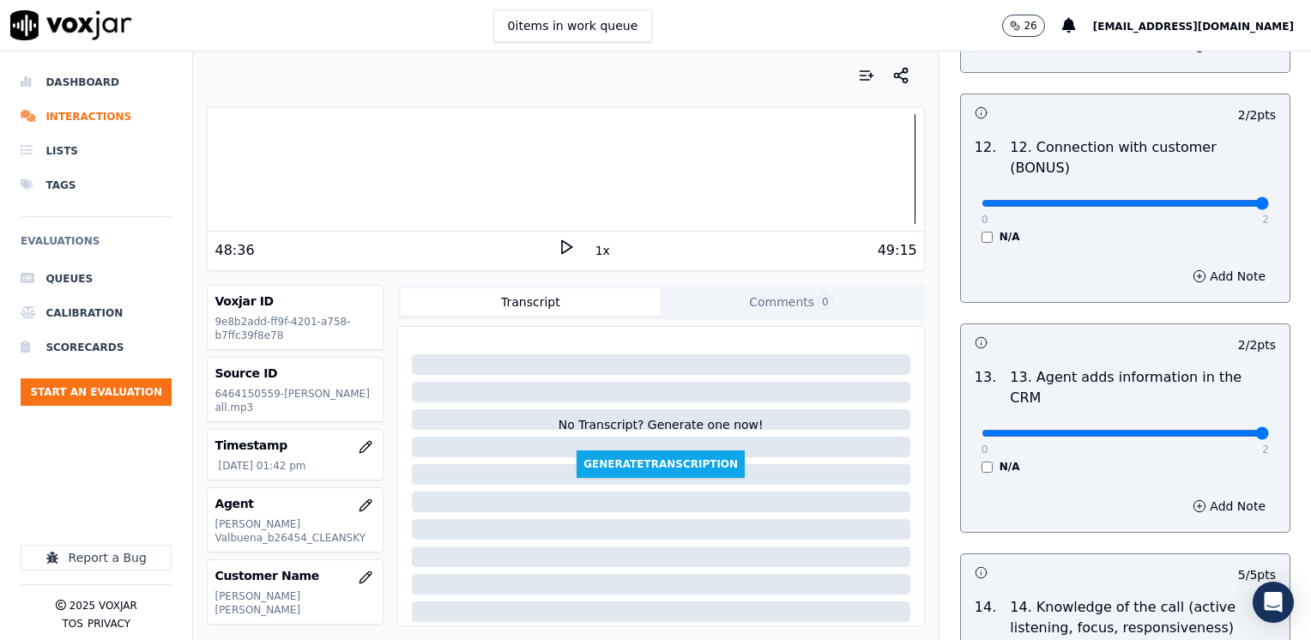
scroll to position [2967, 0]
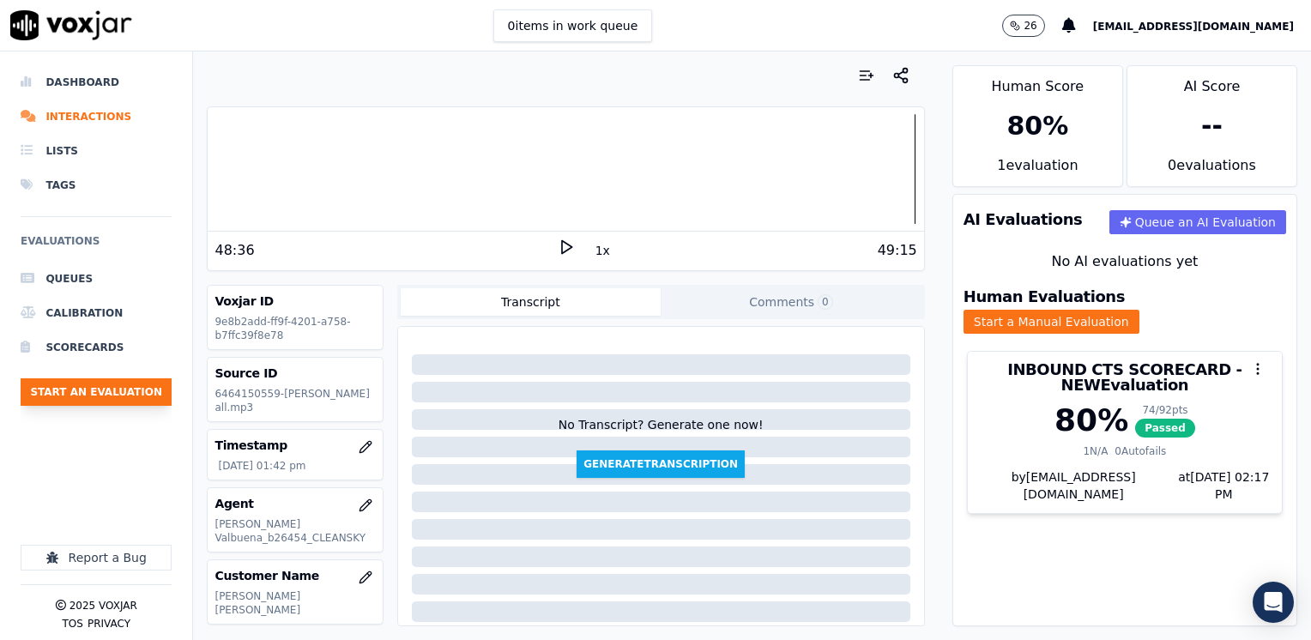
click at [116, 386] on button "Start an Evaluation" at bounding box center [96, 391] width 151 height 27
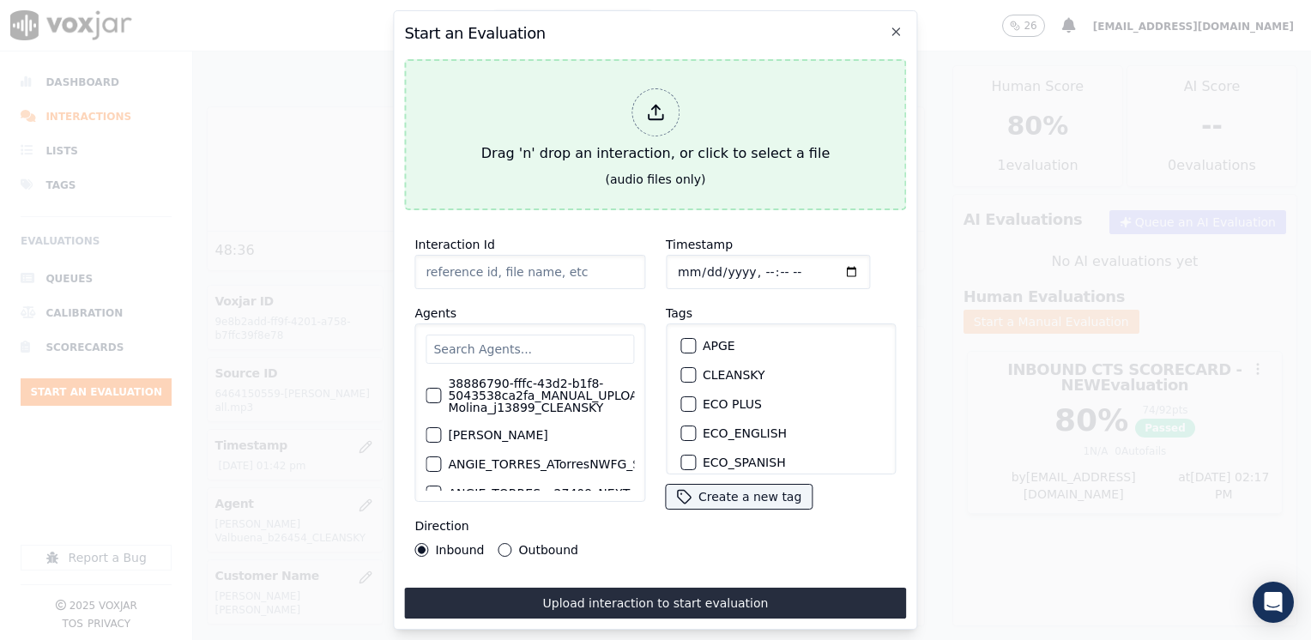
click at [666, 111] on div at bounding box center [655, 112] width 48 height 48
type input "20250910-112341_5138043399-JONATHAN MOZO all.mp3"
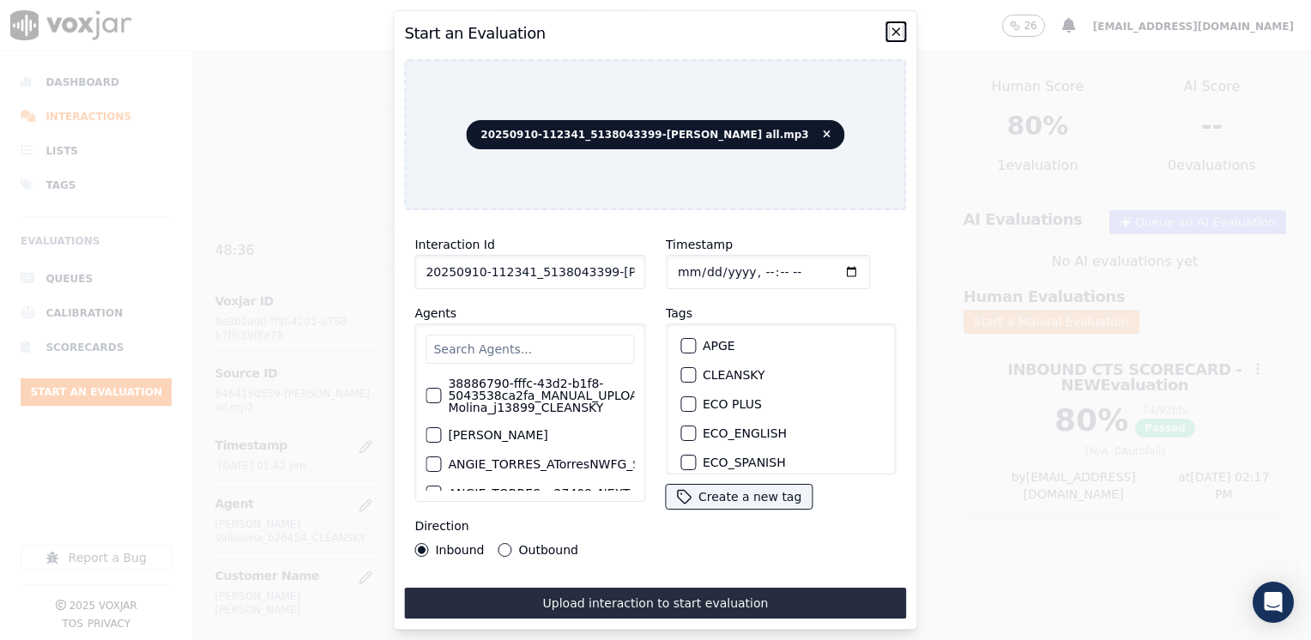
click at [891, 30] on icon "button" at bounding box center [897, 32] width 14 height 14
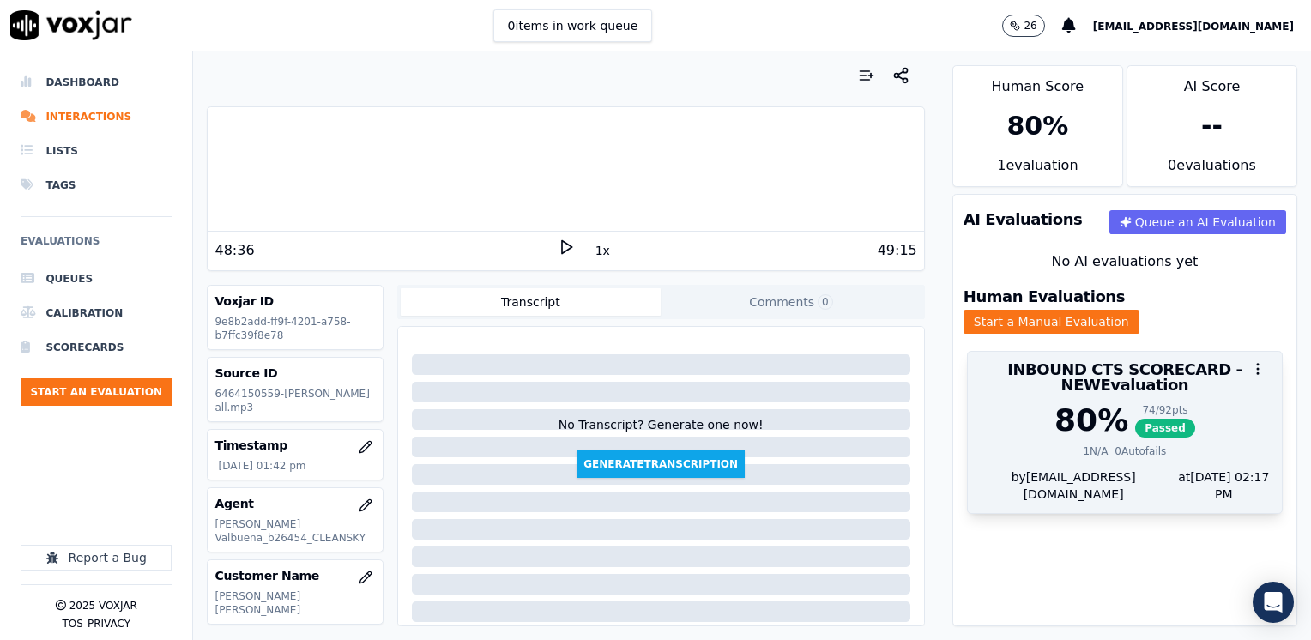
click at [1101, 352] on div at bounding box center [1125, 369] width 314 height 34
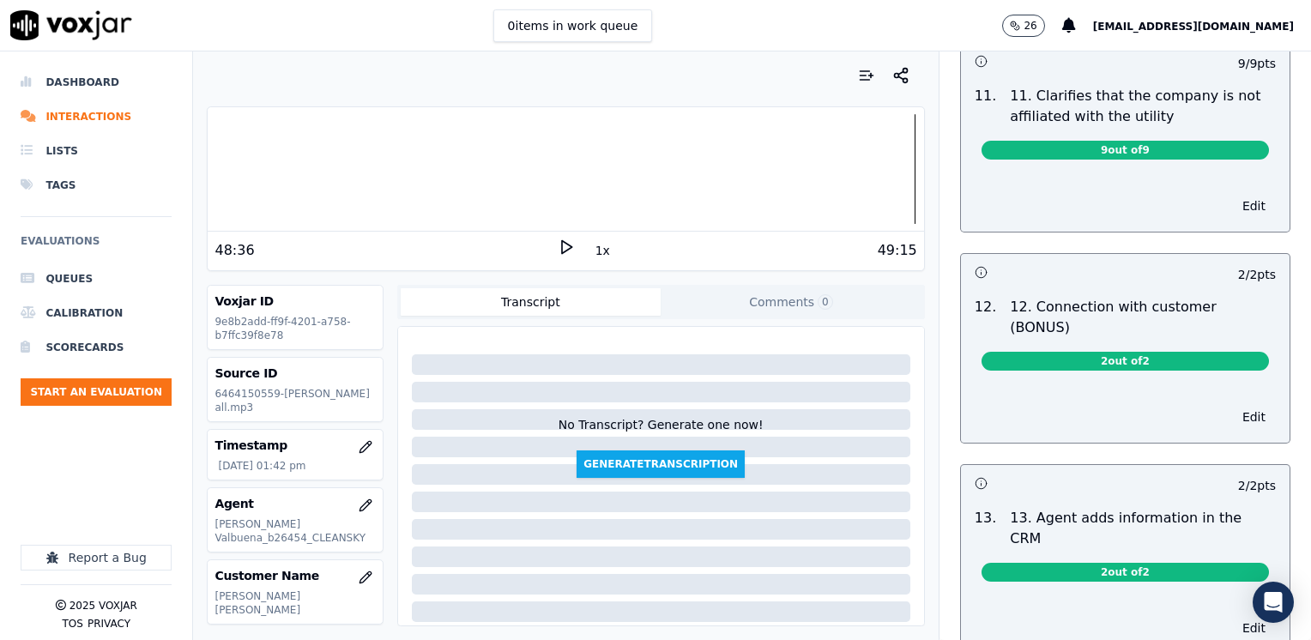
scroll to position [2657, 0]
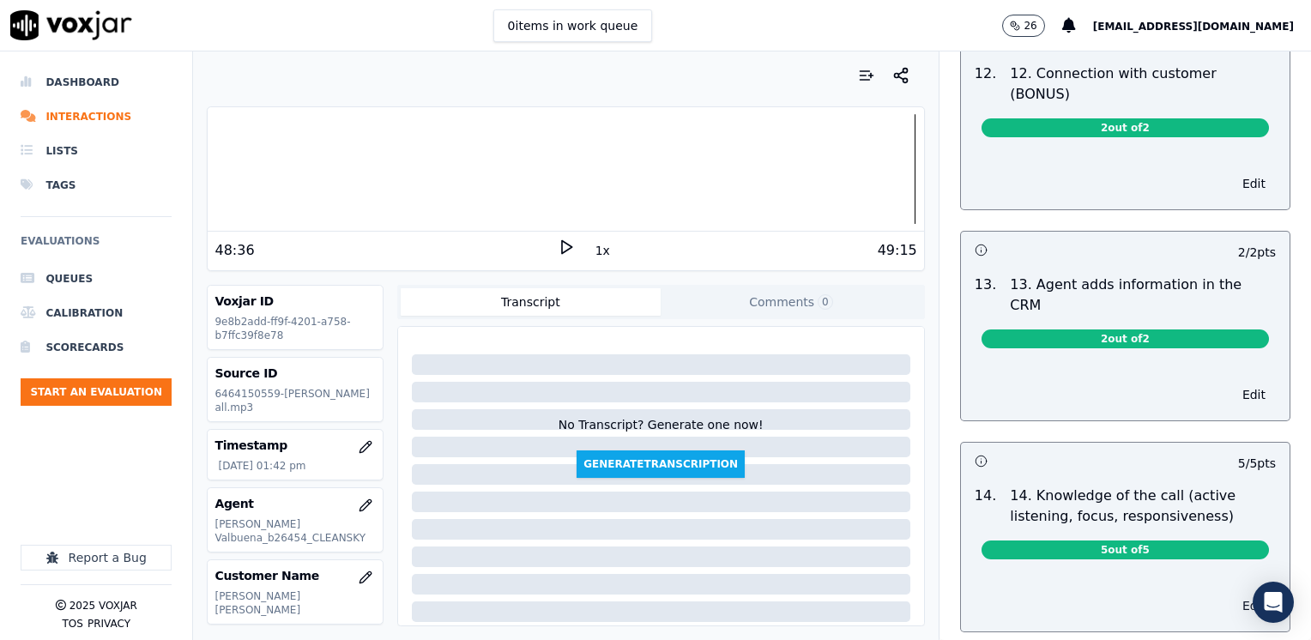
click at [1232, 594] on button "Edit" at bounding box center [1254, 606] width 44 height 24
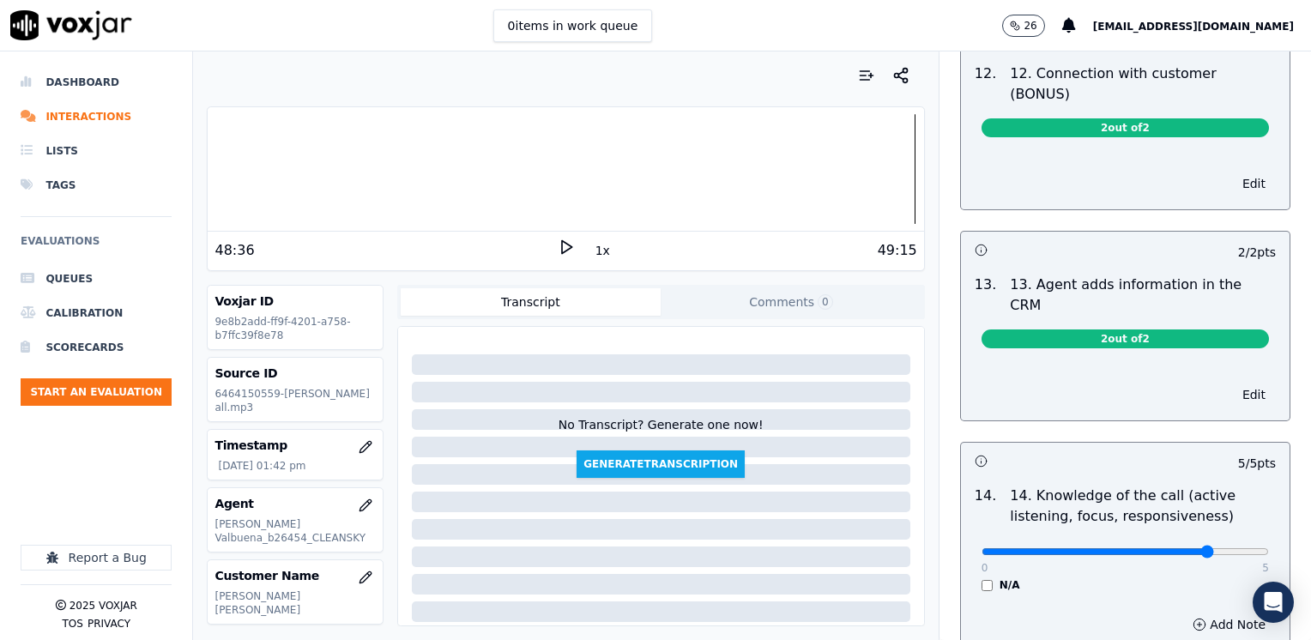
type input "4"
click at [1197, 548] on input "range" at bounding box center [1124, 551] width 287 height 7
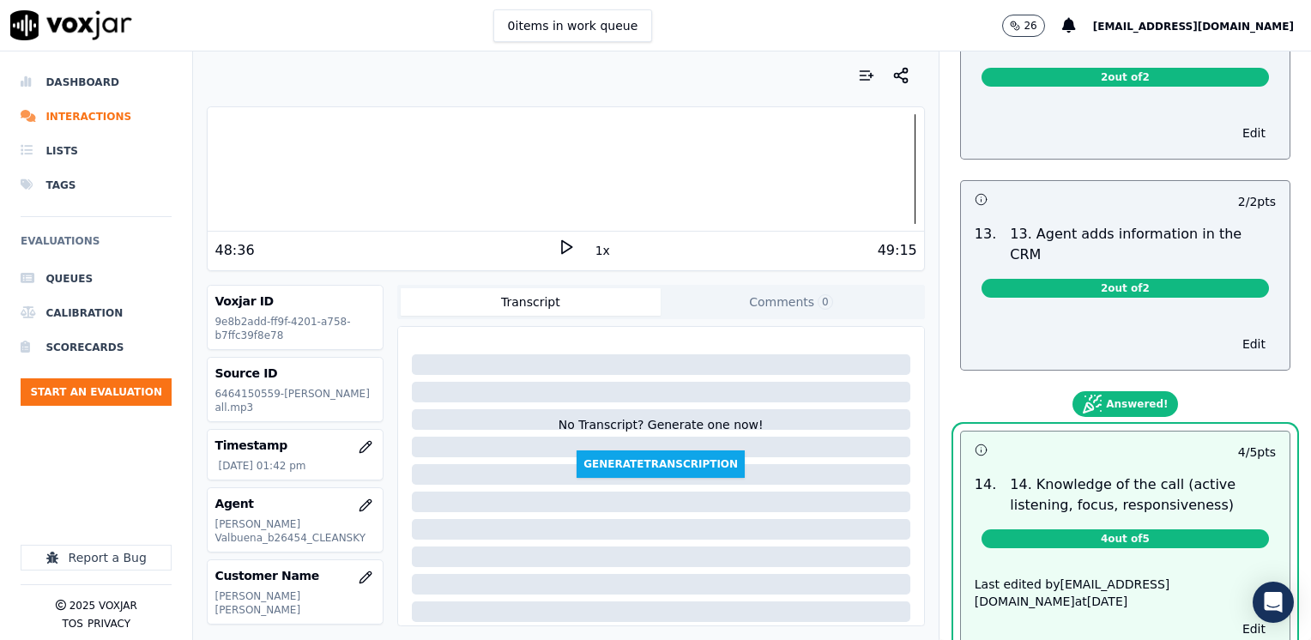
scroll to position [2730, 0]
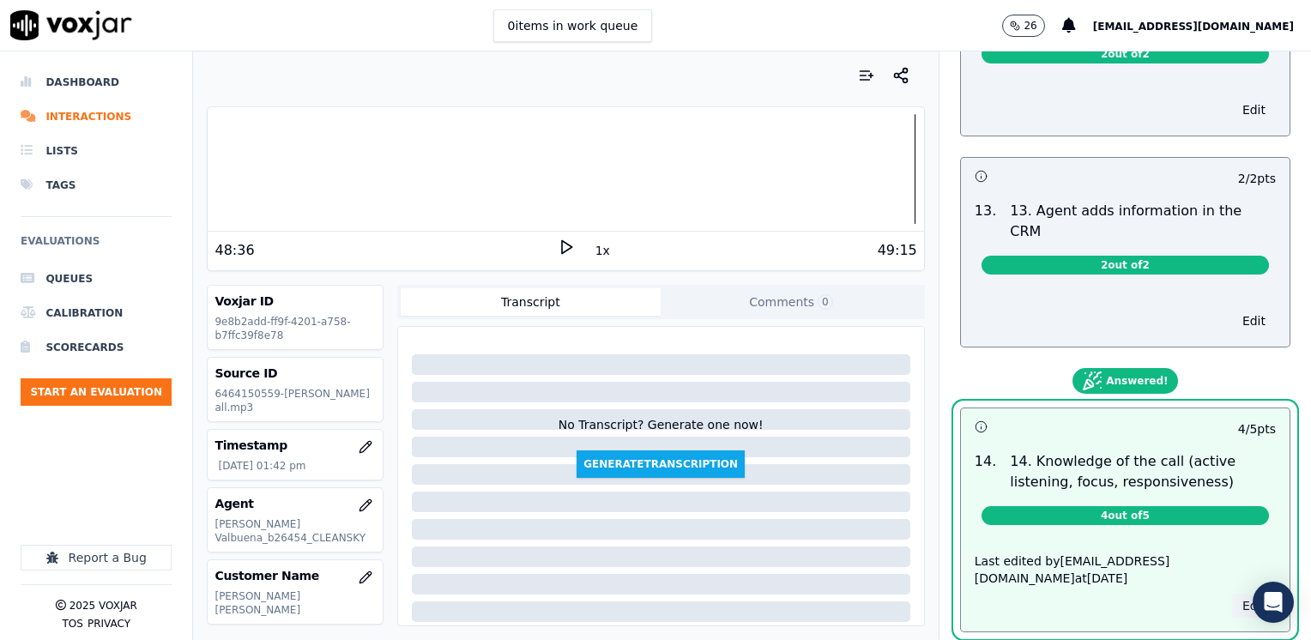
click at [1232, 594] on button "Edit" at bounding box center [1254, 606] width 44 height 24
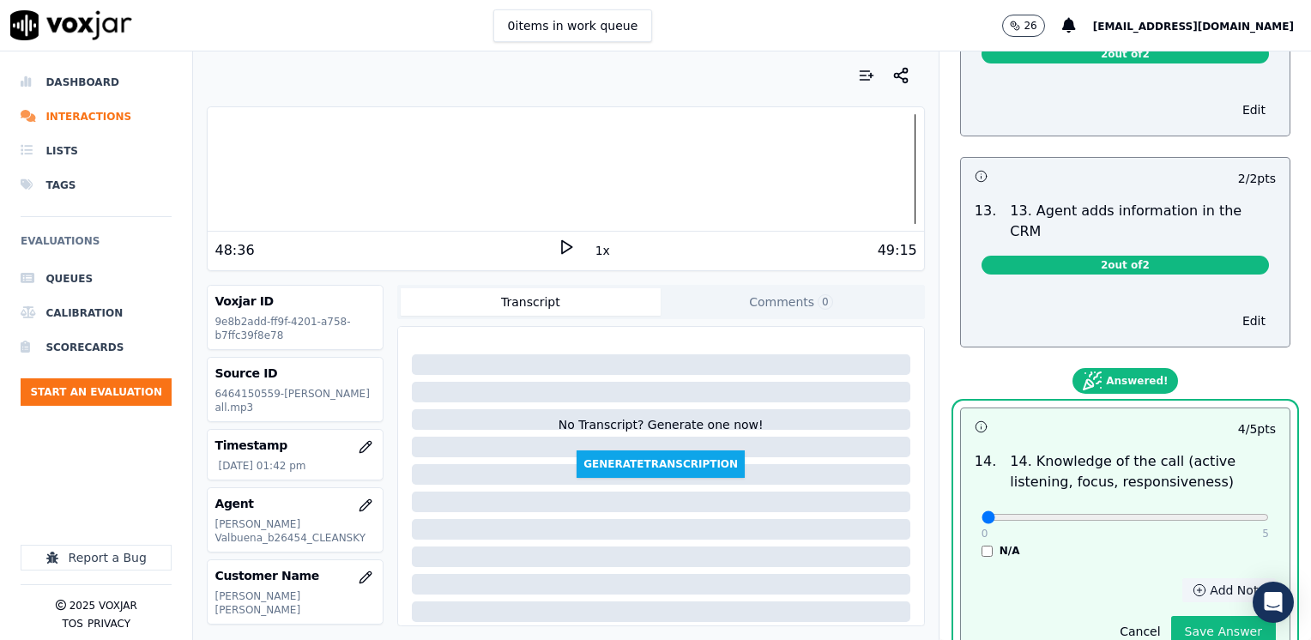
click at [1199, 578] on button "Add Note" at bounding box center [1229, 590] width 94 height 24
click at [1084, 609] on textarea at bounding box center [1124, 651] width 301 height 84
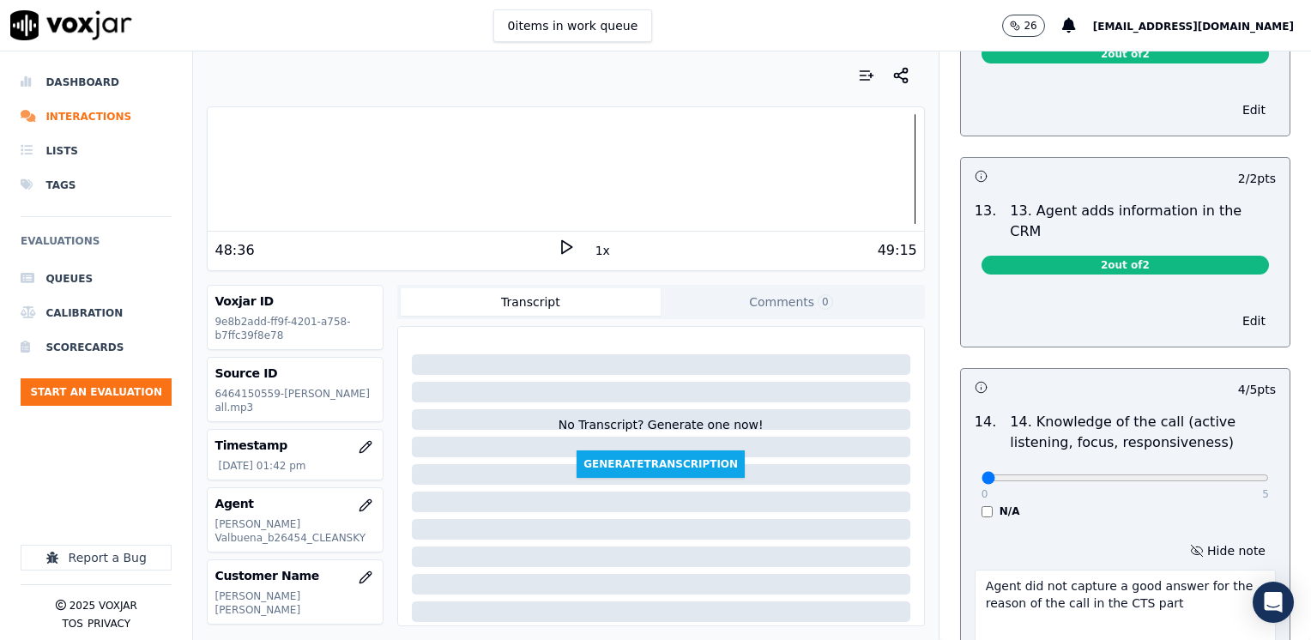
scroll to position [2811, 0]
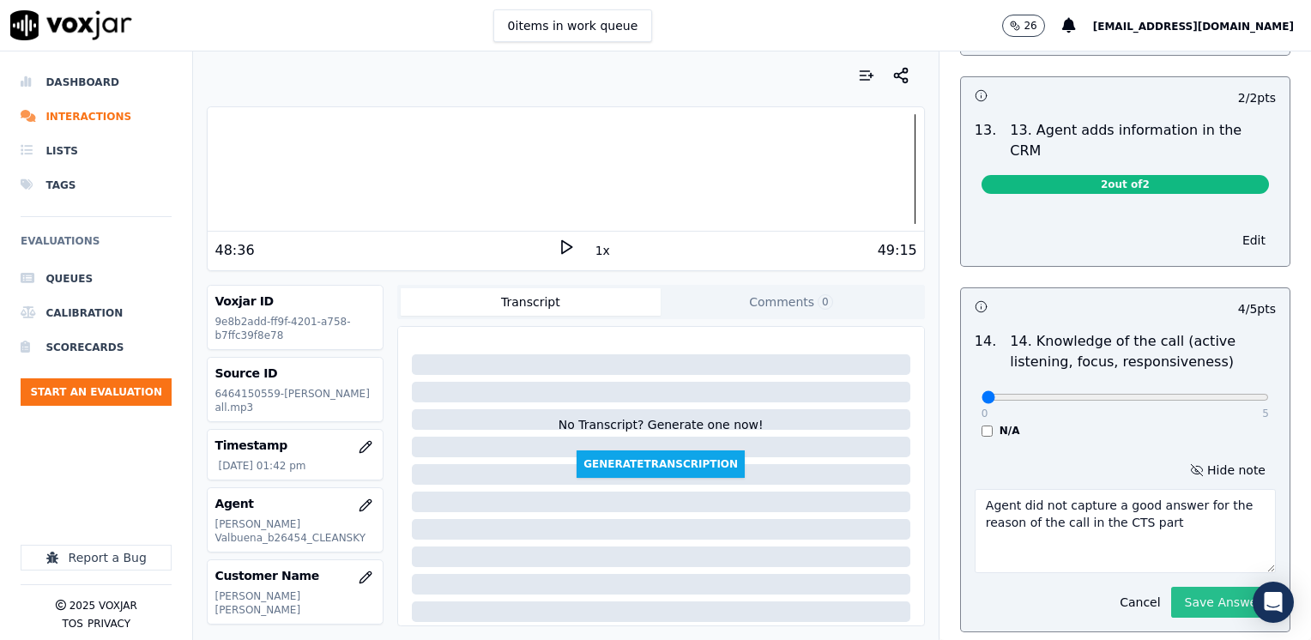
type textarea "Agent did not capture a good answer for the reason of the call in the CTS part"
click at [1208, 587] on button "Save Answer" at bounding box center [1223, 602] width 105 height 31
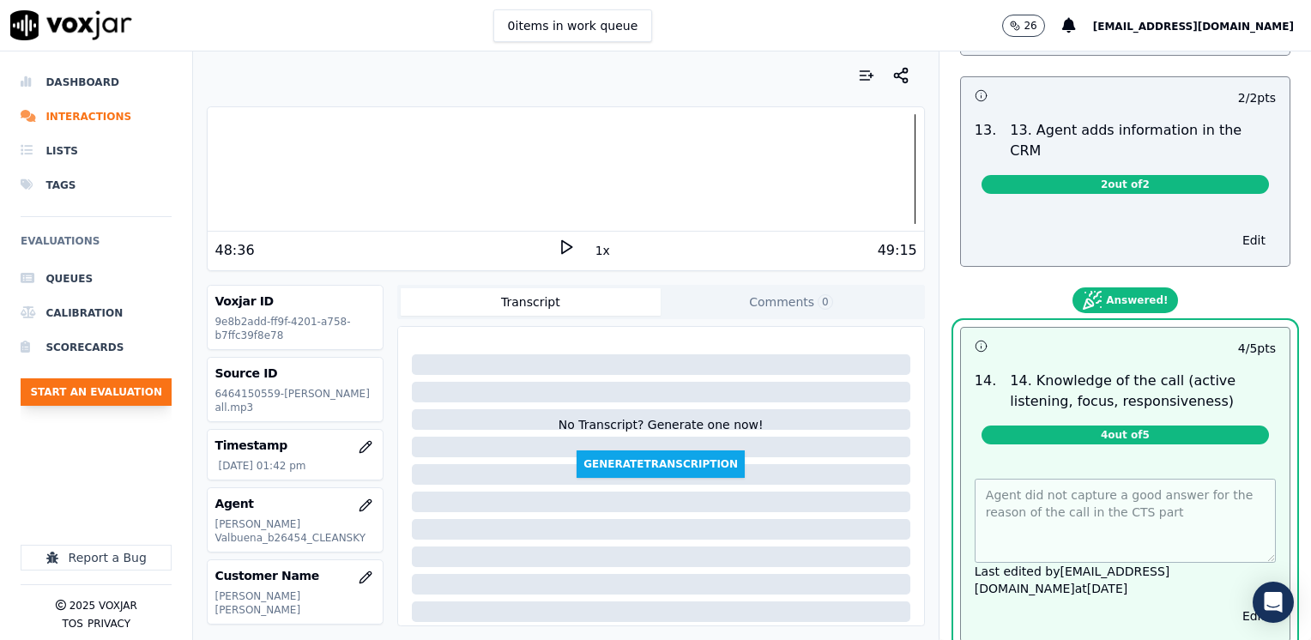
click at [127, 386] on button "Start an Evaluation" at bounding box center [96, 391] width 151 height 27
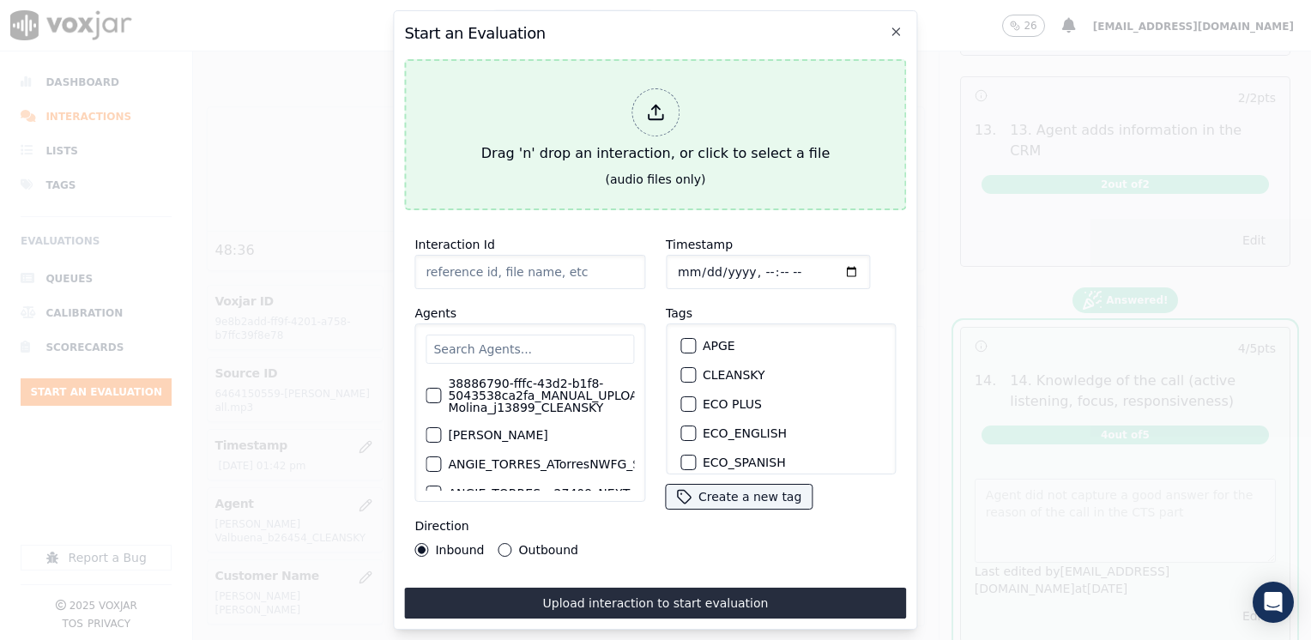
click at [659, 104] on icon at bounding box center [655, 112] width 19 height 19
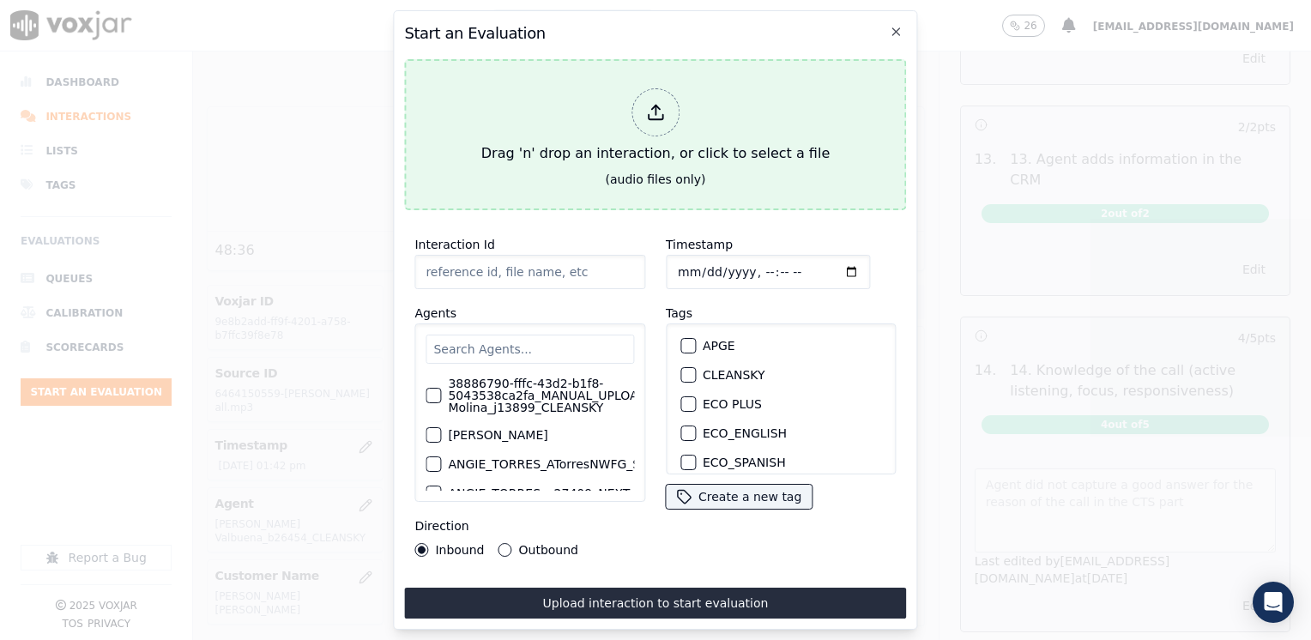
type input "20250910-112341_5138043399-JONATHAN MOZO all.mp3"
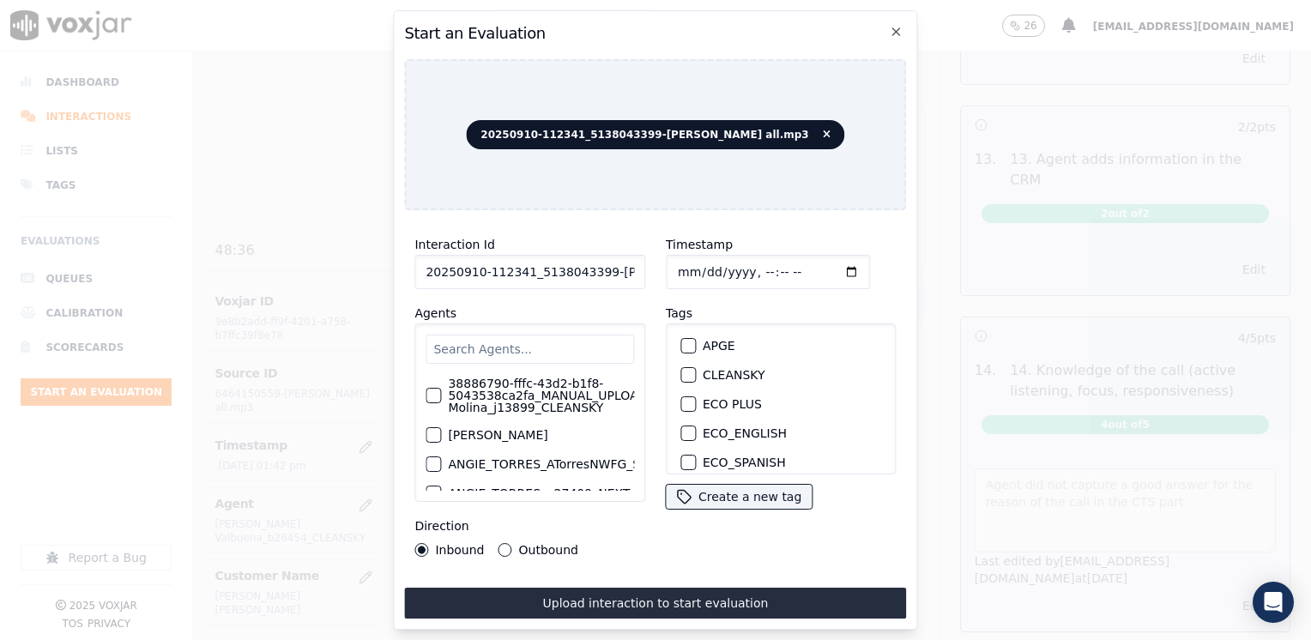
click at [555, 337] on input "text" at bounding box center [529, 349] width 208 height 29
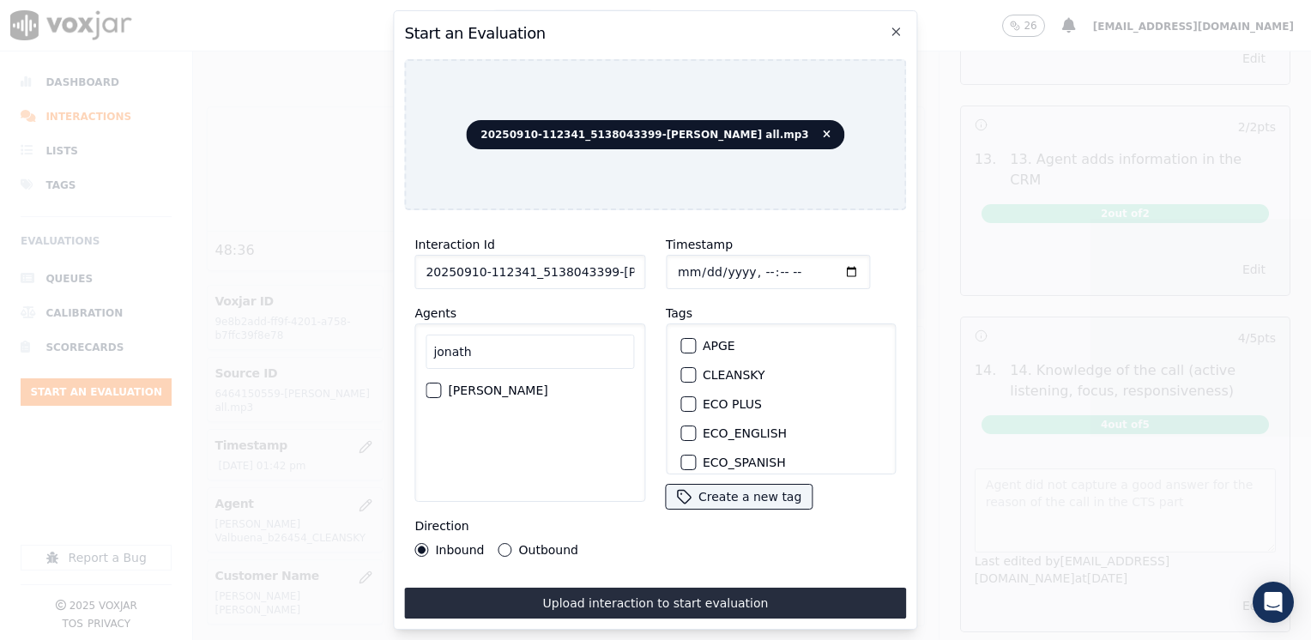
type input "jonath"
click at [539, 393] on label "[PERSON_NAME]" at bounding box center [498, 390] width 100 height 12
click at [441, 393] on button "[PERSON_NAME]" at bounding box center [432, 390] width 15 height 15
click at [686, 369] on button "CLEANSKY" at bounding box center [687, 374] width 15 height 15
click at [829, 266] on input "Timestamp" at bounding box center [768, 272] width 204 height 34
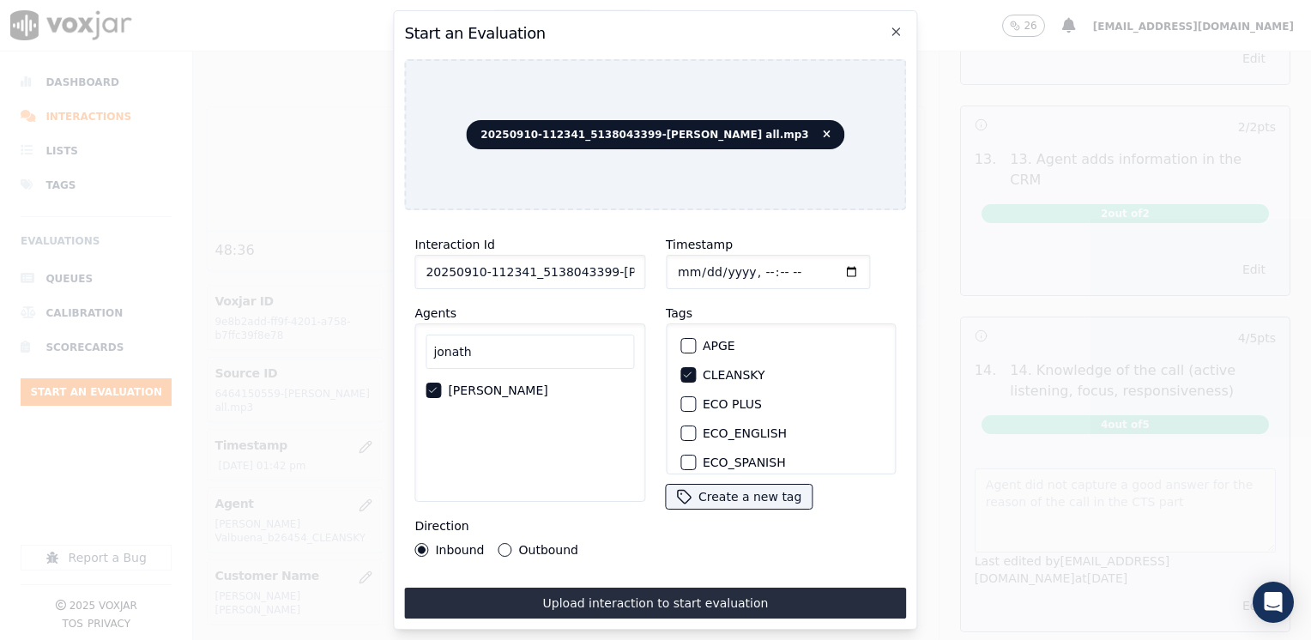
type input "2025-09-10T14:18"
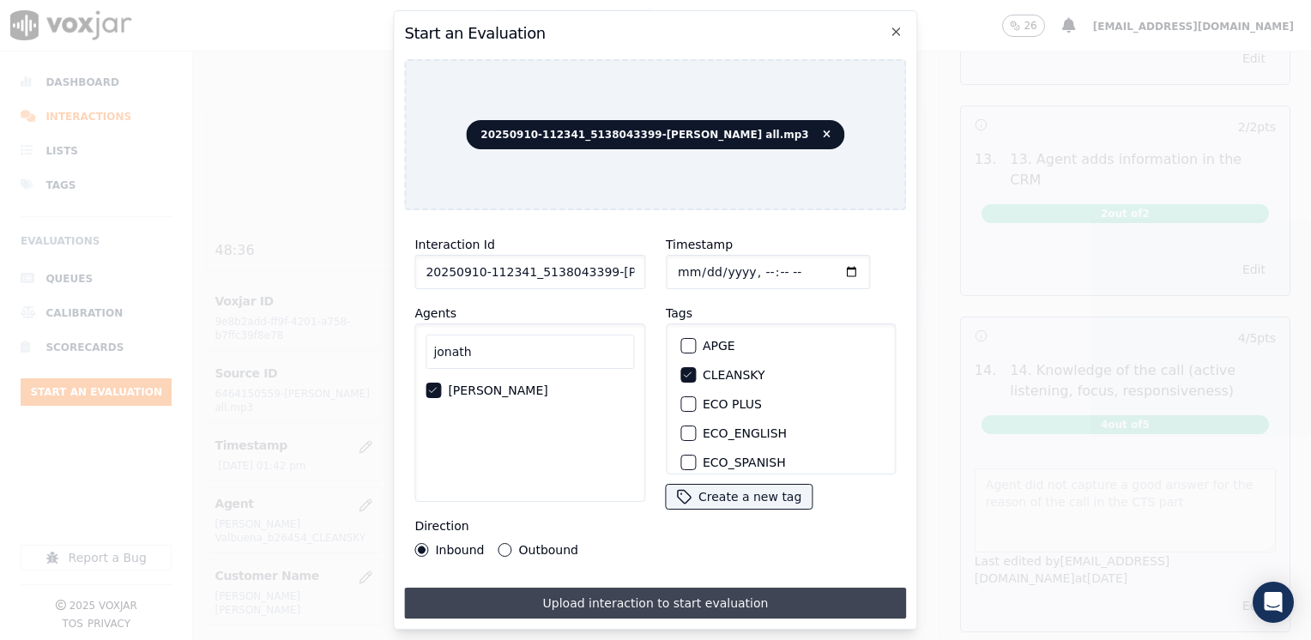
click at [645, 592] on button "Upload interaction to start evaluation" at bounding box center [655, 603] width 502 height 31
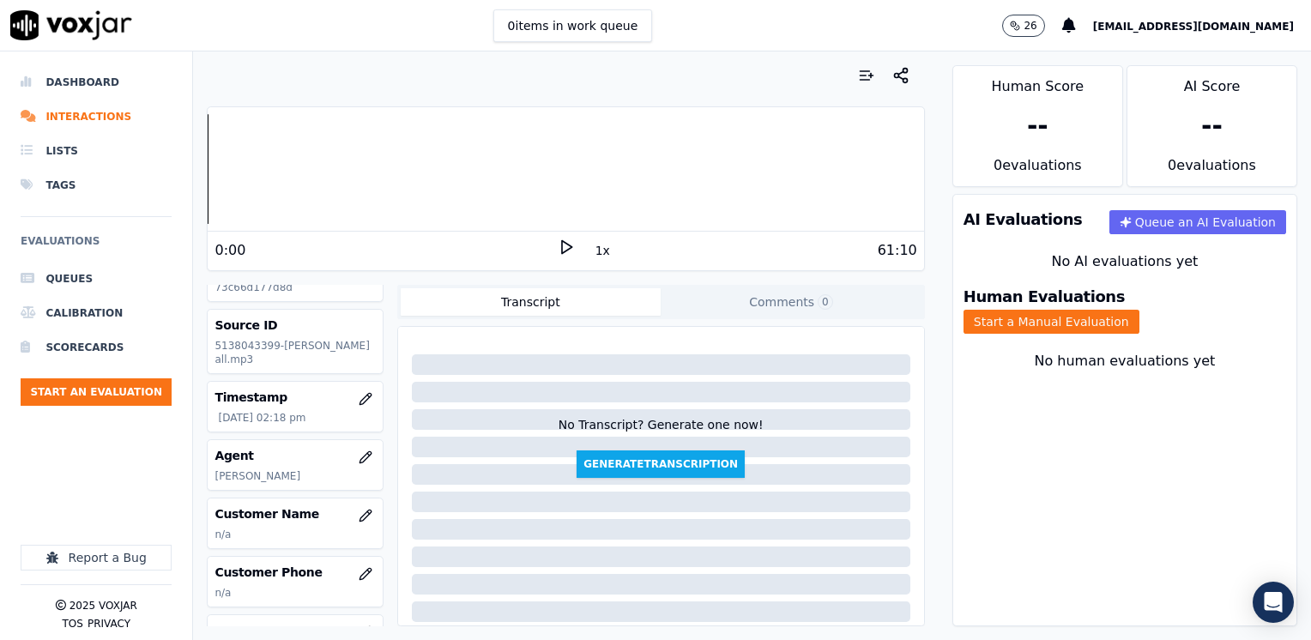
scroll to position [86, 0]
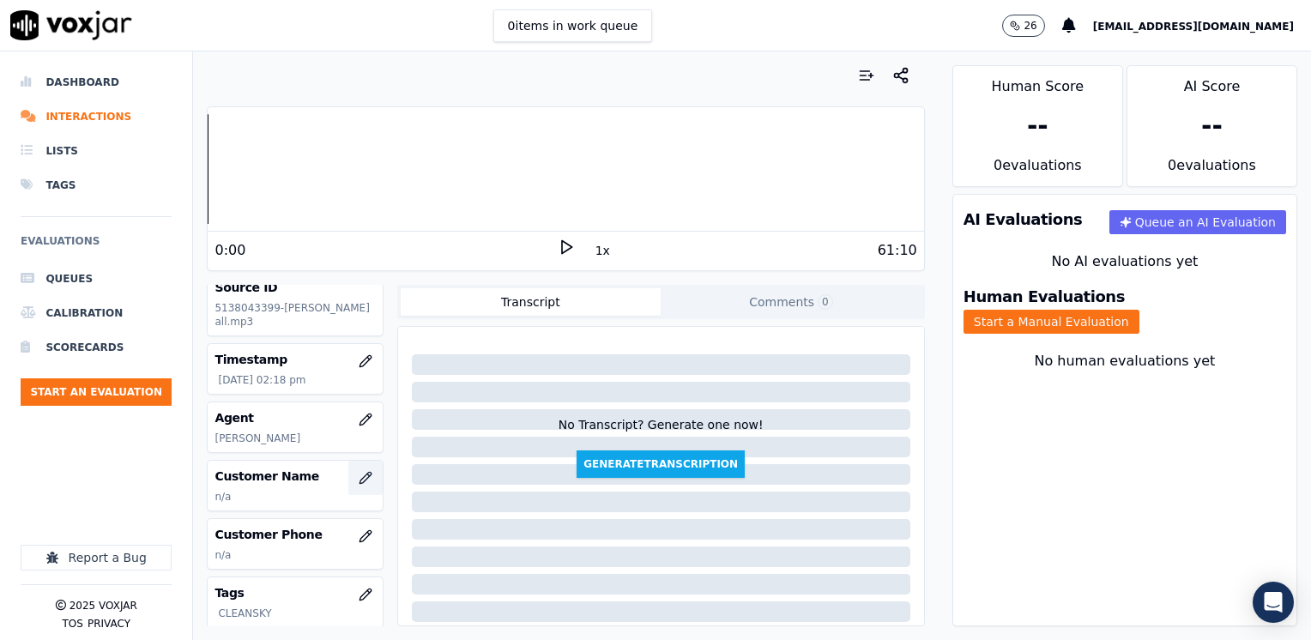
click at [354, 492] on button "button" at bounding box center [365, 478] width 34 height 34
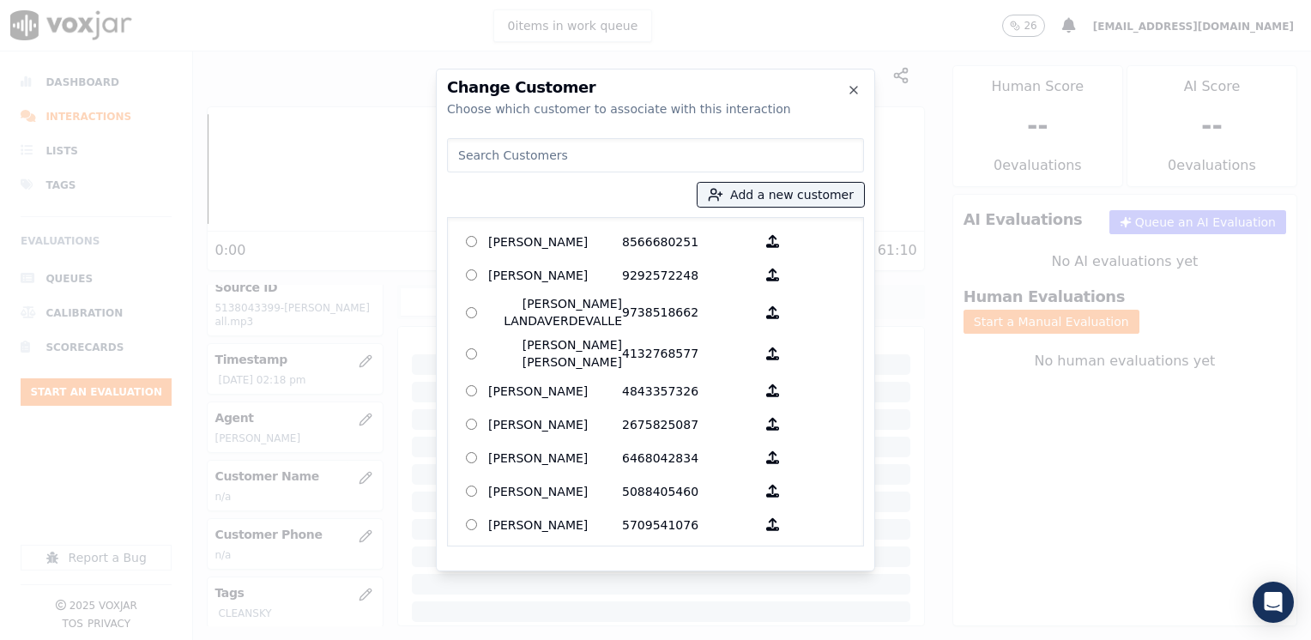
click at [717, 151] on input at bounding box center [655, 155] width 417 height 34
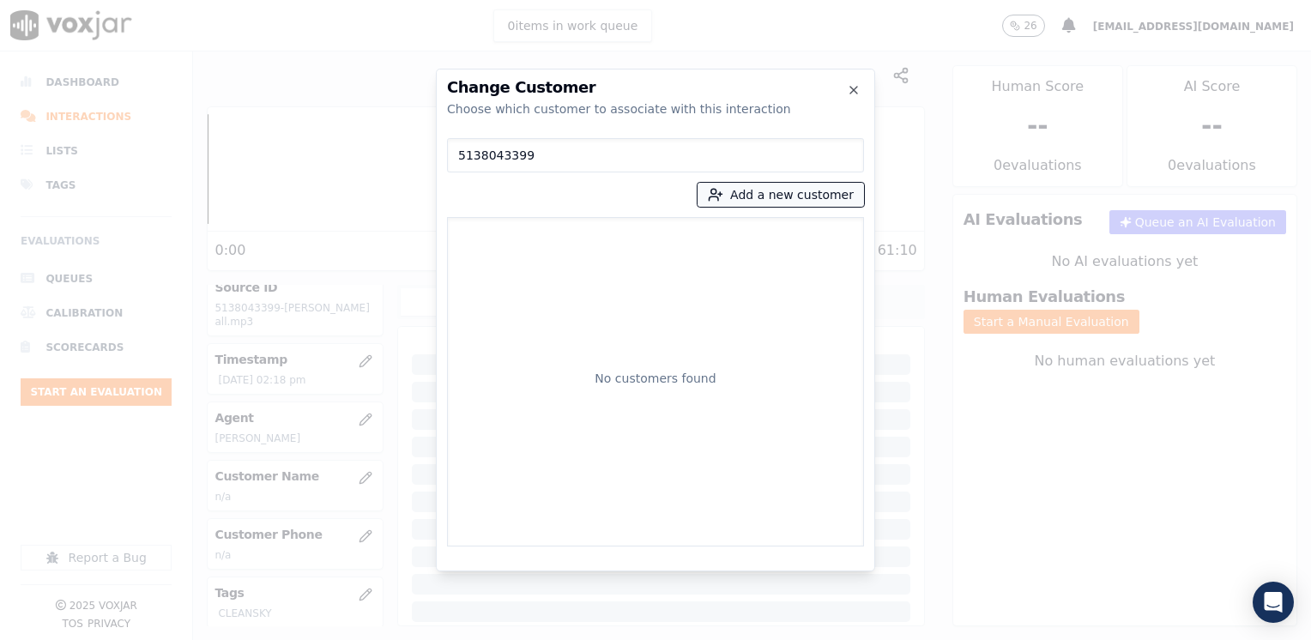
type input "5138043399"
click at [760, 195] on button "Add a new customer" at bounding box center [780, 195] width 166 height 24
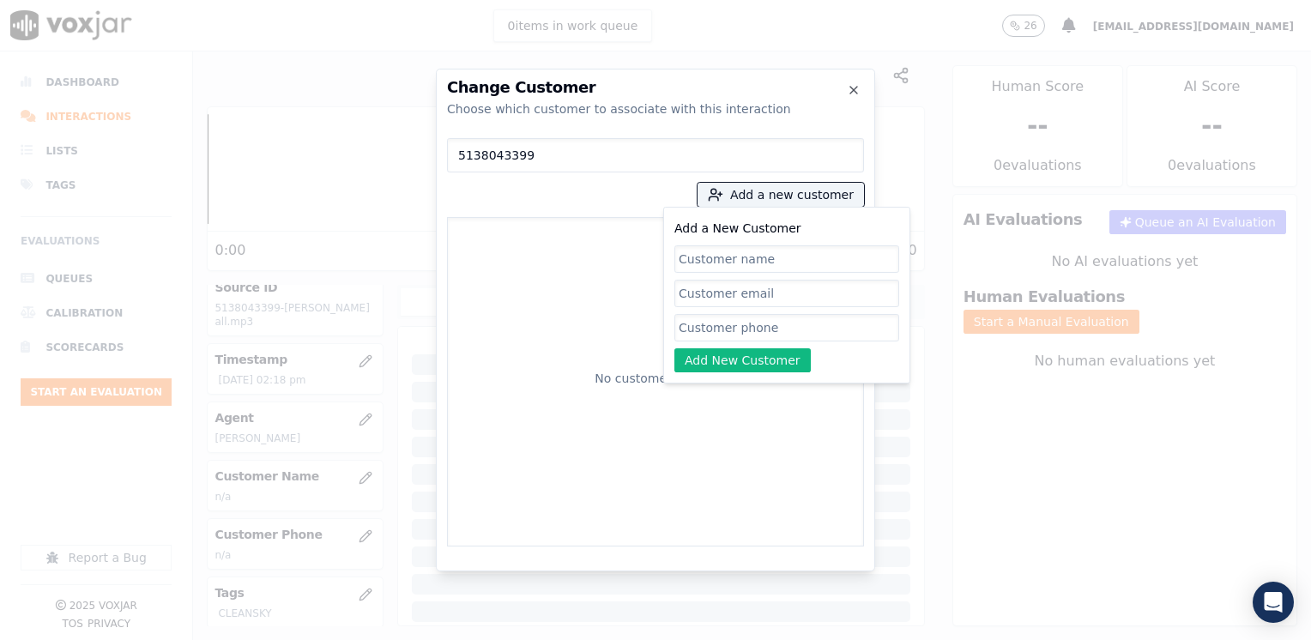
click at [731, 326] on input "Add a New Customer" at bounding box center [786, 327] width 225 height 27
paste input "5138043399"
type input "5138043399"
click at [771, 262] on input "Add a New Customer" at bounding box center [786, 258] width 225 height 27
paste input "Jemaine Brown"
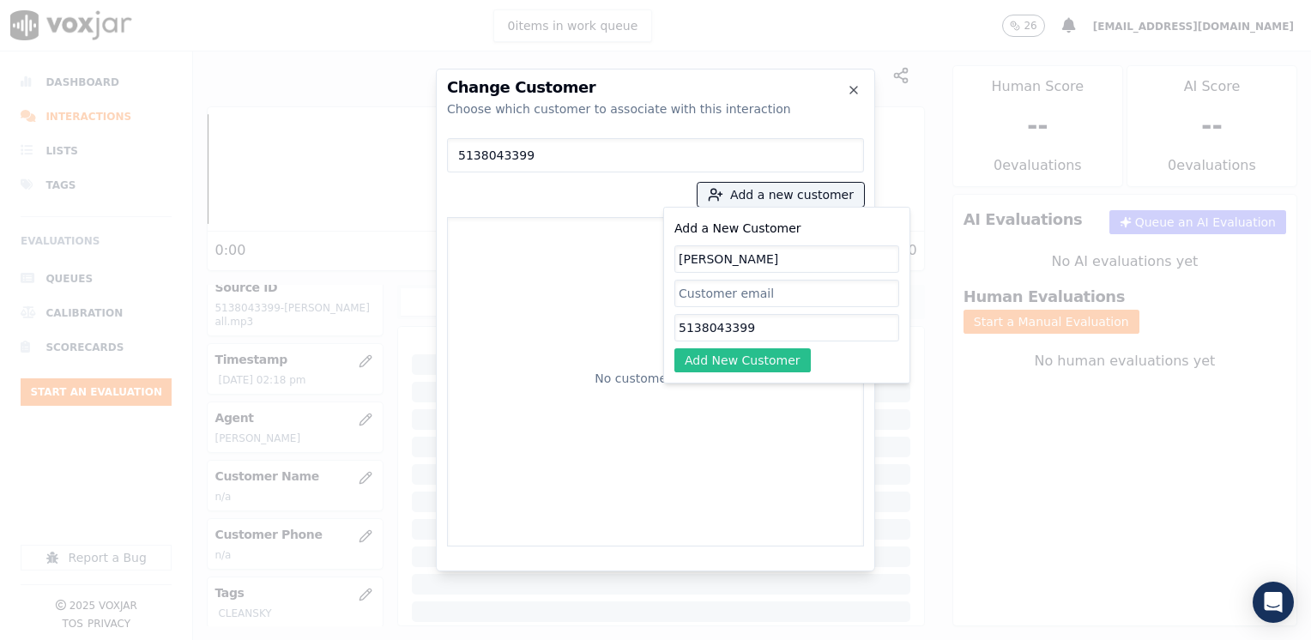
type input "Jemaine Brown"
click at [756, 358] on button "Add New Customer" at bounding box center [742, 360] width 136 height 24
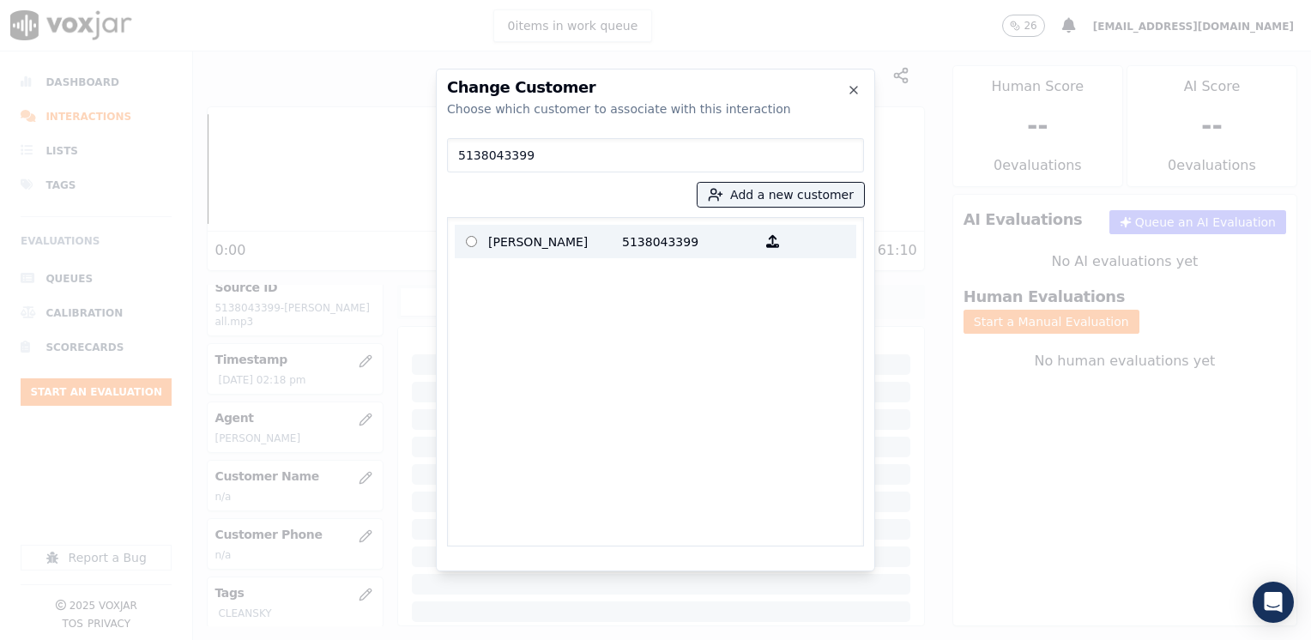
click at [575, 225] on label "Jemaine Brown 5138043399" at bounding box center [655, 241] width 401 height 33
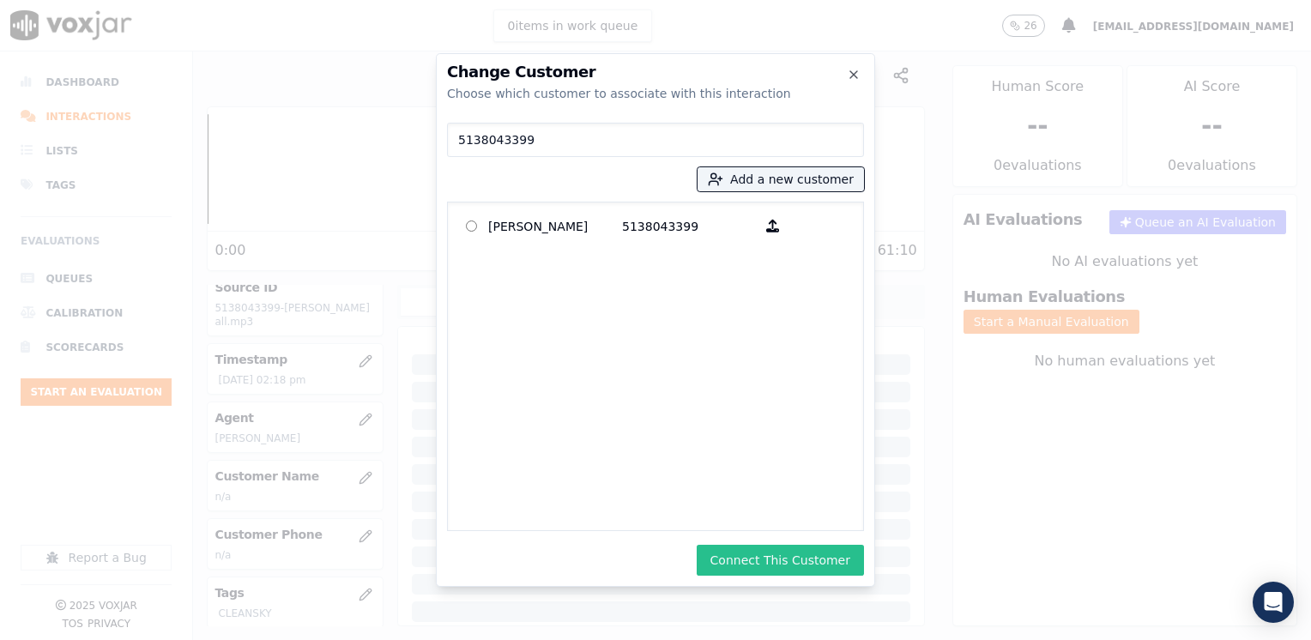
click at [752, 552] on button "Connect This Customer" at bounding box center [780, 560] width 167 height 31
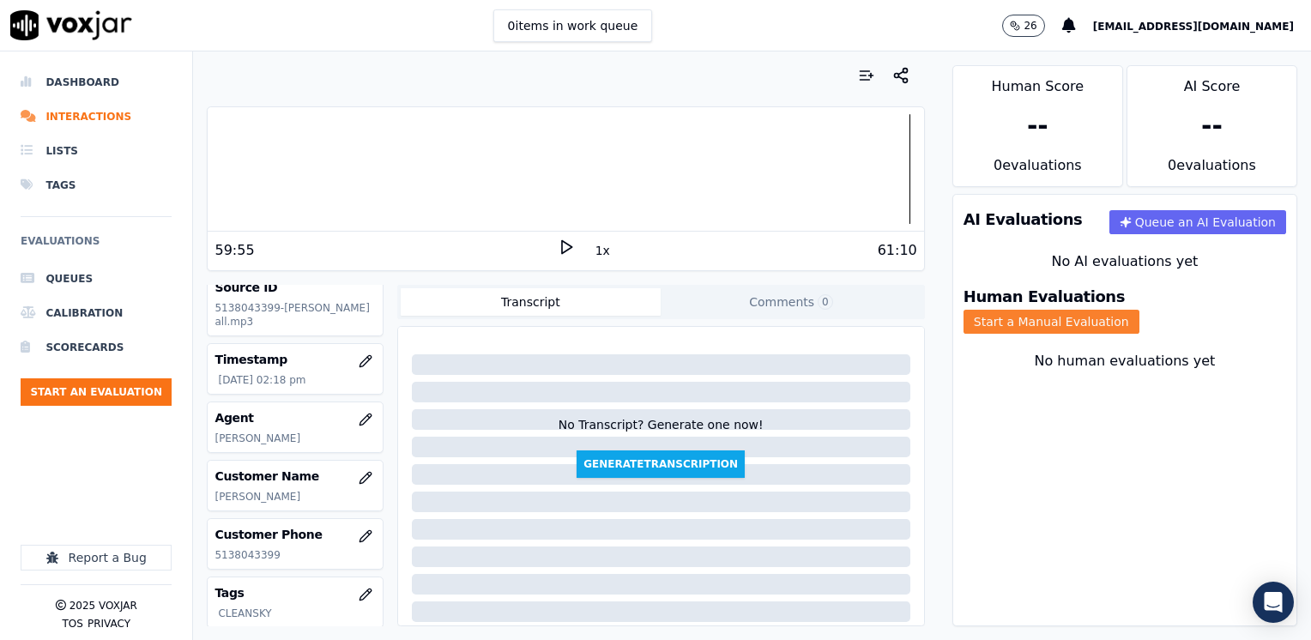
click at [1139, 310] on button "Start a Manual Evaluation" at bounding box center [1051, 322] width 176 height 24
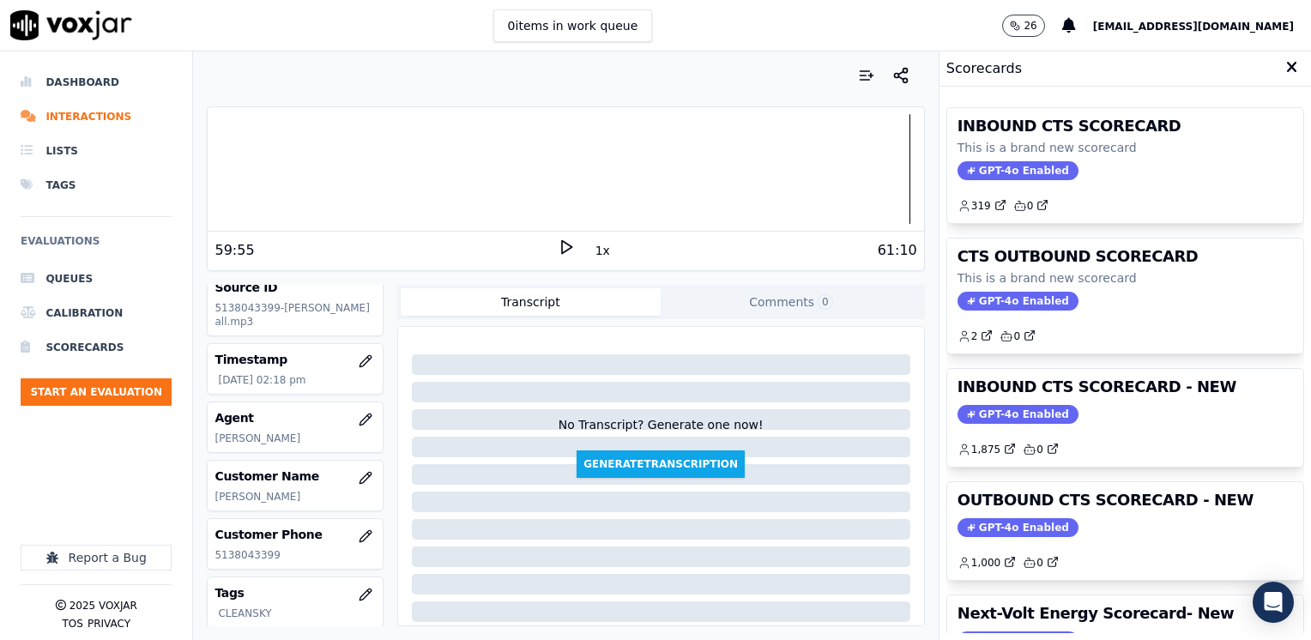
drag, startPoint x: 991, startPoint y: 419, endPoint x: 1000, endPoint y: 404, distance: 18.1
click at [991, 419] on span "GPT-4o Enabled" at bounding box center [1017, 414] width 121 height 19
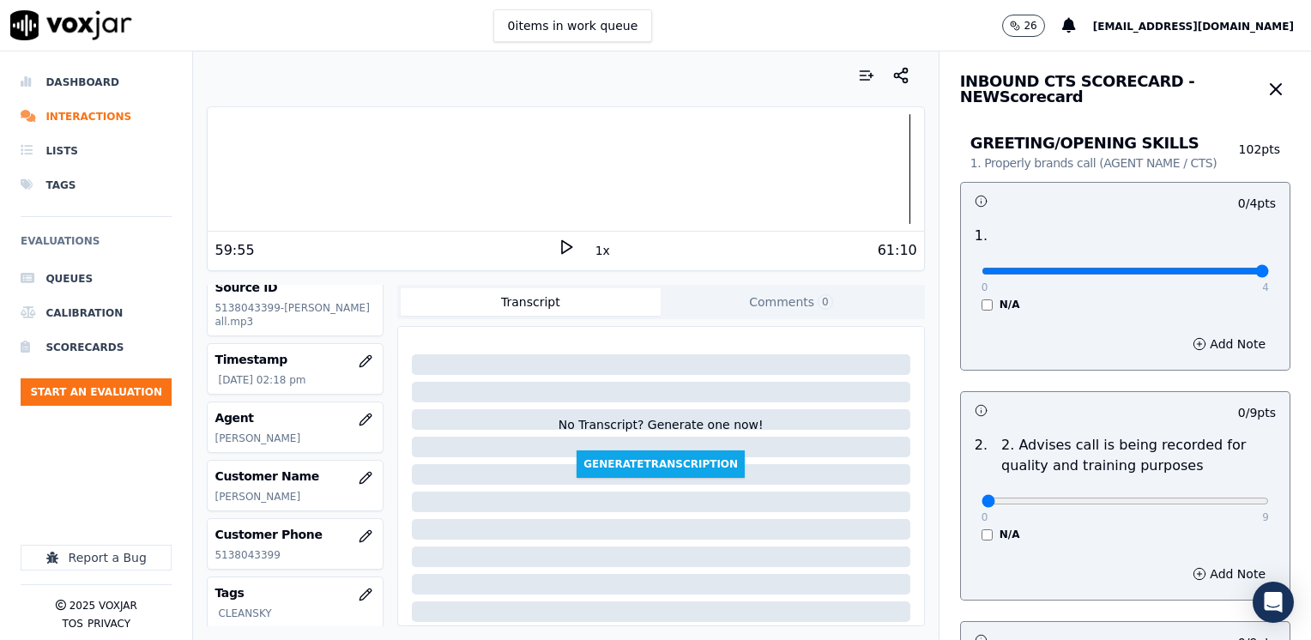
drag, startPoint x: 967, startPoint y: 267, endPoint x: 1313, endPoint y: 293, distance: 347.6
type input "4"
click at [1269, 274] on input "range" at bounding box center [1124, 271] width 287 height 7
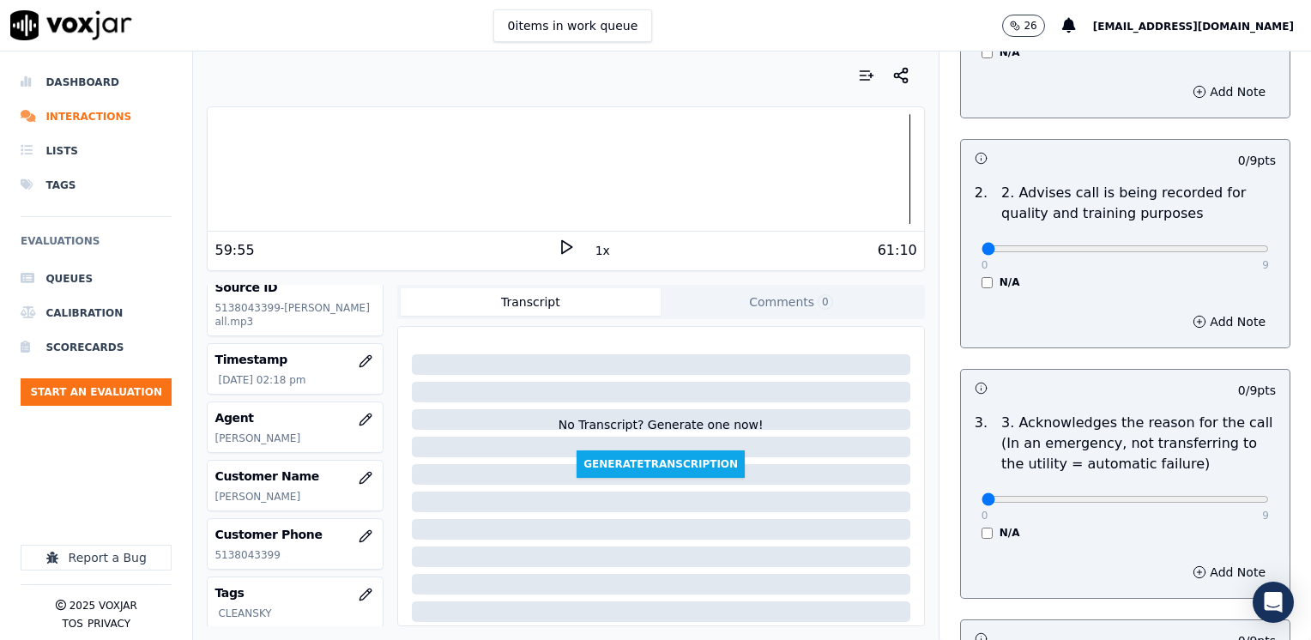
scroll to position [257, 0]
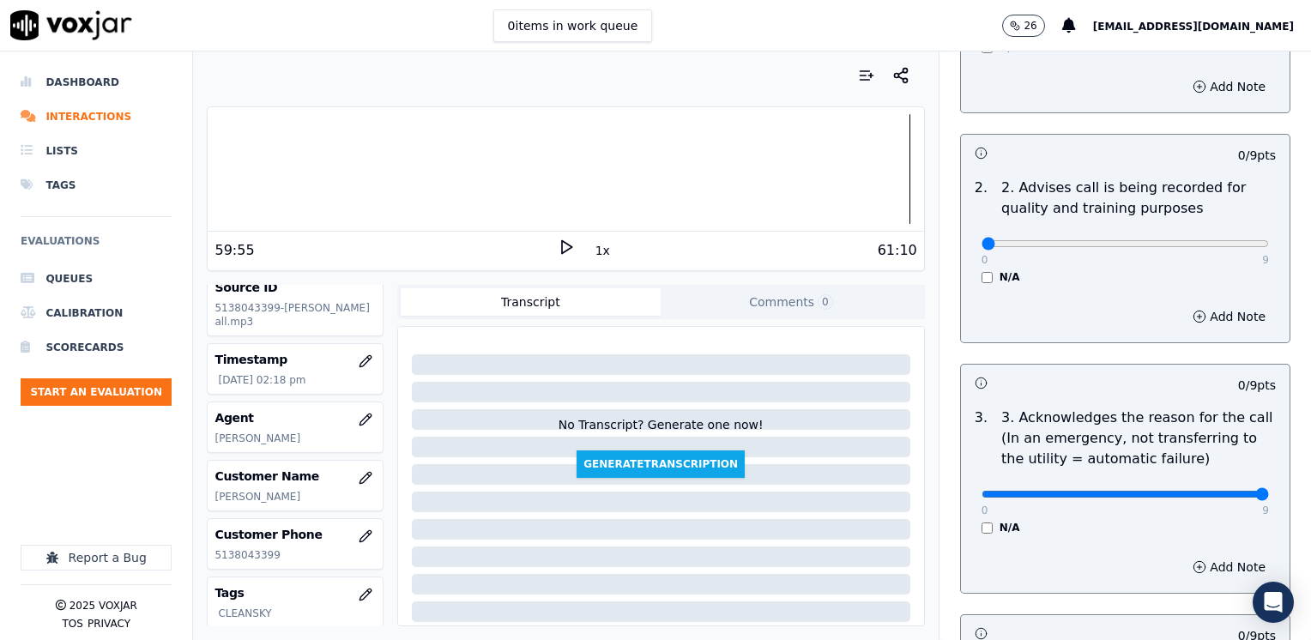
drag, startPoint x: 999, startPoint y: 491, endPoint x: 1313, endPoint y: 491, distance: 314.0
type input "9"
click at [1269, 491] on input "range" at bounding box center [1124, 494] width 287 height 7
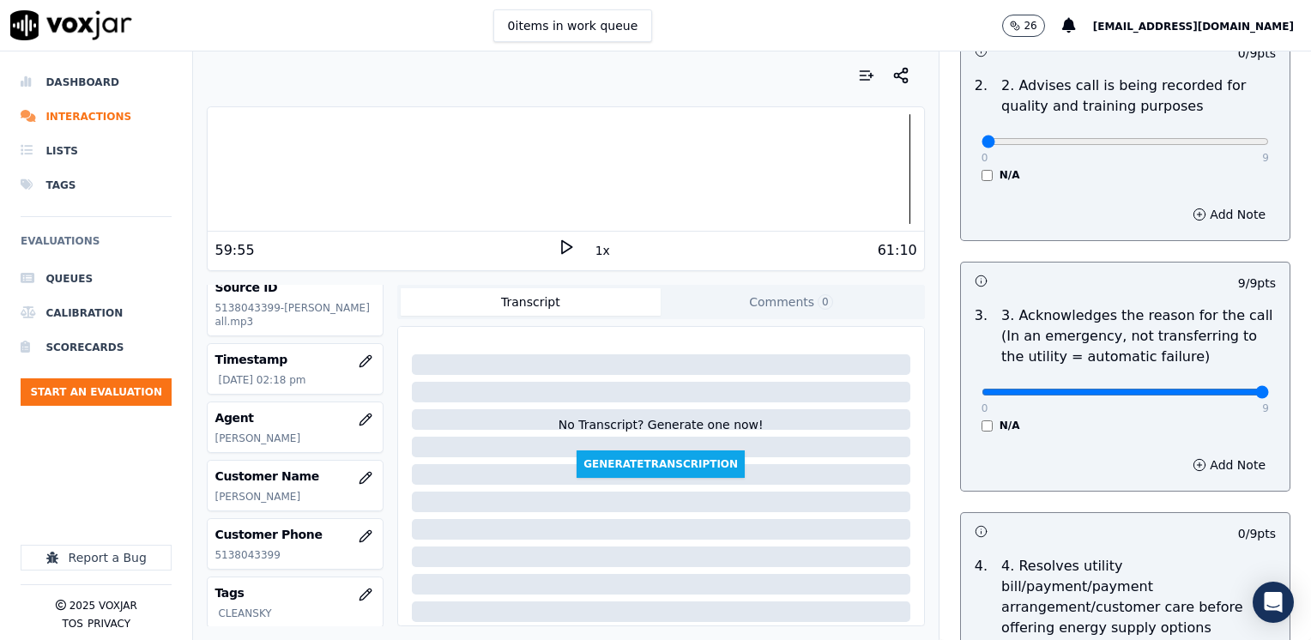
scroll to position [515, 0]
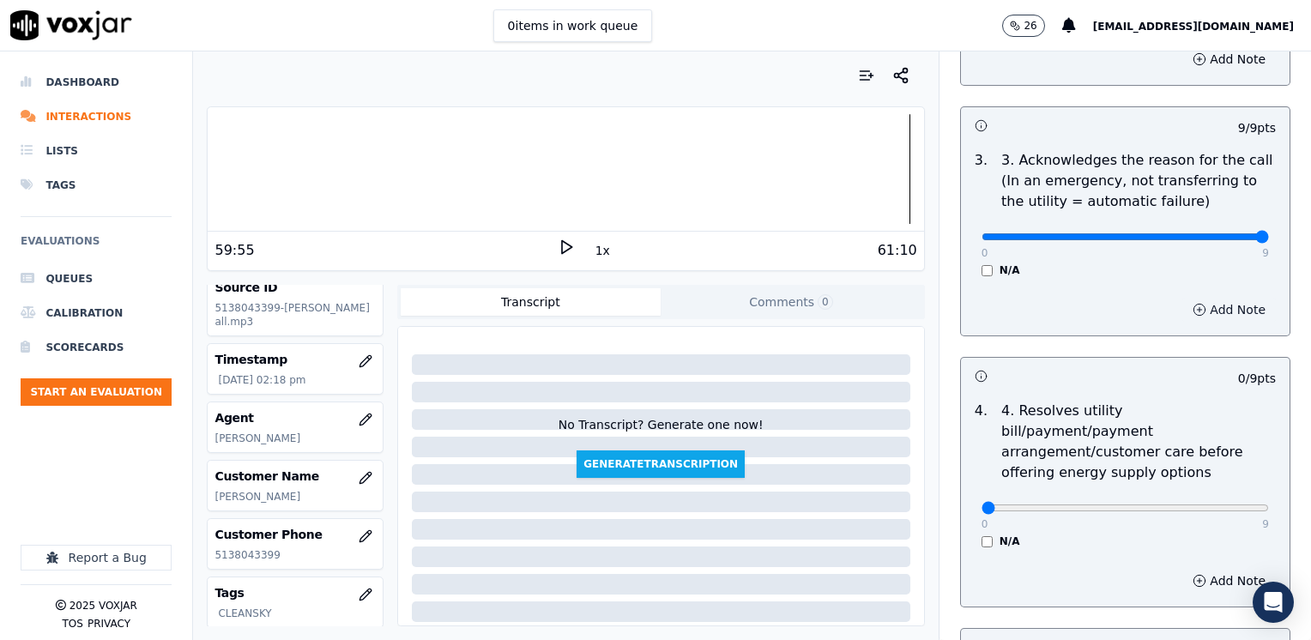
click at [1206, 304] on button "Add Note" at bounding box center [1229, 310] width 94 height 24
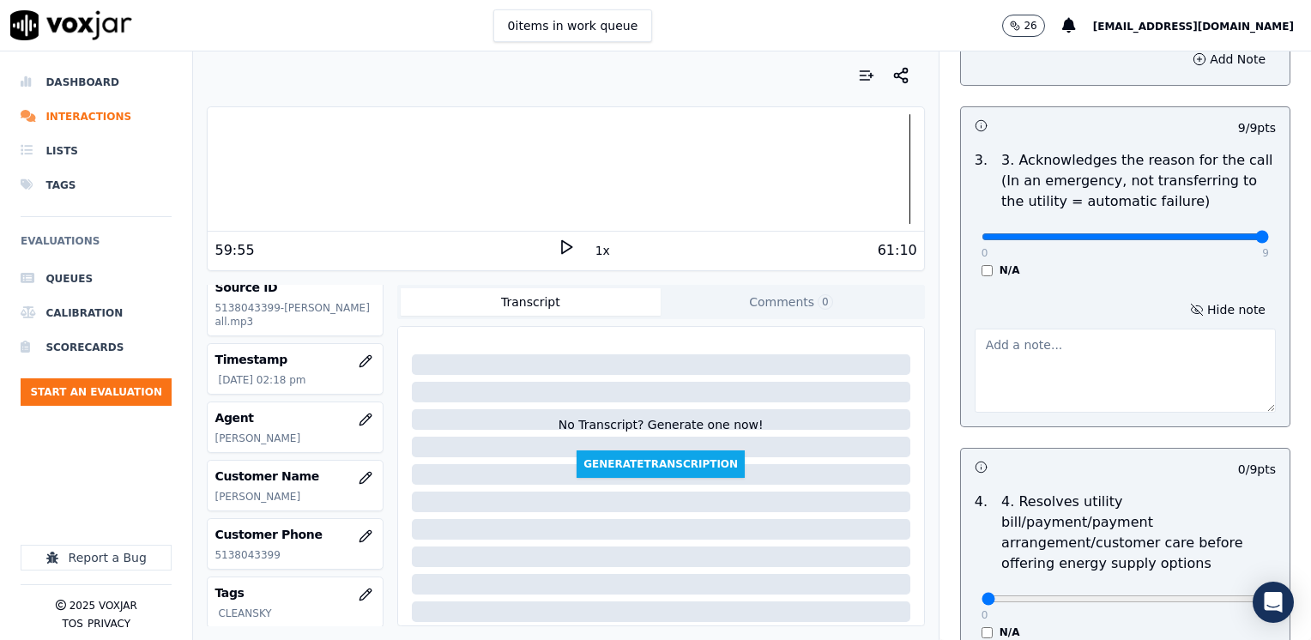
click at [1043, 378] on textarea at bounding box center [1124, 371] width 301 height 84
type textarea "c"
type textarea "Cx calls as he wants to apply to the PIPP program"
click at [1071, 386] on textarea "Cx calls as he wants to apply to the PIPP program" at bounding box center [1124, 371] width 301 height 84
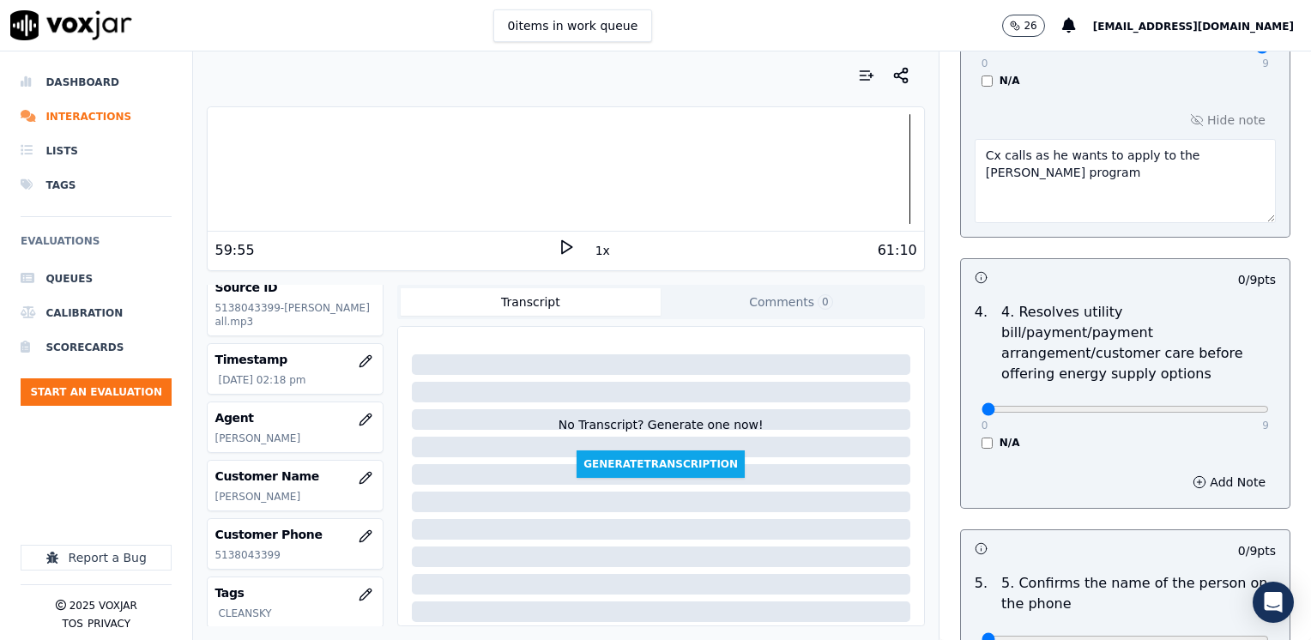
scroll to position [686, 0]
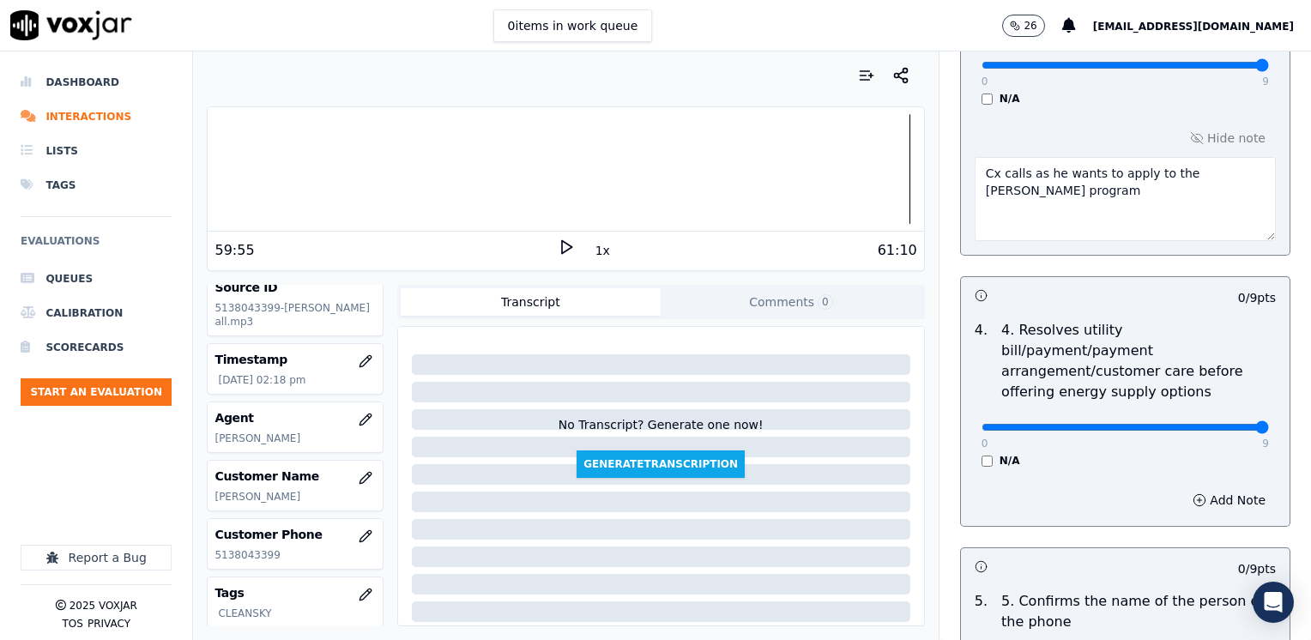
drag, startPoint x: 973, startPoint y: 402, endPoint x: 1264, endPoint y: 402, distance: 290.8
click at [1264, 424] on input "range" at bounding box center [1124, 427] width 287 height 7
drag, startPoint x: 1219, startPoint y: 404, endPoint x: 785, endPoint y: 410, distance: 434.1
type input "0"
click at [981, 424] on input "range" at bounding box center [1124, 427] width 287 height 7
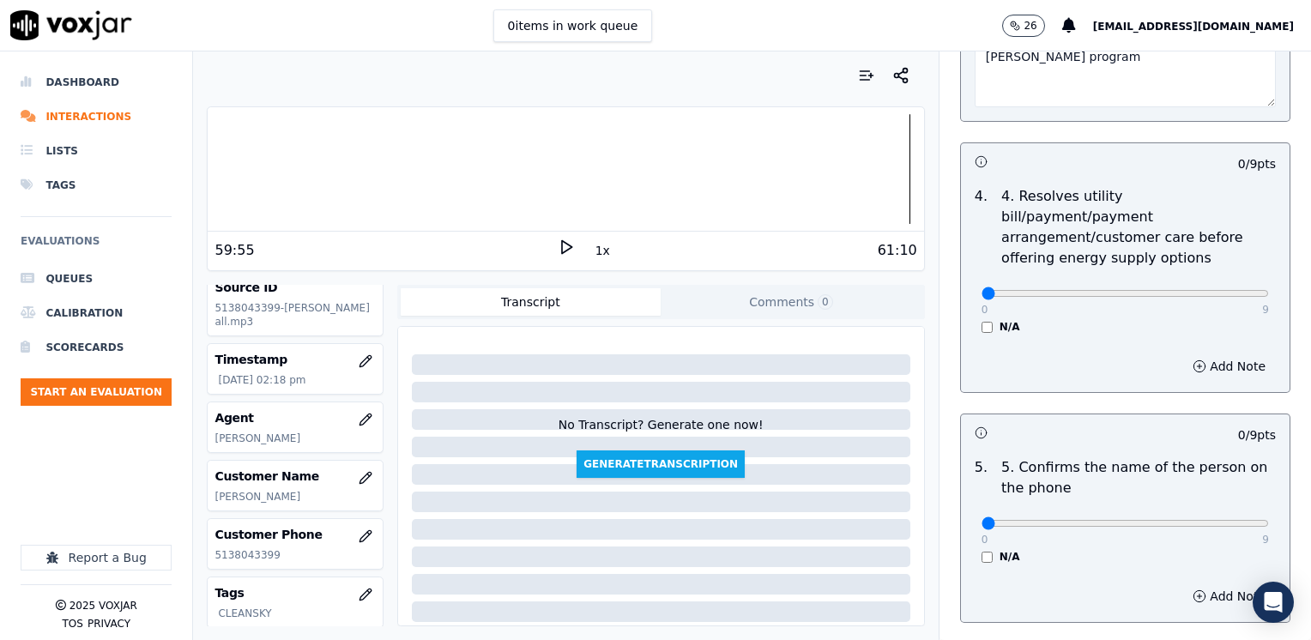
scroll to position [944, 0]
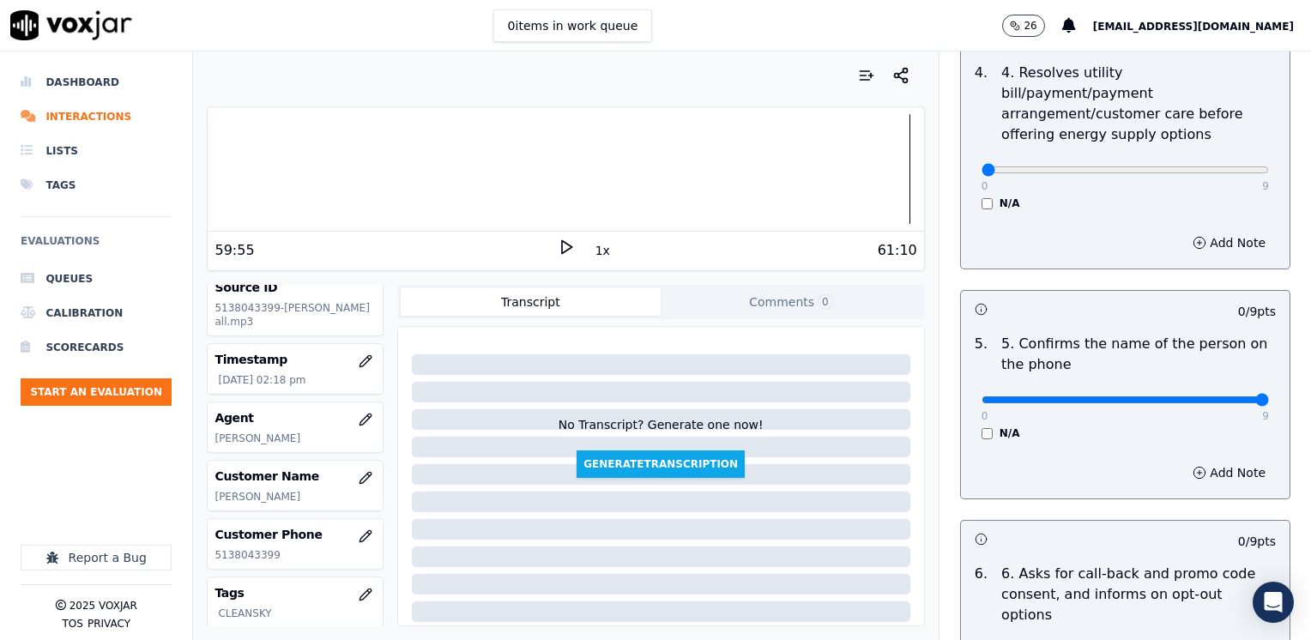
drag, startPoint x: 969, startPoint y: 383, endPoint x: 1246, endPoint y: 383, distance: 277.1
type input "9"
click at [1269, 396] on input "range" at bounding box center [1124, 399] width 287 height 7
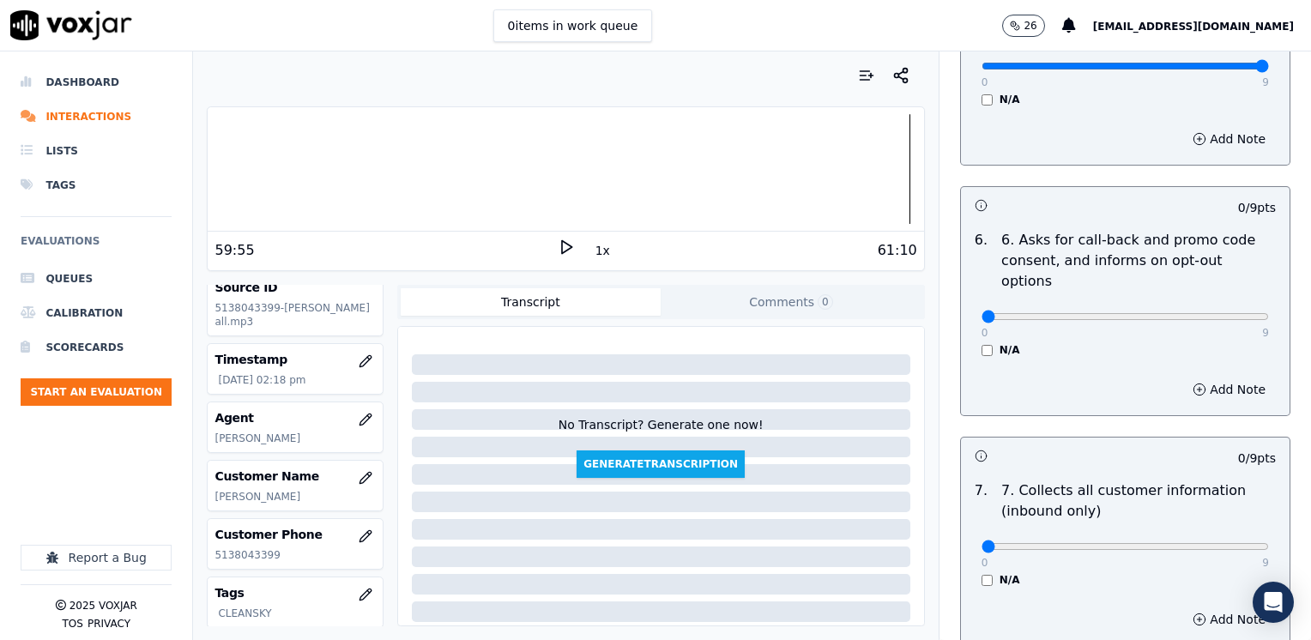
scroll to position [1287, 0]
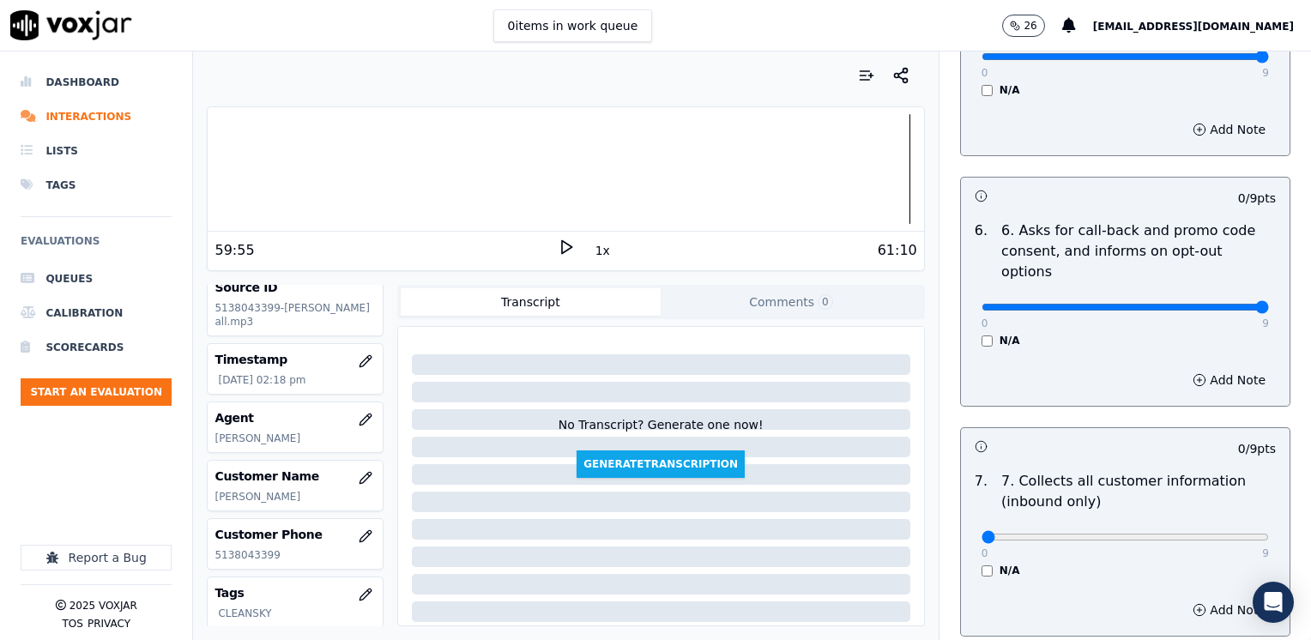
drag, startPoint x: 973, startPoint y: 265, endPoint x: 1313, endPoint y: 299, distance: 342.3
type input "9"
click at [1269, 304] on input "range" at bounding box center [1124, 307] width 287 height 7
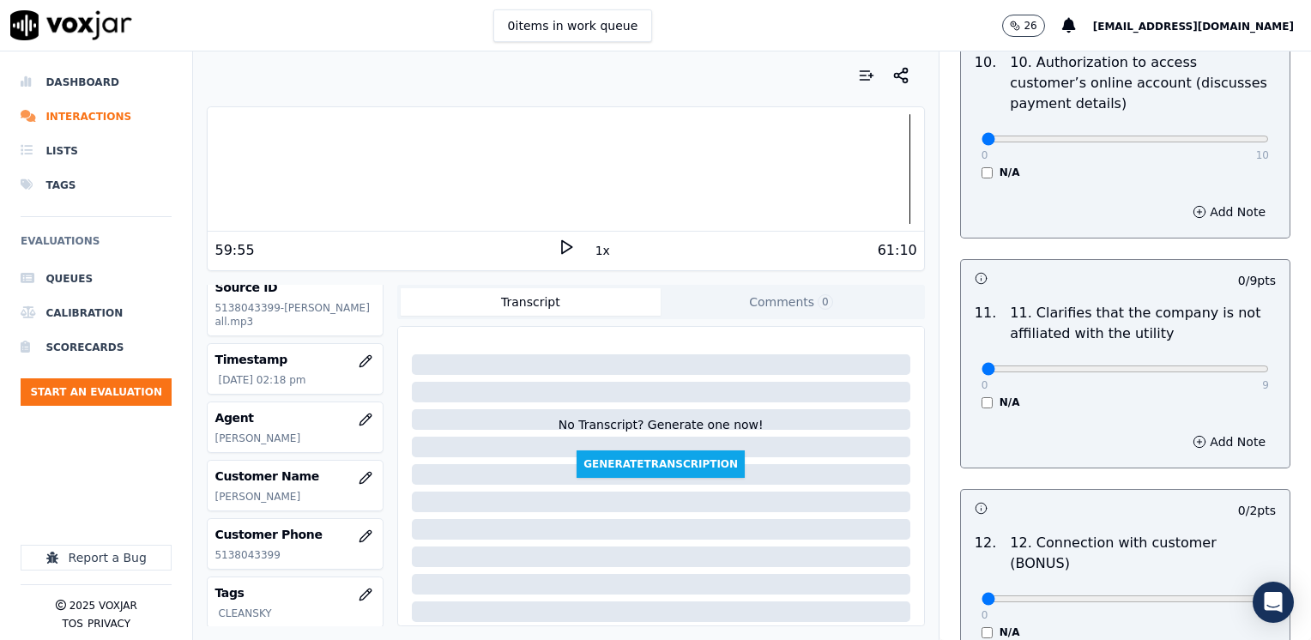
scroll to position [2402, 0]
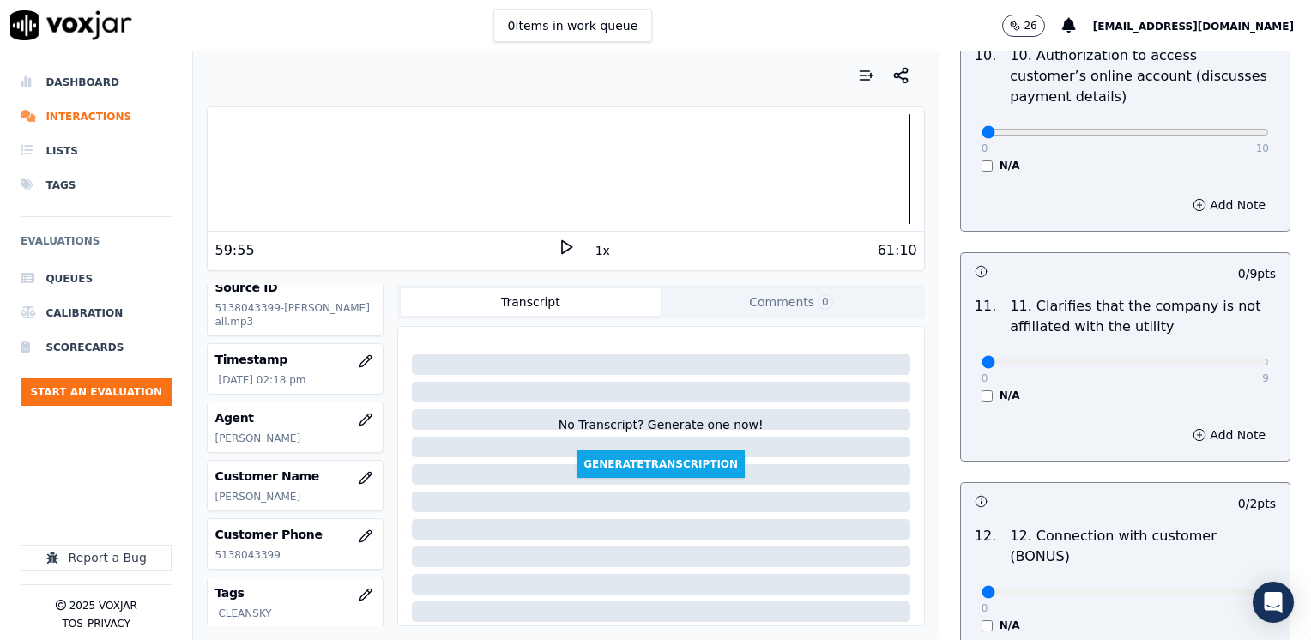
click at [981, 159] on div "N/A" at bounding box center [1124, 166] width 287 height 14
drag, startPoint x: 971, startPoint y: 315, endPoint x: 1307, endPoint y: 329, distance: 336.6
type input "9"
click at [1269, 359] on input "range" at bounding box center [1124, 362] width 287 height 7
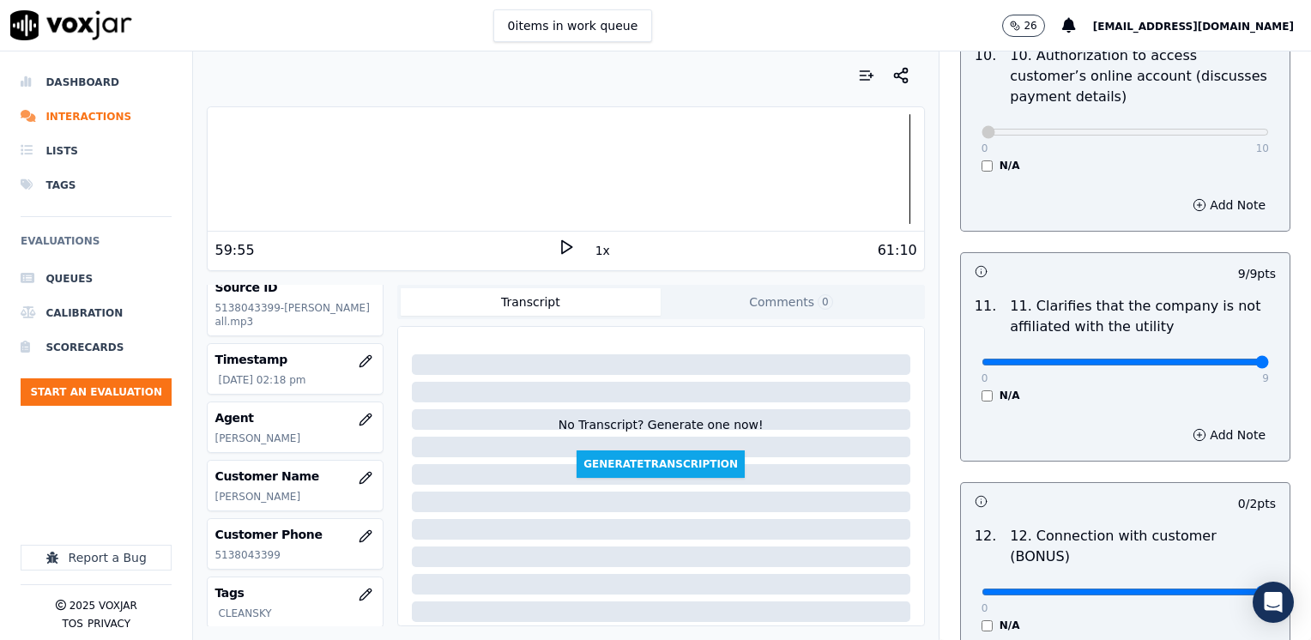
drag, startPoint x: 967, startPoint y: 529, endPoint x: 1313, endPoint y: 504, distance: 347.5
type input "2"
click at [1269, 588] on input "range" at bounding box center [1124, 591] width 287 height 7
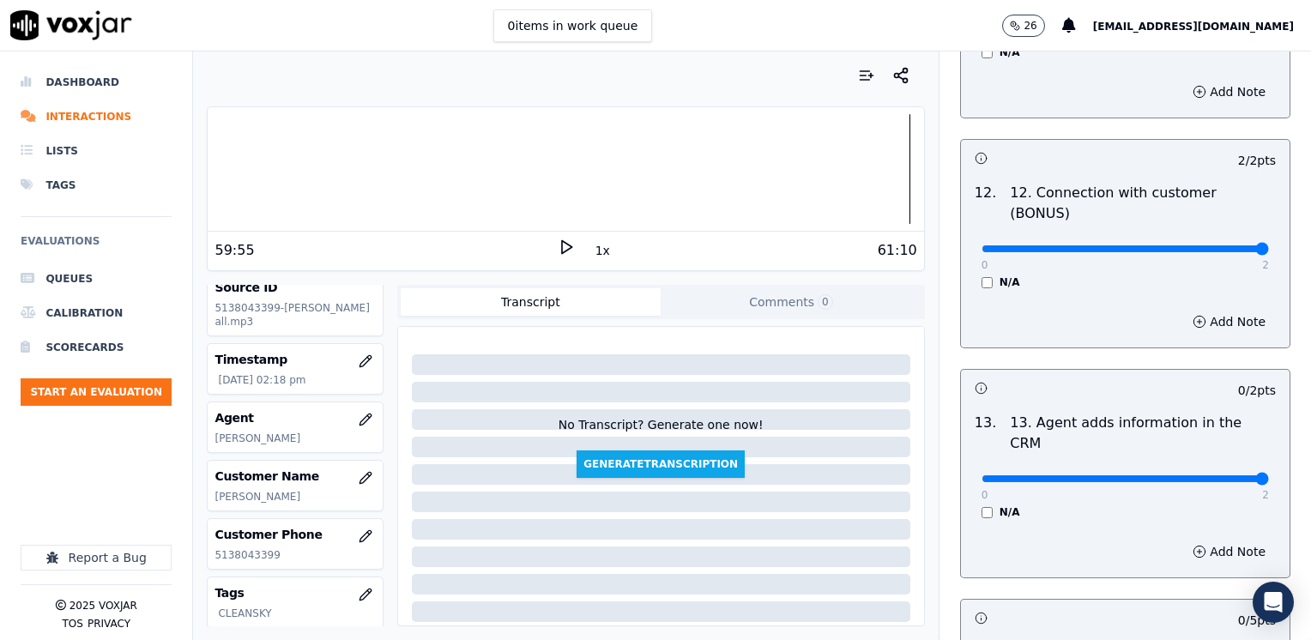
drag, startPoint x: 972, startPoint y: 388, endPoint x: 1313, endPoint y: 400, distance: 341.6
type input "2"
click at [1269, 475] on input "range" at bounding box center [1124, 478] width 287 height 7
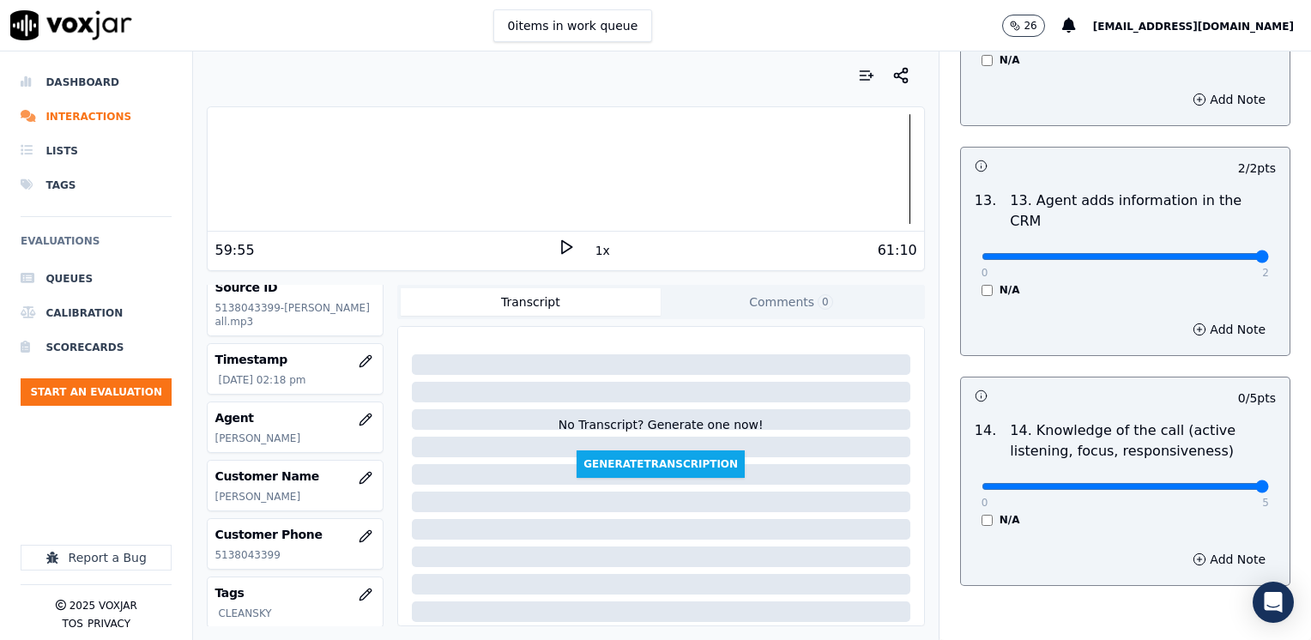
drag, startPoint x: 971, startPoint y: 400, endPoint x: 1313, endPoint y: 400, distance: 342.3
click at [1269, 483] on input "range" at bounding box center [1124, 486] width 287 height 7
type input "2"
click at [1084, 483] on input "range" at bounding box center [1124, 486] width 287 height 7
click at [1218, 547] on button "Add Note" at bounding box center [1229, 559] width 94 height 24
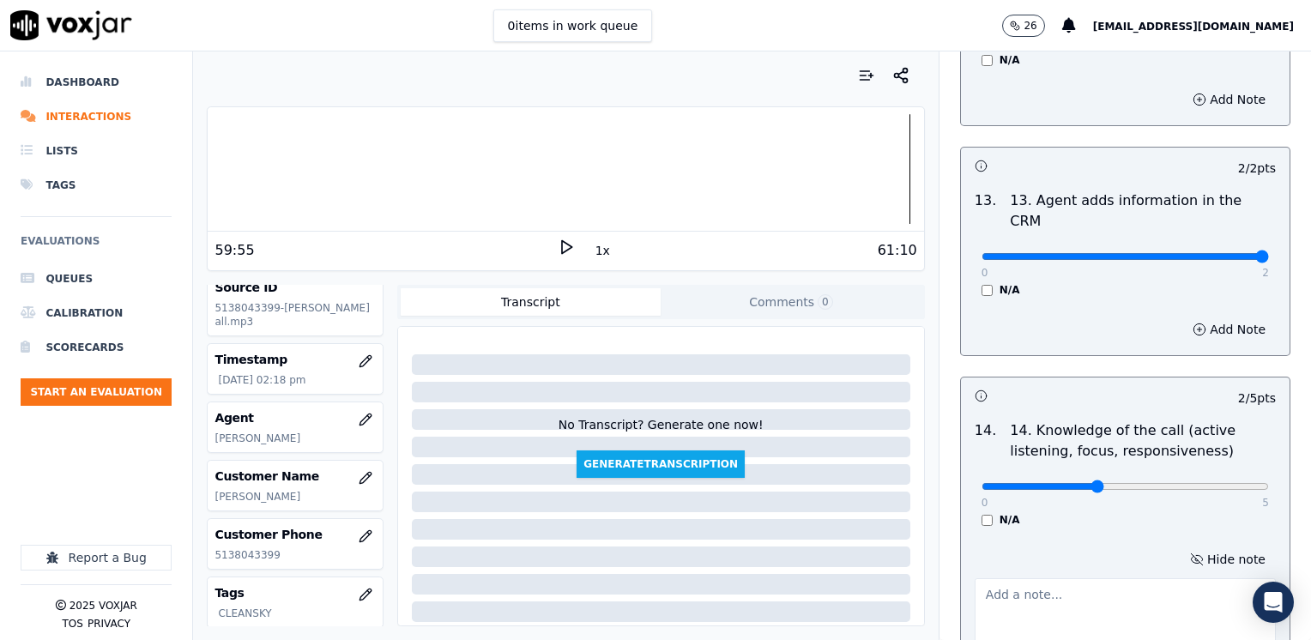
click at [1000, 578] on textarea at bounding box center [1124, 620] width 301 height 84
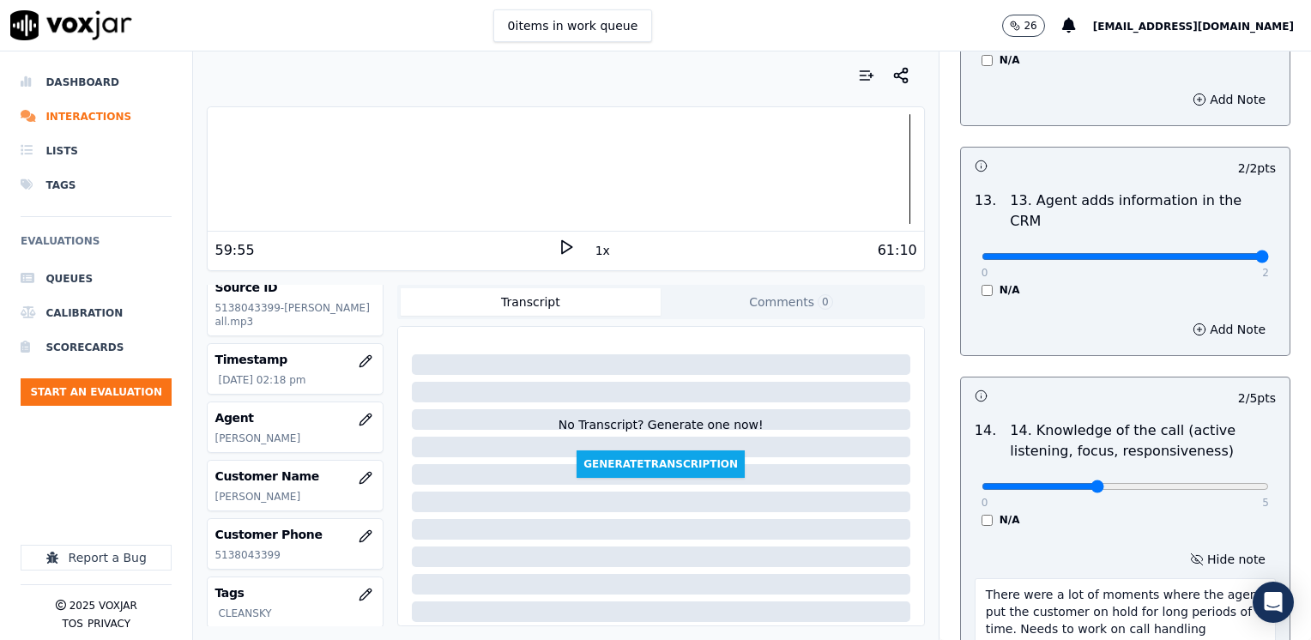
type textarea "There were a lot of moments where the agent put the customer on hold for long p…"
click at [1107, 534] on div "Hide note There were a lot of moments where the agent put the customer on hold …" at bounding box center [1125, 605] width 329 height 142
drag, startPoint x: 1066, startPoint y: 397, endPoint x: 1085, endPoint y: 397, distance: 18.9
click at [1085, 483] on input "range" at bounding box center [1124, 486] width 287 height 7
click at [1088, 483] on input "range" at bounding box center [1124, 486] width 287 height 7
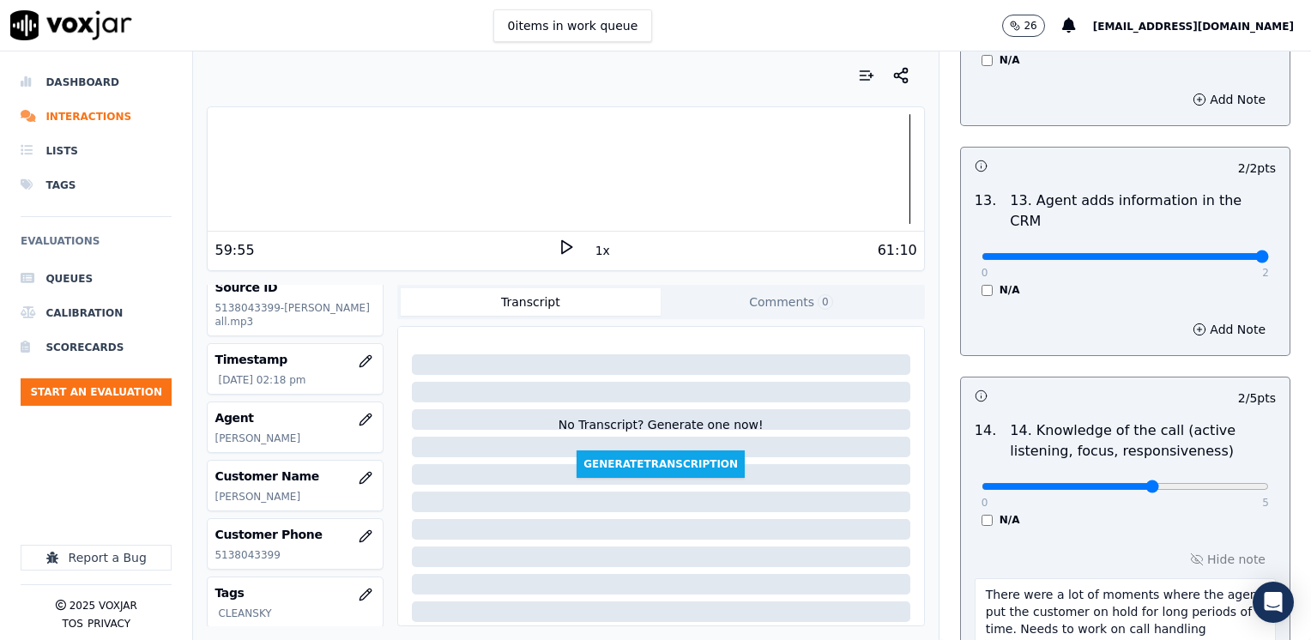
type input "3"
click at [1098, 483] on input "range" at bounding box center [1124, 486] width 287 height 7
click at [1074, 578] on textarea "There were a lot of moments where the agent put the customer on hold for long p…" at bounding box center [1124, 620] width 301 height 84
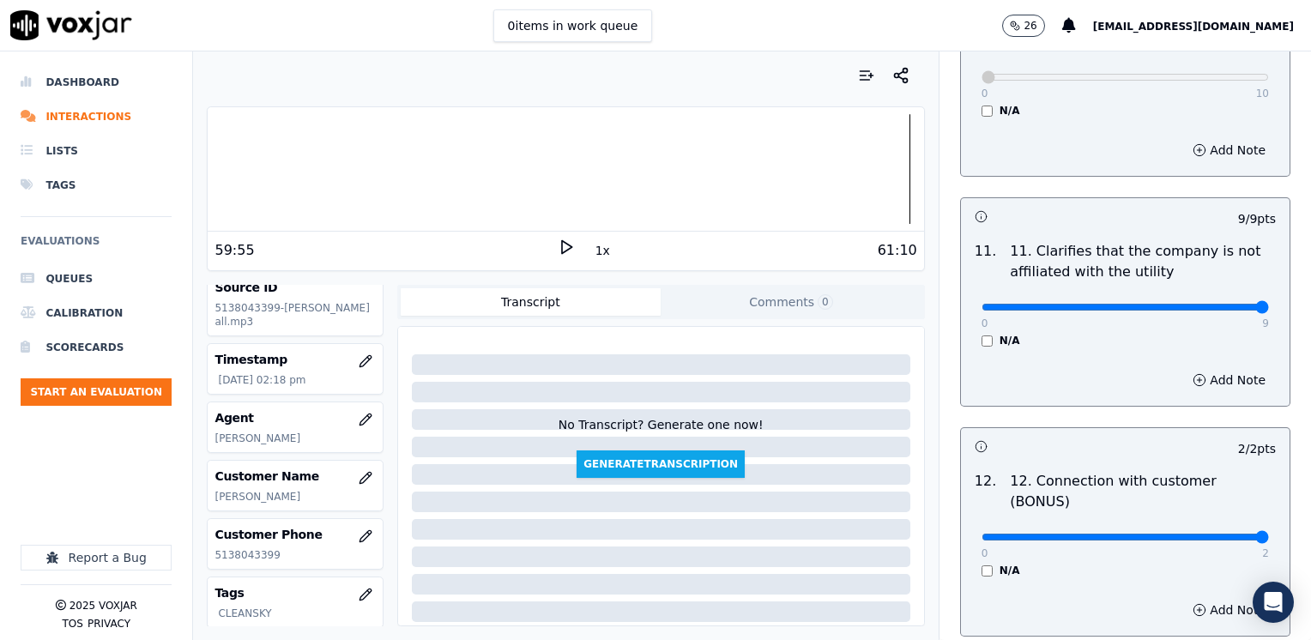
scroll to position [1856, 0]
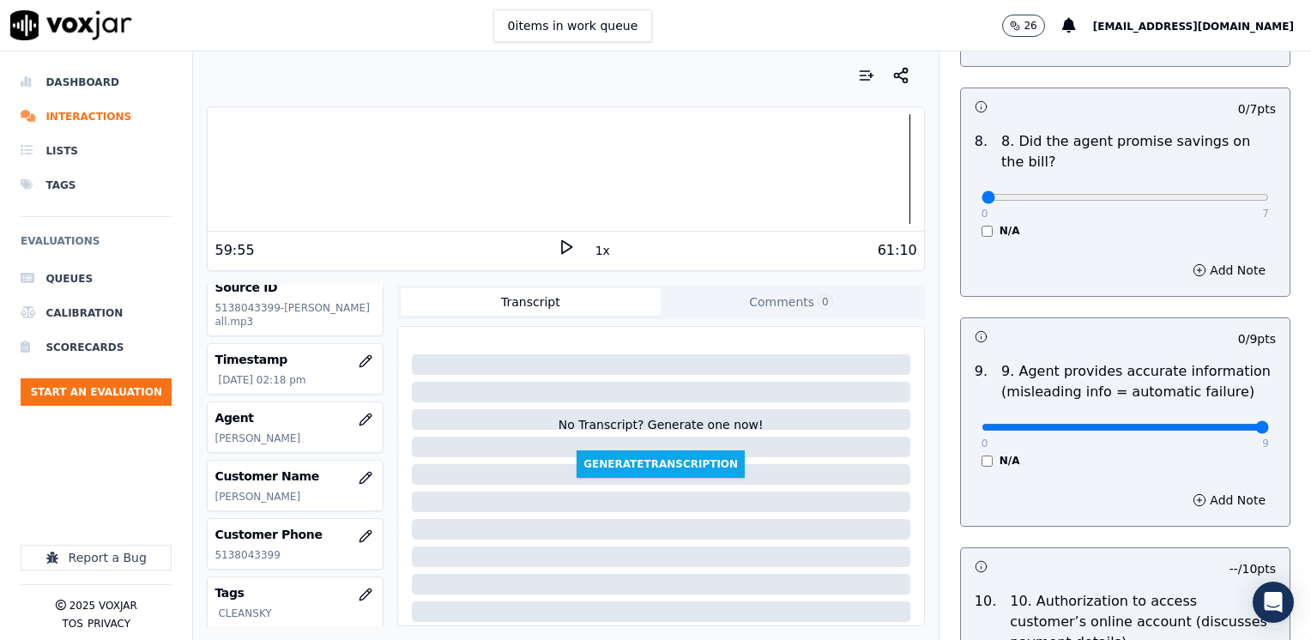
drag, startPoint x: 966, startPoint y: 382, endPoint x: 1310, endPoint y: 339, distance: 346.6
type input "9"
click at [1269, 424] on input "range" at bounding box center [1124, 427] width 287 height 7
drag, startPoint x: 970, startPoint y: 149, endPoint x: 1313, endPoint y: 157, distance: 343.2
type input "7"
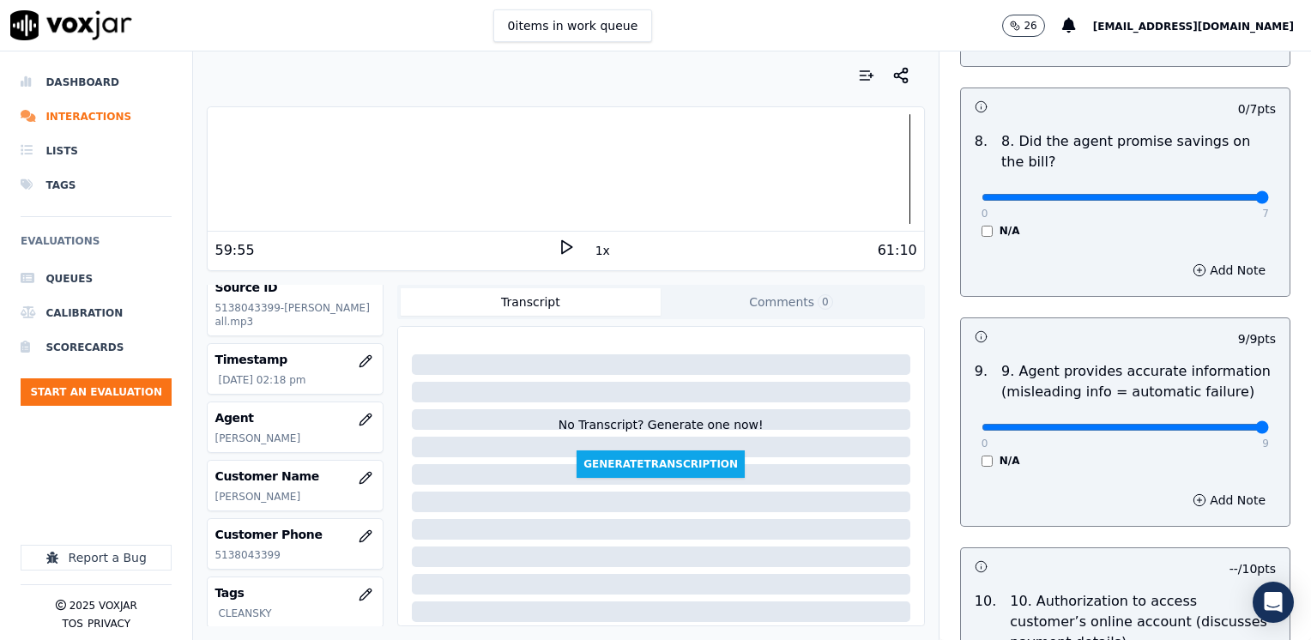
click at [1269, 194] on input "range" at bounding box center [1124, 197] width 287 height 7
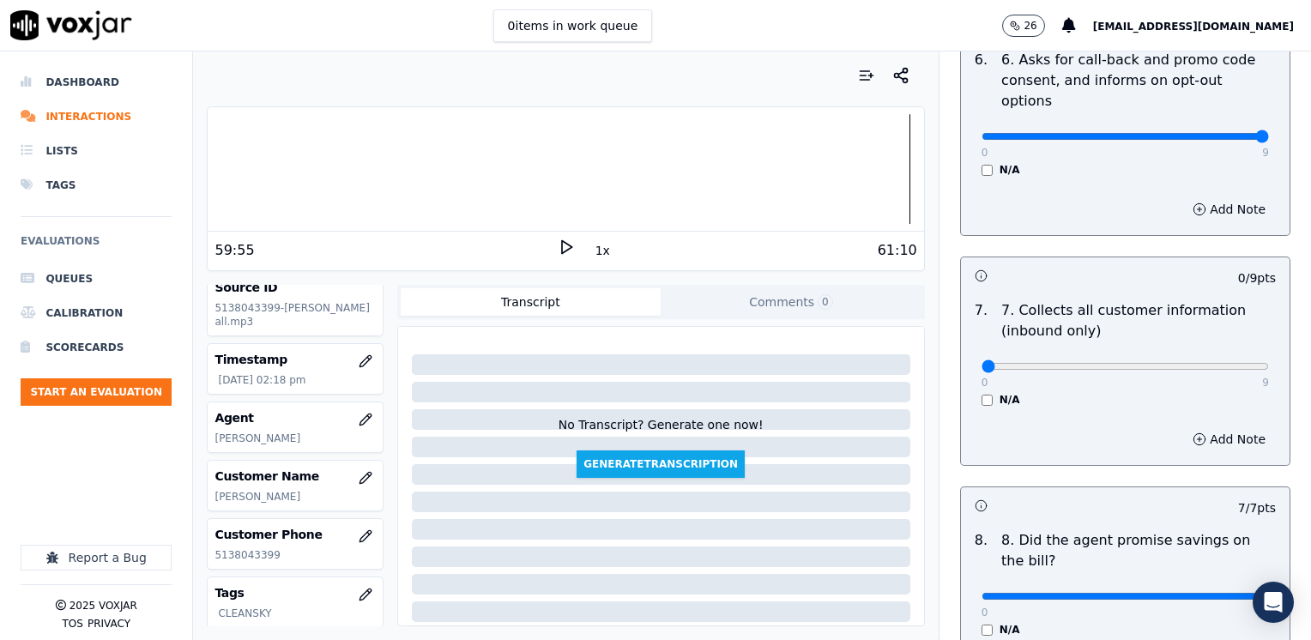
scroll to position [1427, 0]
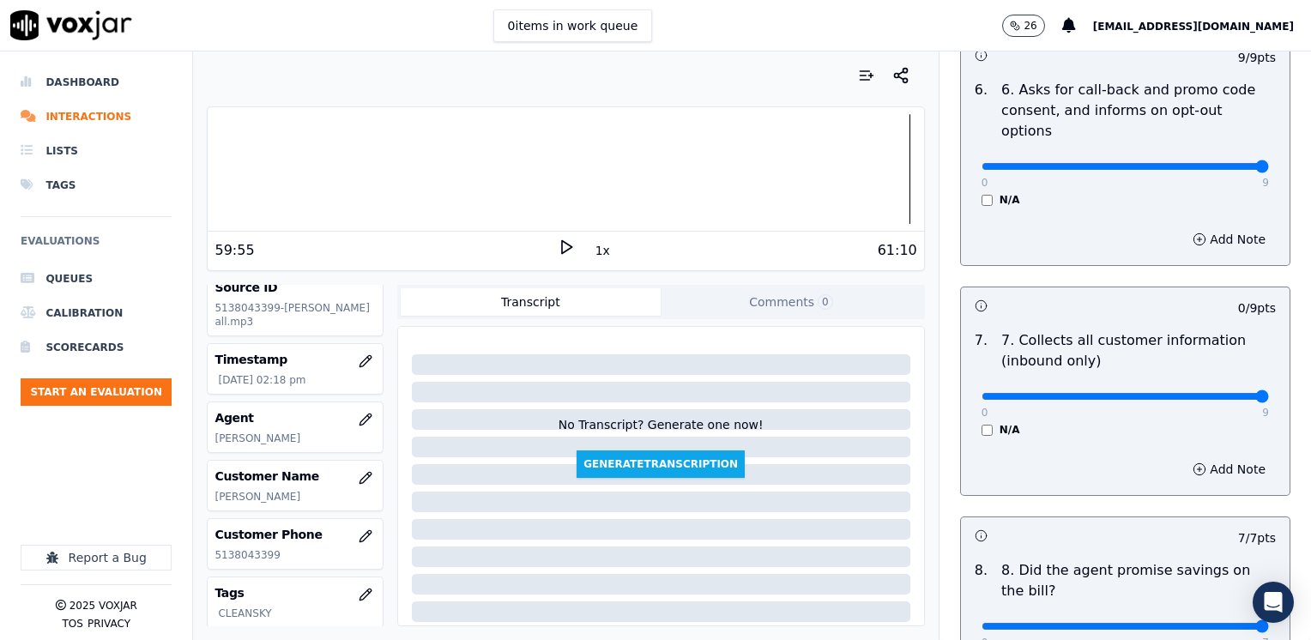
drag, startPoint x: 970, startPoint y: 348, endPoint x: 1313, endPoint y: 317, distance: 344.6
type input "9"
click at [1269, 393] on input "range" at bounding box center [1124, 396] width 287 height 7
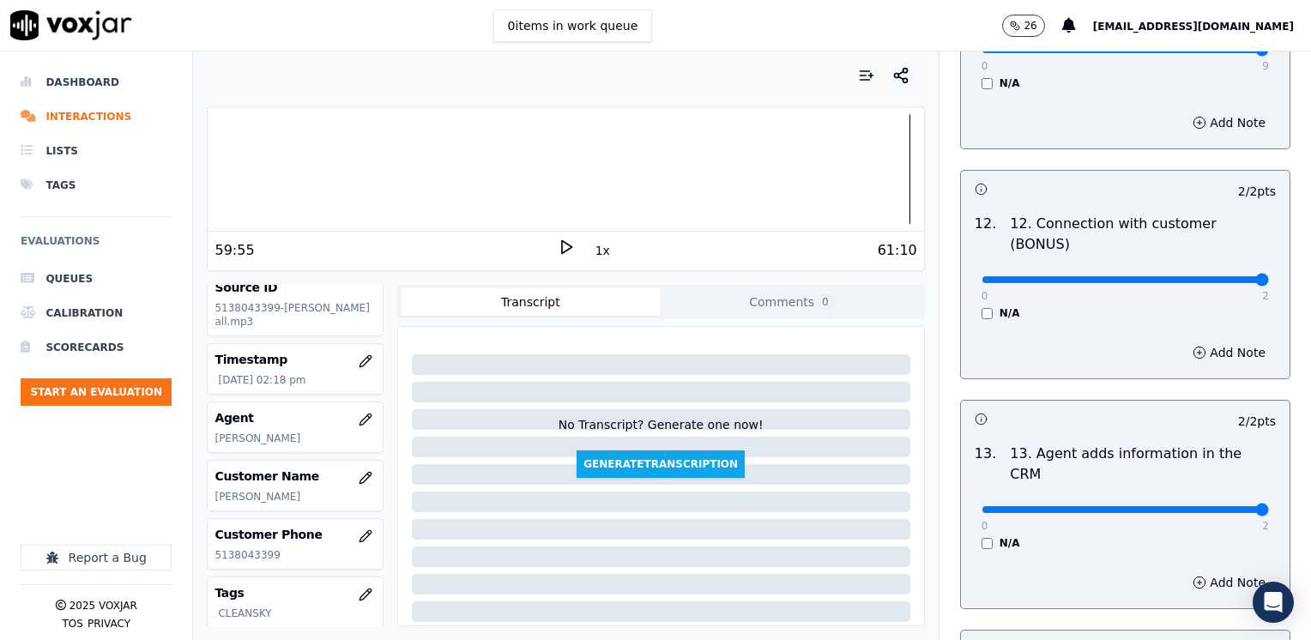
scroll to position [3057, 0]
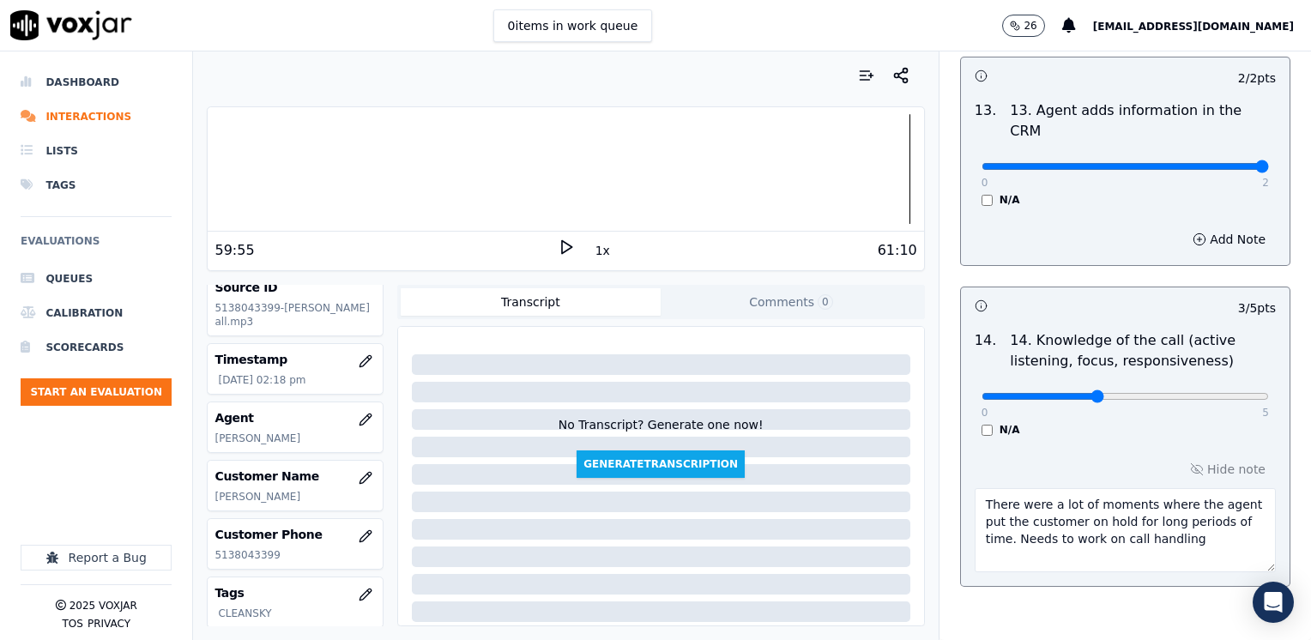
type input "2"
click at [1077, 393] on input "range" at bounding box center [1124, 396] width 287 height 7
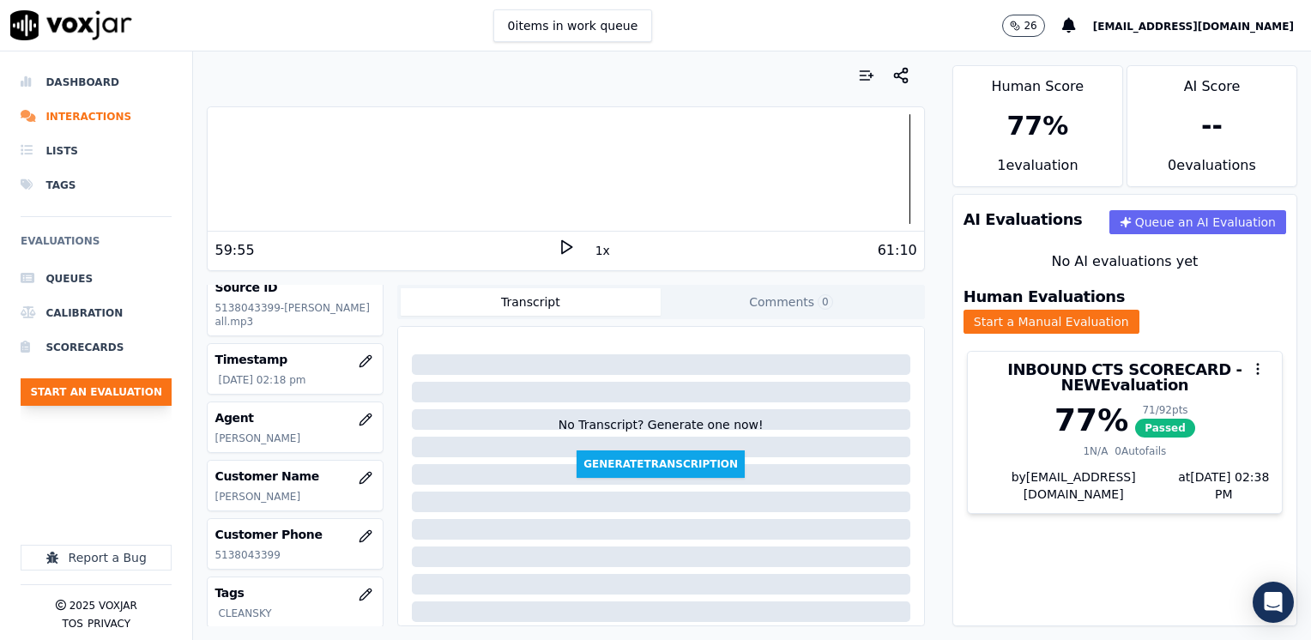
click at [117, 385] on button "Start an Evaluation" at bounding box center [96, 391] width 151 height 27
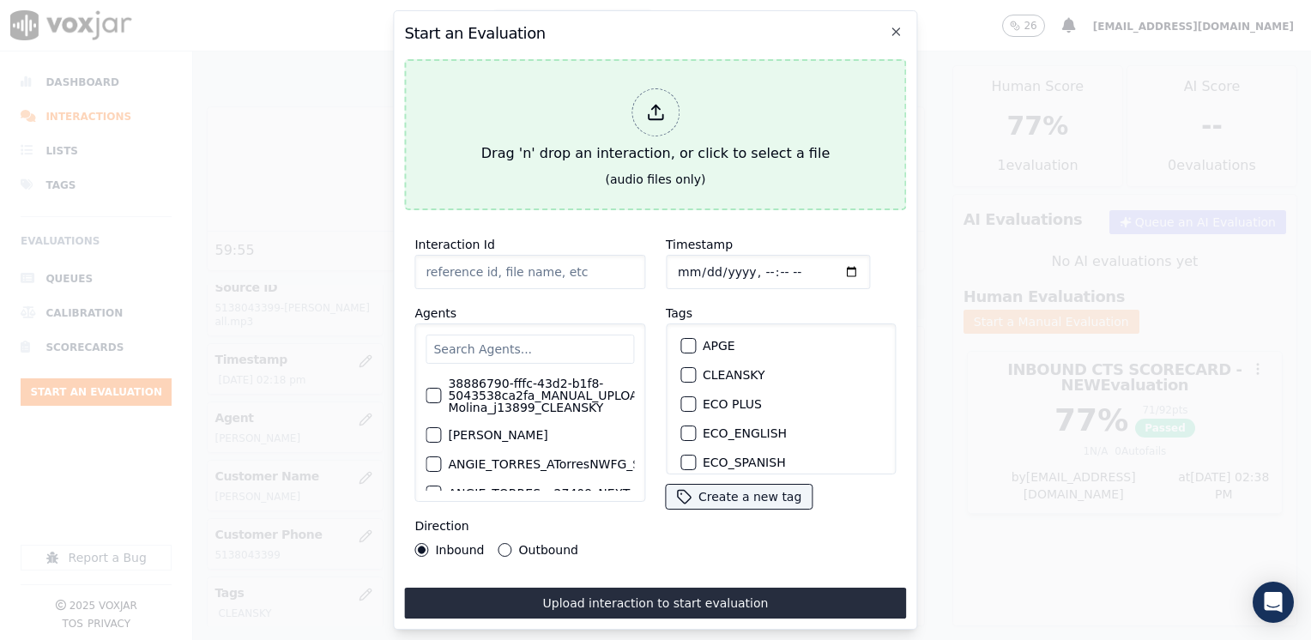
click at [657, 108] on icon at bounding box center [655, 112] width 19 height 19
type input "20250910-113703_2166405565-HERNANDO OSORIO all.mp3"
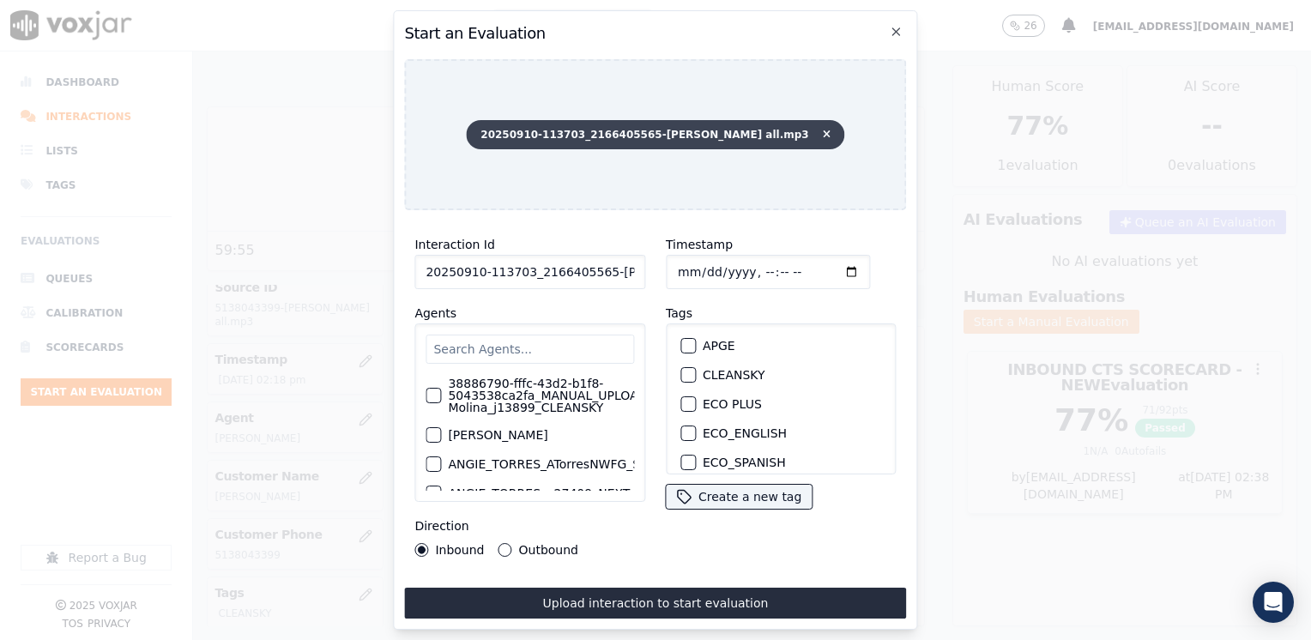
click at [823, 130] on icon at bounding box center [827, 135] width 8 height 10
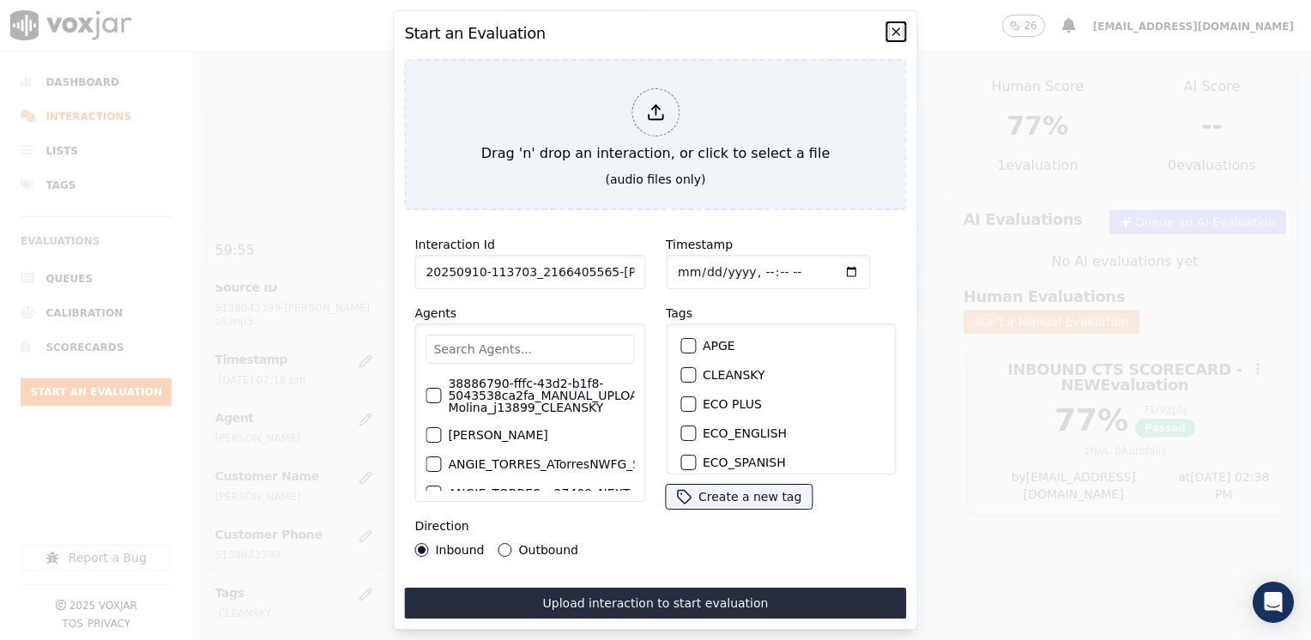
click at [895, 25] on icon "button" at bounding box center [897, 32] width 14 height 14
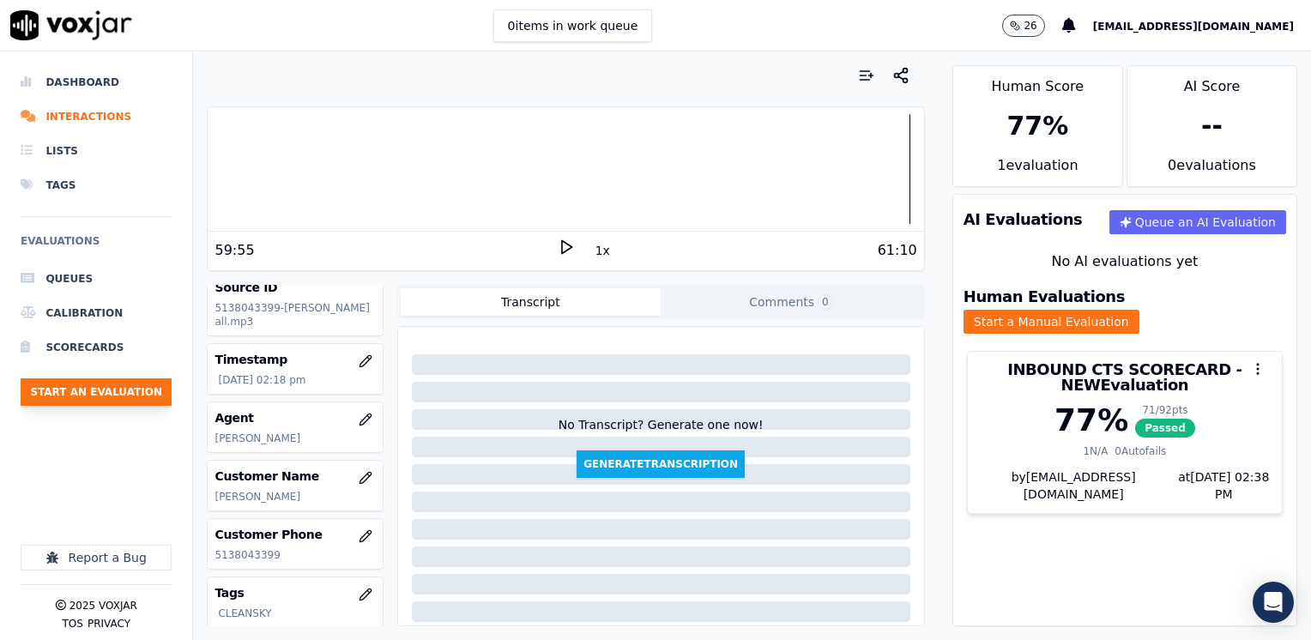
click at [110, 384] on button "Start an Evaluation" at bounding box center [96, 391] width 151 height 27
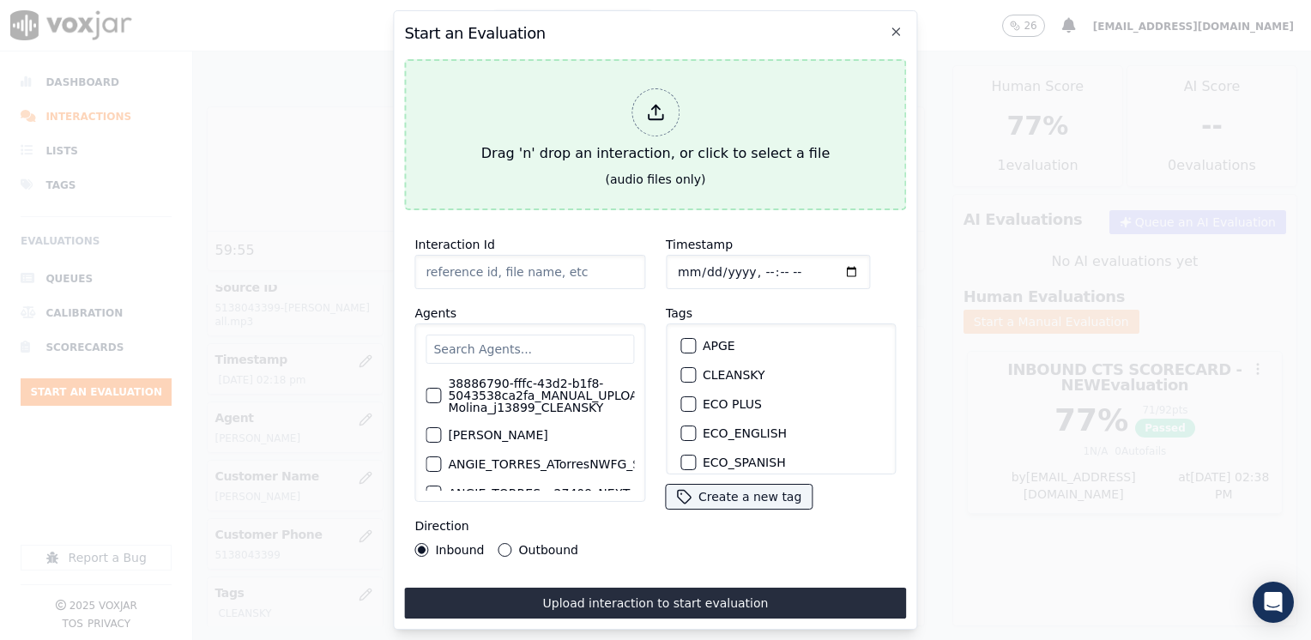
click at [655, 106] on line at bounding box center [655, 110] width 0 height 9
type input "20250910-121835_7406485795-SAMUEL VELEZ all.mp3"
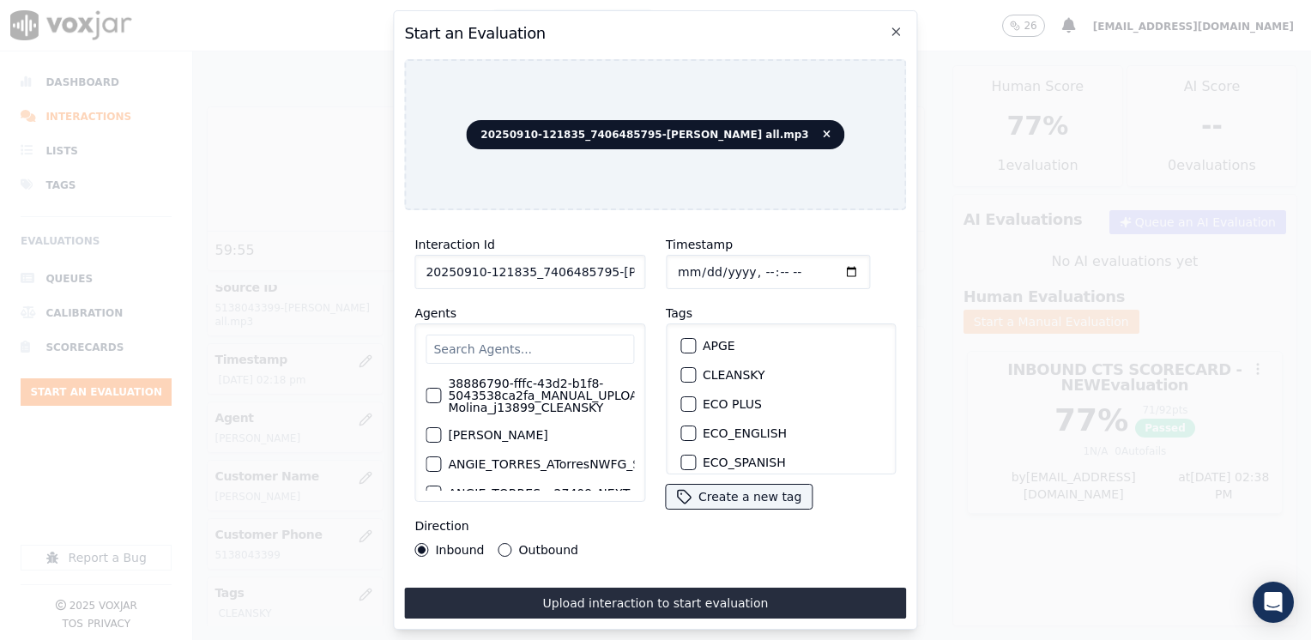
click at [552, 338] on input "text" at bounding box center [529, 349] width 208 height 29
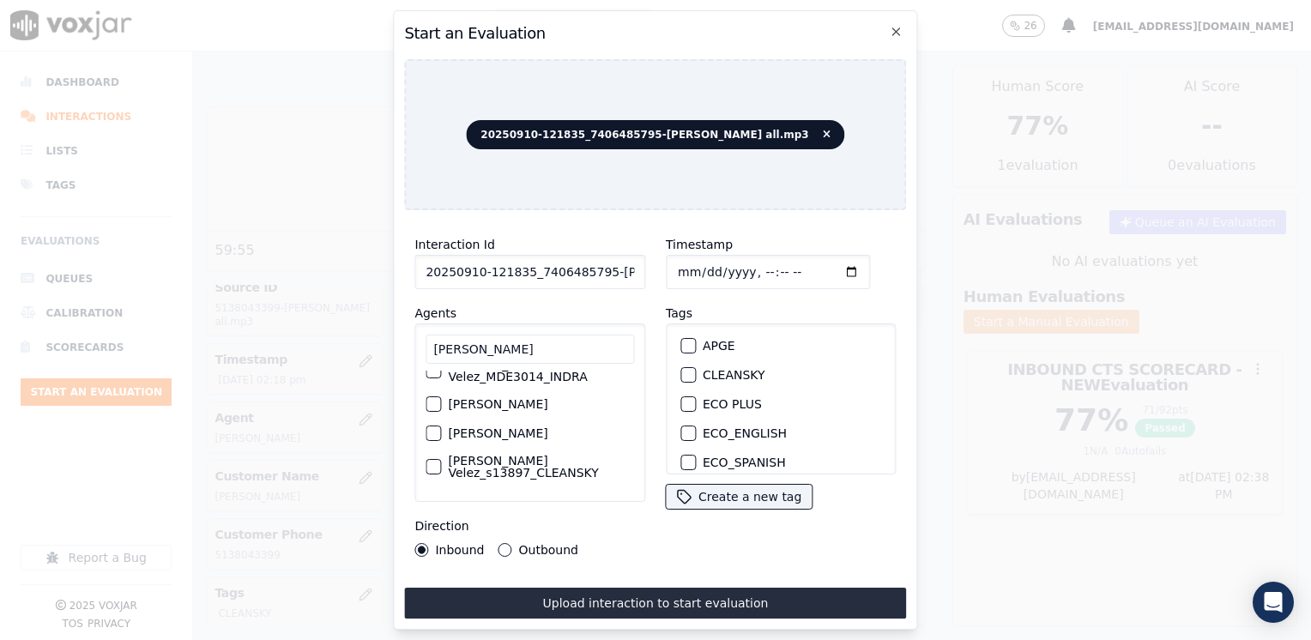
scroll to position [138, 0]
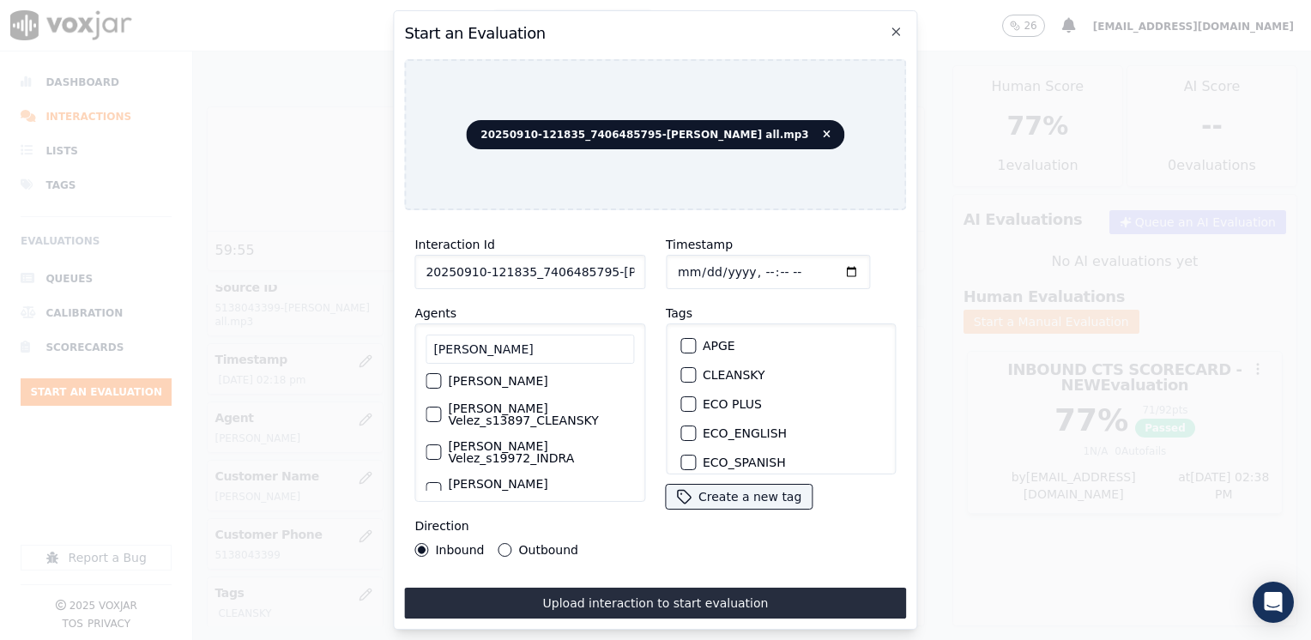
type input "[PERSON_NAME]"
click at [496, 411] on label "[PERSON_NAME] Velez_s13897_CLEANSKY" at bounding box center [541, 414] width 186 height 24
click at [441, 411] on button "[PERSON_NAME] Velez_s13897_CLEANSKY" at bounding box center [432, 414] width 15 height 15
click at [681, 372] on div "button" at bounding box center [687, 375] width 12 height 12
click at [821, 260] on input "Timestamp" at bounding box center [768, 272] width 204 height 34
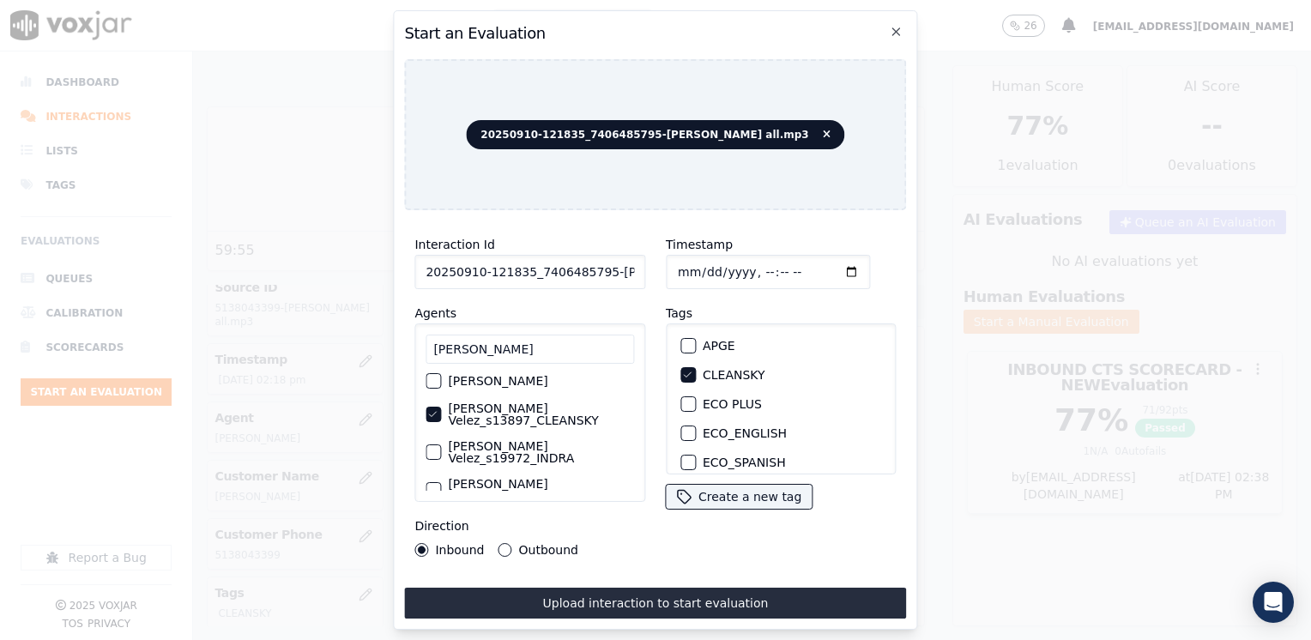
type input "2025-09-10T14:39"
click at [570, 335] on input "[PERSON_NAME]" at bounding box center [529, 349] width 208 height 29
click at [549, 416] on label "[PERSON_NAME] Velez_s13897_CLEANSKY" at bounding box center [541, 414] width 186 height 24
click at [441, 416] on button "[PERSON_NAME] Velez_s13897_CLEANSKY" at bounding box center [432, 414] width 15 height 15
click at [549, 416] on label "[PERSON_NAME] Velez_s13897_CLEANSKY" at bounding box center [541, 414] width 186 height 24
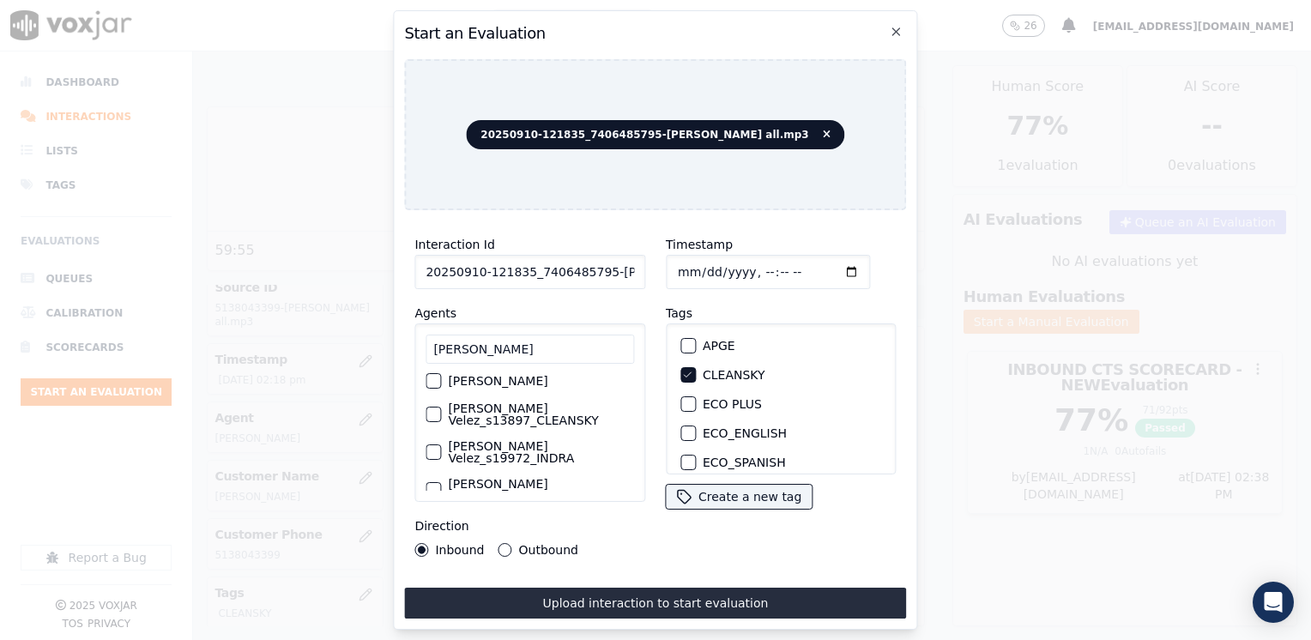
click at [441, 416] on button "[PERSON_NAME] Velez_s13897_CLEANSKY" at bounding box center [432, 414] width 15 height 15
click at [824, 266] on input "Timestamp" at bounding box center [768, 272] width 204 height 34
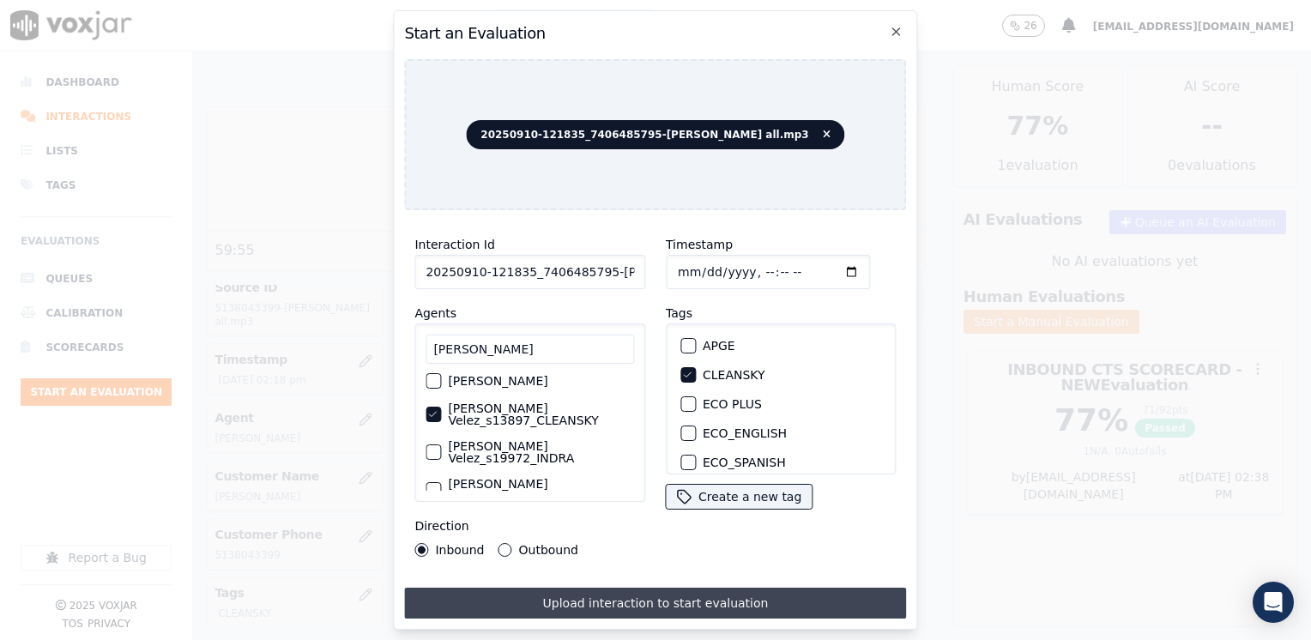
click at [658, 600] on button "Upload interaction to start evaluation" at bounding box center [655, 603] width 502 height 31
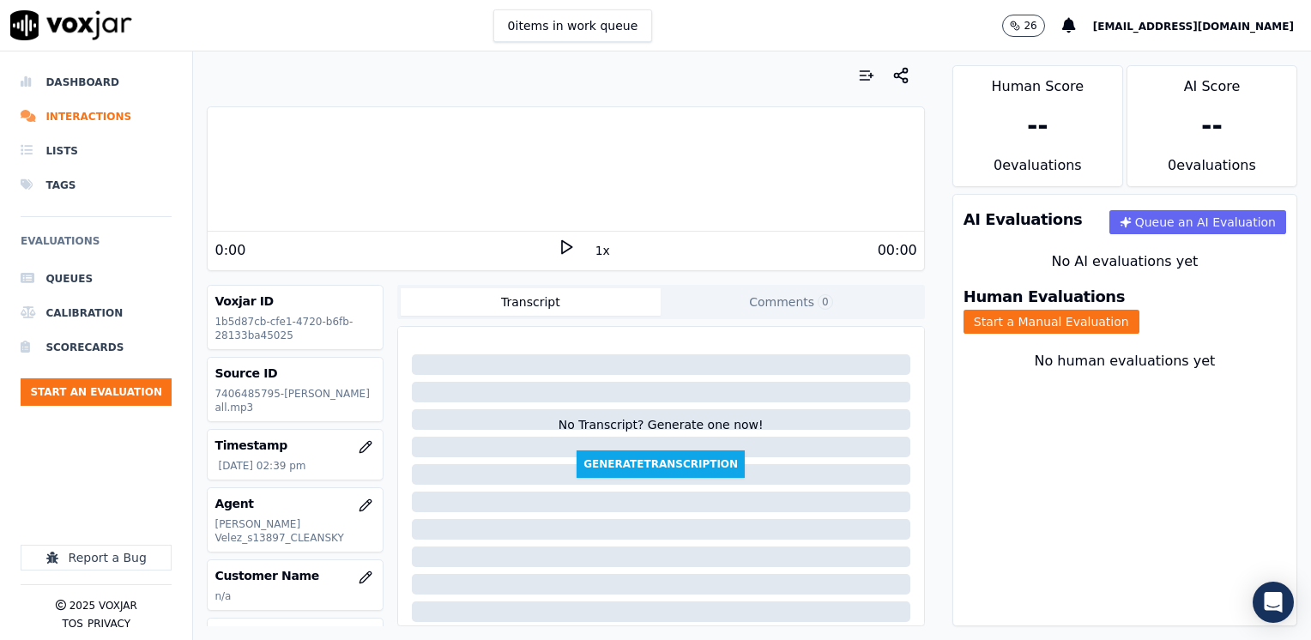
click at [558, 245] on icon at bounding box center [566, 246] width 17 height 17
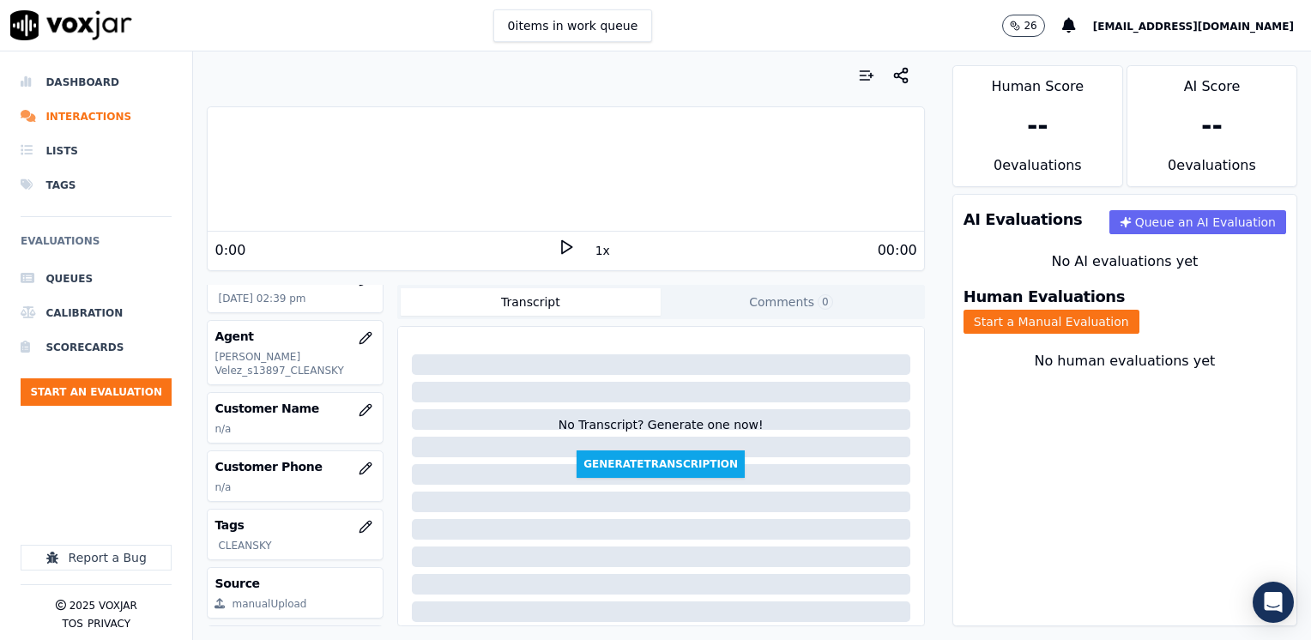
scroll to position [172, 0]
click at [359, 407] on icon "button" at bounding box center [364, 405] width 11 height 11
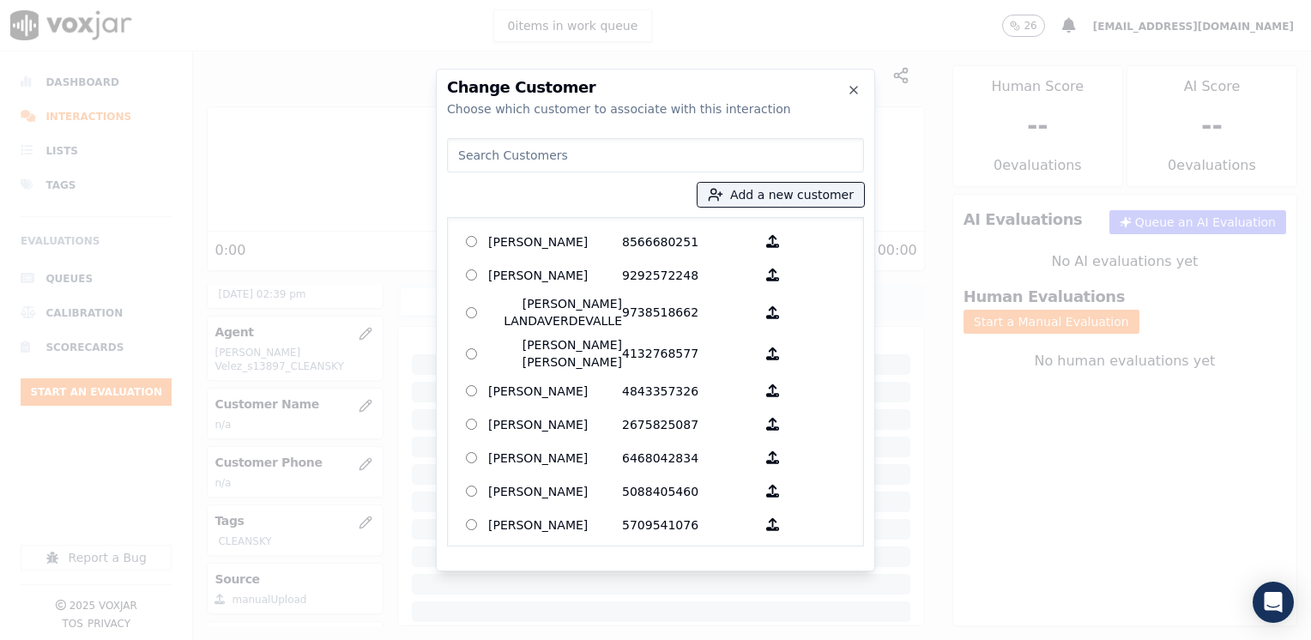
click at [596, 156] on input at bounding box center [655, 155] width 417 height 34
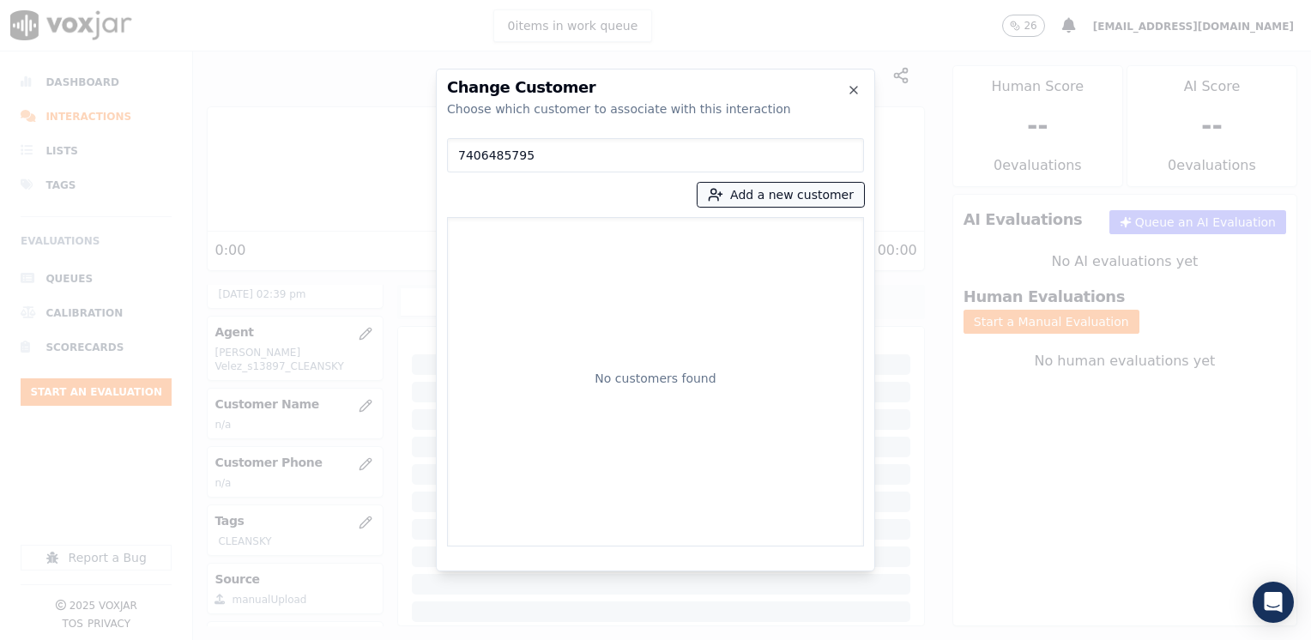
type input "7406485795"
click at [774, 193] on button "Add a new customer" at bounding box center [780, 195] width 166 height 24
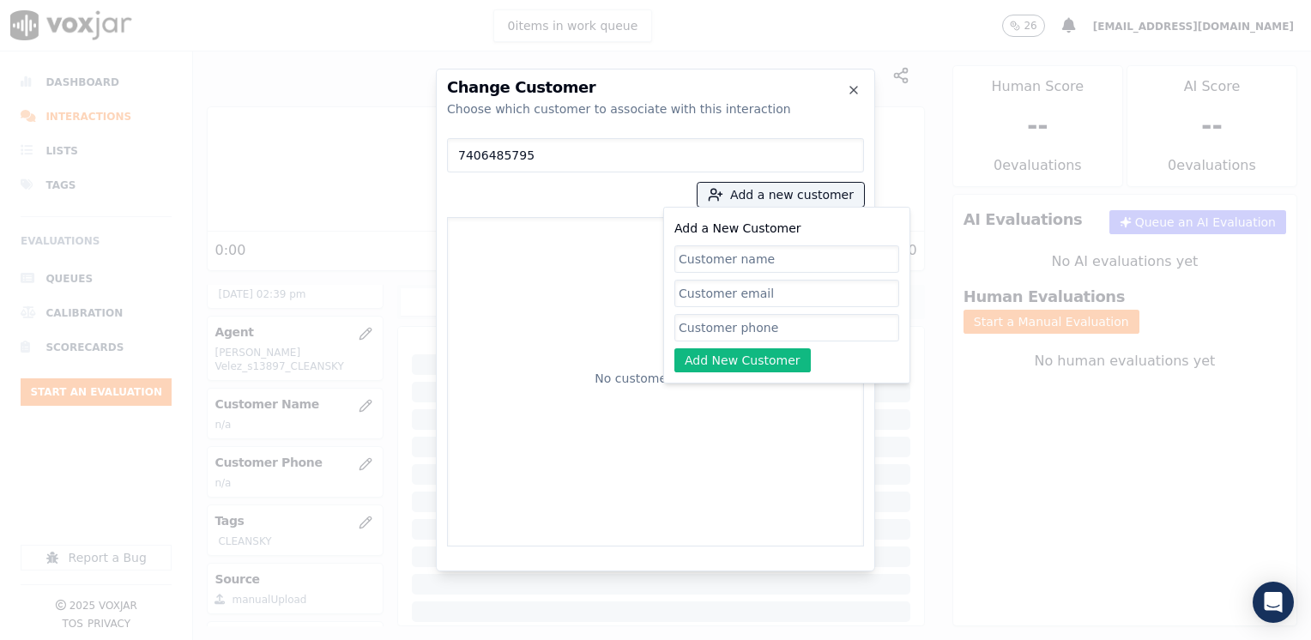
click at [793, 335] on input "Add a New Customer" at bounding box center [786, 327] width 225 height 27
paste input "7406485795"
type input "7406485795"
click at [715, 252] on input "Add a New Customer" at bounding box center [786, 258] width 225 height 27
paste input "Kevin Morris"
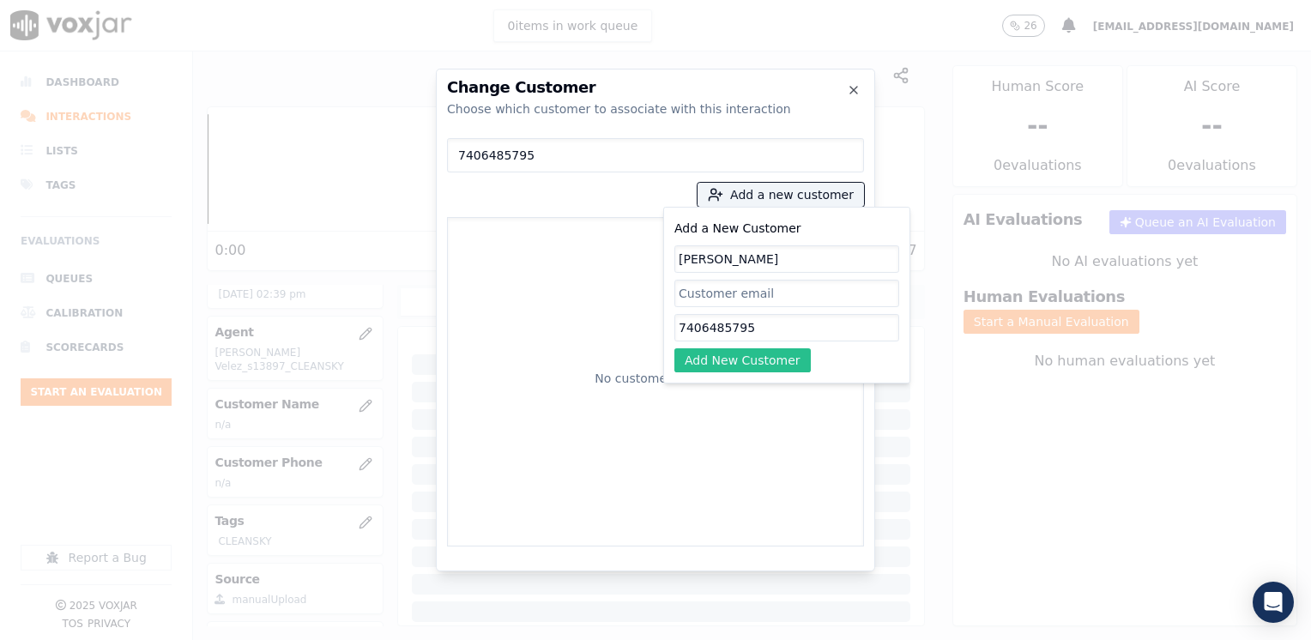
type input "Kevin Morris"
click at [758, 371] on button "Add New Customer" at bounding box center [742, 360] width 136 height 24
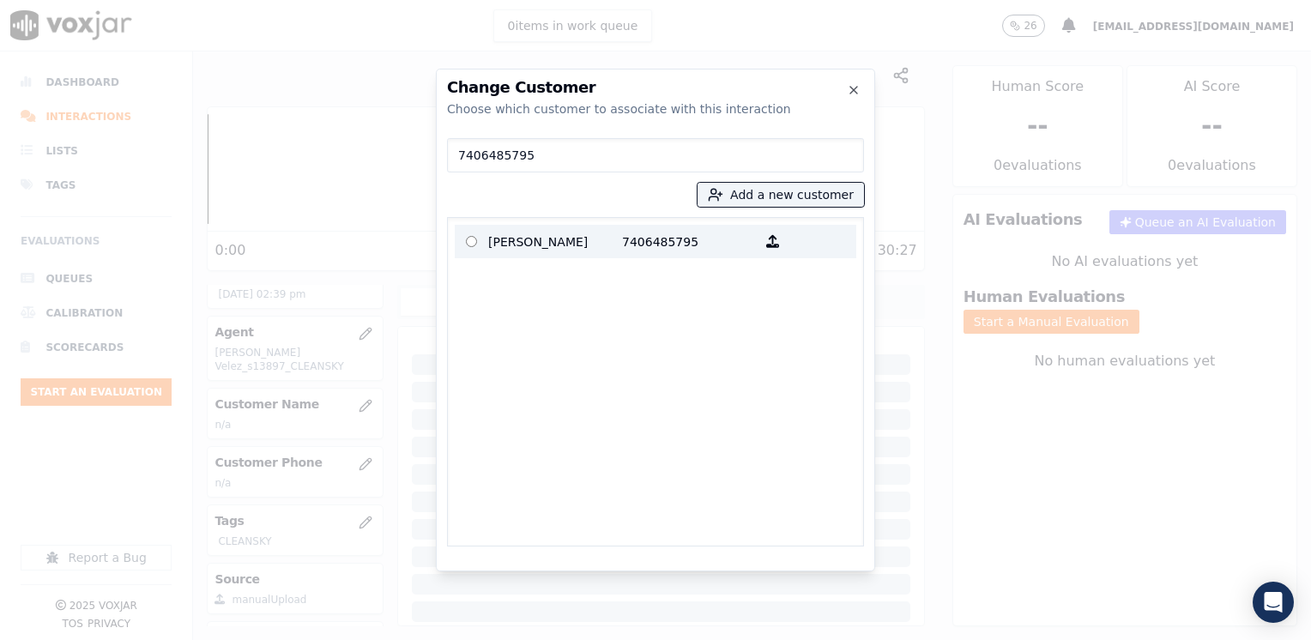
click at [585, 238] on p "Kevin Morris" at bounding box center [555, 241] width 134 height 27
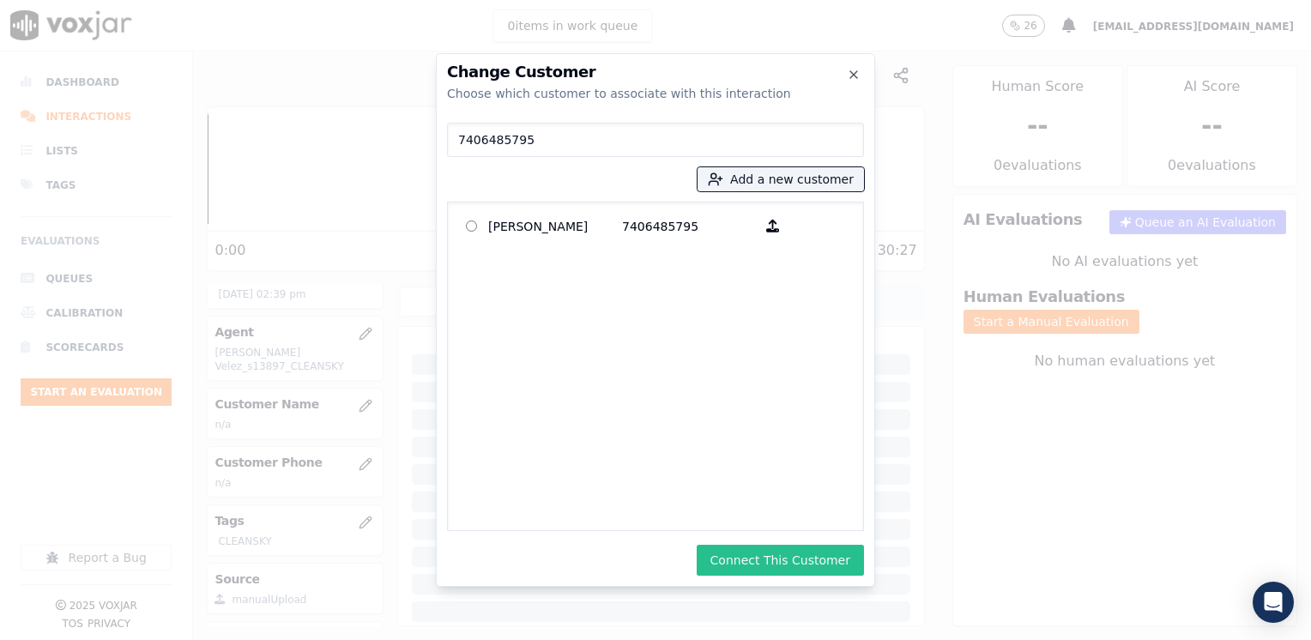
click at [837, 564] on button "Connect This Customer" at bounding box center [780, 560] width 167 height 31
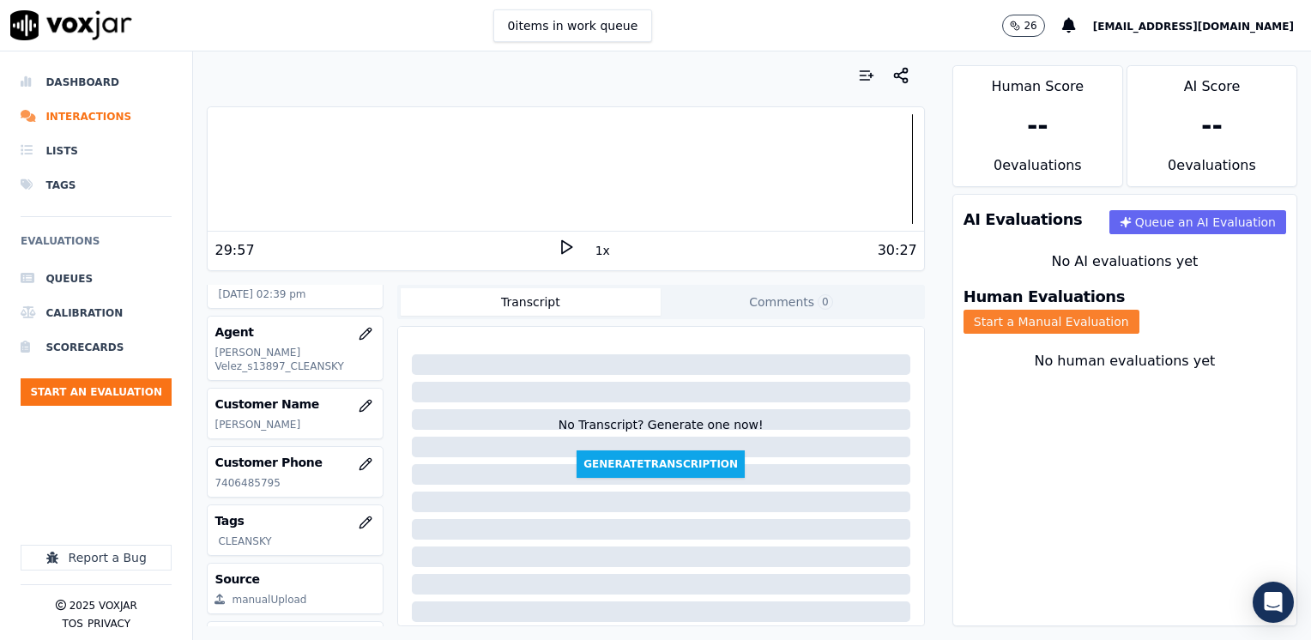
click at [1139, 310] on button "Start a Manual Evaluation" at bounding box center [1051, 322] width 176 height 24
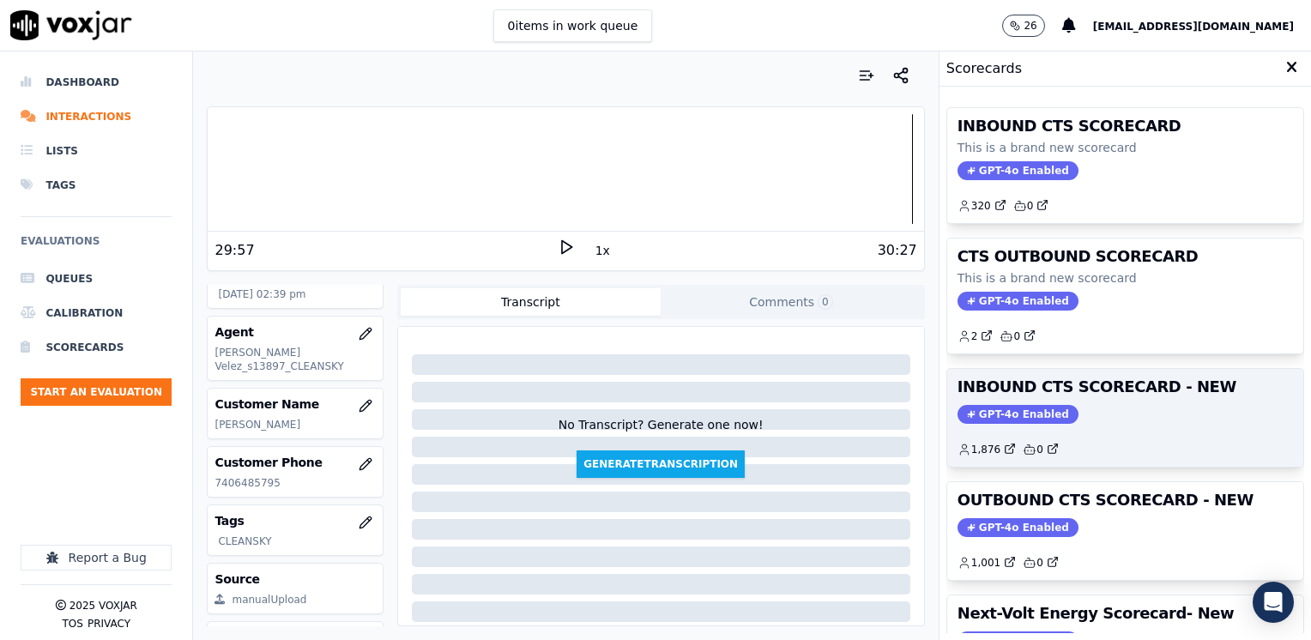
click at [1006, 405] on span "GPT-4o Enabled" at bounding box center [1017, 414] width 121 height 19
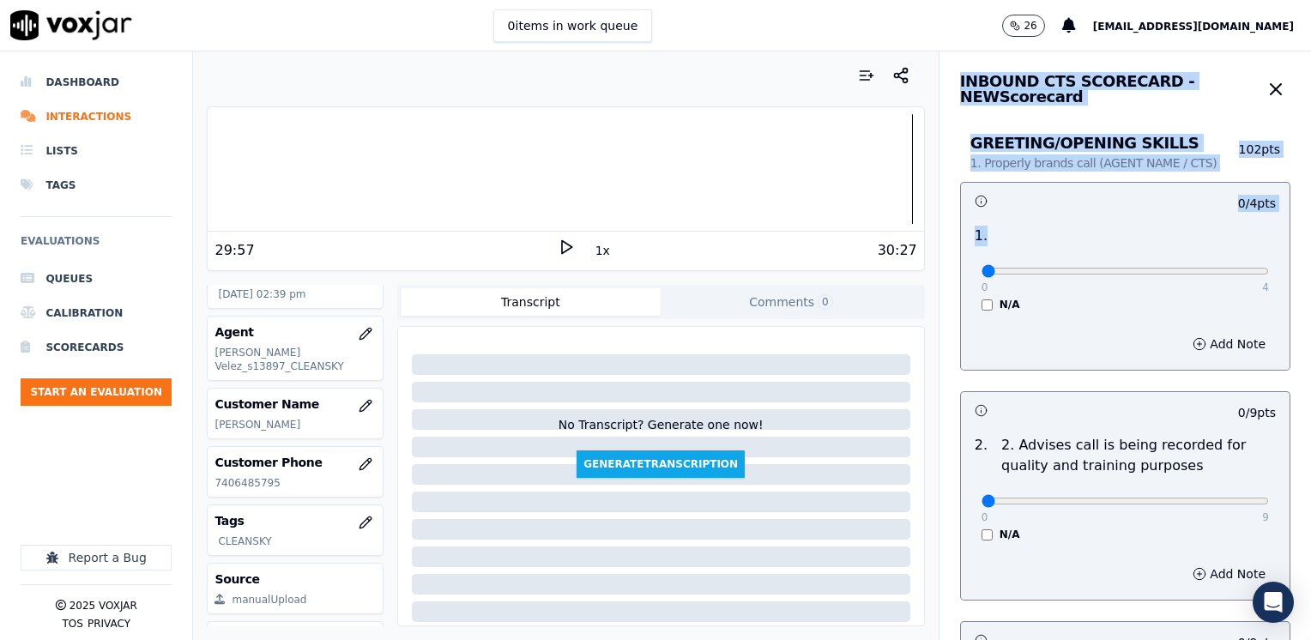
drag, startPoint x: 962, startPoint y: 269, endPoint x: 1310, endPoint y: 250, distance: 348.8
click at [1310, 250] on html "0 items in work queue 26 maleman@newavepower.net Dashboard Interactions Lists T…" at bounding box center [655, 320] width 1311 height 640
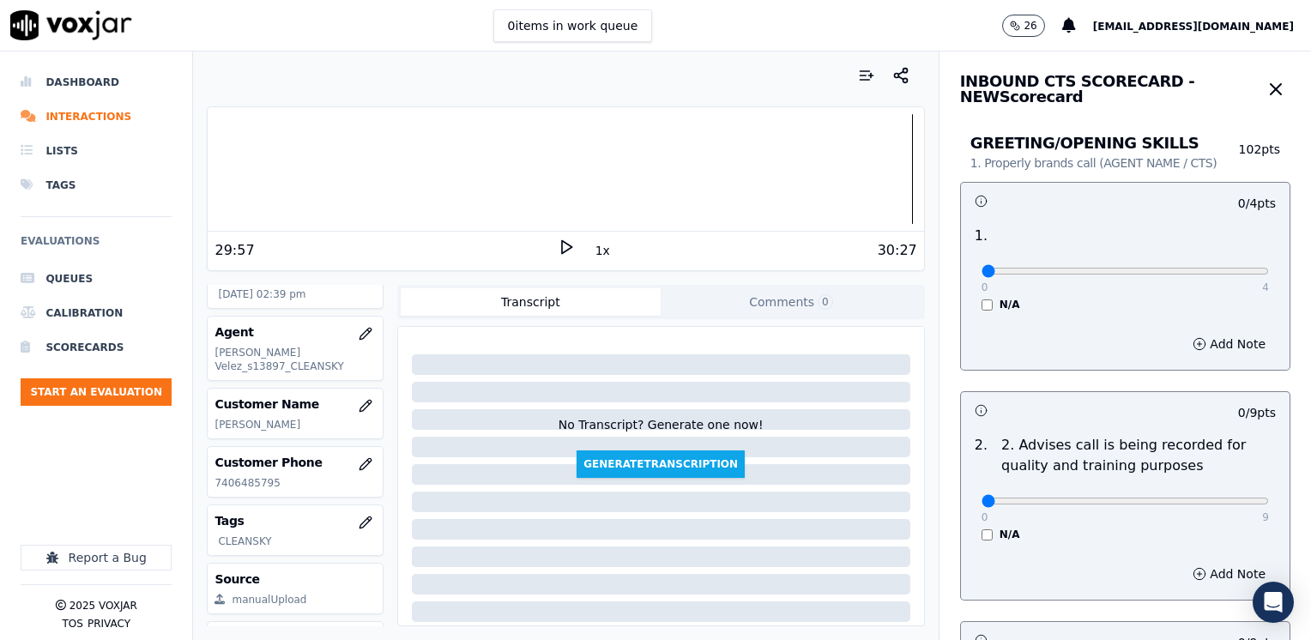
drag, startPoint x: 1310, startPoint y: 250, endPoint x: 1054, endPoint y: 284, distance: 257.9
click at [1076, 298] on div "N/A" at bounding box center [1124, 305] width 287 height 14
type input "2"
click at [1098, 269] on input "range" at bounding box center [1124, 271] width 287 height 7
click at [1208, 339] on button "Add Note" at bounding box center [1229, 344] width 94 height 24
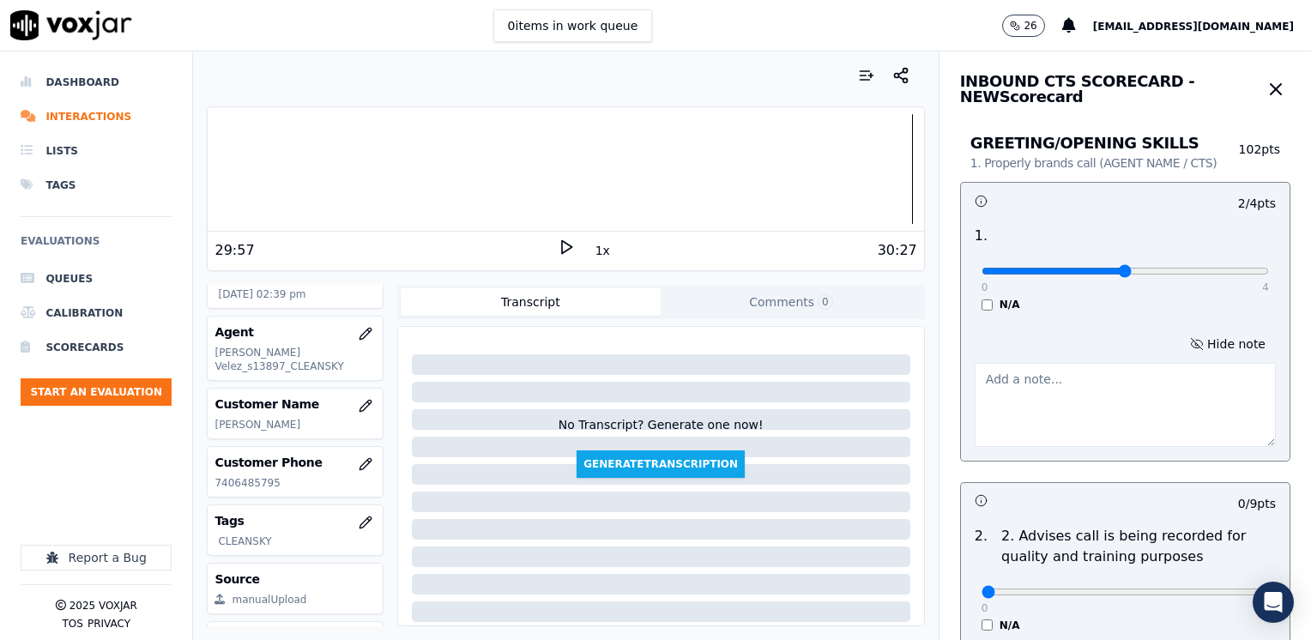
click at [1071, 419] on textarea at bounding box center [1124, 405] width 301 height 84
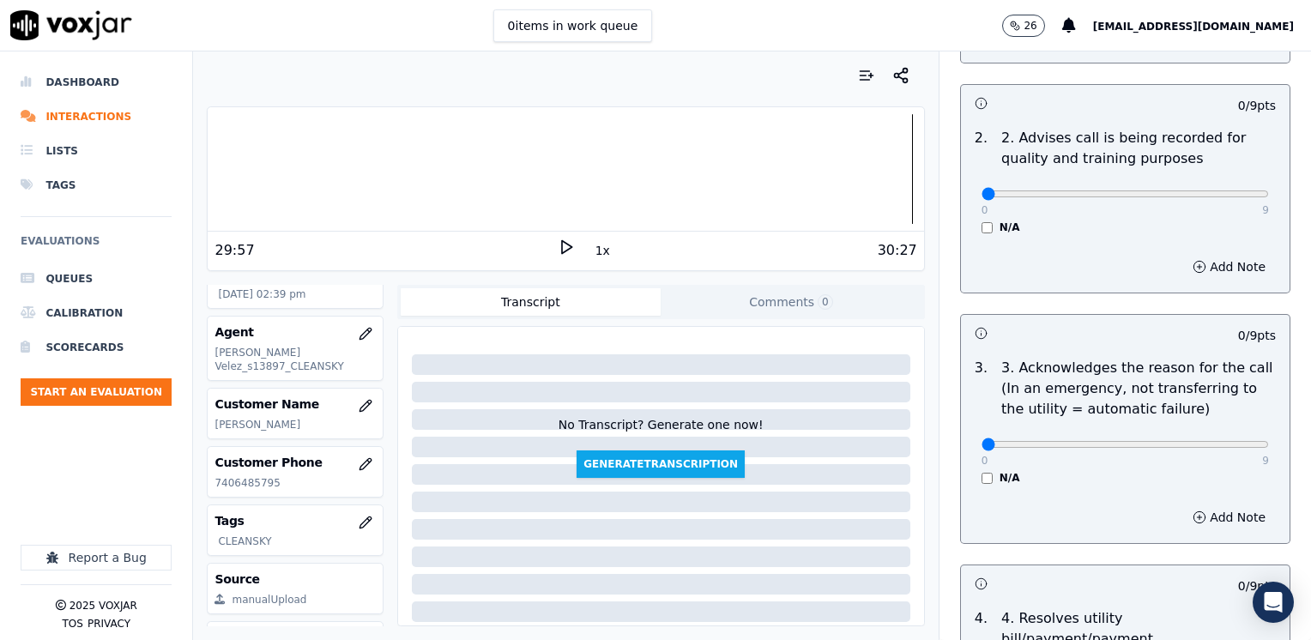
scroll to position [429, 0]
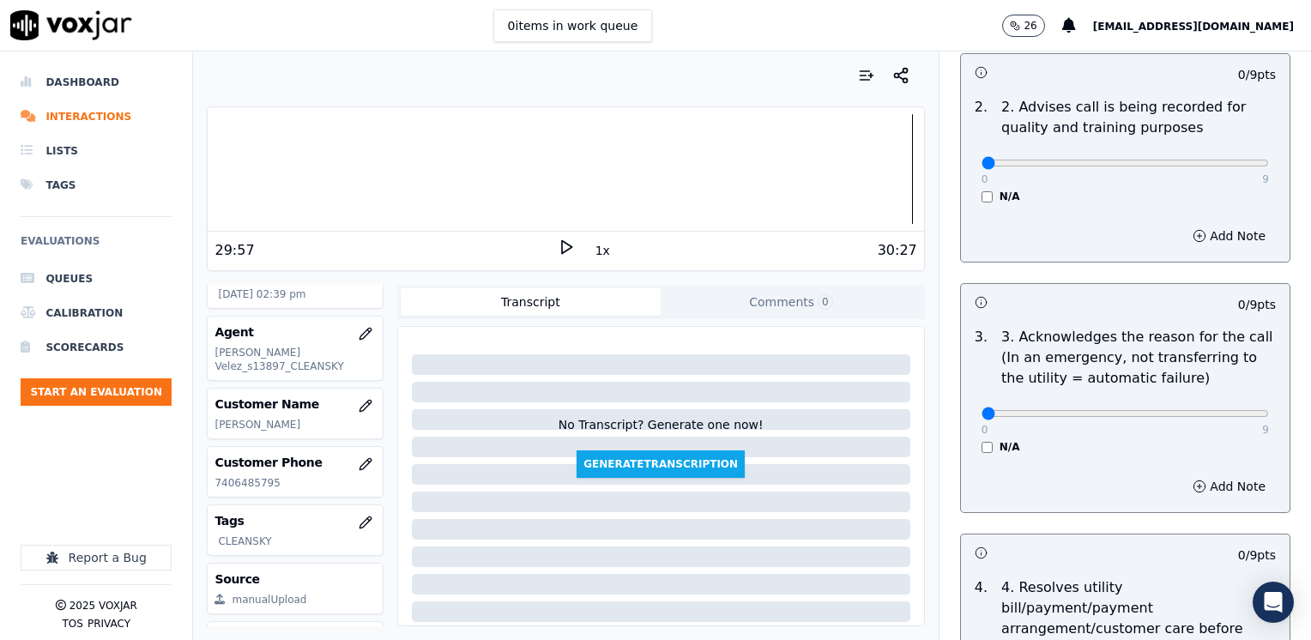
type textarea "Does not introduce himself"
drag, startPoint x: 970, startPoint y: 413, endPoint x: 1313, endPoint y: 413, distance: 343.1
type input "9"
click at [1269, 413] on input "range" at bounding box center [1124, 413] width 287 height 7
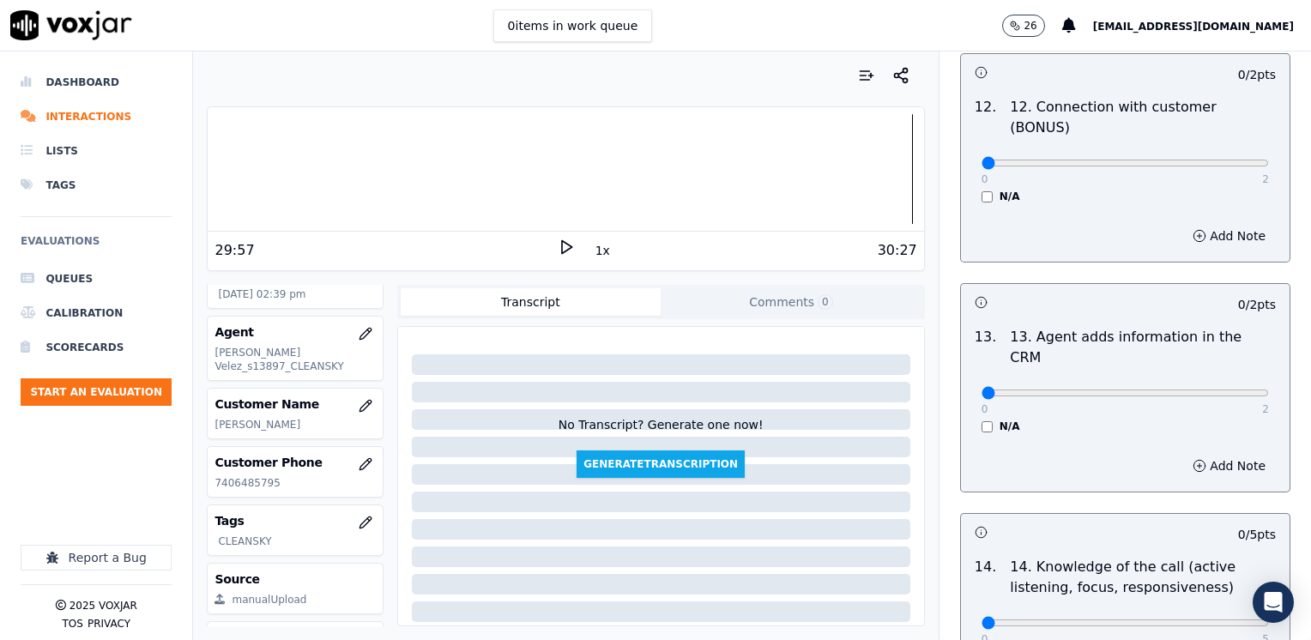
scroll to position [2967, 0]
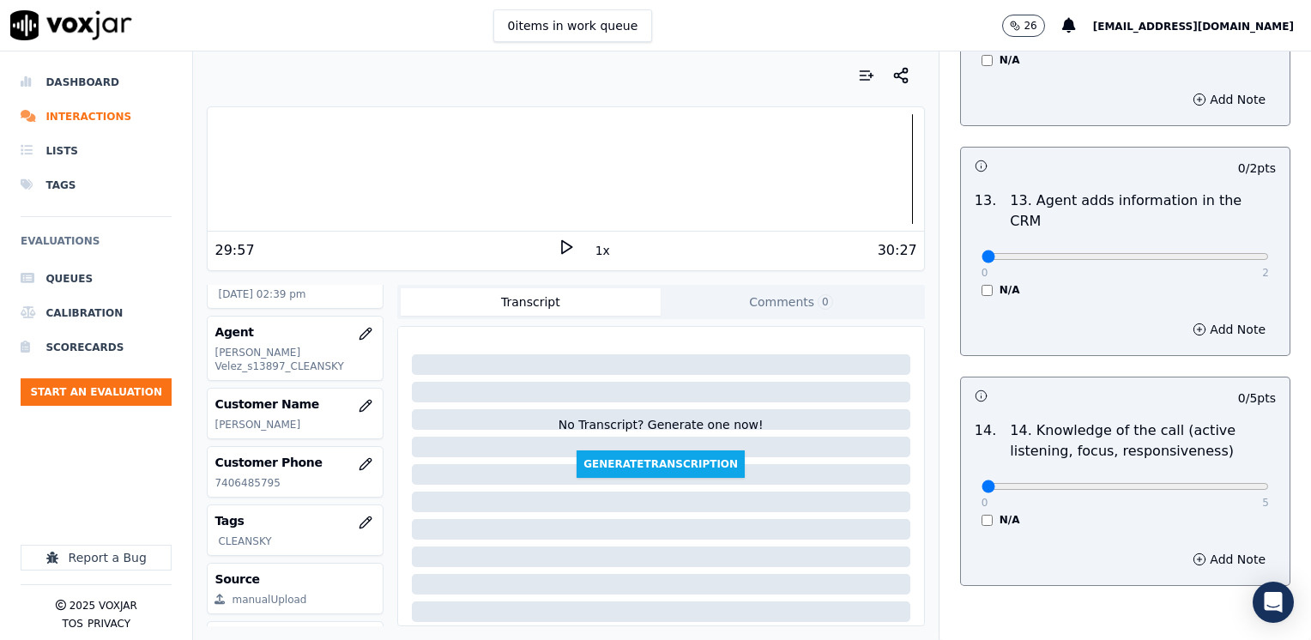
click at [1087, 534] on div "Add Note" at bounding box center [1125, 559] width 329 height 51
drag, startPoint x: 974, startPoint y: 396, endPoint x: 1313, endPoint y: 395, distance: 338.8
type input "5"
click at [1269, 483] on input "range" at bounding box center [1124, 486] width 287 height 7
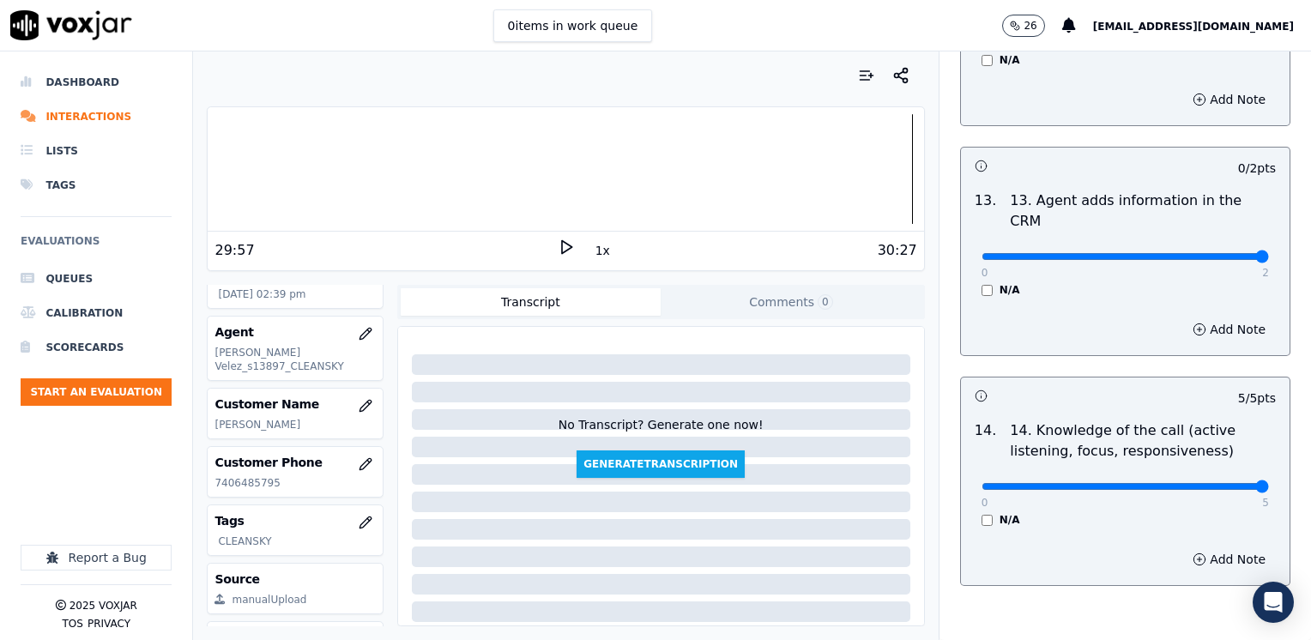
drag, startPoint x: 974, startPoint y: 173, endPoint x: 1313, endPoint y: 213, distance: 341.1
type input "2"
click at [1269, 253] on input "range" at bounding box center [1124, 256] width 287 height 7
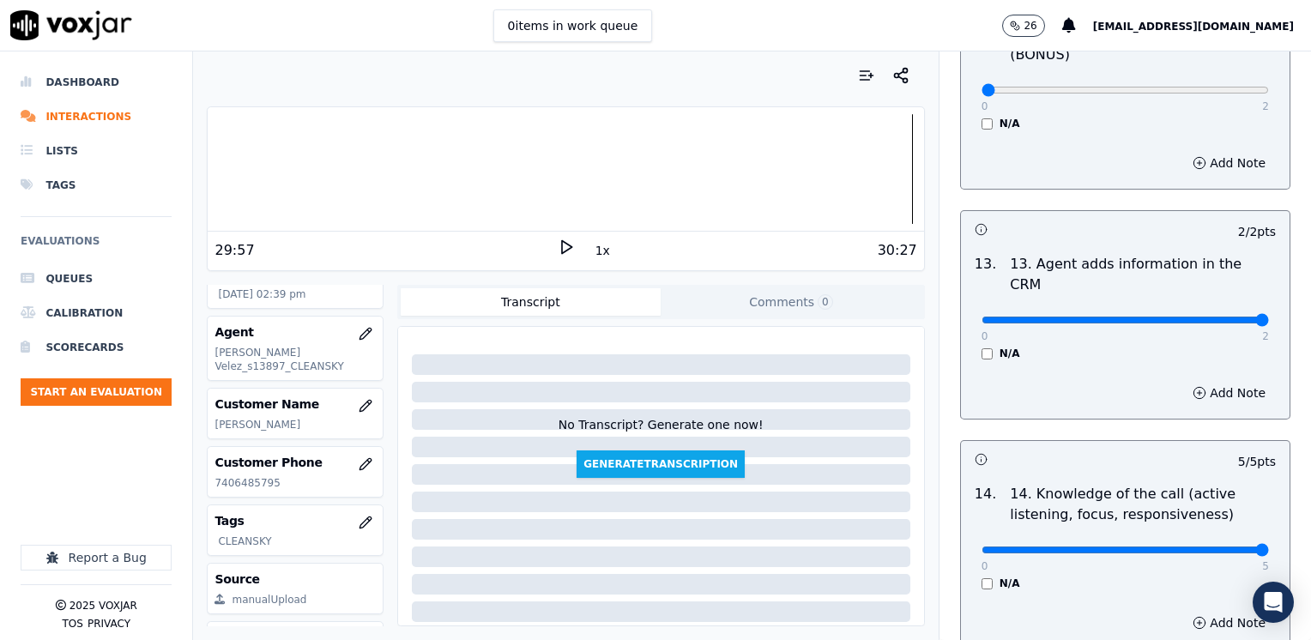
scroll to position [2624, 0]
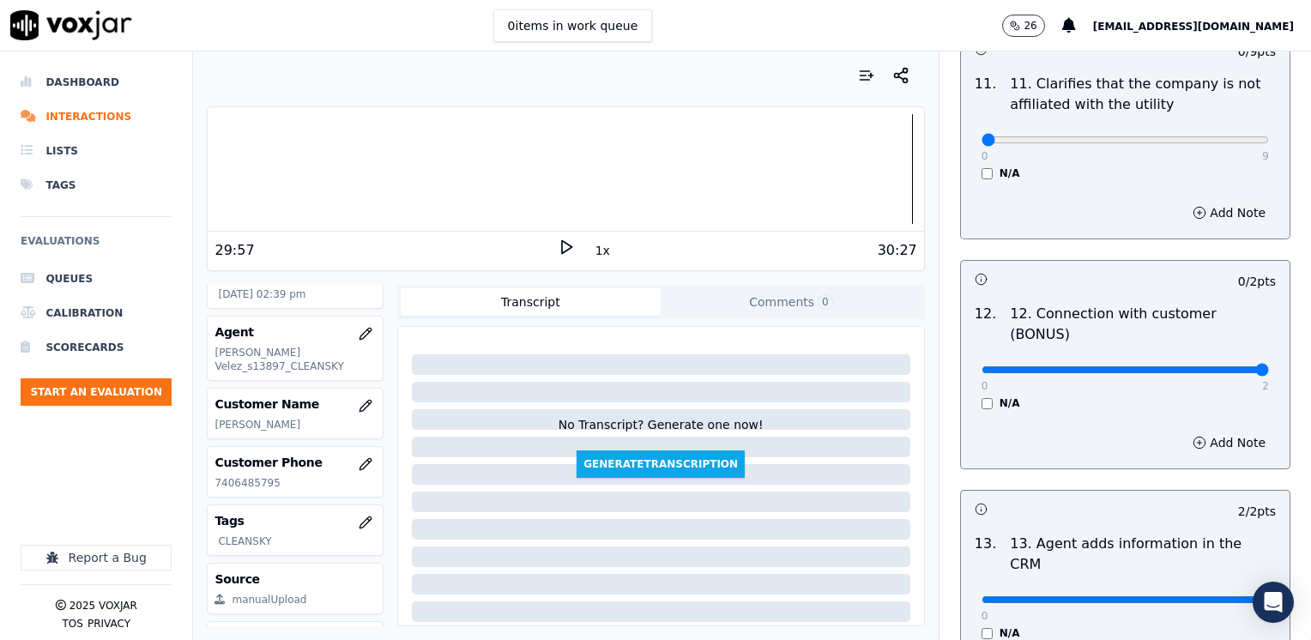
drag, startPoint x: 973, startPoint y: 310, endPoint x: 1313, endPoint y: 297, distance: 340.8
type input "2"
click at [1269, 366] on input "range" at bounding box center [1124, 369] width 287 height 7
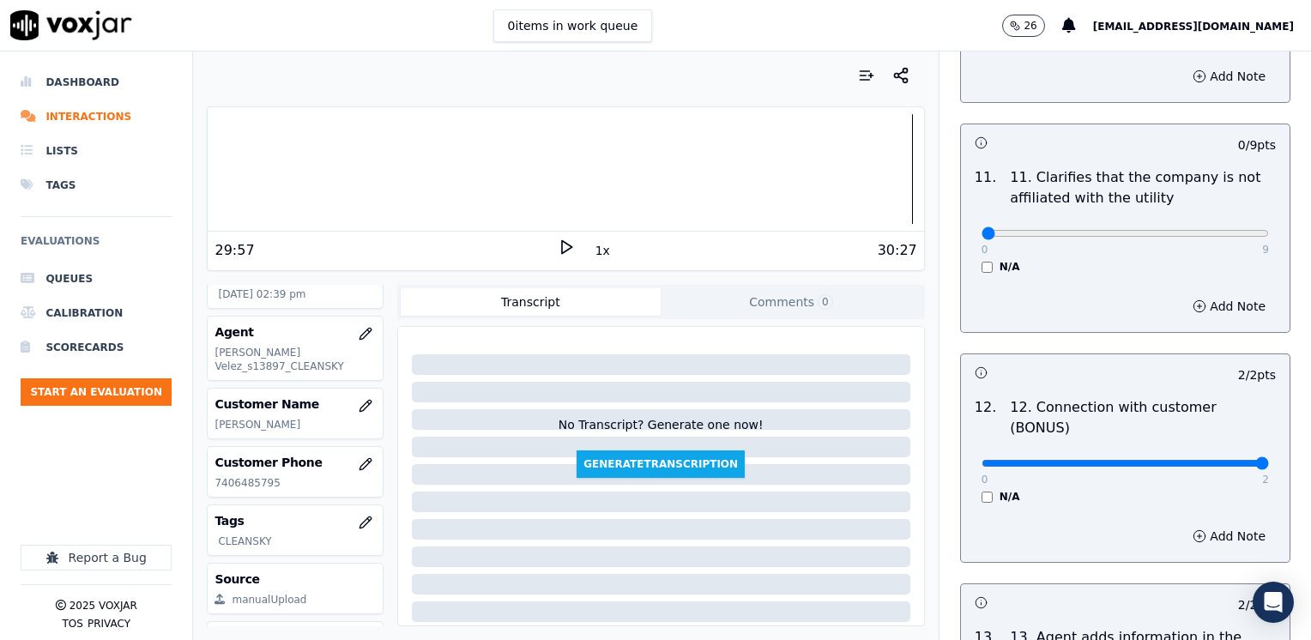
scroll to position [2281, 0]
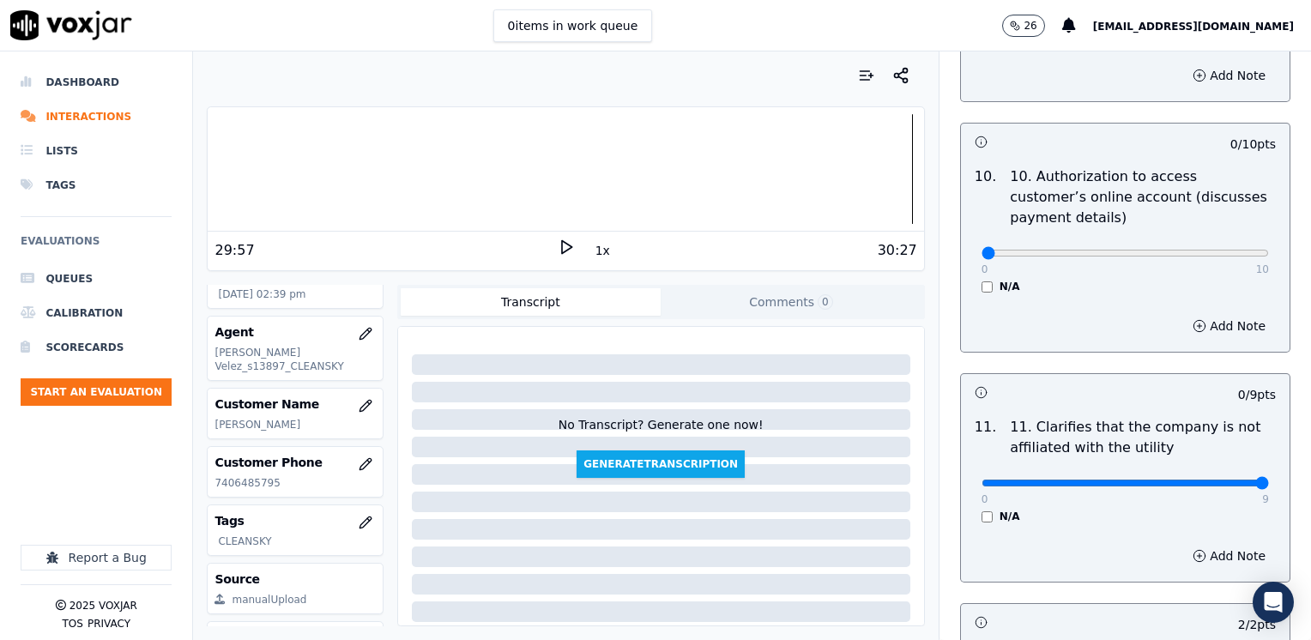
drag, startPoint x: 966, startPoint y: 437, endPoint x: 1310, endPoint y: 396, distance: 346.4
type input "9"
click at [1269, 480] on input "range" at bounding box center [1124, 483] width 287 height 7
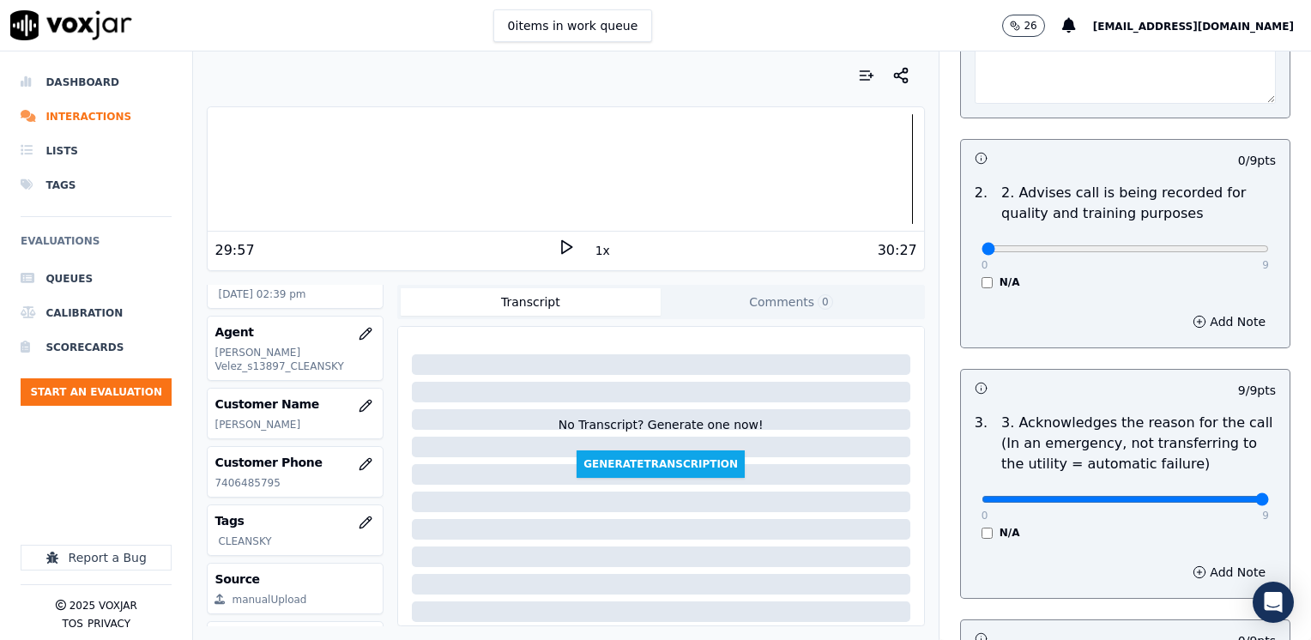
scroll to position [600, 0]
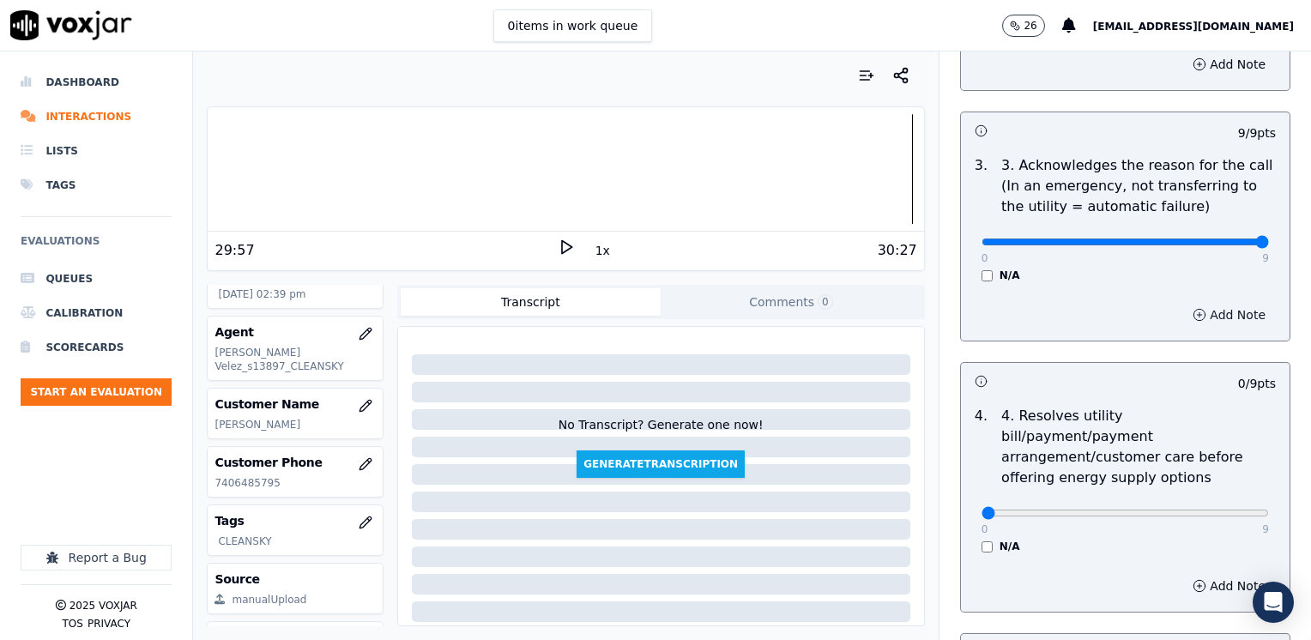
click at [1210, 308] on button "Add Note" at bounding box center [1229, 315] width 94 height 24
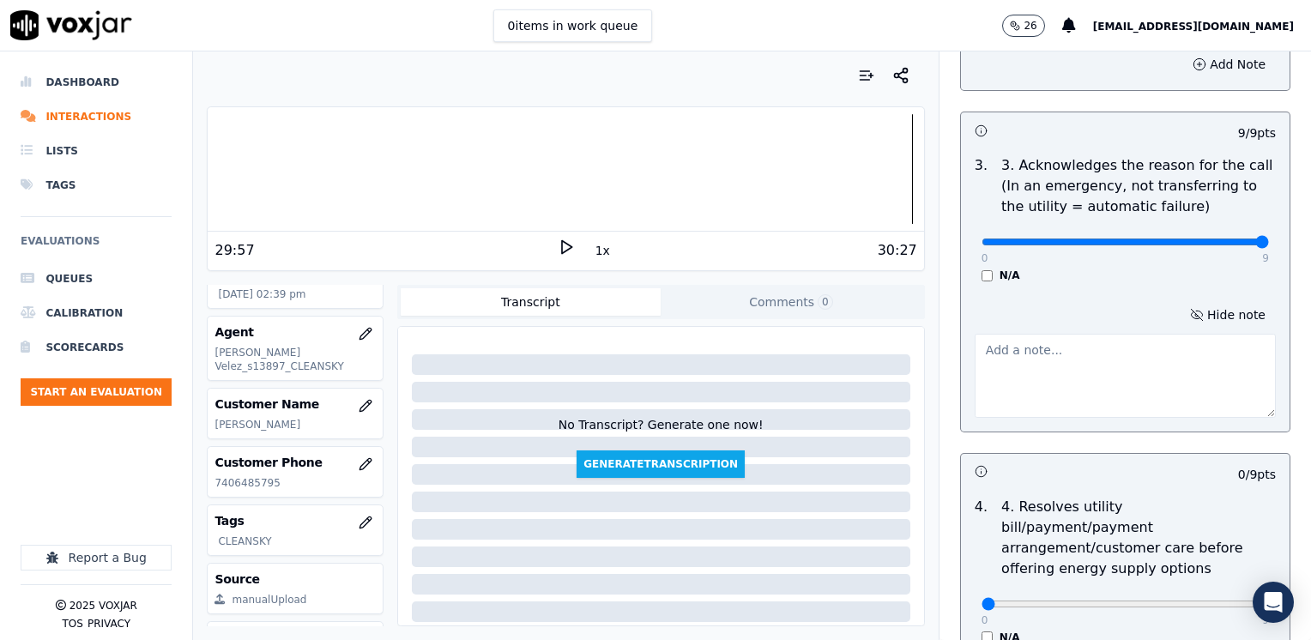
click at [1089, 383] on textarea at bounding box center [1124, 376] width 301 height 84
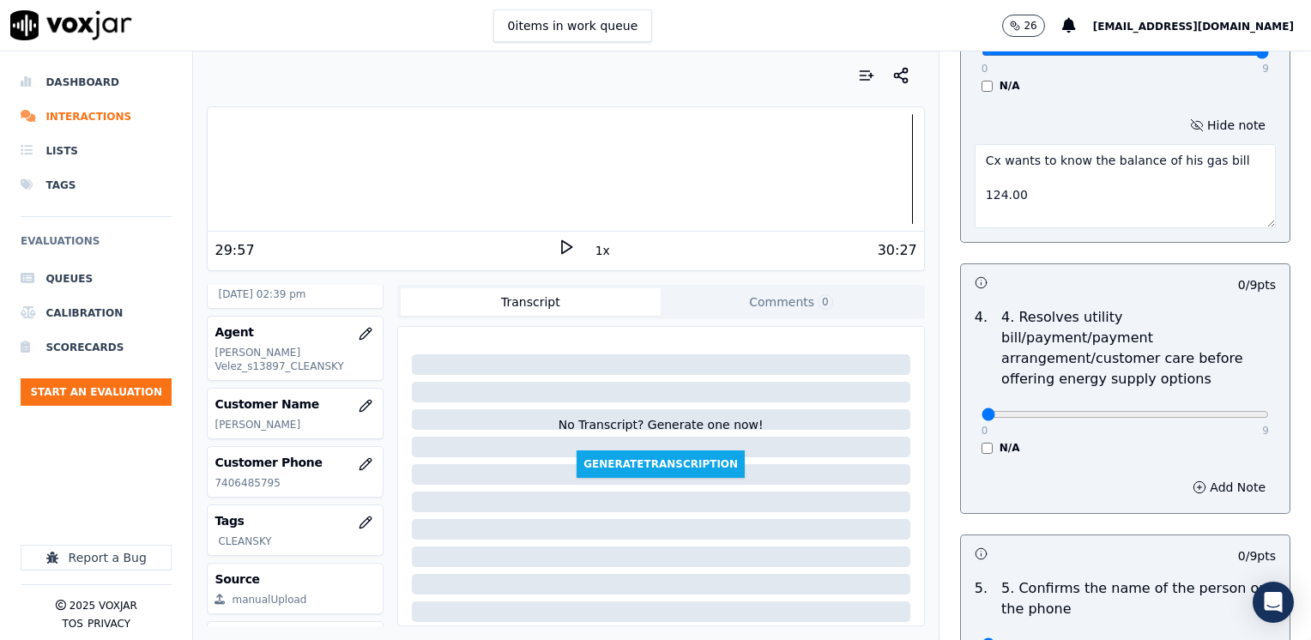
scroll to position [772, 0]
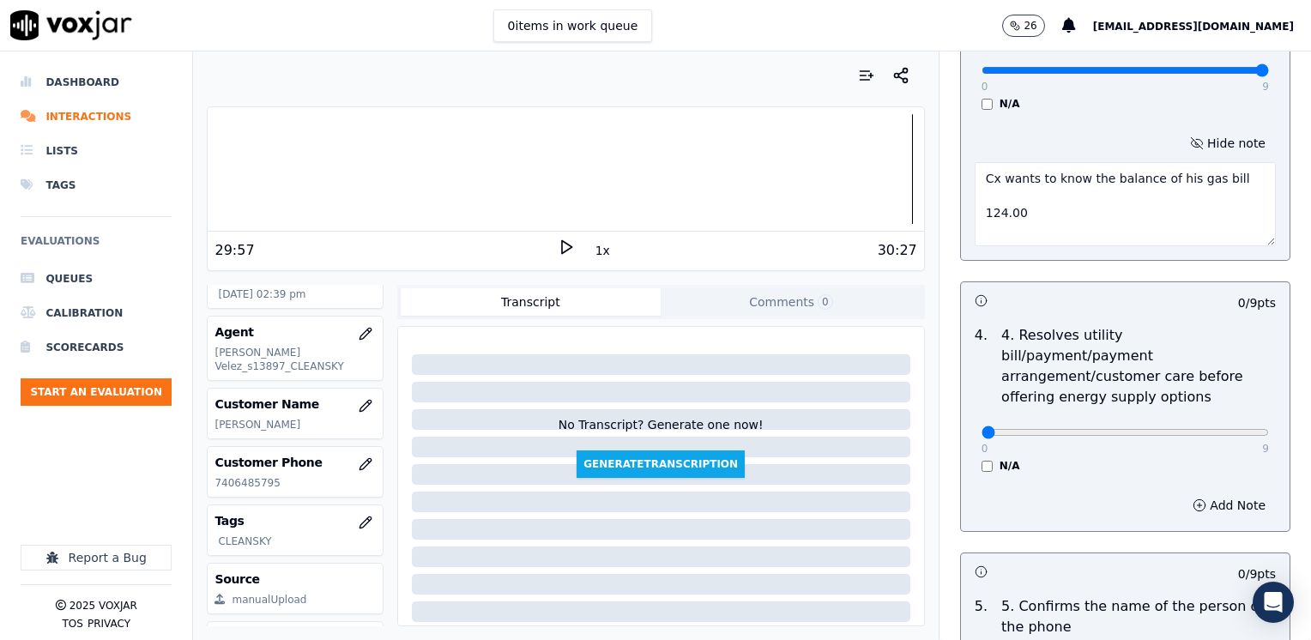
click at [974, 209] on textarea "Cx wants to know the balance of his gas bill 124.00" at bounding box center [1124, 204] width 301 height 84
type textarea "Cx wants to know the balance of his gas bill Cx current balance $124.00"
drag, startPoint x: 970, startPoint y: 410, endPoint x: 1313, endPoint y: 403, distance: 343.2
type input "9"
click at [1269, 429] on input "range" at bounding box center [1124, 432] width 287 height 7
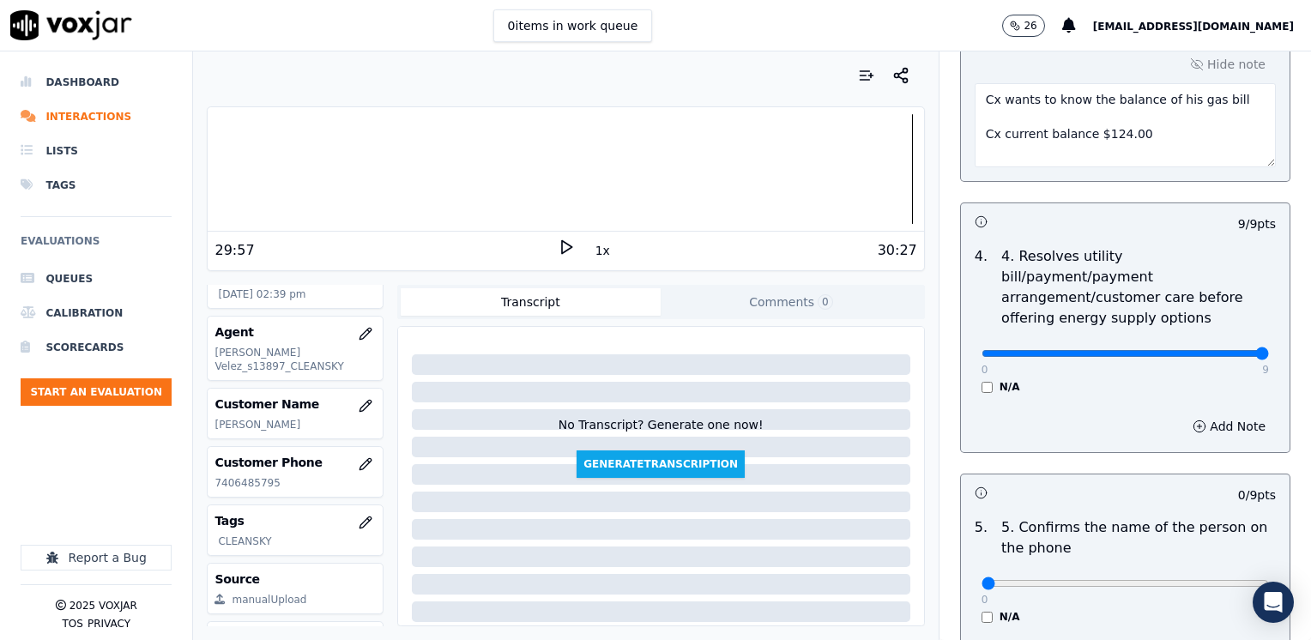
scroll to position [1029, 0]
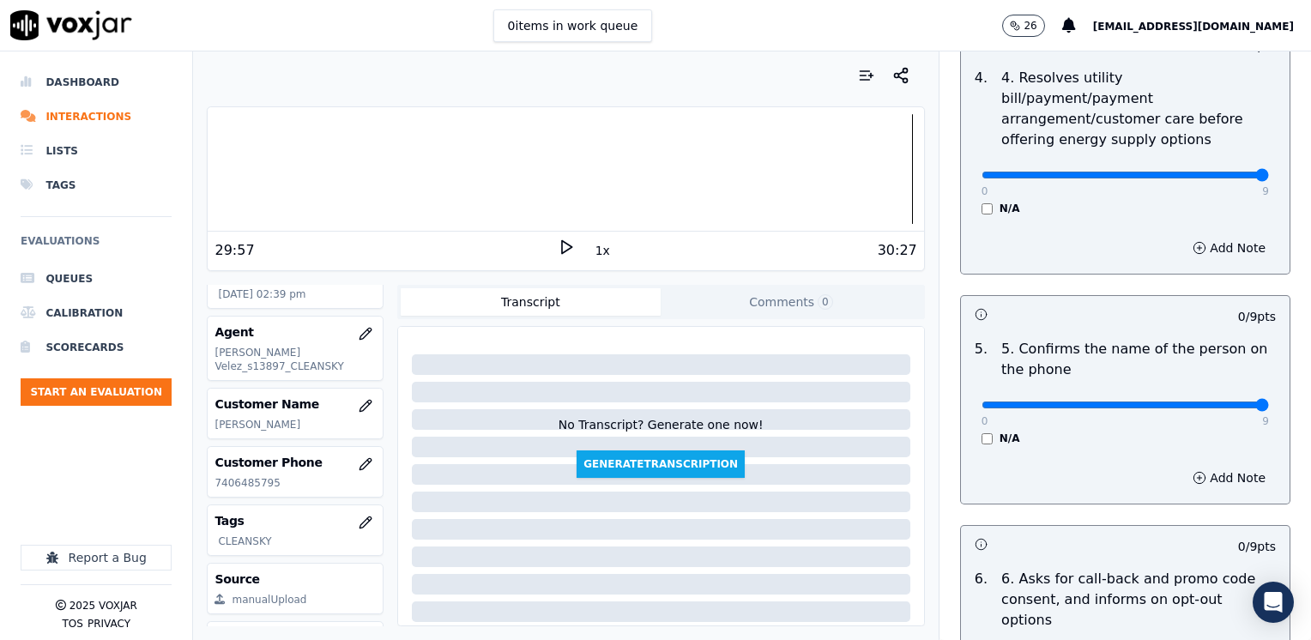
drag, startPoint x: 974, startPoint y: 382, endPoint x: 1282, endPoint y: 365, distance: 307.5
type input "9"
click at [1269, 401] on input "range" at bounding box center [1124, 404] width 287 height 7
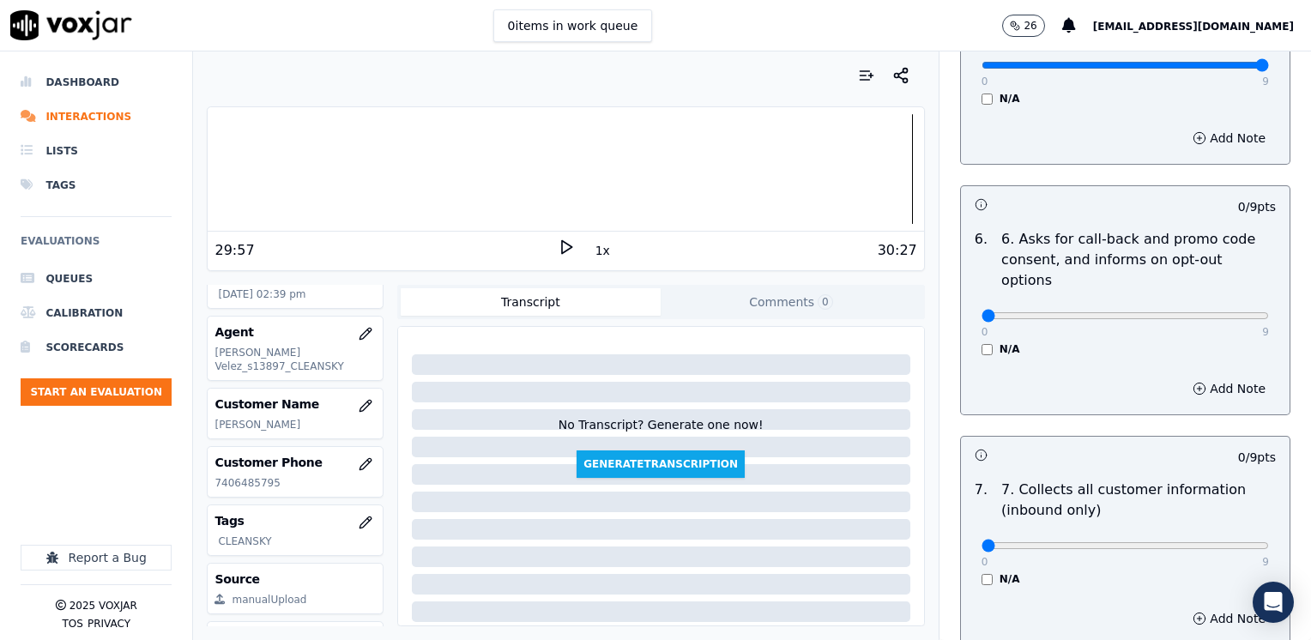
scroll to position [1372, 0]
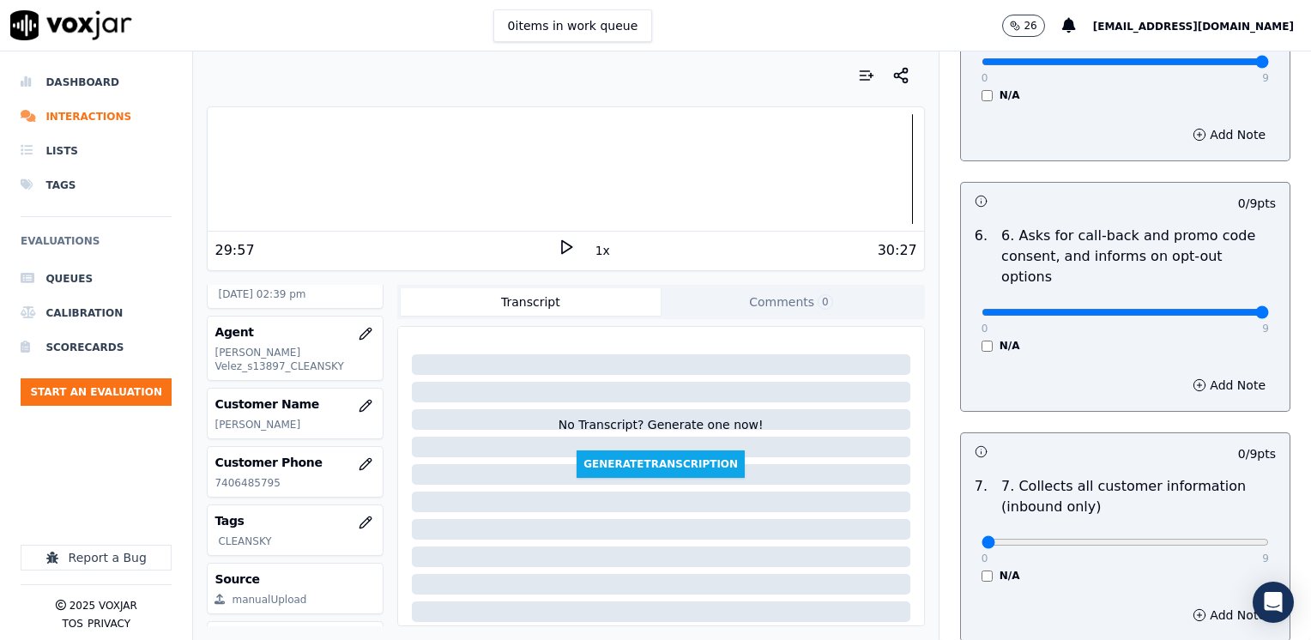
drag, startPoint x: 974, startPoint y: 266, endPoint x: 1313, endPoint y: 266, distance: 339.7
type input "9"
click at [1269, 309] on input "range" at bounding box center [1124, 312] width 287 height 7
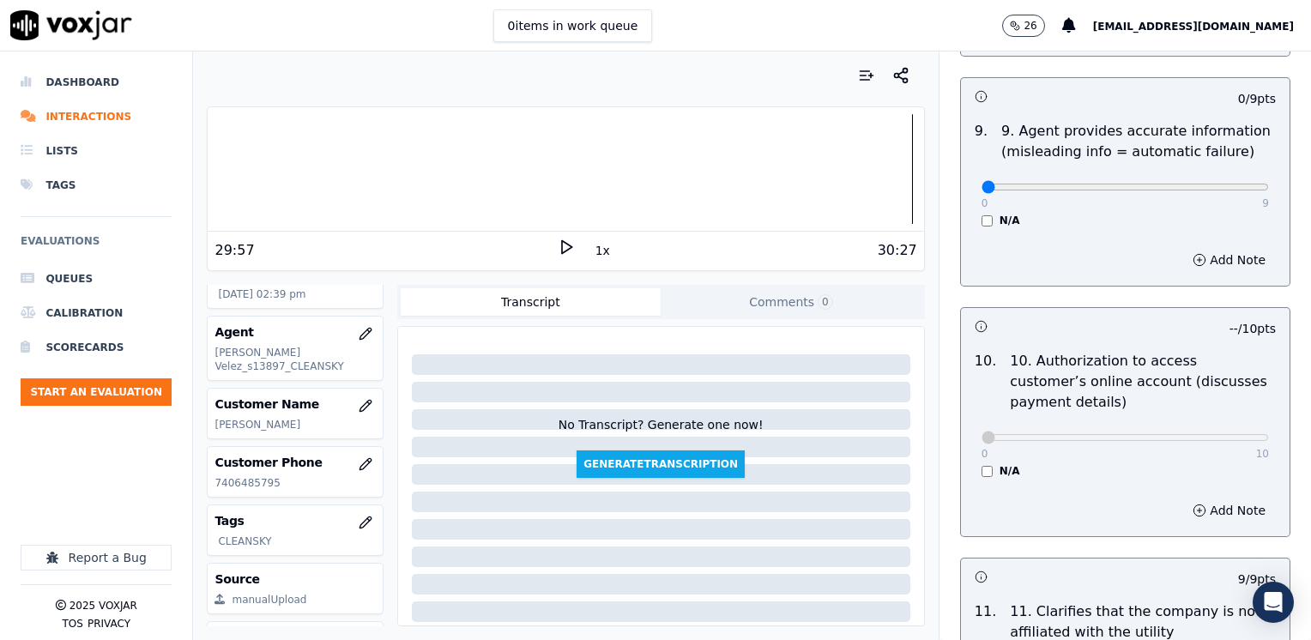
scroll to position [2028, 0]
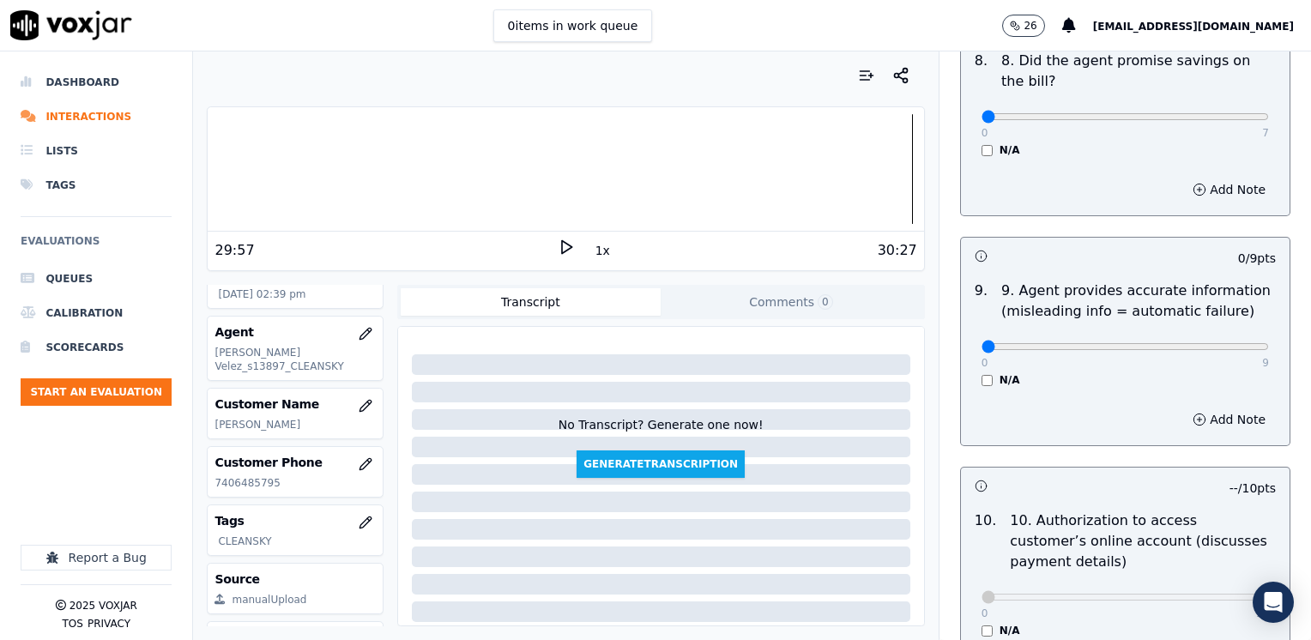
click at [1096, 510] on p "10. Authorization to access customer’s online account (discusses payment detail…" at bounding box center [1143, 541] width 266 height 62
drag, startPoint x: 971, startPoint y: 304, endPoint x: 1313, endPoint y: 341, distance: 344.2
type input "9"
click at [1269, 343] on input "range" at bounding box center [1124, 346] width 287 height 7
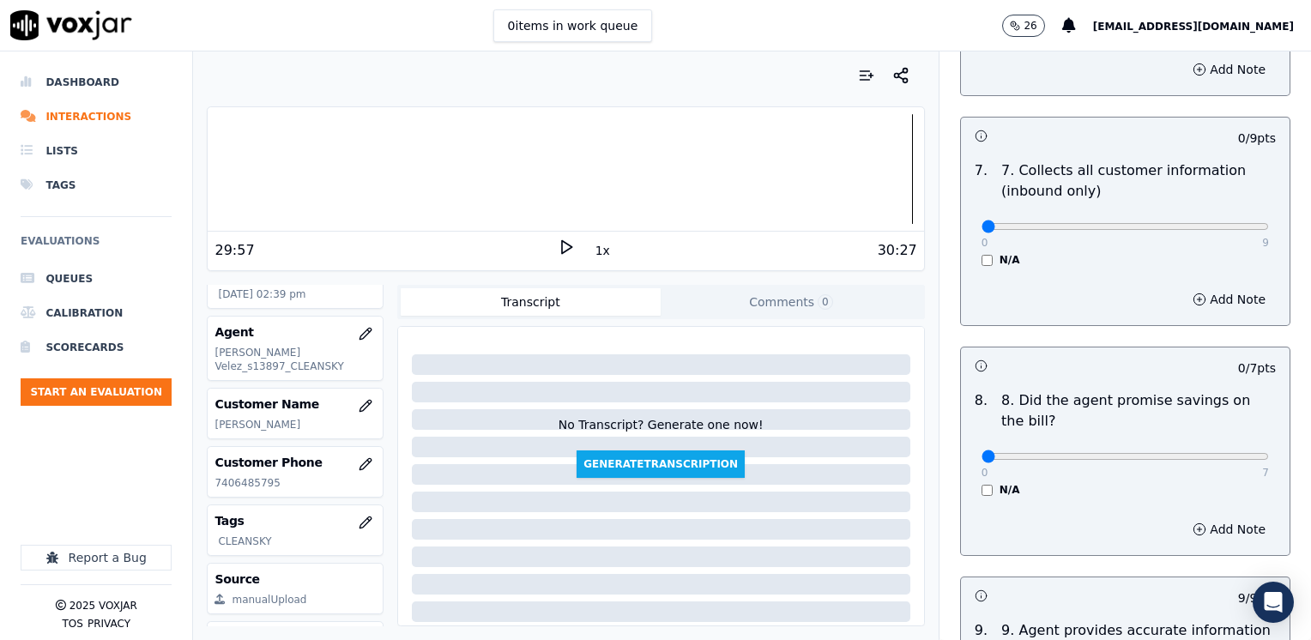
scroll to position [1685, 0]
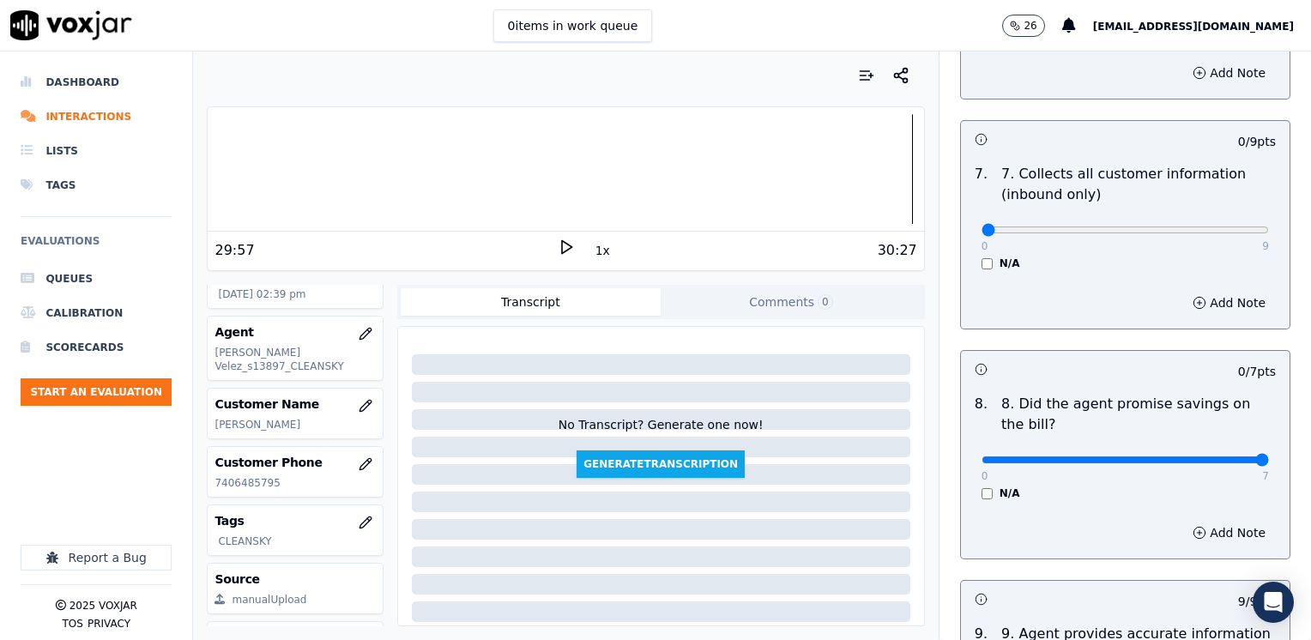
drag, startPoint x: 971, startPoint y: 412, endPoint x: 1313, endPoint y: 412, distance: 342.3
type input "7"
click at [1269, 456] on input "range" at bounding box center [1124, 459] width 287 height 7
drag, startPoint x: 976, startPoint y: 182, endPoint x: 1313, endPoint y: 182, distance: 337.1
type input "9"
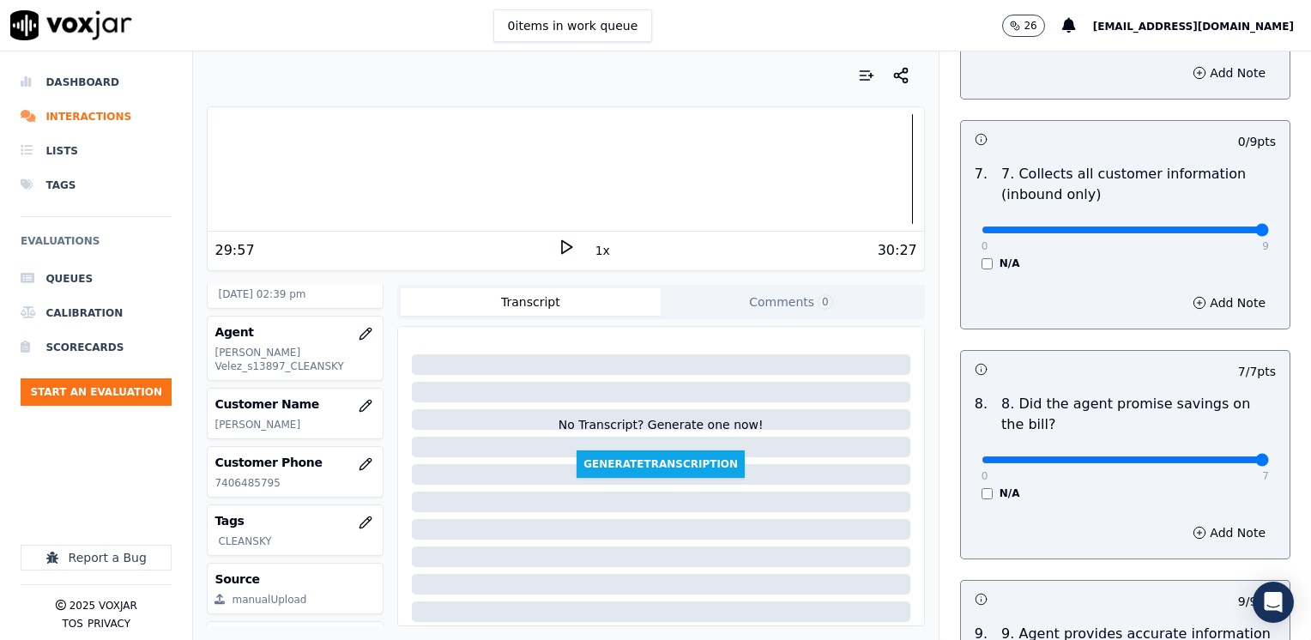
click at [1269, 226] on input "range" at bounding box center [1124, 229] width 287 height 7
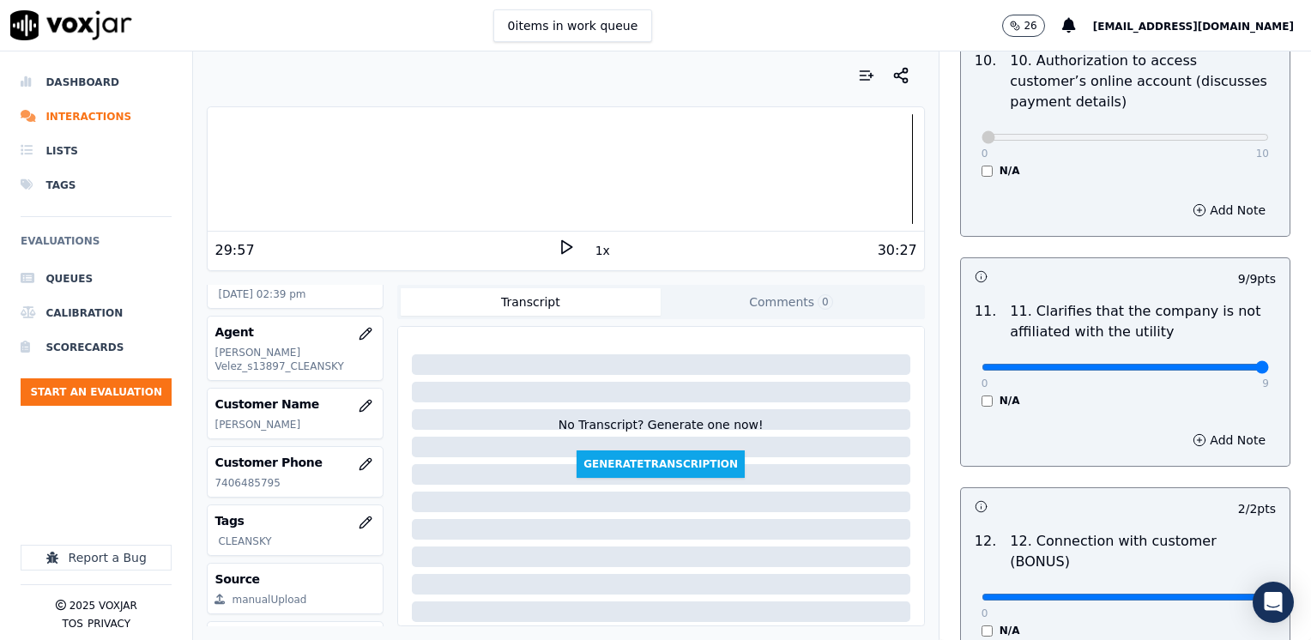
scroll to position [3057, 0]
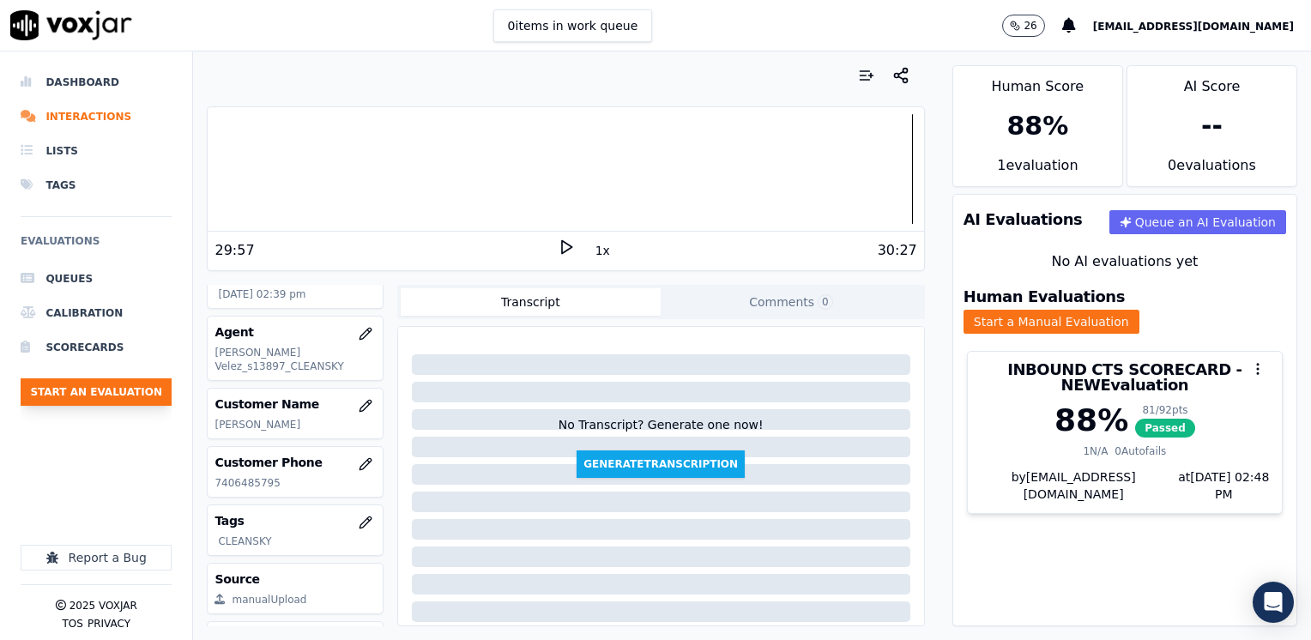
click at [124, 395] on button "Start an Evaluation" at bounding box center [96, 391] width 151 height 27
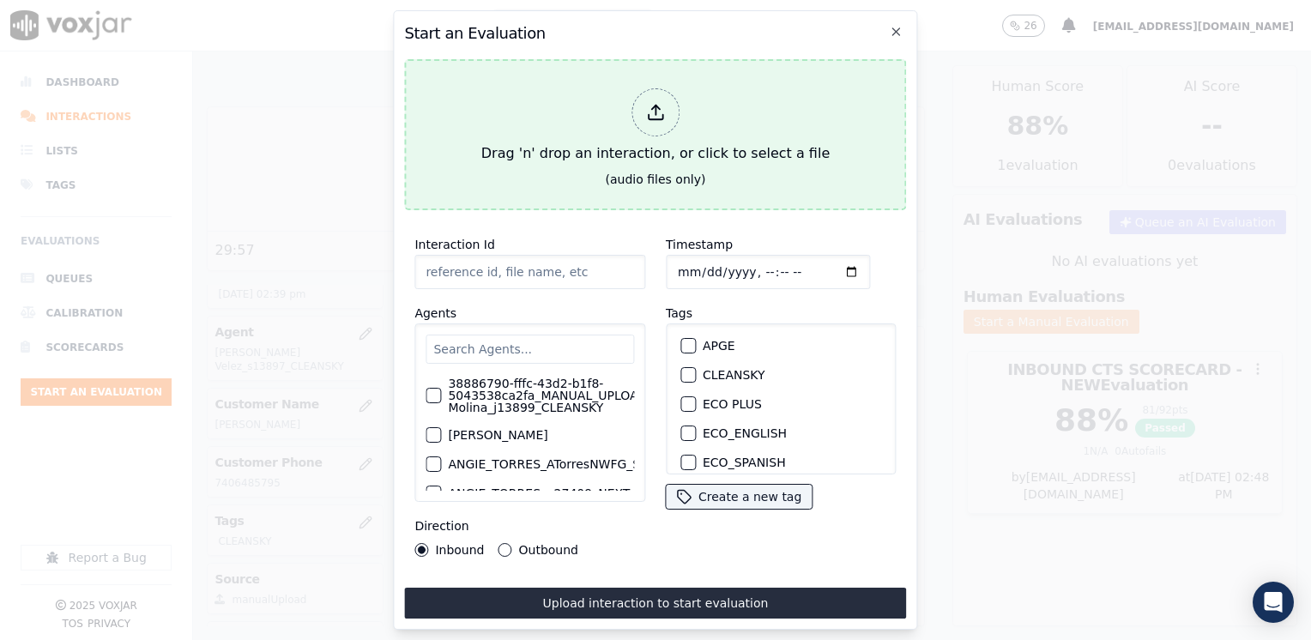
click at [638, 120] on div at bounding box center [655, 112] width 48 height 48
type input "20250910-124156_4783327091-MARIA LEMOS all.mp3"
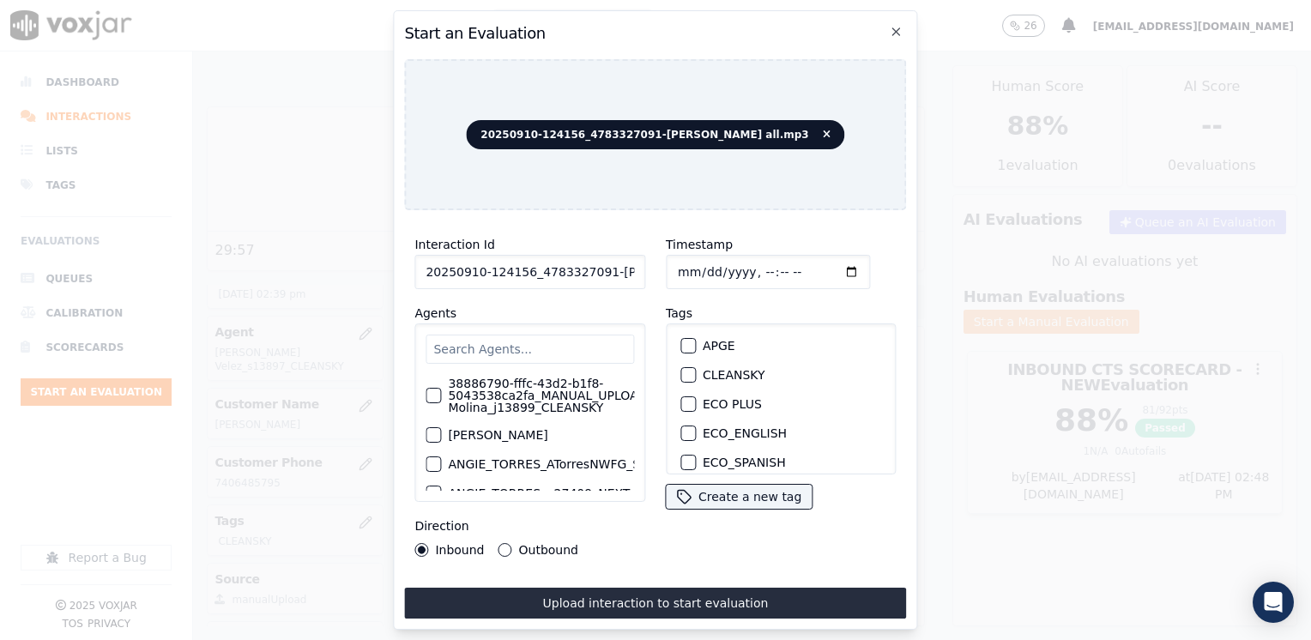
click at [532, 340] on input "text" at bounding box center [529, 349] width 208 height 29
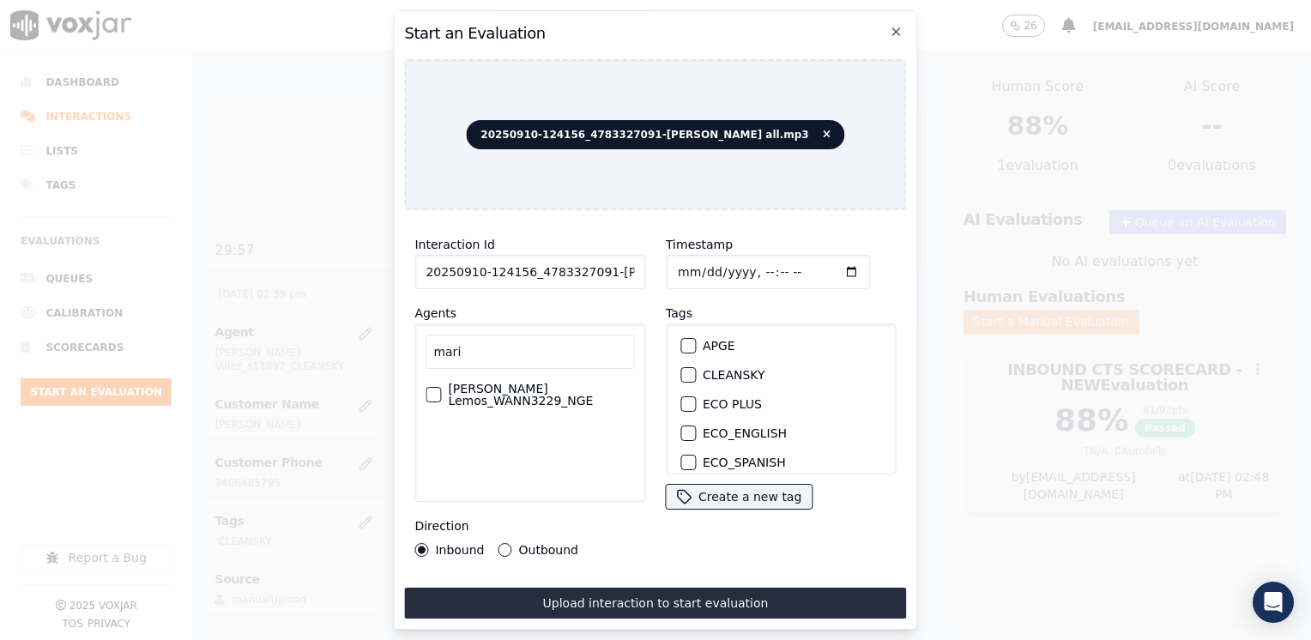
type input "mari"
click at [523, 393] on label "[PERSON_NAME] Lemos_WANN3229_NGE" at bounding box center [541, 395] width 186 height 24
click at [441, 393] on button "[PERSON_NAME] Lemos_WANN3229_NGE" at bounding box center [432, 394] width 15 height 15
click at [436, 389] on icon "button" at bounding box center [432, 394] width 10 height 10
click at [435, 389] on div "button" at bounding box center [432, 395] width 12 height 12
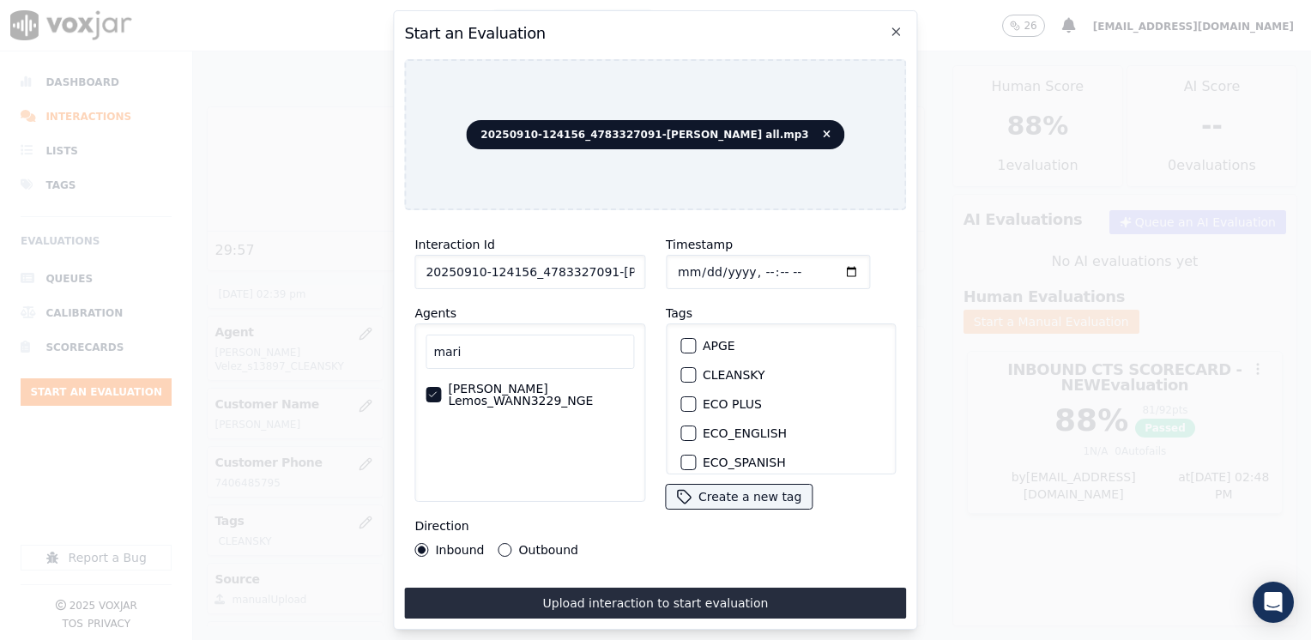
click at [681, 369] on div "button" at bounding box center [687, 375] width 12 height 12
click at [833, 265] on input "Timestamp" at bounding box center [768, 272] width 204 height 34
click at [830, 265] on input "Timestamp" at bounding box center [768, 272] width 204 height 34
type input "2025-09-10T14:49"
click at [610, 588] on button "Upload interaction to start evaluation" at bounding box center [655, 603] width 502 height 31
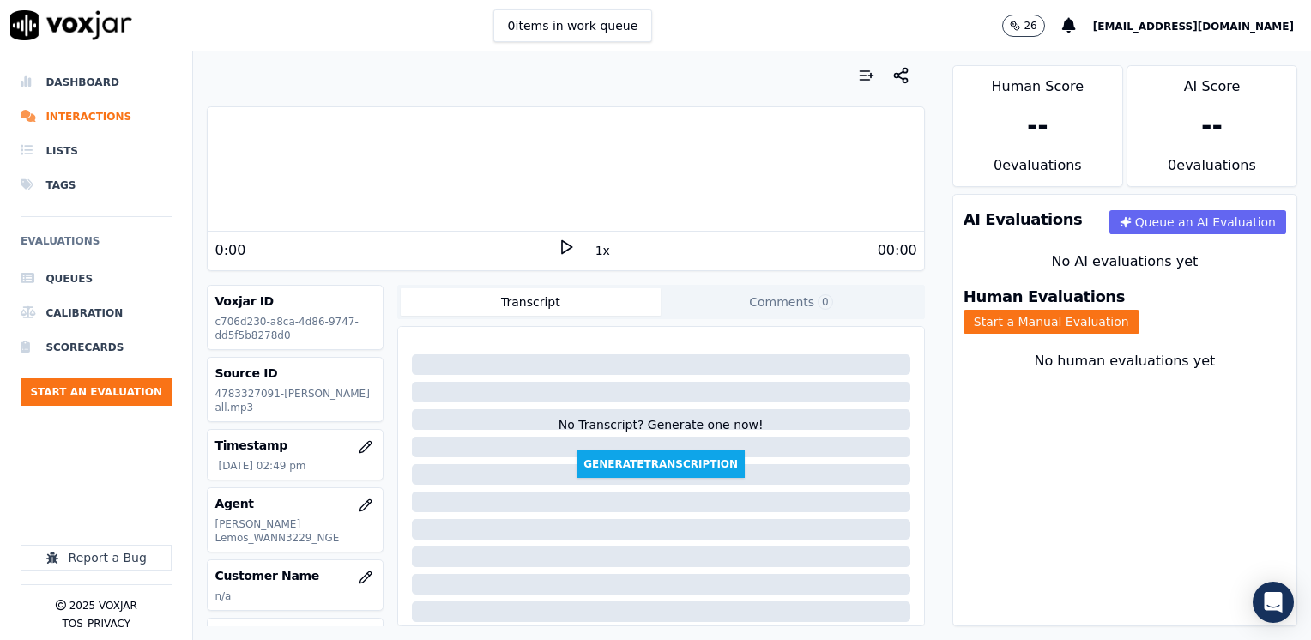
click at [1127, 451] on div "AI Evaluations Queue an AI Evaluation No AI evaluations yet Human Evaluations S…" at bounding box center [1124, 410] width 345 height 432
click at [558, 246] on icon at bounding box center [566, 246] width 17 height 17
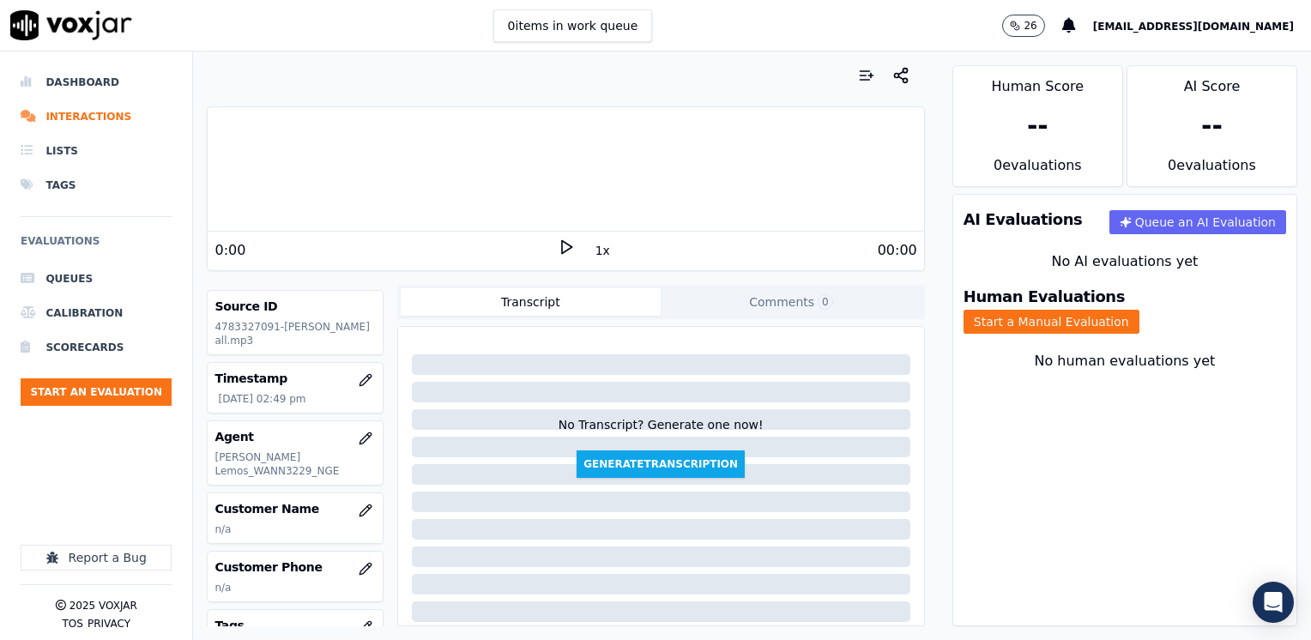
scroll to position [86, 0]
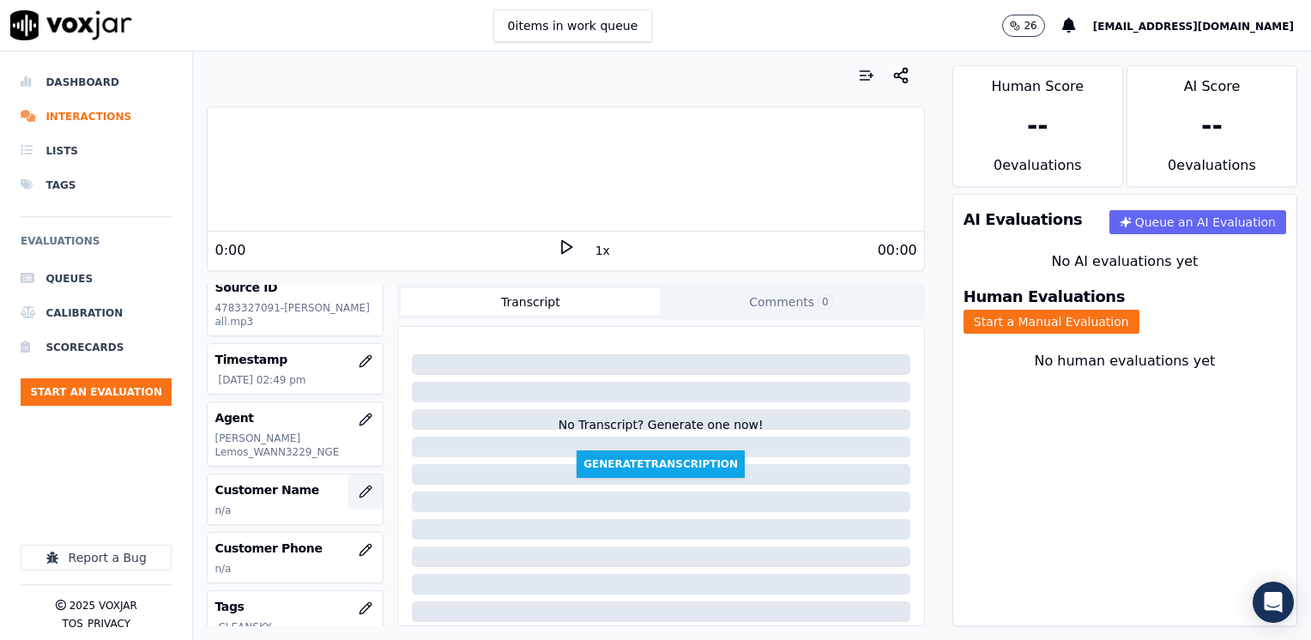
click at [359, 485] on icon "button" at bounding box center [366, 492] width 14 height 14
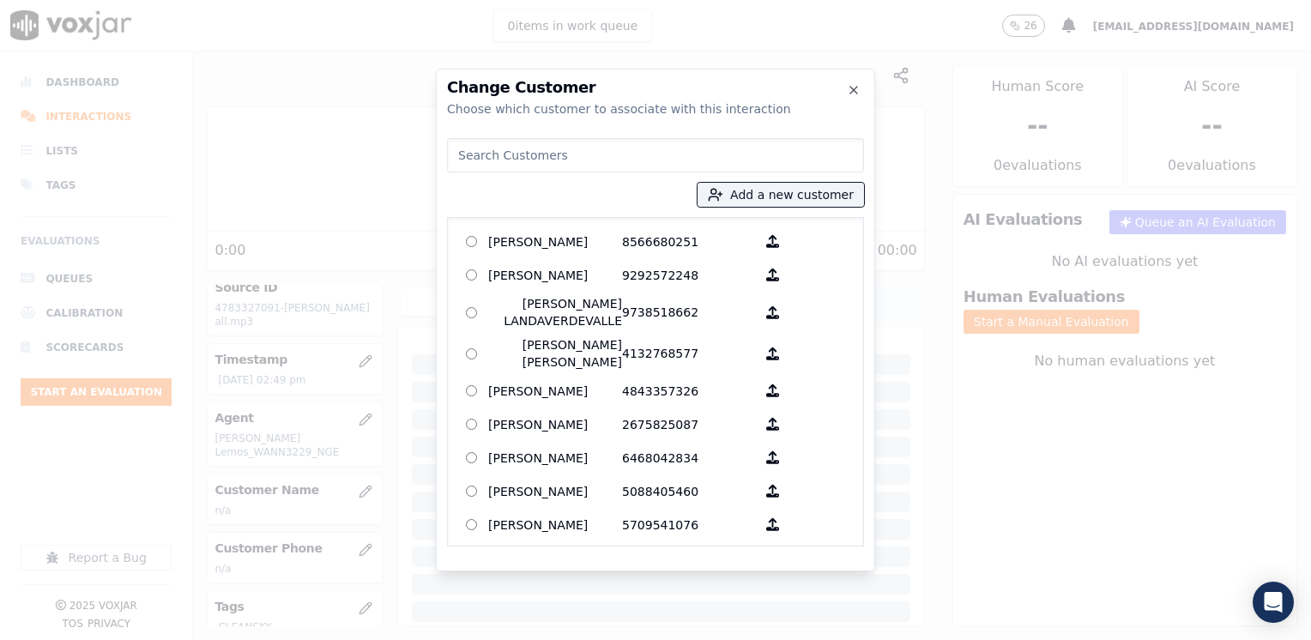
click at [698, 164] on input at bounding box center [655, 155] width 417 height 34
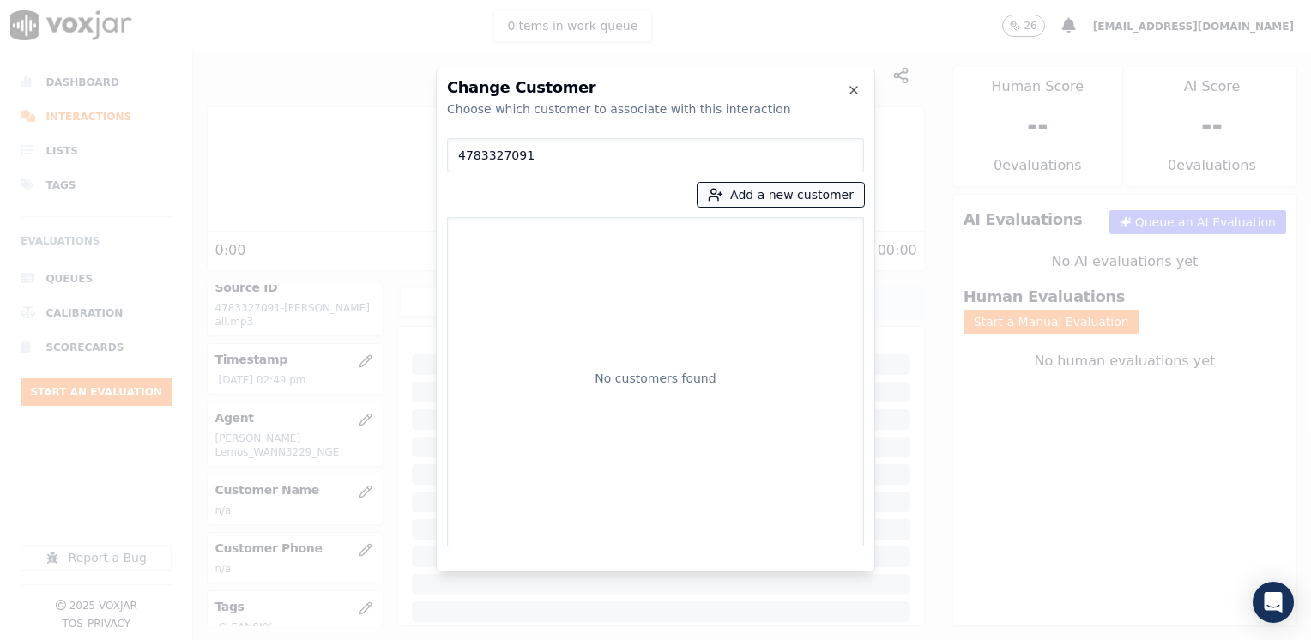
type input "4783327091"
click at [817, 195] on button "Add a new customer" at bounding box center [780, 195] width 166 height 24
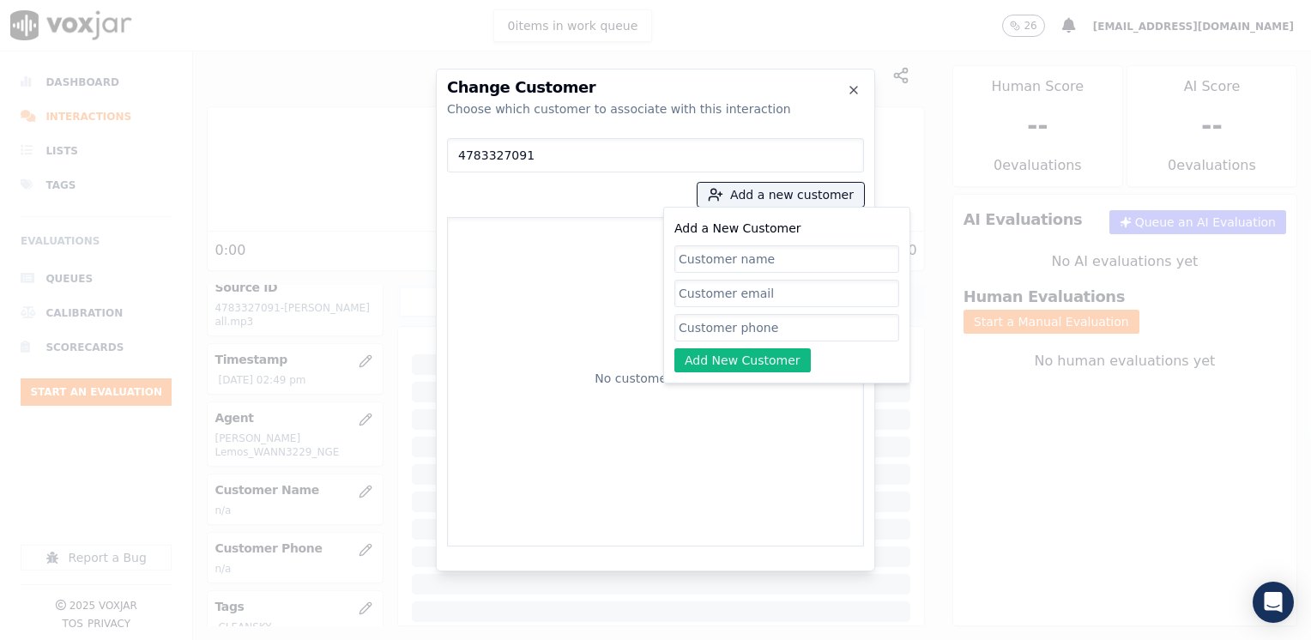
click at [775, 334] on input "Add a New Customer" at bounding box center [786, 327] width 225 height 27
paste input "4783327091"
type input "4783327091"
click at [712, 262] on input "Add a New Customer" at bounding box center [786, 258] width 225 height 27
paste input "Jonathan Rodriguez"
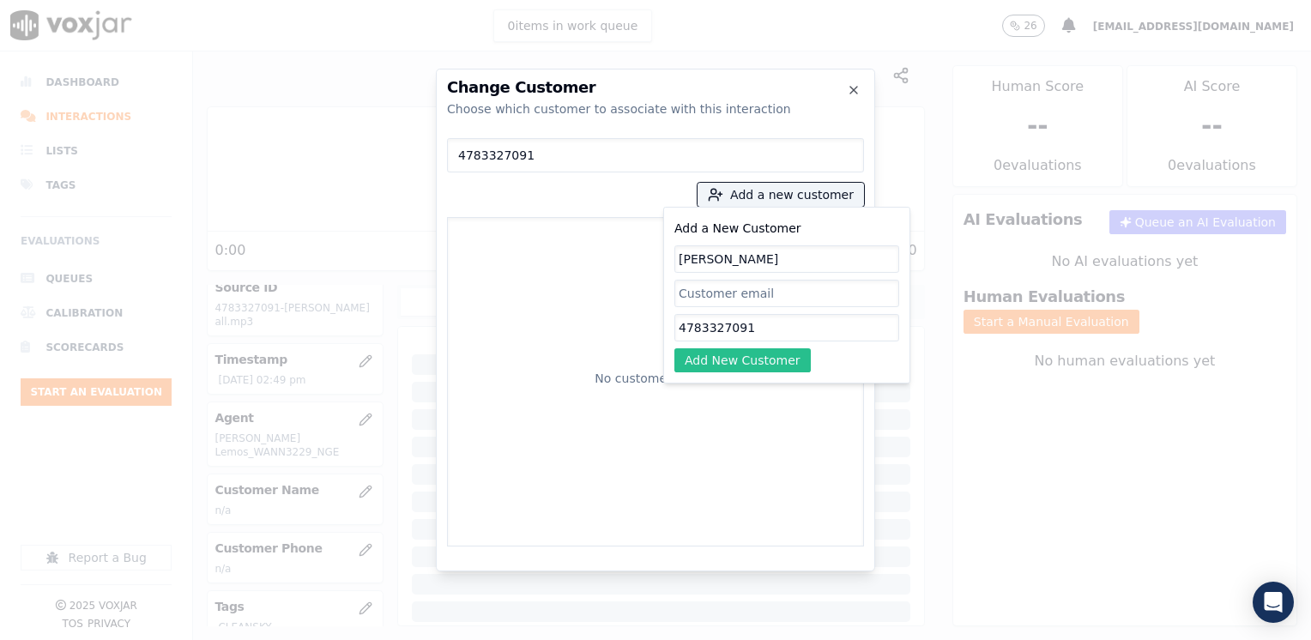
type input "Jonathan Rodriguez"
click at [775, 369] on button "Add New Customer" at bounding box center [742, 360] width 136 height 24
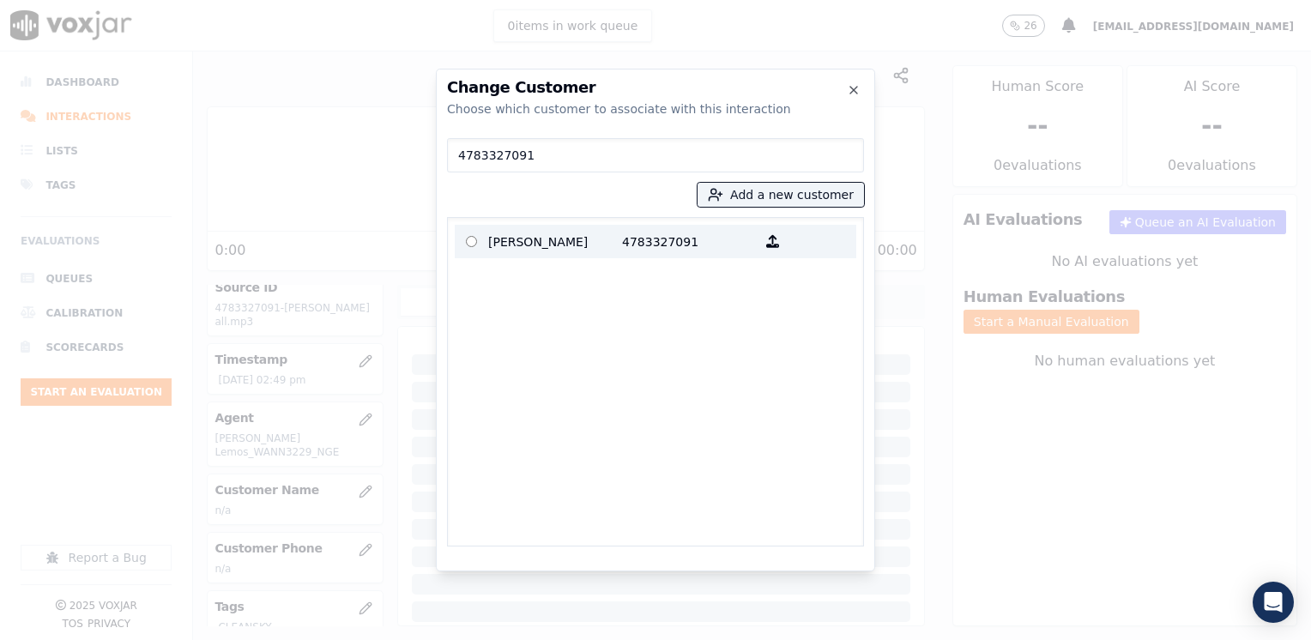
click at [602, 251] on p "Jonathan Rodriguez" at bounding box center [555, 241] width 134 height 27
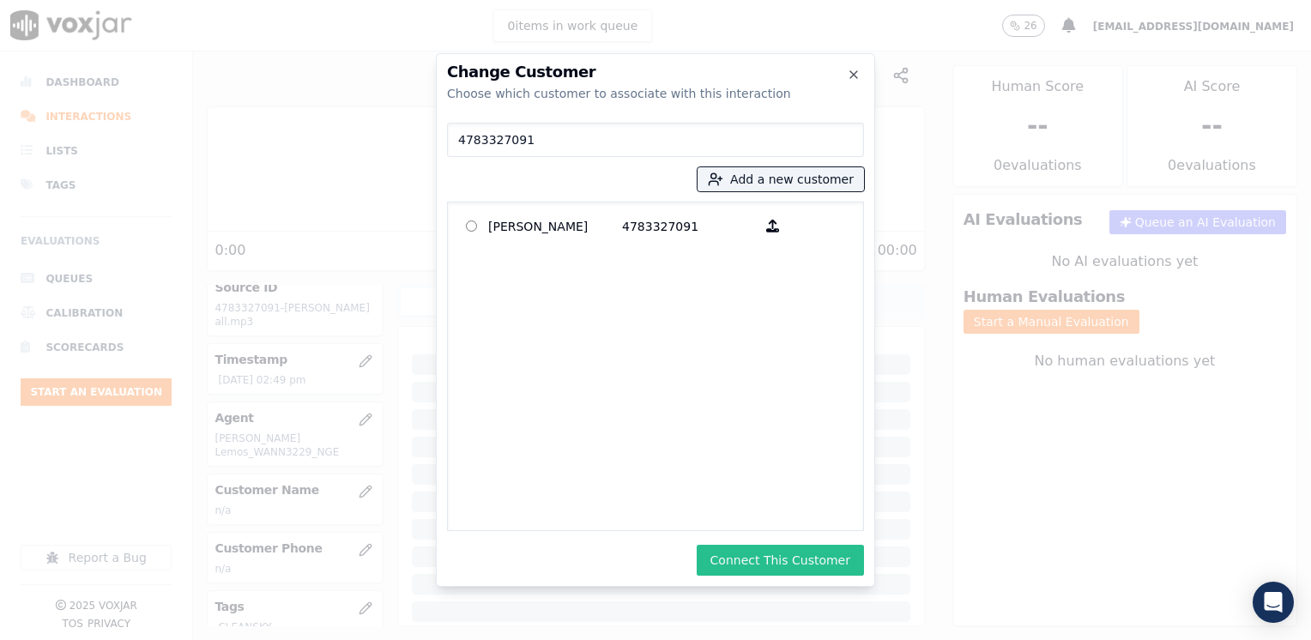
click at [787, 561] on button "Connect This Customer" at bounding box center [780, 560] width 167 height 31
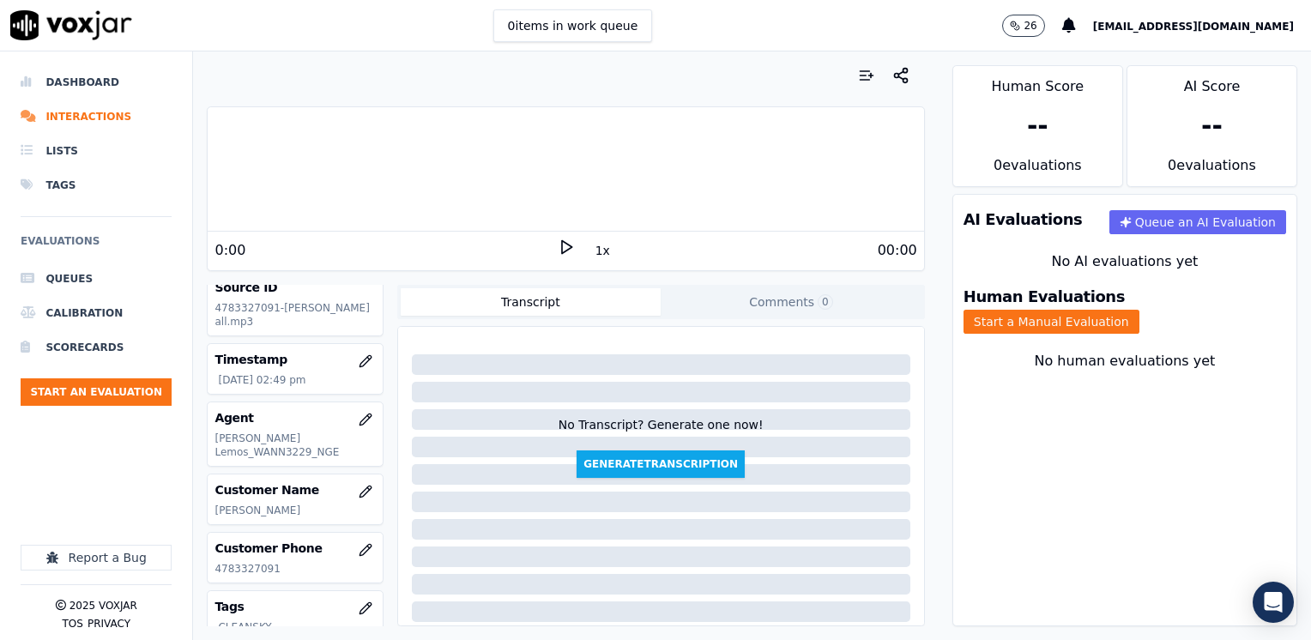
scroll to position [172, 0]
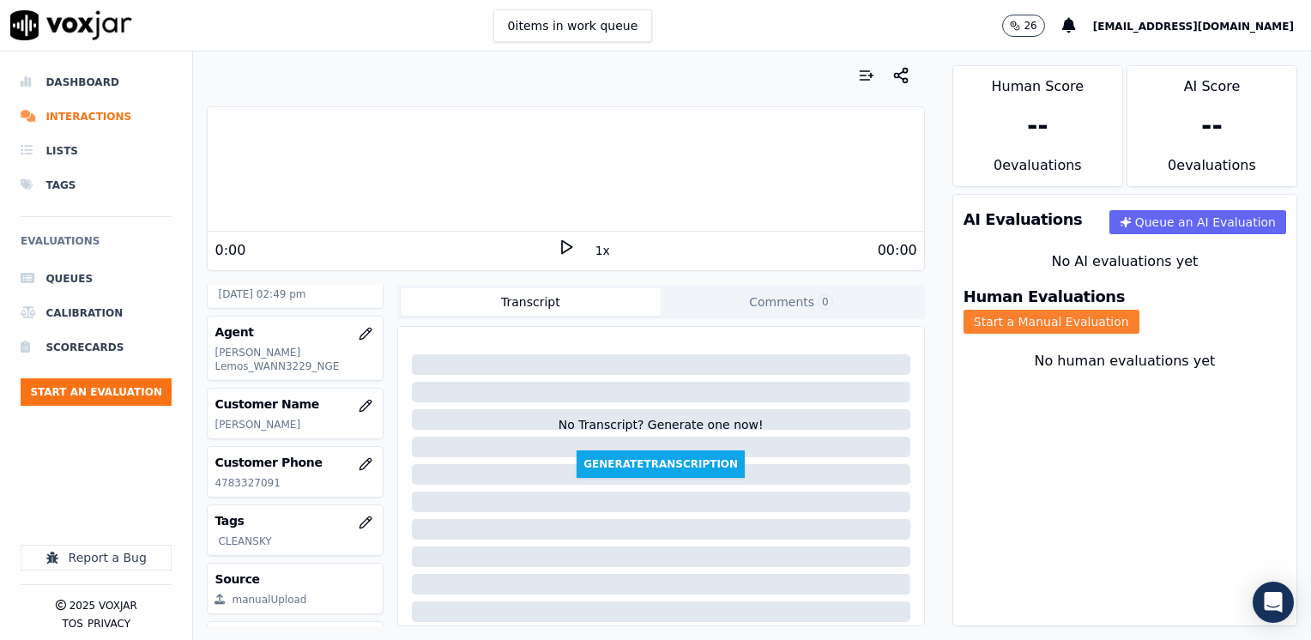
click at [1139, 310] on button "Start a Manual Evaluation" at bounding box center [1051, 322] width 176 height 24
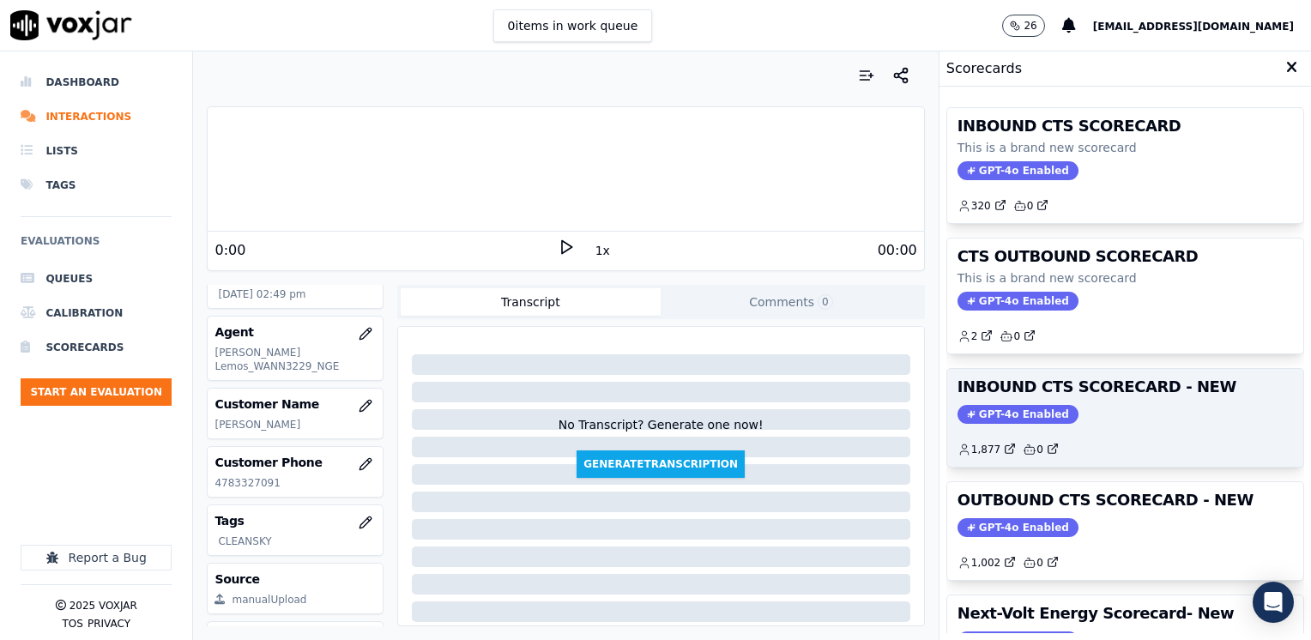
click at [1001, 400] on div "INBOUND CTS SCORECARD - NEW GPT-4o Enabled 1,877 0" at bounding box center [1125, 418] width 356 height 98
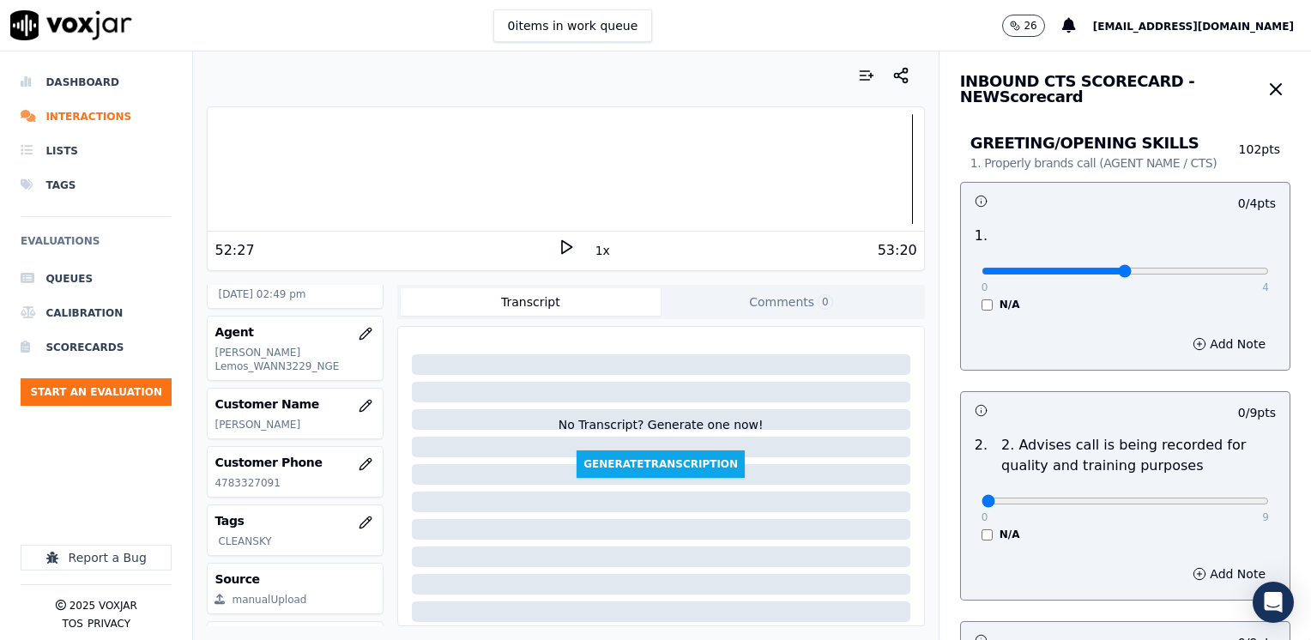
type input "2"
click at [1097, 268] on input "range" at bounding box center [1124, 271] width 287 height 7
click at [1200, 341] on button "Add Note" at bounding box center [1229, 344] width 94 height 24
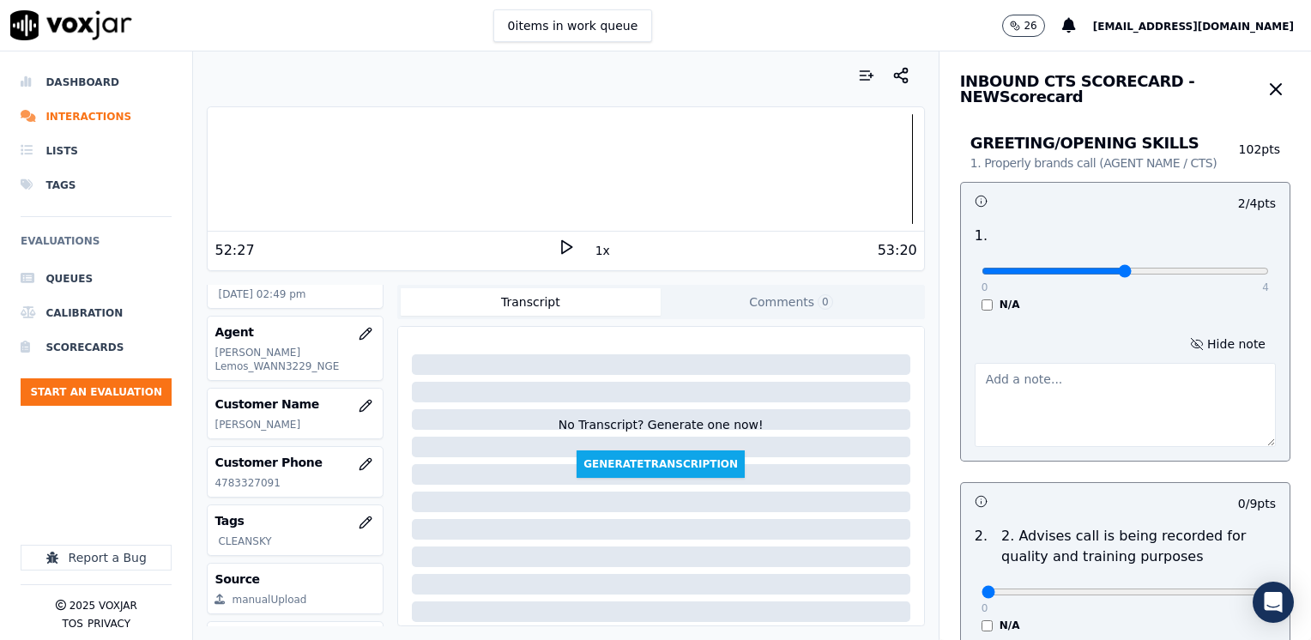
click at [998, 427] on textarea at bounding box center [1124, 405] width 301 height 84
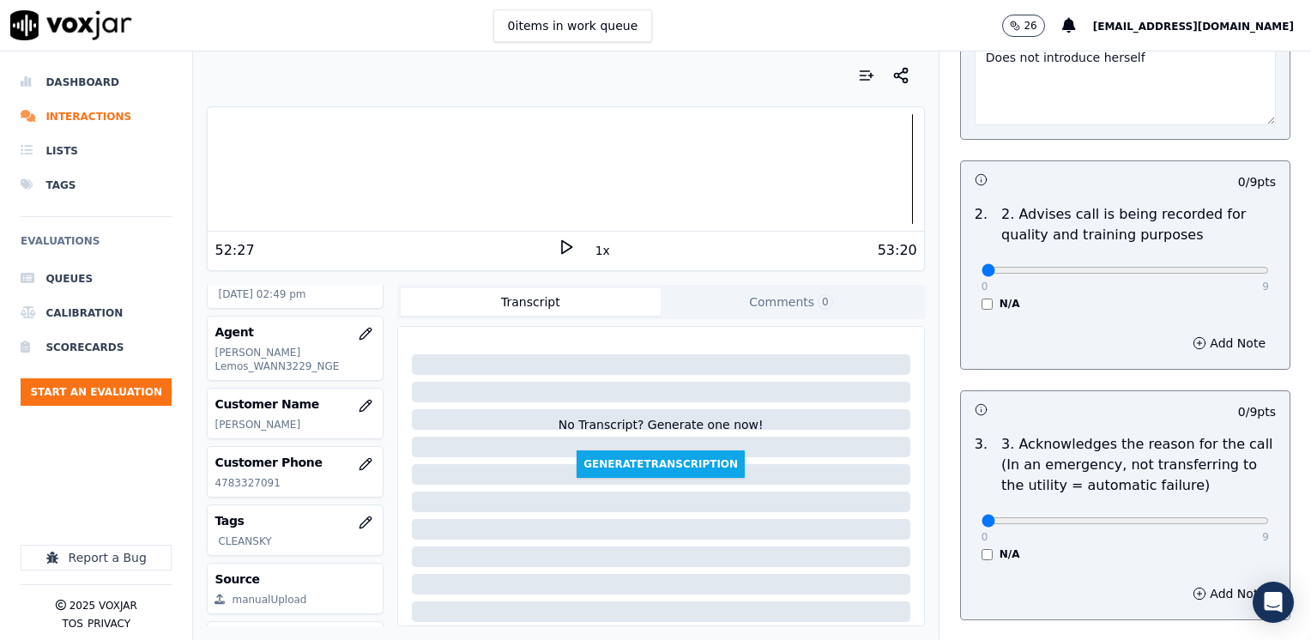
scroll to position [429, 0]
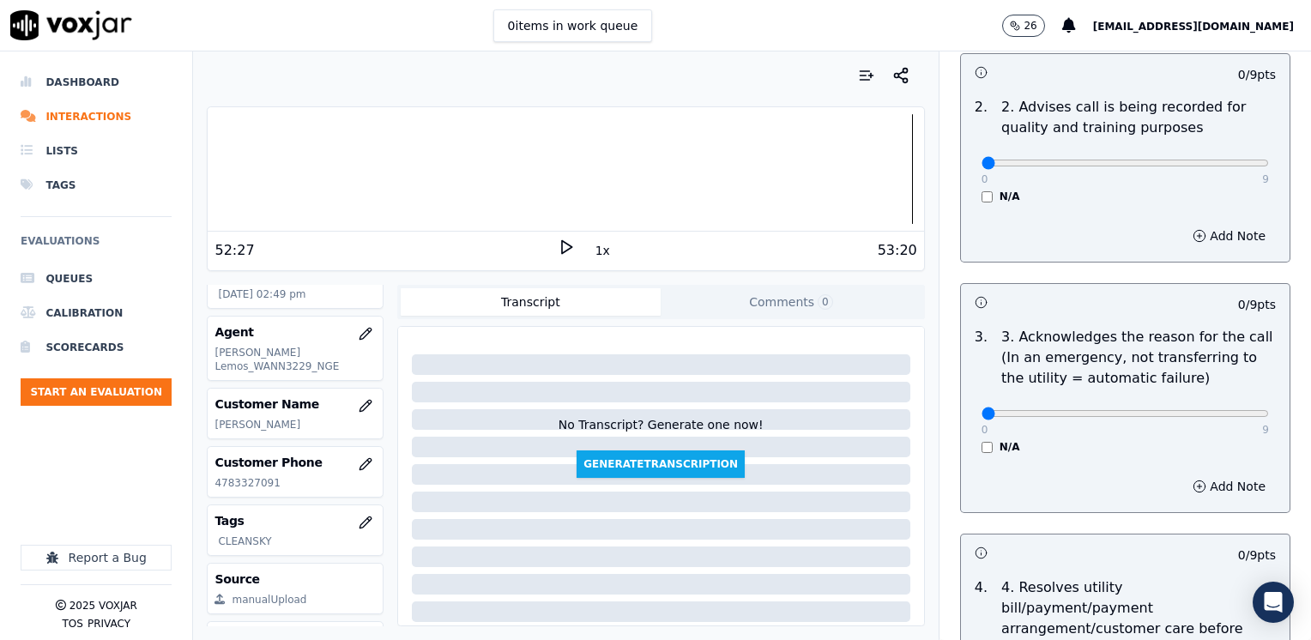
type textarea "Does not introduce herself"
drag, startPoint x: 968, startPoint y: 415, endPoint x: 1313, endPoint y: 411, distance: 344.9
type input "9"
click at [1269, 411] on input "range" at bounding box center [1124, 413] width 287 height 7
click at [1210, 486] on button "Add Note" at bounding box center [1229, 486] width 94 height 24
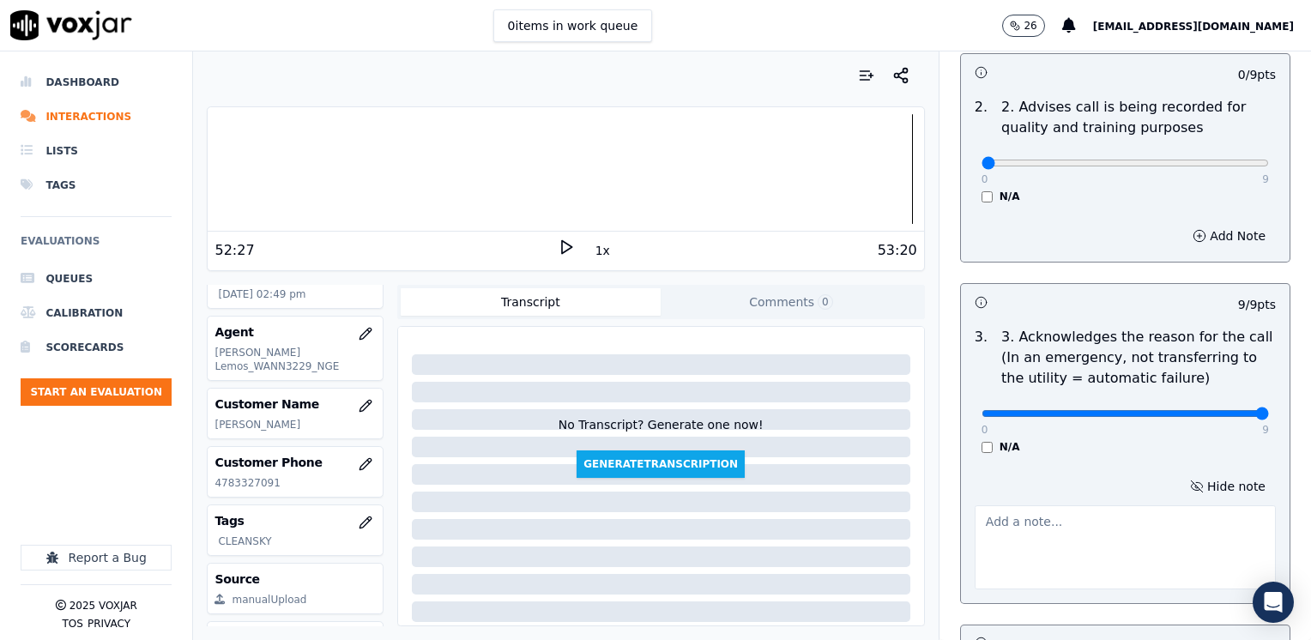
click at [1057, 532] on textarea at bounding box center [1124, 547] width 301 height 84
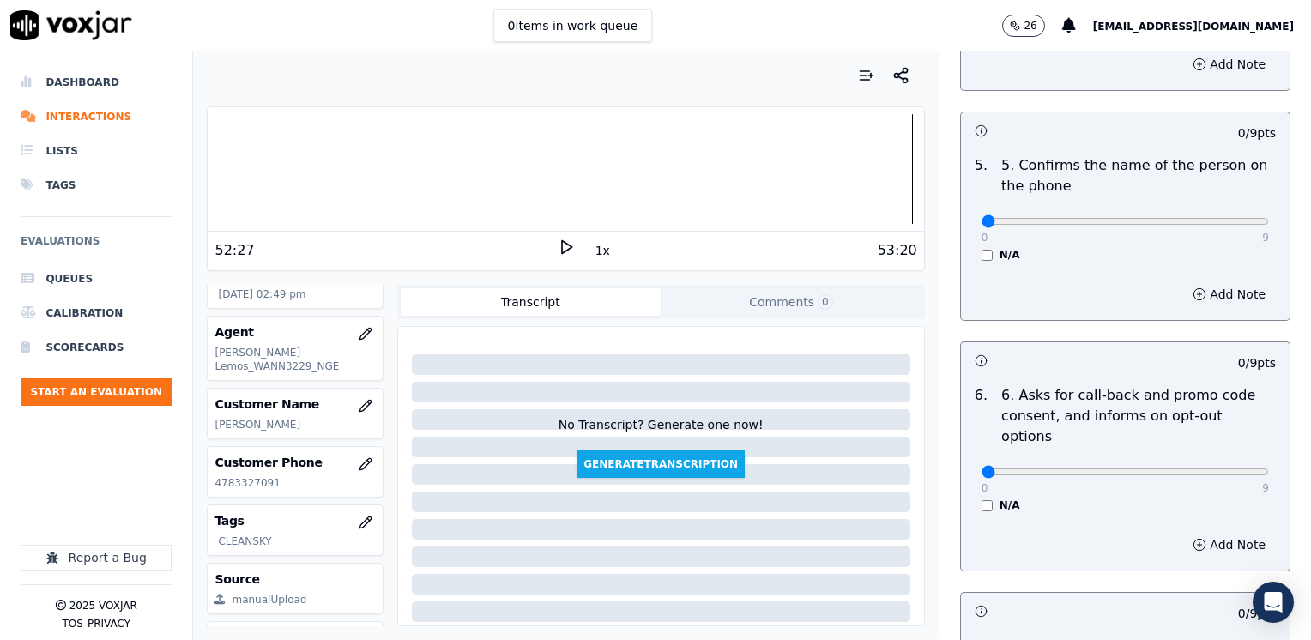
scroll to position [1287, 0]
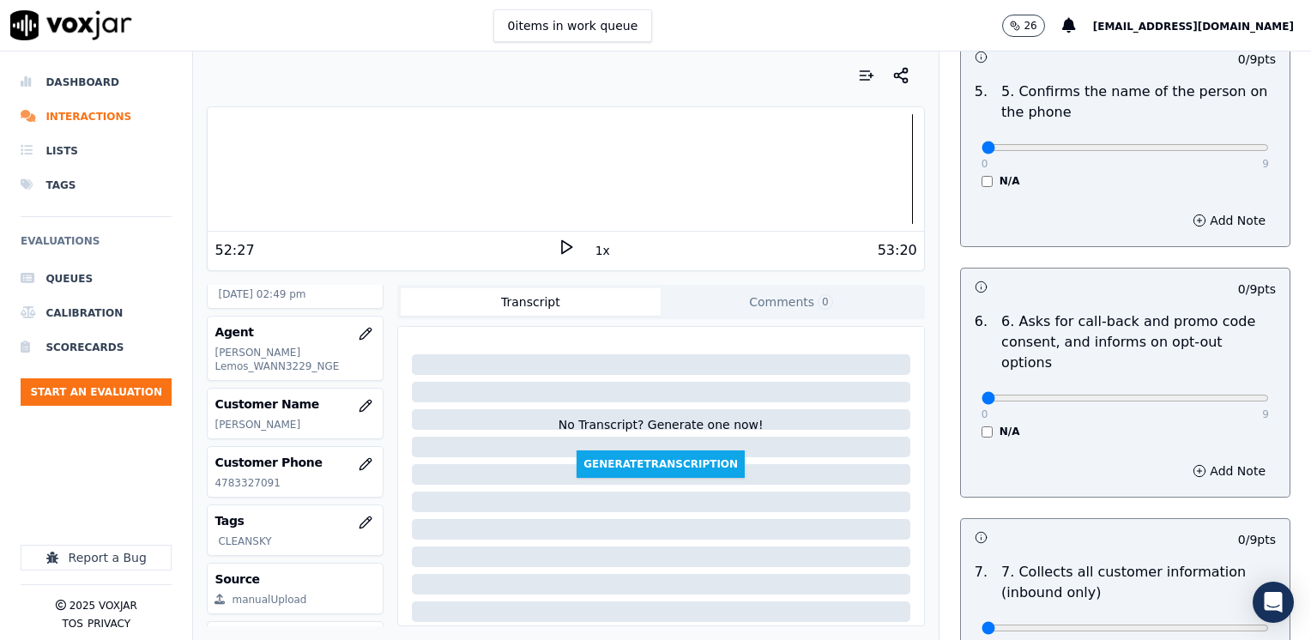
type textarea "Cx wants to start gas service at his service address"
drag, startPoint x: 968, startPoint y: 121, endPoint x: 1313, endPoint y: 176, distance: 350.0
type input "9"
click at [1269, 151] on input "range" at bounding box center [1124, 147] width 287 height 7
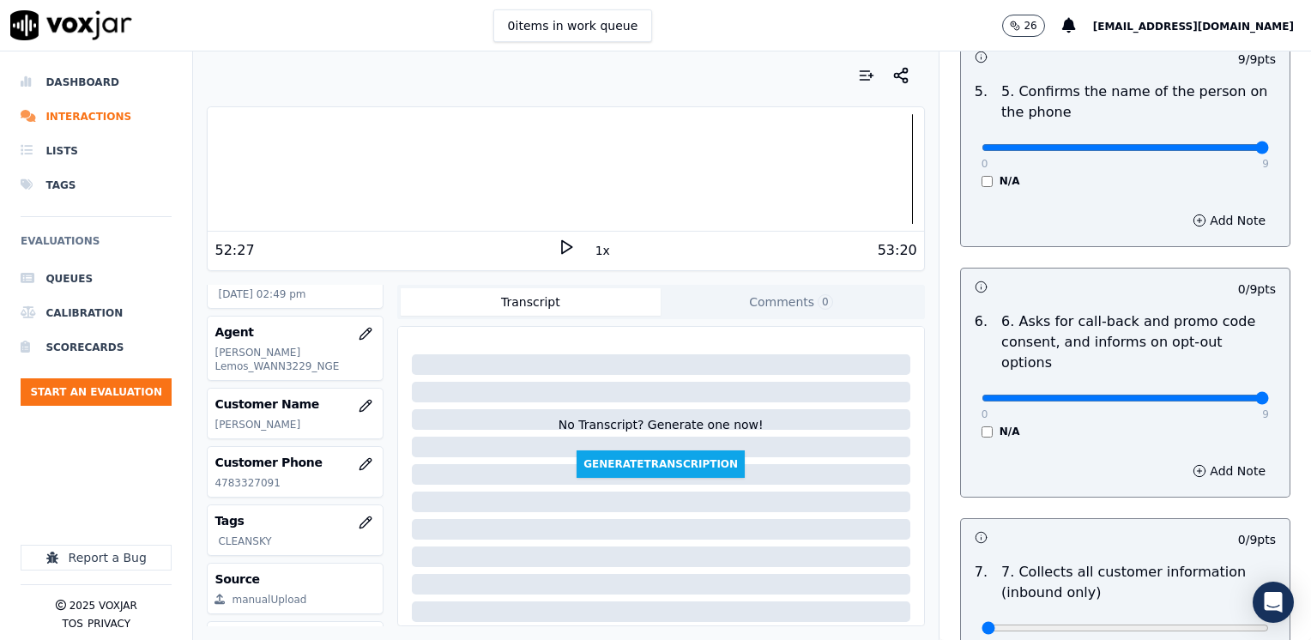
drag, startPoint x: 964, startPoint y: 355, endPoint x: 1310, endPoint y: 337, distance: 346.2
type input "9"
click at [1269, 395] on input "range" at bounding box center [1124, 398] width 287 height 7
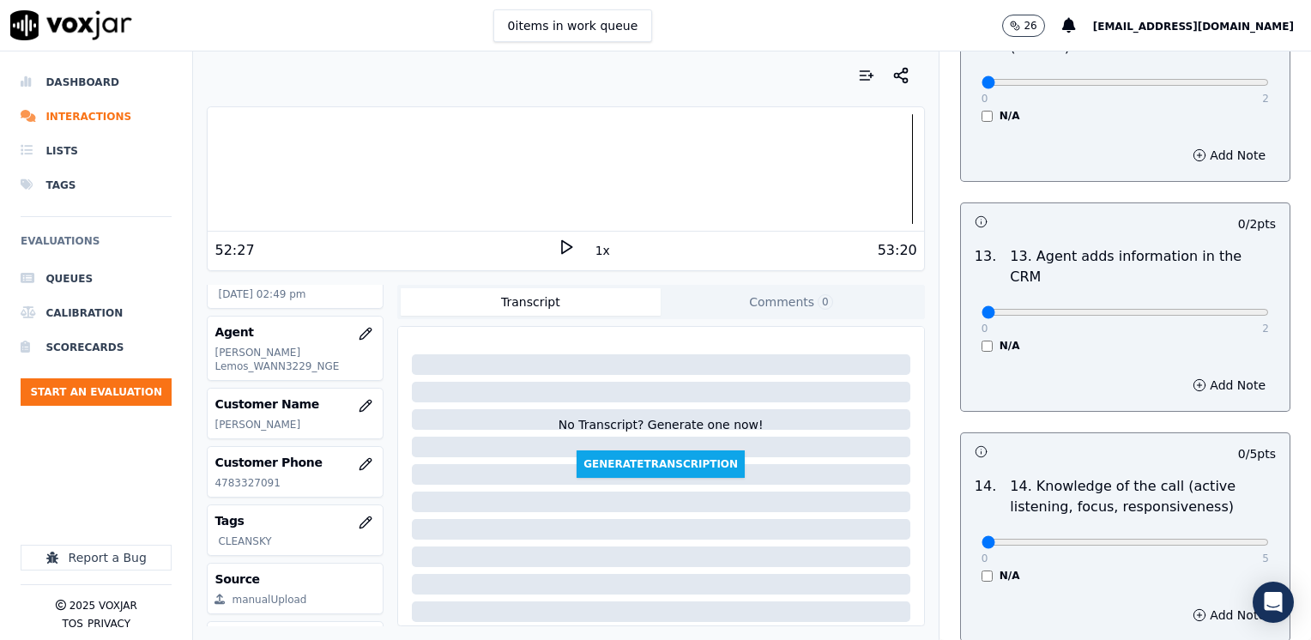
scroll to position [3057, 0]
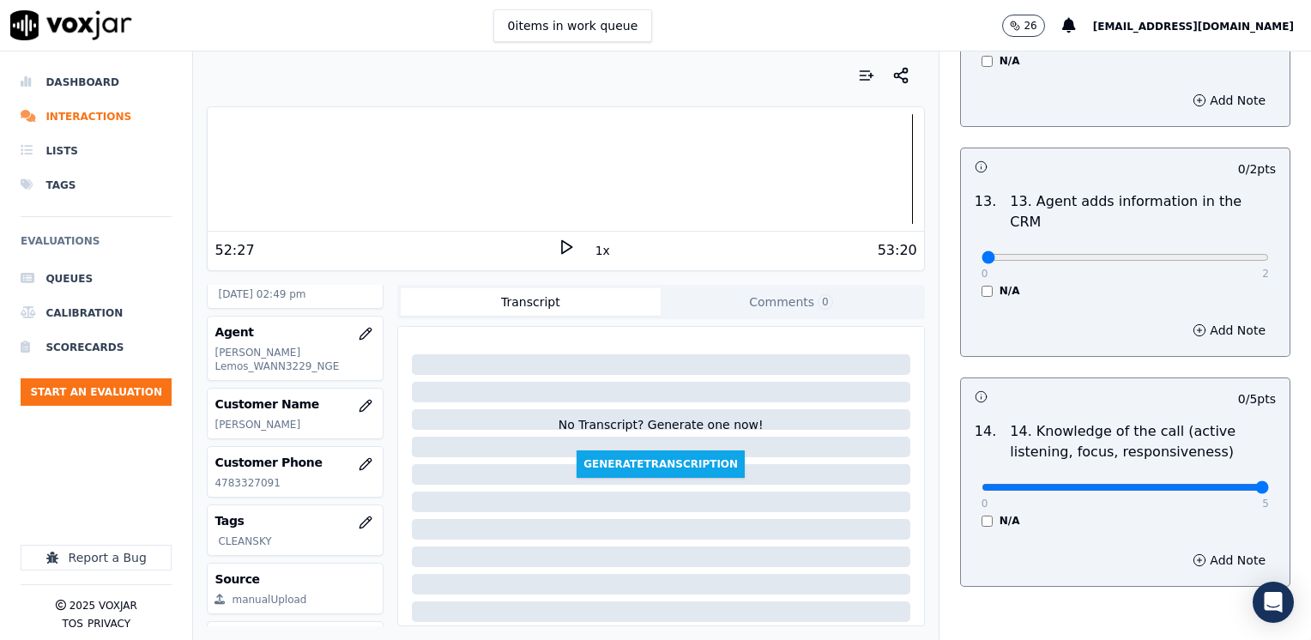
drag, startPoint x: 1114, startPoint y: 394, endPoint x: 1294, endPoint y: 372, distance: 180.6
type input "5"
click at [1269, 484] on input "range" at bounding box center [1124, 487] width 287 height 7
drag, startPoint x: 974, startPoint y: 173, endPoint x: 1313, endPoint y: 162, distance: 339.0
type input "2"
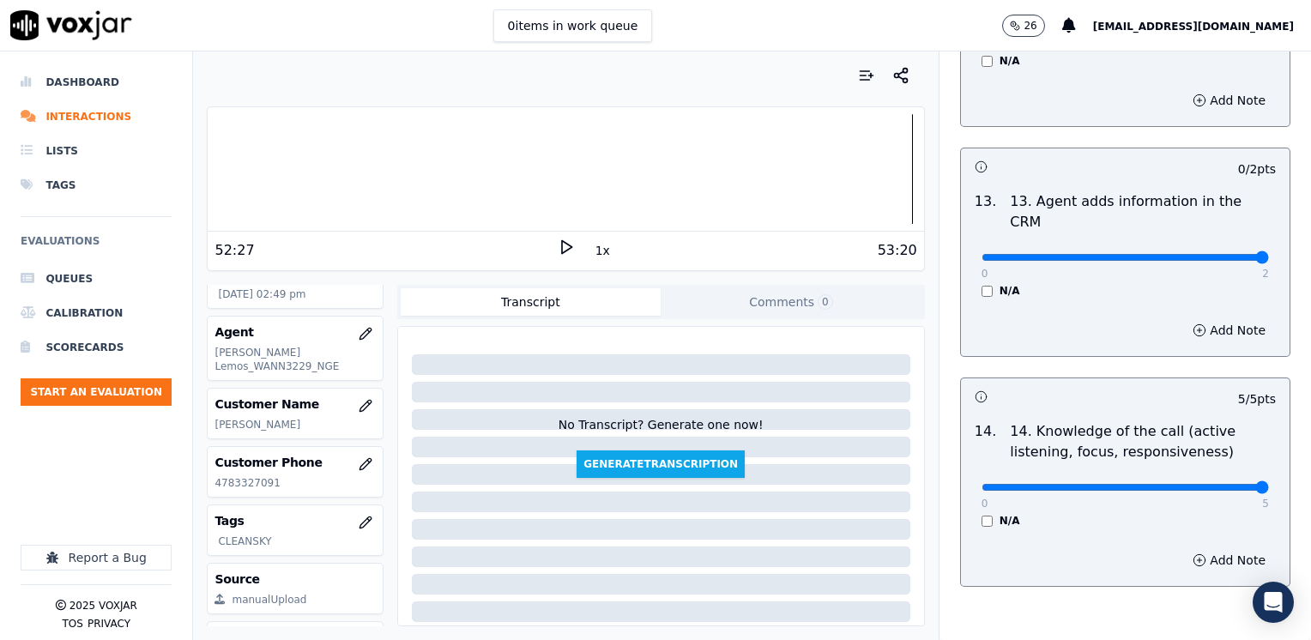
click at [1269, 254] on input "range" at bounding box center [1124, 257] width 287 height 7
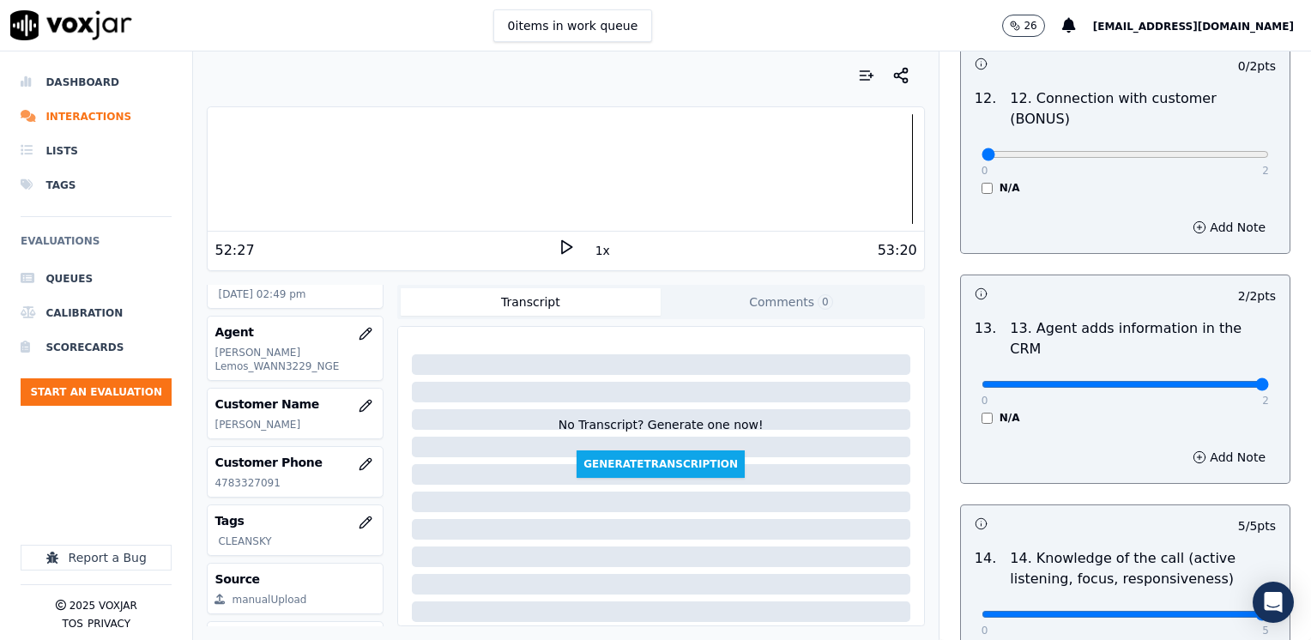
scroll to position [2800, 0]
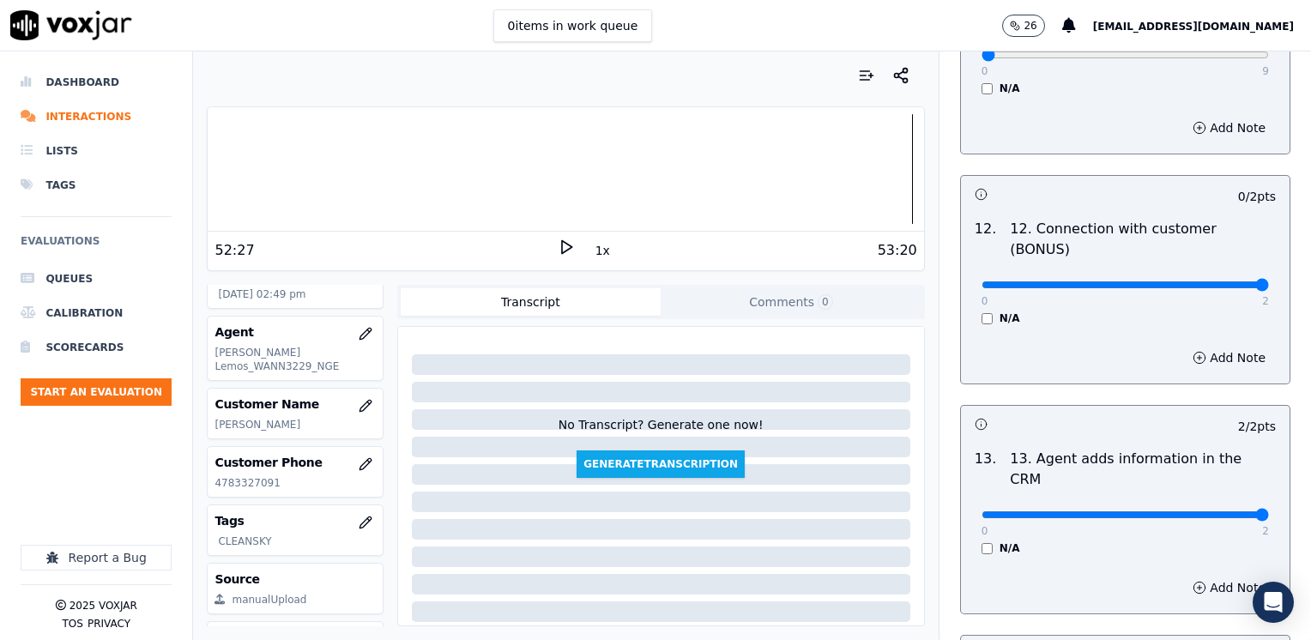
drag, startPoint x: 972, startPoint y: 218, endPoint x: 1313, endPoint y: 238, distance: 342.0
type input "2"
click at [1269, 281] on input "range" at bounding box center [1124, 284] width 287 height 7
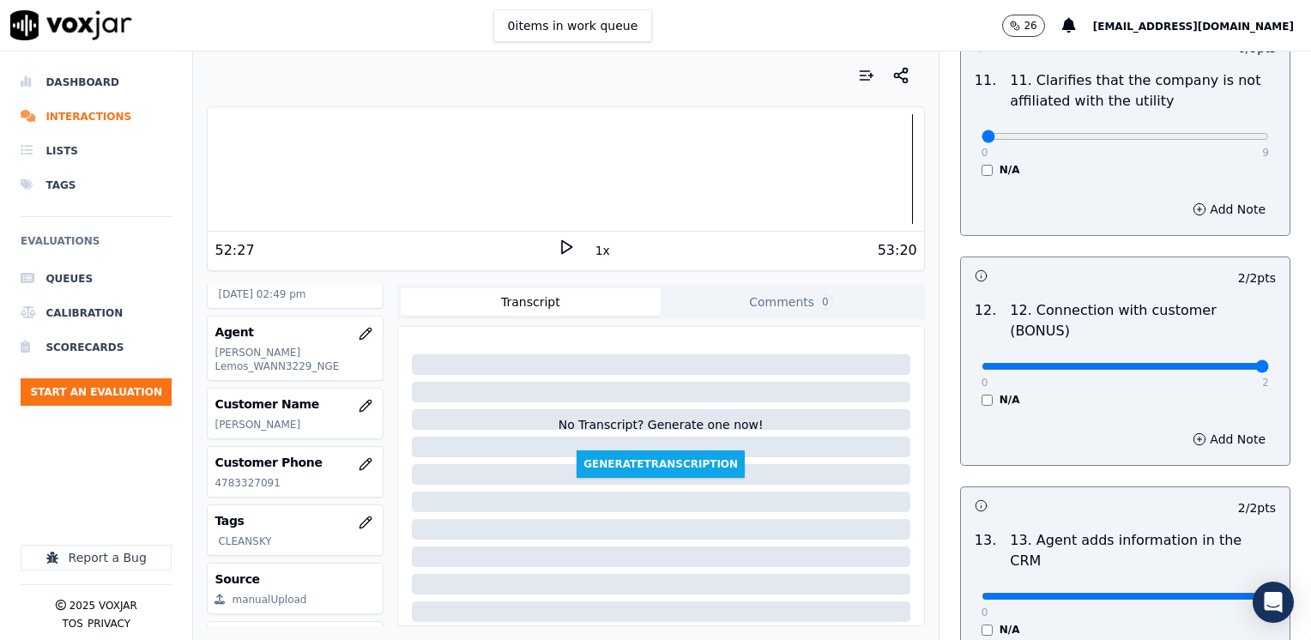
scroll to position [2543, 0]
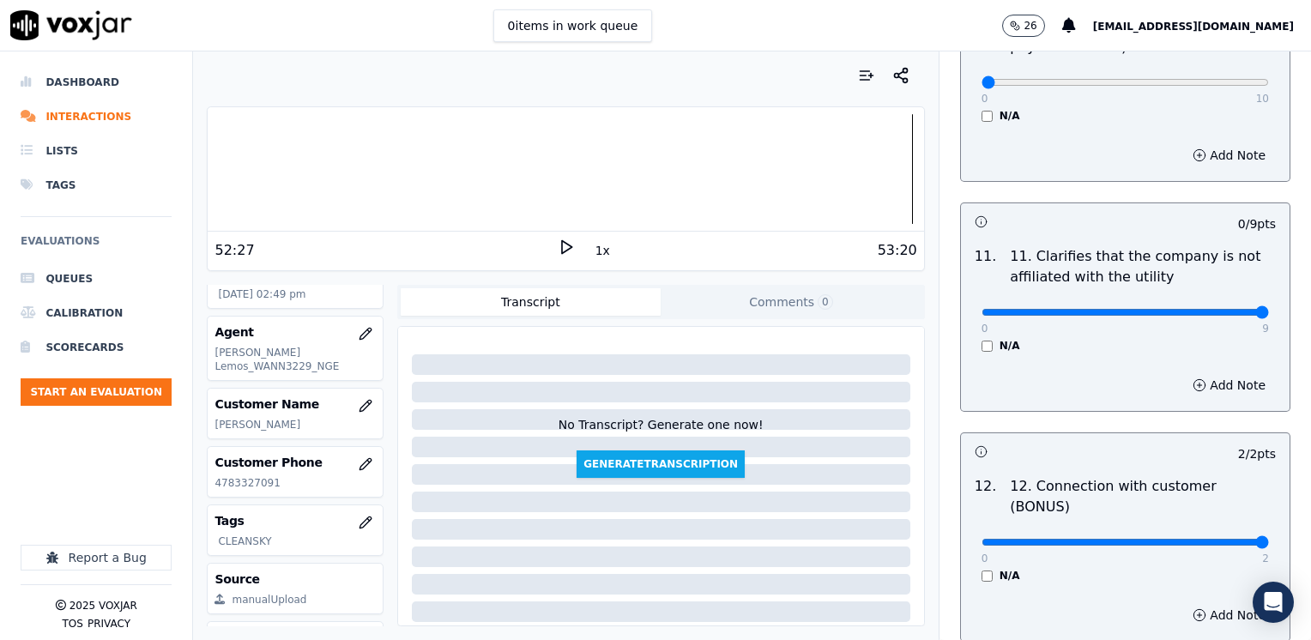
drag, startPoint x: 974, startPoint y: 267, endPoint x: 1313, endPoint y: 290, distance: 339.6
type input "9"
click at [1269, 309] on input "range" at bounding box center [1124, 312] width 287 height 7
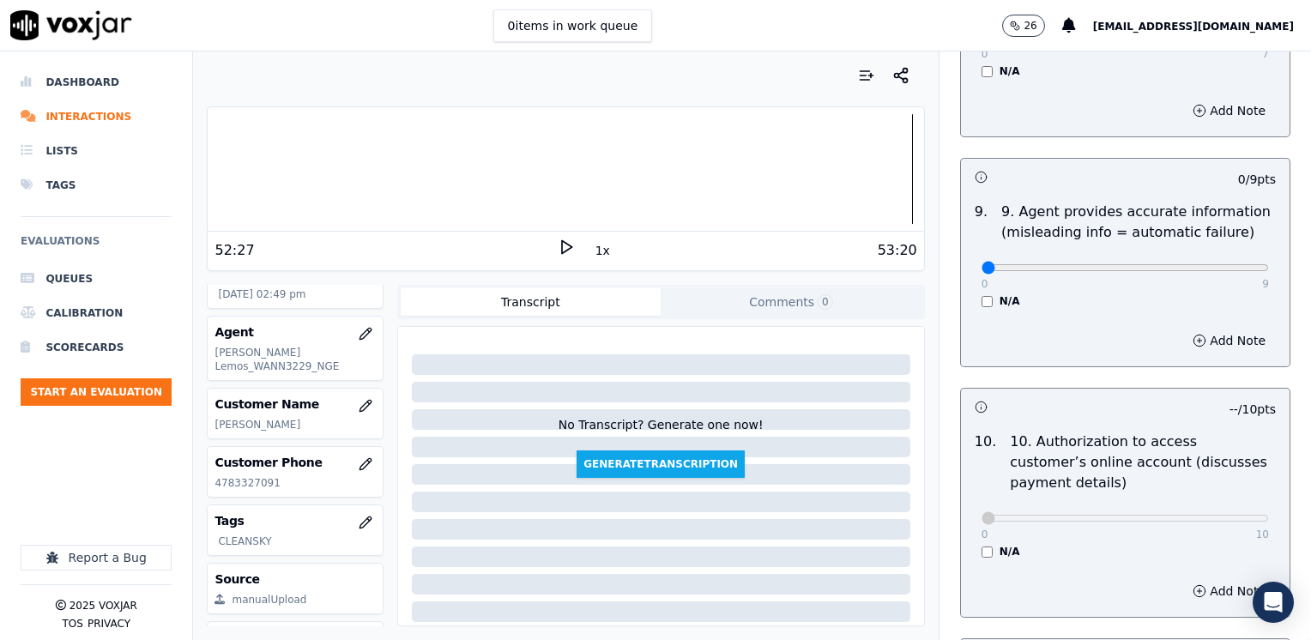
scroll to position [1942, 0]
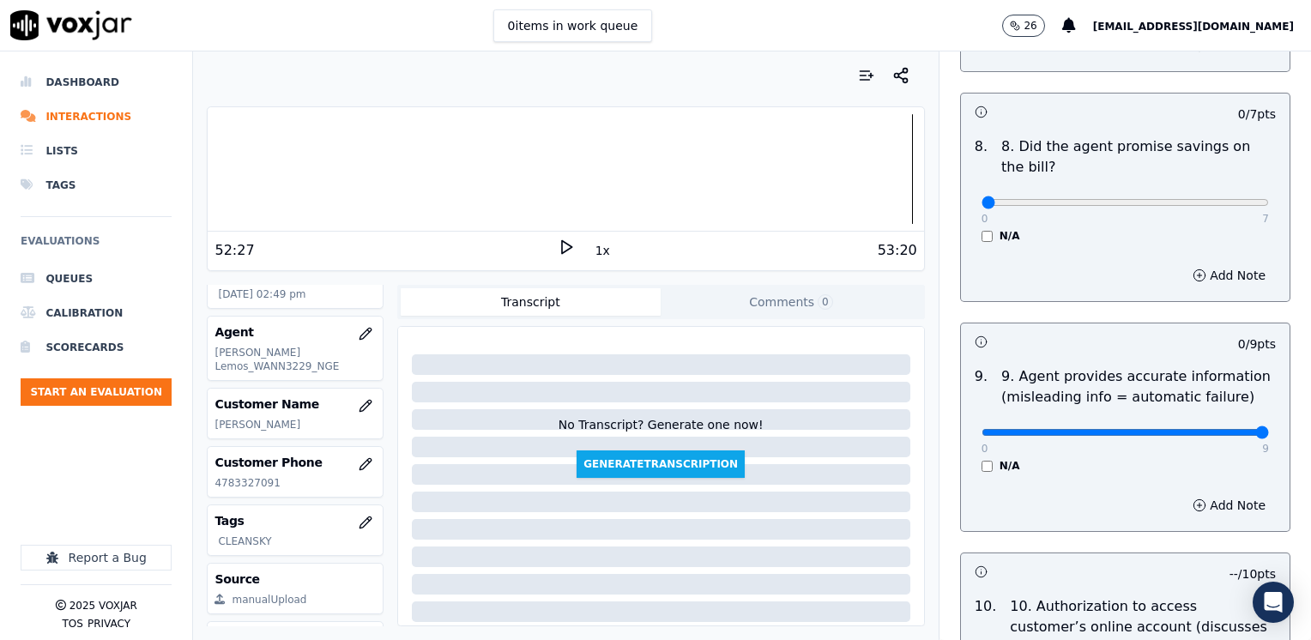
drag, startPoint x: 965, startPoint y: 388, endPoint x: 987, endPoint y: 96, distance: 292.5
type input "9"
click at [1269, 429] on input "range" at bounding box center [1124, 432] width 287 height 7
drag, startPoint x: 965, startPoint y: 153, endPoint x: 1313, endPoint y: 153, distance: 348.3
type input "7"
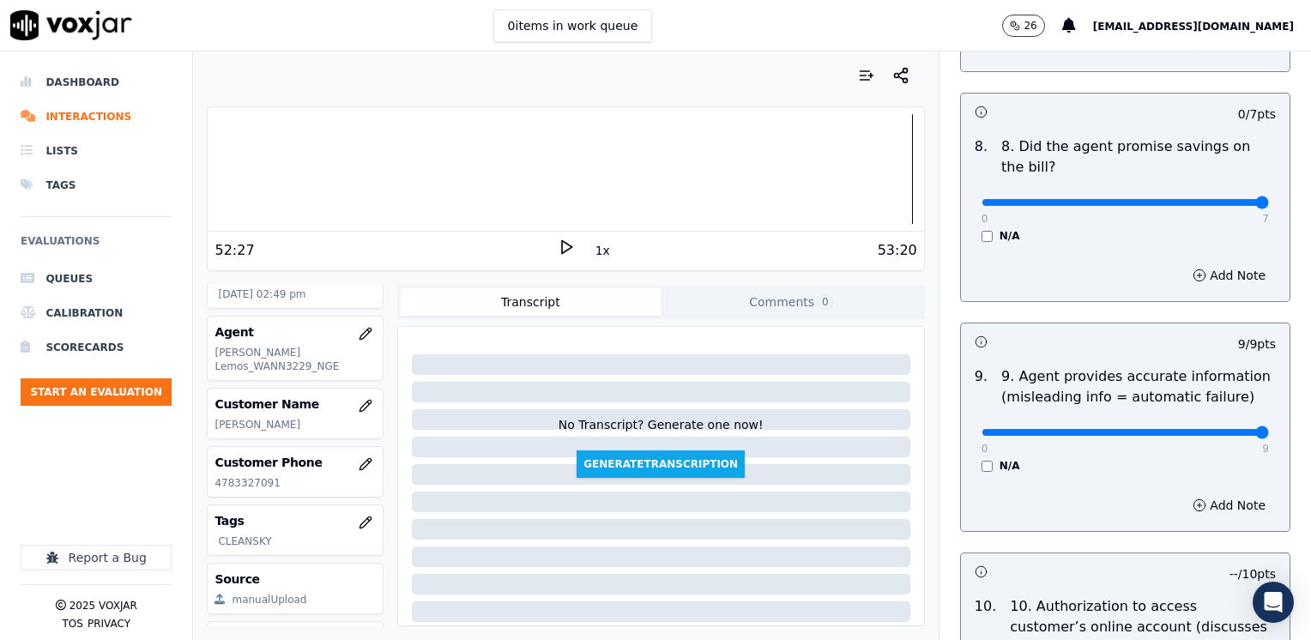
click at [1269, 199] on input "range" at bounding box center [1124, 202] width 287 height 7
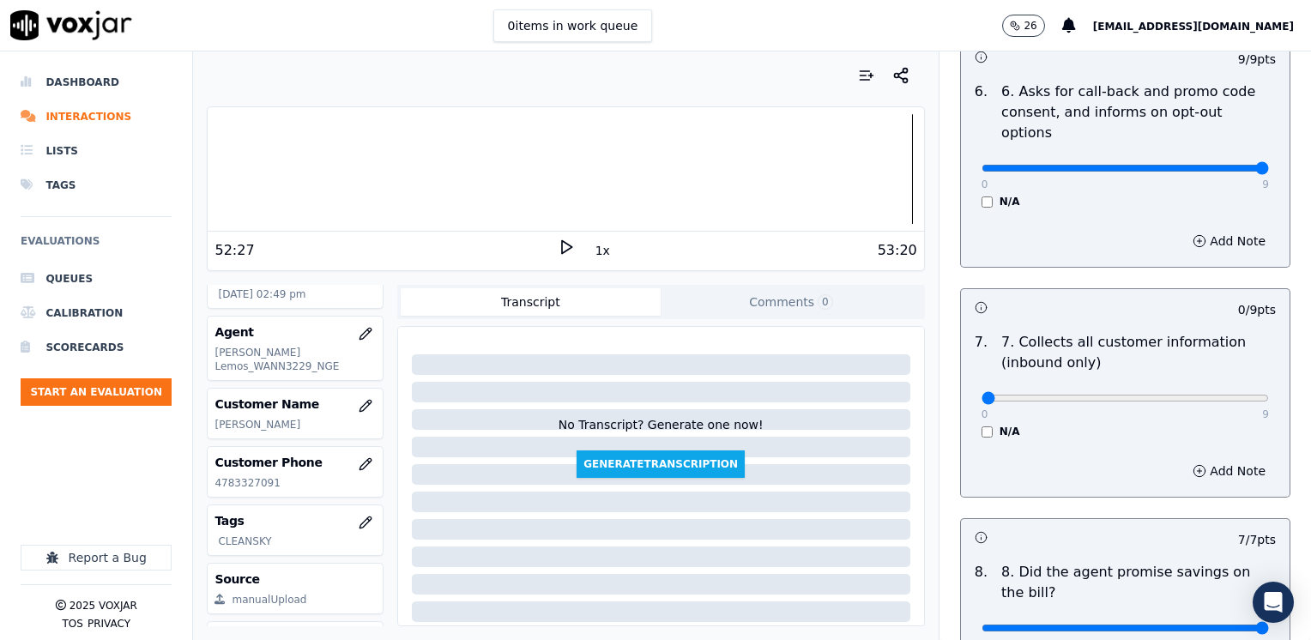
scroll to position [1513, 0]
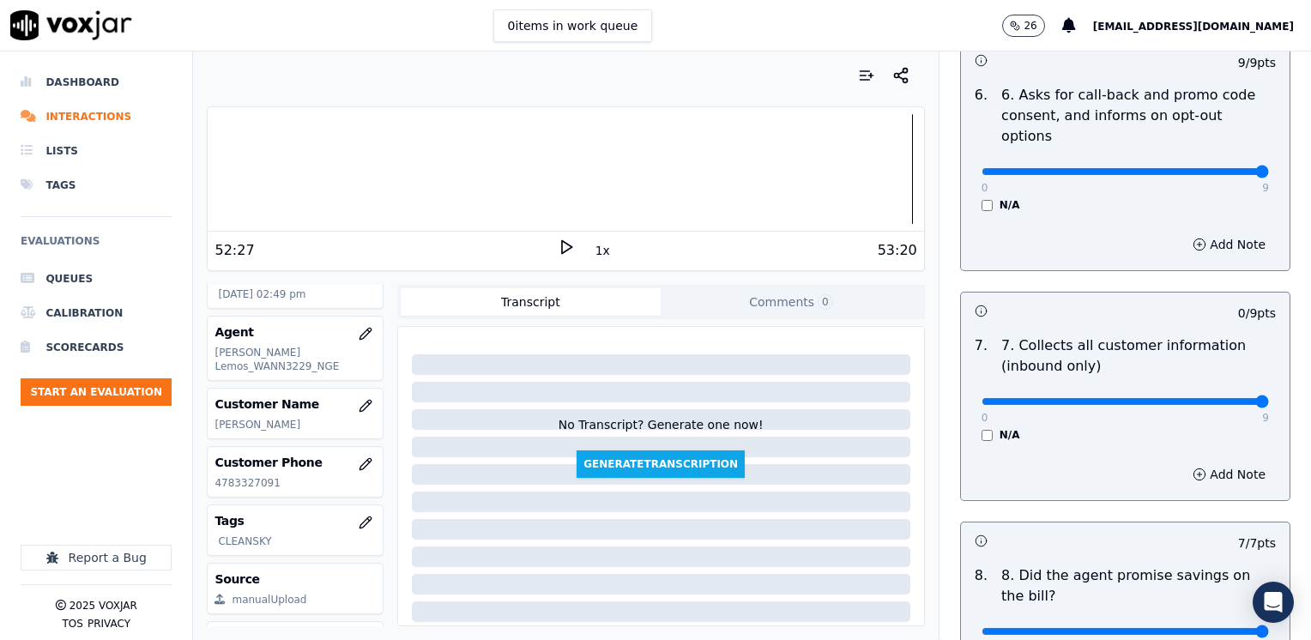
drag, startPoint x: 971, startPoint y: 360, endPoint x: 1313, endPoint y: 332, distance: 343.4
type input "9"
click at [1269, 398] on input "range" at bounding box center [1124, 401] width 287 height 7
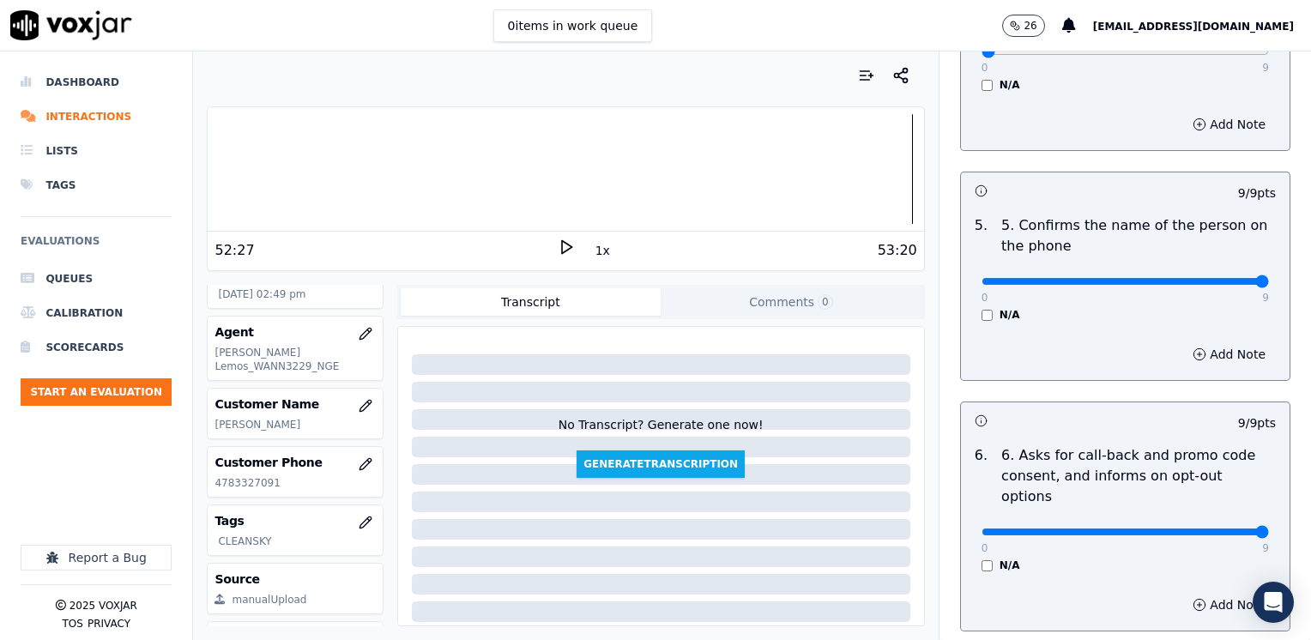
scroll to position [913, 0]
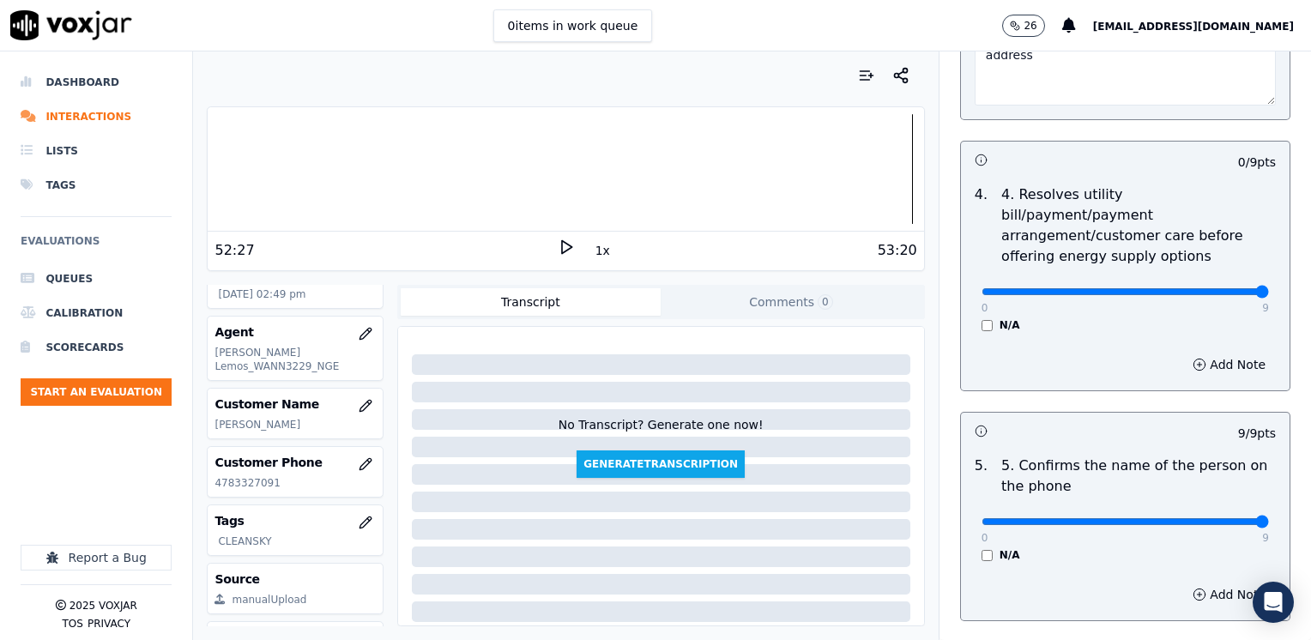
drag, startPoint x: 969, startPoint y: 274, endPoint x: 1313, endPoint y: 271, distance: 344.0
type input "9"
click at [1269, 288] on input "range" at bounding box center [1124, 291] width 287 height 7
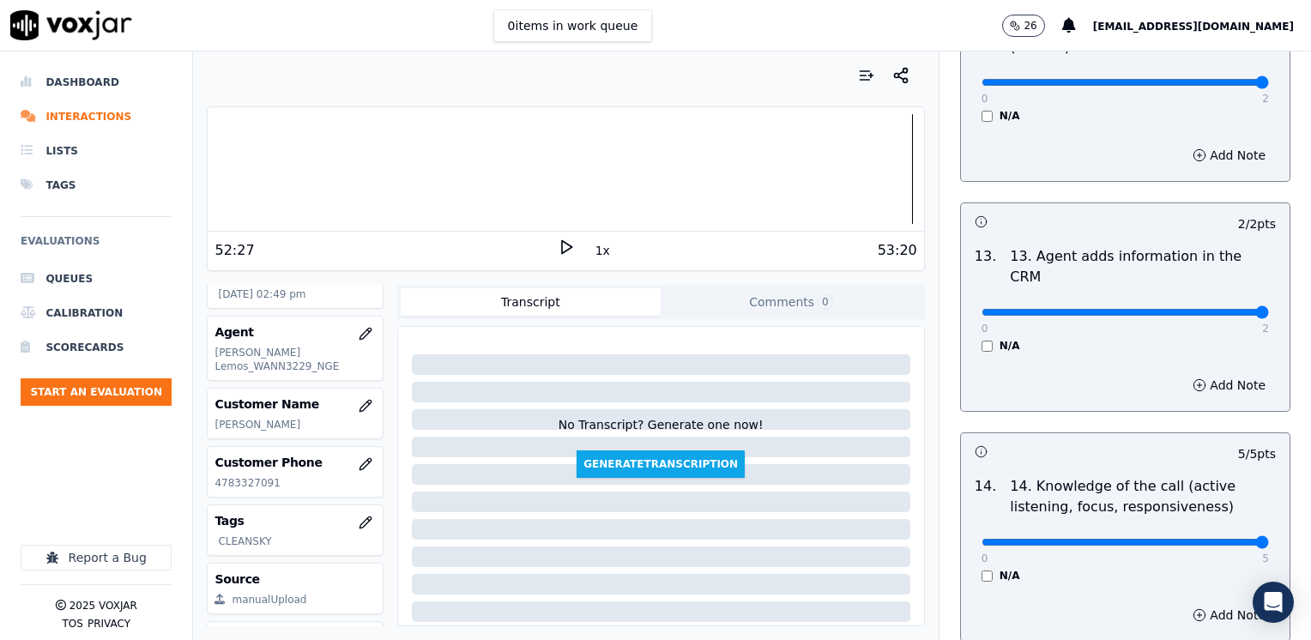
scroll to position [3057, 0]
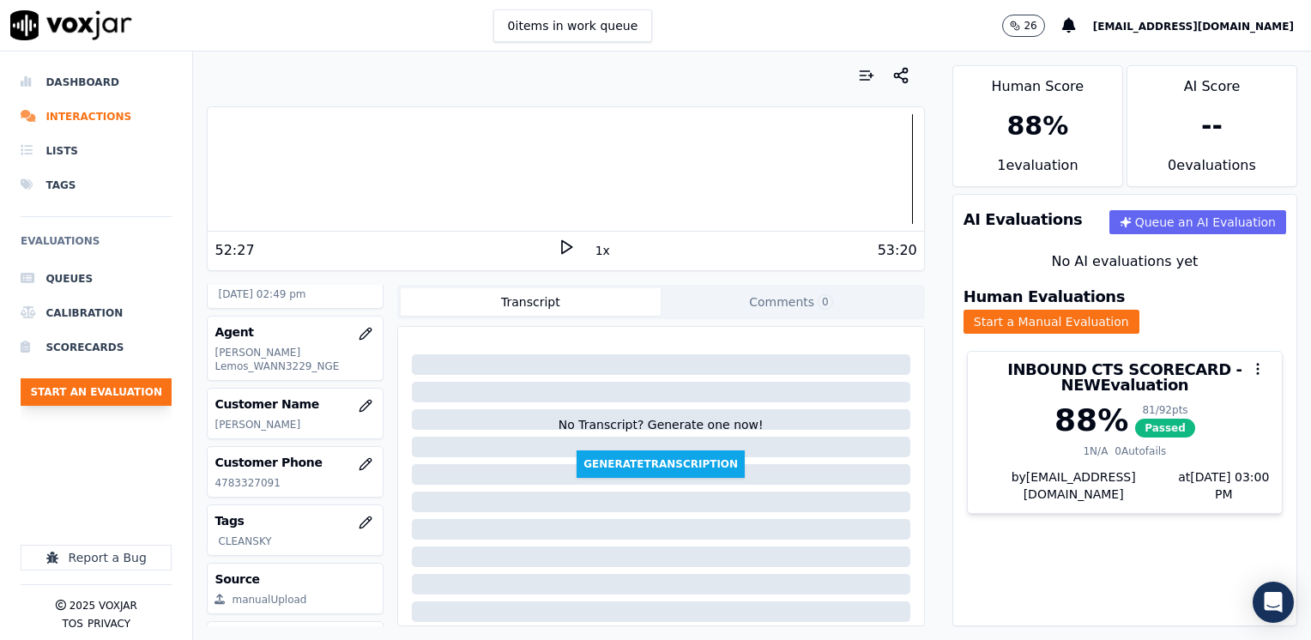
click at [117, 386] on button "Start an Evaluation" at bounding box center [96, 391] width 151 height 27
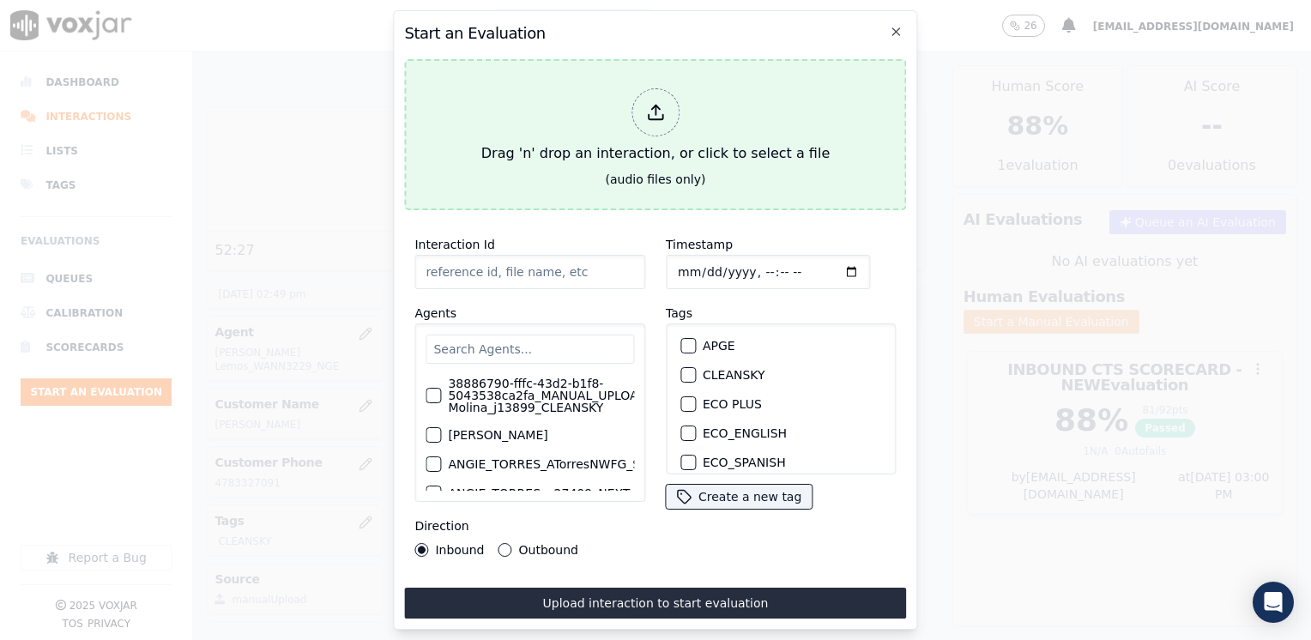
click at [642, 98] on div at bounding box center [655, 112] width 48 height 48
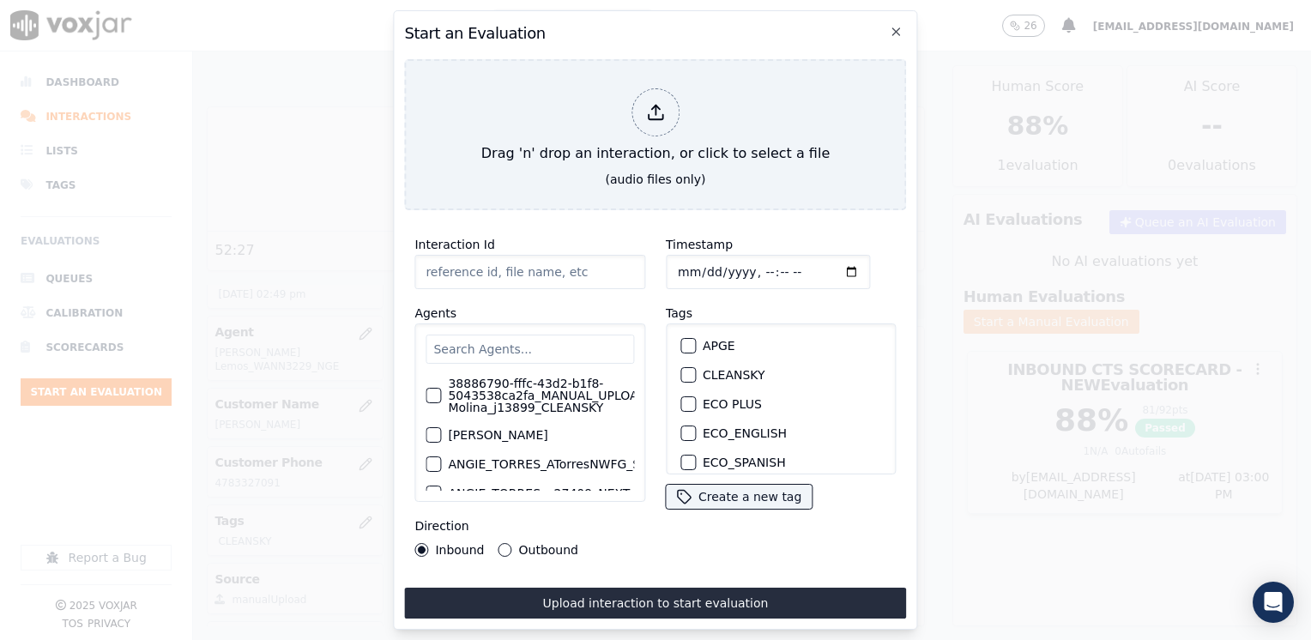
type input "20250910-170537_3808951051-JULIANA MOLINA all.mp3"
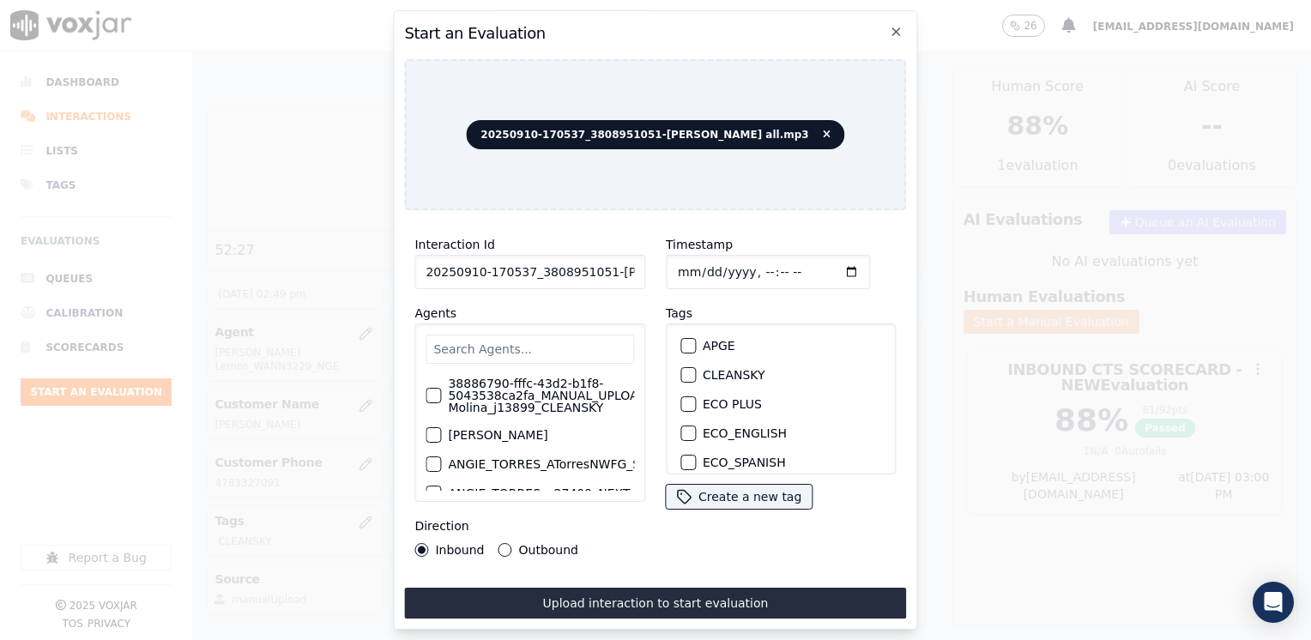
click at [552, 350] on input "text" at bounding box center [529, 349] width 208 height 29
type input "juliana"
click at [512, 384] on label "38886790-fffc-43d2-b1f8-5043538ca2fa_MANUAL_UPLOAD_Juliana Molina_j13899_CLEANS…" at bounding box center [570, 395] width 245 height 36
click at [441, 388] on button "38886790-fffc-43d2-b1f8-5043538ca2fa_MANUAL_UPLOAD_Juliana Molina_j13899_CLEANS…" at bounding box center [432, 395] width 15 height 15
click at [685, 369] on div "button" at bounding box center [687, 375] width 12 height 12
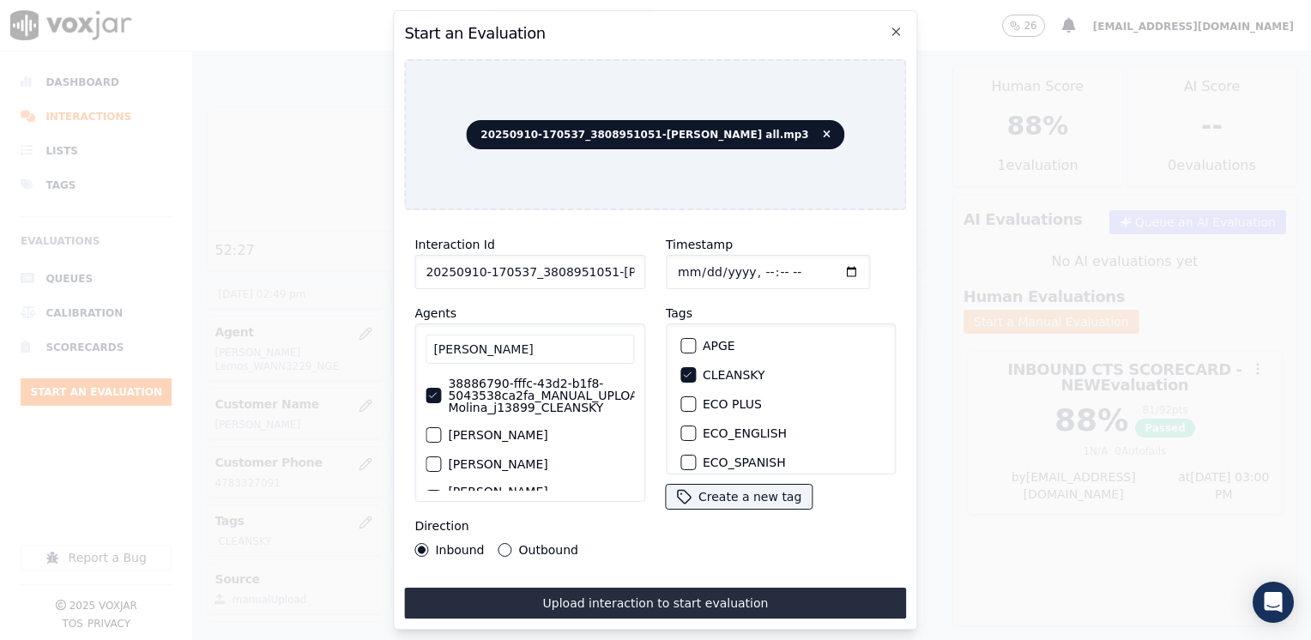
click at [817, 270] on input "Timestamp" at bounding box center [768, 272] width 204 height 34
click at [498, 543] on button "Outbound" at bounding box center [505, 550] width 14 height 14
click at [825, 266] on input "Timestamp" at bounding box center [768, 272] width 204 height 34
type input "2025-09-10T15:01"
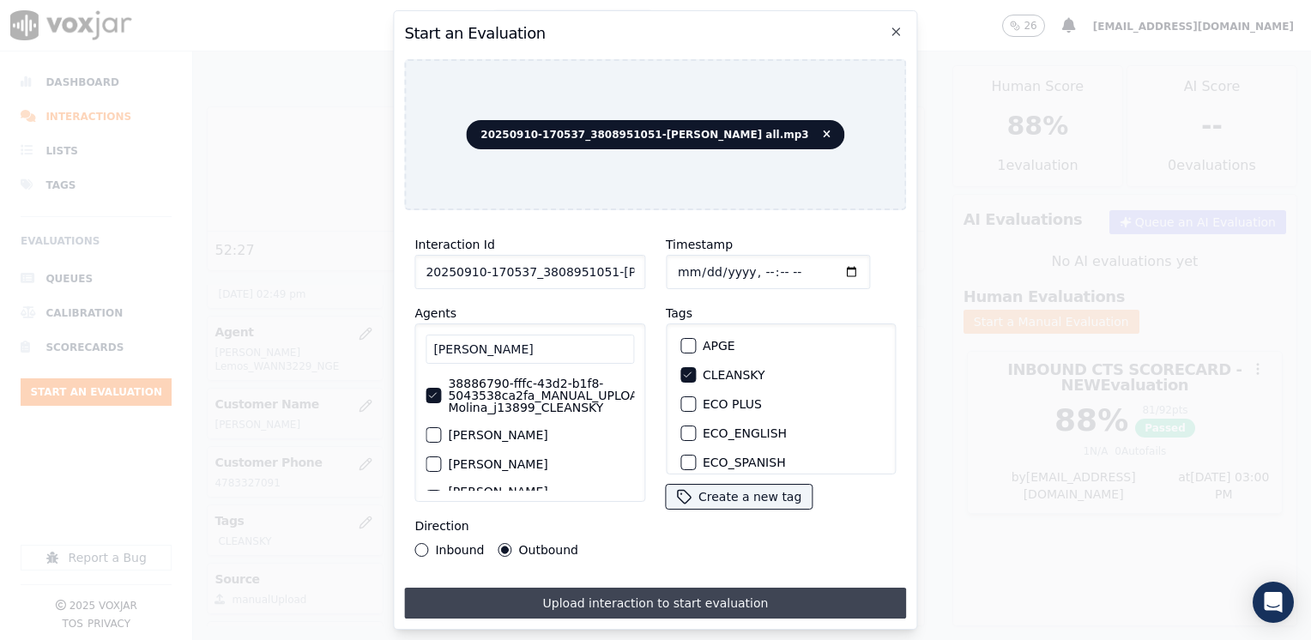
click at [579, 594] on button "Upload interaction to start evaluation" at bounding box center [655, 603] width 502 height 31
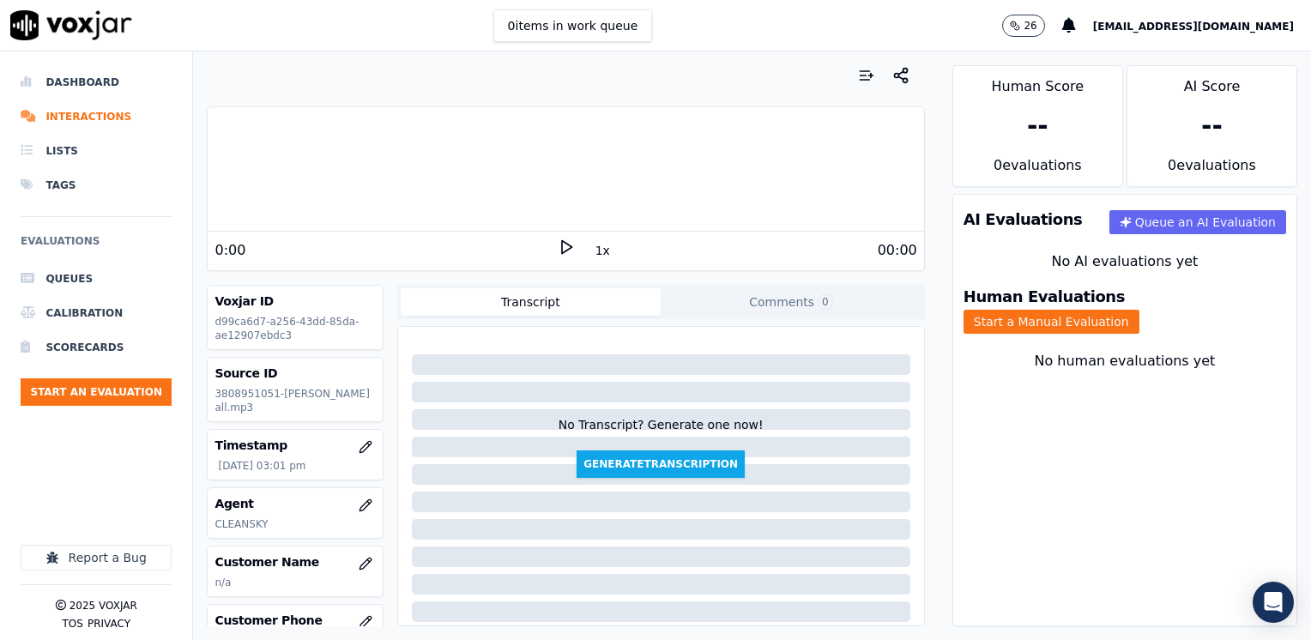
scroll to position [86, 0]
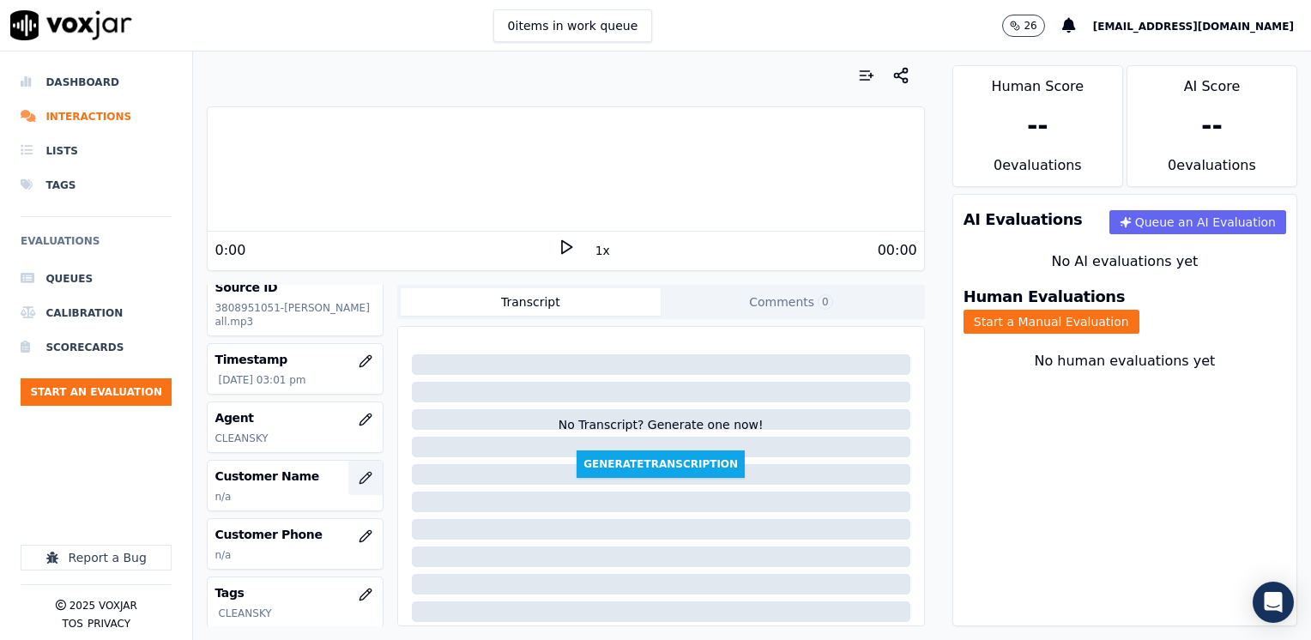
click at [359, 474] on icon "button" at bounding box center [366, 478] width 14 height 14
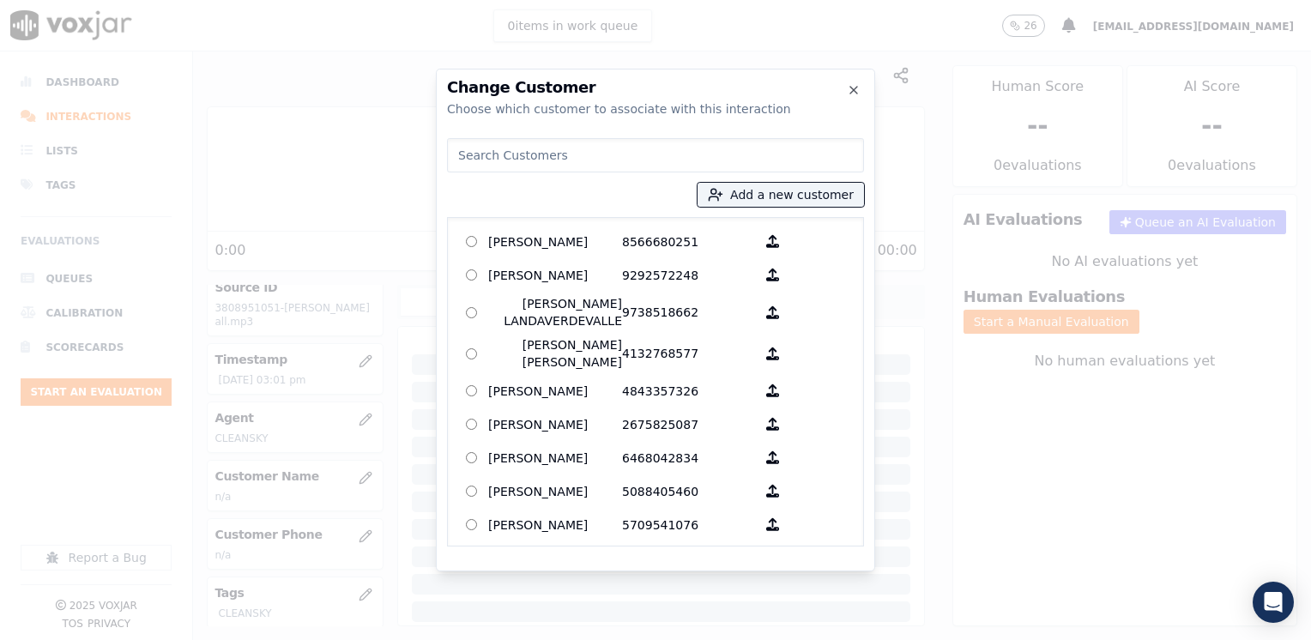
click at [582, 147] on input at bounding box center [655, 155] width 417 height 34
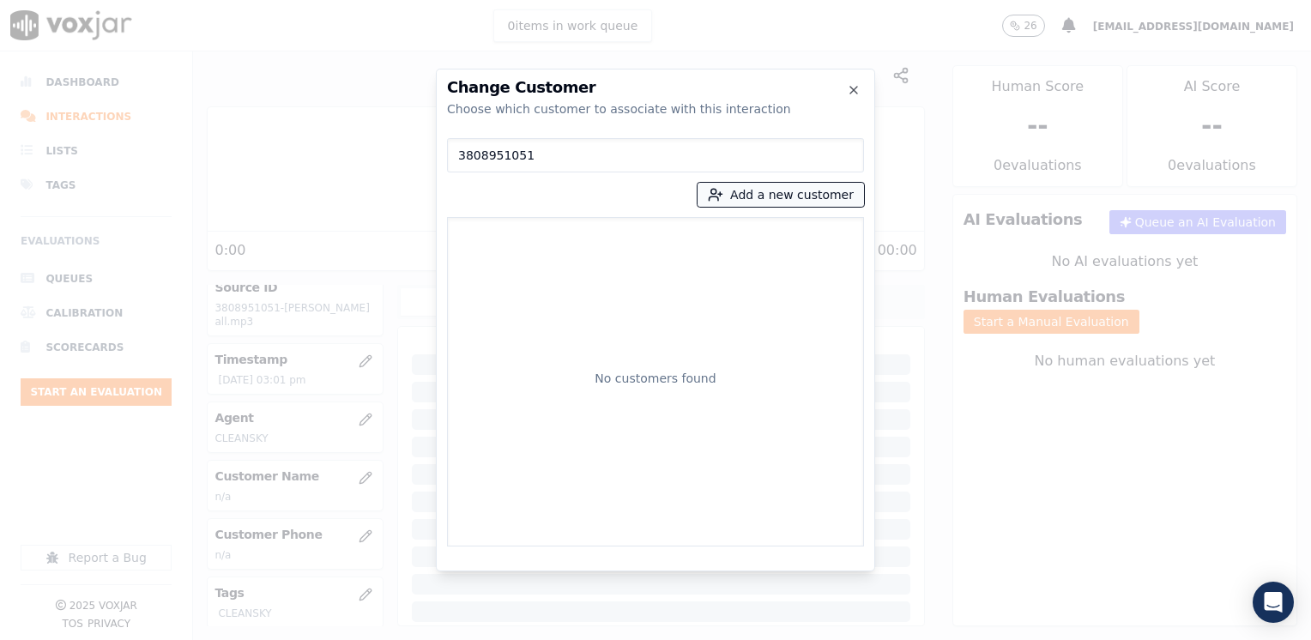
type input "3808951051"
click at [808, 191] on button "Add a new customer" at bounding box center [780, 195] width 166 height 24
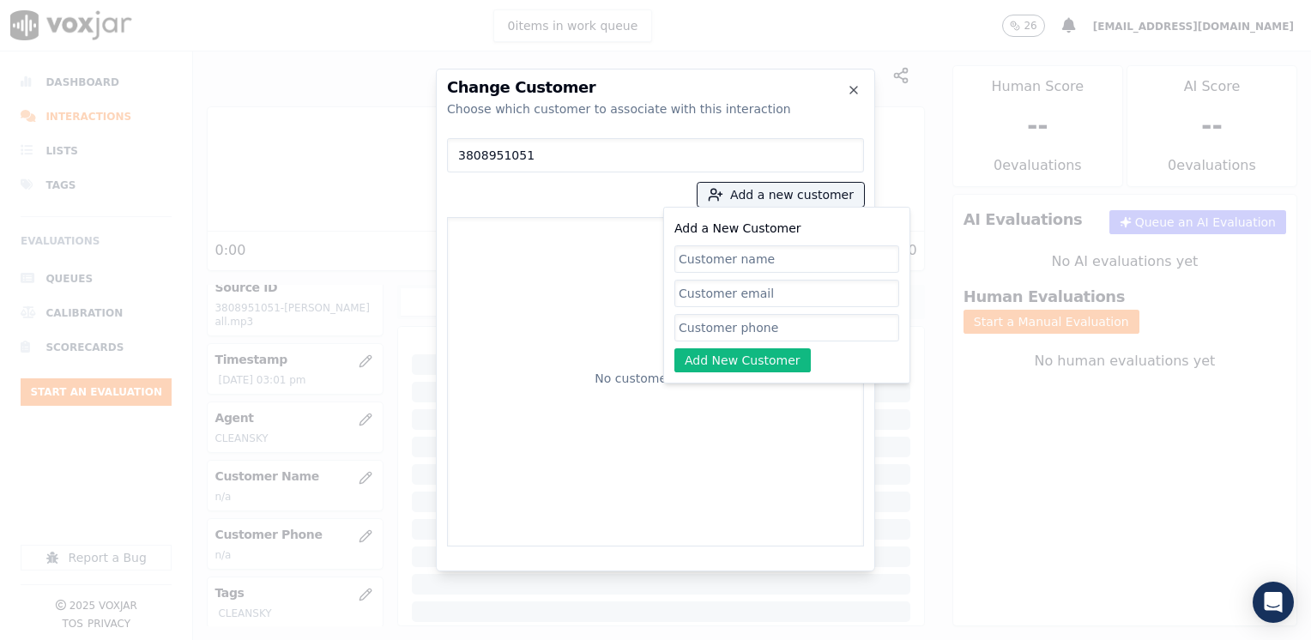
click at [738, 318] on input "Add a New Customer" at bounding box center [786, 327] width 225 height 27
paste input "3808951051"
type input "3808951051"
click at [729, 250] on input "Add a New Customer" at bounding box center [786, 258] width 225 height 27
paste input "Alba Luz Ayala Reyes"
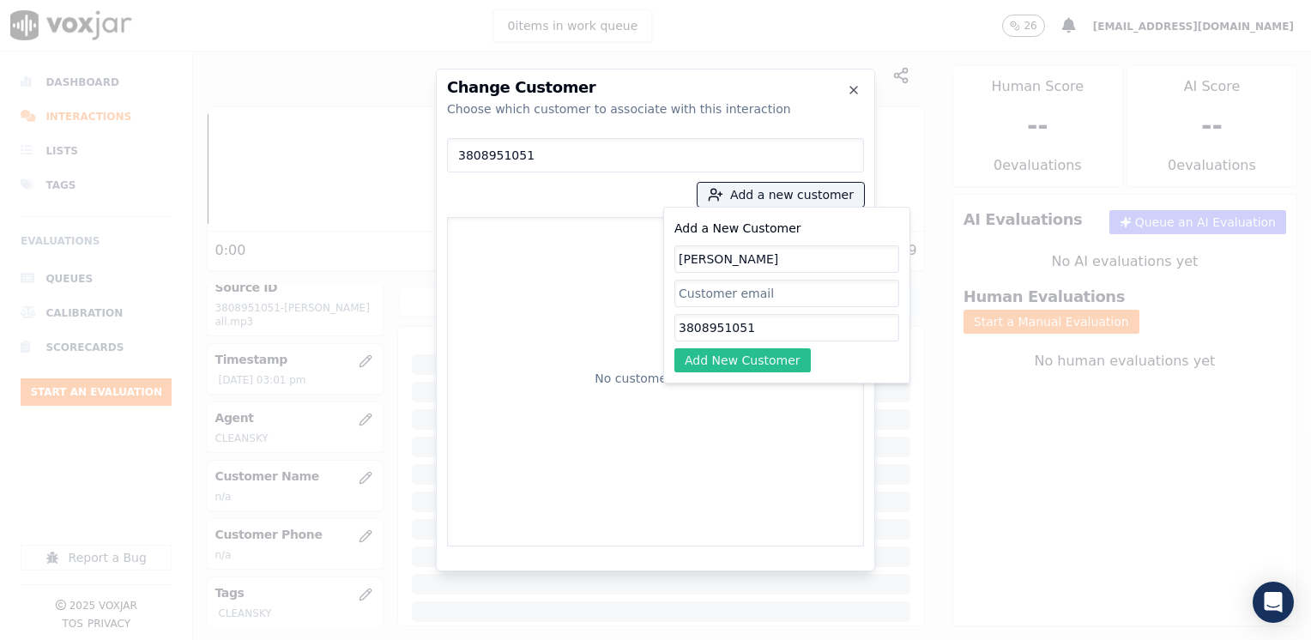
type input "Alba Luz Ayala Reyes"
click at [736, 352] on button "Add New Customer" at bounding box center [742, 360] width 136 height 24
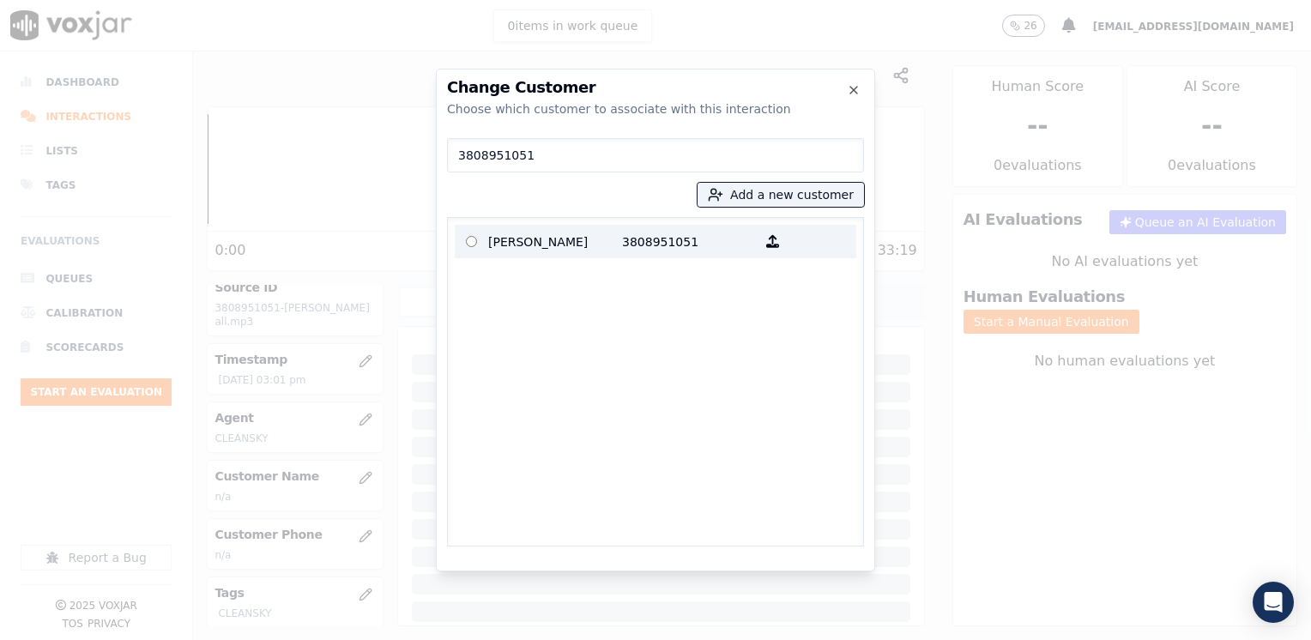
click at [582, 240] on p "Alba Luz Ayala Reyes" at bounding box center [555, 241] width 134 height 27
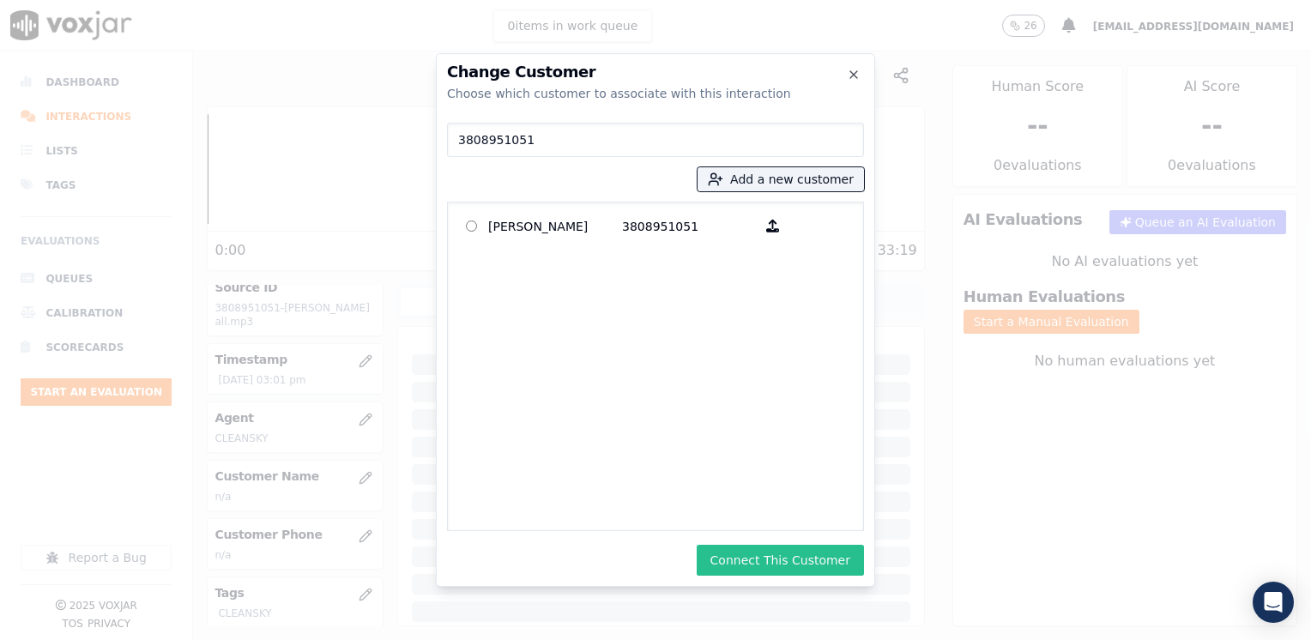
click at [793, 564] on button "Connect This Customer" at bounding box center [780, 560] width 167 height 31
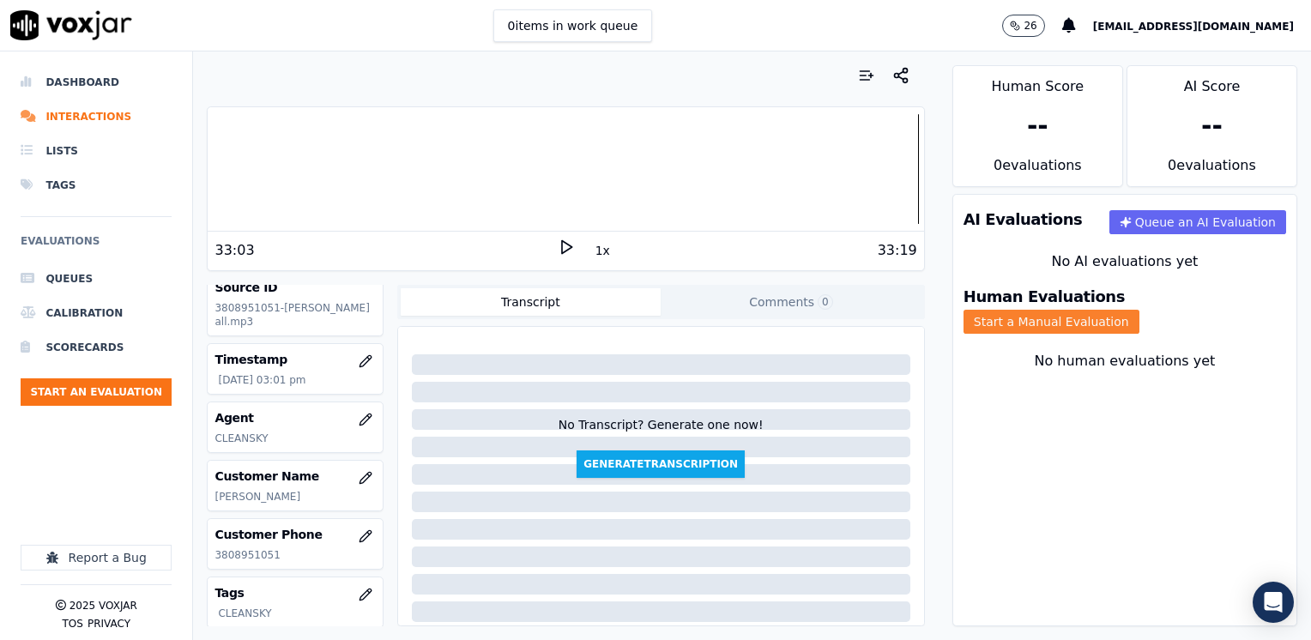
click at [1139, 310] on button "Start a Manual Evaluation" at bounding box center [1051, 322] width 176 height 24
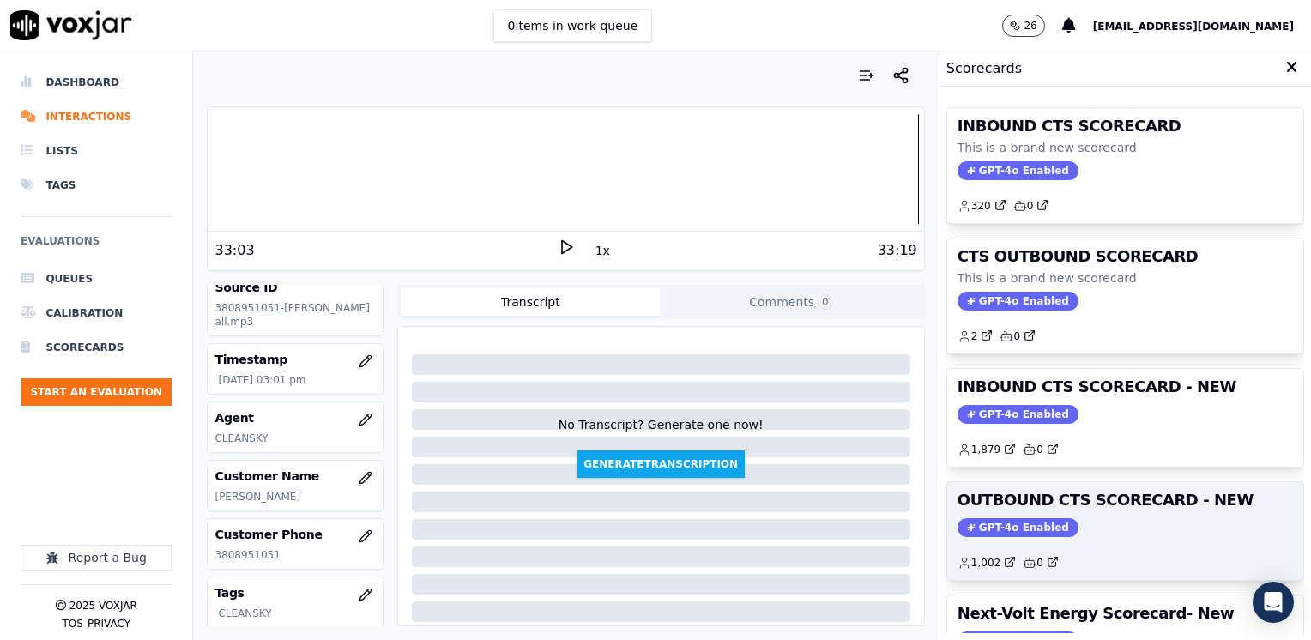
click at [994, 507] on h3 "OUTBOUND CTS SCORECARD - NEW" at bounding box center [1124, 499] width 335 height 15
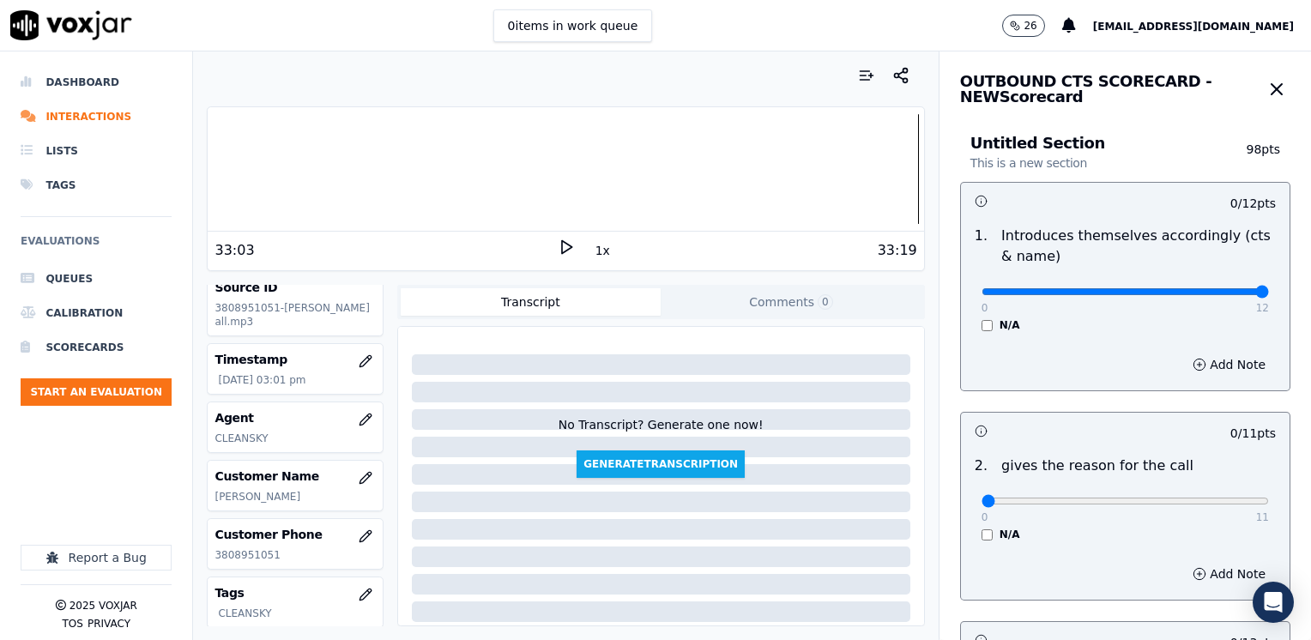
drag, startPoint x: 974, startPoint y: 290, endPoint x: 1310, endPoint y: 291, distance: 335.4
click at [1269, 290] on input "range" at bounding box center [1124, 291] width 287 height 7
click at [1163, 290] on input "range" at bounding box center [1124, 291] width 287 height 7
click at [1177, 283] on div "0 12" at bounding box center [1124, 291] width 287 height 21
type input "10"
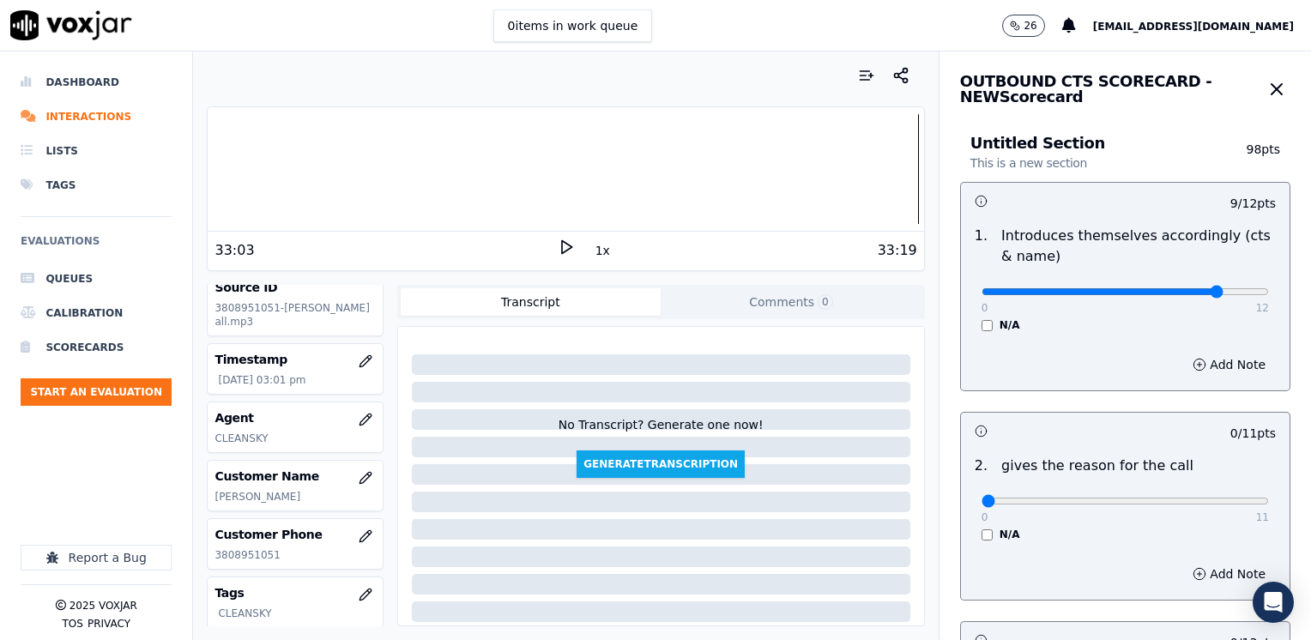
click at [1180, 294] on input "range" at bounding box center [1124, 291] width 287 height 7
click at [1202, 367] on button "Add Note" at bounding box center [1229, 365] width 94 height 24
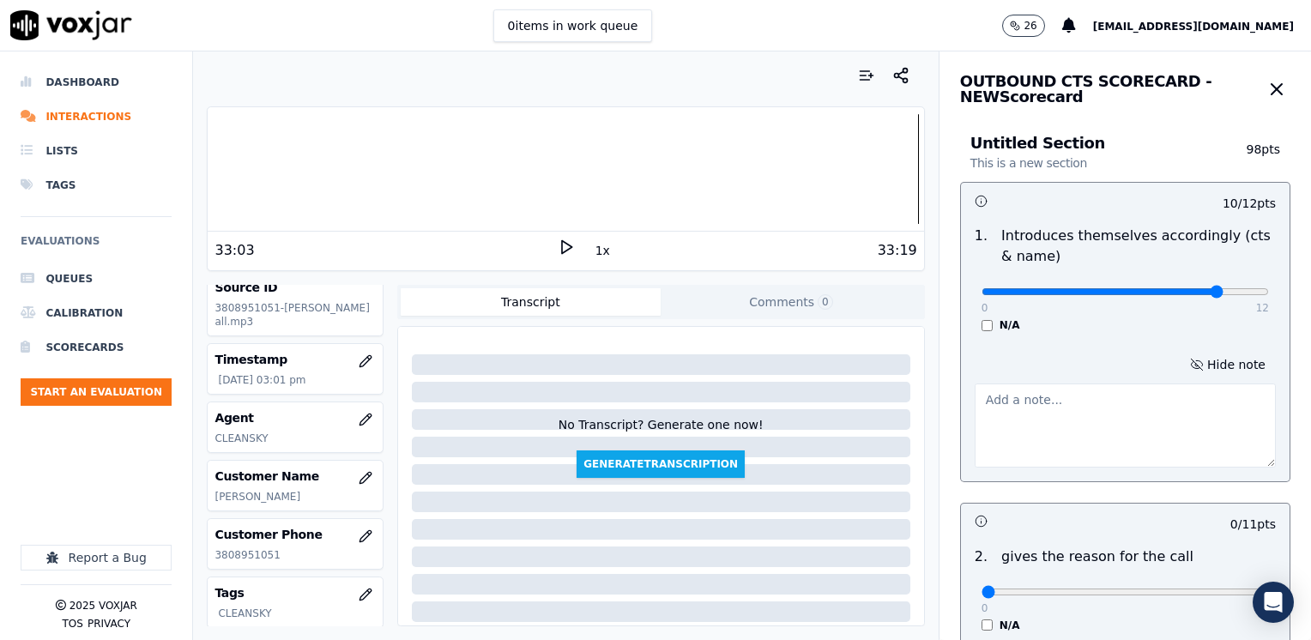
click at [1093, 427] on textarea at bounding box center [1124, 425] width 301 height 84
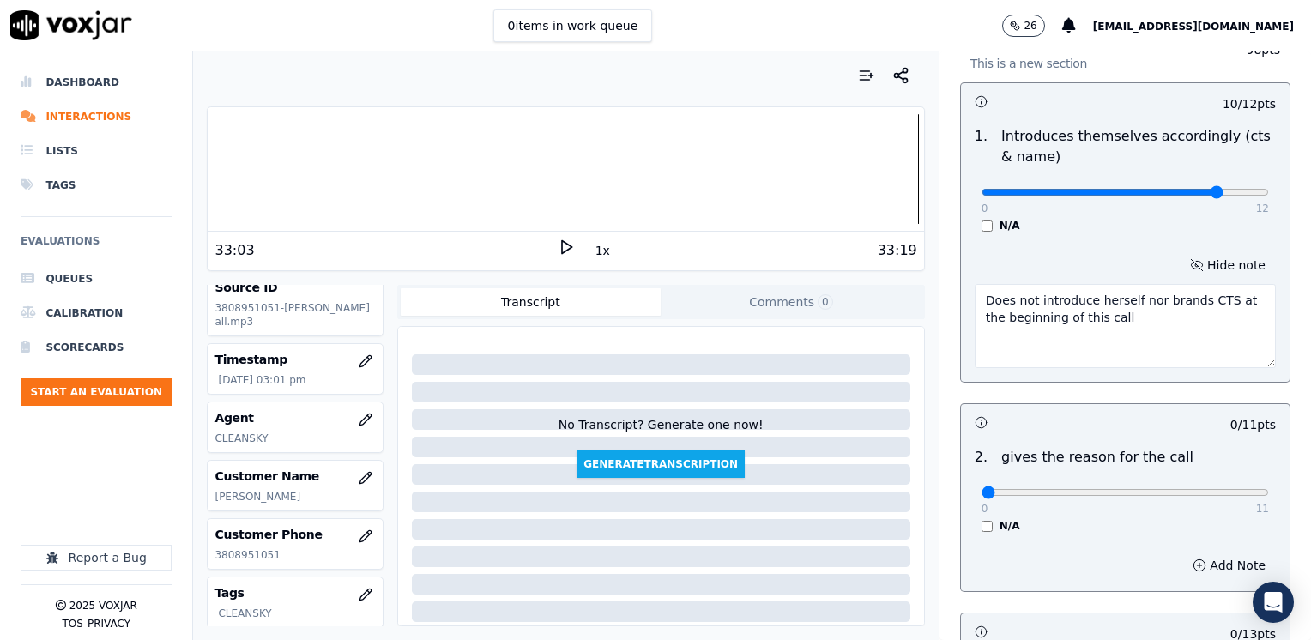
scroll to position [172, 0]
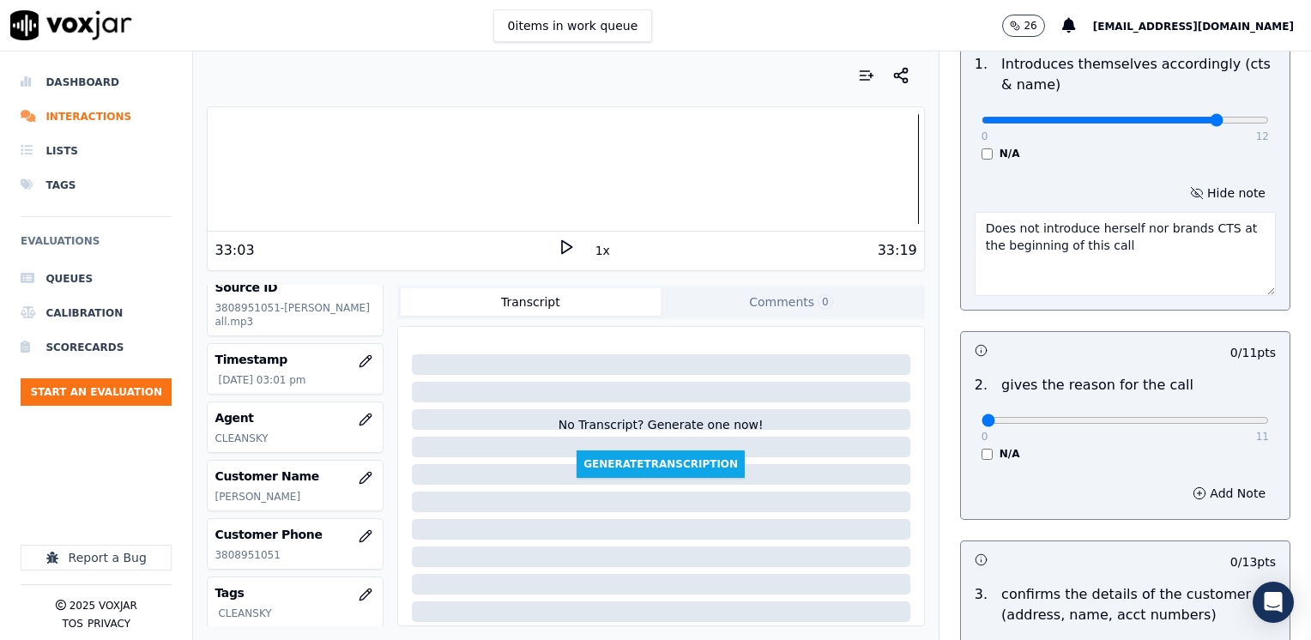
type textarea "Does not introduce herself nor brands CTS at the beginning of this call"
drag, startPoint x: 974, startPoint y: 419, endPoint x: 1313, endPoint y: 398, distance: 339.5
type input "11"
click at [1269, 417] on input "range" at bounding box center [1124, 420] width 287 height 7
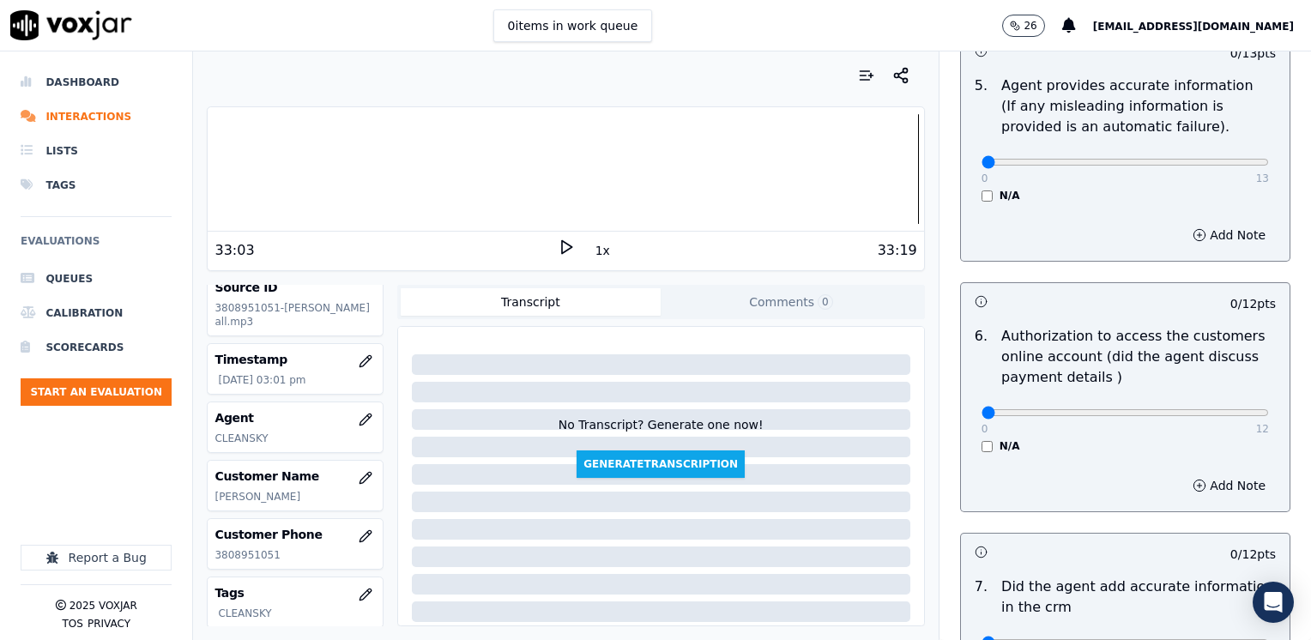
scroll to position [1201, 0]
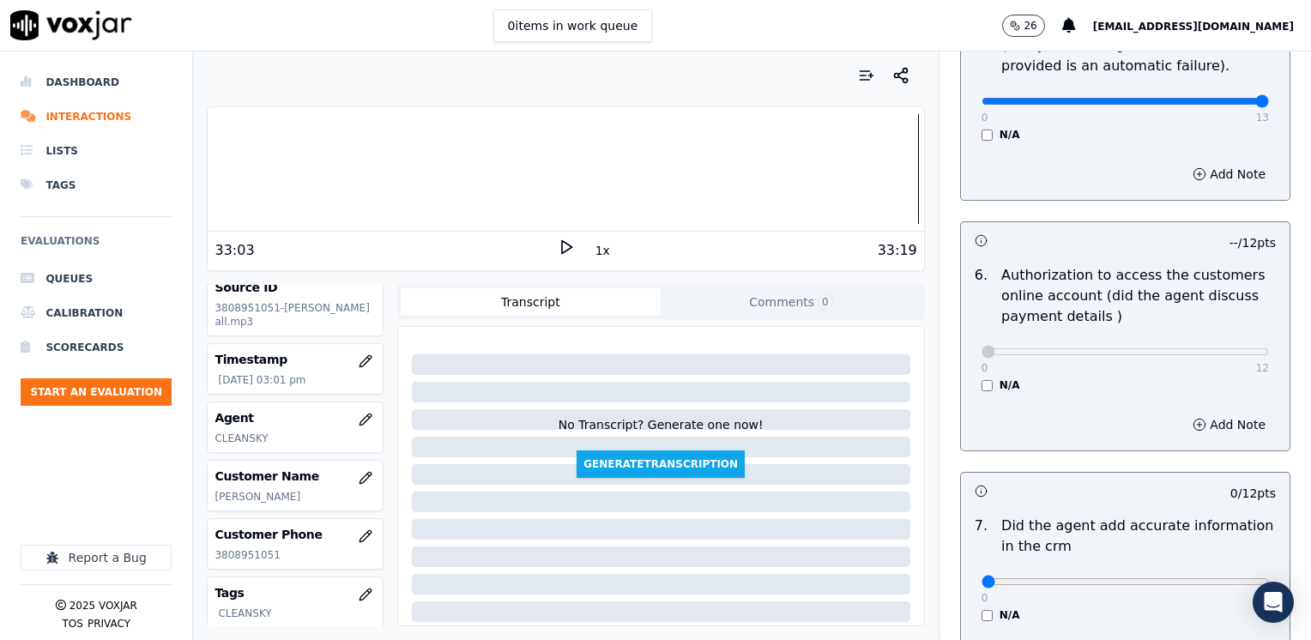
drag, startPoint x: 972, startPoint y: 75, endPoint x: 1313, endPoint y: 87, distance: 341.6
type input "13"
click at [1269, 98] on input "range" at bounding box center [1124, 101] width 287 height 7
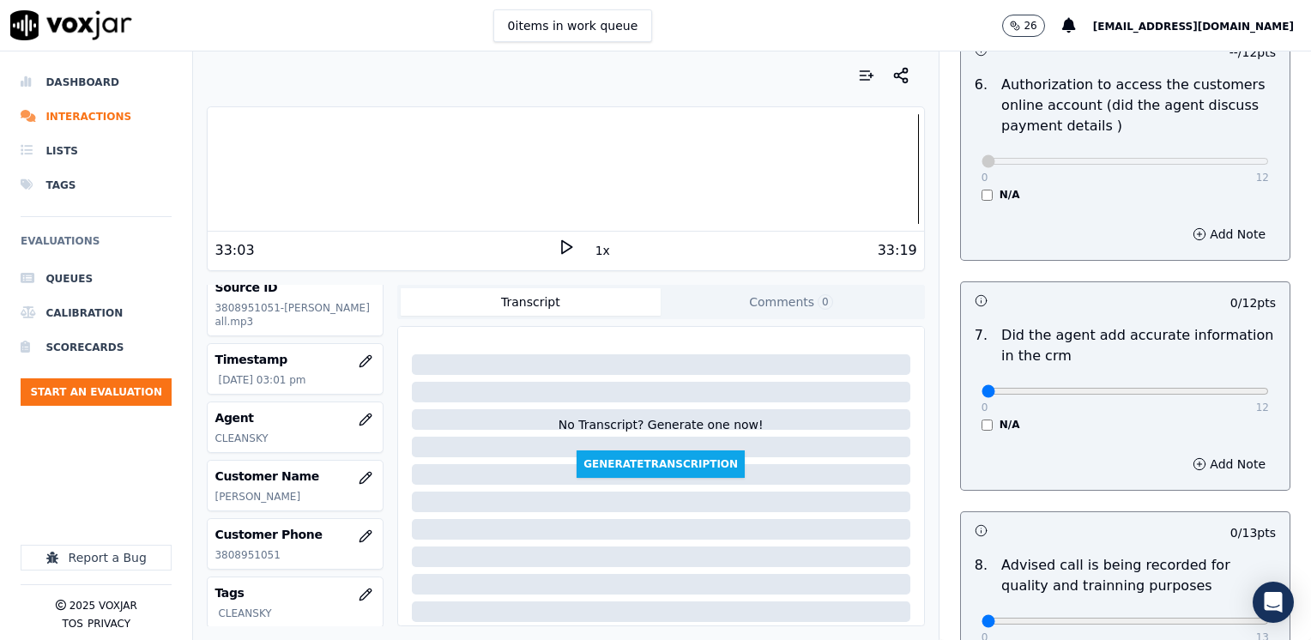
scroll to position [1544, 0]
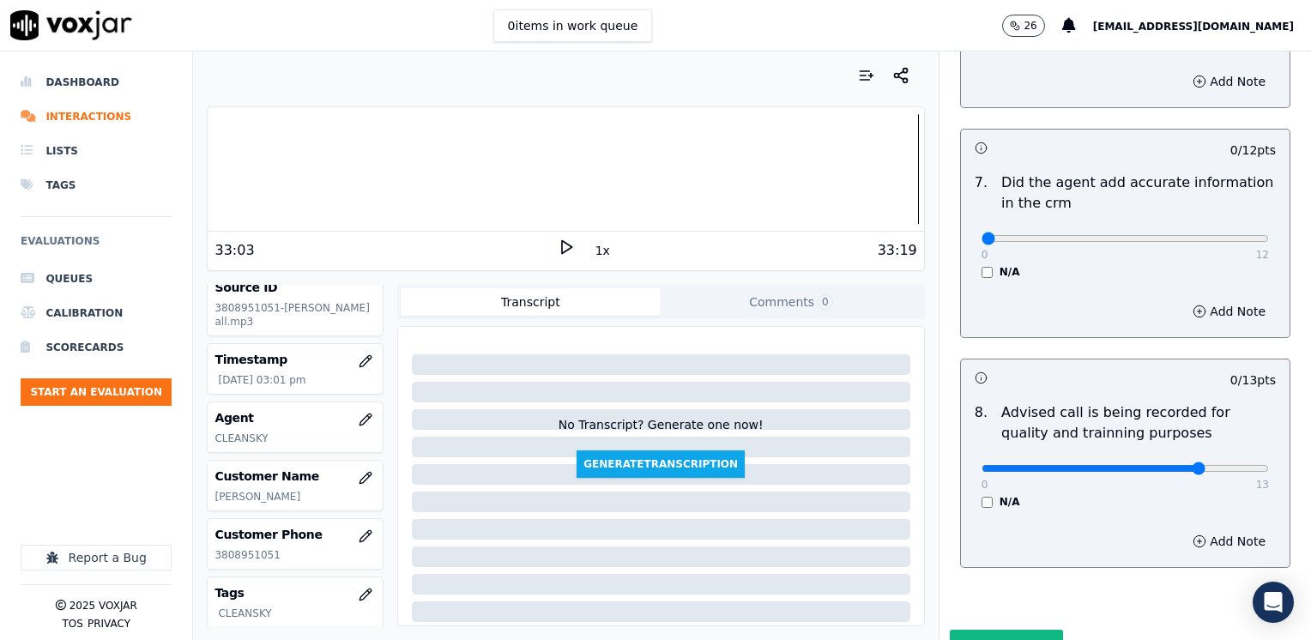
type input "10"
click at [1160, 465] on input "range" at bounding box center [1124, 468] width 287 height 7
drag, startPoint x: 971, startPoint y: 213, endPoint x: 1313, endPoint y: 176, distance: 344.2
type input "12"
click at [1269, 235] on input "range" at bounding box center [1124, 238] width 287 height 7
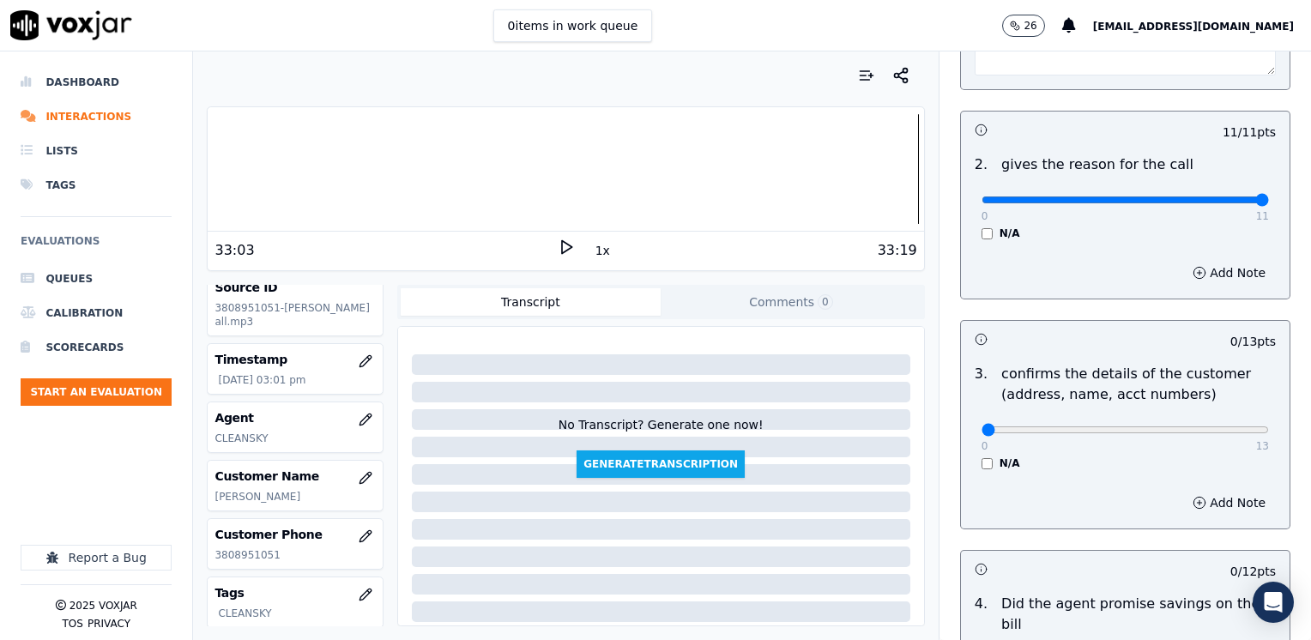
scroll to position [389, 0]
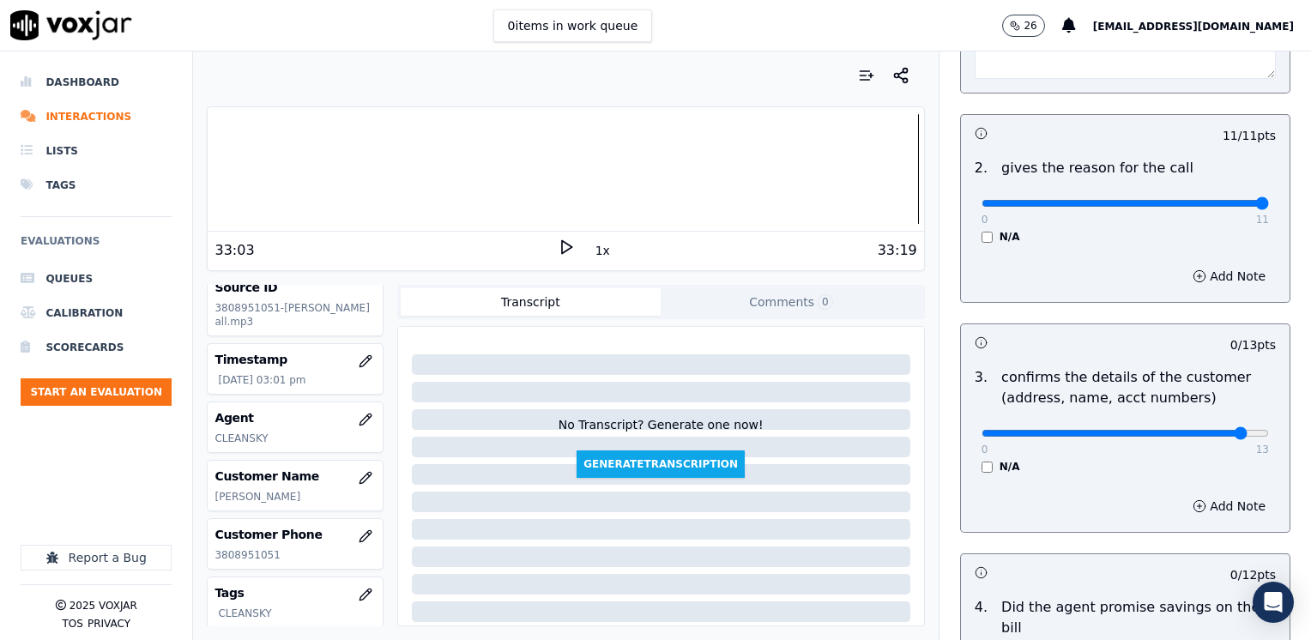
type input "12"
click at [1201, 430] on input "range" at bounding box center [1124, 433] width 287 height 7
click at [1215, 510] on button "Add Note" at bounding box center [1229, 506] width 94 height 24
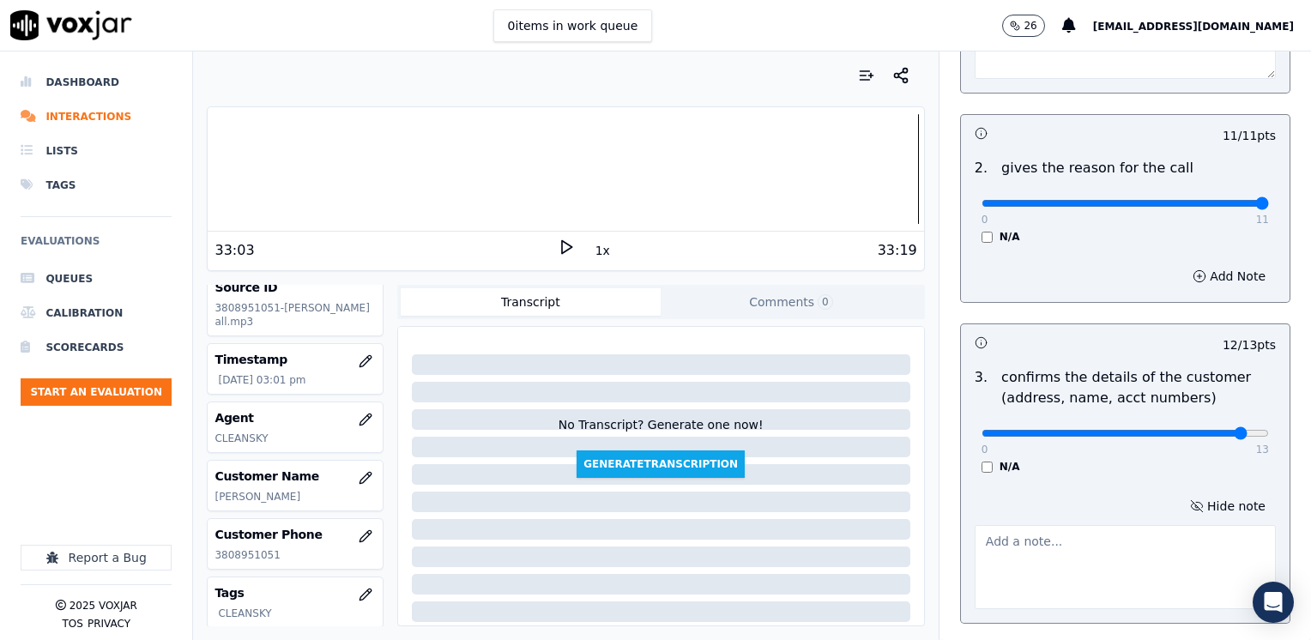
click at [1074, 562] on textarea at bounding box center [1124, 567] width 301 height 84
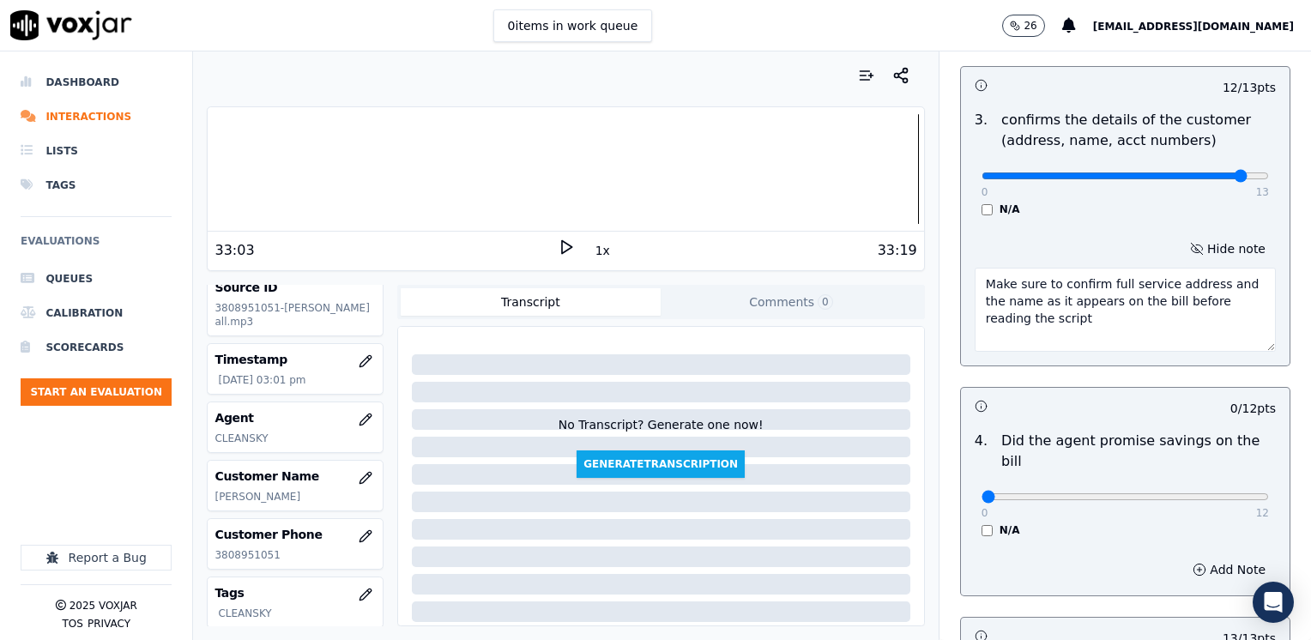
scroll to position [903, 0]
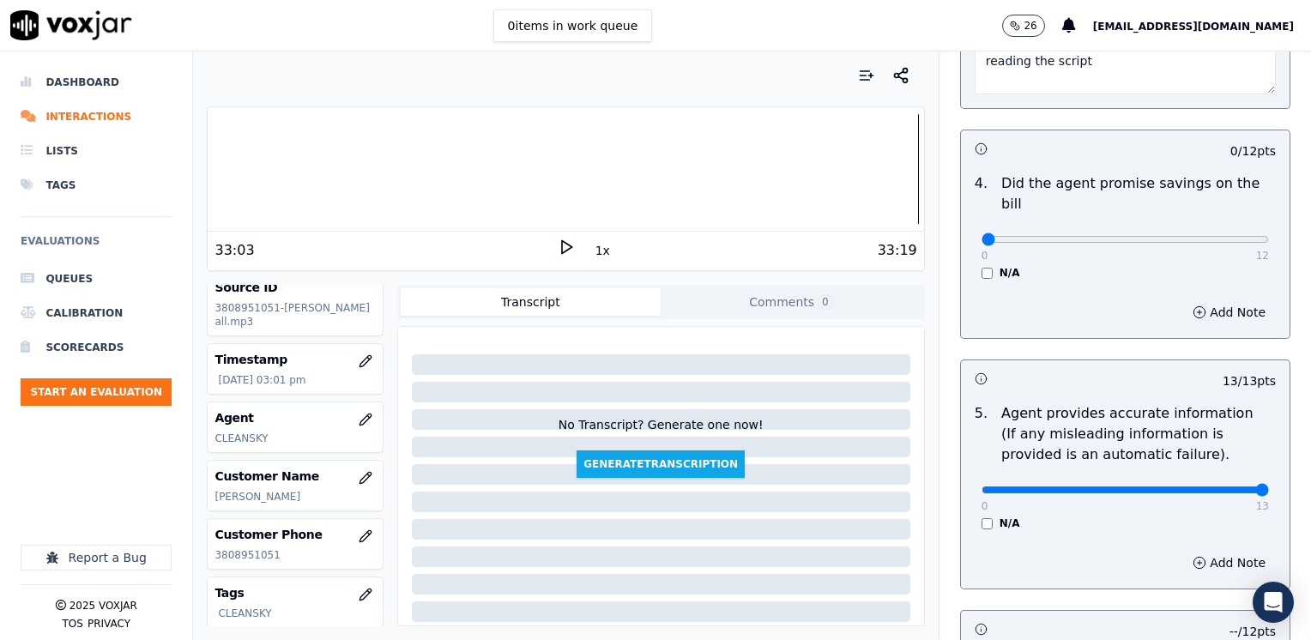
type textarea "Make sure to confirm full service address and the name as it appears on the bil…"
drag, startPoint x: 969, startPoint y: 215, endPoint x: 1313, endPoint y: 283, distance: 350.6
type input "12"
click at [1269, 243] on input "range" at bounding box center [1124, 239] width 287 height 7
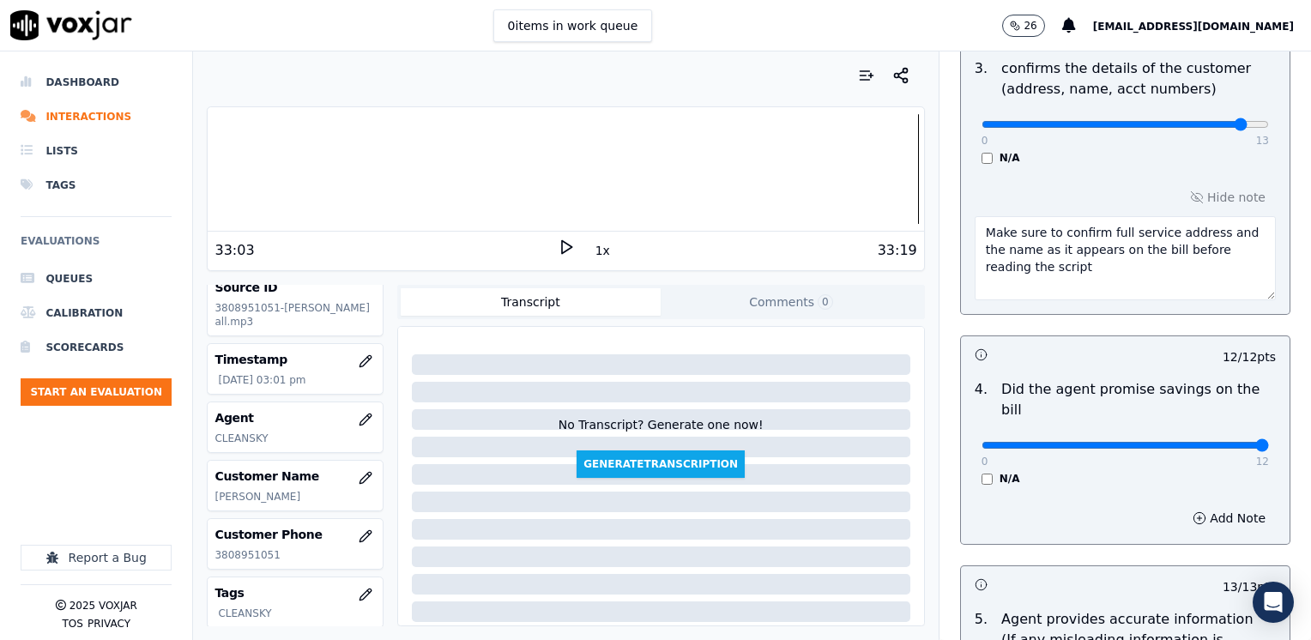
scroll to position [858, 0]
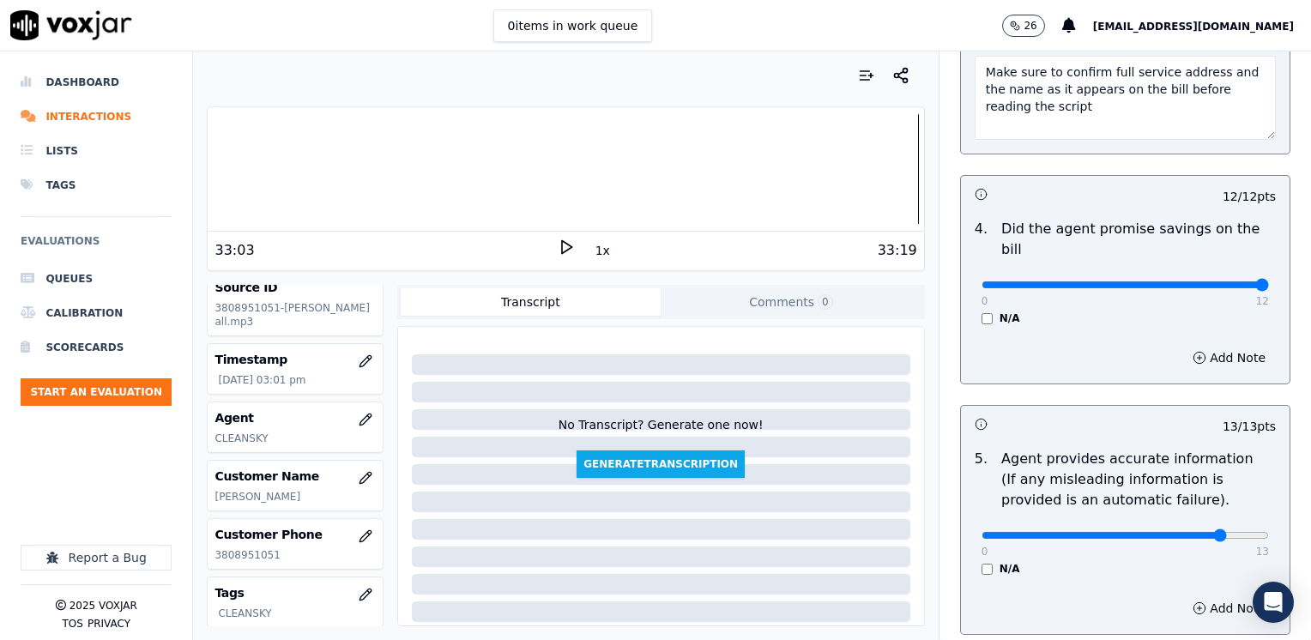
type input "11"
click at [1192, 532] on input "range" at bounding box center [1124, 535] width 287 height 7
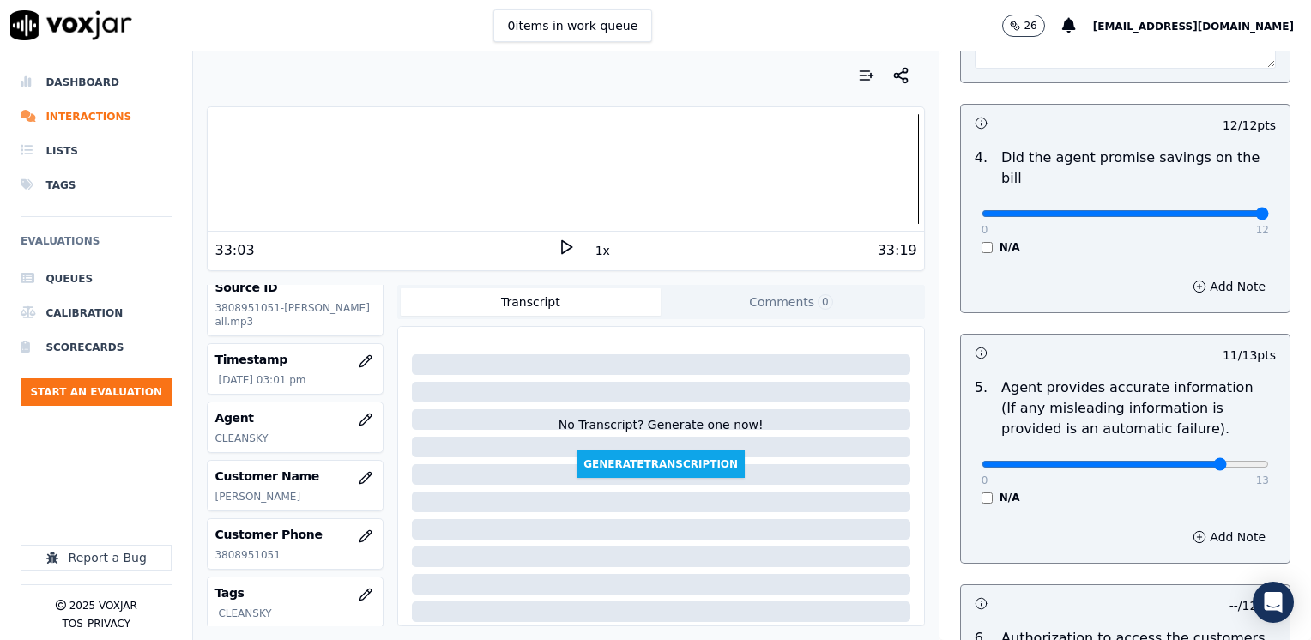
scroll to position [1029, 0]
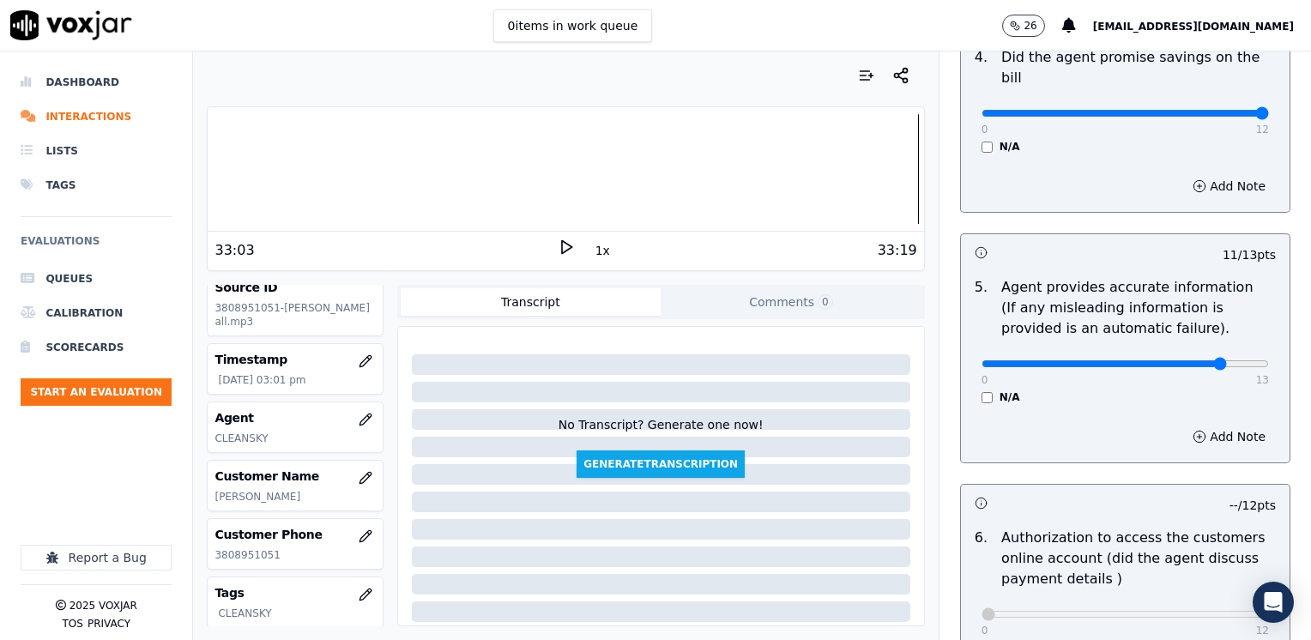
click at [1198, 425] on div "Add Note" at bounding box center [1125, 436] width 329 height 51
click at [1198, 425] on button "Add Note" at bounding box center [1229, 437] width 94 height 24
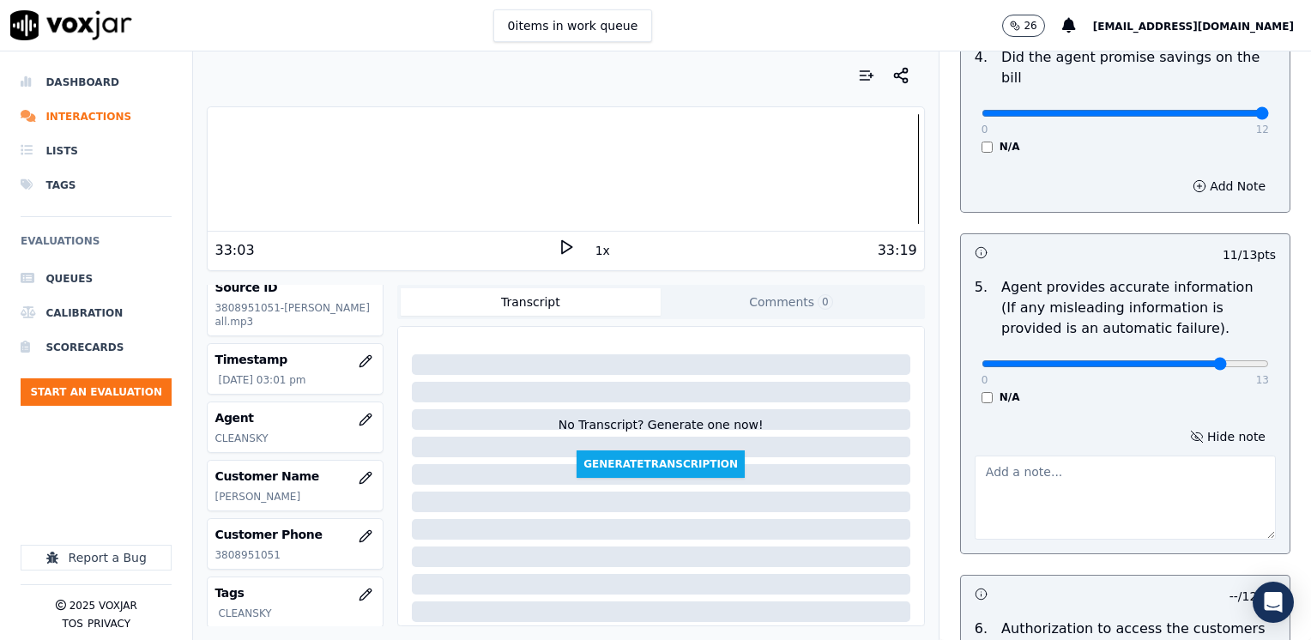
click at [1118, 473] on textarea at bounding box center [1124, 497] width 301 height 84
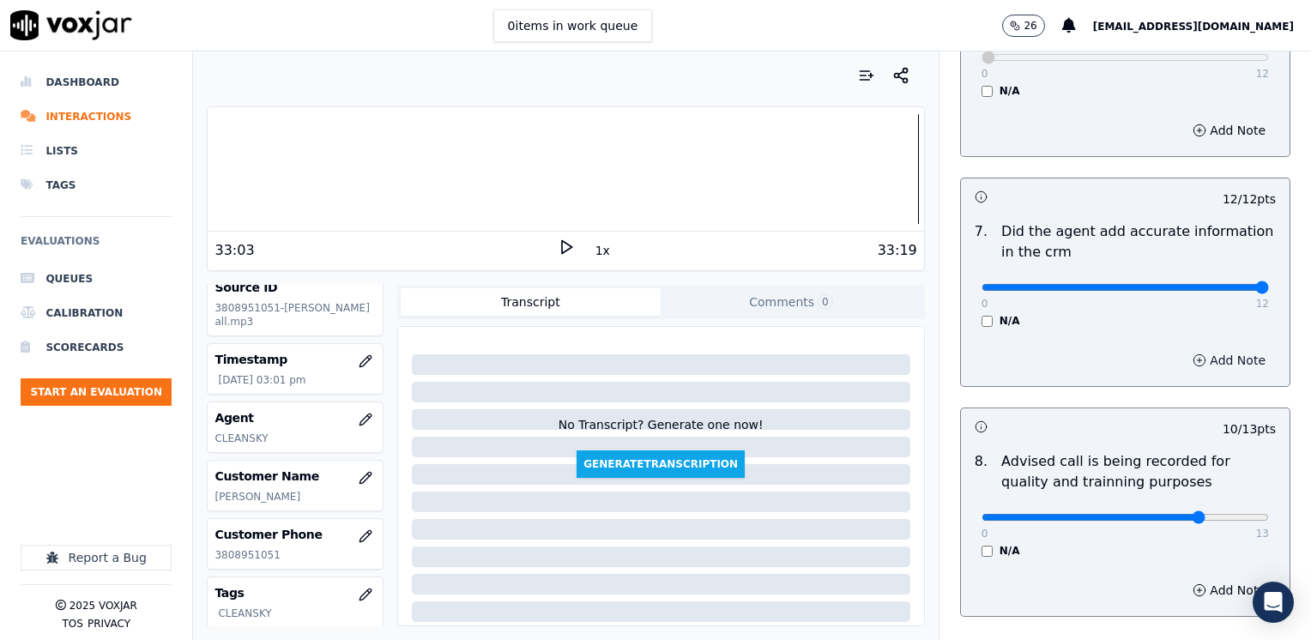
scroll to position [1771, 0]
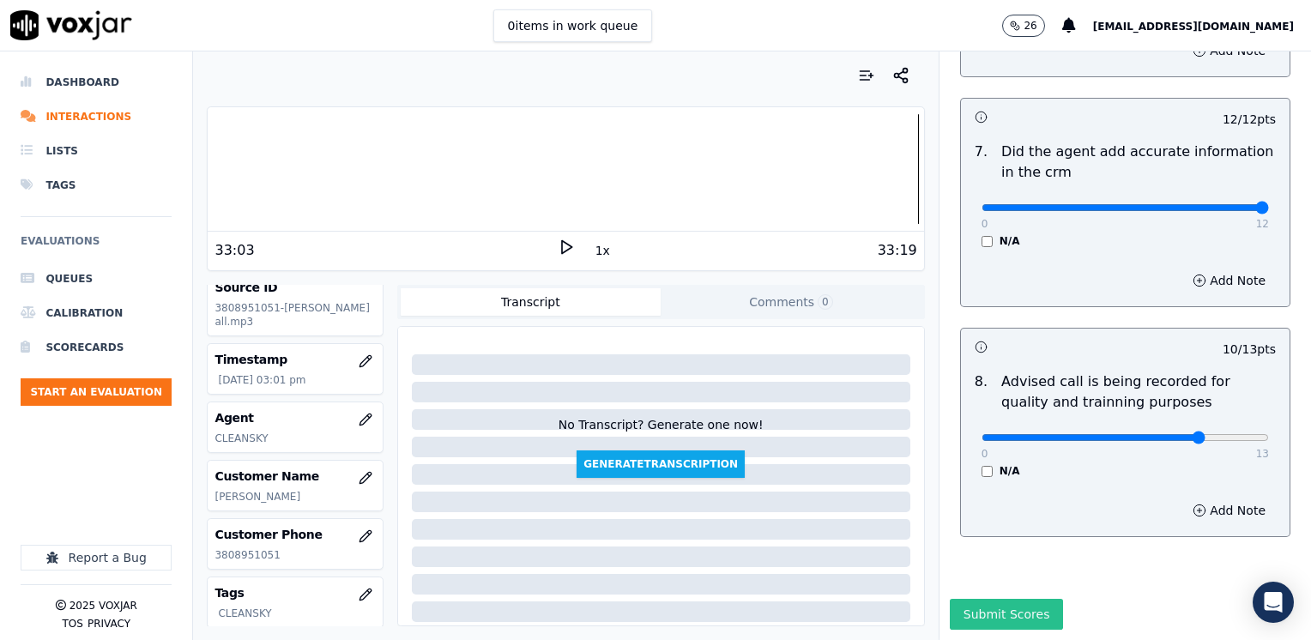
type textarea "Does not ask the question "Como puedo ayudarle?" when reading the CTS script Av…"
click at [998, 599] on button "Submit Scores" at bounding box center [1007, 614] width 114 height 31
